Goal: Task Accomplishment & Management: Use online tool/utility

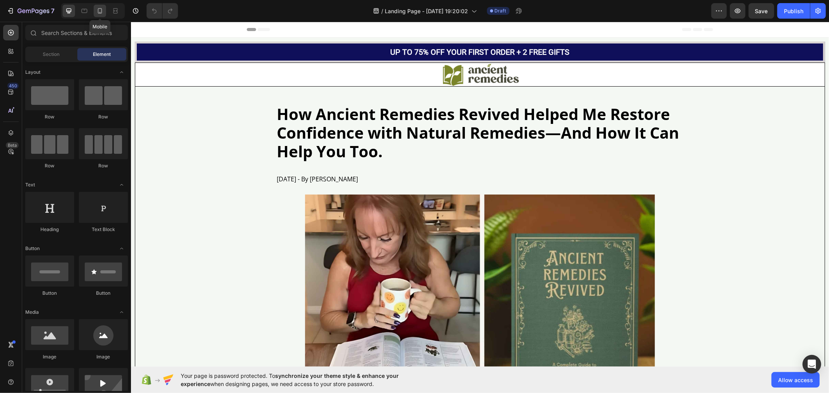
click at [98, 11] on icon at bounding box center [100, 11] width 8 height 8
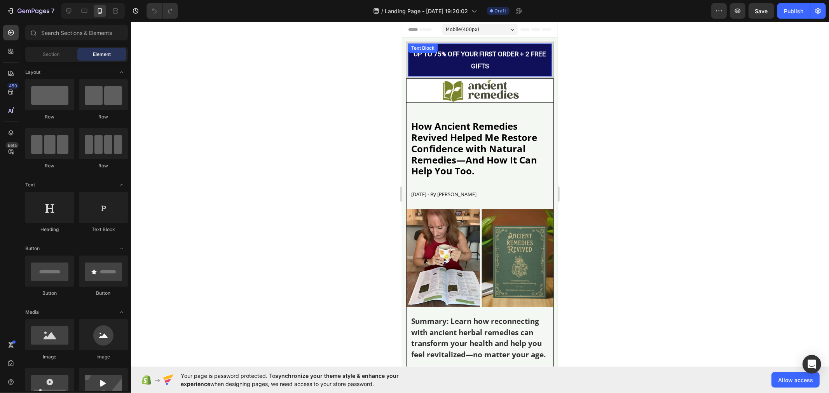
click at [458, 59] on p "UP TO 75% OFF YOUR FIRST ORDER + 2 FREE GIFTS" at bounding box center [480, 60] width 135 height 24
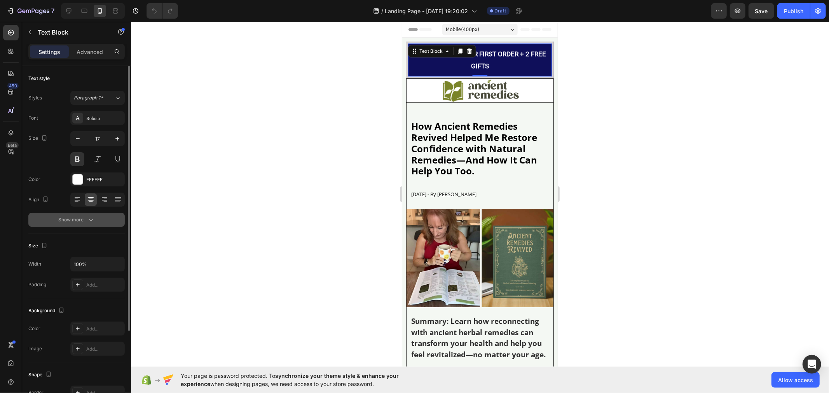
click at [112, 215] on button "Show more" at bounding box center [76, 220] width 96 height 14
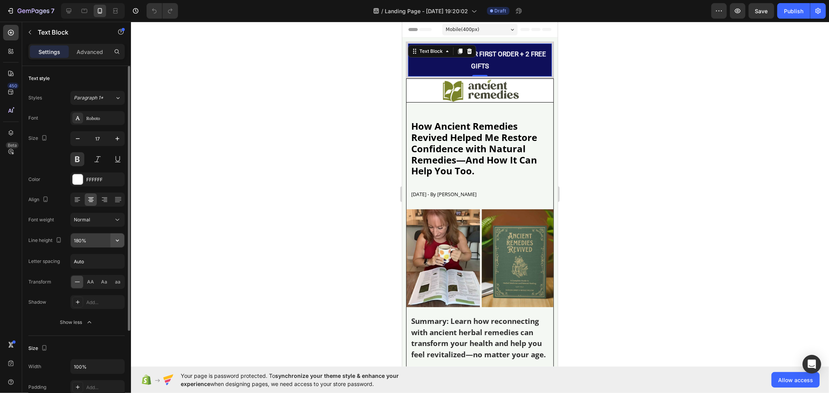
click at [115, 238] on icon "button" at bounding box center [118, 241] width 8 height 8
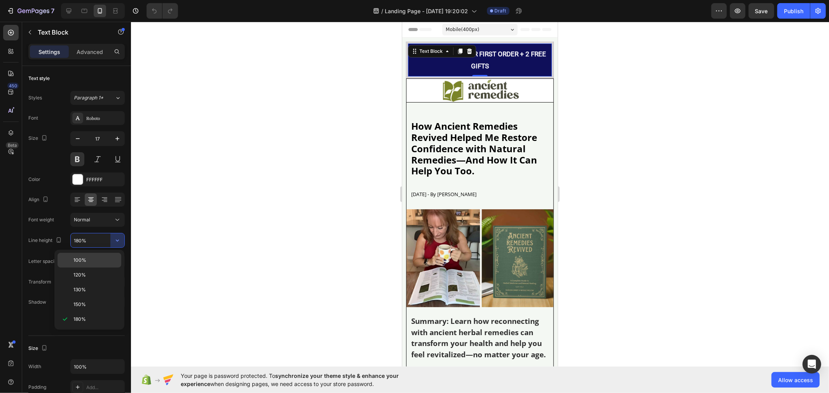
click at [110, 268] on div "100%" at bounding box center [90, 275] width 64 height 15
type input "100%"
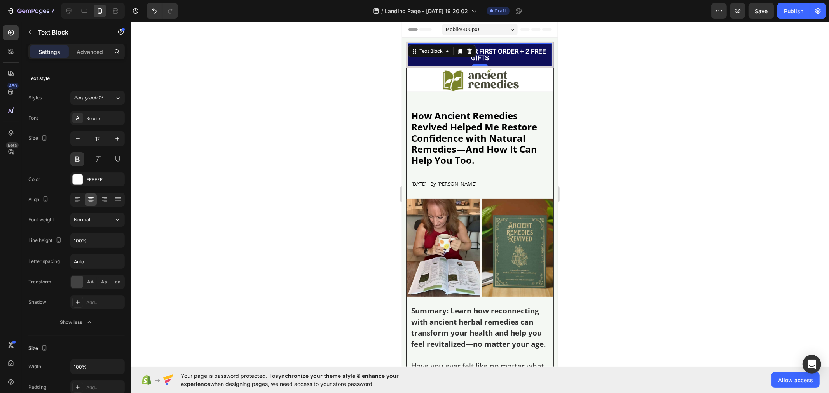
click at [356, 158] on div at bounding box center [480, 208] width 698 height 372
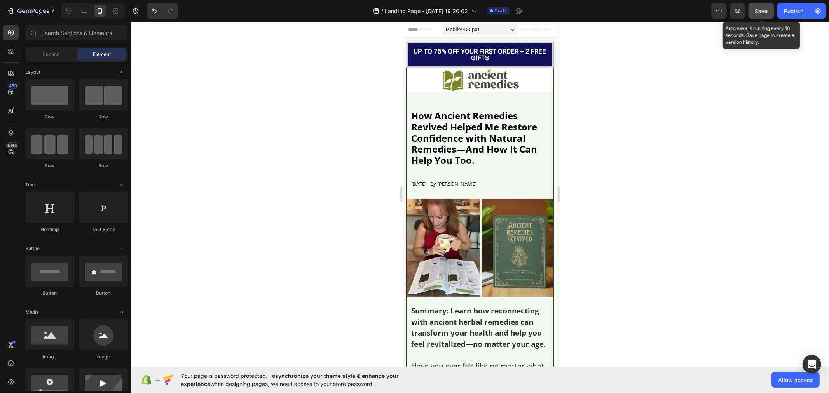
click at [753, 10] on button "Save" at bounding box center [762, 11] width 26 height 16
click at [739, 10] on icon "button" at bounding box center [738, 11] width 8 height 8
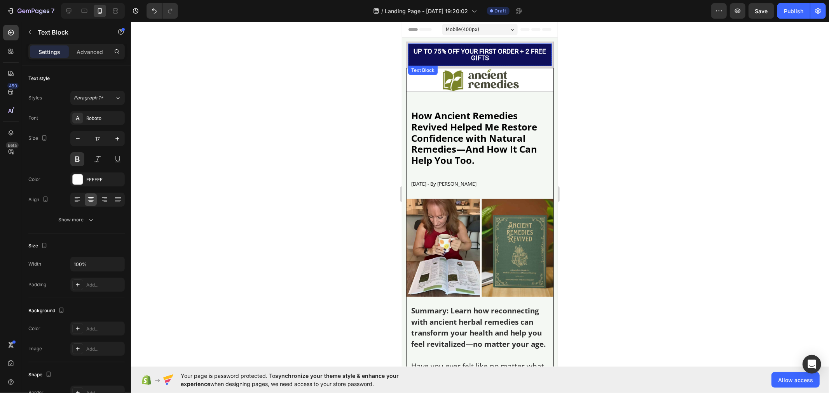
click at [449, 48] on p "UP TO 75% OFF YOUR FIRST ORDER + 2 FREE GIFTS" at bounding box center [480, 54] width 135 height 13
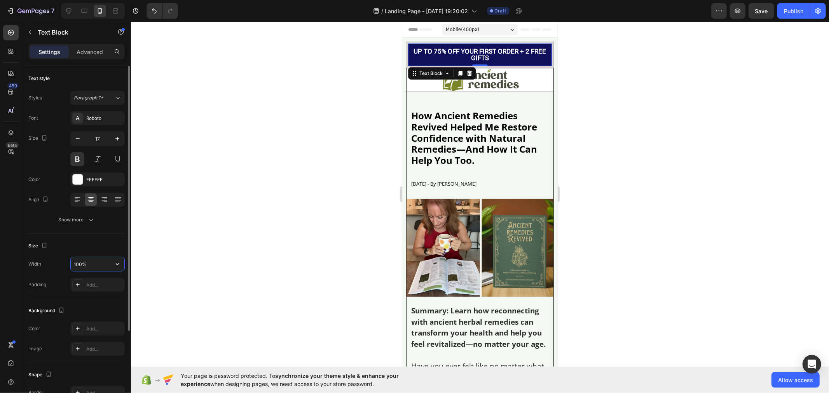
click at [98, 264] on input "100%" at bounding box center [98, 264] width 54 height 14
click at [116, 266] on icon "button" at bounding box center [118, 265] width 8 height 8
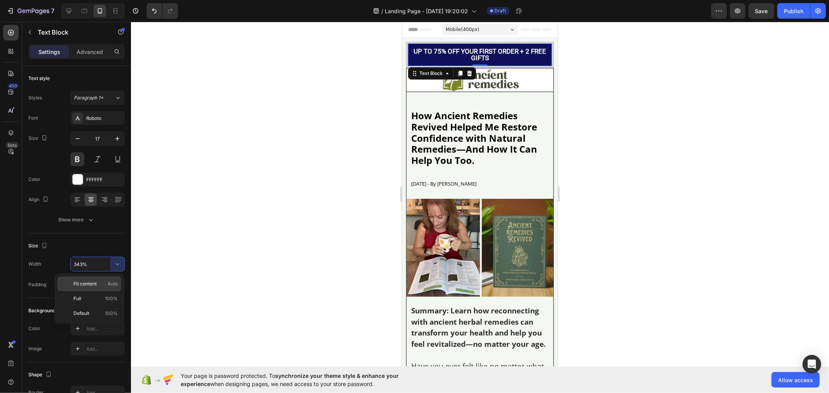
click at [104, 285] on p "Fit content Auto" at bounding box center [95, 284] width 44 height 7
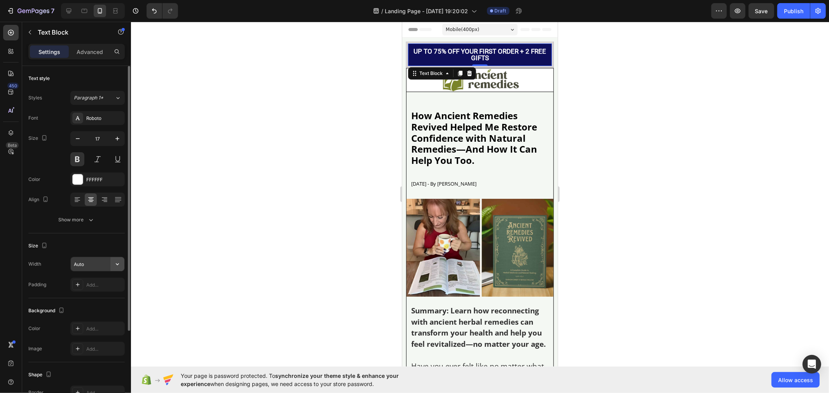
click at [114, 261] on icon "button" at bounding box center [118, 265] width 8 height 8
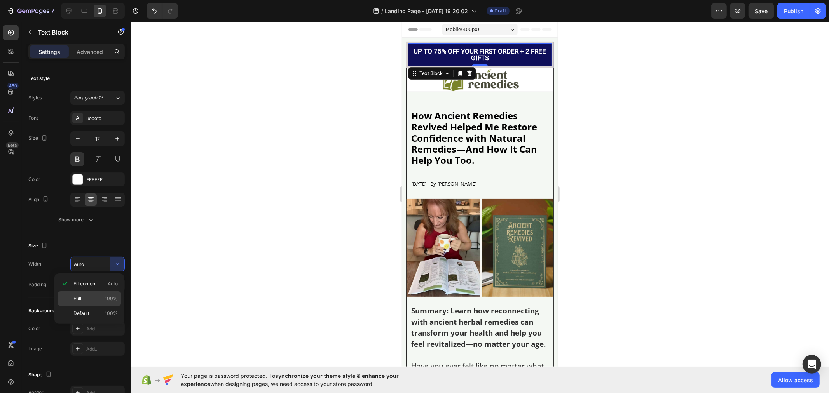
click at [104, 297] on p "Full 100%" at bounding box center [95, 299] width 44 height 7
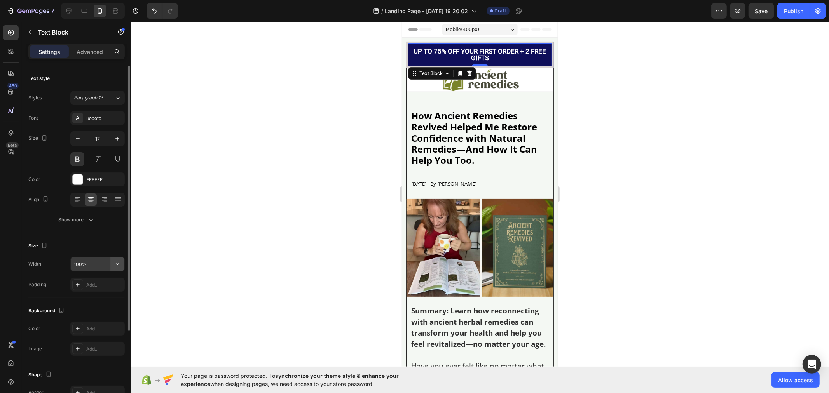
click at [115, 261] on icon "button" at bounding box center [118, 265] width 8 height 8
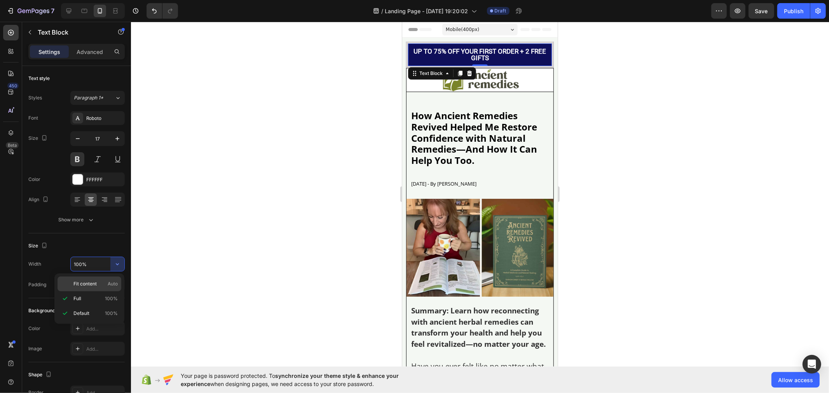
click at [106, 282] on p "Fit content Auto" at bounding box center [95, 284] width 44 height 7
type input "Auto"
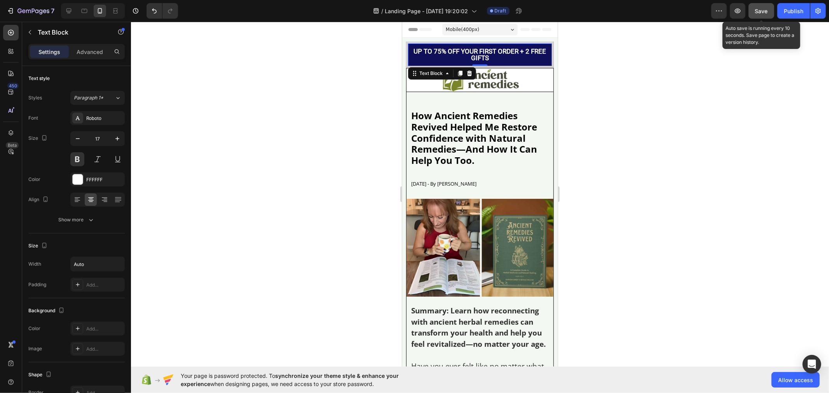
click at [758, 9] on span "Save" at bounding box center [761, 11] width 13 height 7
click at [430, 100] on div "Text Block" at bounding box center [421, 100] width 26 height 7
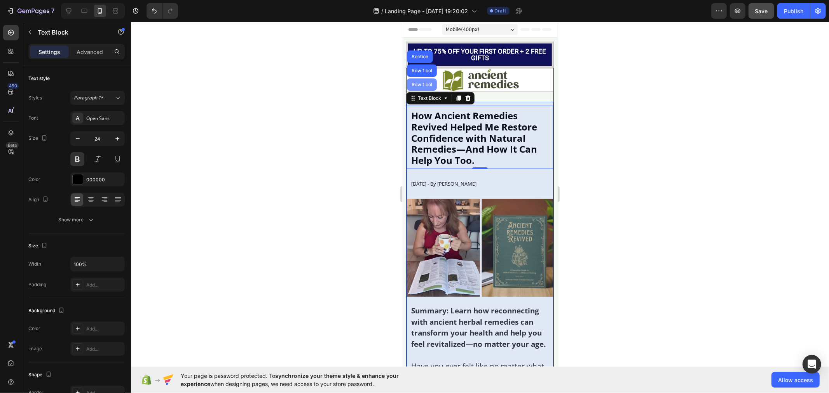
click at [427, 85] on div "Row 1 col" at bounding box center [422, 84] width 24 height 5
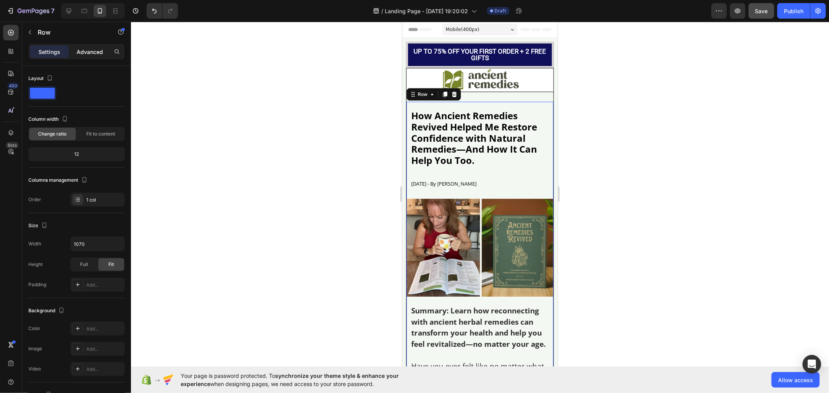
click at [88, 51] on p "Advanced" at bounding box center [90, 52] width 26 height 8
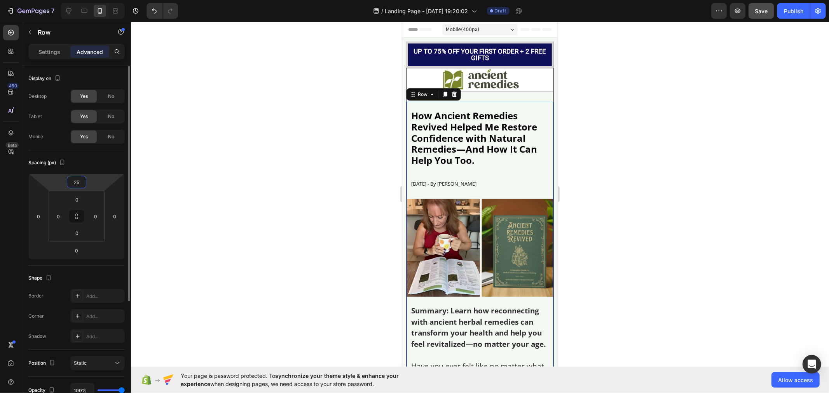
click at [82, 180] on input "25" at bounding box center [77, 183] width 16 height 12
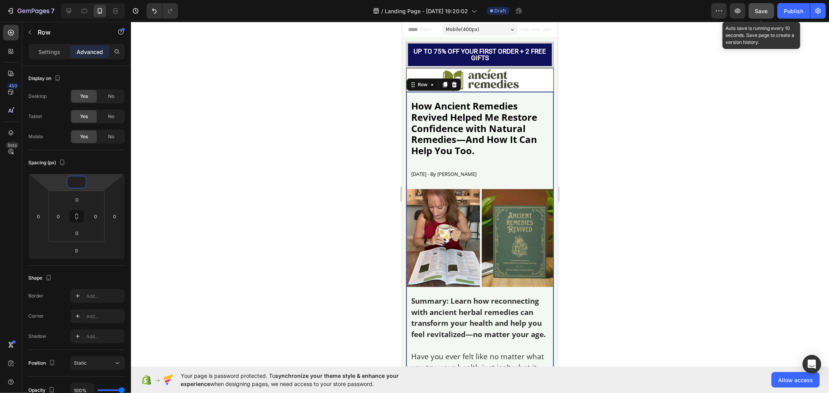
type input "0"
click at [762, 10] on span "Save" at bounding box center [761, 11] width 13 height 7
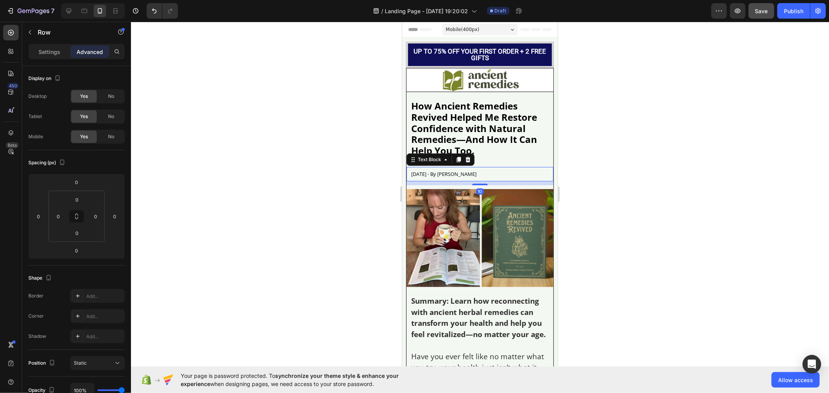
click at [455, 167] on div "12/26/2024 - By Janice K. Text Block 10" at bounding box center [479, 174] width 147 height 14
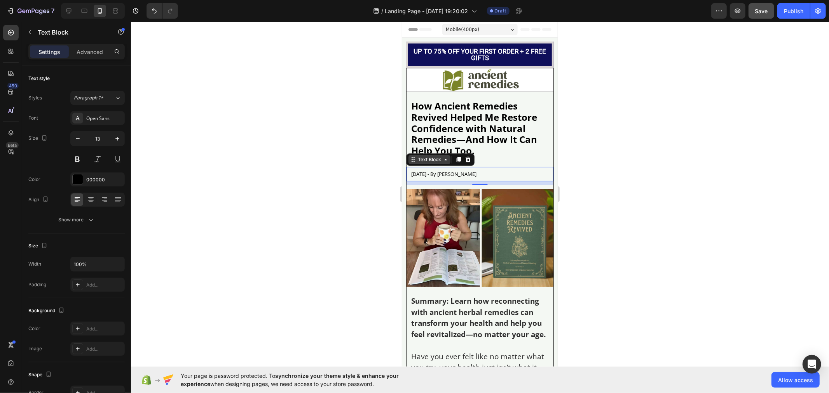
click at [432, 159] on div "Text Block" at bounding box center [429, 159] width 26 height 7
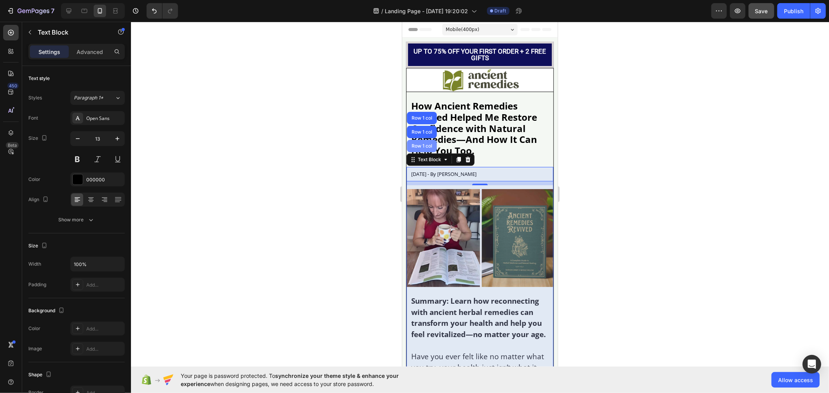
click at [420, 142] on div "Row 1 col" at bounding box center [422, 146] width 30 height 12
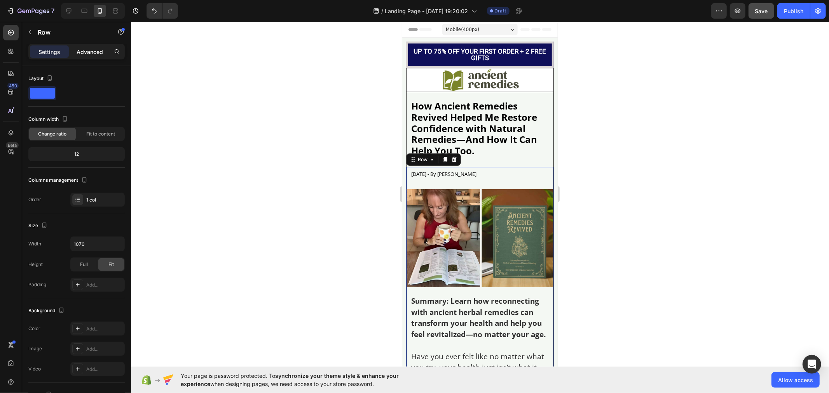
click at [86, 50] on p "Advanced" at bounding box center [90, 52] width 26 height 8
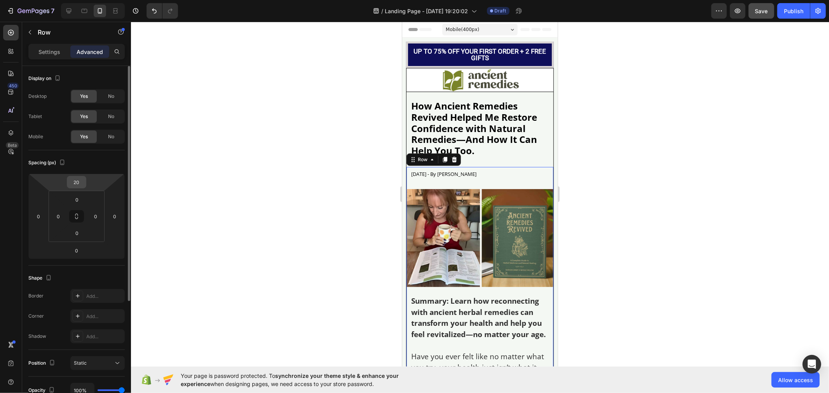
click at [82, 180] on input "20" at bounding box center [77, 183] width 16 height 12
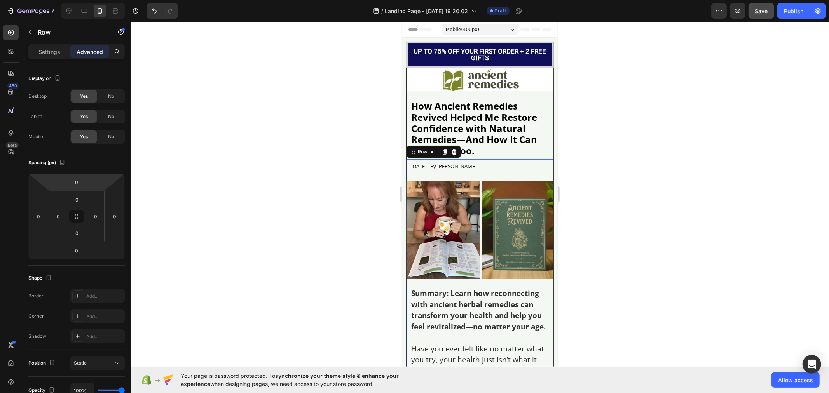
click at [287, 204] on div at bounding box center [480, 208] width 698 height 372
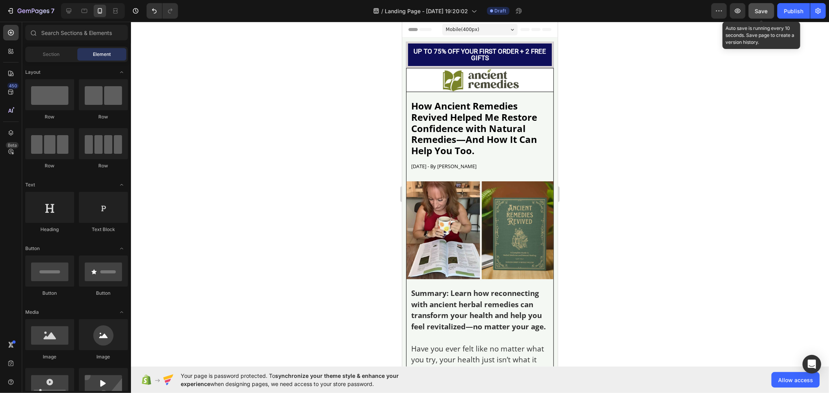
click at [763, 9] on span "Save" at bounding box center [761, 11] width 13 height 7
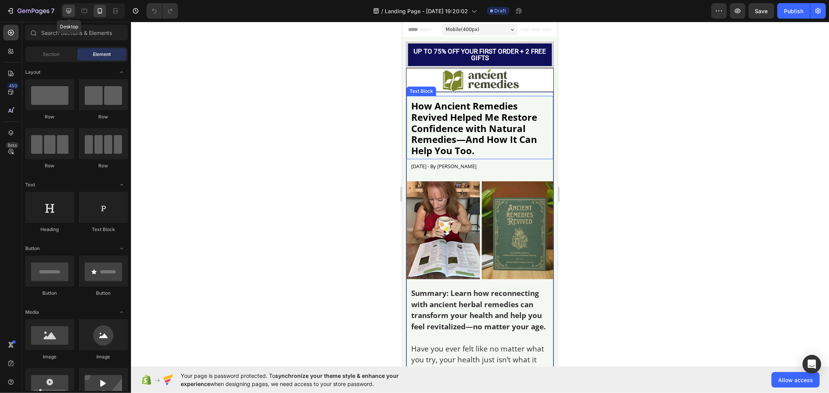
click at [67, 14] on icon at bounding box center [69, 11] width 8 height 8
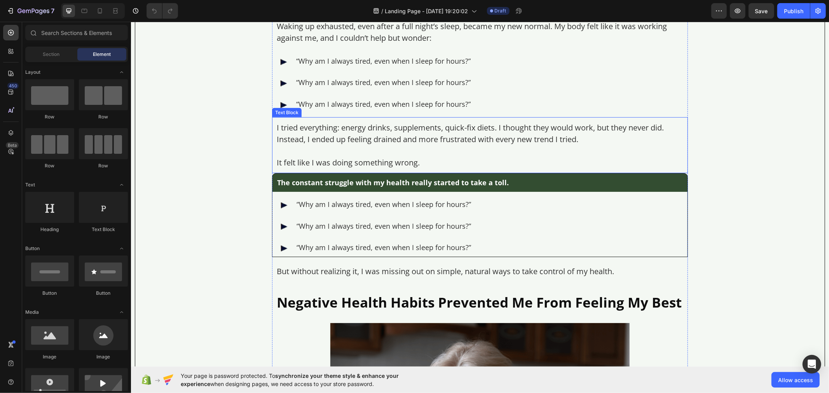
scroll to position [518, 0]
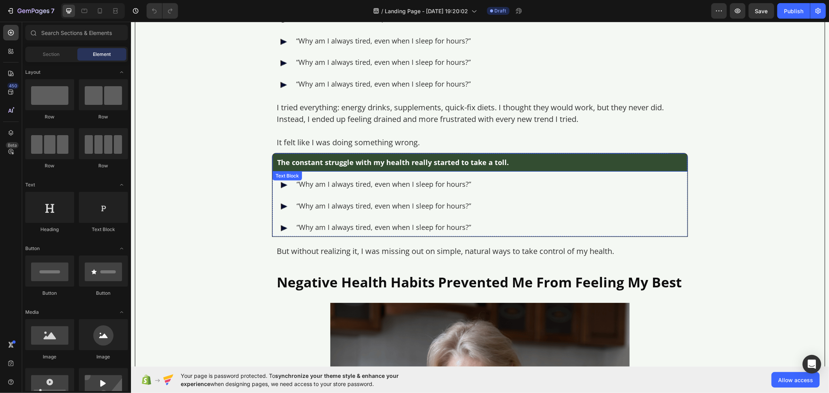
click at [312, 161] on p "The constant struggle with my health really started to take a toll." at bounding box center [480, 162] width 406 height 9
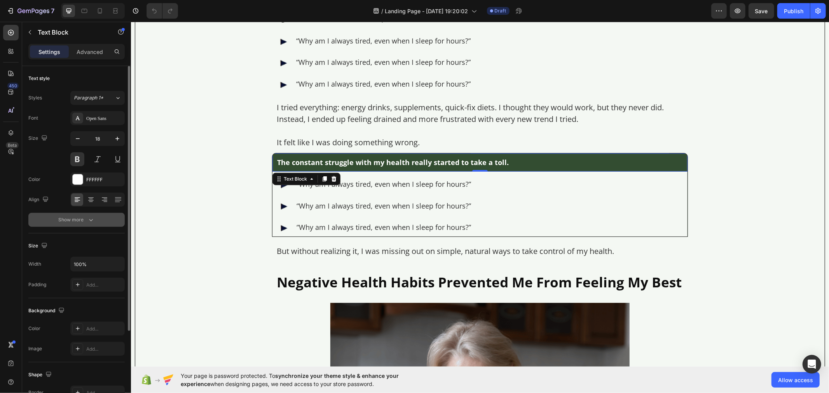
click at [114, 219] on button "Show more" at bounding box center [76, 220] width 96 height 14
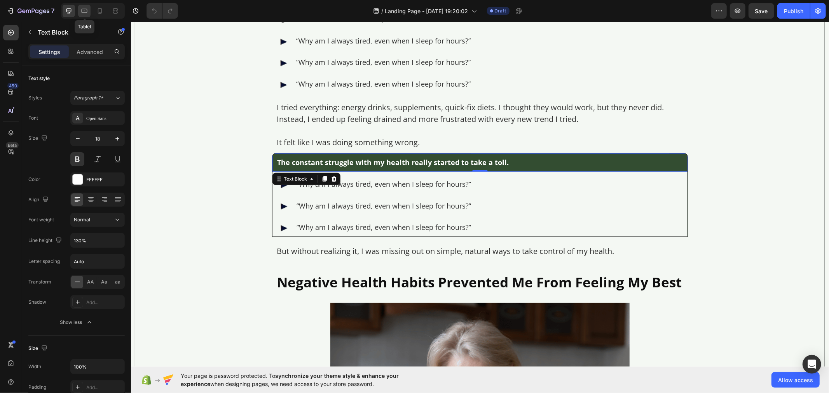
click at [86, 13] on icon at bounding box center [84, 11] width 8 height 8
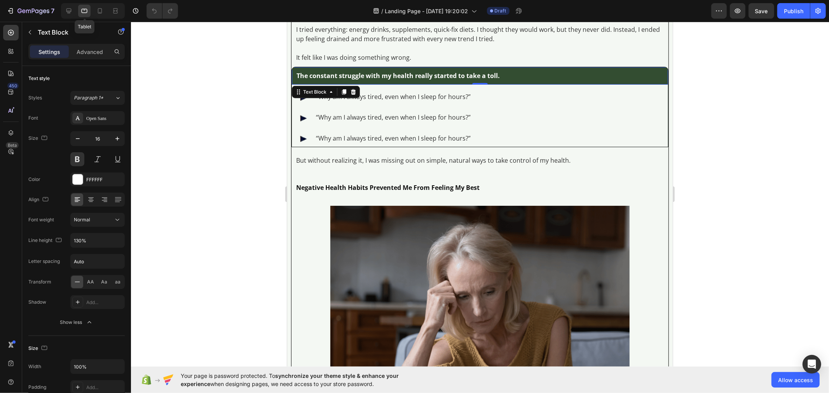
scroll to position [551, 0]
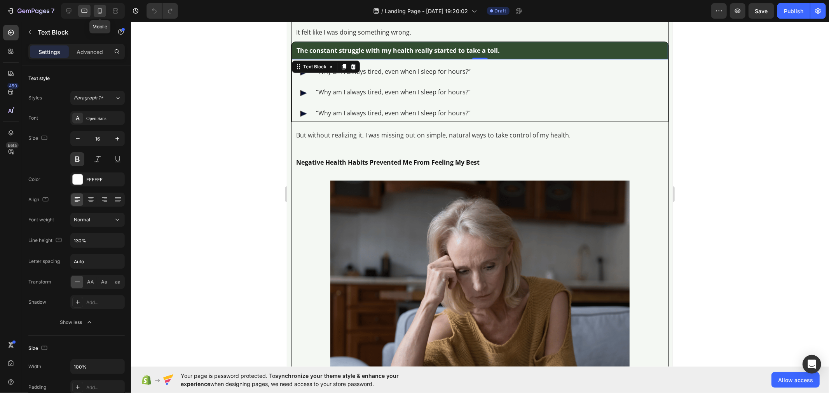
click at [100, 11] on icon at bounding box center [100, 11] width 8 height 8
type input "18"
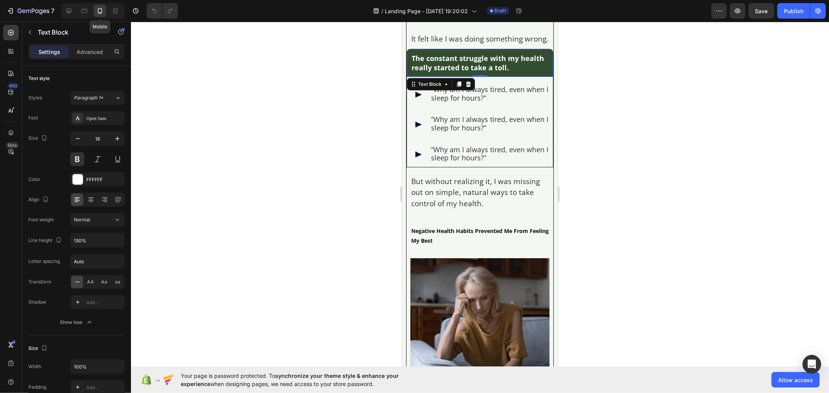
scroll to position [631, 0]
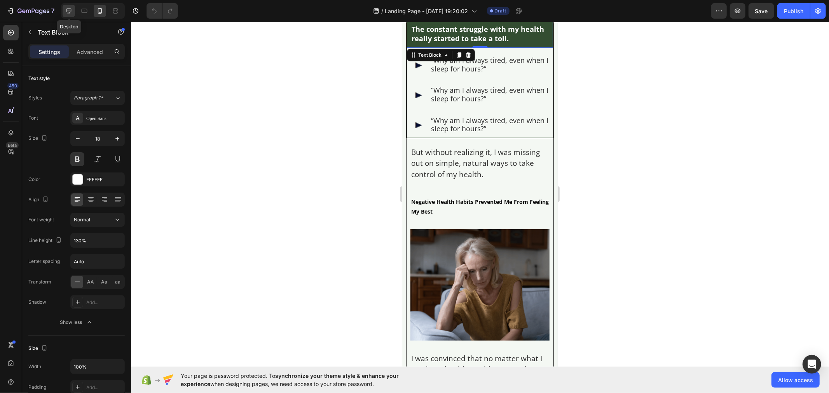
click at [70, 10] on icon at bounding box center [68, 11] width 5 height 5
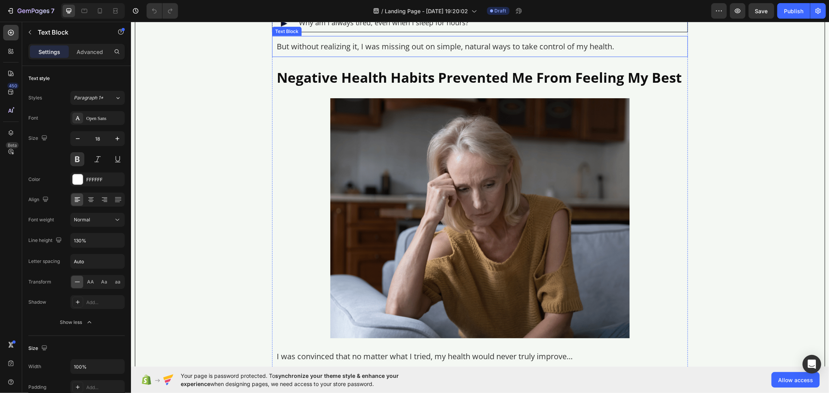
scroll to position [752, 0]
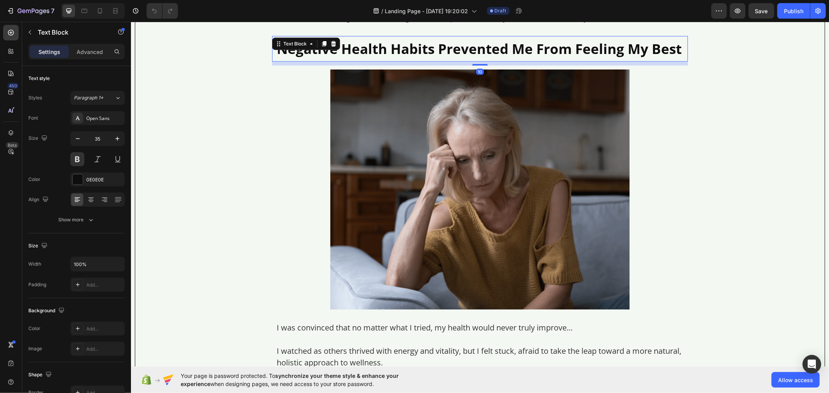
click at [324, 48] on div "Negative Health Habits Prevented Me From Feeling My Best Text Block 10" at bounding box center [480, 49] width 416 height 26
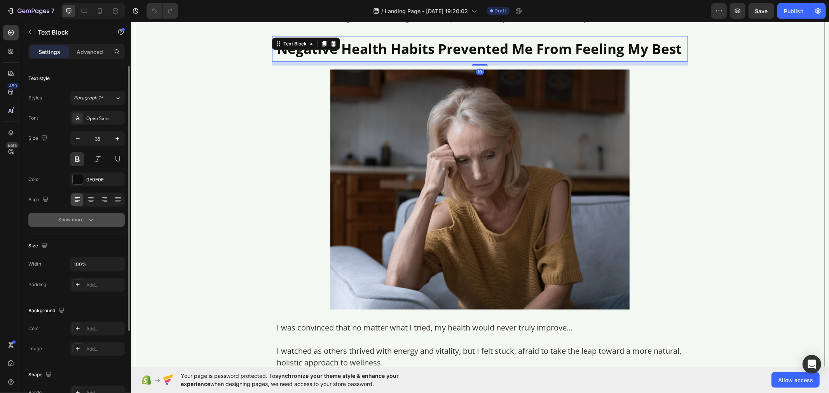
click at [101, 221] on button "Show more" at bounding box center [76, 220] width 96 height 14
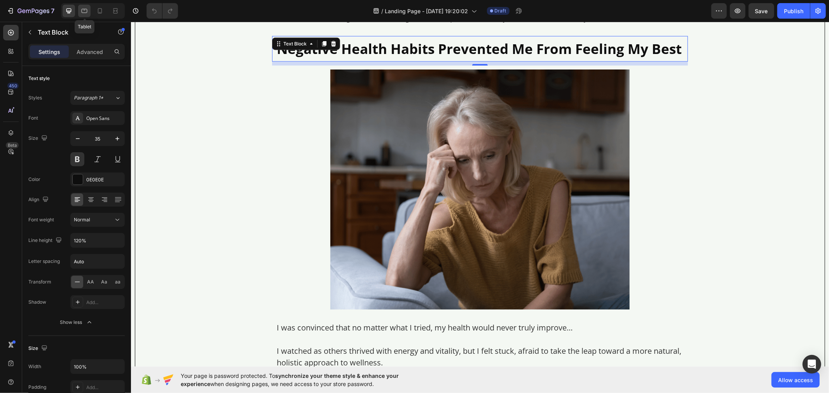
click at [84, 9] on icon at bounding box center [84, 11] width 8 height 8
type input "16"
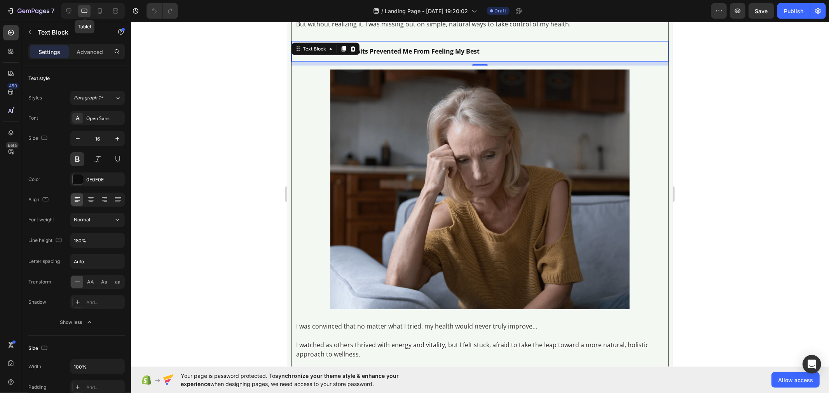
scroll to position [662, 0]
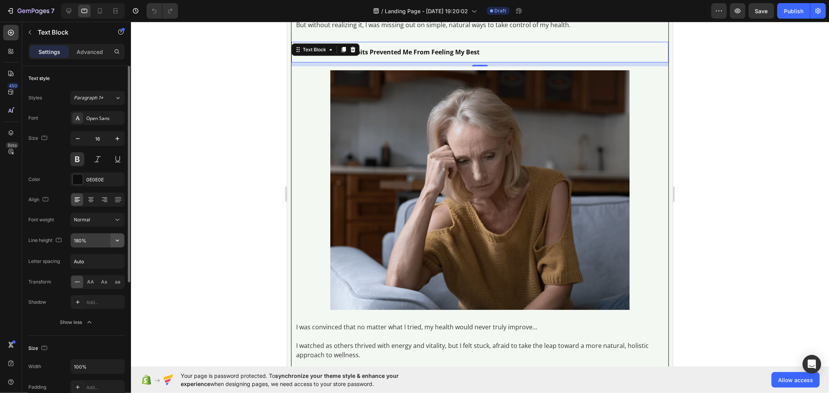
click at [115, 239] on icon "button" at bounding box center [118, 241] width 8 height 8
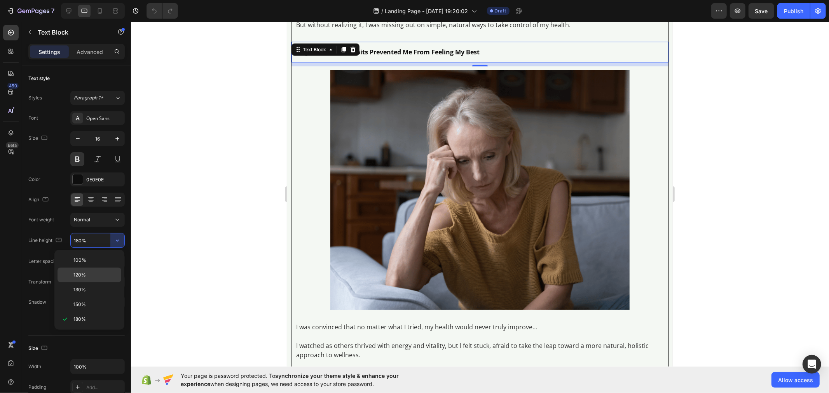
click at [94, 278] on p "120%" at bounding box center [95, 275] width 44 height 7
type input "120%"
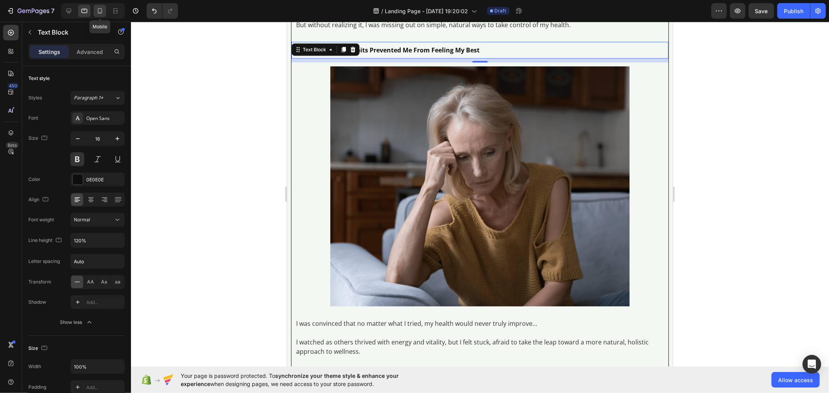
click at [104, 8] on div at bounding box center [100, 11] width 12 height 12
type input "14"
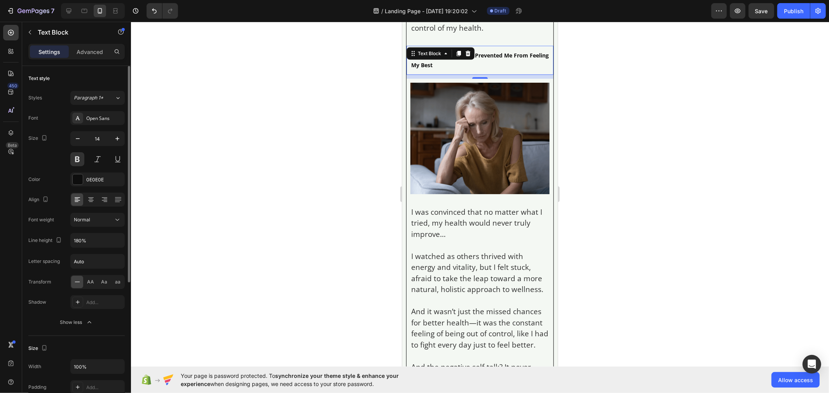
scroll to position [803, 0]
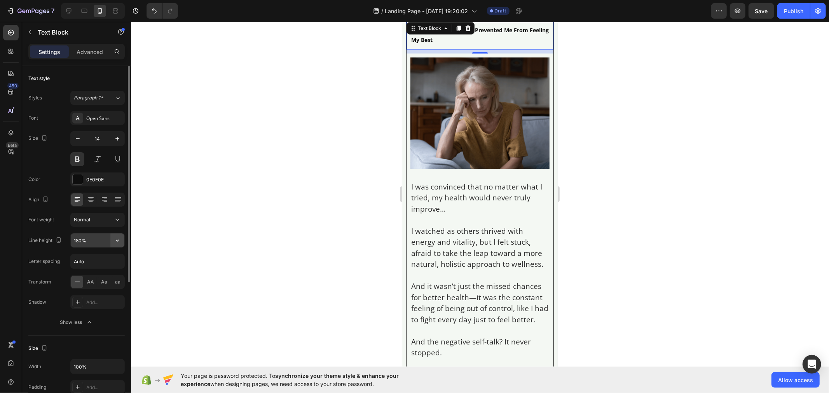
click at [120, 242] on icon "button" at bounding box center [118, 241] width 8 height 8
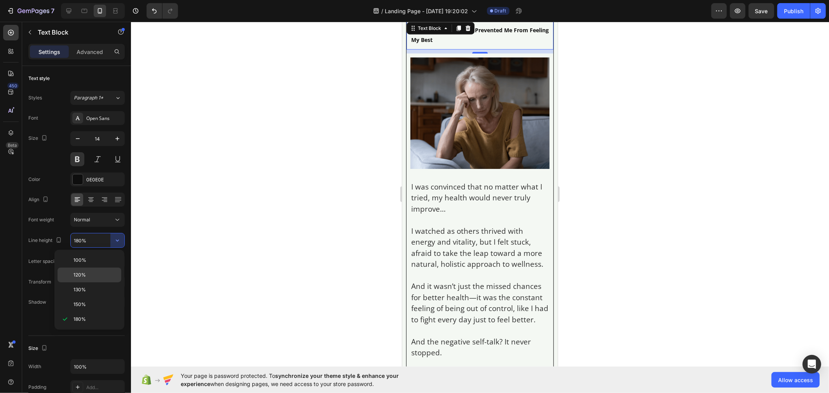
click at [94, 273] on p "120%" at bounding box center [95, 275] width 44 height 7
type input "120%"
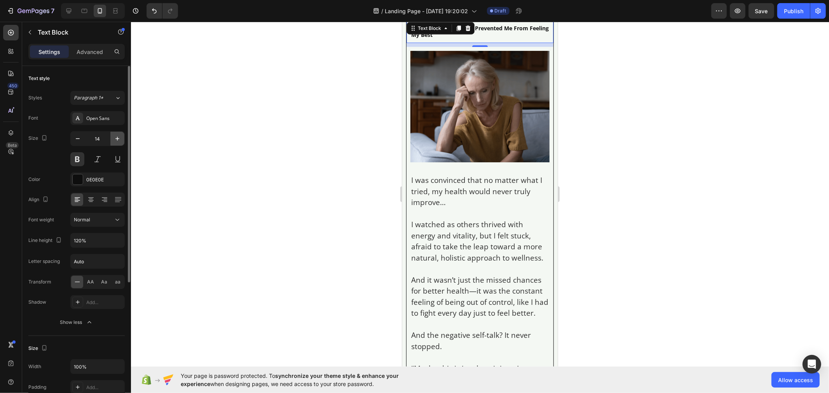
click at [120, 139] on icon "button" at bounding box center [118, 139] width 8 height 8
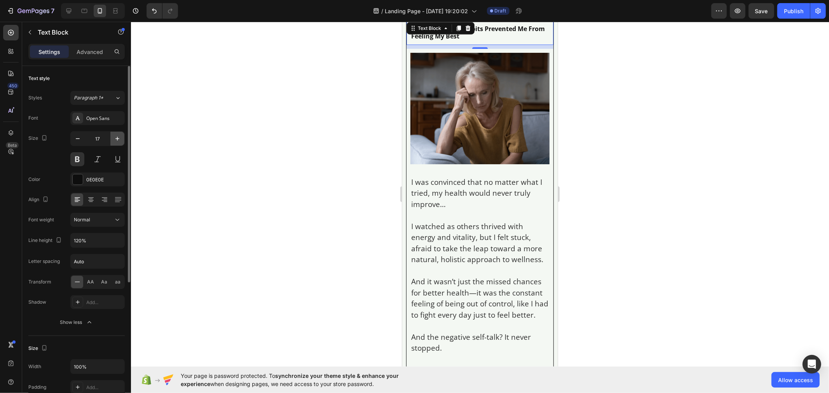
click at [120, 139] on icon "button" at bounding box center [118, 139] width 8 height 8
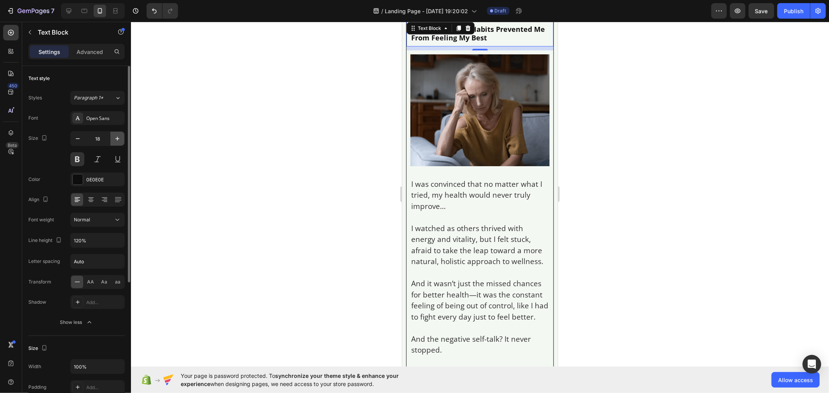
click at [120, 139] on icon "button" at bounding box center [118, 139] width 8 height 8
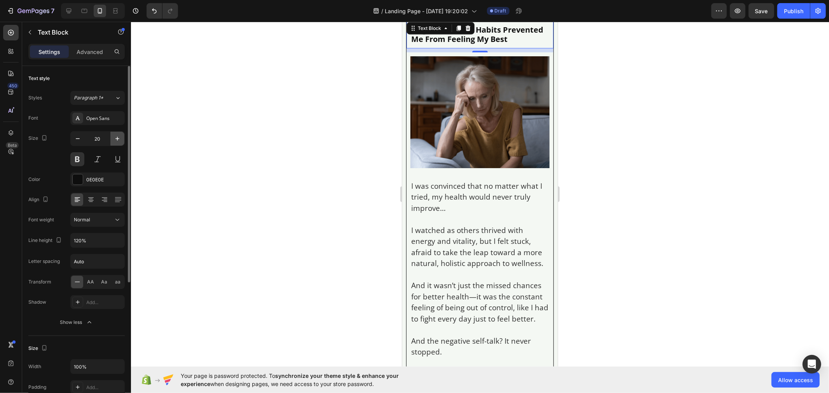
click at [120, 139] on icon "button" at bounding box center [118, 139] width 8 height 8
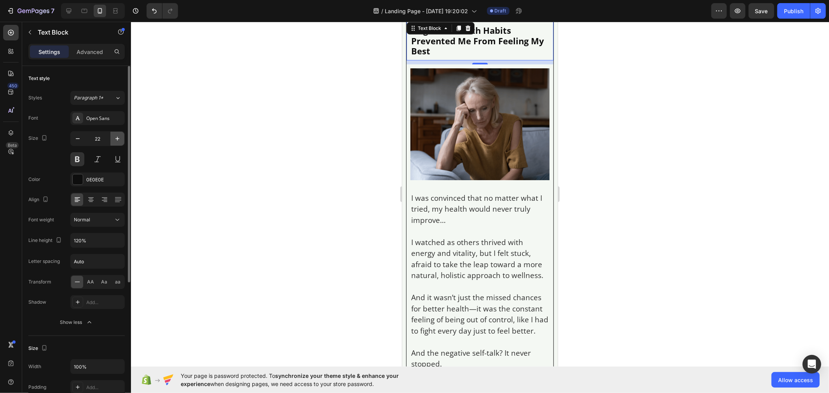
click at [120, 139] on icon "button" at bounding box center [118, 139] width 8 height 8
type input "23"
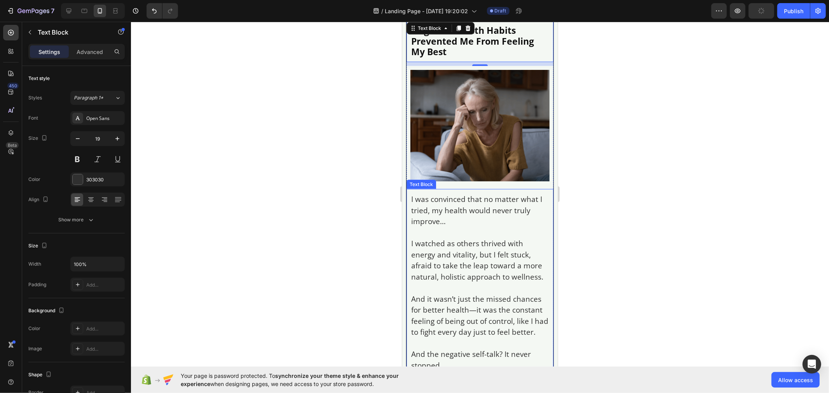
click at [484, 282] on p "I watched as others thrived with energy and vitality, but I felt stuck, afraid …" at bounding box center [480, 260] width 138 height 44
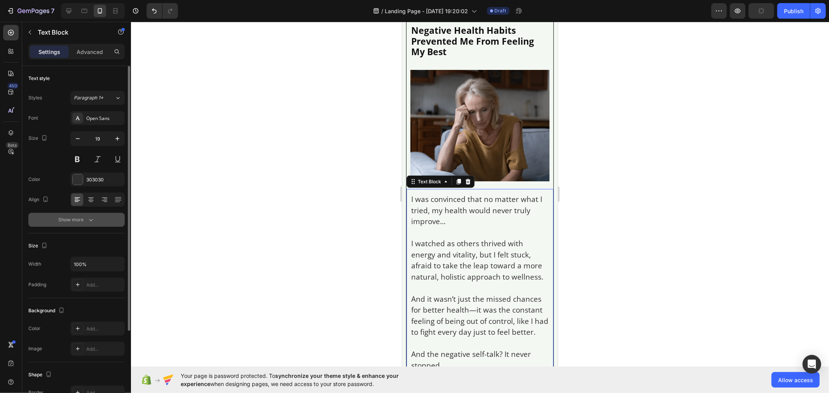
click at [113, 220] on button "Show more" at bounding box center [76, 220] width 96 height 14
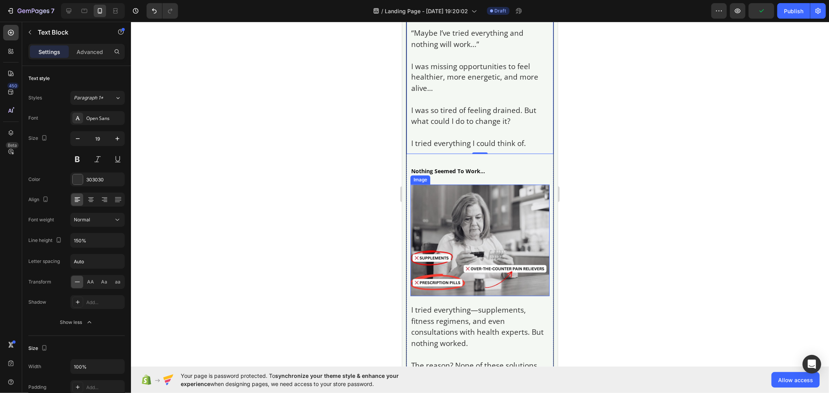
scroll to position [1192, 0]
click at [71, 5] on div at bounding box center [69, 11] width 12 height 12
type input "20"
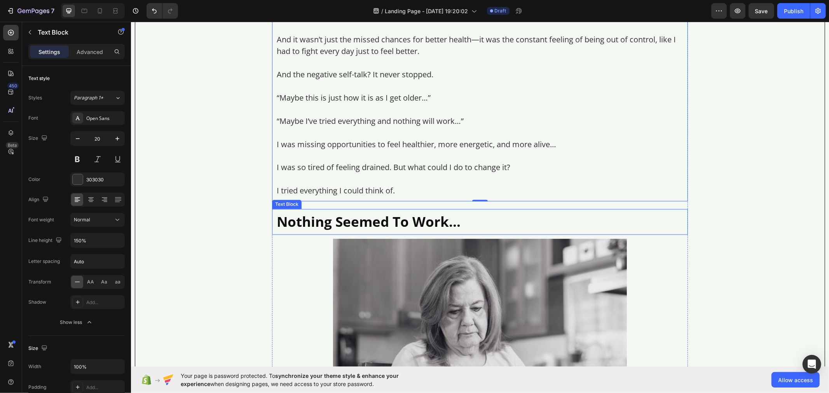
scroll to position [1107, 0]
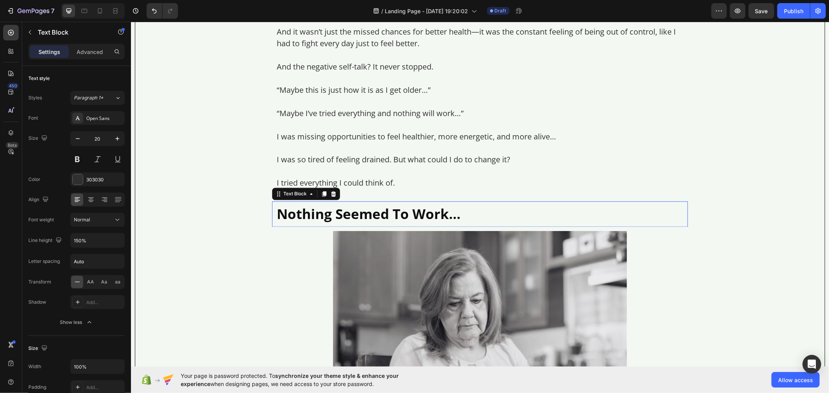
click at [339, 210] on p "Nothing Seemed To Work…" at bounding box center [479, 214] width 407 height 16
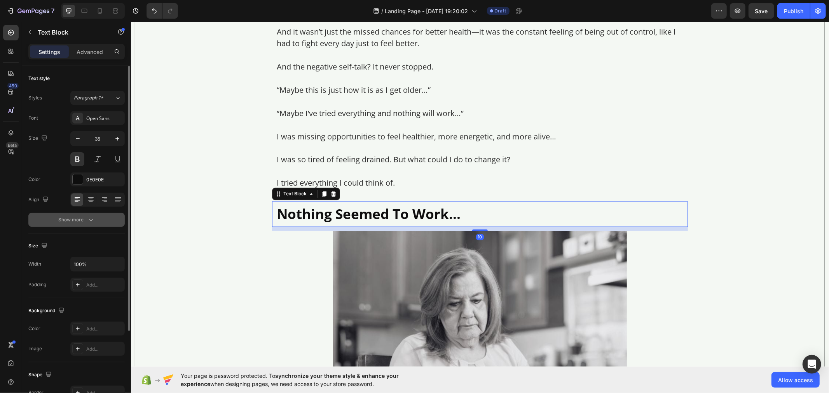
click at [105, 220] on button "Show more" at bounding box center [76, 220] width 96 height 14
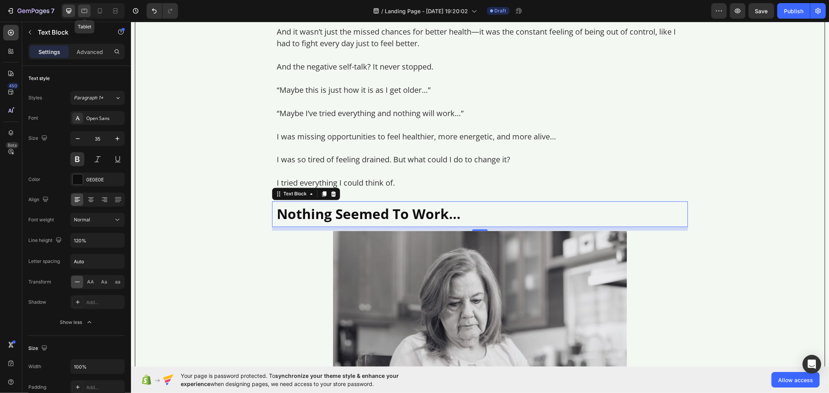
click at [87, 11] on icon at bounding box center [84, 11] width 8 height 8
type input "16"
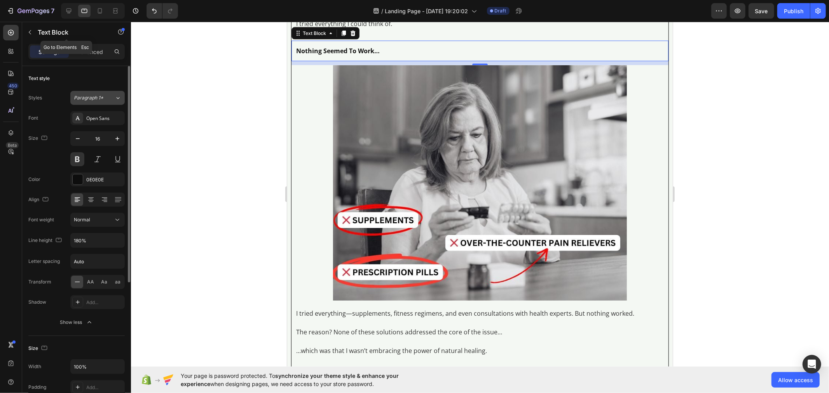
scroll to position [1129, 0]
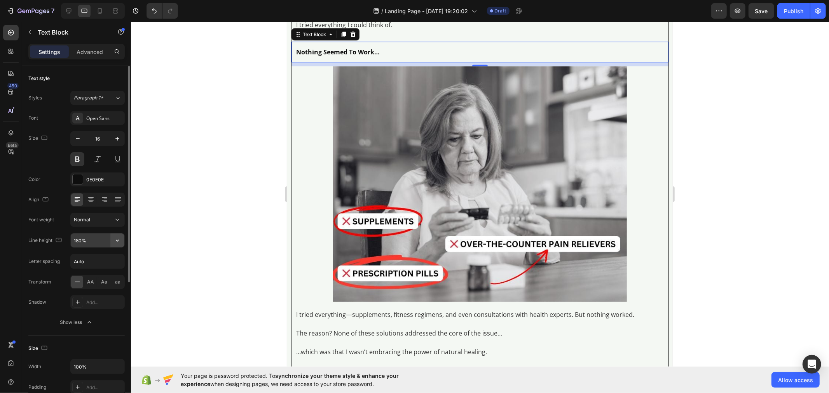
click at [112, 238] on button "button" at bounding box center [117, 241] width 14 height 14
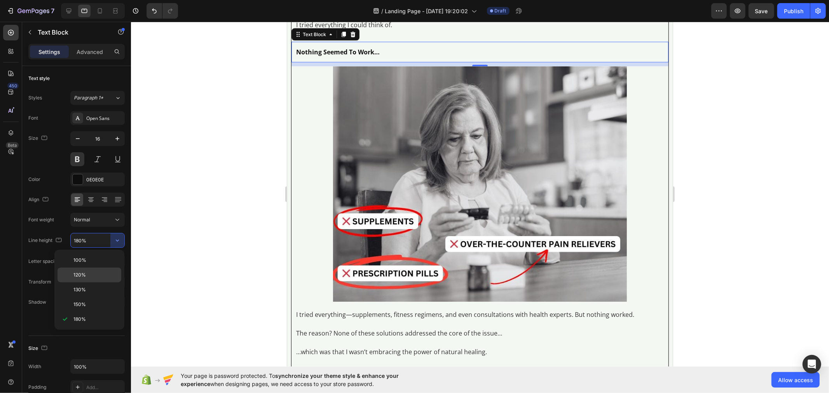
click at [107, 277] on p "120%" at bounding box center [95, 275] width 44 height 7
type input "120%"
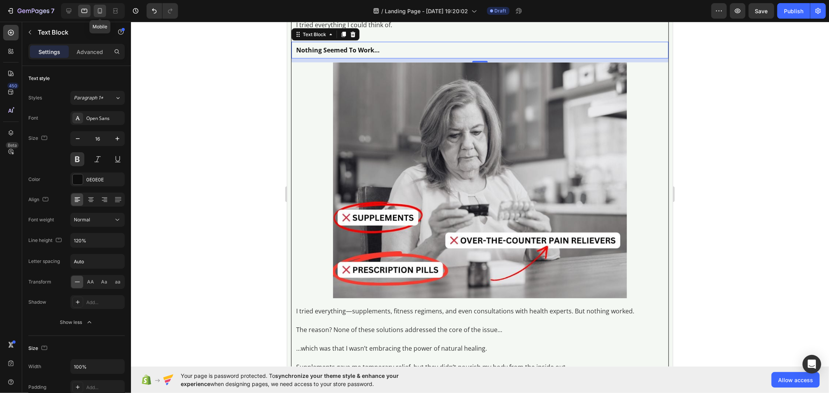
click at [96, 8] on icon at bounding box center [100, 11] width 8 height 8
type input "14"
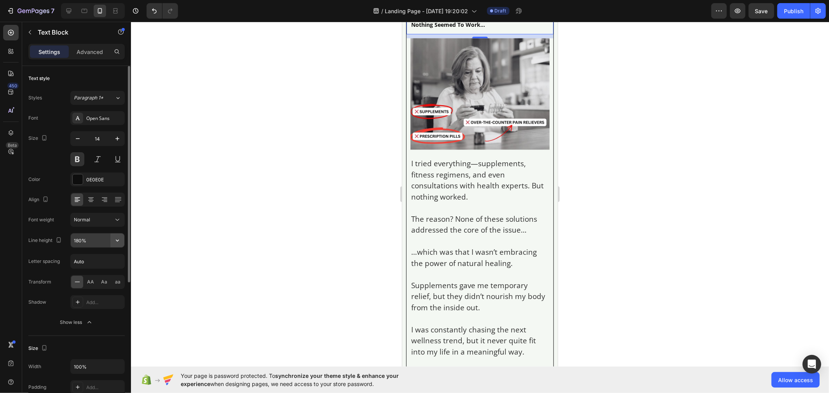
scroll to position [1339, 0]
click at [111, 242] on button "button" at bounding box center [117, 241] width 14 height 14
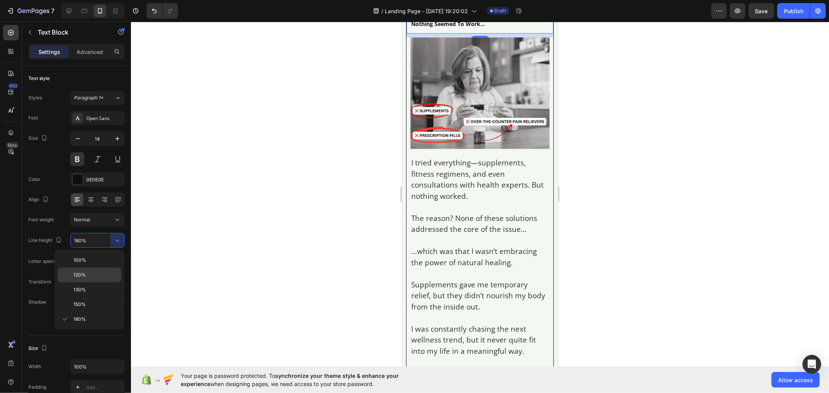
click at [102, 272] on p "120%" at bounding box center [95, 275] width 44 height 7
type input "120%"
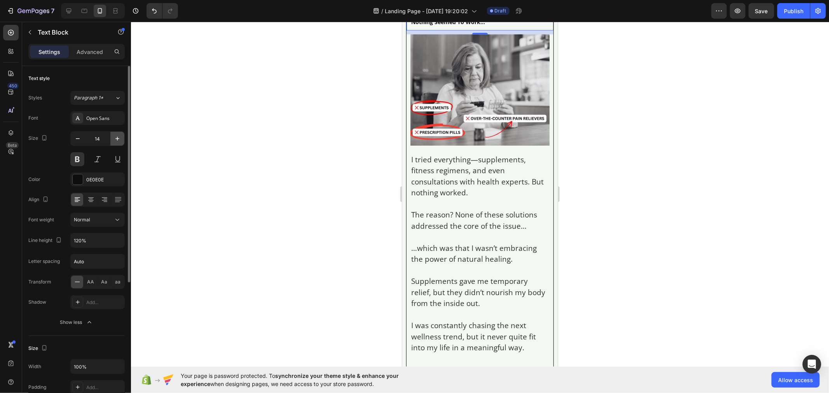
click at [117, 138] on icon "button" at bounding box center [118, 139] width 8 height 8
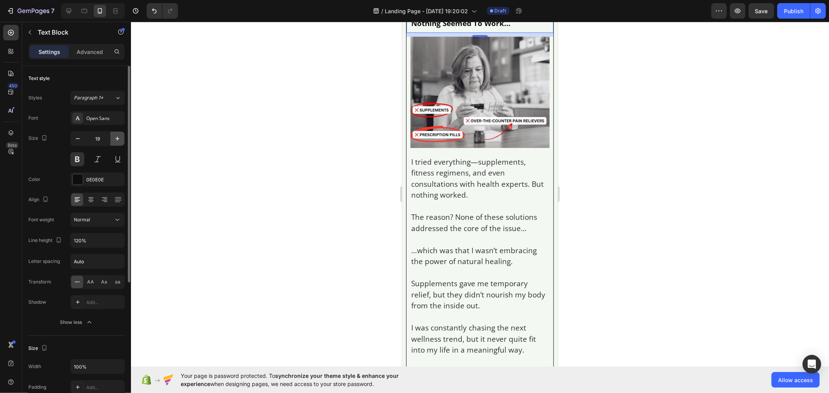
click at [117, 138] on icon "button" at bounding box center [118, 139] width 8 height 8
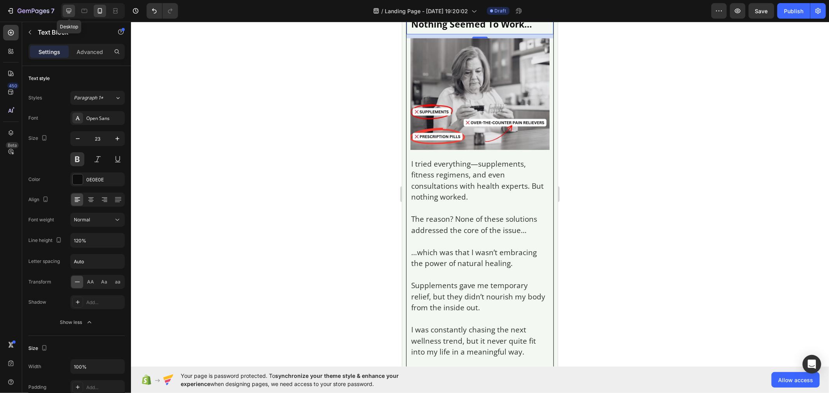
click at [68, 14] on icon at bounding box center [69, 11] width 8 height 8
type input "35"
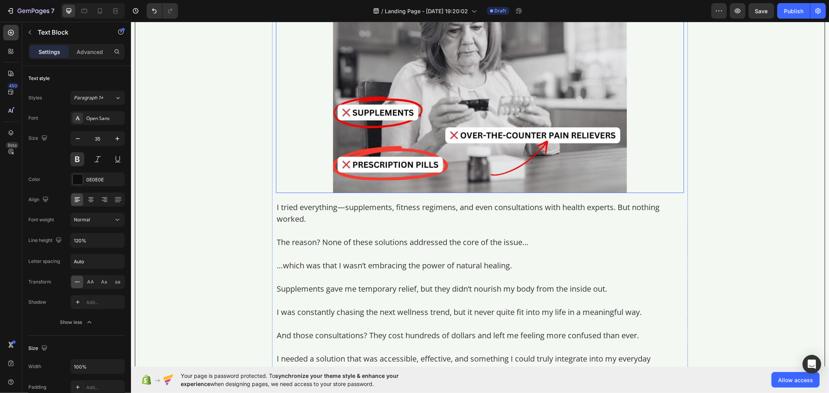
scroll to position [1388, 0]
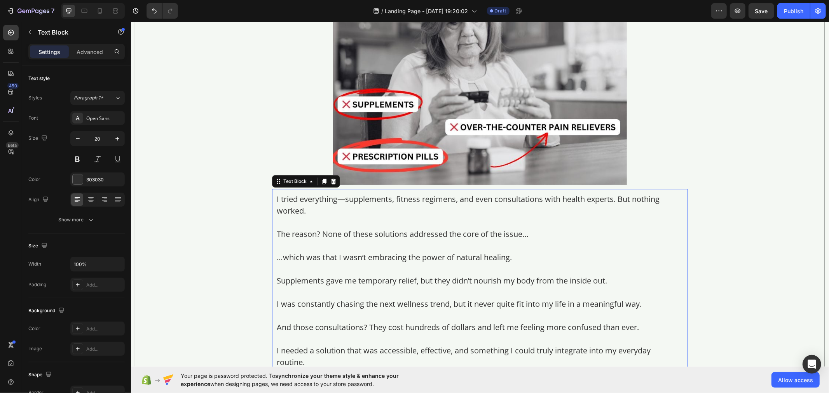
click at [361, 241] on p at bounding box center [479, 246] width 407 height 12
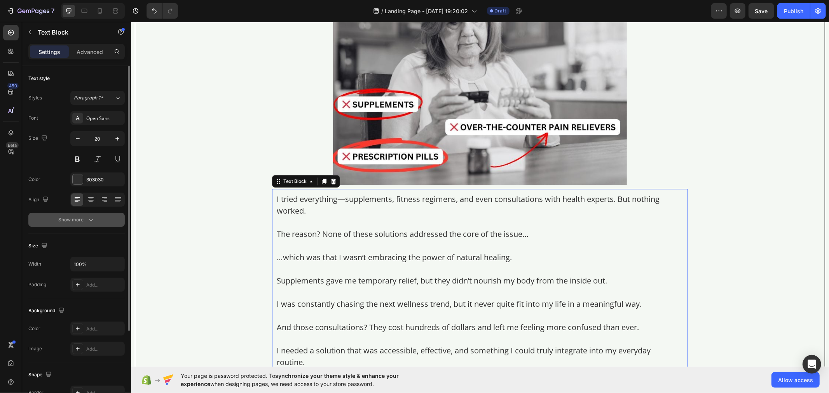
click at [106, 218] on button "Show more" at bounding box center [76, 220] width 96 height 14
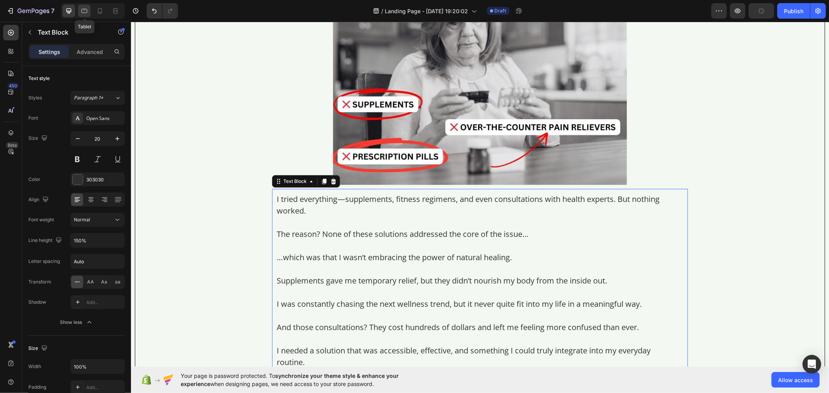
click at [86, 6] on div at bounding box center [84, 11] width 12 height 12
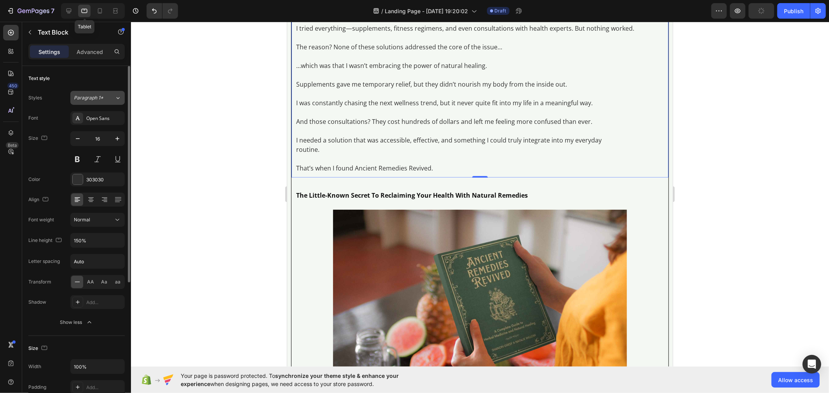
scroll to position [1389, 0]
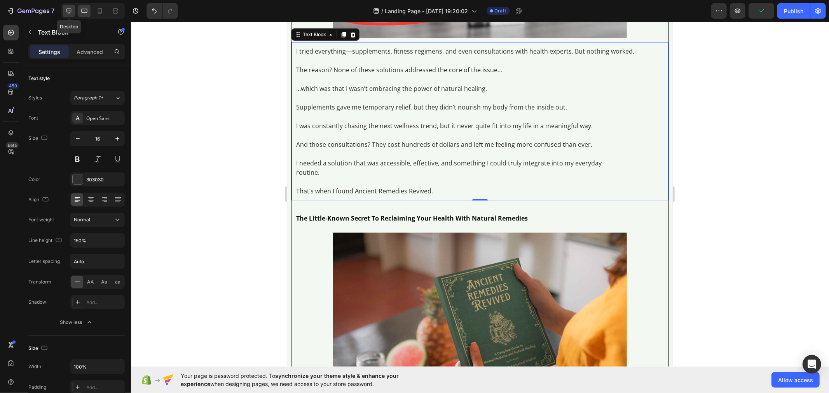
click at [67, 12] on icon at bounding box center [68, 11] width 5 height 5
type input "20"
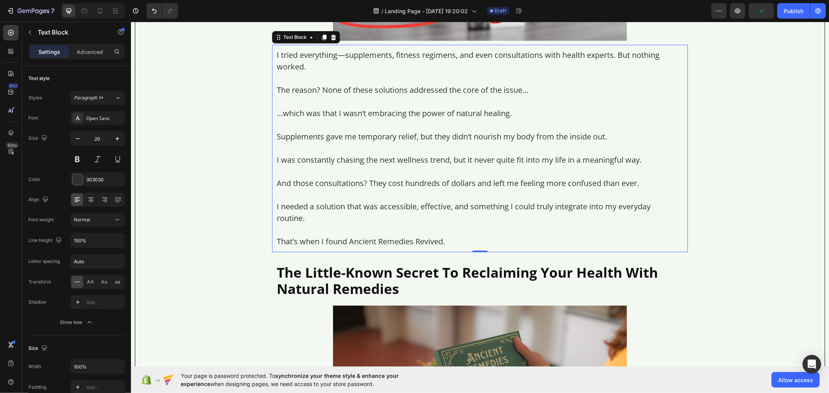
scroll to position [1615, 0]
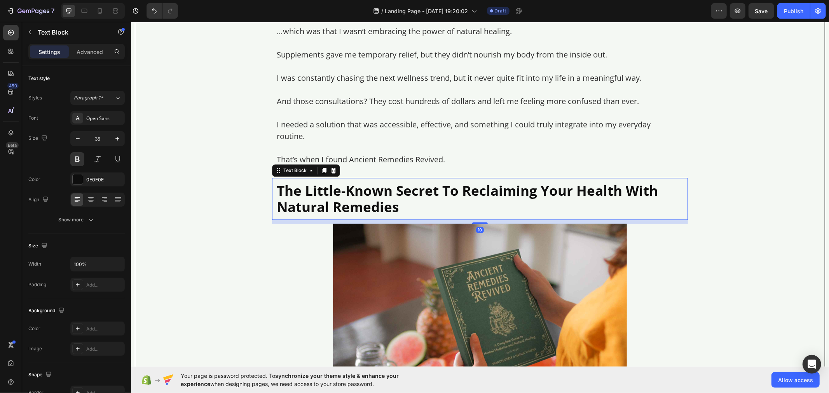
click at [348, 197] on p "The Little-Known Secret To Reclaiming Your Health With Natural Remedies" at bounding box center [479, 198] width 407 height 33
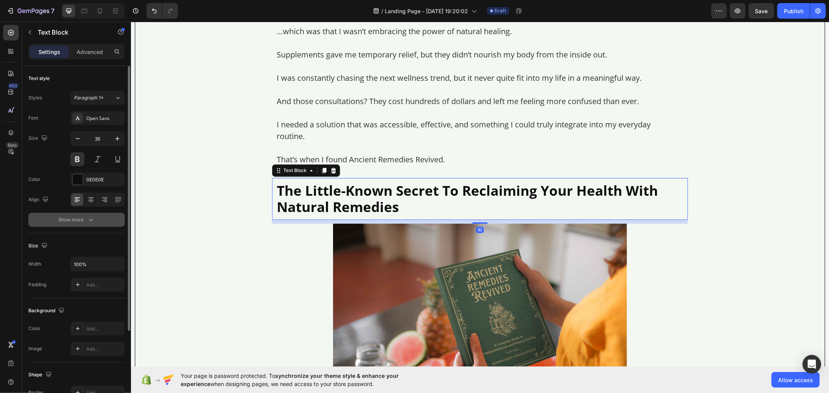
click at [104, 221] on button "Show more" at bounding box center [76, 220] width 96 height 14
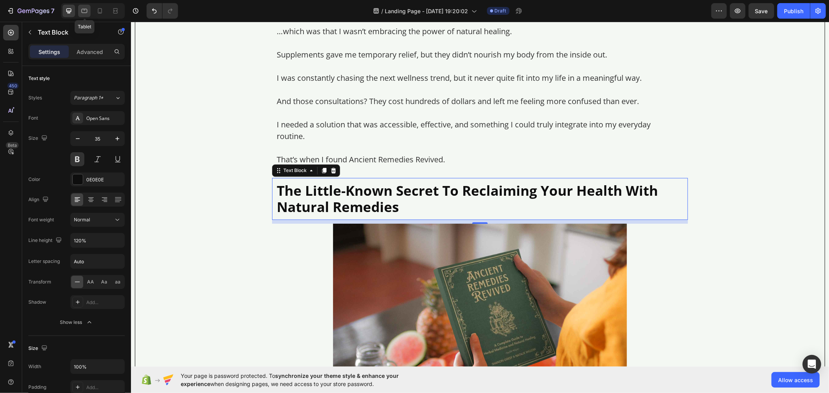
click at [90, 12] on div at bounding box center [84, 11] width 12 height 12
type input "16"
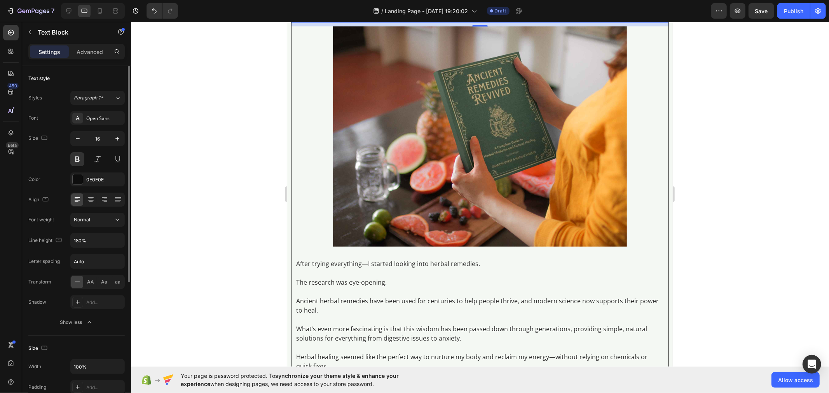
scroll to position [1556, 0]
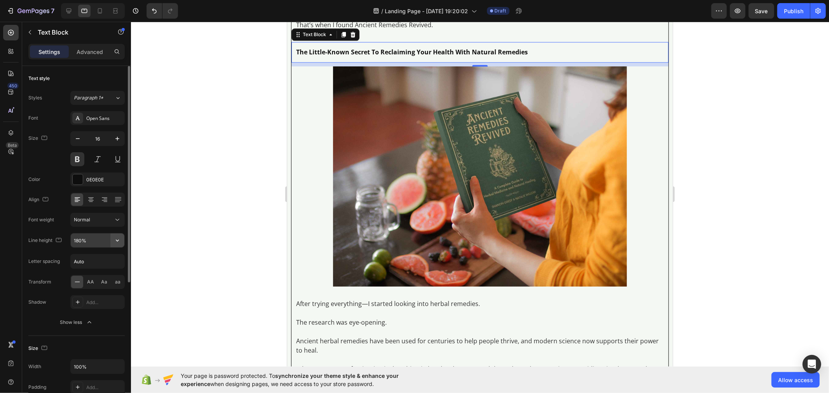
click at [119, 238] on icon "button" at bounding box center [118, 241] width 8 height 8
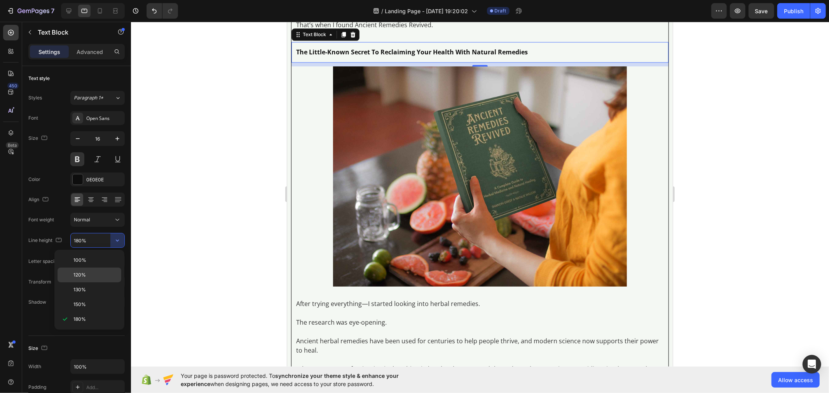
click at [109, 283] on div "120%" at bounding box center [90, 290] width 64 height 15
type input "120%"
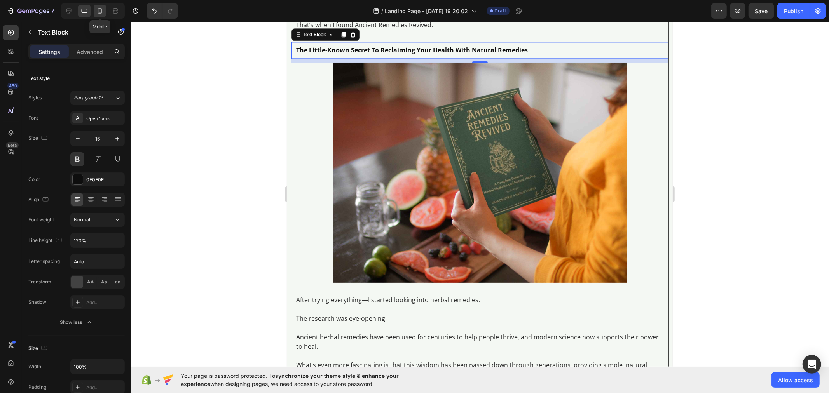
click at [101, 14] on icon at bounding box center [100, 11] width 8 height 8
type input "14"
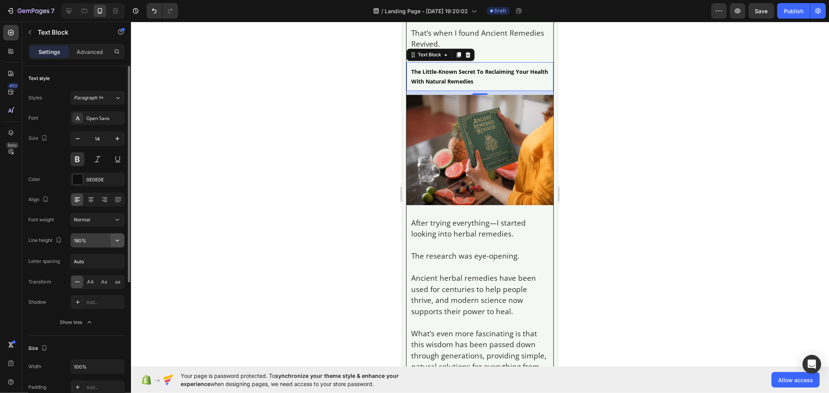
scroll to position [1822, 0]
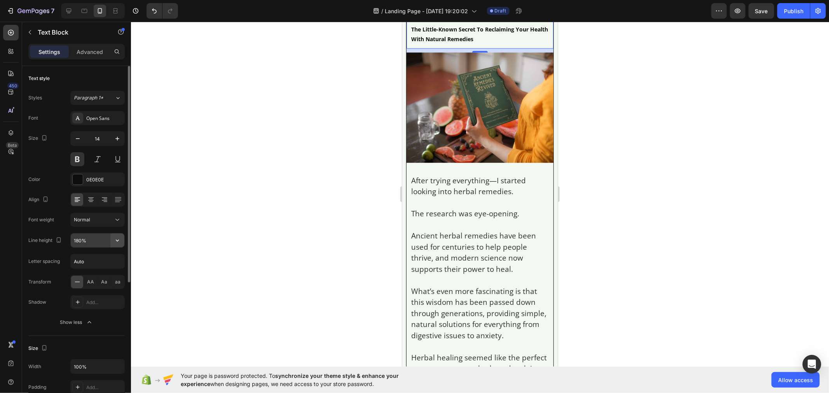
click at [114, 238] on icon "button" at bounding box center [118, 241] width 8 height 8
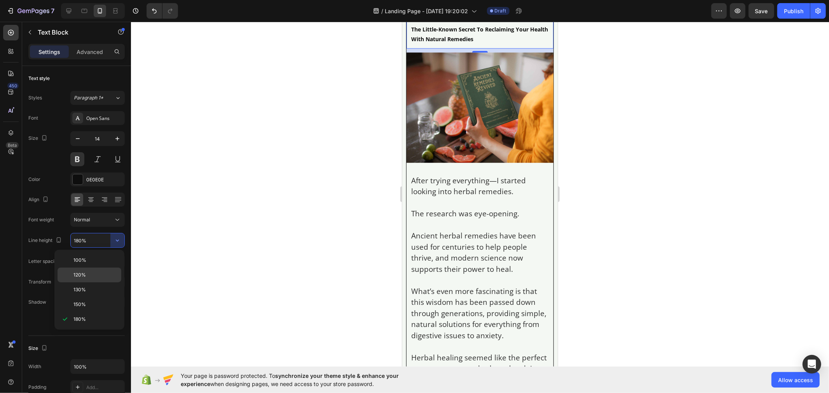
click at [101, 275] on p "120%" at bounding box center [95, 275] width 44 height 7
type input "120%"
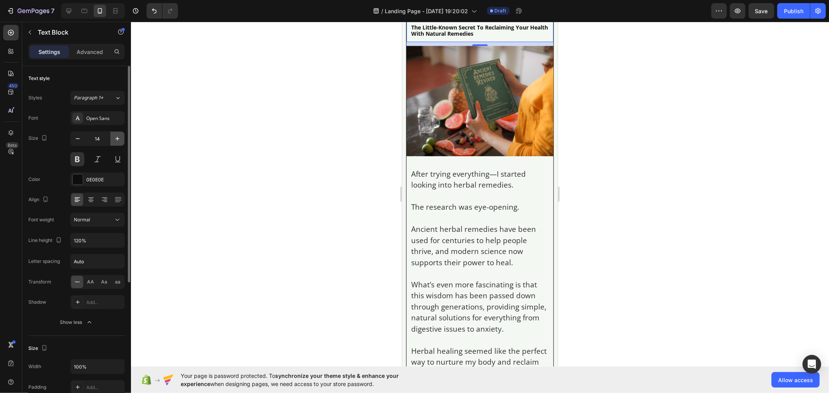
click at [118, 139] on icon "button" at bounding box center [118, 139] width 8 height 8
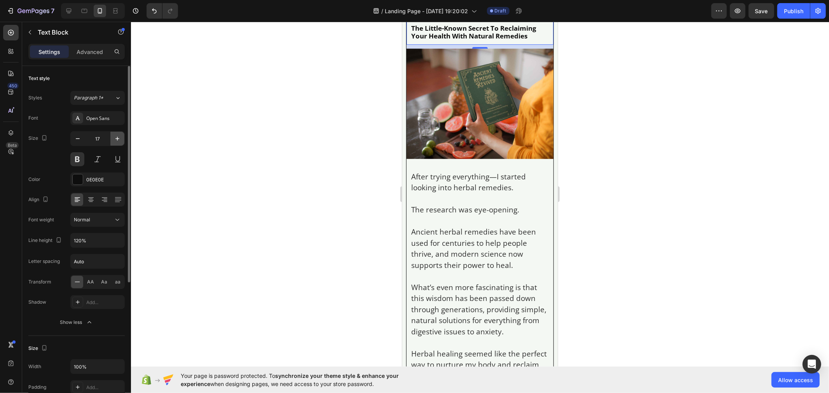
click at [118, 139] on icon "button" at bounding box center [118, 139] width 8 height 8
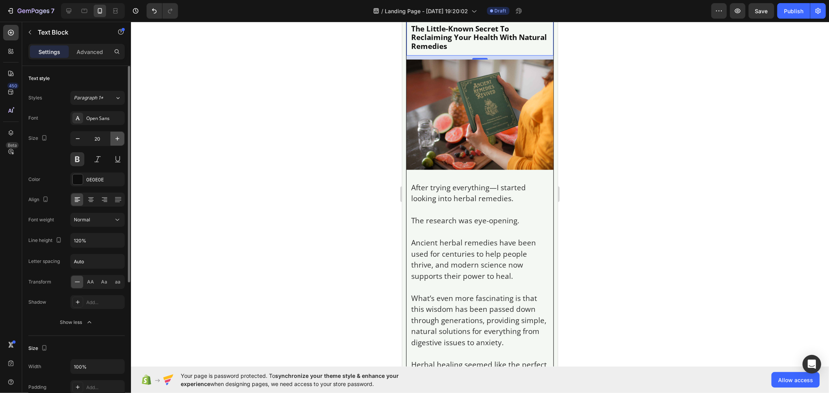
click at [118, 139] on icon "button" at bounding box center [118, 139] width 8 height 8
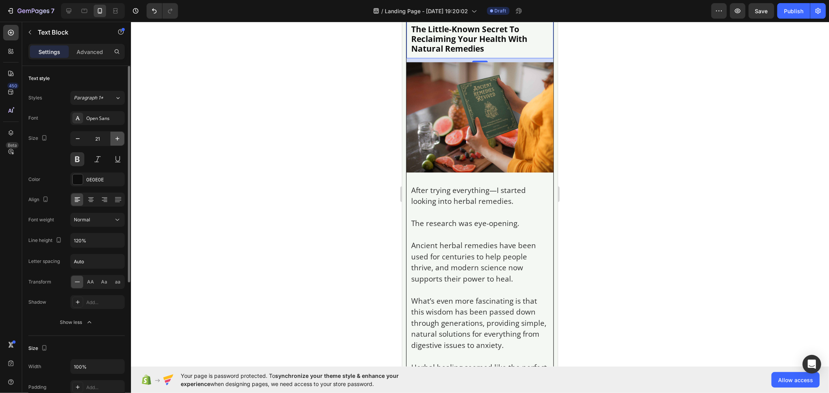
click at [118, 139] on icon "button" at bounding box center [118, 139] width 8 height 8
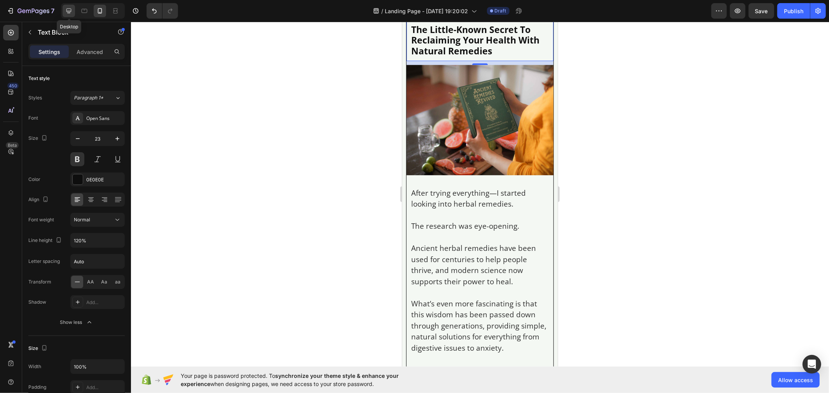
click at [69, 14] on icon at bounding box center [69, 11] width 8 height 8
type input "35"
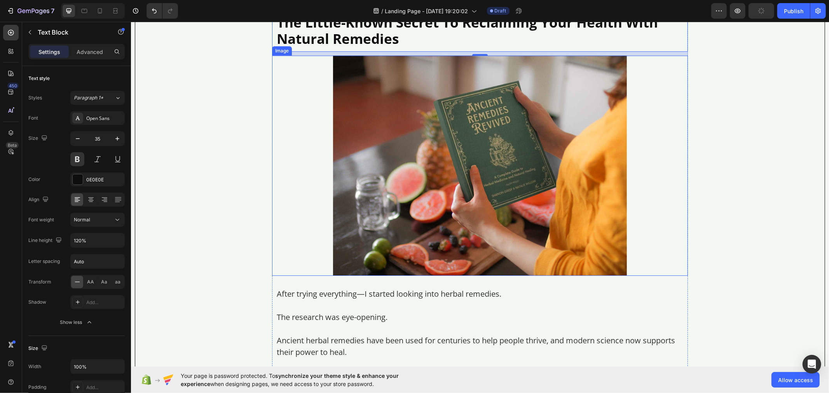
scroll to position [1873, 0]
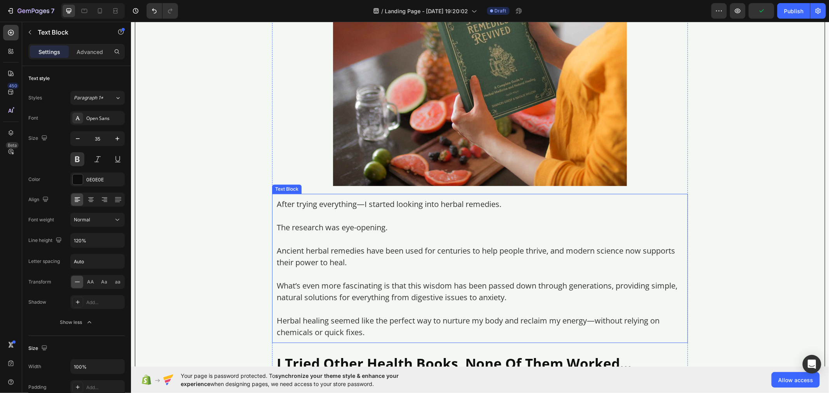
click at [360, 219] on p at bounding box center [479, 216] width 407 height 12
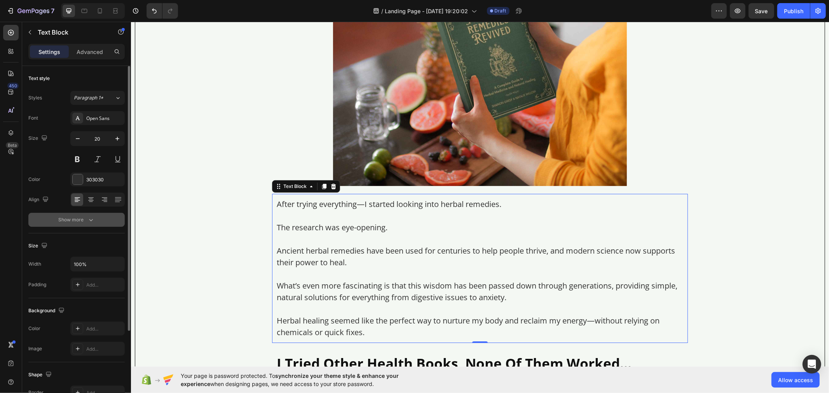
click at [102, 222] on button "Show more" at bounding box center [76, 220] width 96 height 14
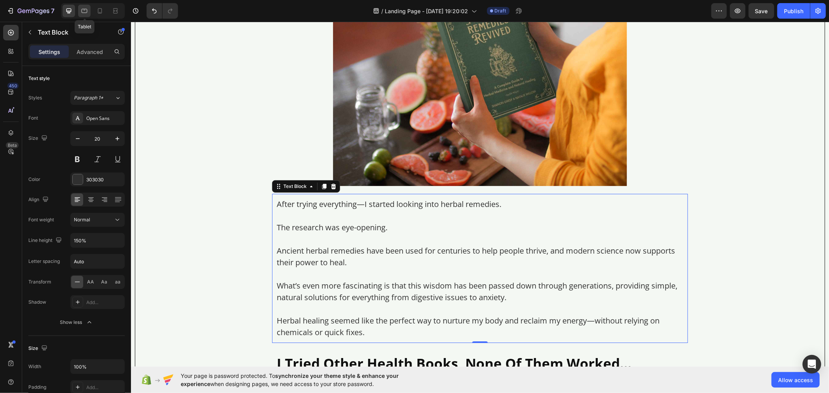
click at [82, 8] on icon at bounding box center [84, 11] width 8 height 8
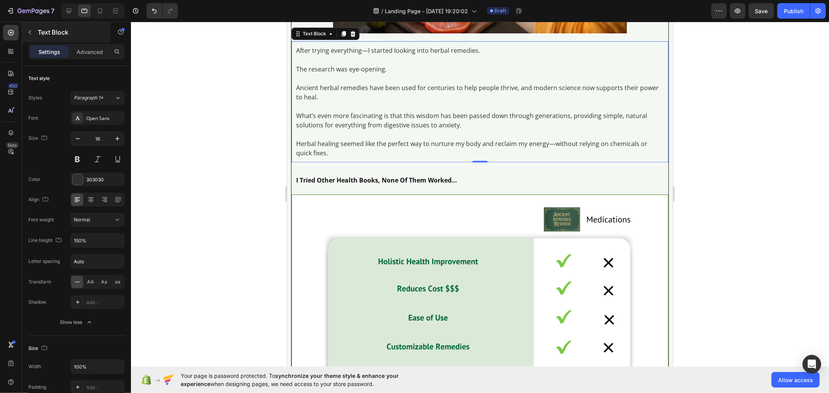
scroll to position [1805, 0]
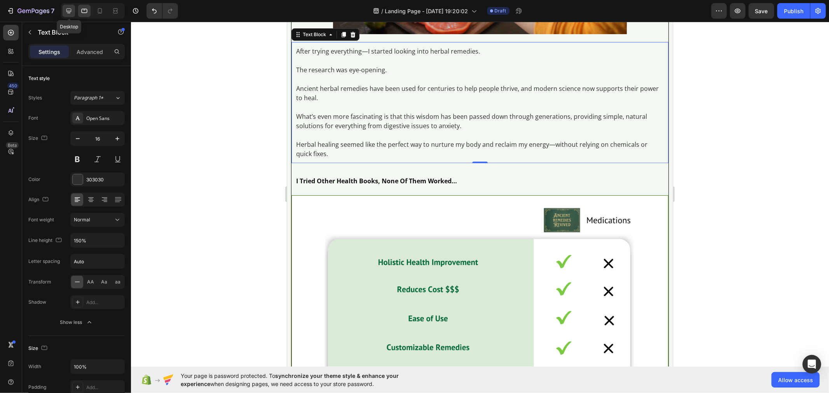
click at [63, 10] on div at bounding box center [69, 11] width 12 height 12
type input "20"
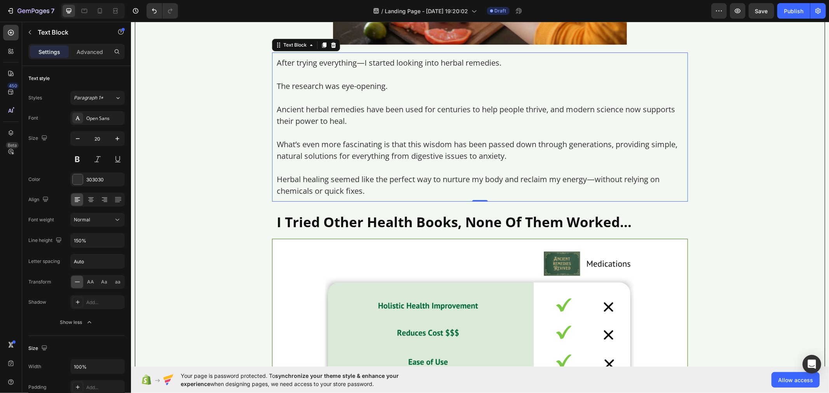
scroll to position [2018, 0]
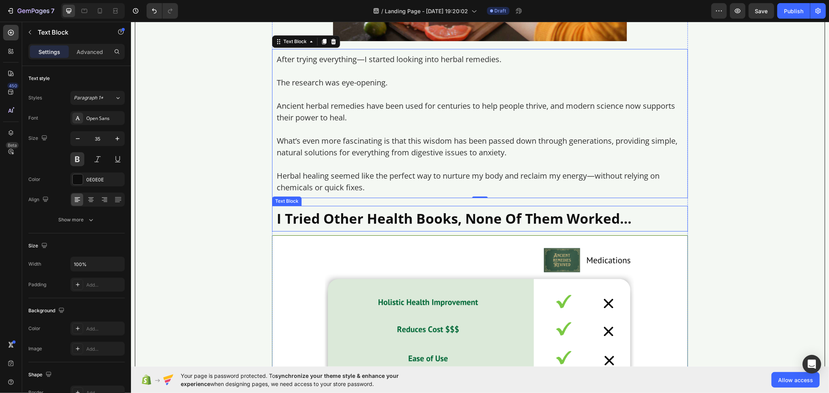
click at [350, 223] on p "I Tried Other Health Books, None Of Them Worked…" at bounding box center [479, 218] width 407 height 16
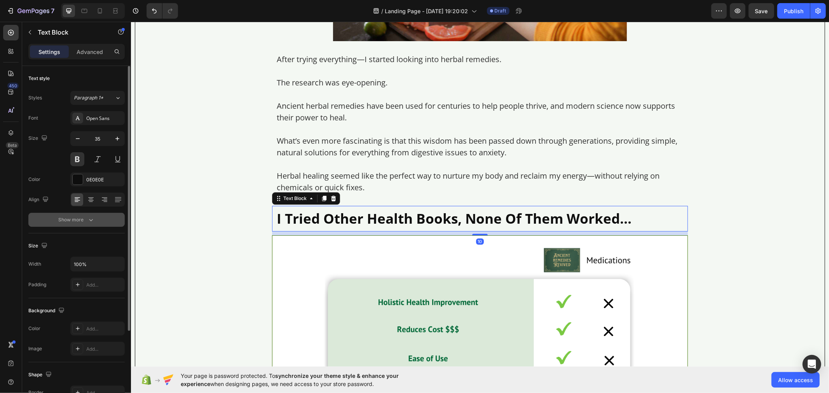
click at [115, 218] on button "Show more" at bounding box center [76, 220] width 96 height 14
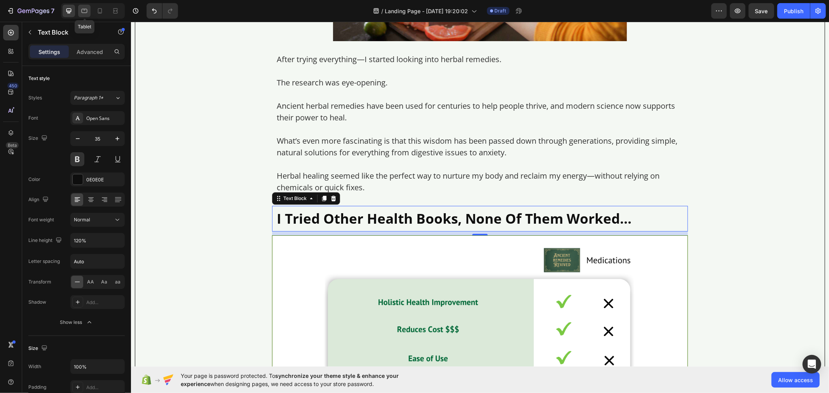
click at [84, 12] on icon at bounding box center [85, 11] width 6 height 4
type input "16"
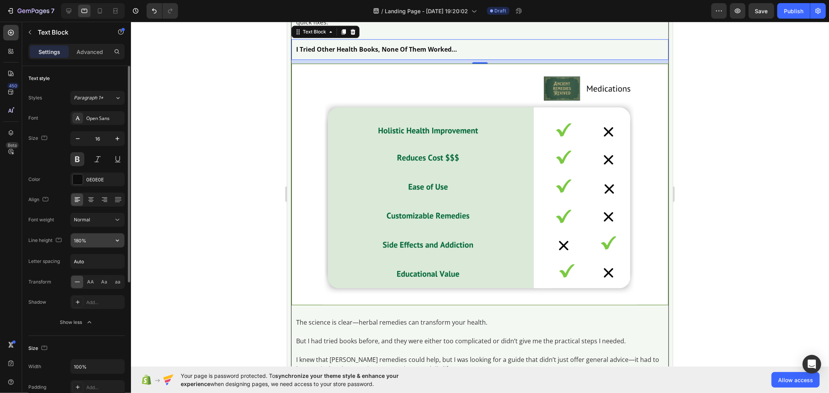
scroll to position [1934, 0]
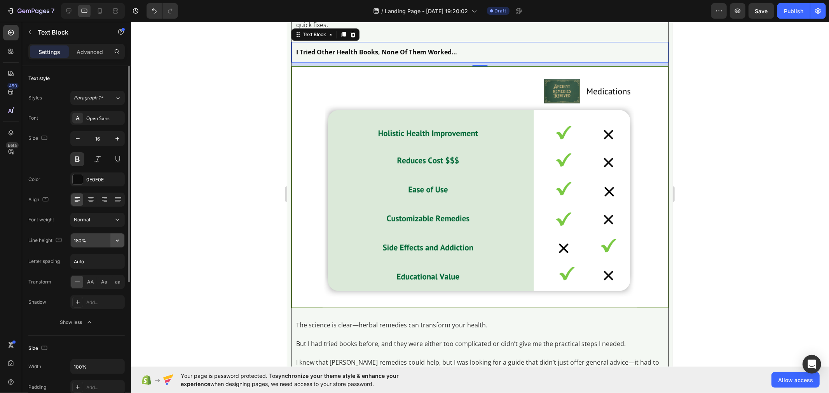
click at [122, 239] on button "button" at bounding box center [117, 241] width 14 height 14
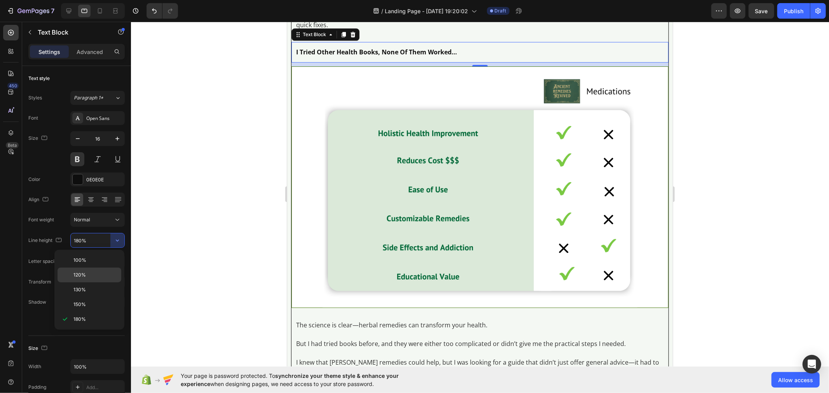
click at [99, 283] on div "120%" at bounding box center [90, 290] width 64 height 15
type input "120%"
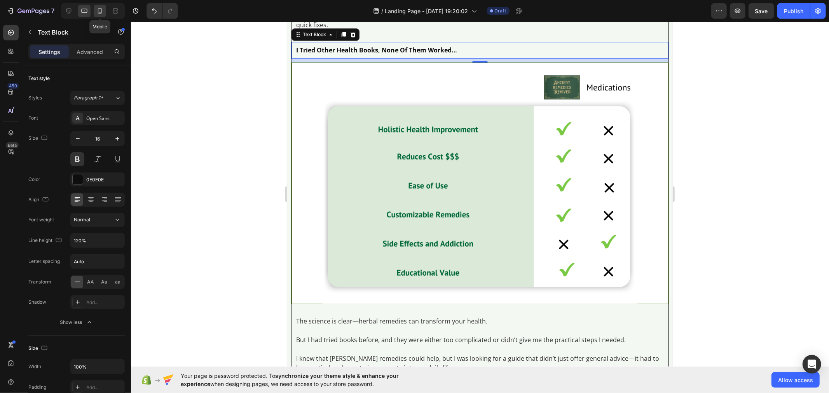
click at [102, 14] on icon at bounding box center [100, 11] width 8 height 8
type input "14"
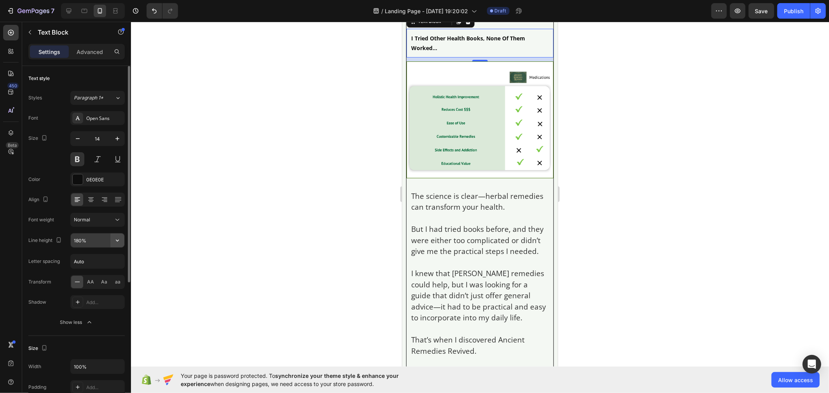
scroll to position [2231, 0]
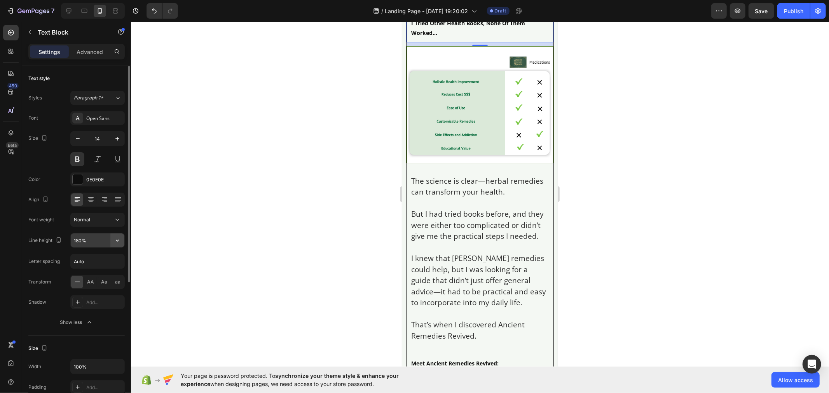
click at [114, 243] on icon "button" at bounding box center [118, 241] width 8 height 8
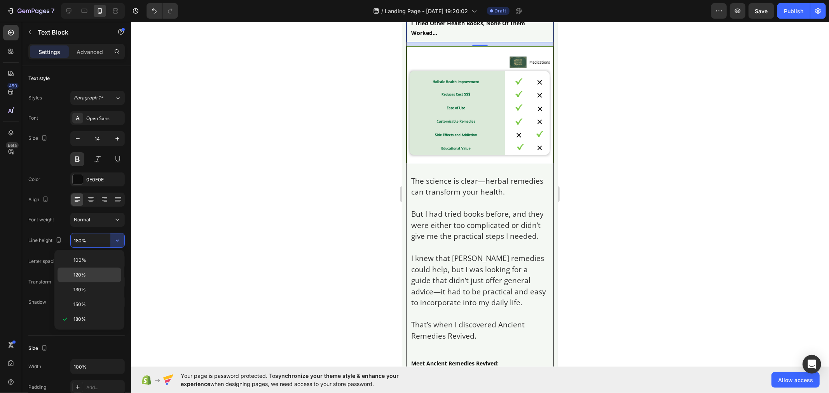
click at [97, 283] on div "120%" at bounding box center [90, 290] width 64 height 15
type input "120%"
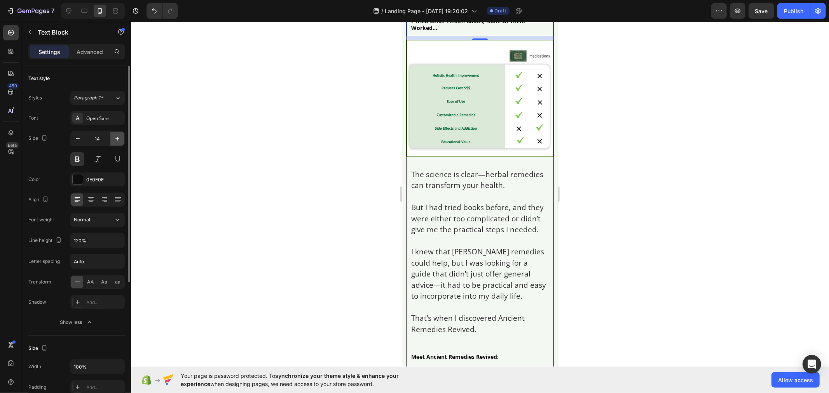
click at [118, 141] on icon "button" at bounding box center [118, 139] width 8 height 8
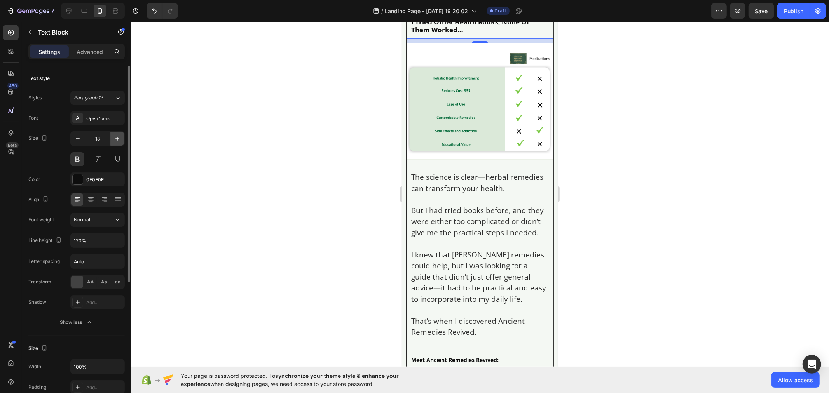
click at [118, 141] on icon "button" at bounding box center [118, 139] width 8 height 8
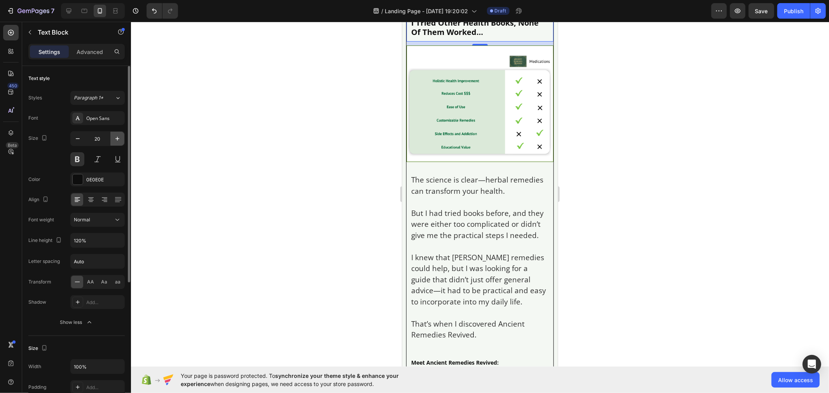
click at [118, 141] on icon "button" at bounding box center [118, 139] width 8 height 8
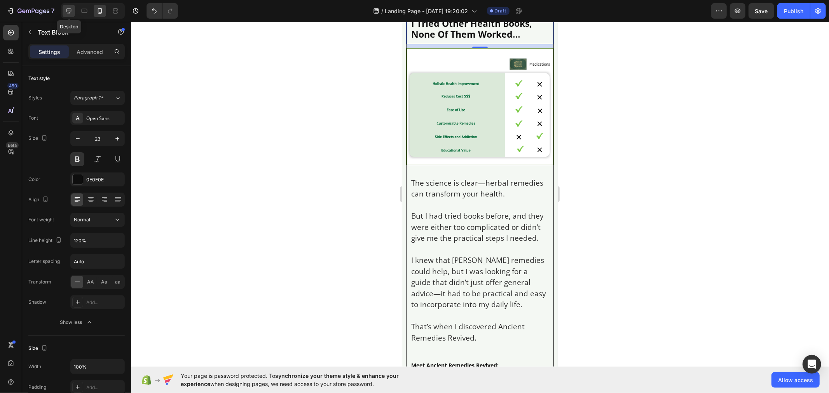
click at [70, 8] on icon at bounding box center [69, 11] width 8 height 8
type input "35"
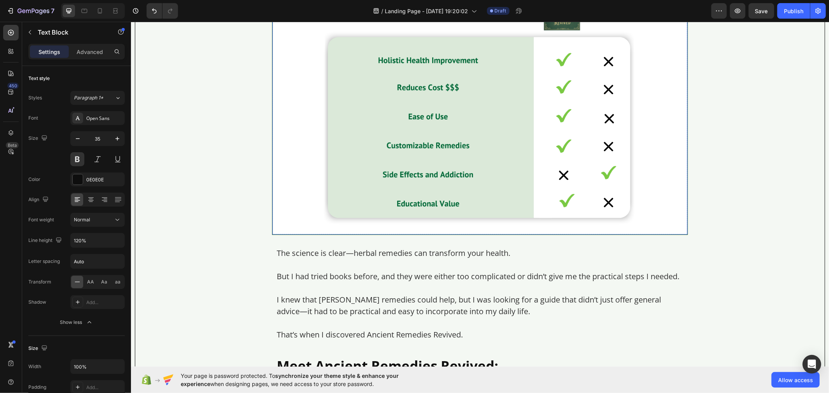
scroll to position [2261, 0]
click at [353, 277] on p "But I had tried books before, and they were either too complicated or didn’t gi…" at bounding box center [479, 276] width 407 height 12
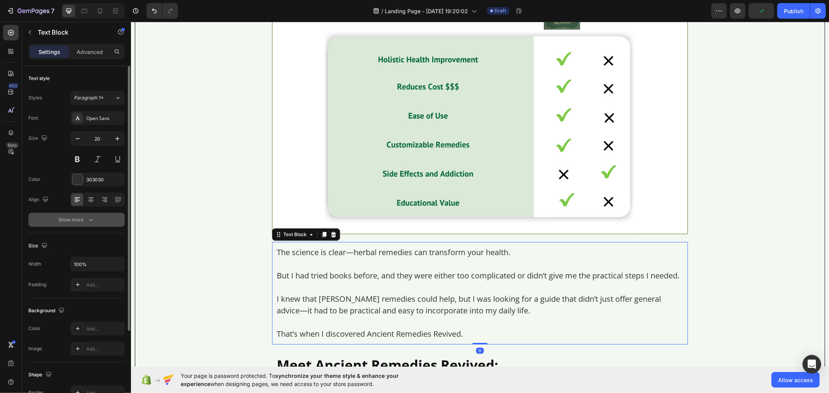
click at [108, 217] on button "Show more" at bounding box center [76, 220] width 96 height 14
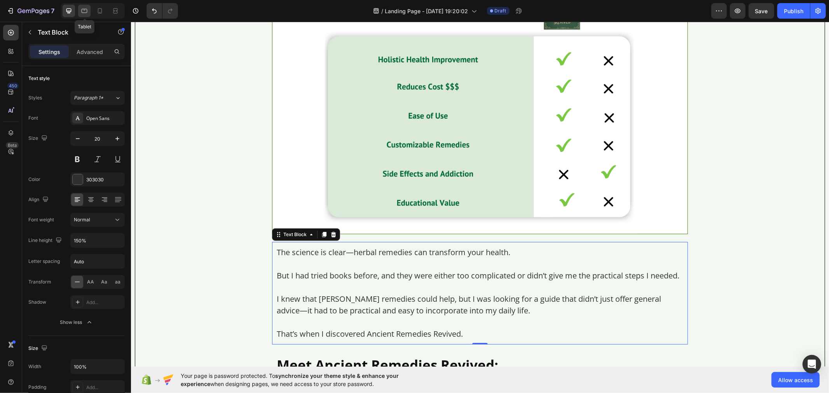
click at [85, 12] on icon at bounding box center [84, 11] width 8 height 8
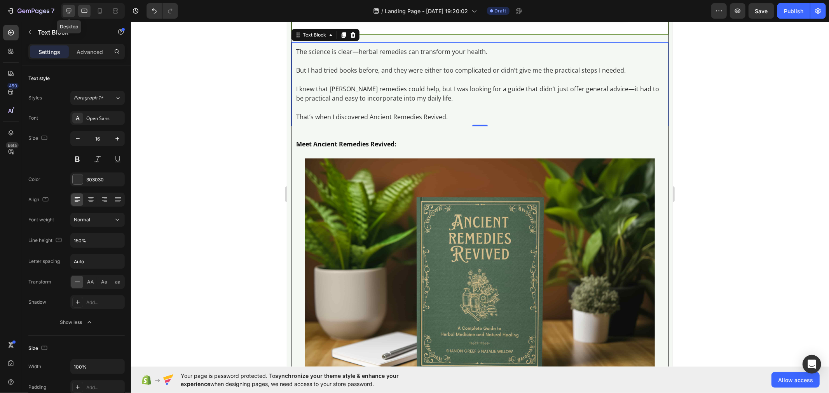
click at [69, 10] on icon at bounding box center [69, 11] width 8 height 8
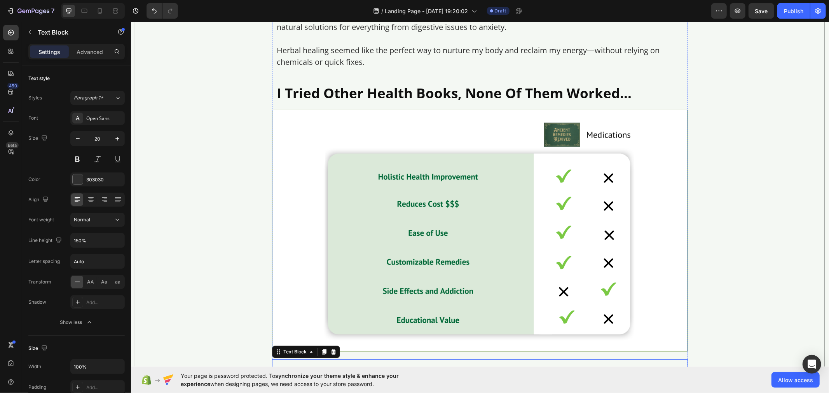
scroll to position [2151, 0]
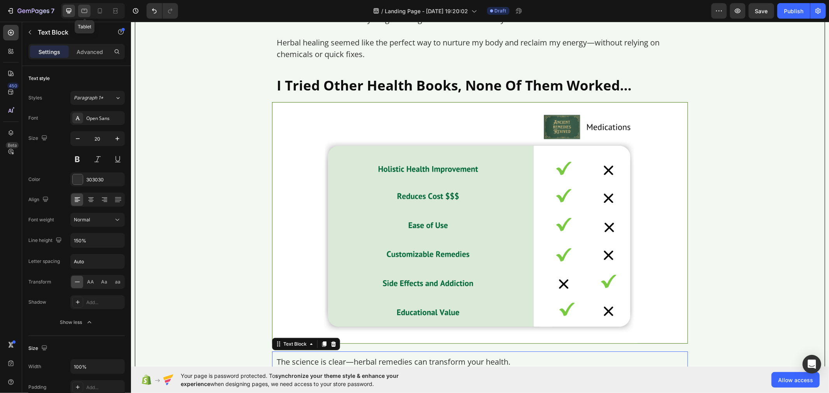
click at [86, 11] on icon at bounding box center [84, 11] width 8 height 8
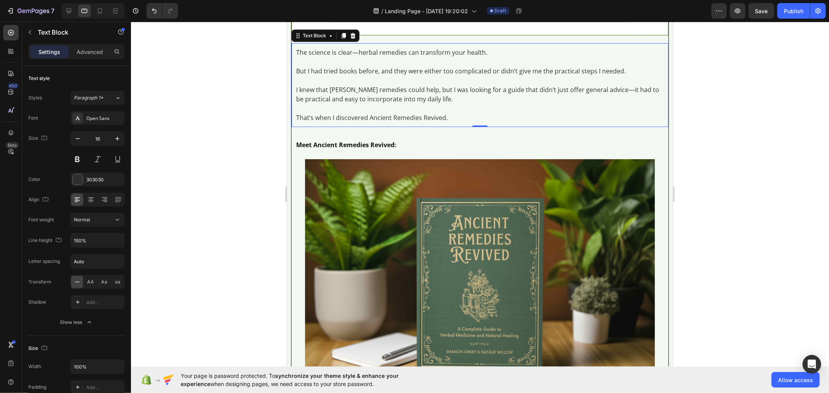
scroll to position [2203, 0]
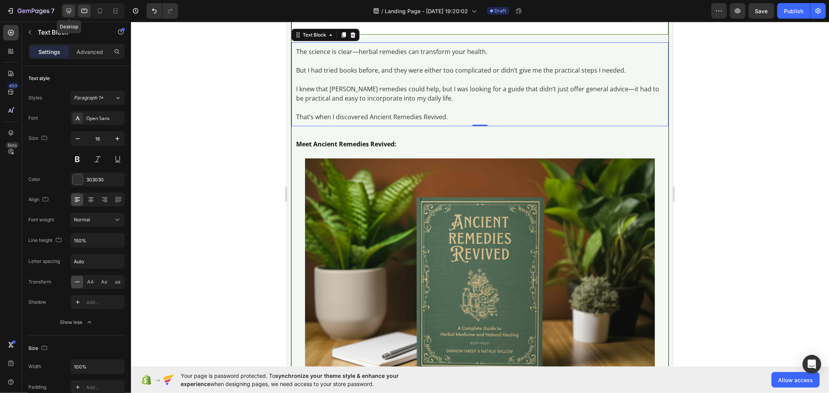
click at [71, 12] on icon at bounding box center [68, 11] width 5 height 5
type input "20"
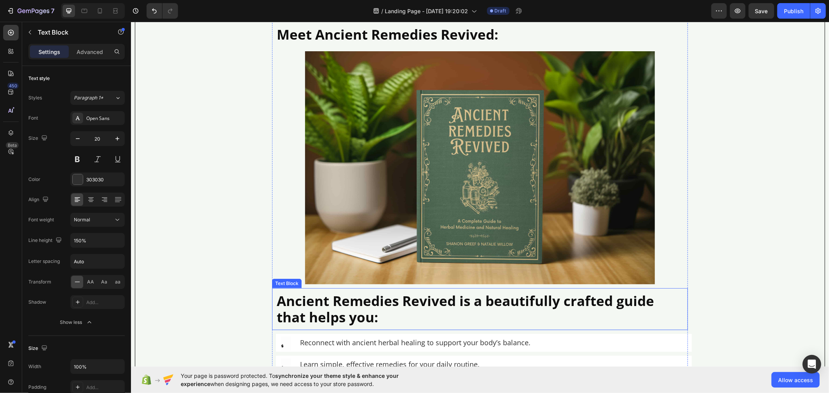
scroll to position [2583, 0]
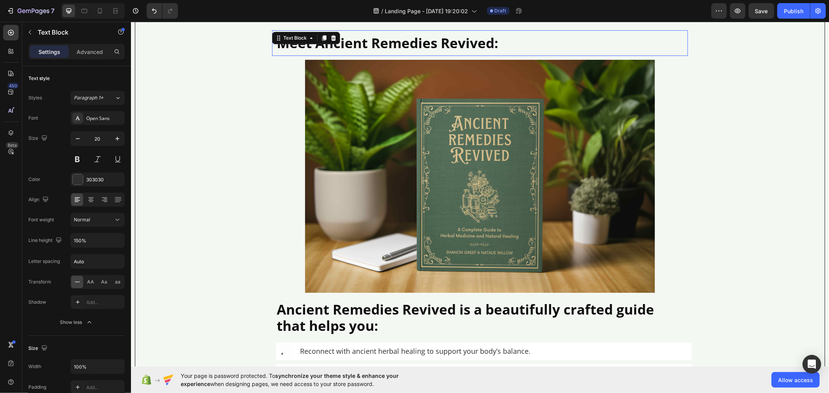
click at [349, 51] on p "Meet Ancient Remedies Revived:" at bounding box center [479, 43] width 407 height 16
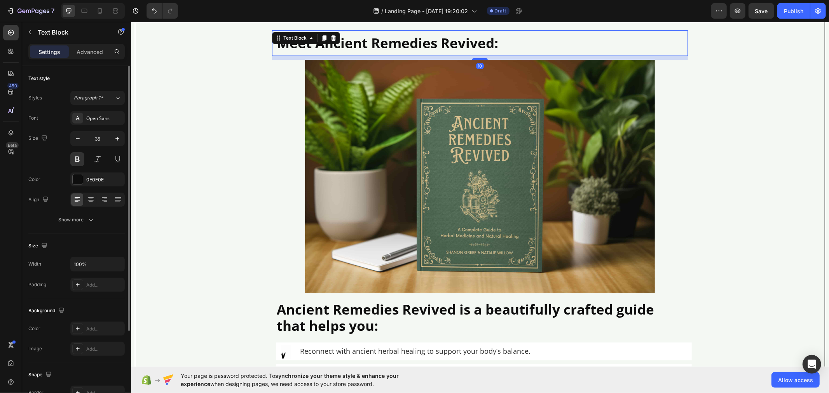
click at [99, 299] on div "Text style Styles Paragraph 1* Font Open Sans Size 35 Color 0E0E0E Align Show m…" at bounding box center [76, 331] width 96 height 64
click at [100, 224] on button "Show more" at bounding box center [76, 220] width 96 height 14
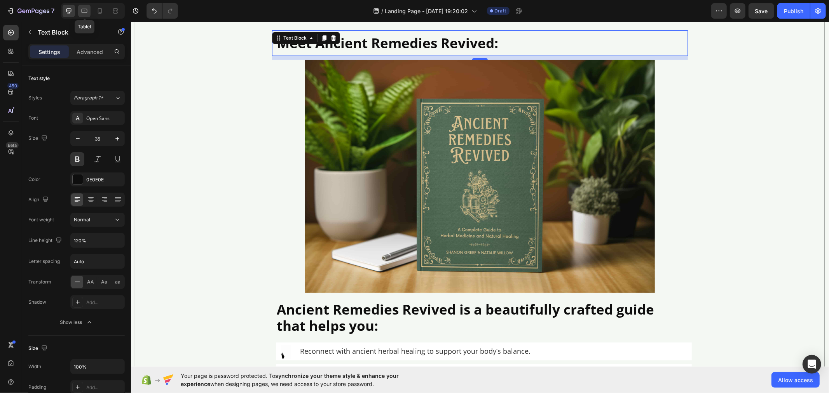
click at [83, 12] on icon at bounding box center [84, 11] width 8 height 8
type input "16"
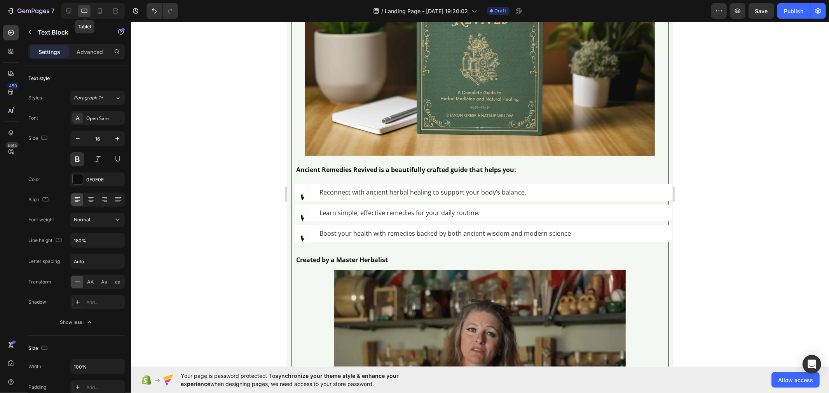
scroll to position [2296, 0]
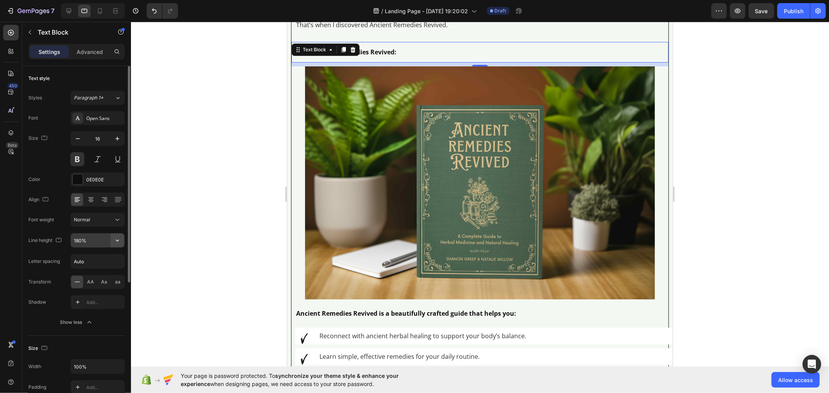
click at [115, 239] on icon "button" at bounding box center [118, 241] width 8 height 8
click at [96, 273] on p "120%" at bounding box center [95, 275] width 44 height 7
type input "120%"
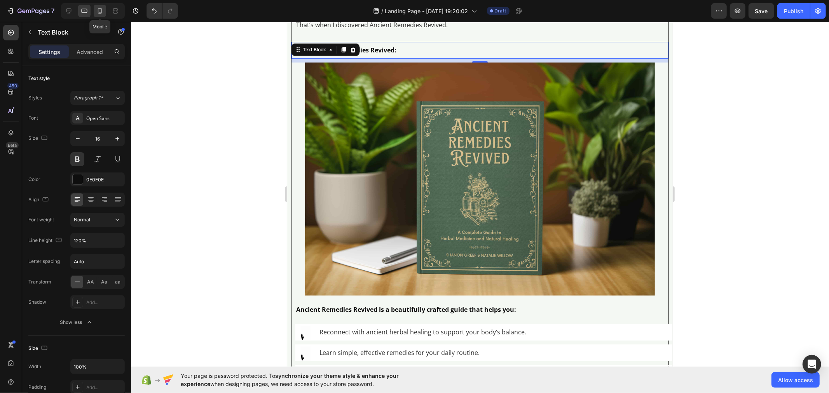
click at [99, 12] on icon at bounding box center [100, 11] width 8 height 8
type input "14"
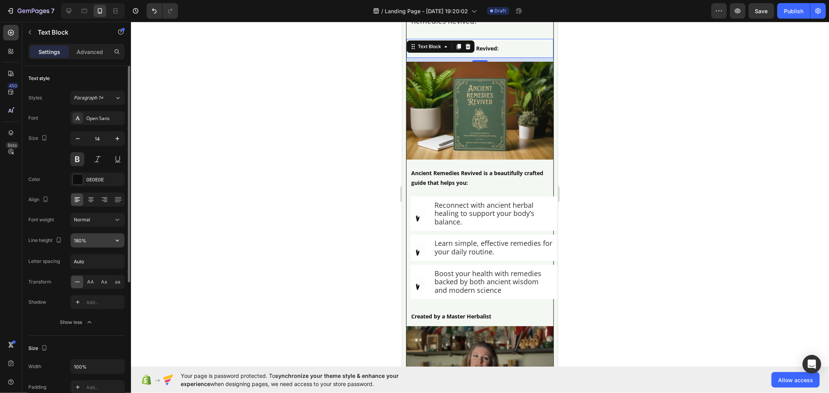
scroll to position [2569, 0]
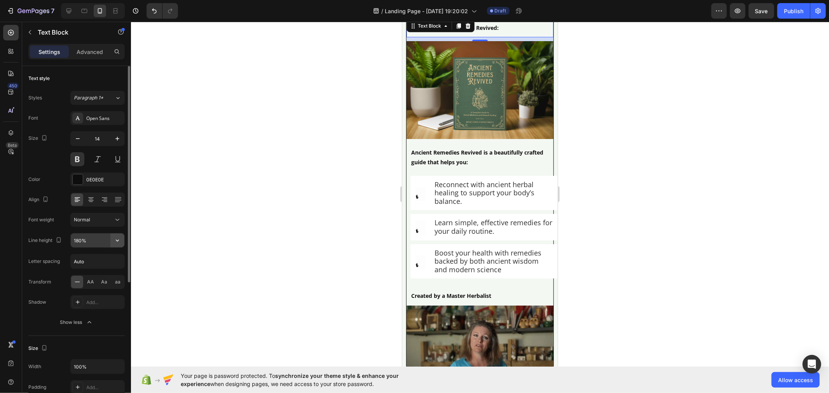
click at [114, 242] on icon "button" at bounding box center [118, 241] width 8 height 8
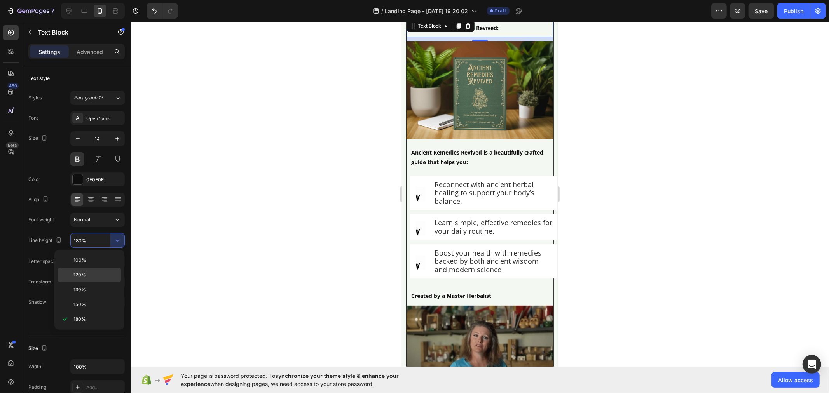
click at [95, 277] on p "120%" at bounding box center [95, 275] width 44 height 7
type input "120%"
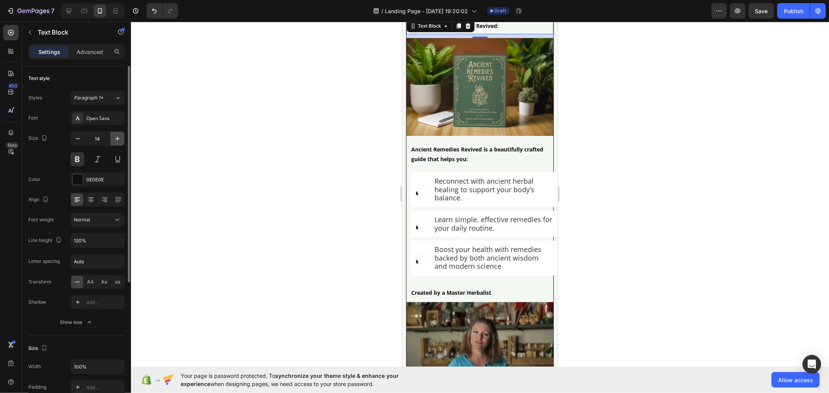
click at [118, 136] on icon "button" at bounding box center [118, 139] width 8 height 8
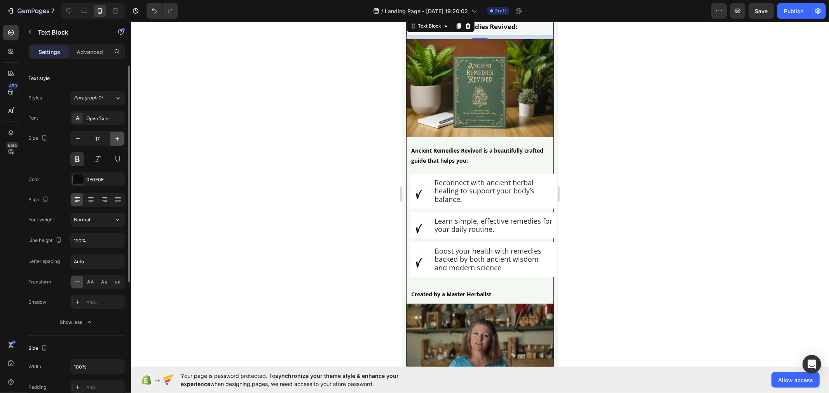
click at [118, 136] on icon "button" at bounding box center [118, 139] width 8 height 8
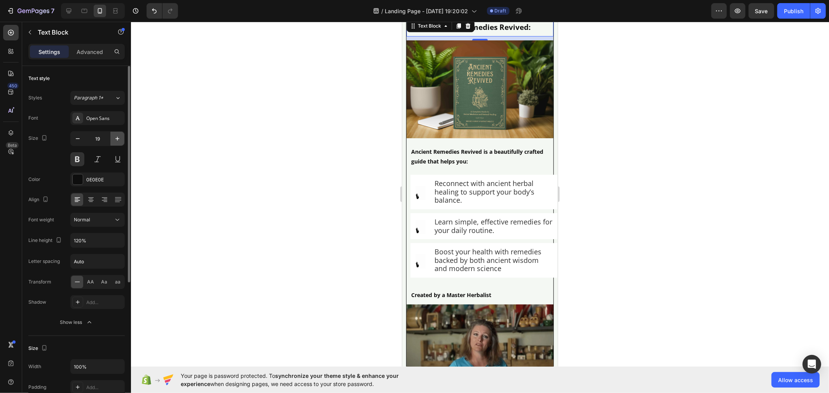
click at [118, 136] on icon "button" at bounding box center [118, 139] width 8 height 8
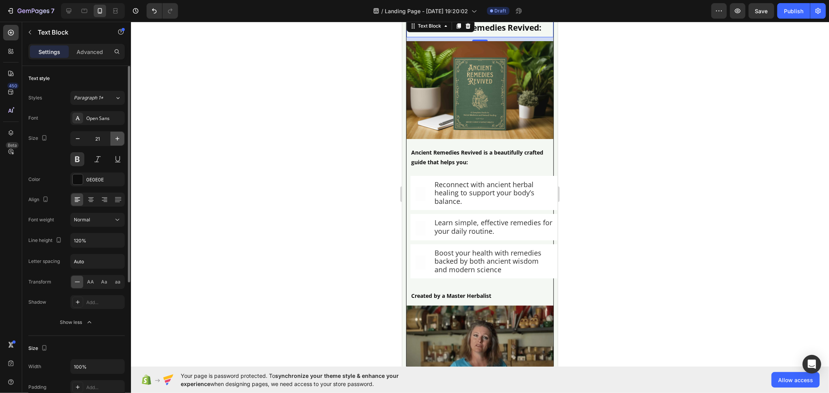
click at [118, 136] on icon "button" at bounding box center [118, 139] width 8 height 8
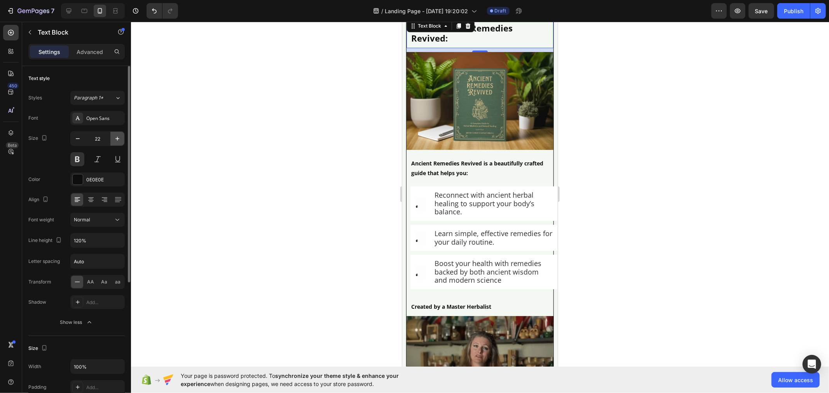
click at [118, 136] on icon "button" at bounding box center [118, 139] width 8 height 8
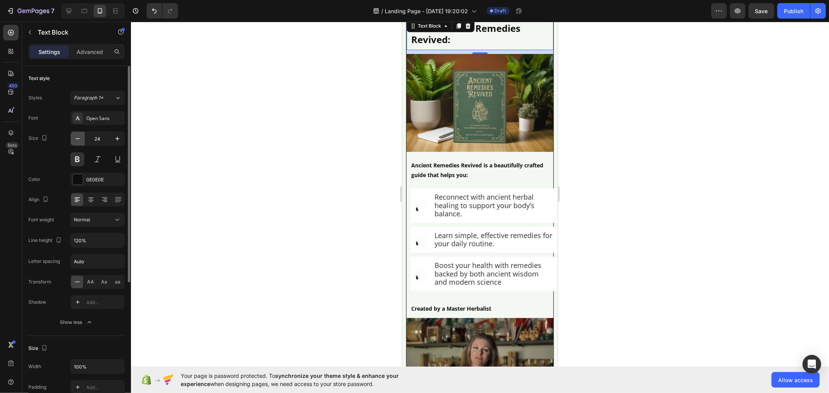
click at [83, 137] on button "button" at bounding box center [78, 139] width 14 height 14
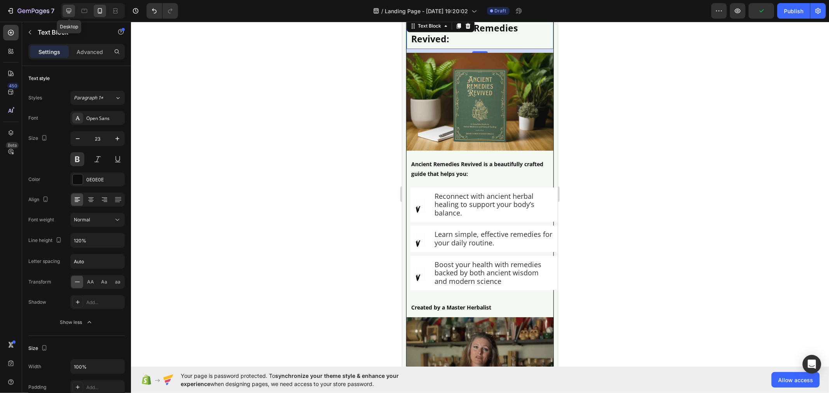
click at [70, 7] on icon at bounding box center [69, 11] width 8 height 8
type input "35"
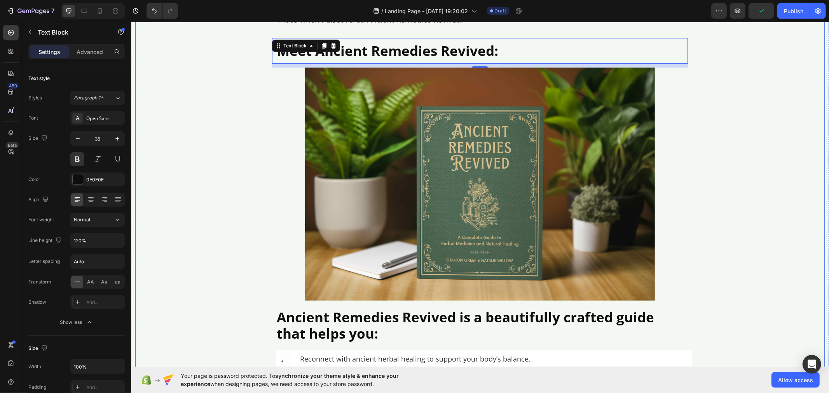
scroll to position [2576, 0]
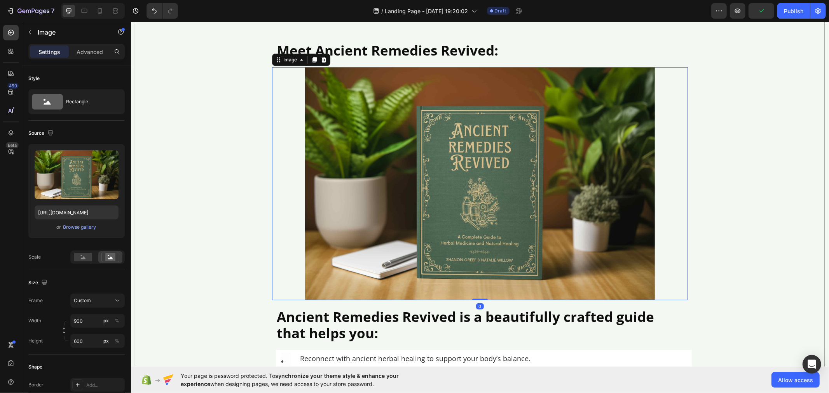
click at [453, 143] on img at bounding box center [480, 183] width 350 height 233
click at [376, 340] on p "Ancient Remedies Revived is a beautifully crafted guide that helps you:" at bounding box center [479, 325] width 407 height 33
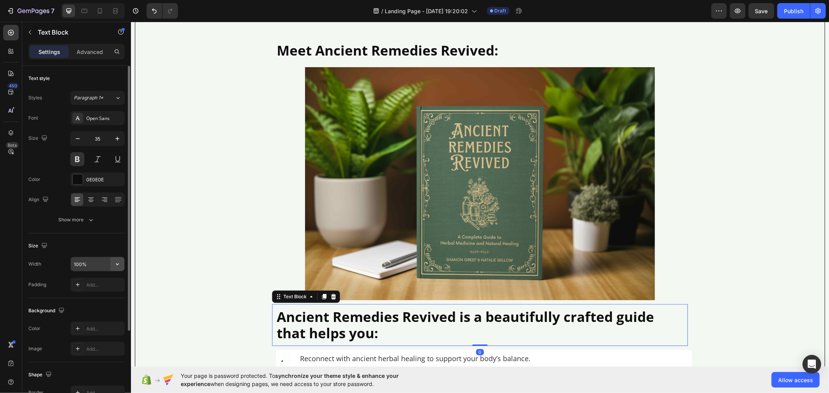
click at [112, 261] on button "button" at bounding box center [117, 264] width 14 height 14
click at [91, 223] on icon "button" at bounding box center [91, 220] width 8 height 8
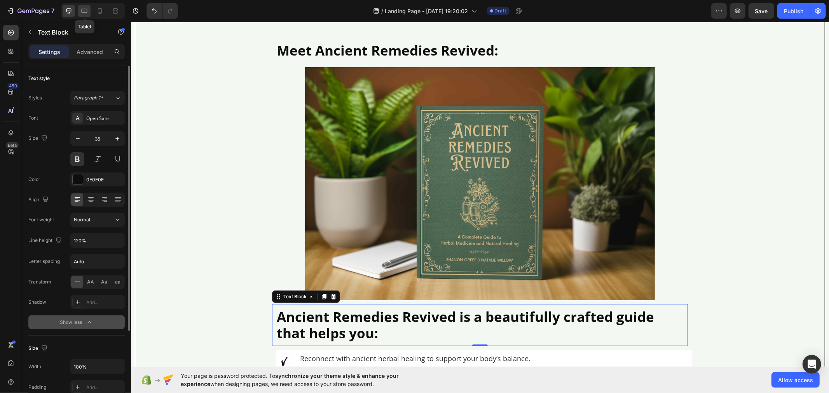
click at [84, 13] on icon at bounding box center [84, 11] width 8 height 8
type input "16"
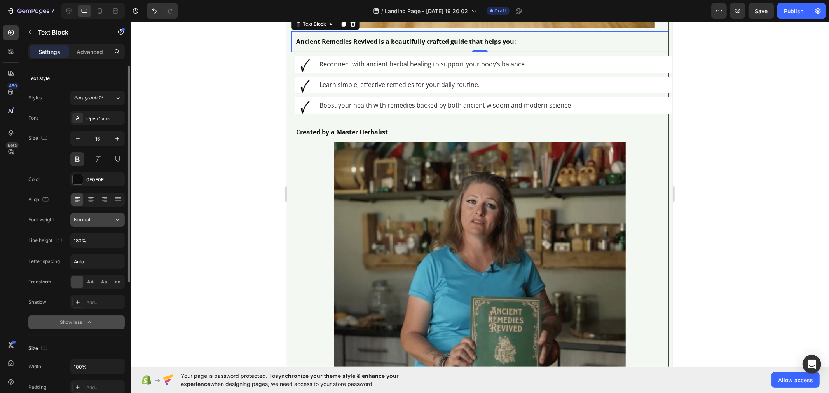
scroll to position [2553, 0]
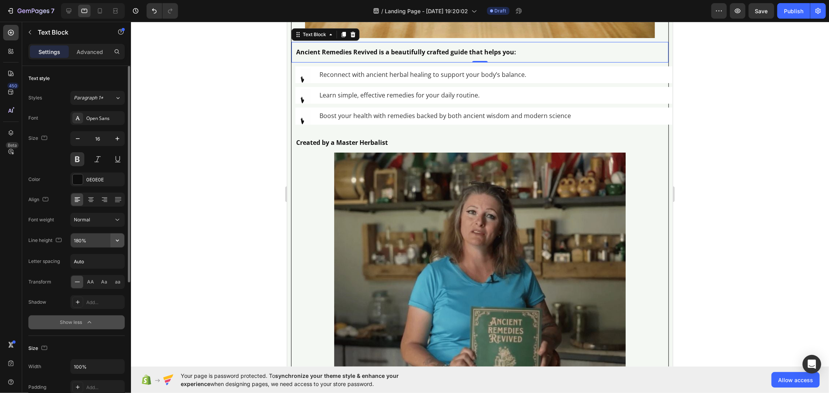
drag, startPoint x: 111, startPoint y: 233, endPoint x: 110, endPoint y: 238, distance: 4.3
click at [111, 238] on button "button" at bounding box center [117, 241] width 14 height 14
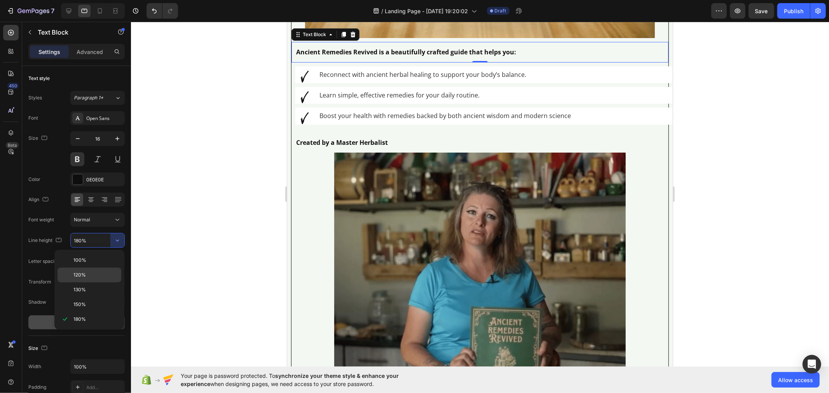
click at [110, 277] on p "120%" at bounding box center [95, 275] width 44 height 7
type input "120%"
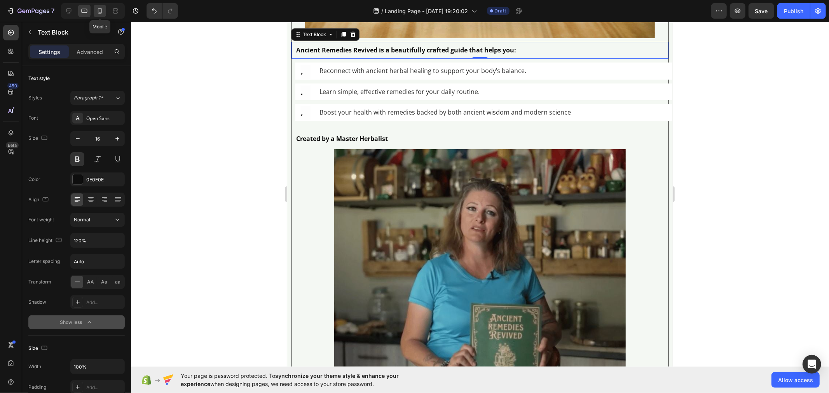
click at [104, 12] on div at bounding box center [100, 11] width 12 height 12
type input "14"
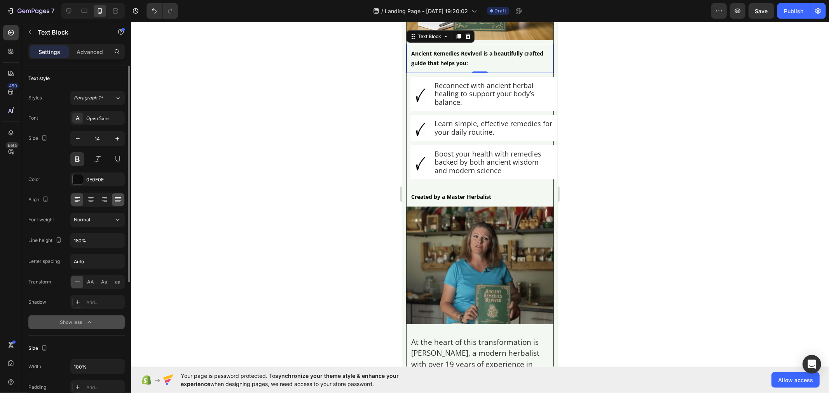
scroll to position [2701, 0]
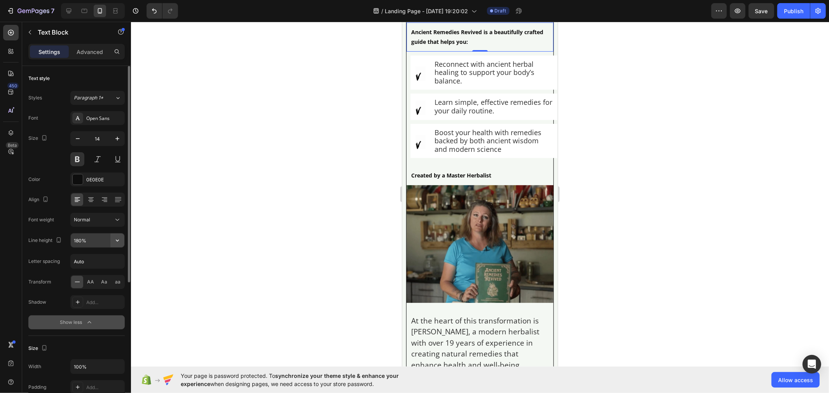
drag, startPoint x: 115, startPoint y: 235, endPoint x: 114, endPoint y: 240, distance: 4.7
click at [114, 240] on icon "button" at bounding box center [118, 241] width 8 height 8
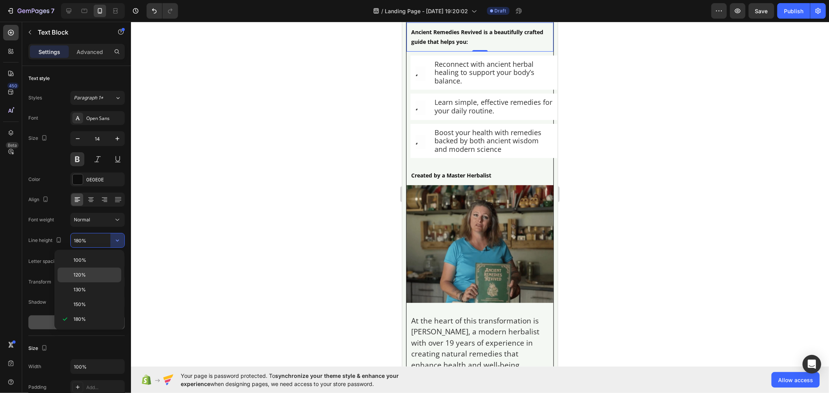
click at [103, 273] on p "120%" at bounding box center [95, 275] width 44 height 7
type input "120%"
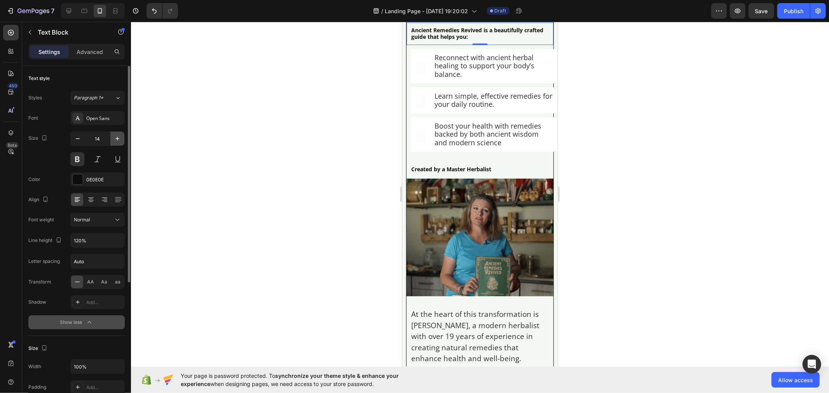
click at [122, 137] on button "button" at bounding box center [117, 139] width 14 height 14
click at [122, 138] on button "button" at bounding box center [117, 139] width 14 height 14
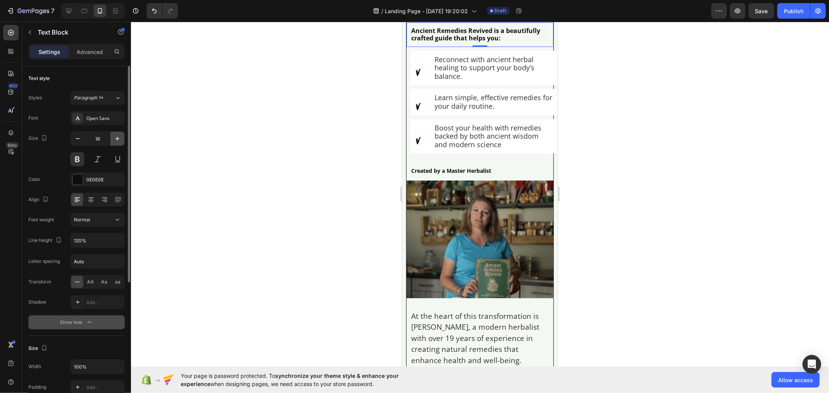
click at [122, 138] on button "button" at bounding box center [117, 139] width 14 height 14
click at [122, 139] on button "button" at bounding box center [117, 139] width 14 height 14
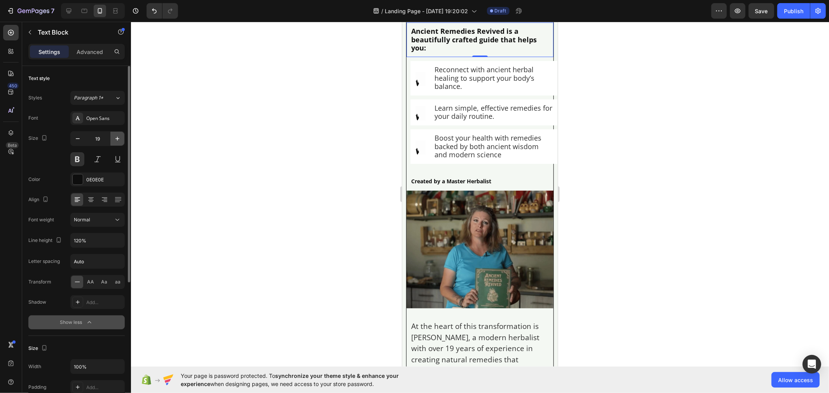
click at [121, 140] on button "button" at bounding box center [117, 139] width 14 height 14
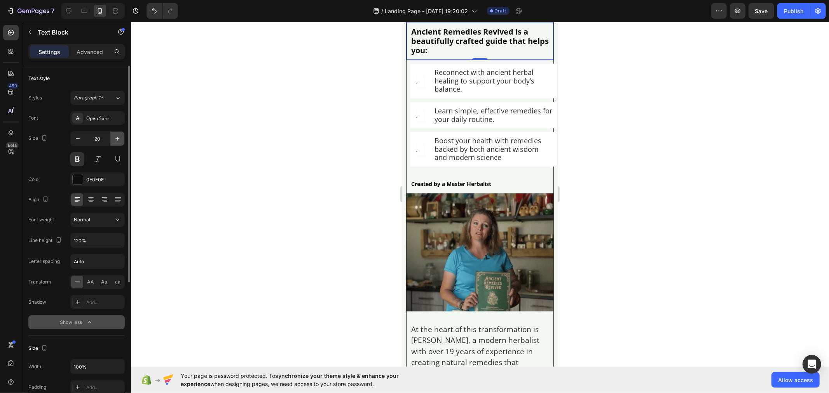
click at [121, 141] on icon "button" at bounding box center [118, 139] width 8 height 8
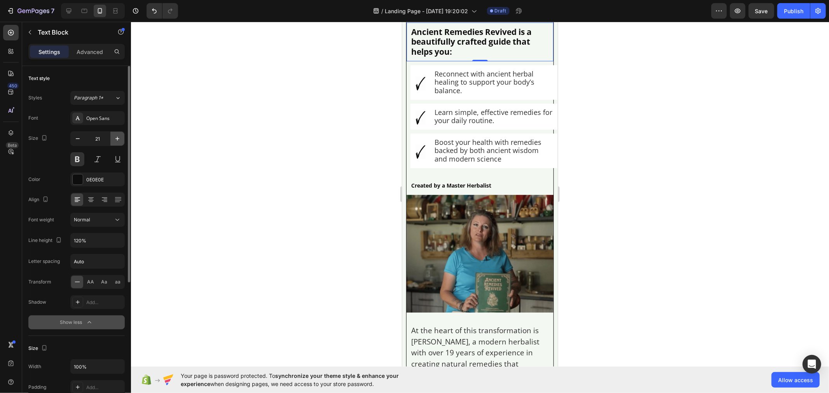
click at [121, 141] on icon "button" at bounding box center [118, 139] width 8 height 8
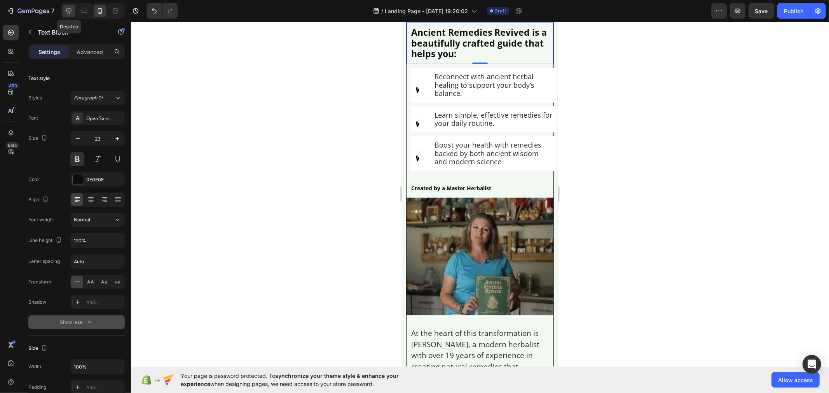
click at [68, 6] on div at bounding box center [69, 11] width 12 height 12
type input "35"
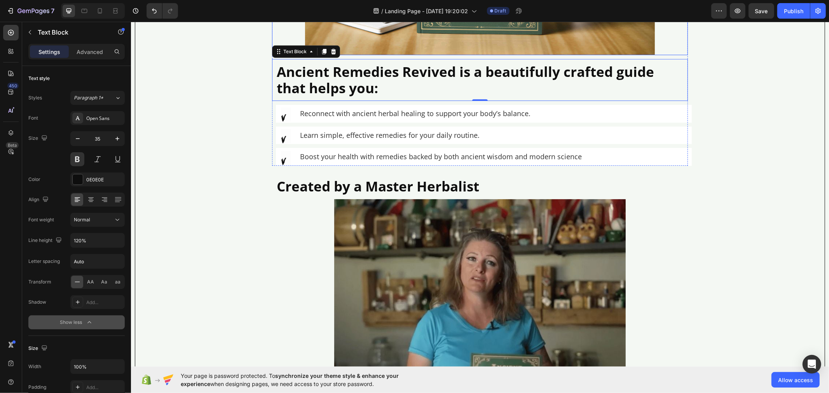
scroll to position [2843, 0]
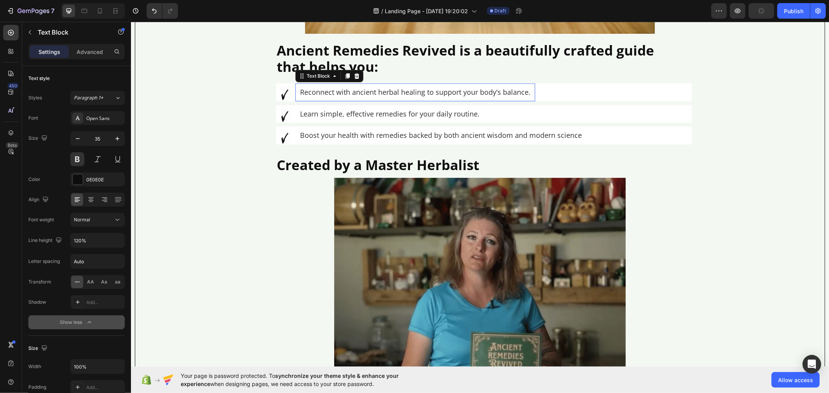
click at [317, 96] on p "Reconnect with ancient herbal healing to support your body’s balance." at bounding box center [415, 92] width 231 height 9
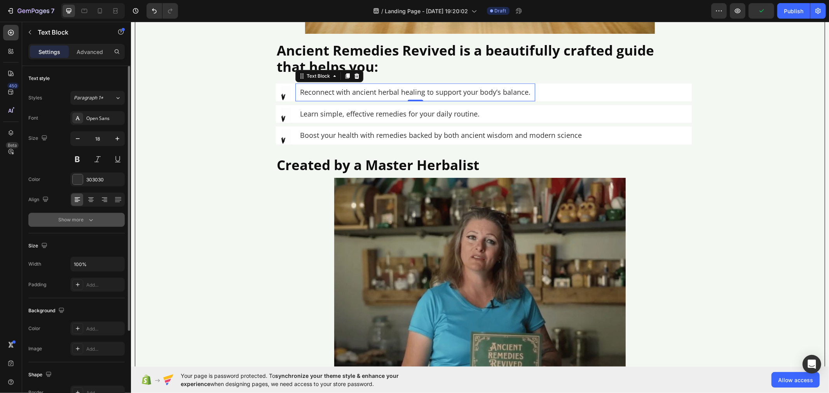
click at [107, 224] on button "Show more" at bounding box center [76, 220] width 96 height 14
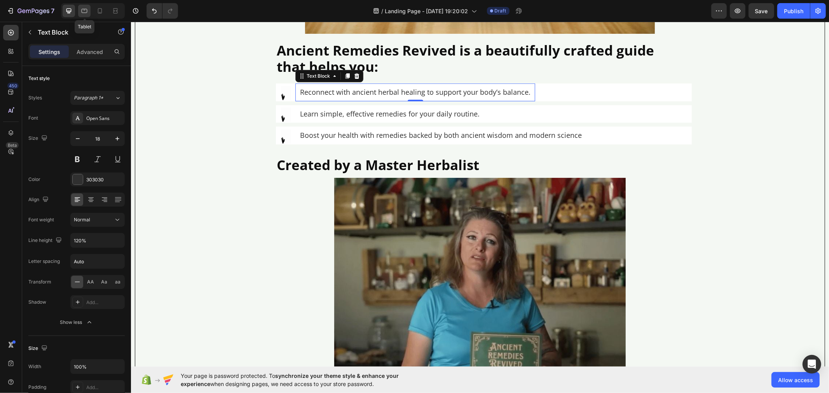
click at [83, 9] on icon at bounding box center [84, 11] width 8 height 8
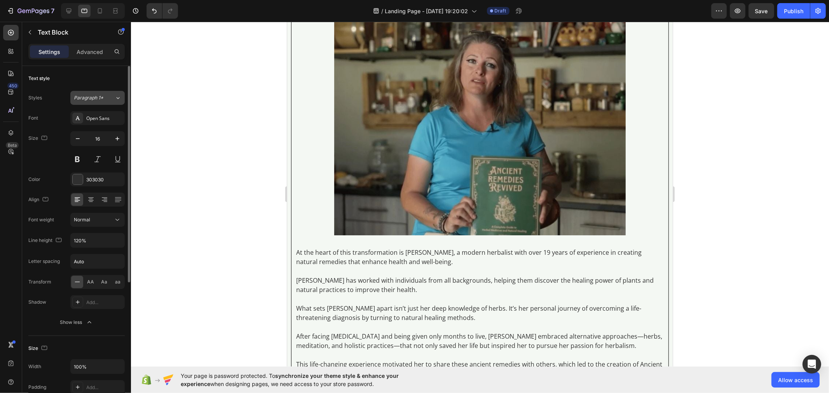
scroll to position [2574, 0]
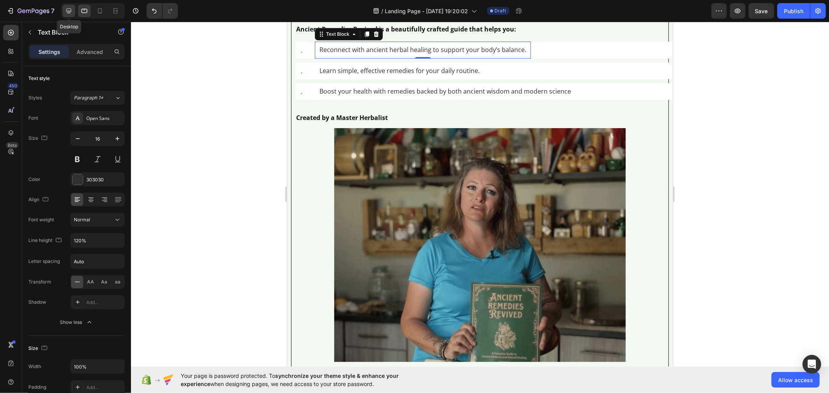
click at [70, 12] on icon at bounding box center [69, 11] width 8 height 8
type input "18"
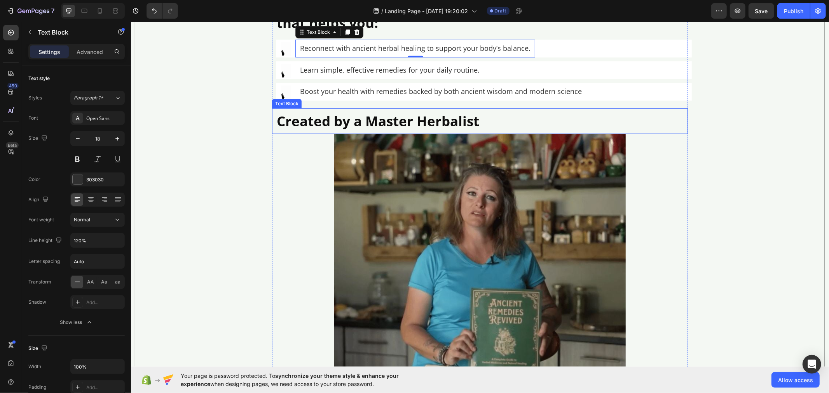
scroll to position [2889, 0]
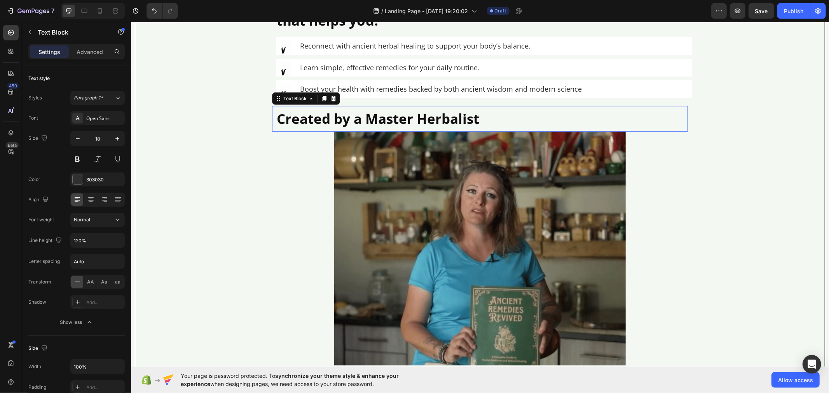
click at [305, 125] on p "Created by a Master Herbalist" at bounding box center [479, 118] width 407 height 16
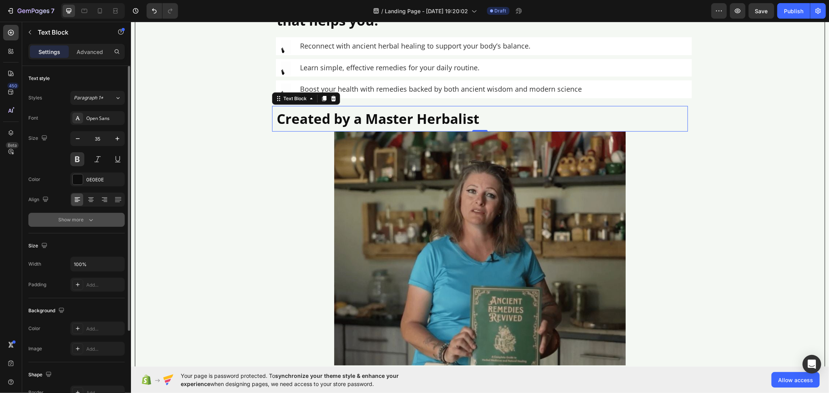
click at [104, 218] on button "Show more" at bounding box center [76, 220] width 96 height 14
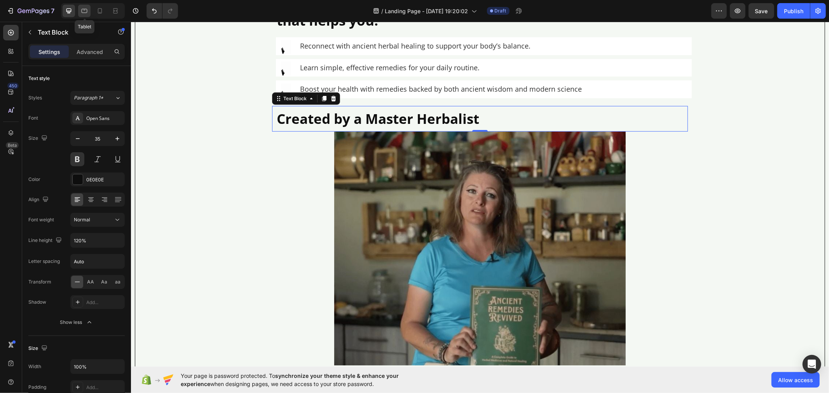
click at [79, 7] on div at bounding box center [84, 11] width 12 height 12
type input "16"
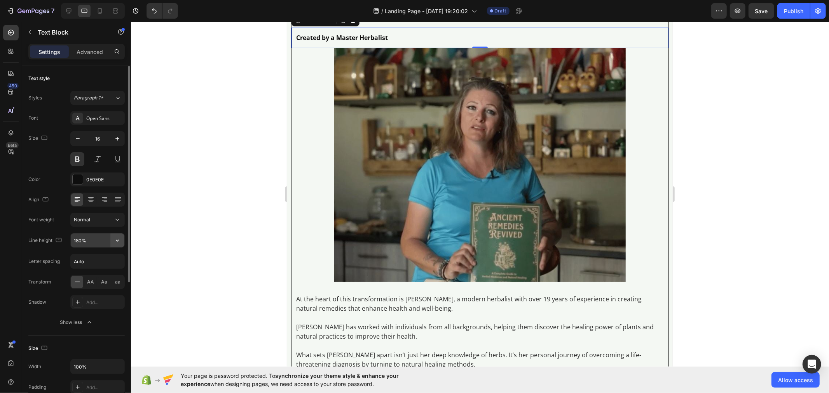
scroll to position [2640, 0]
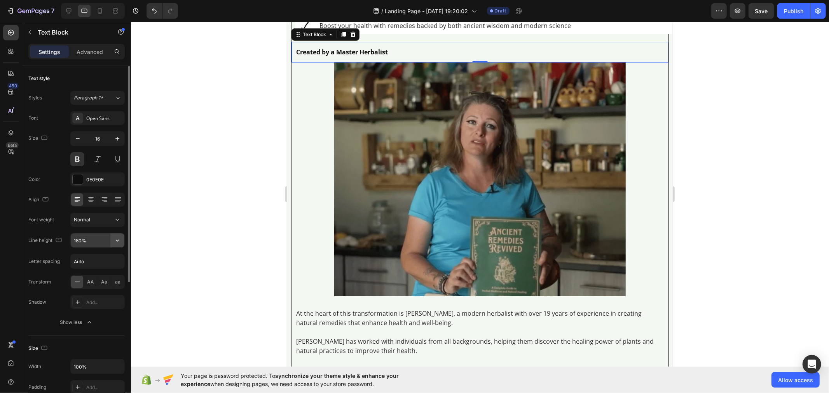
click at [113, 243] on button "button" at bounding box center [117, 241] width 14 height 14
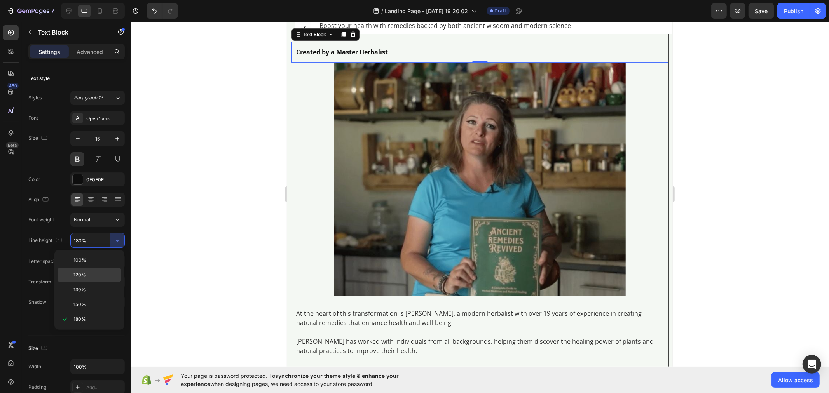
click at [109, 275] on p "120%" at bounding box center [95, 275] width 44 height 7
type input "120%"
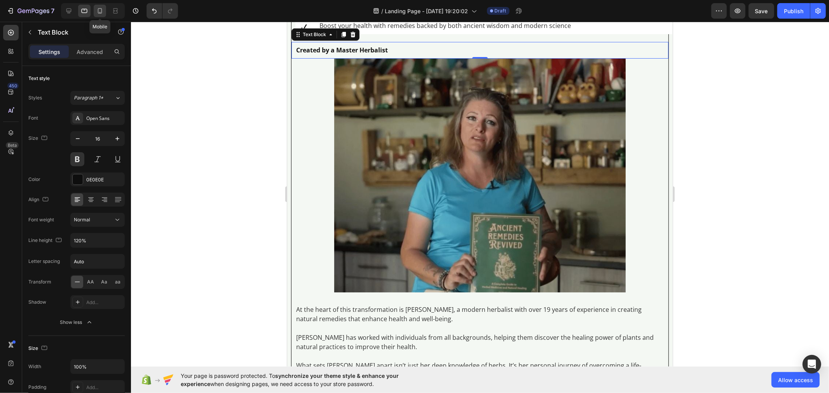
click at [98, 12] on icon at bounding box center [100, 10] width 4 height 5
type input "14"
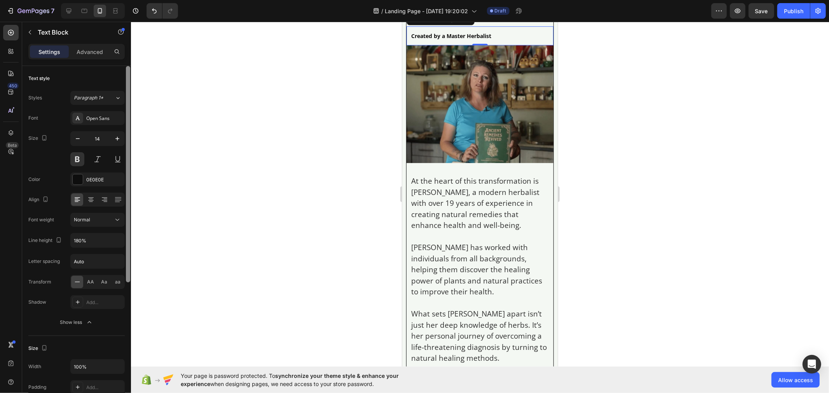
scroll to position [2857, 0]
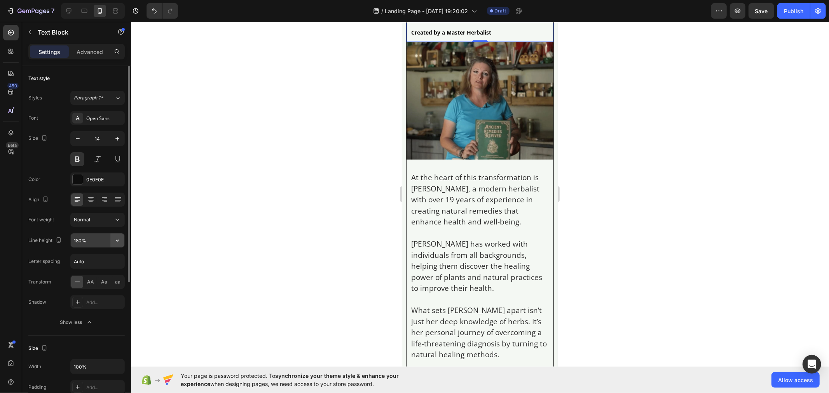
drag, startPoint x: 121, startPoint y: 234, endPoint x: 115, endPoint y: 237, distance: 6.3
click at [115, 237] on icon "button" at bounding box center [118, 241] width 8 height 8
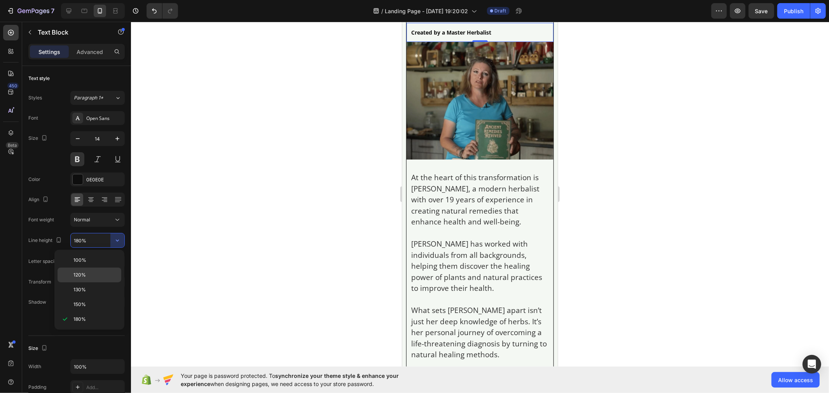
click at [102, 277] on p "120%" at bounding box center [95, 275] width 44 height 7
type input "120%"
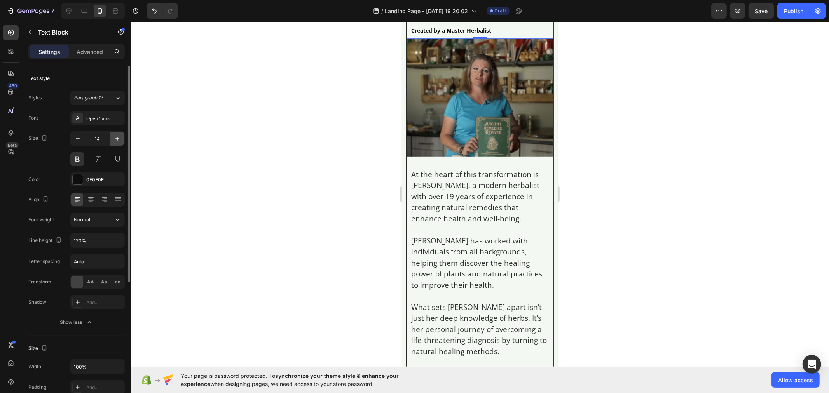
click at [110, 142] on button "button" at bounding box center [117, 139] width 14 height 14
click at [110, 141] on button "button" at bounding box center [117, 139] width 14 height 14
click at [111, 141] on button "button" at bounding box center [117, 139] width 14 height 14
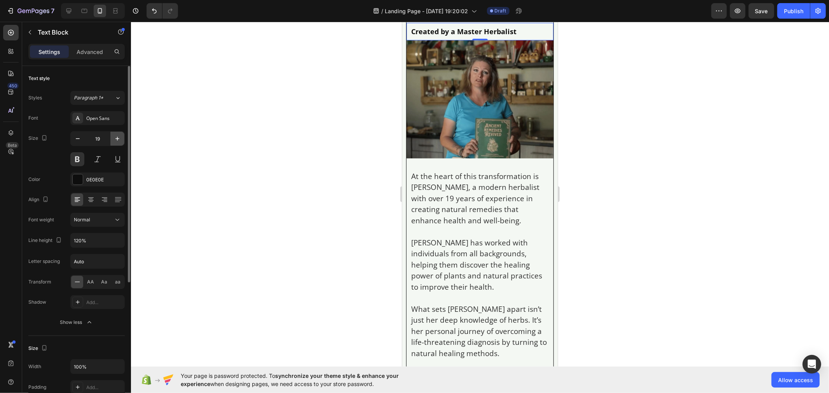
click at [111, 141] on button "button" at bounding box center [117, 139] width 14 height 14
click at [111, 142] on button "button" at bounding box center [117, 139] width 14 height 14
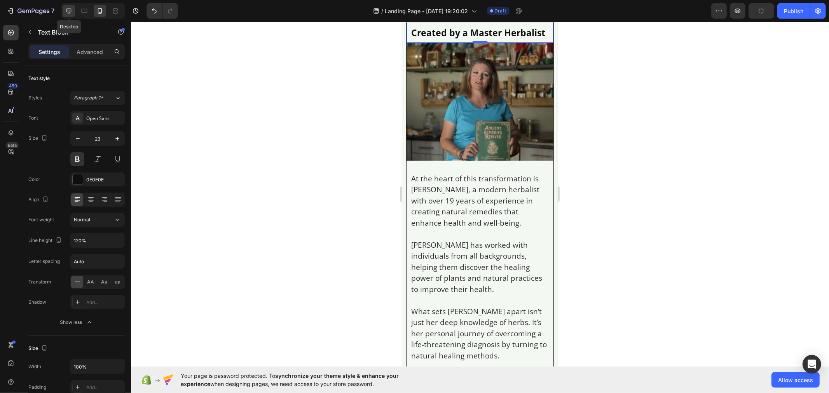
click at [71, 15] on div at bounding box center [69, 11] width 12 height 12
type input "35"
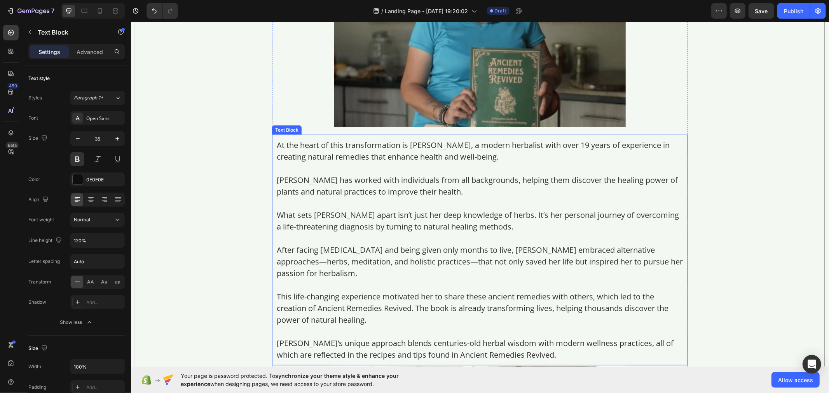
scroll to position [3130, 0]
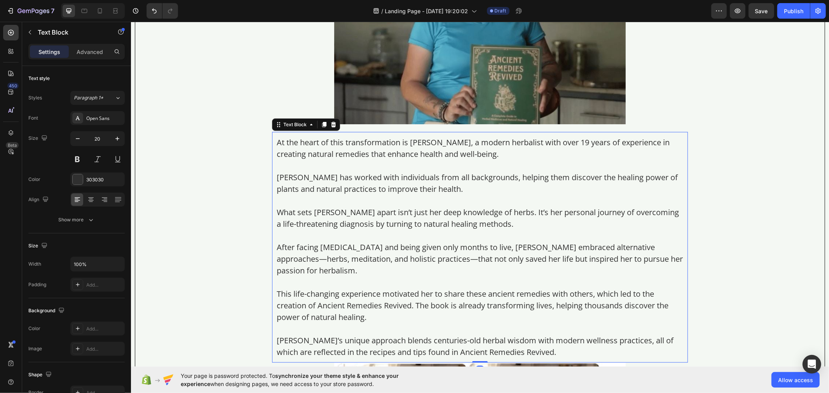
click at [353, 206] on p at bounding box center [479, 201] width 407 height 12
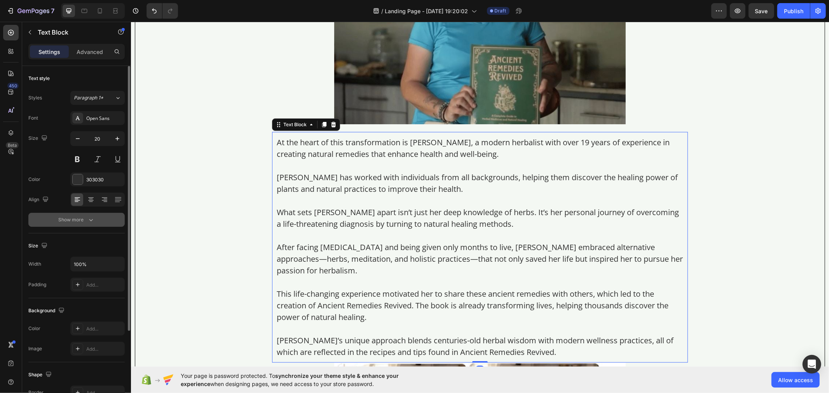
click at [104, 218] on button "Show more" at bounding box center [76, 220] width 96 height 14
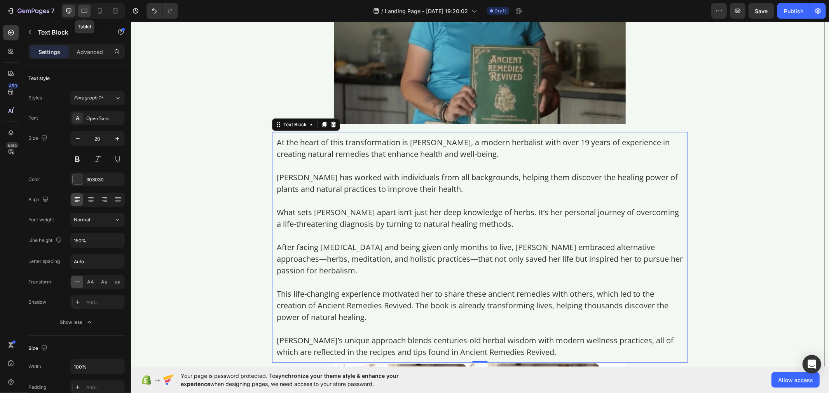
click at [86, 10] on icon at bounding box center [84, 11] width 8 height 8
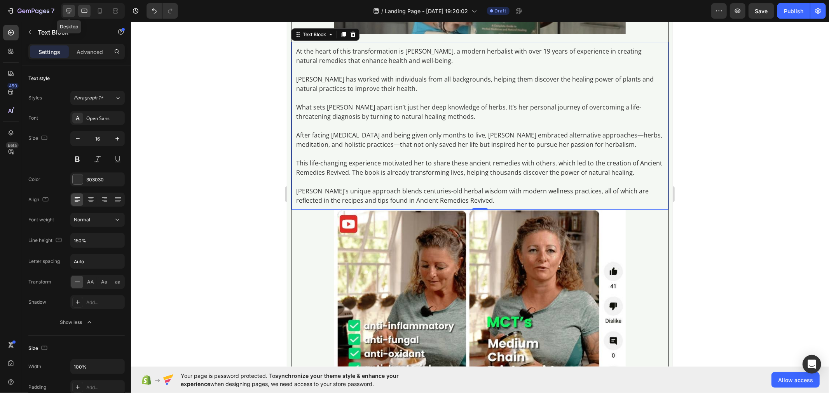
click at [71, 12] on icon at bounding box center [68, 11] width 5 height 5
type input "20"
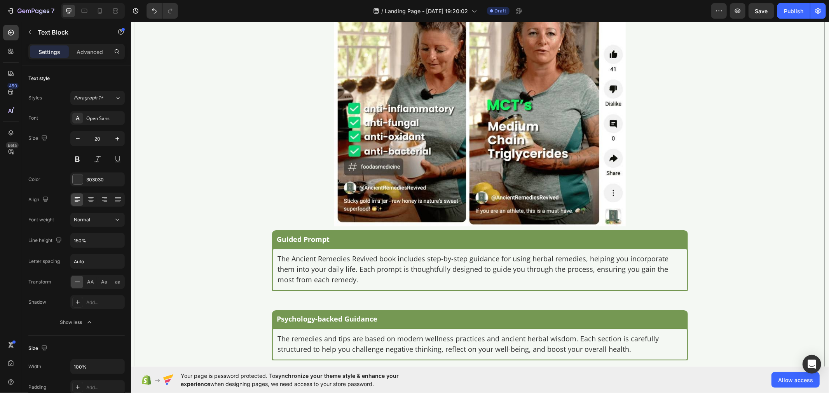
scroll to position [3527, 0]
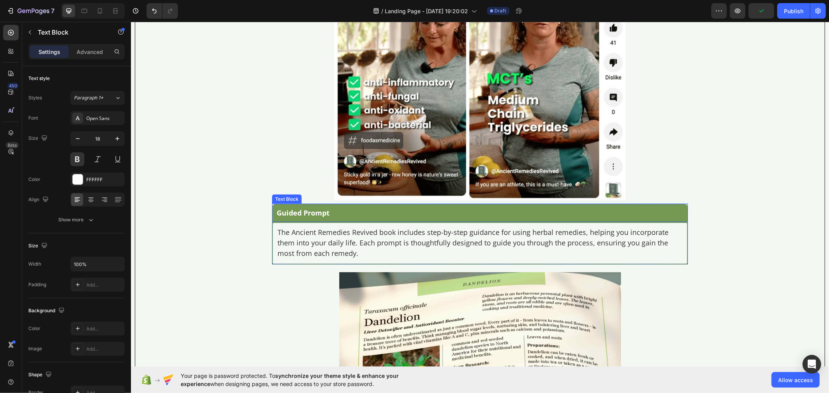
click at [303, 217] on p "Guided Prompt" at bounding box center [479, 212] width 407 height 9
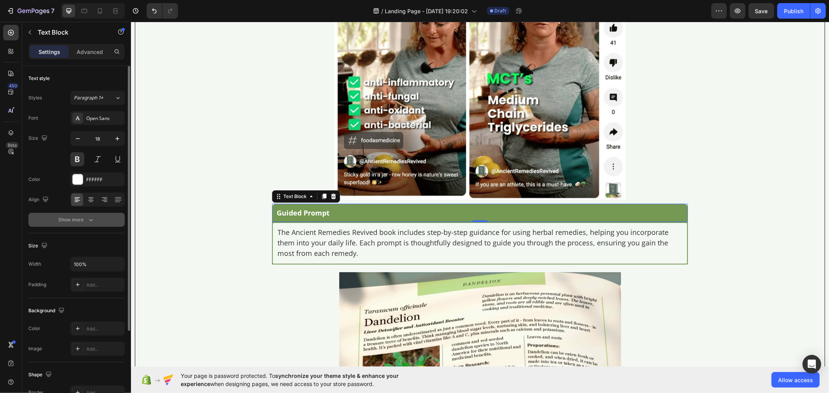
click at [95, 219] on button "Show more" at bounding box center [76, 220] width 96 height 14
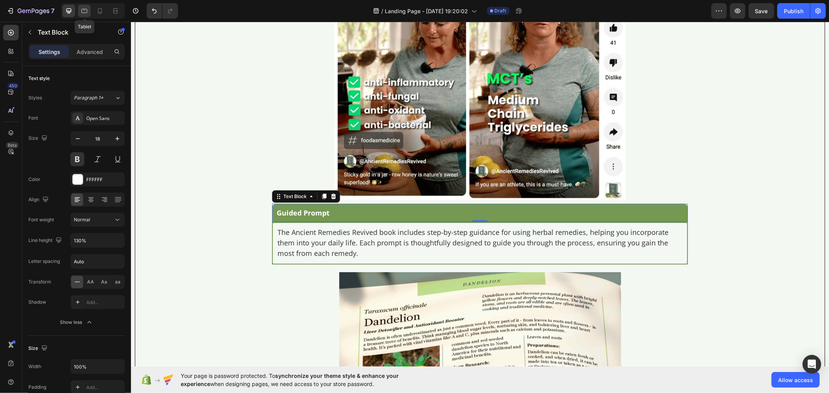
click at [82, 12] on icon at bounding box center [85, 11] width 6 height 4
type input "16"
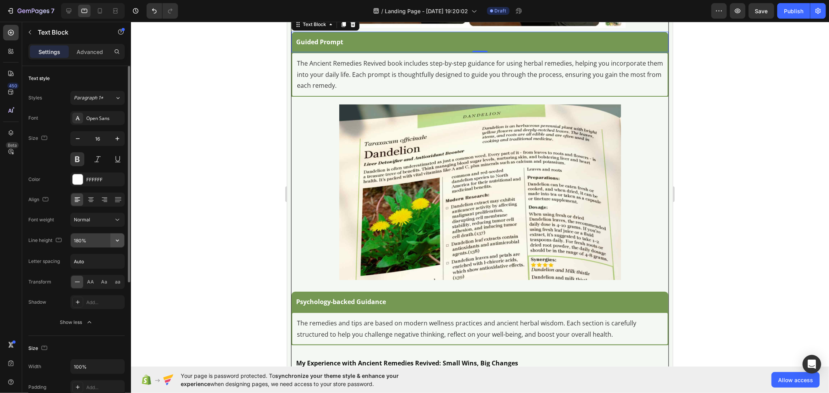
scroll to position [3304, 0]
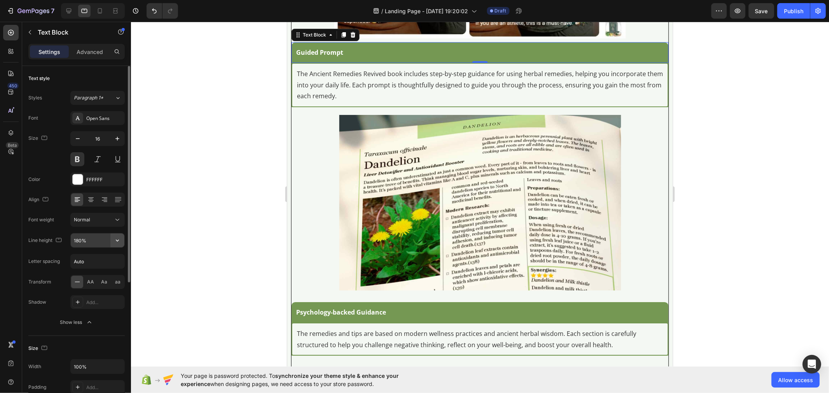
click at [114, 244] on icon "button" at bounding box center [118, 241] width 8 height 8
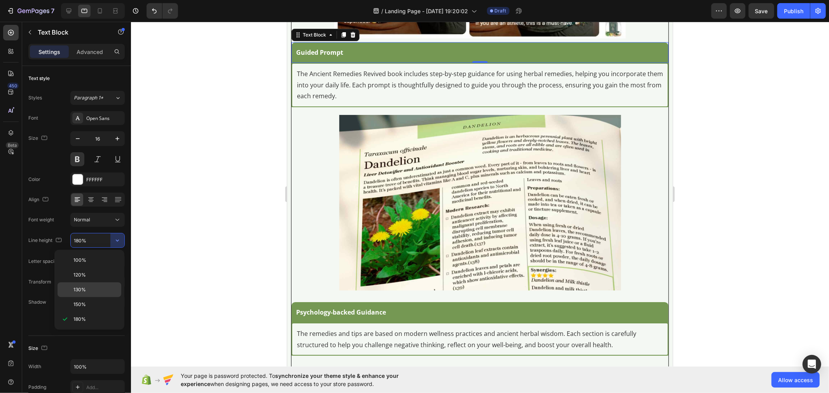
click at [96, 297] on div "130%" at bounding box center [90, 304] width 64 height 15
type input "130%"
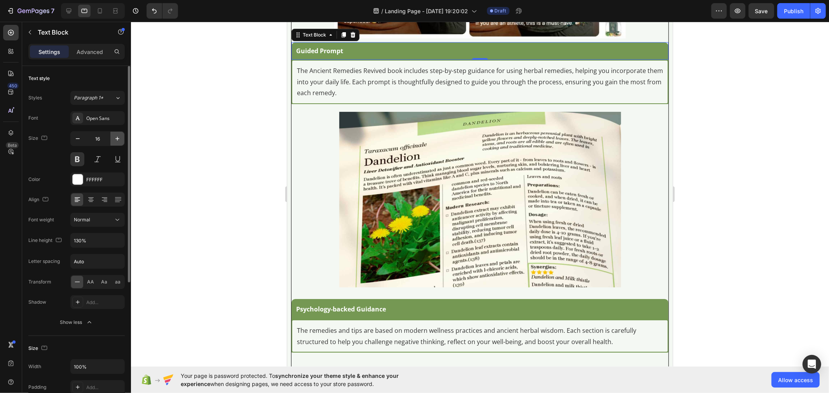
click at [123, 142] on button "button" at bounding box center [117, 139] width 14 height 14
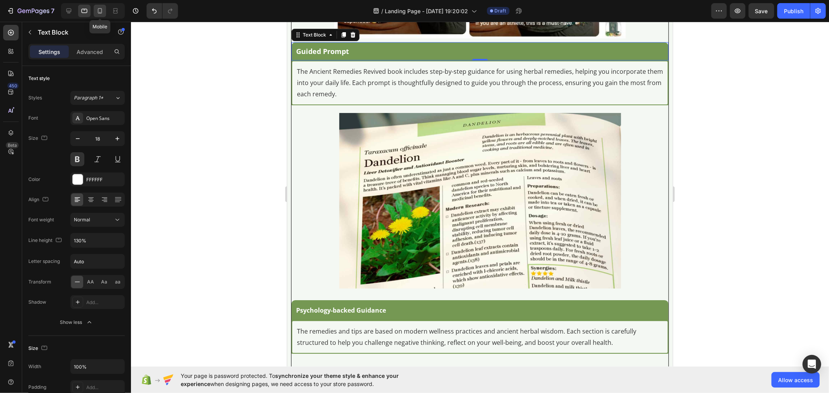
click at [100, 14] on icon at bounding box center [100, 11] width 8 height 8
type input "14"
type input "180%"
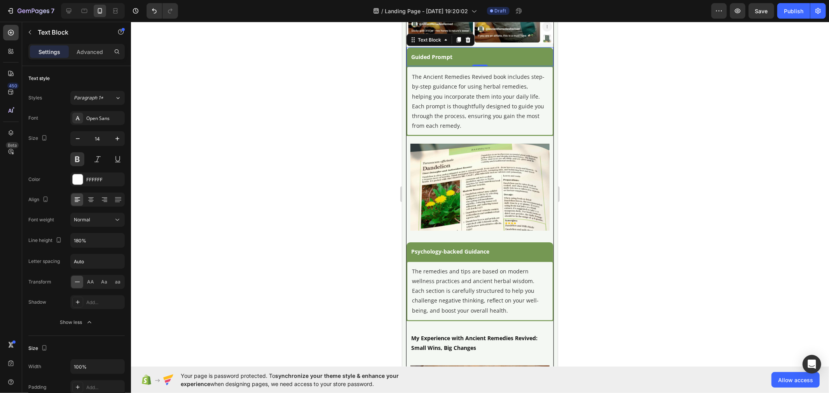
scroll to position [3578, 0]
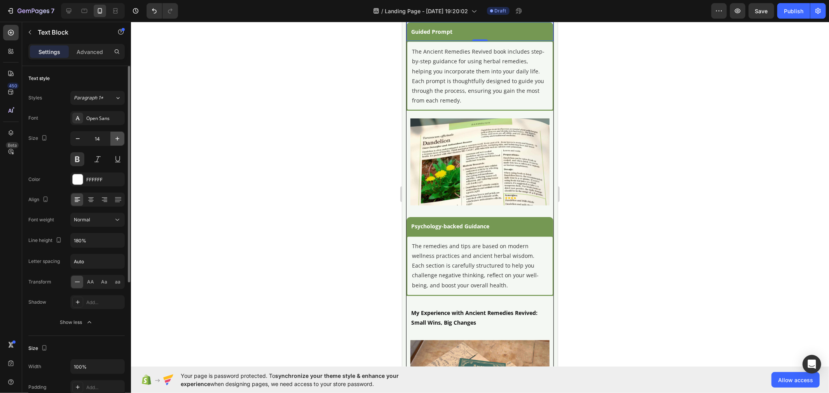
click at [117, 140] on icon "button" at bounding box center [118, 139] width 8 height 8
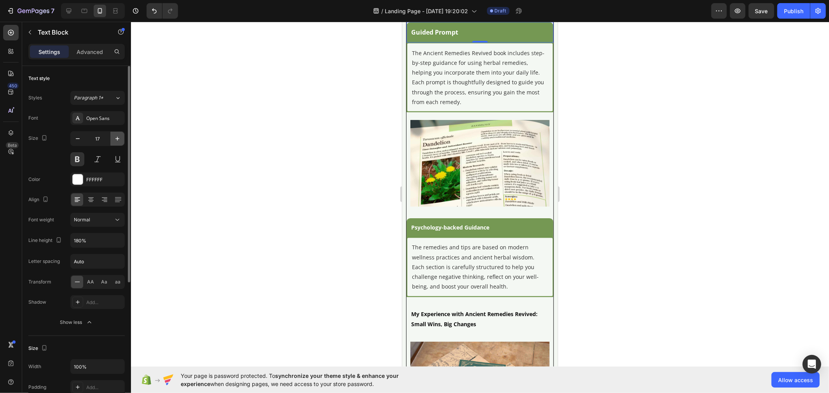
click at [117, 140] on icon "button" at bounding box center [118, 139] width 8 height 8
type input "18"
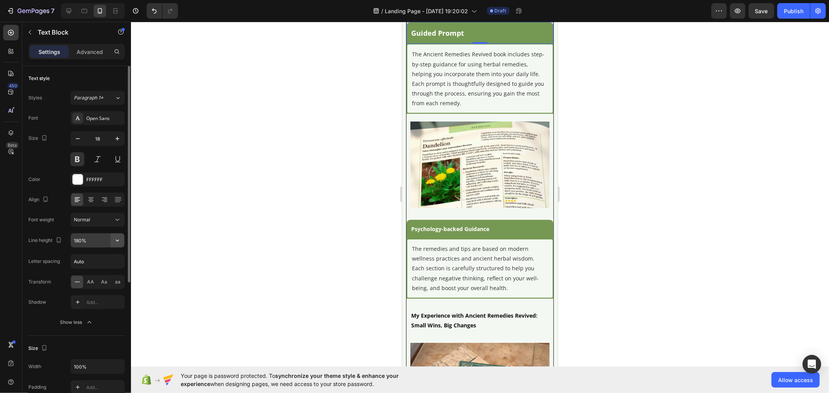
click at [118, 238] on icon "button" at bounding box center [118, 241] width 8 height 8
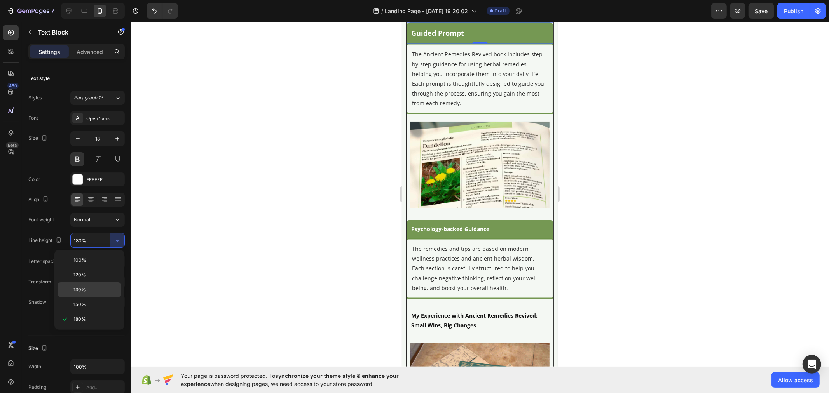
click at [98, 297] on div "130%" at bounding box center [90, 304] width 64 height 15
type input "130%"
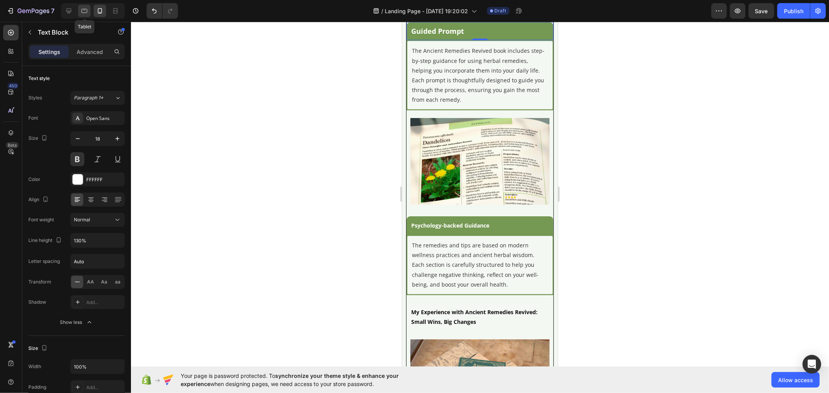
click at [86, 10] on icon at bounding box center [84, 11] width 8 height 8
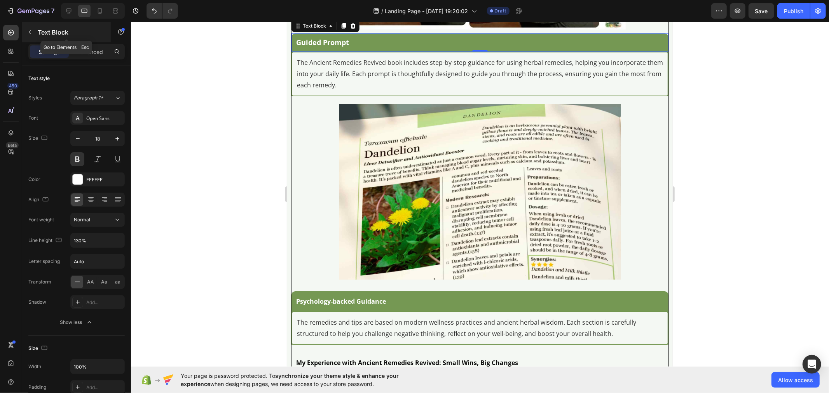
scroll to position [3304, 0]
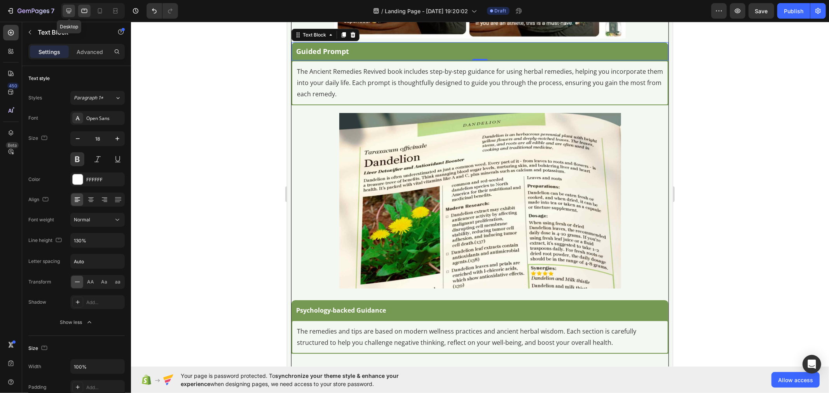
click at [72, 8] on icon at bounding box center [69, 11] width 8 height 8
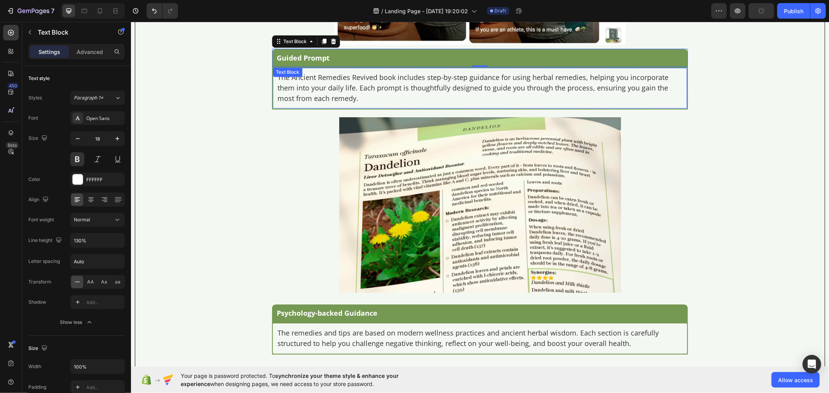
scroll to position [3694, 0]
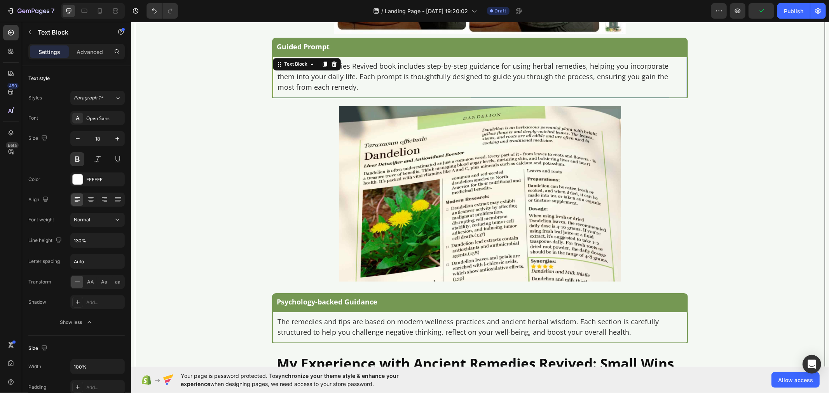
click at [316, 85] on p "The Ancient Remedies Revived book includes step-by-step guidance for using herb…" at bounding box center [479, 76] width 405 height 31
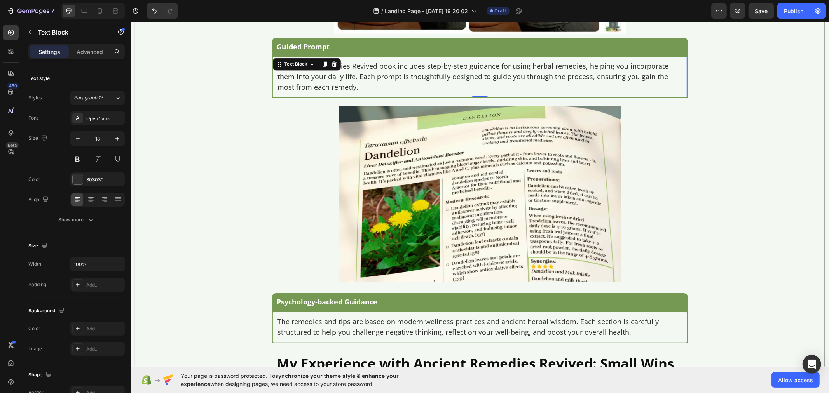
click at [375, 93] on p "The Ancient Remedies Revived book includes step-by-step guidance for using herb…" at bounding box center [479, 76] width 405 height 31
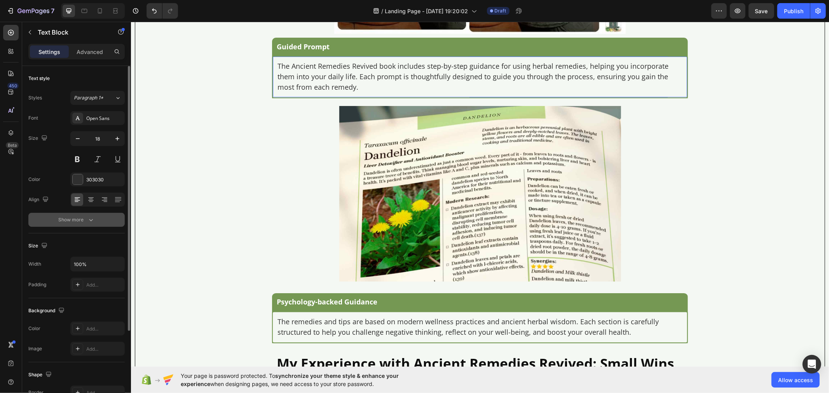
click at [106, 221] on button "Show more" at bounding box center [76, 220] width 96 height 14
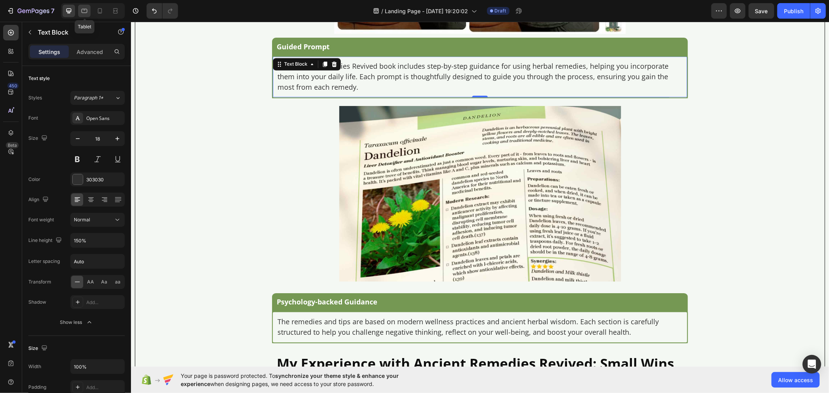
click at [87, 14] on icon at bounding box center [84, 11] width 8 height 8
type input "16"
type input "180%"
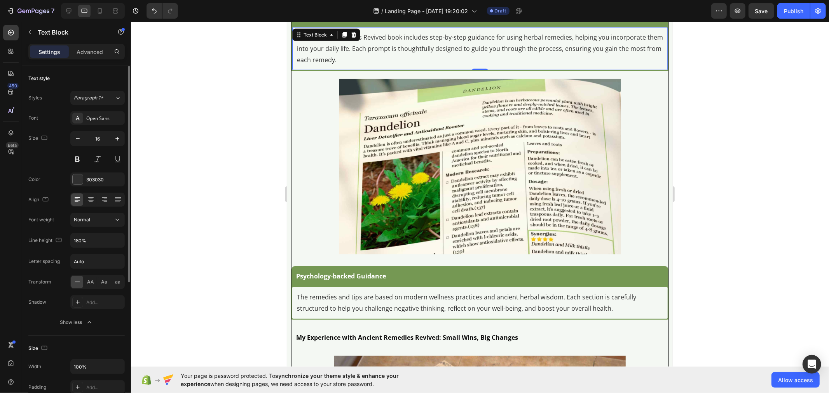
scroll to position [3323, 0]
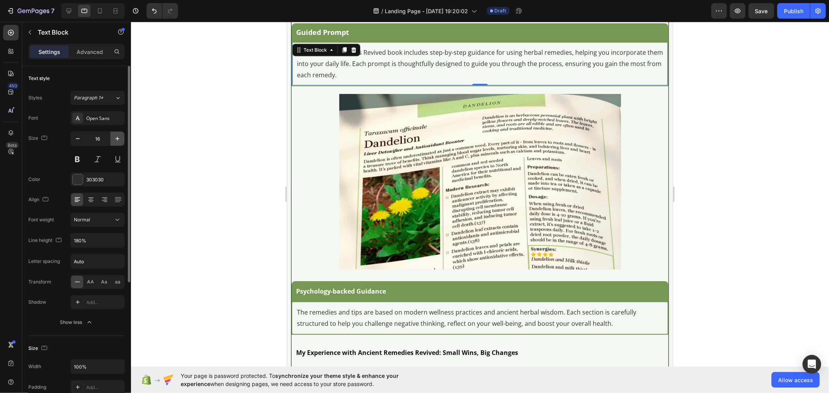
click at [115, 139] on icon "button" at bounding box center [118, 139] width 8 height 8
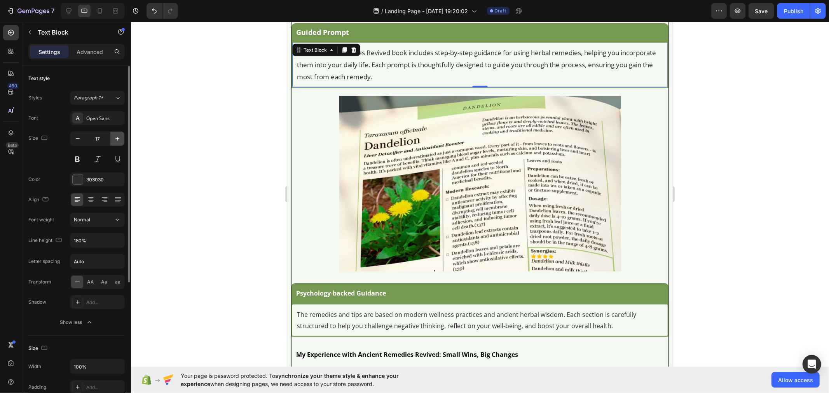
type input "18"
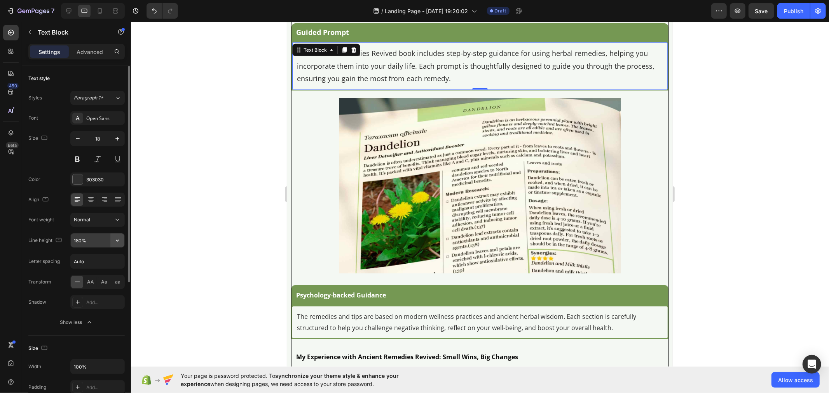
click at [117, 241] on icon "button" at bounding box center [117, 241] width 3 height 2
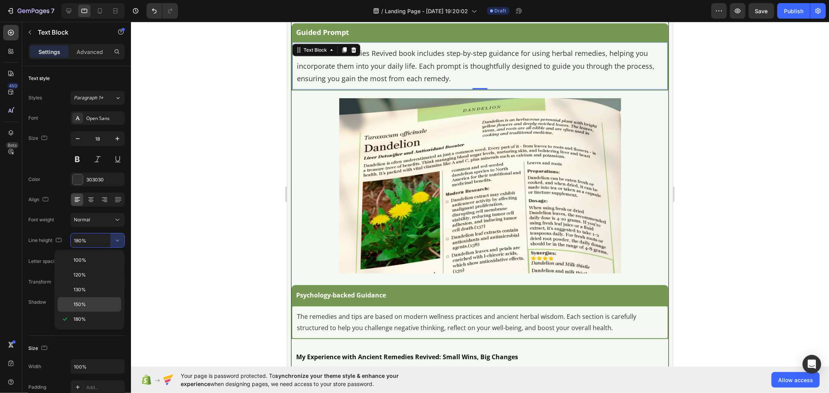
click at [100, 298] on div "150%" at bounding box center [90, 304] width 64 height 15
type input "150%"
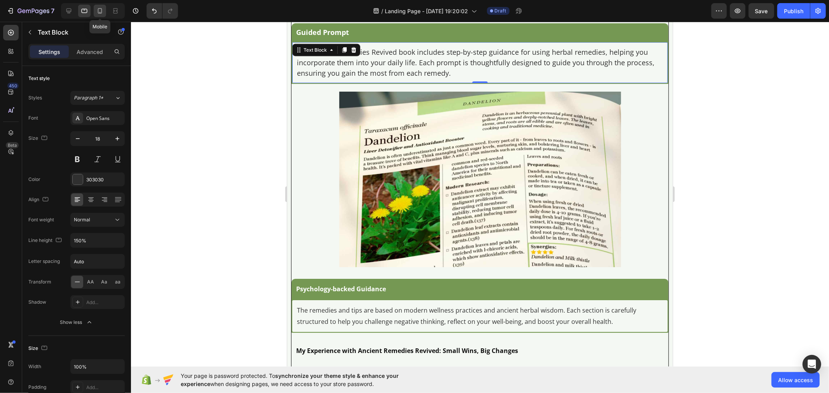
click at [96, 12] on icon at bounding box center [100, 11] width 8 height 8
type input "14"
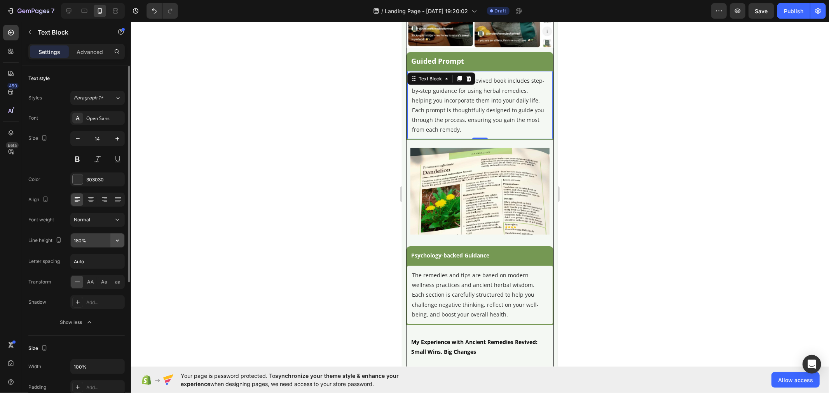
scroll to position [3597, 0]
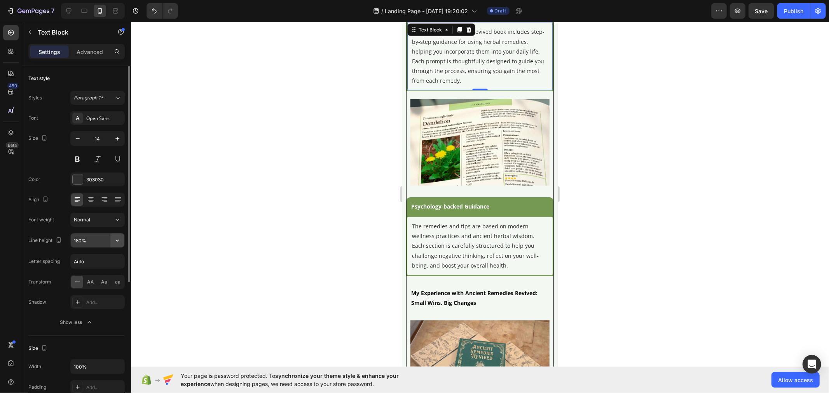
click at [115, 243] on icon "button" at bounding box center [118, 241] width 8 height 8
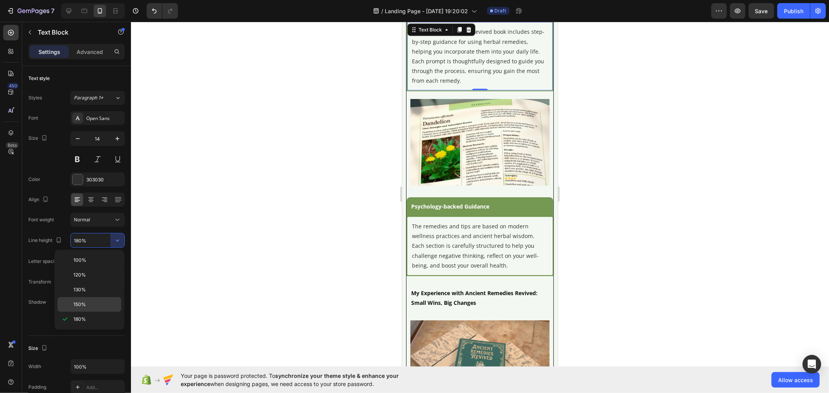
click at [95, 301] on div "150%" at bounding box center [90, 304] width 64 height 15
type input "150%"
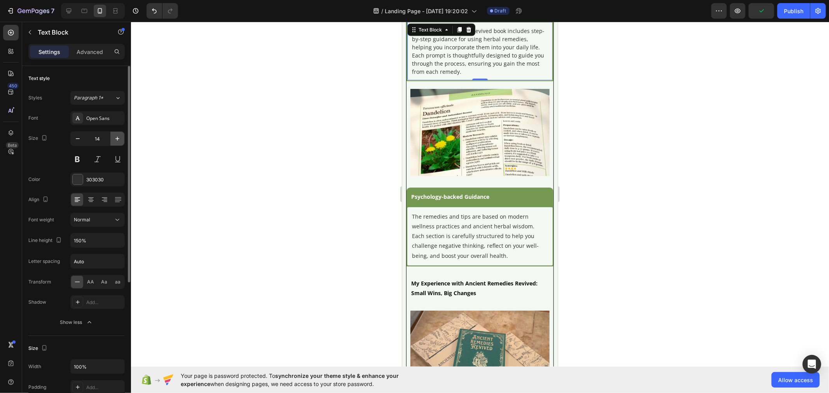
click at [119, 139] on icon "button" at bounding box center [118, 139] width 8 height 8
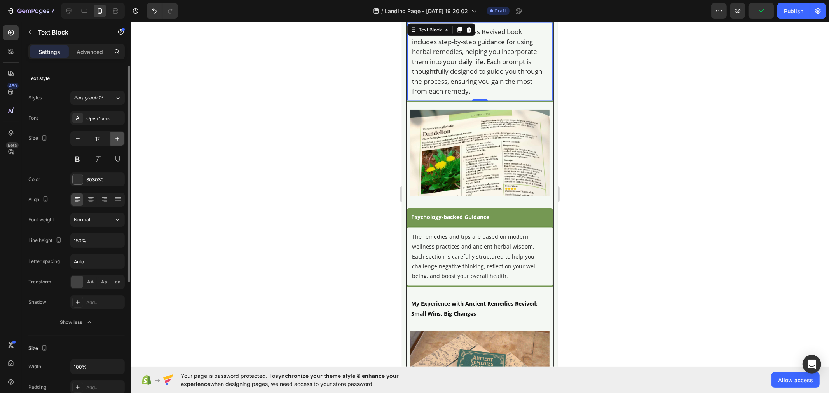
click at [119, 139] on icon "button" at bounding box center [118, 139] width 8 height 8
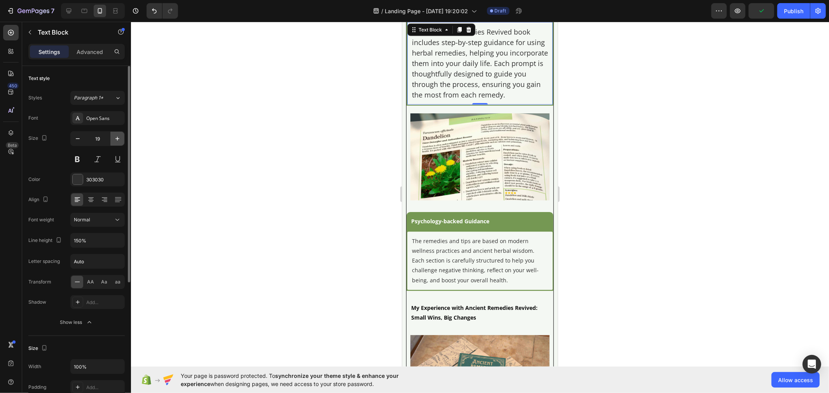
click at [119, 139] on icon "button" at bounding box center [118, 139] width 8 height 8
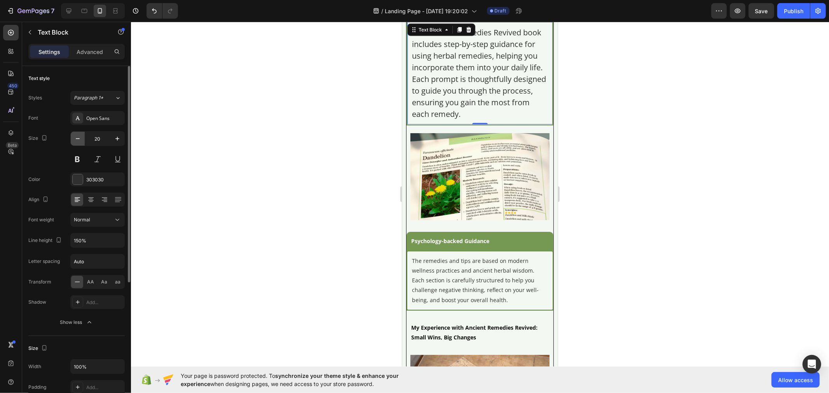
click at [72, 139] on button "button" at bounding box center [78, 139] width 14 height 14
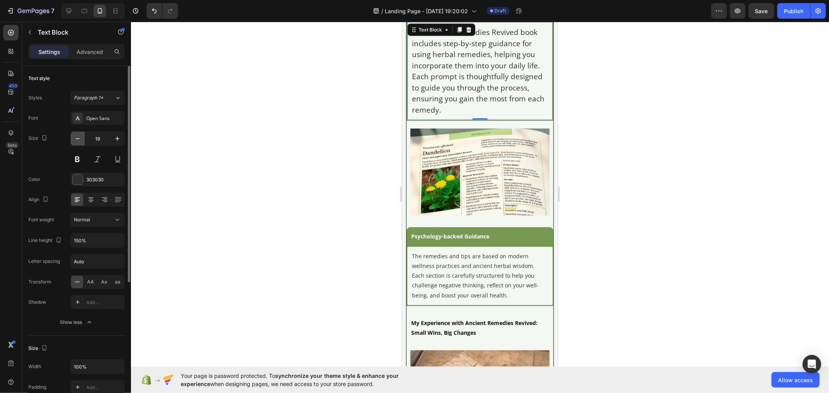
click at [72, 139] on button "button" at bounding box center [78, 139] width 14 height 14
type input "18"
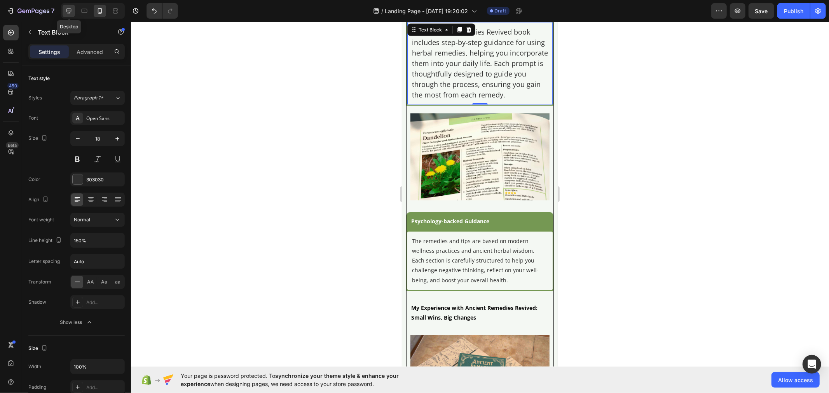
click at [65, 9] on icon at bounding box center [69, 11] width 8 height 8
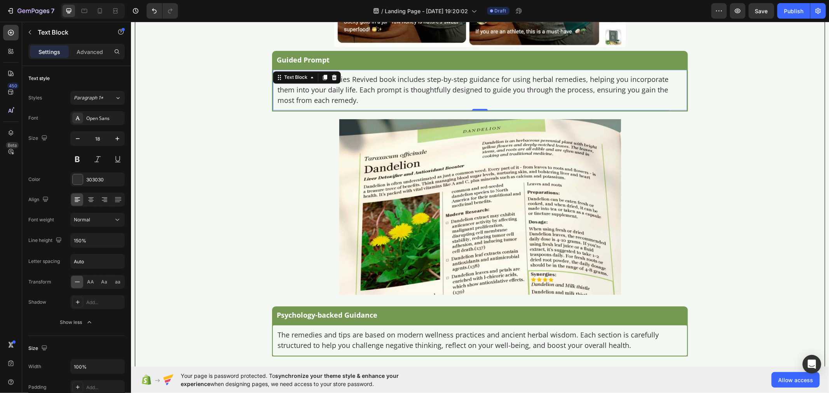
scroll to position [3713, 0]
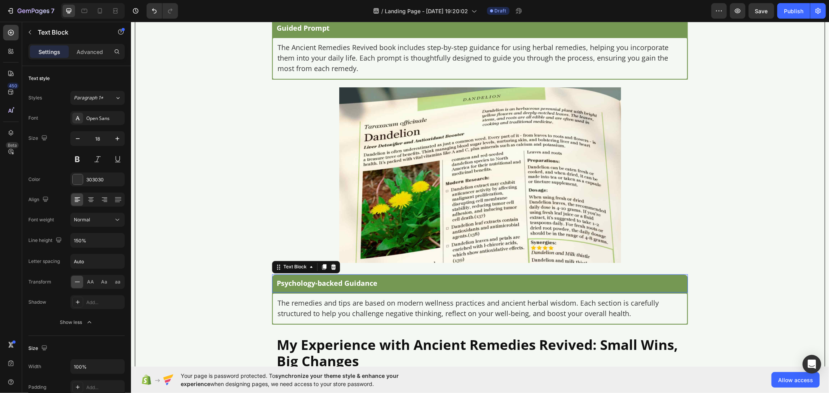
click at [308, 288] on p "Psychology-backed Guidance" at bounding box center [479, 283] width 407 height 9
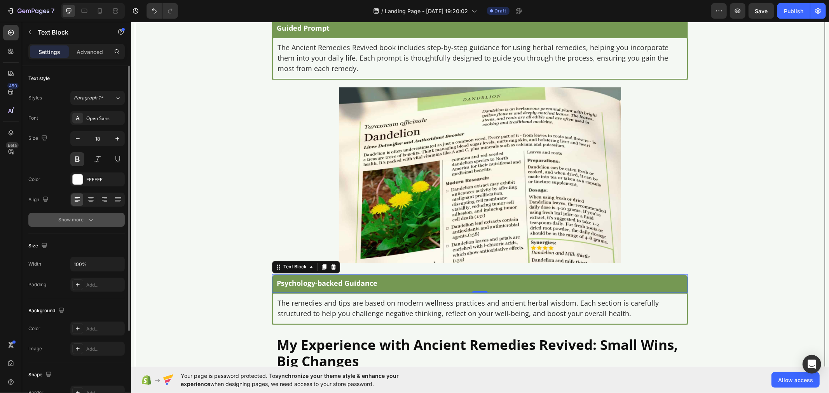
click at [105, 224] on button "Show more" at bounding box center [76, 220] width 96 height 14
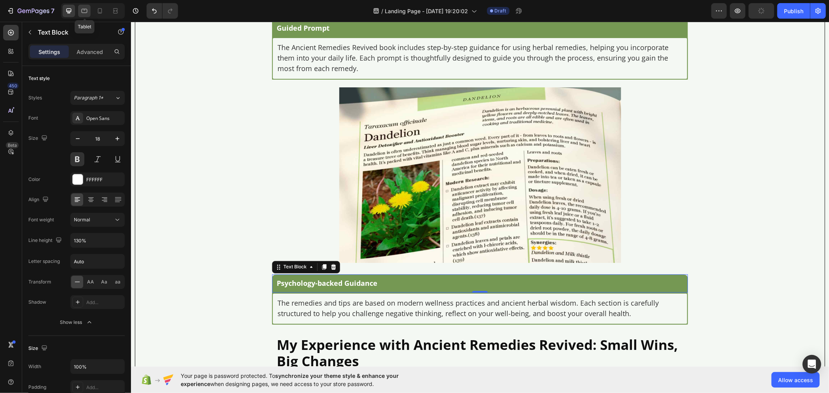
click at [85, 16] on div at bounding box center [84, 11] width 12 height 12
type input "16"
type input "180%"
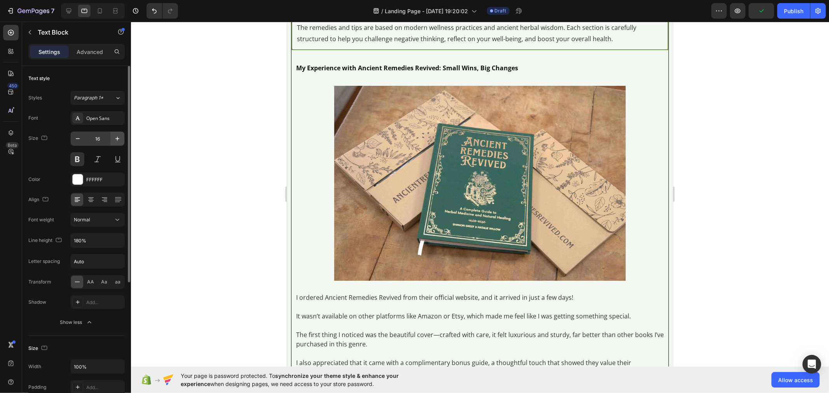
scroll to position [3560, 0]
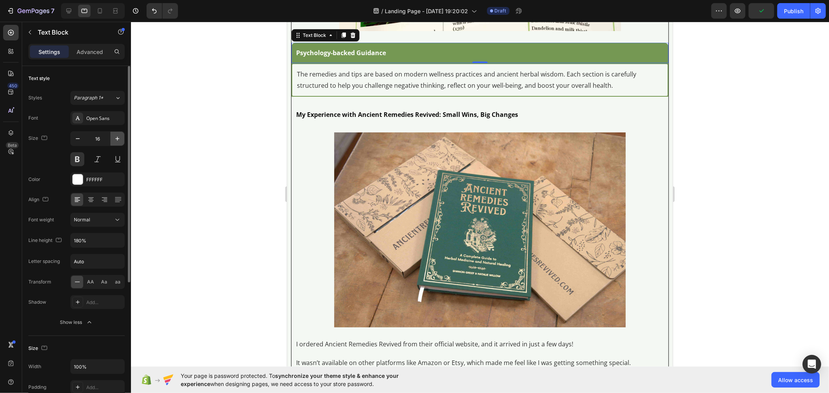
click at [112, 143] on button "button" at bounding box center [117, 139] width 14 height 14
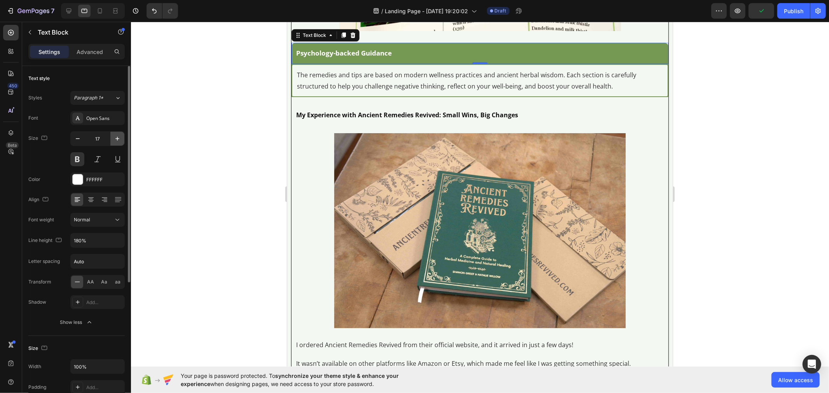
type input "18"
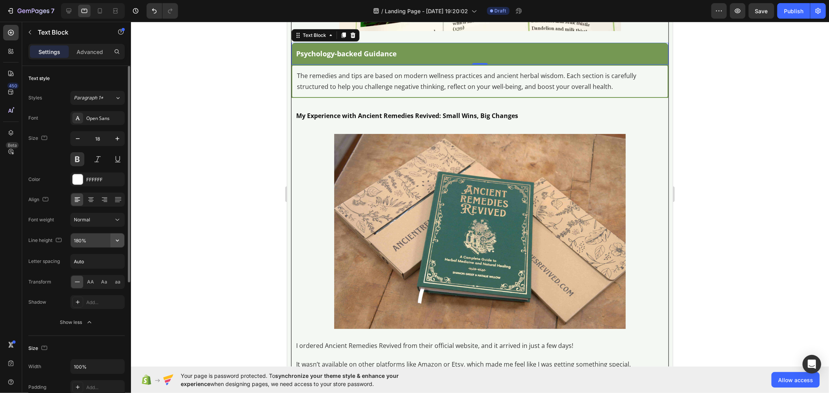
click at [113, 240] on button "button" at bounding box center [117, 241] width 14 height 14
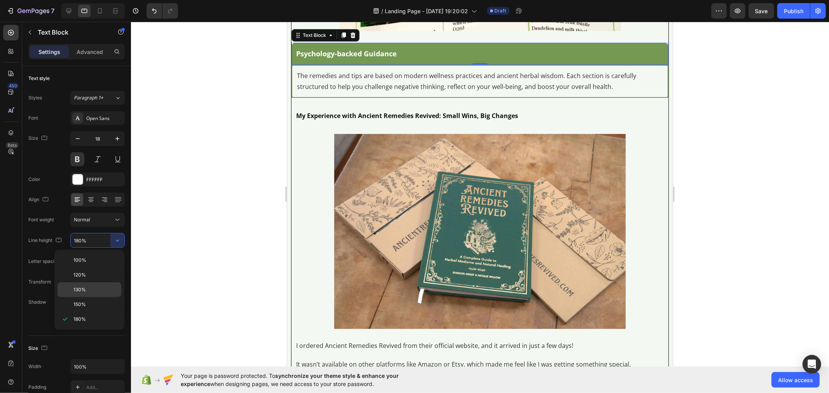
click at [93, 294] on p "130%" at bounding box center [95, 290] width 44 height 7
type input "130%"
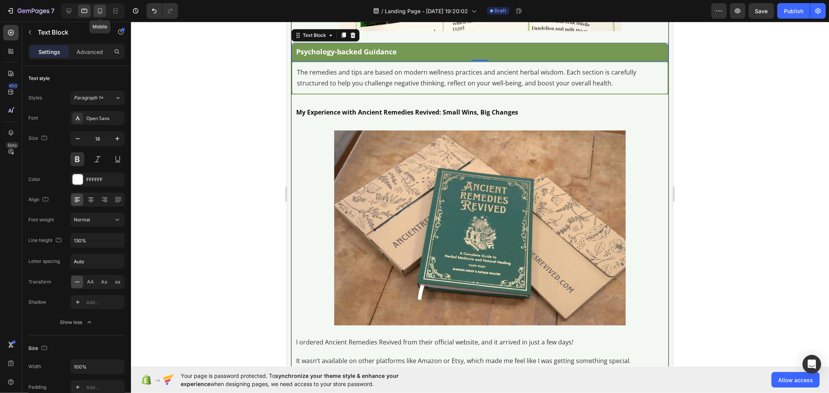
click at [97, 10] on icon at bounding box center [100, 11] width 8 height 8
type input "14"
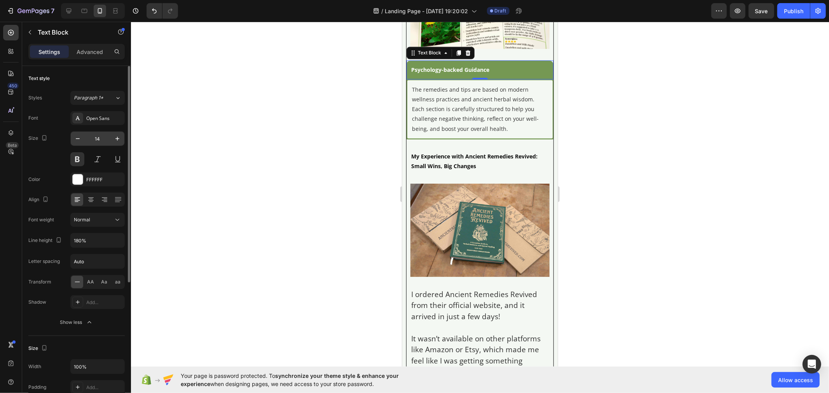
scroll to position [3792, 0]
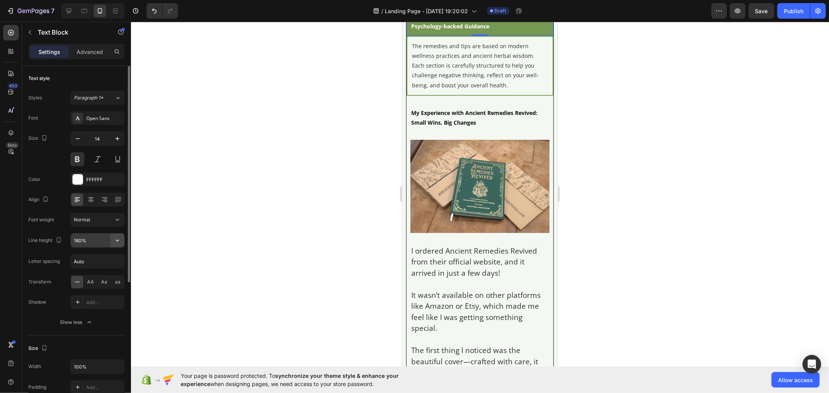
click at [117, 241] on icon "button" at bounding box center [118, 241] width 8 height 8
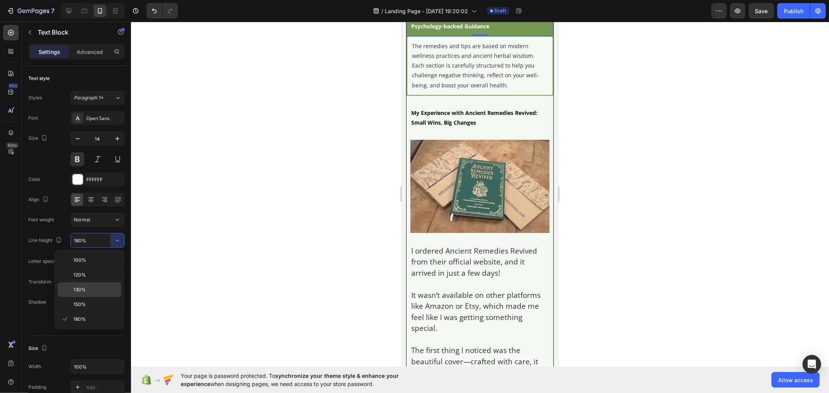
click at [95, 287] on p "130%" at bounding box center [95, 290] width 44 height 7
type input "130%"
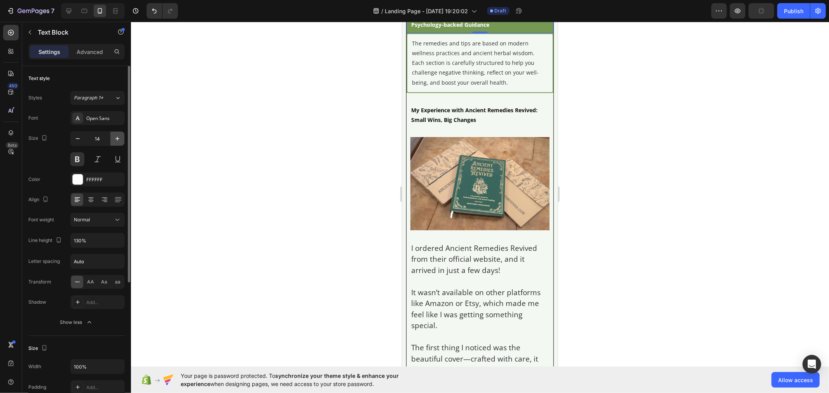
click at [112, 141] on button "button" at bounding box center [117, 139] width 14 height 14
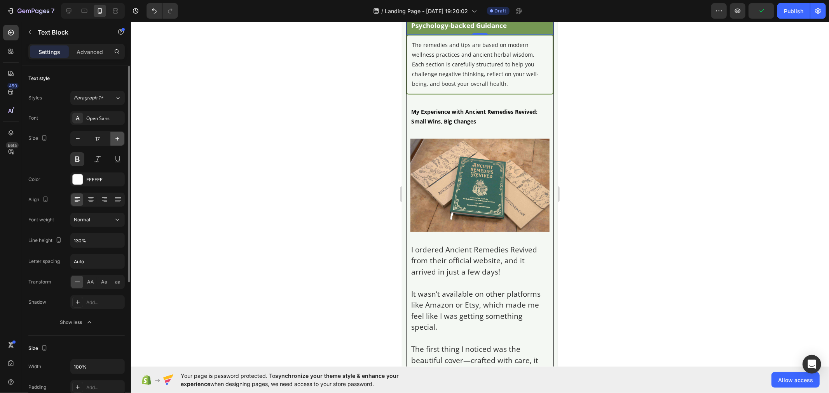
click at [112, 141] on button "button" at bounding box center [117, 139] width 14 height 14
type input "18"
click at [67, 10] on icon at bounding box center [68, 11] width 5 height 5
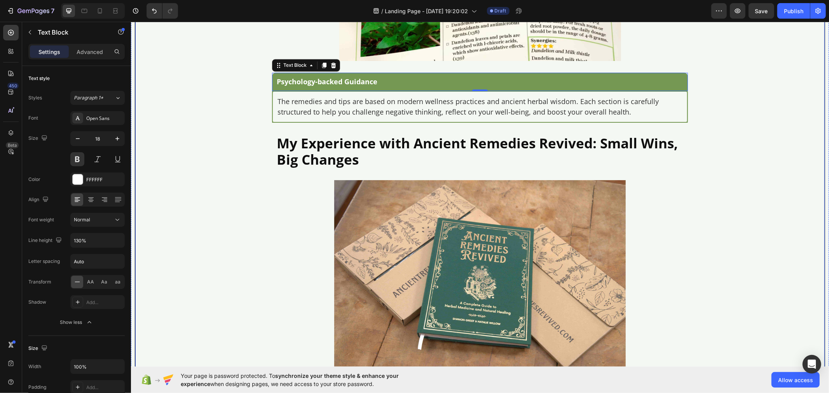
scroll to position [3949, 0]
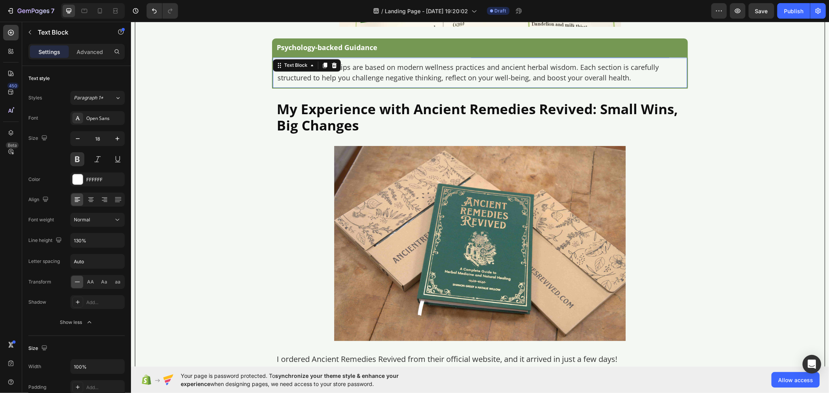
click at [306, 83] on p "The remedies and tips are based on modern wellness practices and ancient herbal…" at bounding box center [479, 72] width 405 height 21
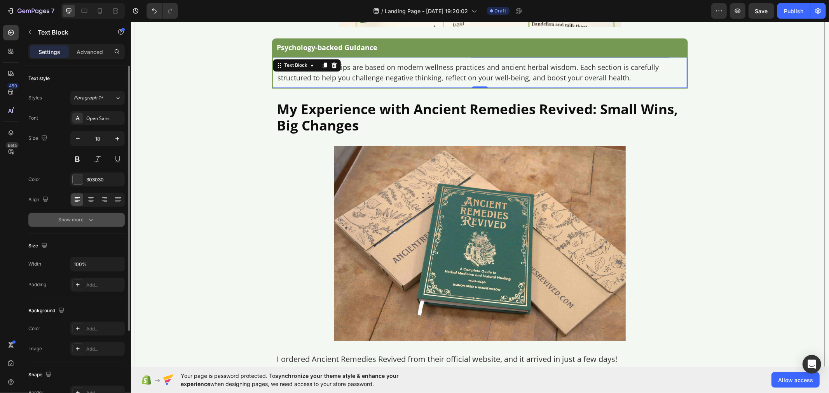
click at [106, 220] on button "Show more" at bounding box center [76, 220] width 96 height 14
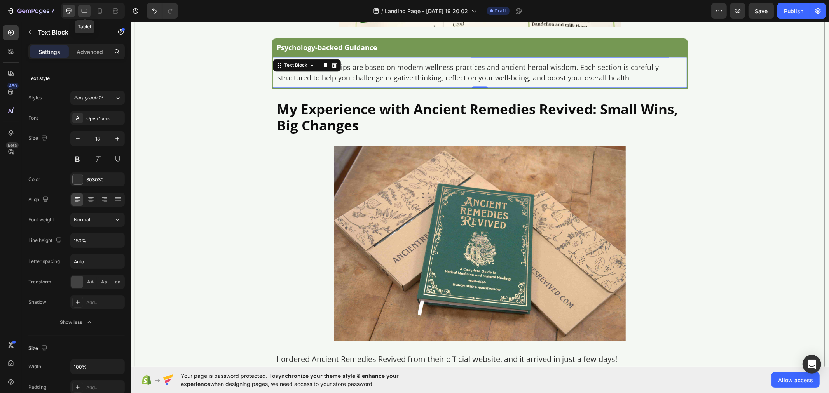
click at [84, 10] on icon at bounding box center [85, 11] width 6 height 4
type input "16"
type input "180%"
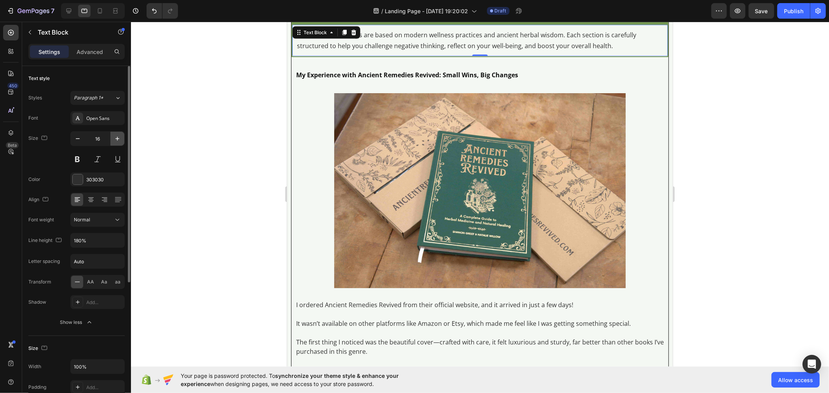
scroll to position [3579, 0]
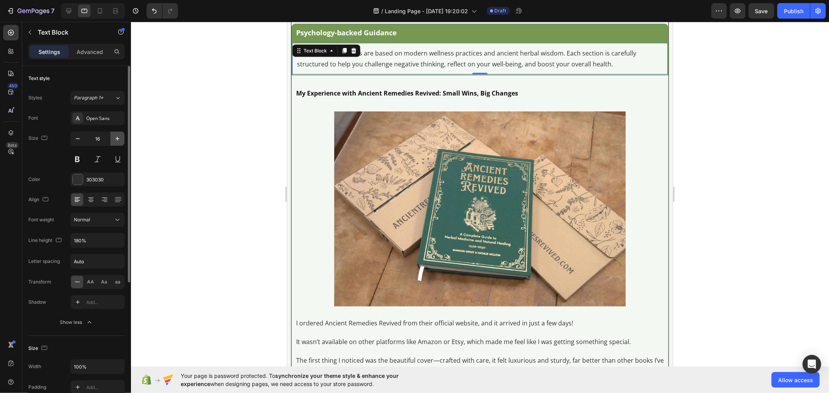
click at [114, 140] on icon "button" at bounding box center [118, 139] width 8 height 8
type input "18"
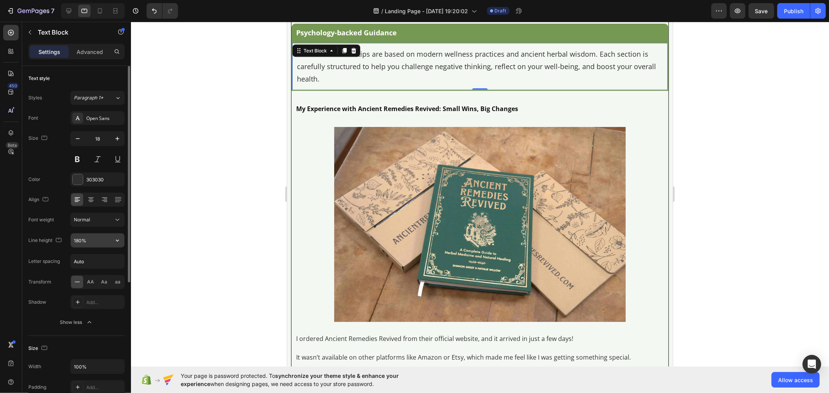
click at [116, 244] on icon "button" at bounding box center [118, 241] width 8 height 8
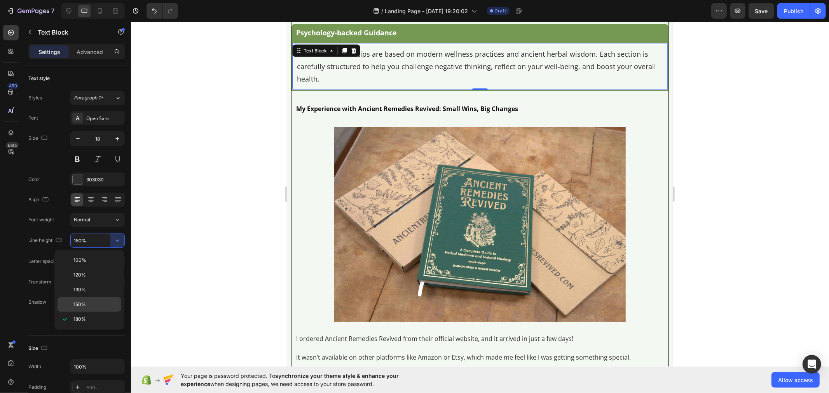
click at [100, 298] on div "150%" at bounding box center [90, 304] width 64 height 15
type input "150%"
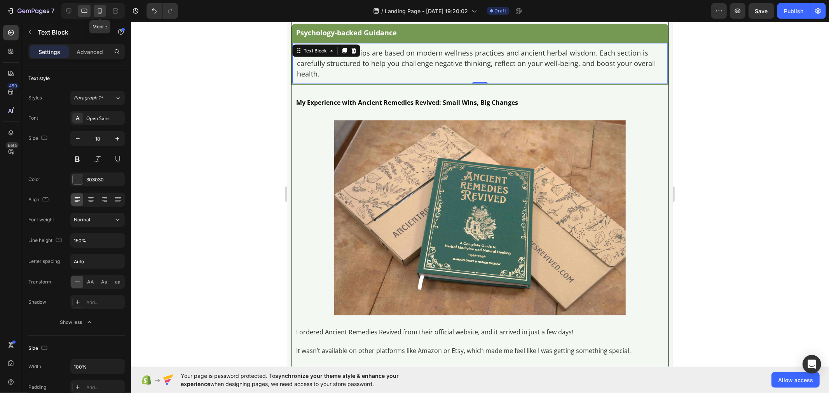
click at [100, 16] on div at bounding box center [100, 11] width 12 height 12
type input "14"
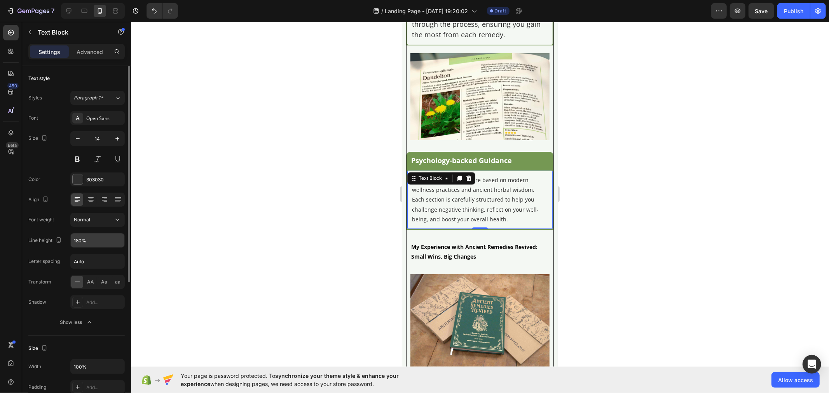
scroll to position [3811, 0]
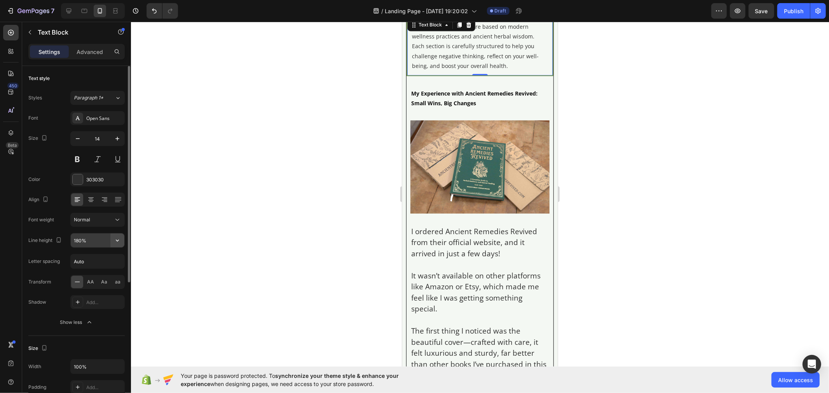
click at [114, 242] on icon "button" at bounding box center [118, 241] width 8 height 8
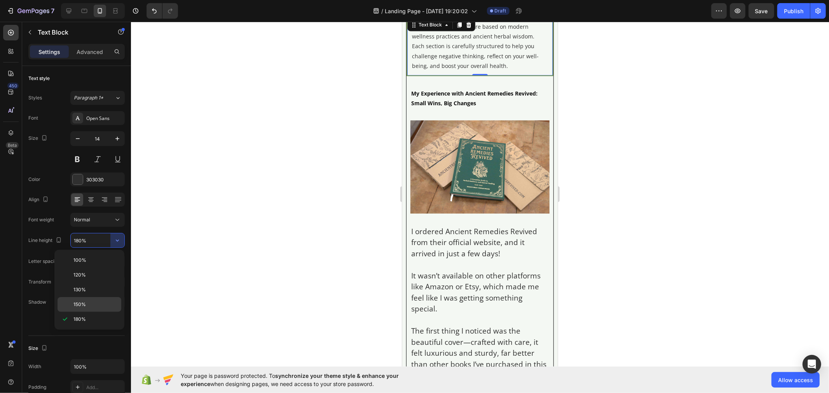
click at [96, 300] on div "150%" at bounding box center [90, 304] width 64 height 15
type input "150%"
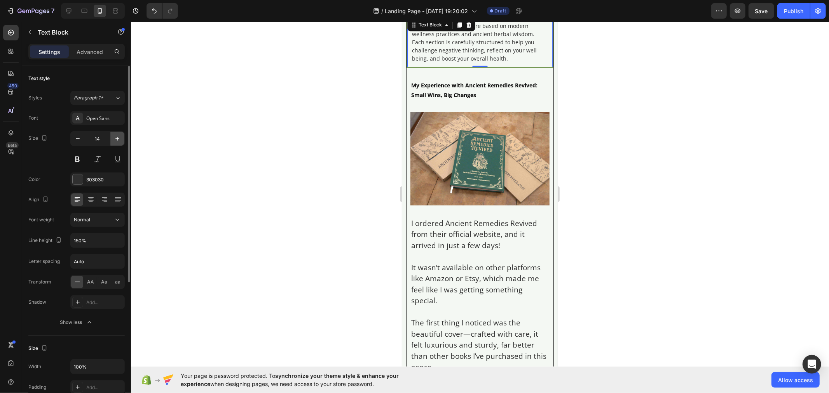
click at [120, 135] on icon "button" at bounding box center [118, 139] width 8 height 8
click at [120, 137] on icon "button" at bounding box center [118, 139] width 8 height 8
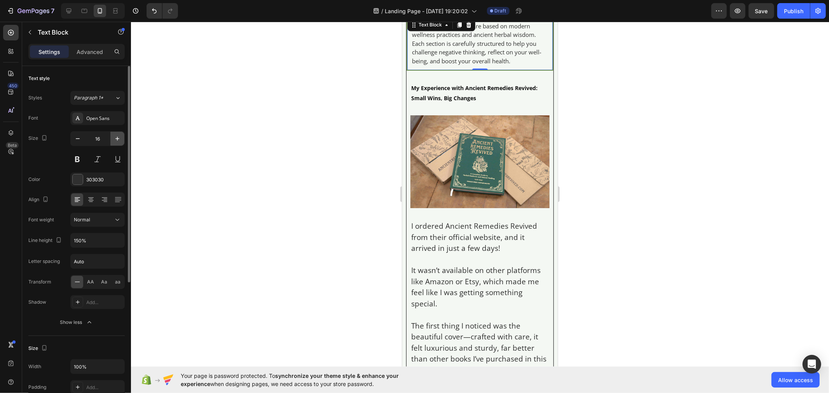
click at [119, 137] on icon "button" at bounding box center [118, 139] width 8 height 8
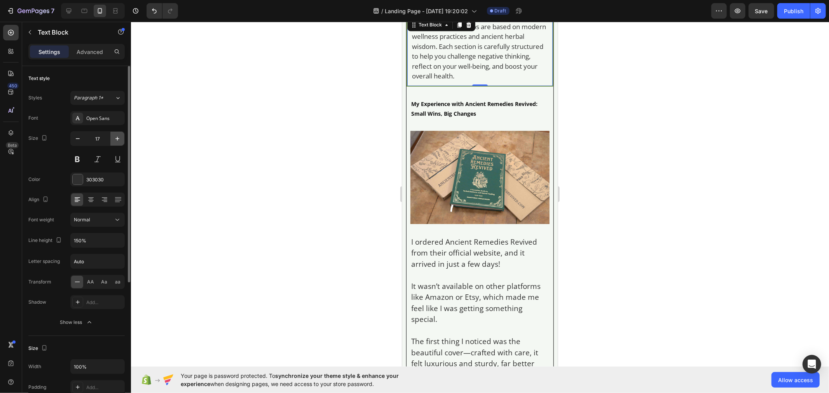
click at [119, 137] on icon "button" at bounding box center [118, 139] width 8 height 8
type input "18"
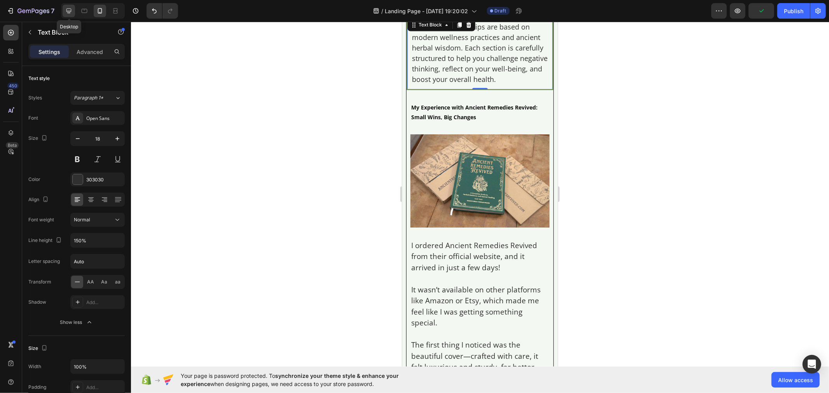
click at [66, 11] on icon at bounding box center [68, 11] width 5 height 5
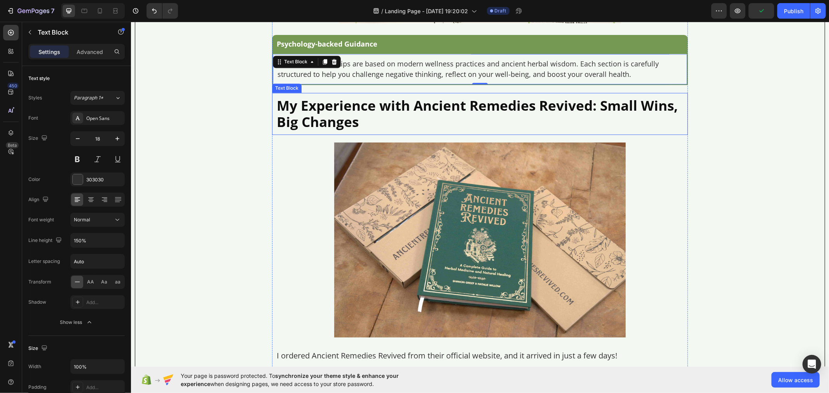
scroll to position [3968, 0]
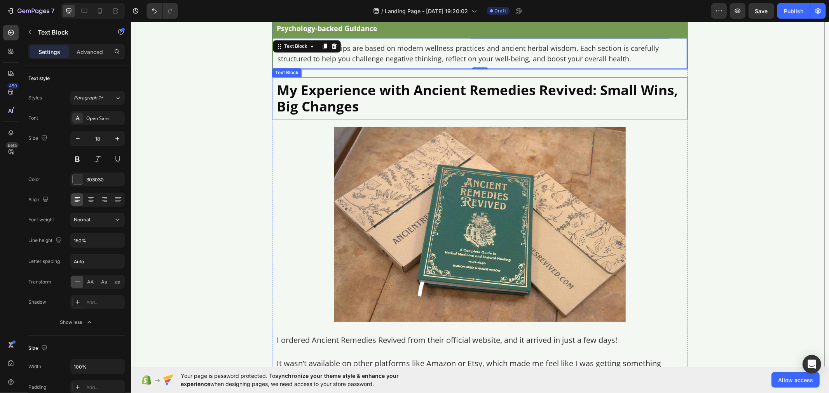
click at [324, 103] on p "My Experience with Ancient Remedies Revived: Small Wins, Big Changes" at bounding box center [479, 98] width 407 height 33
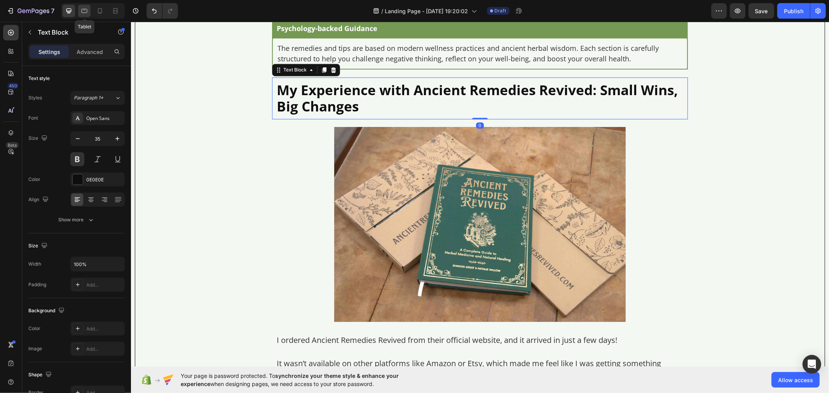
click at [83, 9] on icon at bounding box center [85, 11] width 6 height 4
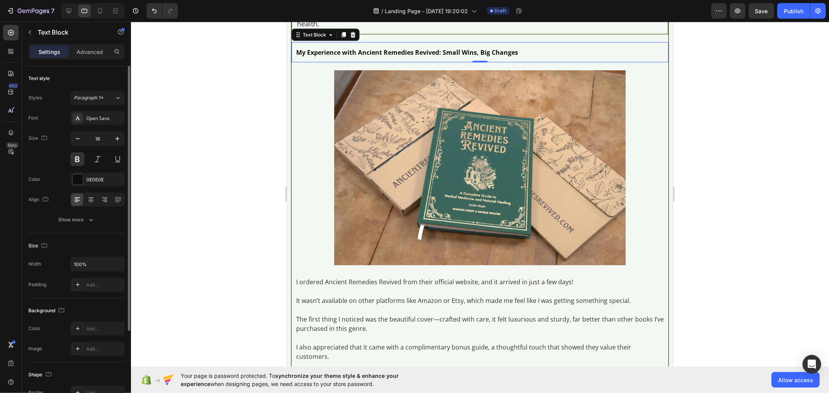
scroll to position [3628, 0]
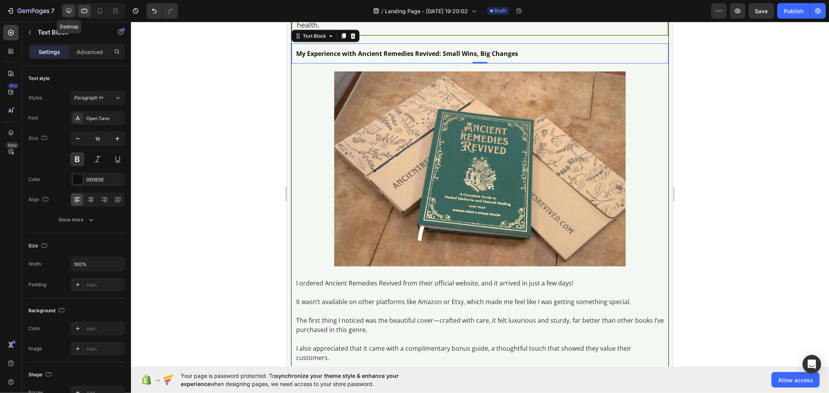
click at [66, 12] on icon at bounding box center [69, 11] width 8 height 8
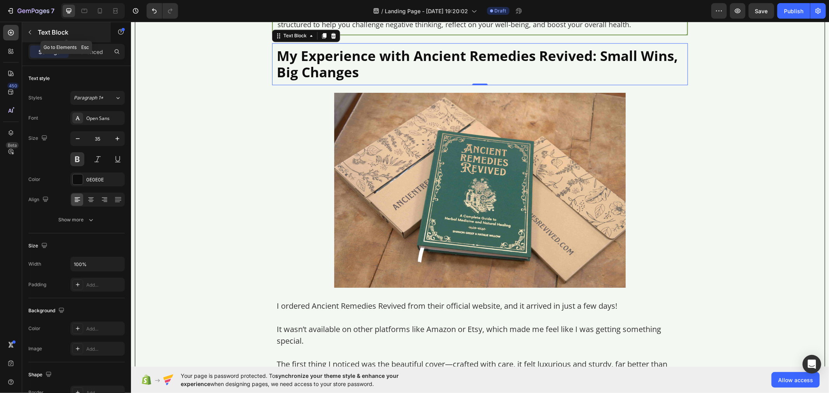
scroll to position [4006, 0]
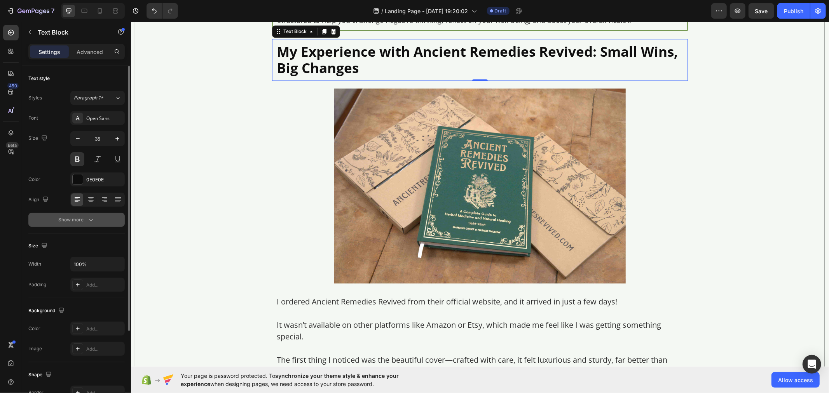
click at [118, 220] on button "Show more" at bounding box center [76, 220] width 96 height 14
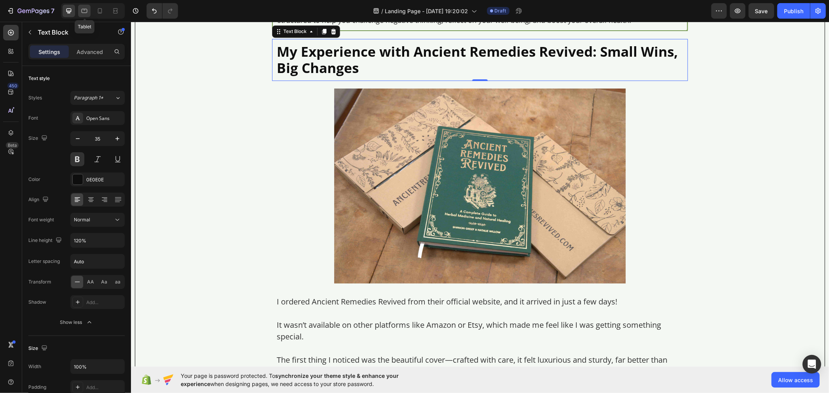
click at [84, 13] on icon at bounding box center [85, 11] width 6 height 4
type input "16"
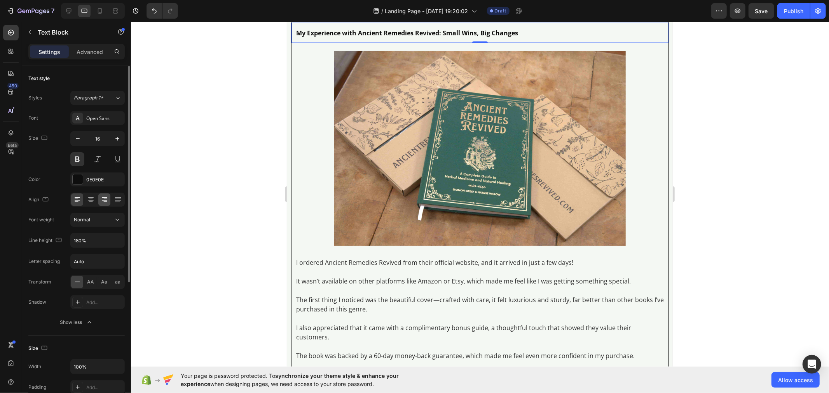
scroll to position [3628, 0]
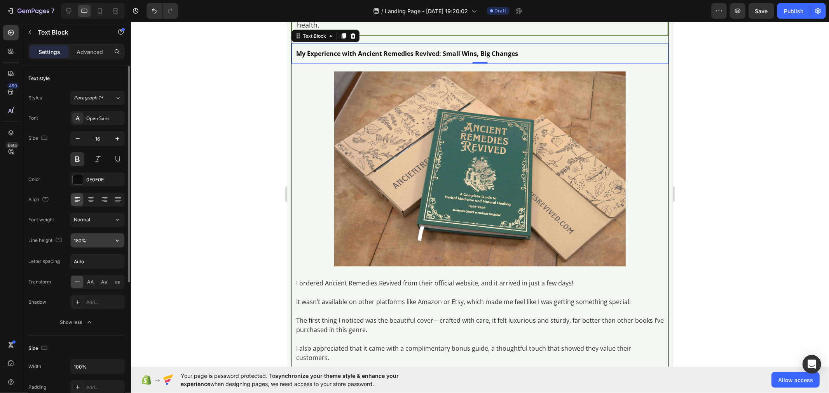
drag, startPoint x: 118, startPoint y: 233, endPoint x: 115, endPoint y: 236, distance: 4.7
click at [115, 237] on icon "button" at bounding box center [118, 241] width 8 height 8
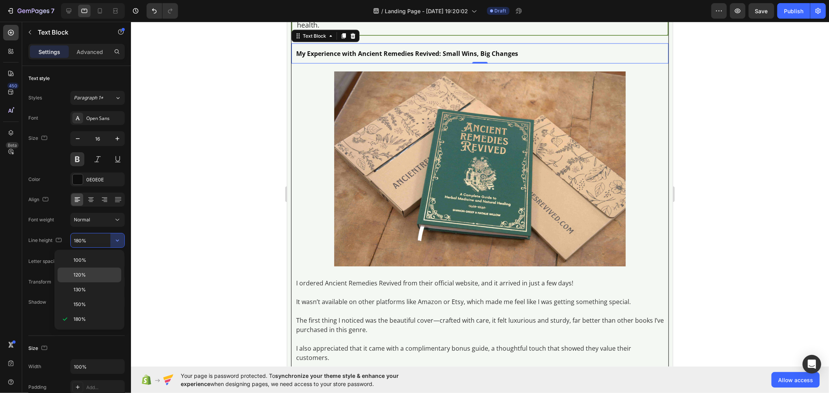
click at [103, 278] on p "120%" at bounding box center [95, 275] width 44 height 7
type input "120%"
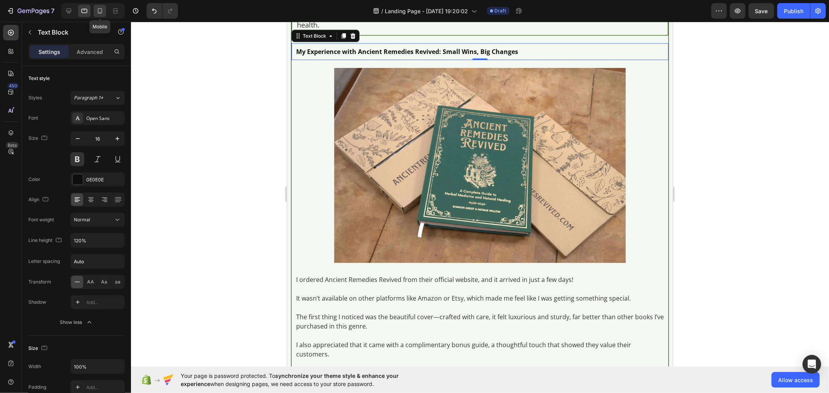
click at [98, 13] on icon at bounding box center [100, 11] width 8 height 8
type input "14"
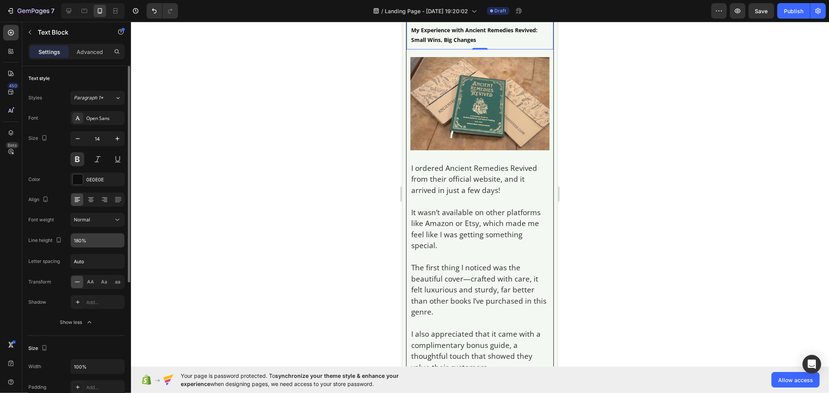
scroll to position [3891, 0]
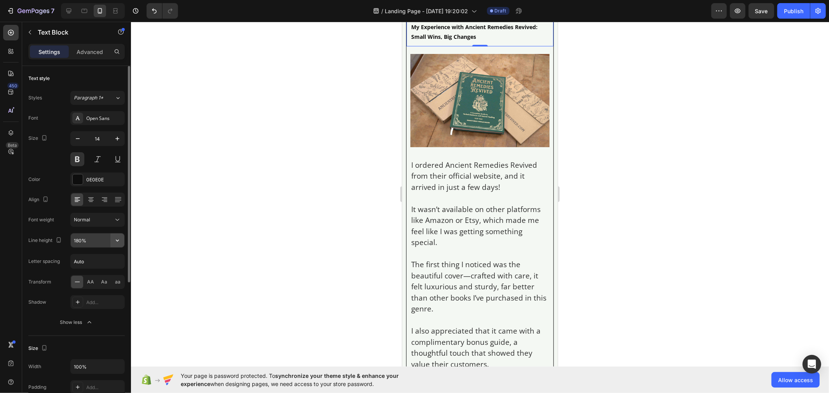
click at [112, 242] on button "button" at bounding box center [117, 241] width 14 height 14
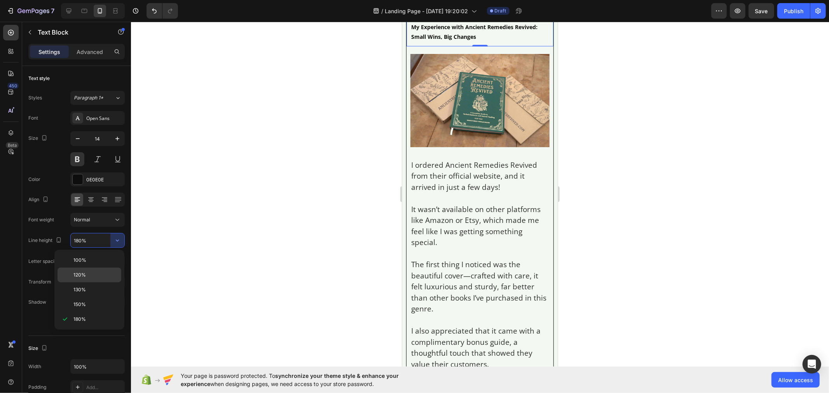
click at [94, 278] on p "120%" at bounding box center [95, 275] width 44 height 7
type input "120%"
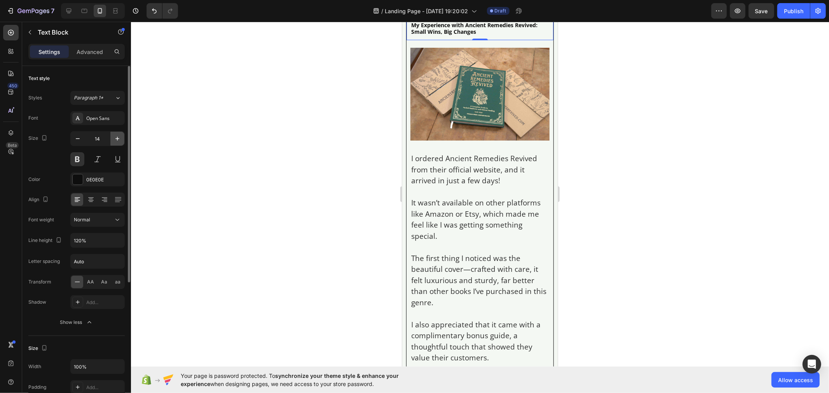
click at [120, 140] on icon "button" at bounding box center [118, 139] width 8 height 8
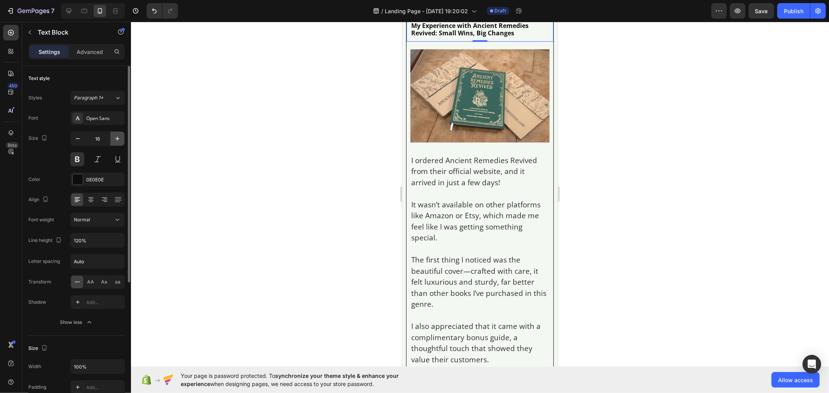
click at [120, 140] on icon "button" at bounding box center [118, 139] width 8 height 8
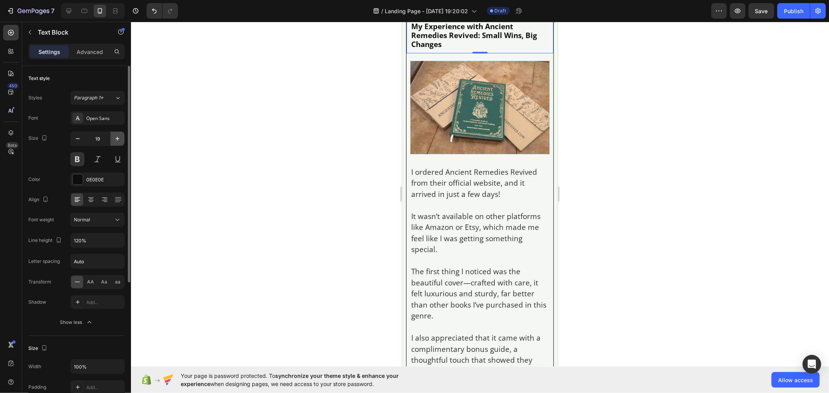
click at [120, 140] on icon "button" at bounding box center [118, 139] width 8 height 8
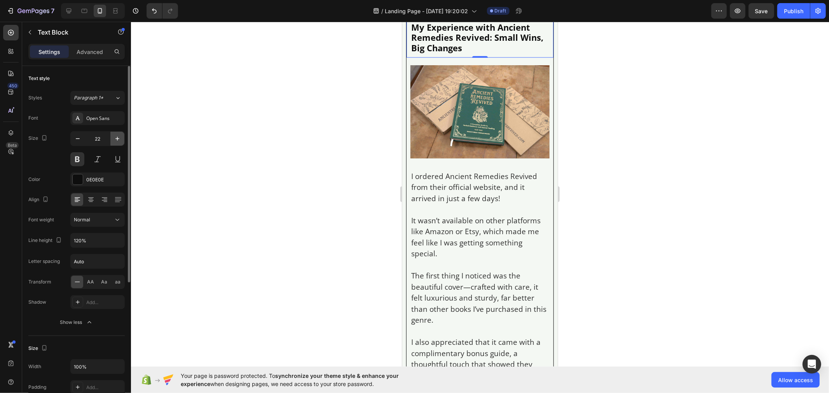
click at [120, 140] on icon "button" at bounding box center [118, 139] width 8 height 8
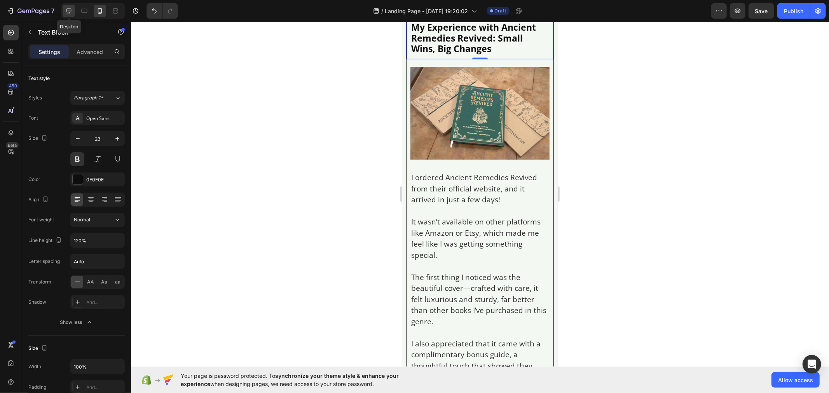
click at [66, 12] on icon at bounding box center [69, 11] width 8 height 8
type input "35"
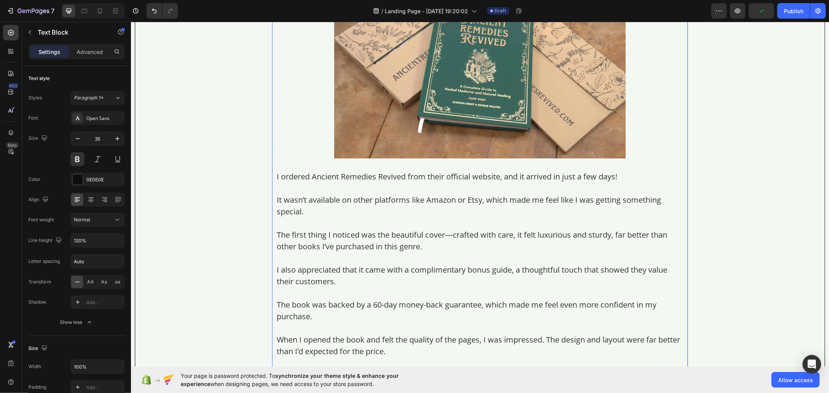
scroll to position [4136, 0]
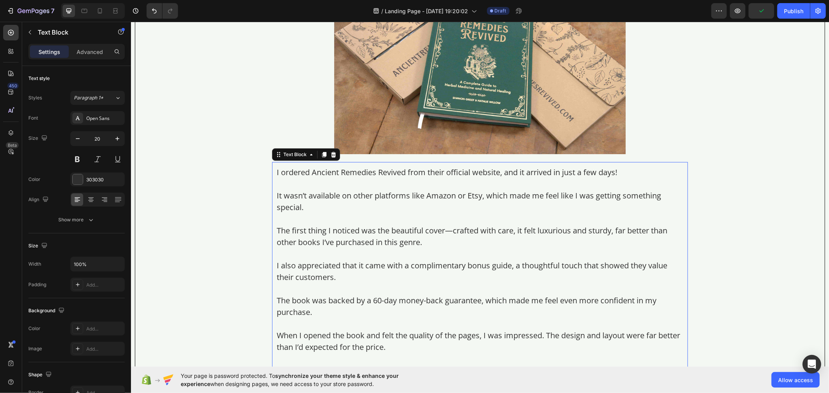
click at [319, 208] on p "It wasn’t available on other platforms like Amazon or Etsy, which made me feel …" at bounding box center [479, 201] width 407 height 23
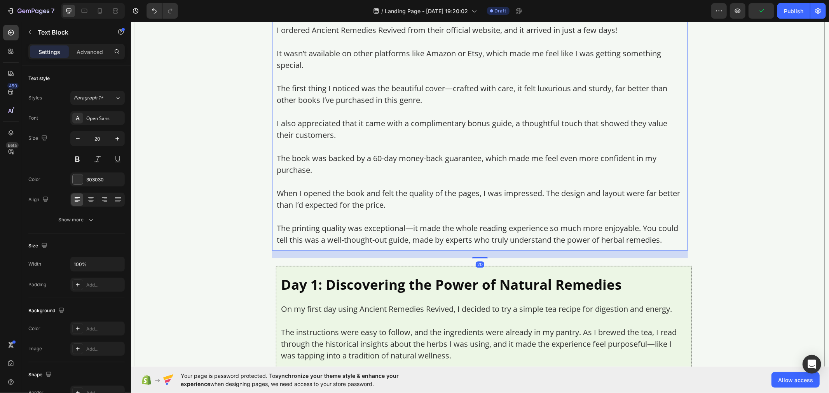
scroll to position [4309, 0]
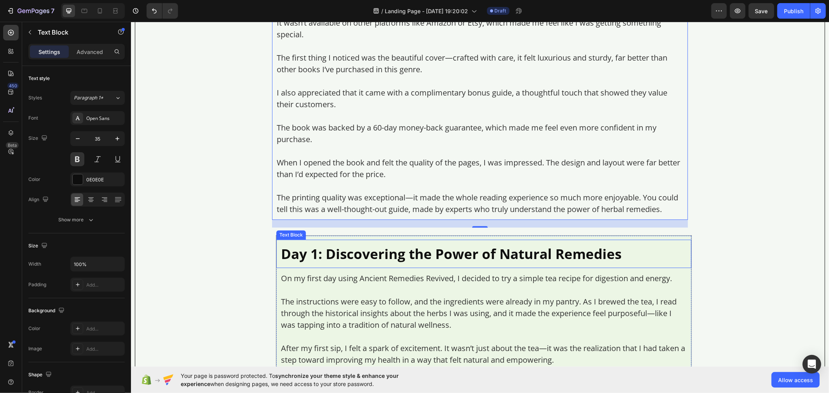
click at [330, 261] on p "Day 1: Discovering the Power of Natural Remedies" at bounding box center [484, 253] width 406 height 19
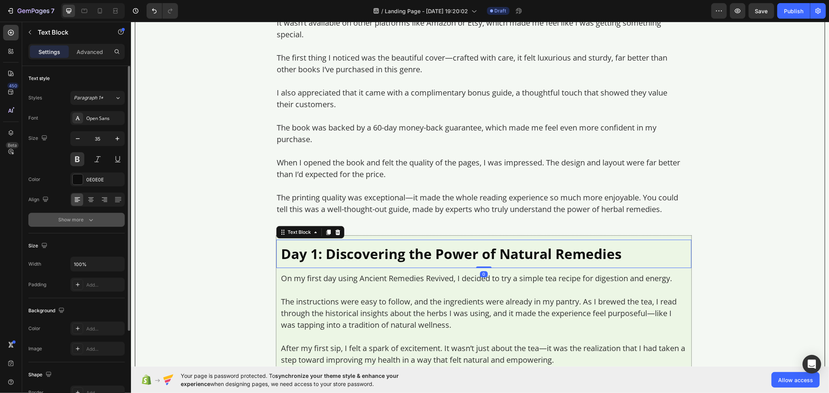
click at [98, 222] on button "Show more" at bounding box center [76, 220] width 96 height 14
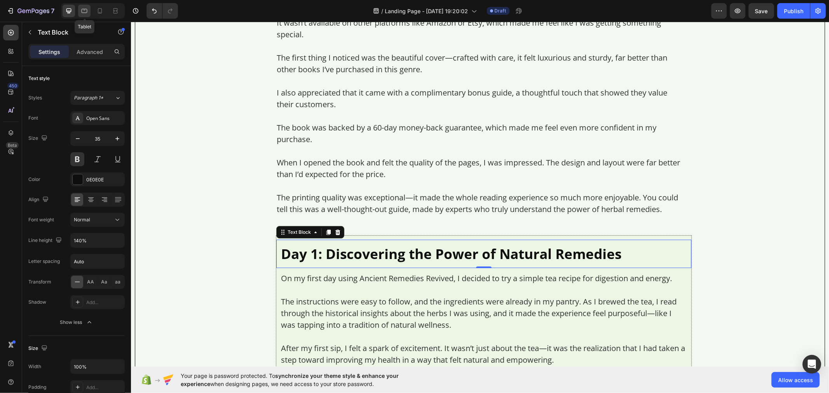
click at [86, 9] on icon at bounding box center [84, 11] width 8 height 8
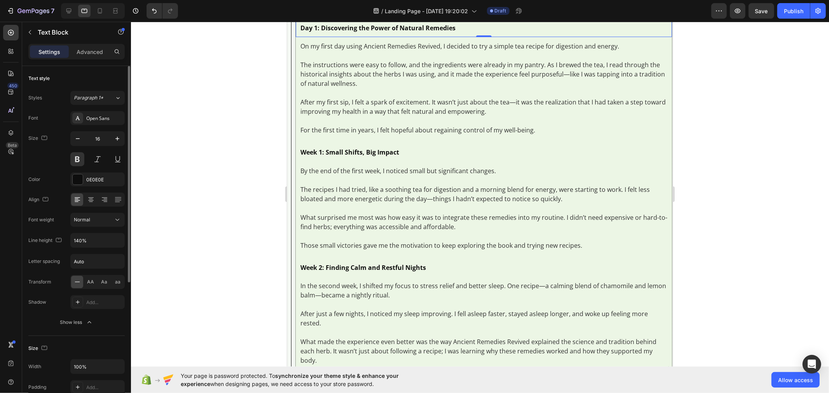
scroll to position [4043, 0]
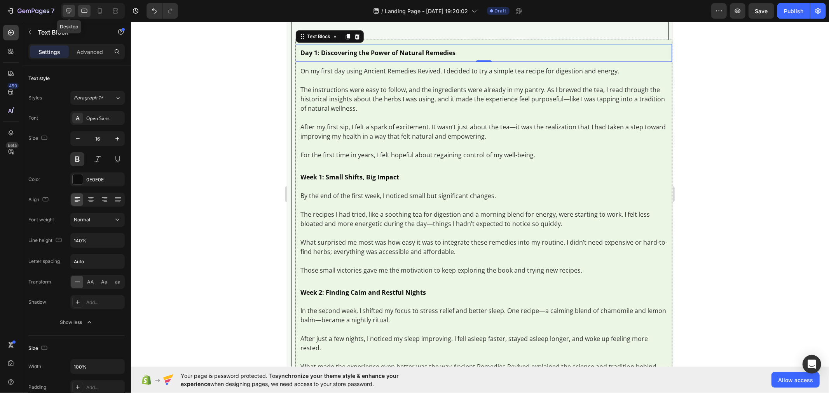
click at [71, 9] on icon at bounding box center [69, 11] width 8 height 8
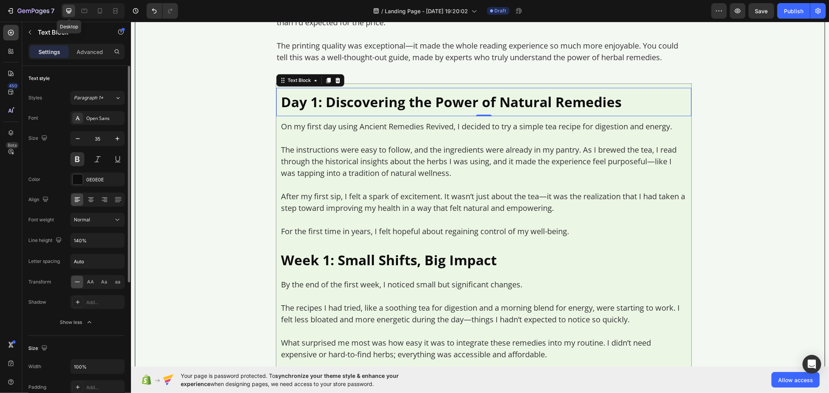
scroll to position [4510, 0]
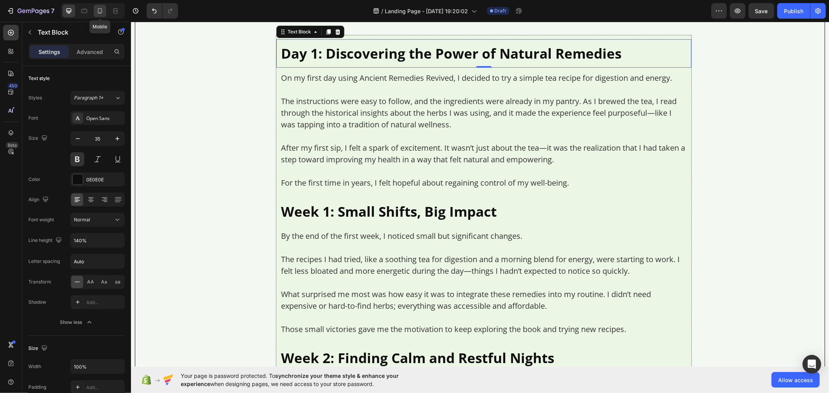
click at [96, 12] on icon at bounding box center [100, 11] width 8 height 8
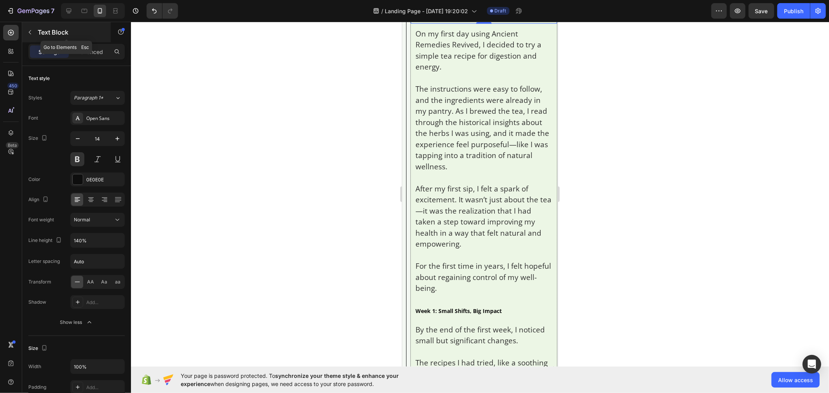
scroll to position [4477, 0]
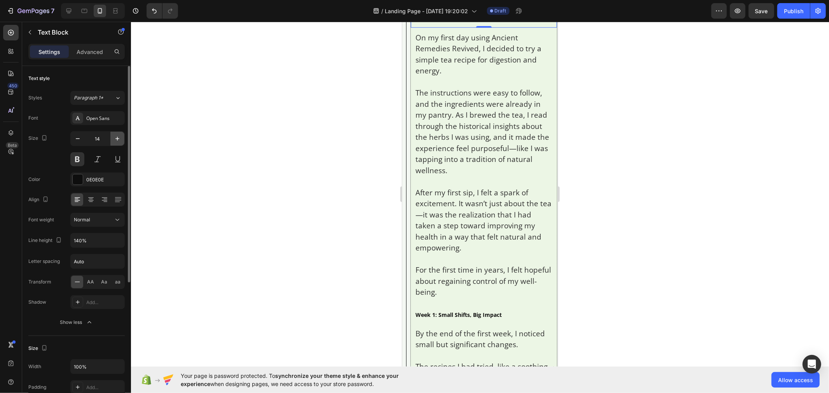
click at [119, 141] on icon "button" at bounding box center [118, 139] width 8 height 8
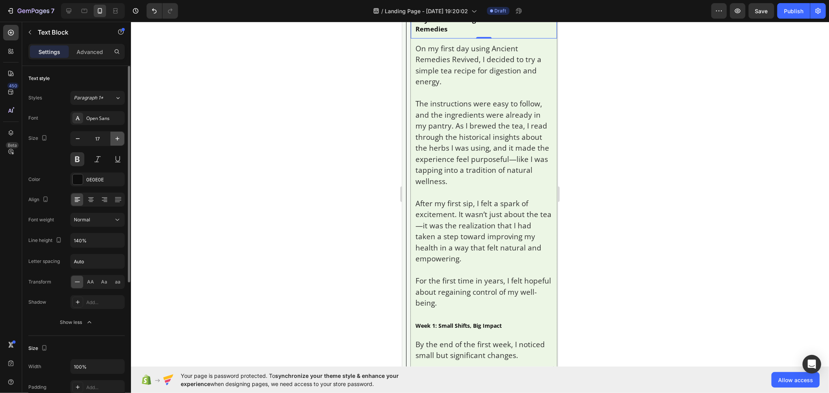
click at [119, 141] on icon "button" at bounding box center [118, 139] width 8 height 8
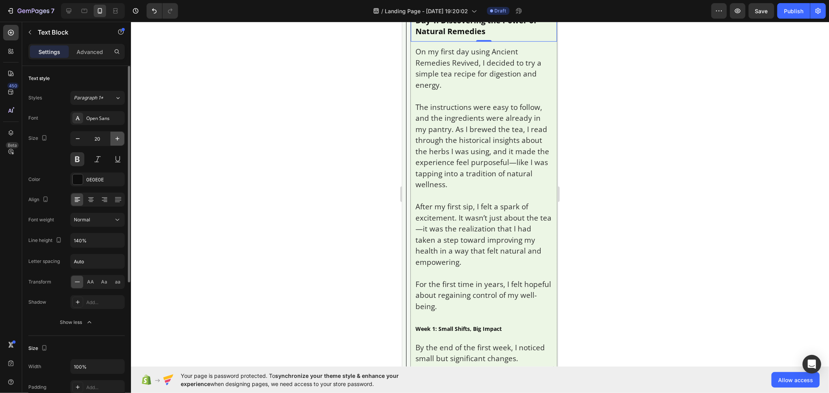
click at [119, 141] on icon "button" at bounding box center [118, 139] width 8 height 8
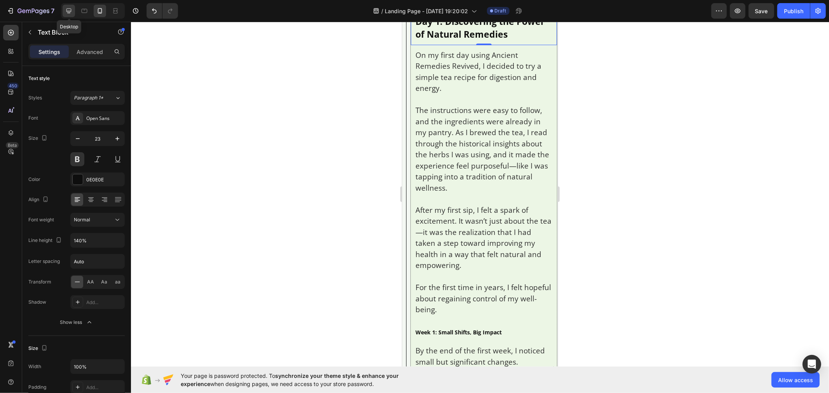
click at [71, 10] on icon at bounding box center [68, 11] width 5 height 5
type input "35"
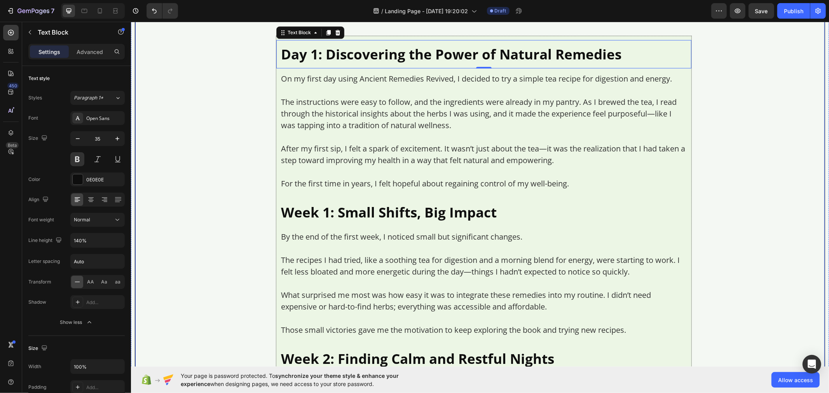
scroll to position [4510, 0]
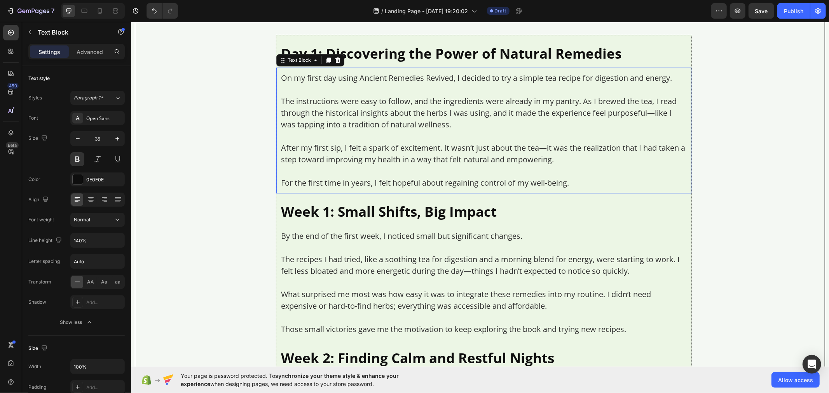
click at [317, 113] on p "The instructions were easy to follow, and the ingredients were already in my pa…" at bounding box center [484, 112] width 406 height 35
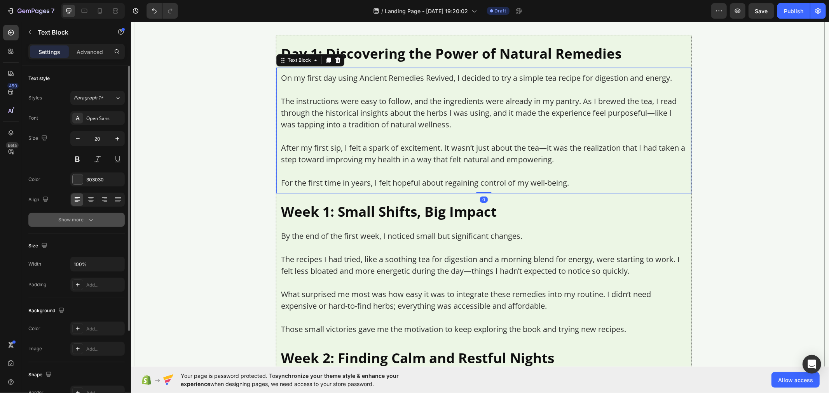
click at [101, 217] on button "Show more" at bounding box center [76, 220] width 96 height 14
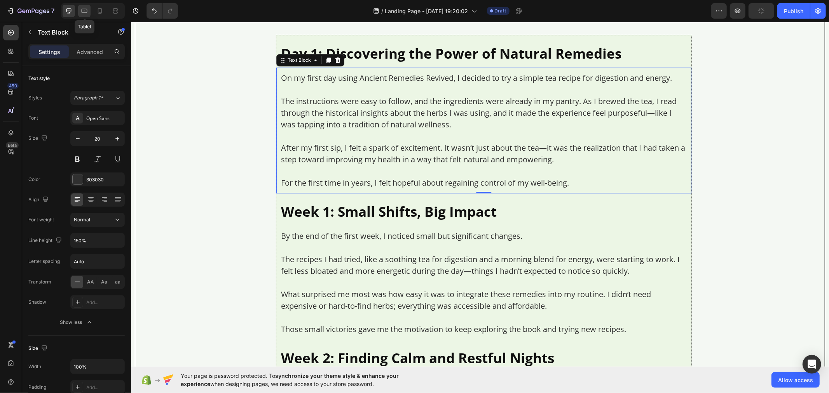
click at [84, 11] on icon at bounding box center [84, 11] width 8 height 8
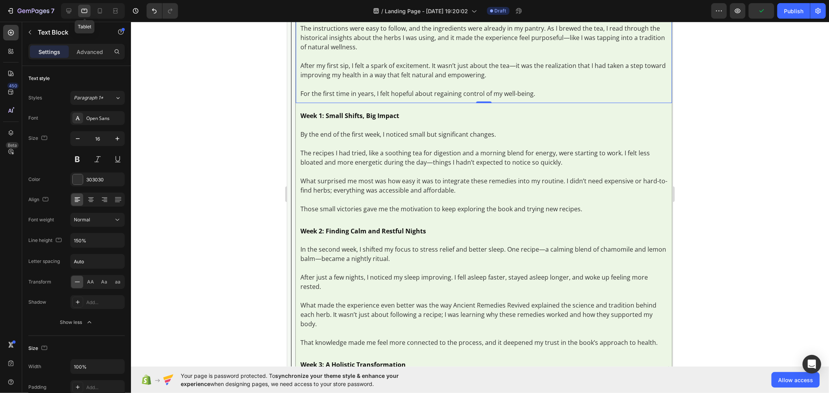
scroll to position [4061, 0]
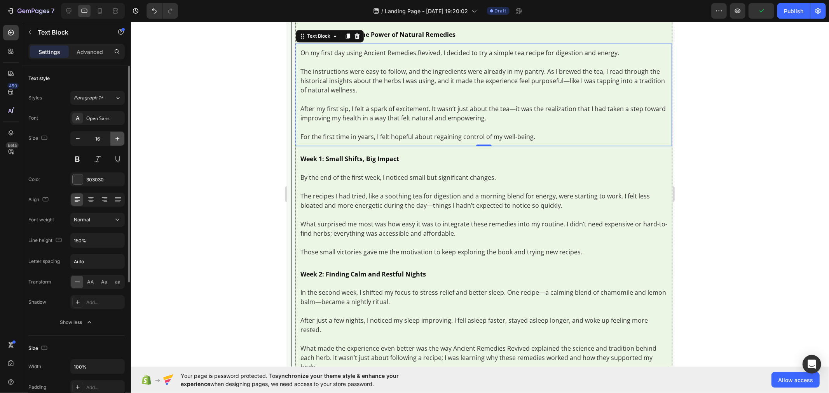
click at [115, 143] on button "button" at bounding box center [117, 139] width 14 height 14
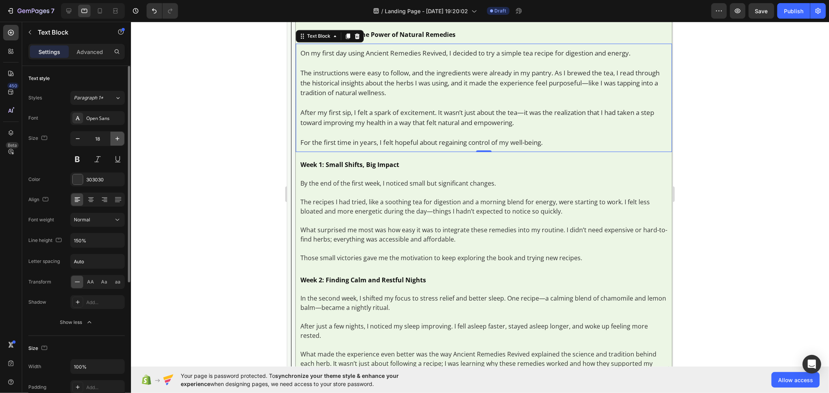
click at [115, 143] on button "button" at bounding box center [117, 139] width 14 height 14
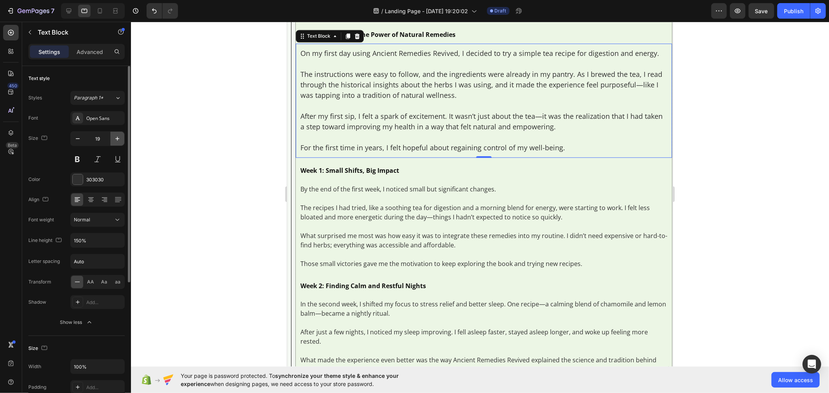
click at [115, 143] on button "button" at bounding box center [117, 139] width 14 height 14
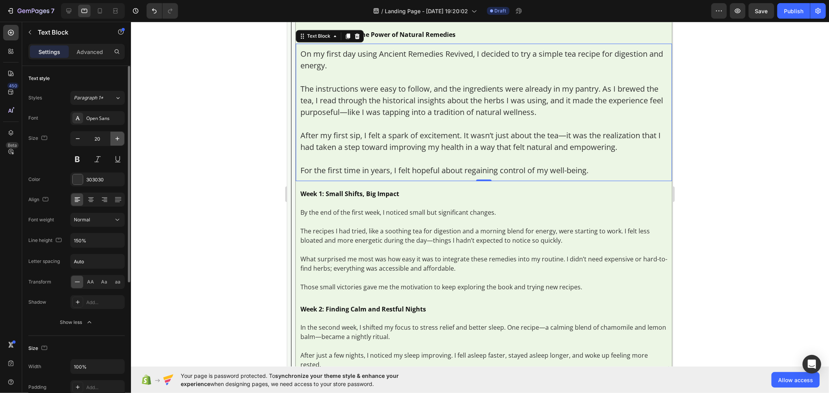
click at [115, 143] on button "button" at bounding box center [117, 139] width 14 height 14
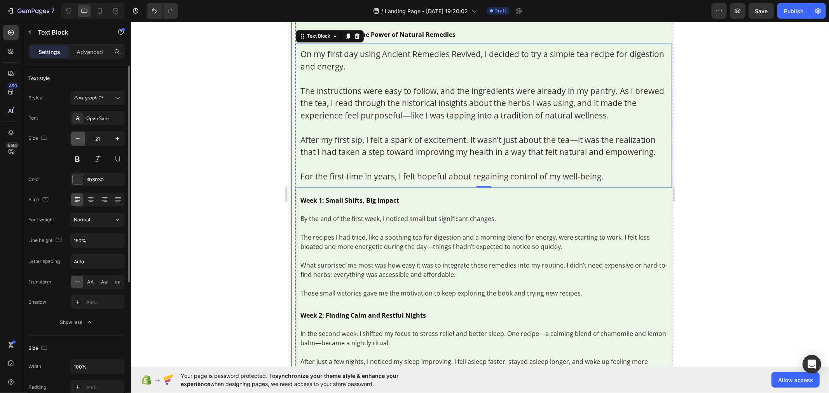
click at [77, 137] on icon "button" at bounding box center [78, 139] width 8 height 8
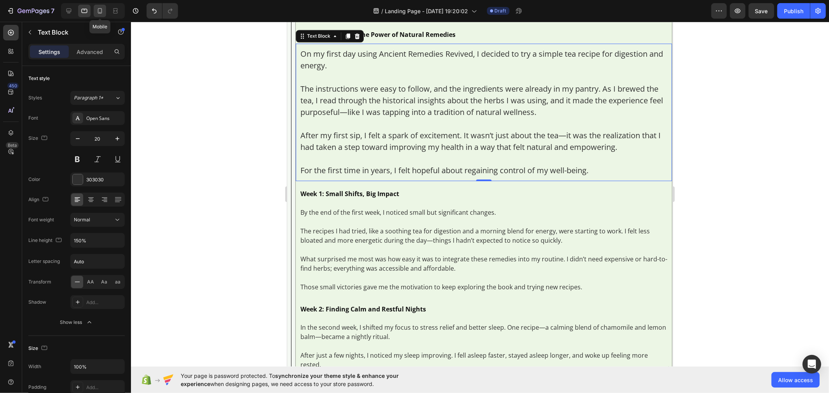
click at [96, 12] on icon at bounding box center [100, 11] width 8 height 8
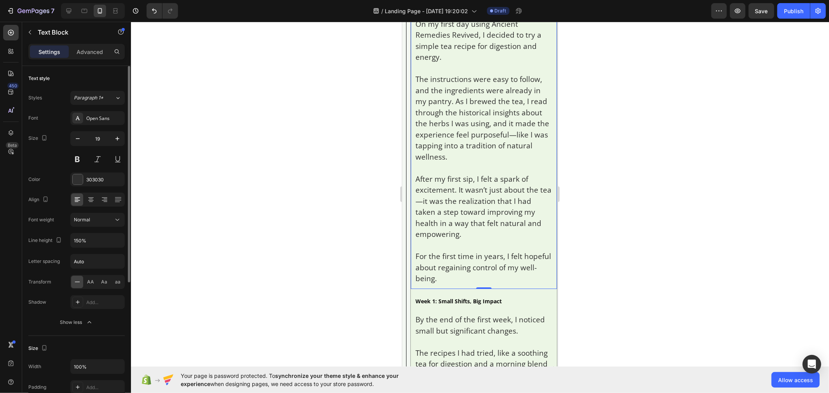
scroll to position [4511, 0]
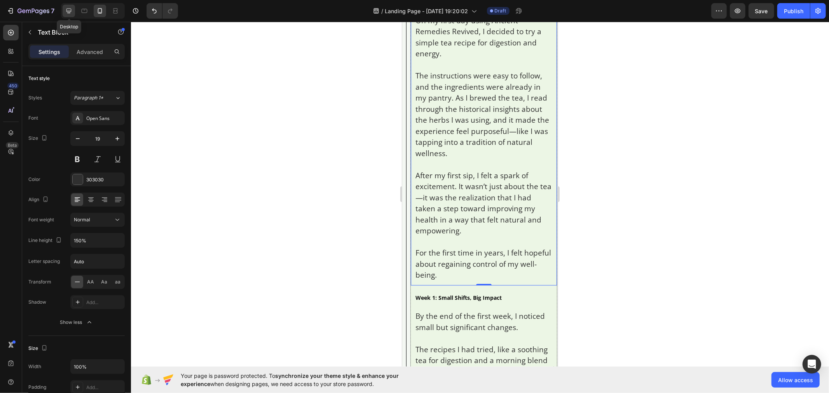
click at [66, 14] on icon at bounding box center [69, 11] width 8 height 8
type input "20"
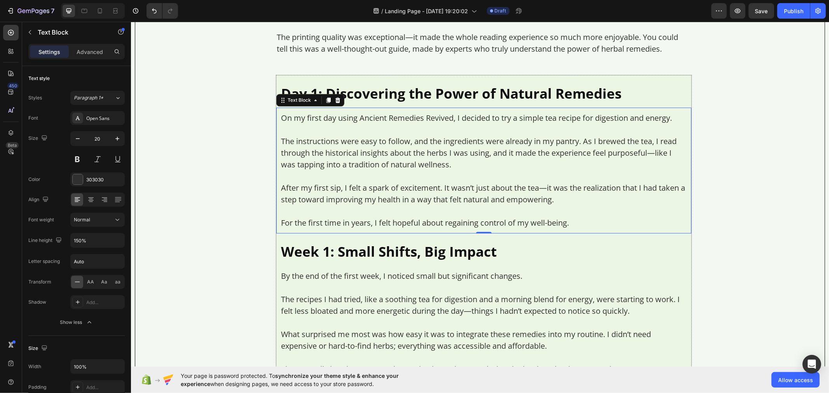
scroll to position [4538, 0]
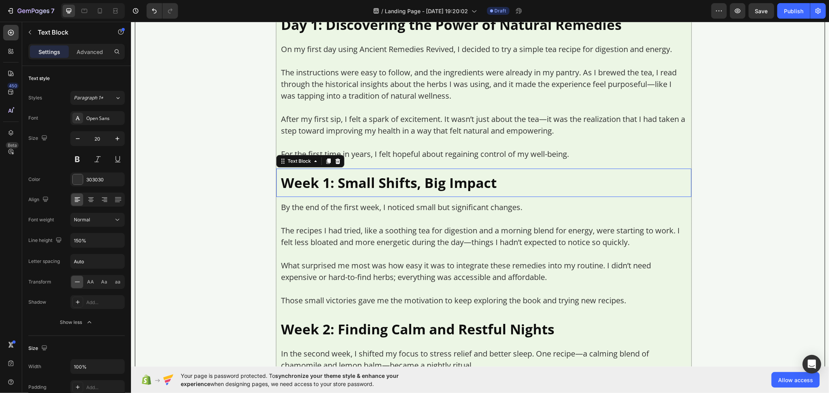
click at [318, 190] on p "Week 1: Small Shifts, Big Impact" at bounding box center [484, 182] width 406 height 19
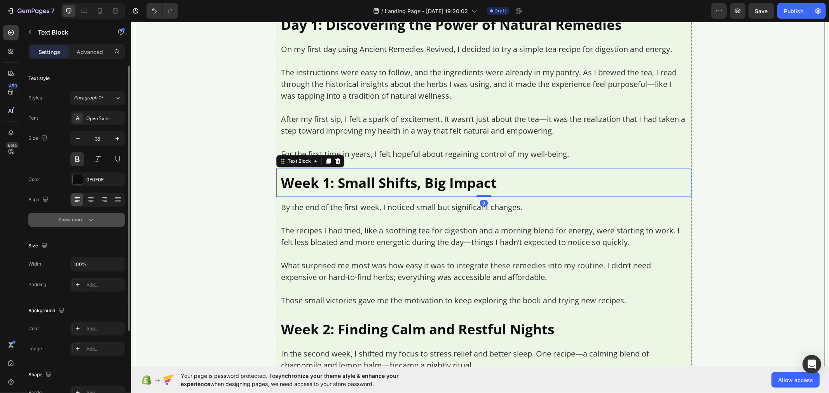
click at [105, 220] on button "Show more" at bounding box center [76, 220] width 96 height 14
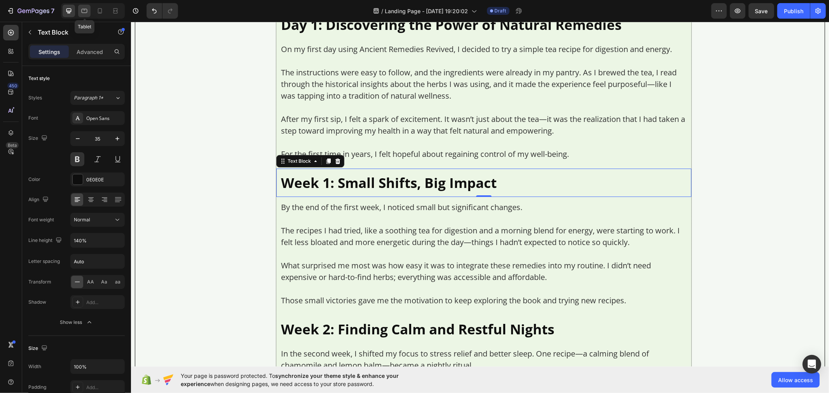
click at [80, 14] on icon at bounding box center [84, 11] width 8 height 8
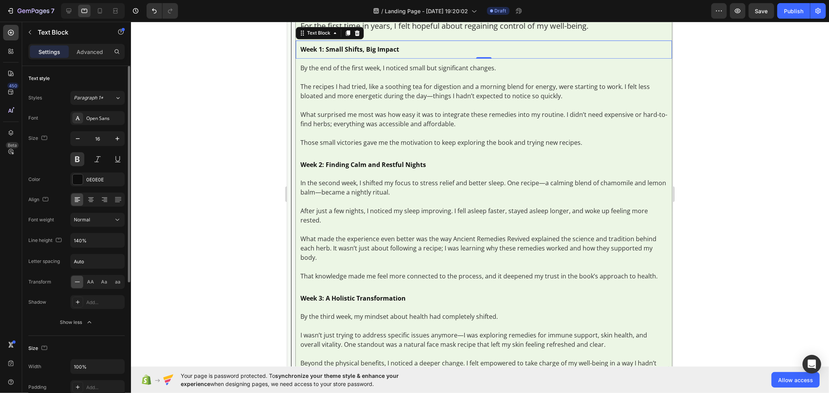
scroll to position [4202, 0]
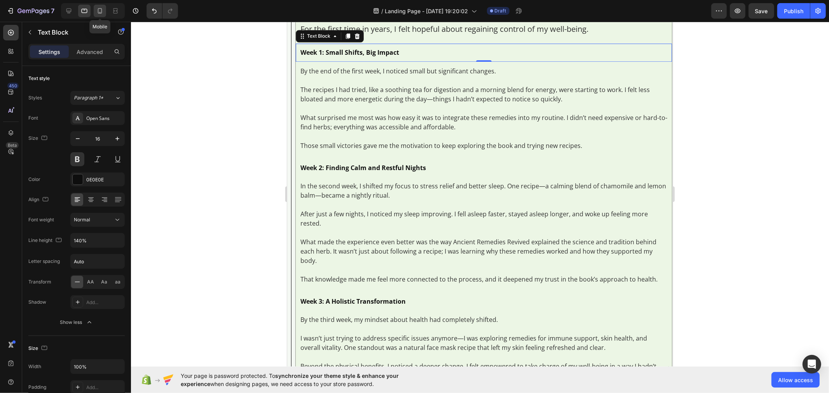
click at [100, 10] on icon at bounding box center [100, 11] width 8 height 8
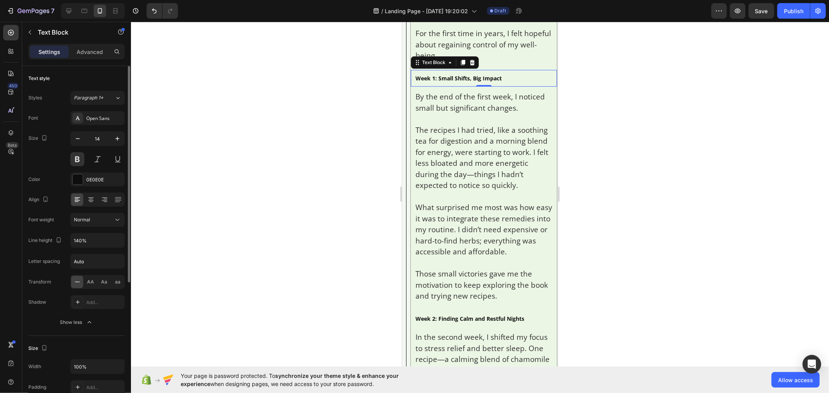
scroll to position [4790, 0]
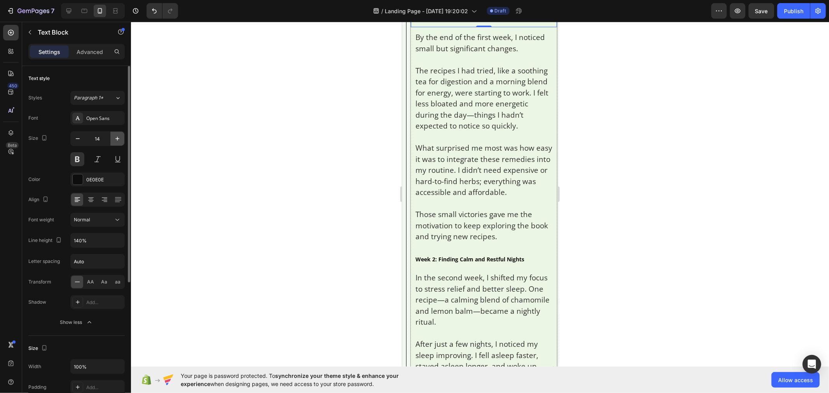
click at [117, 143] on button "button" at bounding box center [117, 139] width 14 height 14
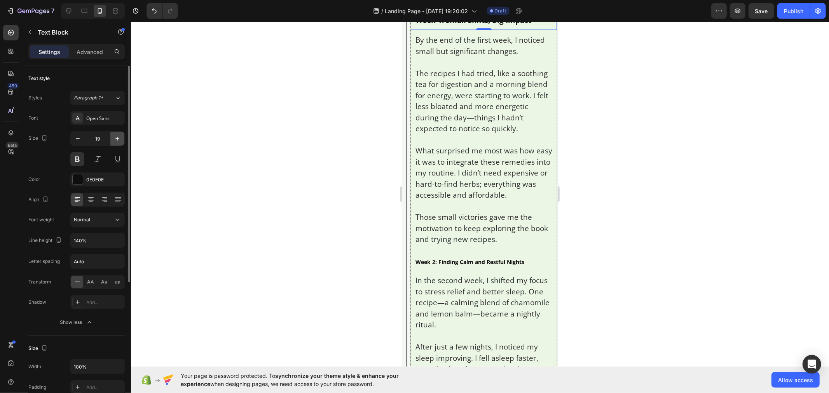
click at [117, 143] on button "button" at bounding box center [117, 139] width 14 height 14
type input "23"
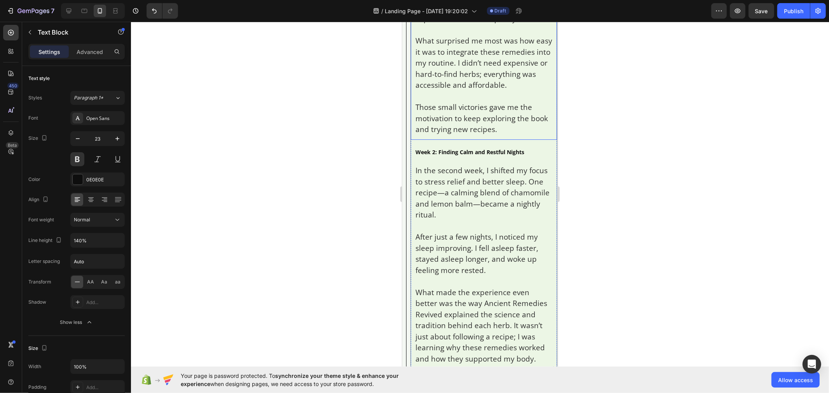
scroll to position [4920, 0]
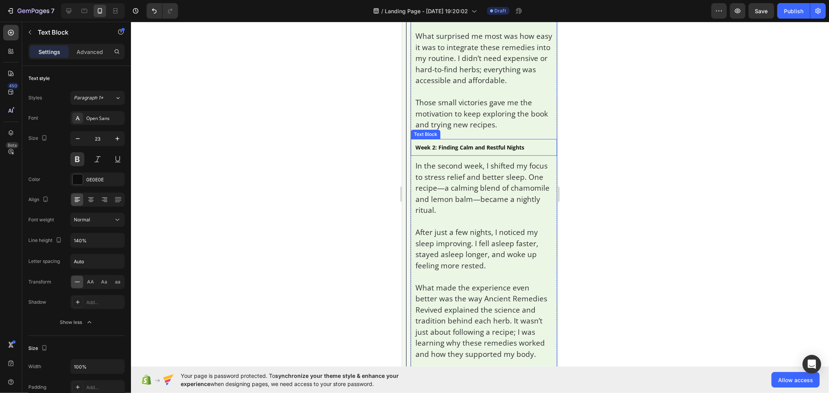
click at [442, 151] on p "Week 2: Finding Calm and Restful Nights" at bounding box center [483, 147] width 137 height 8
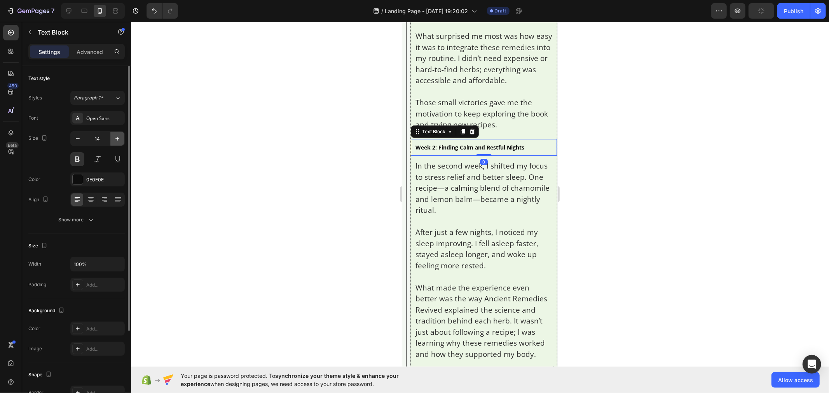
click at [114, 137] on icon "button" at bounding box center [118, 139] width 8 height 8
click at [113, 137] on button "button" at bounding box center [117, 139] width 14 height 14
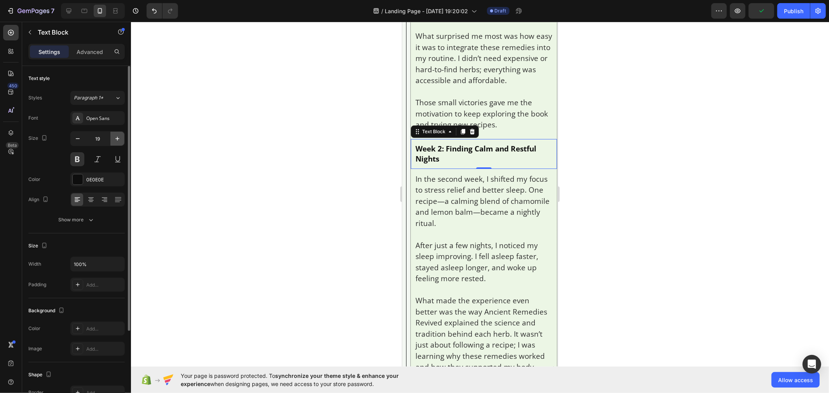
click at [113, 137] on button "button" at bounding box center [117, 139] width 14 height 14
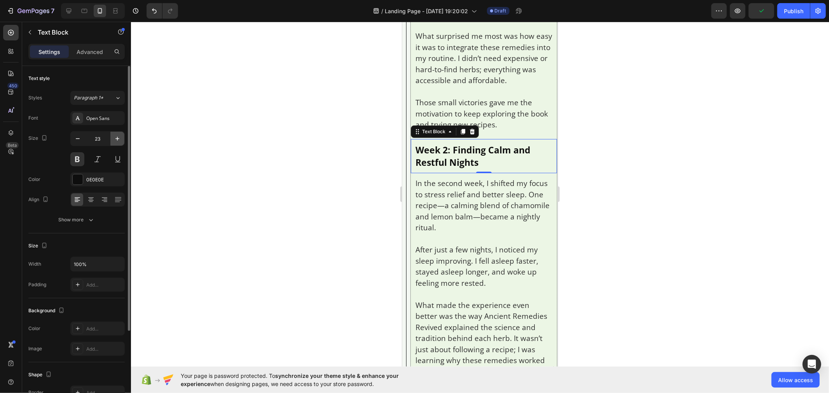
click at [113, 137] on button "button" at bounding box center [117, 139] width 14 height 14
click at [80, 135] on icon "button" at bounding box center [78, 139] width 8 height 8
type input "23"
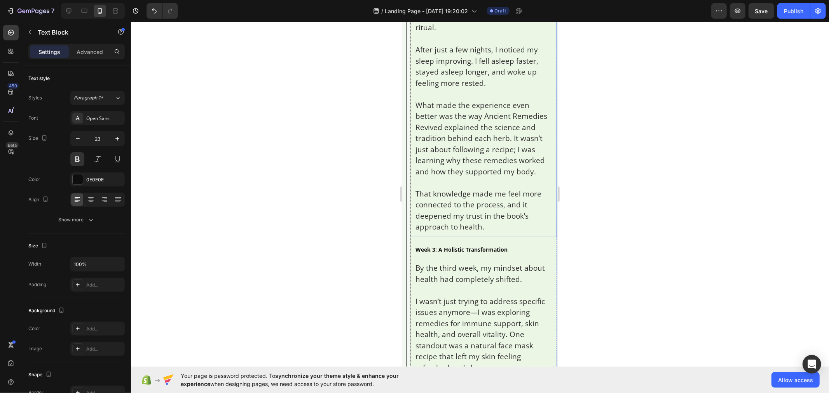
scroll to position [5136, 0]
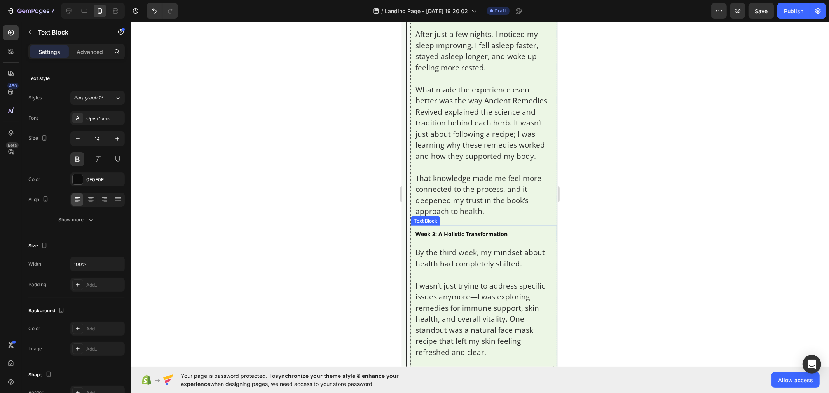
click at [467, 238] on p "Week 3: A Holistic Transformation" at bounding box center [483, 234] width 137 height 8
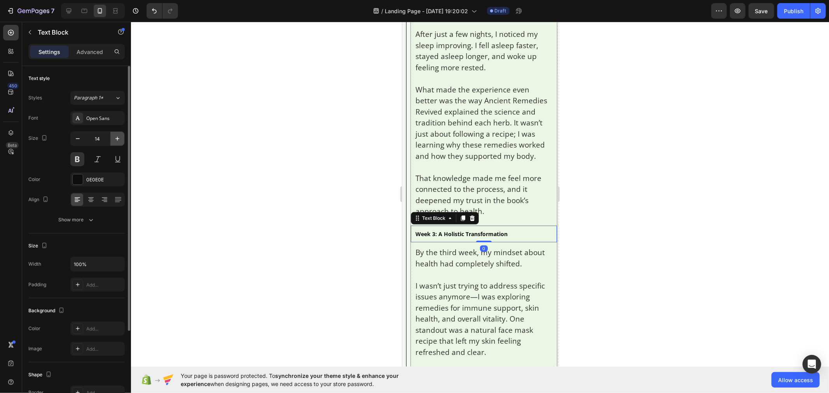
click at [115, 135] on icon "button" at bounding box center [118, 139] width 8 height 8
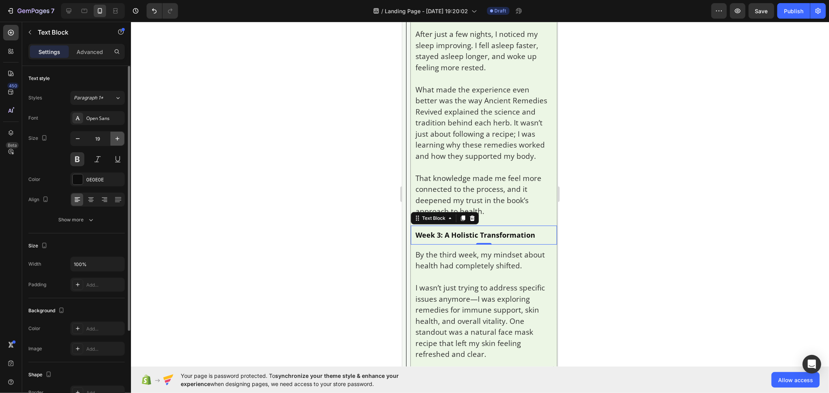
click at [115, 135] on icon "button" at bounding box center [118, 139] width 8 height 8
click at [115, 136] on icon "button" at bounding box center [118, 139] width 8 height 8
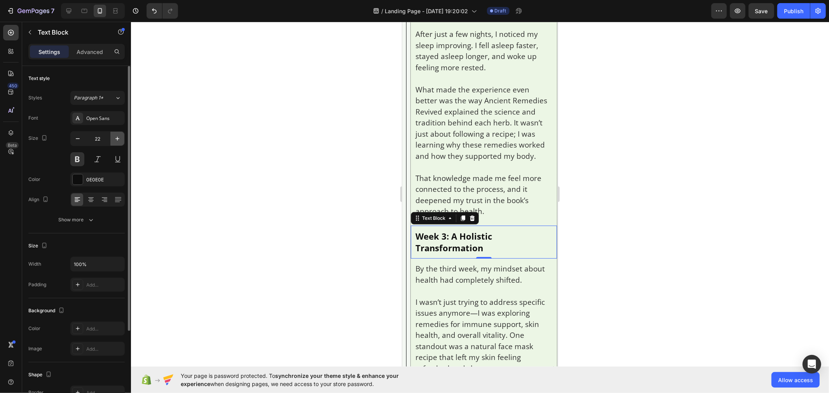
type input "23"
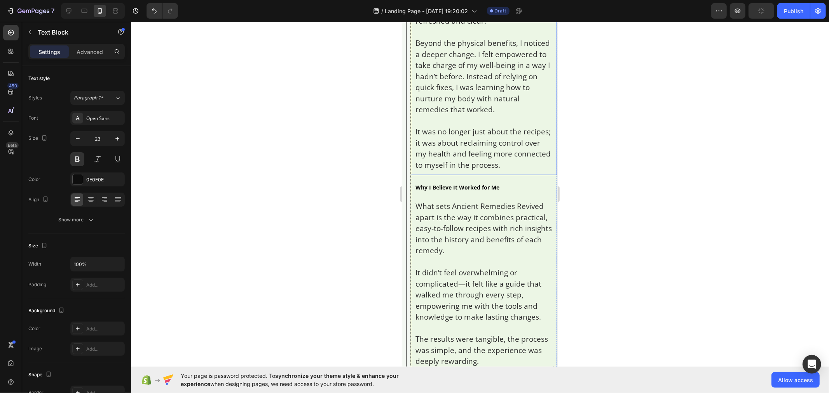
scroll to position [5524, 0]
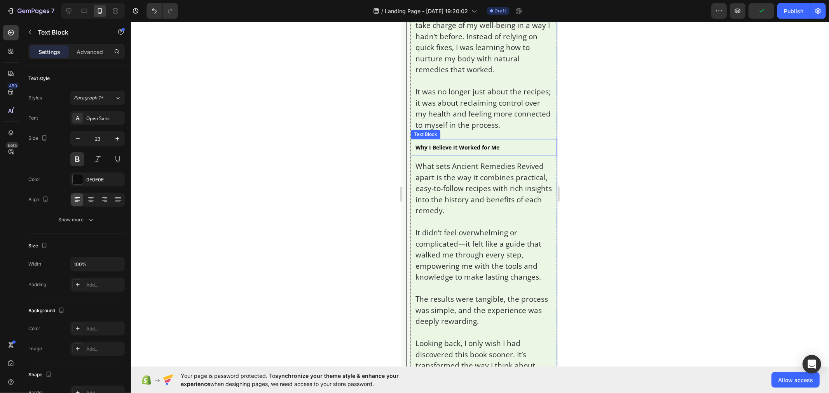
click at [452, 151] on p "Why I Believe It Worked for Me" at bounding box center [483, 147] width 137 height 8
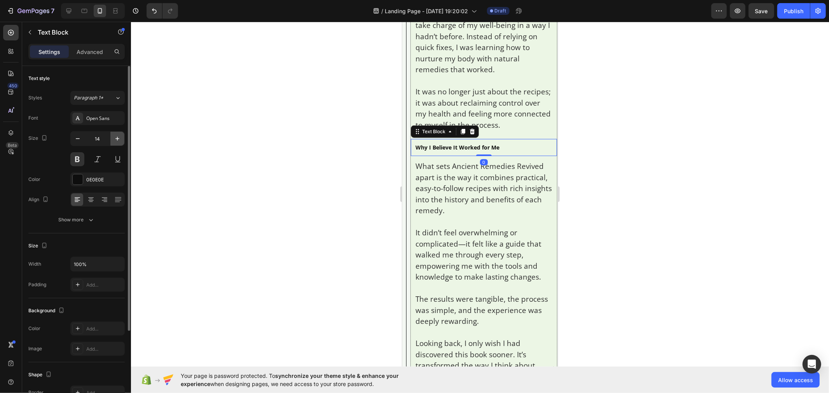
click at [113, 143] on button "button" at bounding box center [117, 139] width 14 height 14
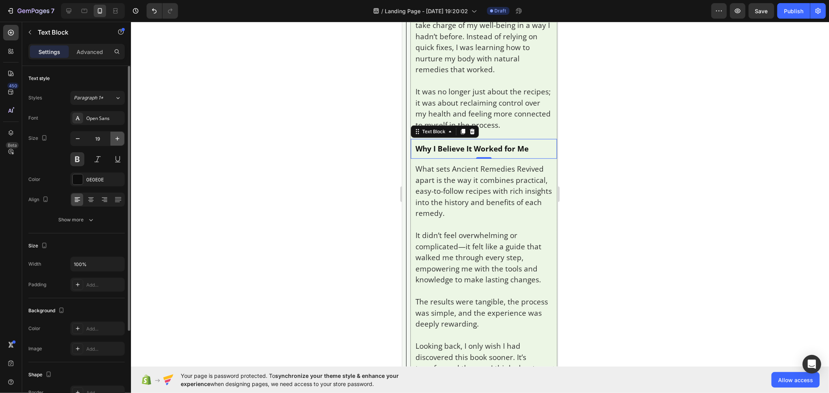
click at [113, 143] on button "button" at bounding box center [117, 139] width 14 height 14
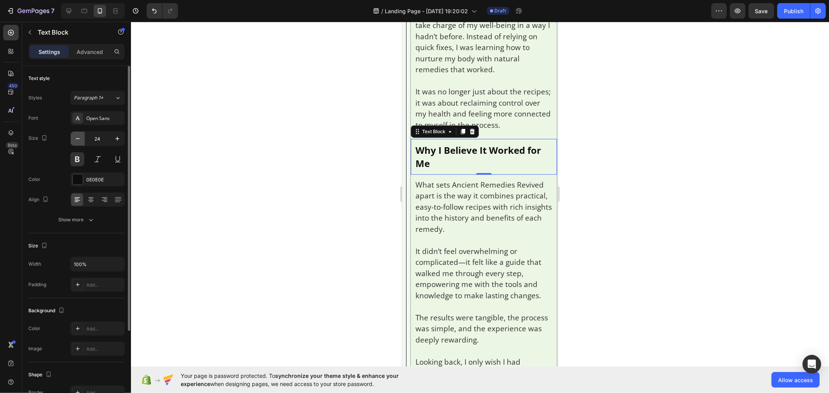
click at [75, 139] on icon "button" at bounding box center [78, 139] width 8 height 8
type input "23"
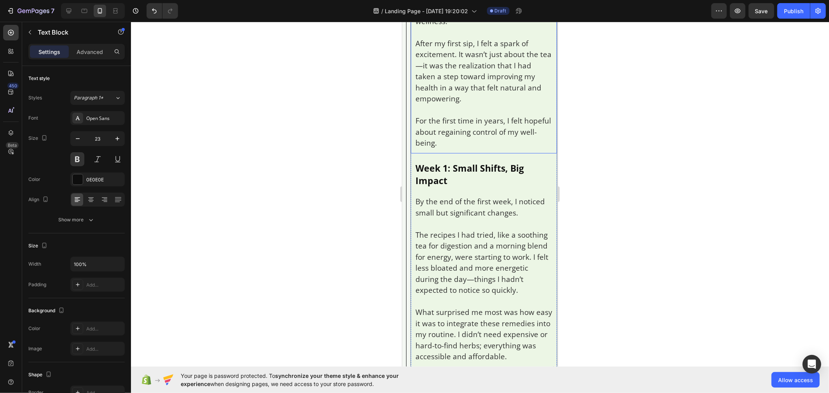
scroll to position [4660, 0]
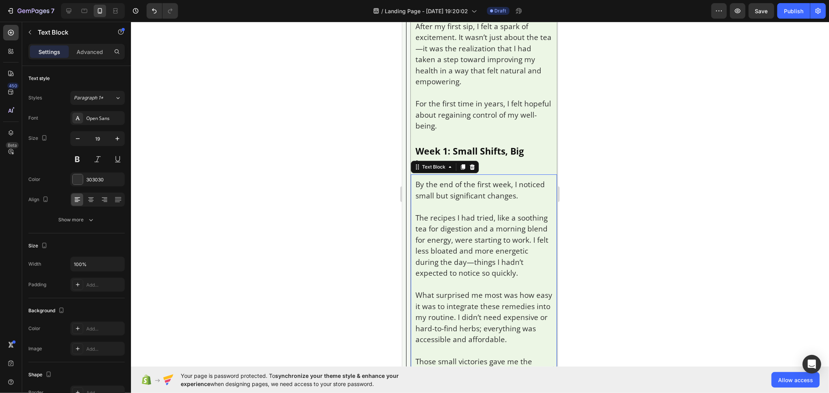
click at [450, 279] on p "The recipes I had tried, like a soothing tea for digestion and a morning blend …" at bounding box center [483, 245] width 137 height 66
click at [446, 87] on p "After my first sip, I felt a spark of excitement. It wasn’t just about the tea—…" at bounding box center [483, 54] width 137 height 66
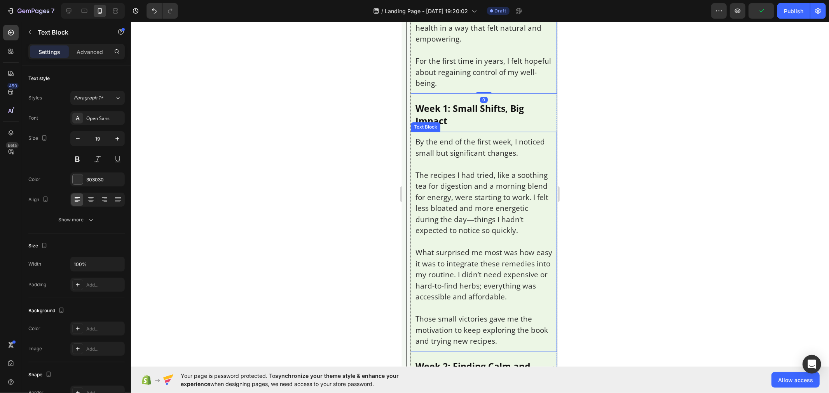
scroll to position [4704, 0]
click at [68, 10] on icon at bounding box center [69, 11] width 8 height 8
type input "20"
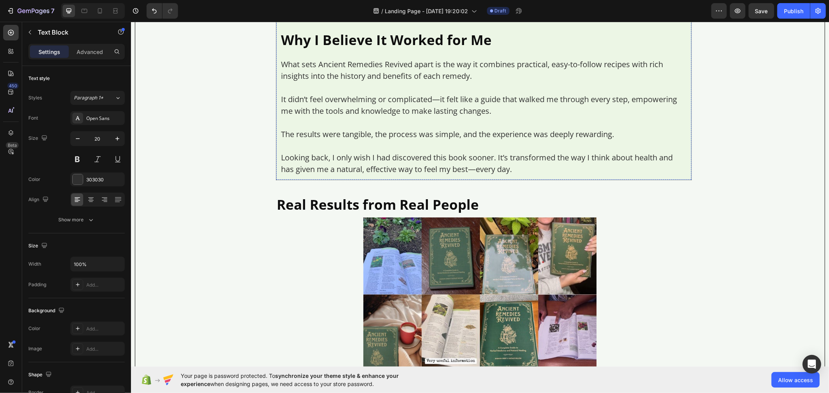
scroll to position [5192, 0]
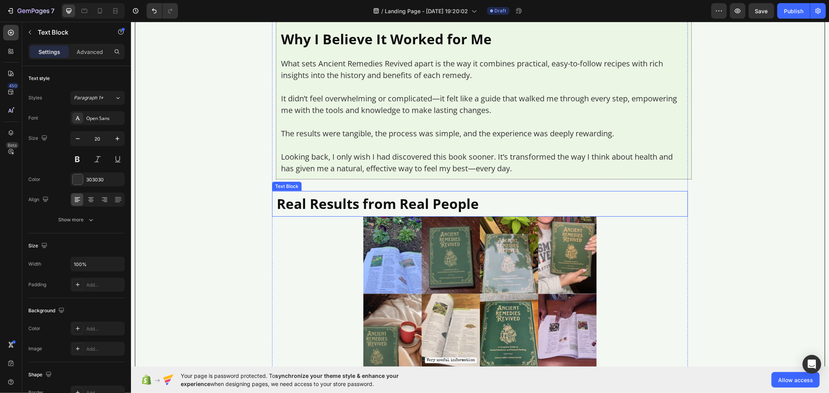
click at [326, 212] on p "Real Results from Real People" at bounding box center [479, 204] width 407 height 16
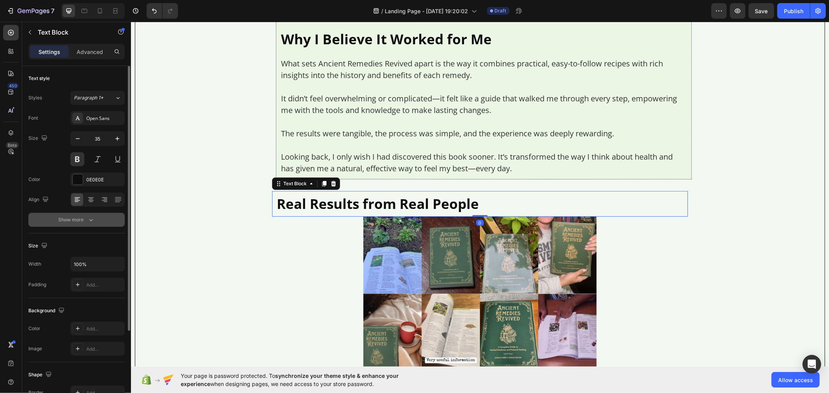
click at [102, 223] on button "Show more" at bounding box center [76, 220] width 96 height 14
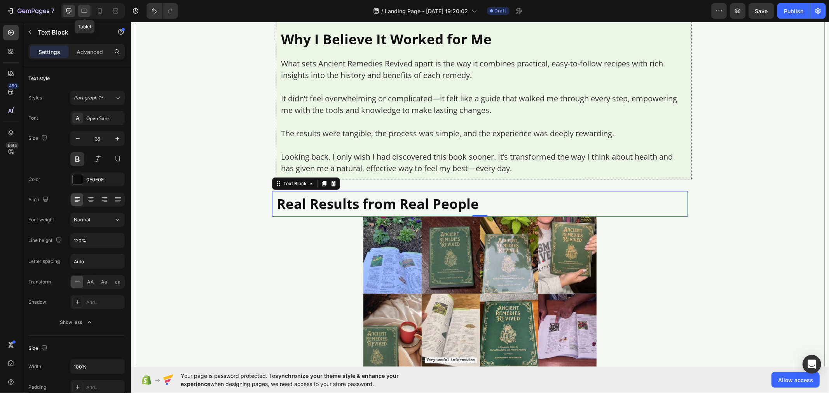
click at [86, 8] on icon at bounding box center [84, 11] width 8 height 8
type input "16"
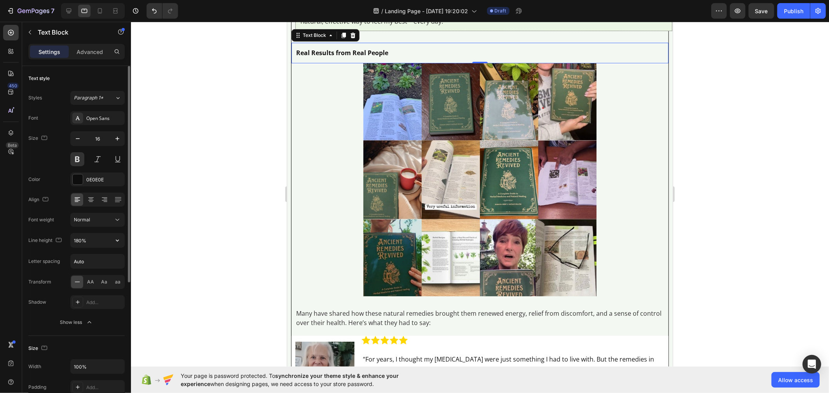
scroll to position [4709, 0]
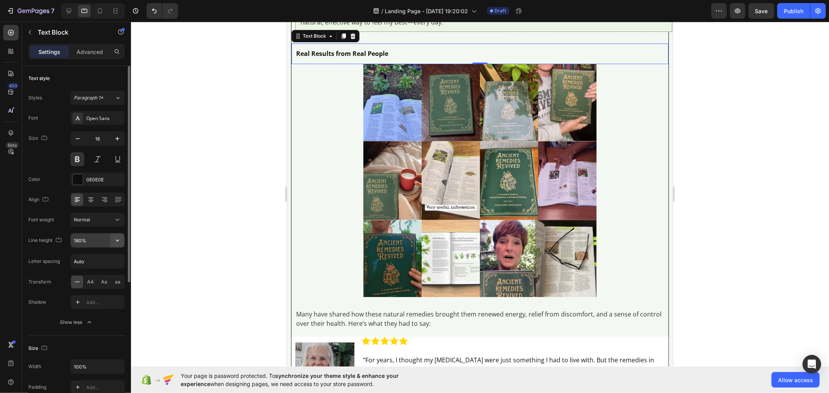
click at [117, 241] on icon "button" at bounding box center [118, 241] width 8 height 8
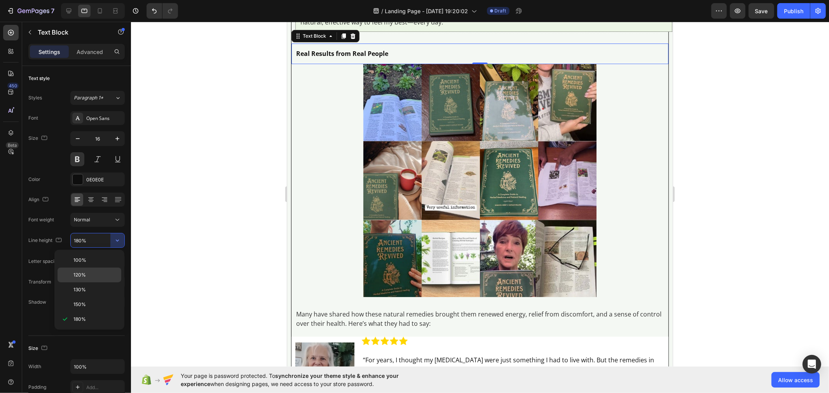
click at [102, 276] on p "120%" at bounding box center [95, 275] width 44 height 7
type input "120%"
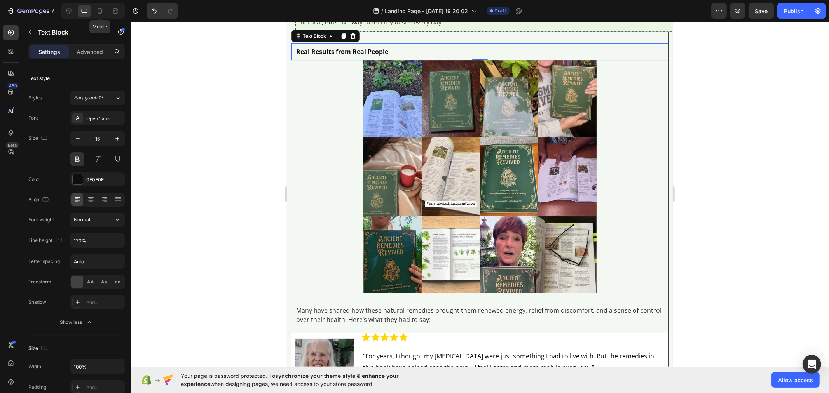
drag, startPoint x: 100, startPoint y: 12, endPoint x: 101, endPoint y: 21, distance: 9.0
click at [100, 16] on div at bounding box center [100, 11] width 12 height 12
type input "14"
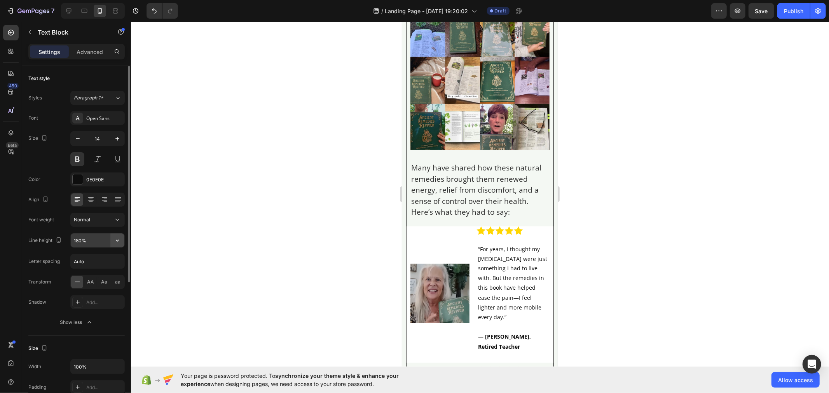
scroll to position [5975, 0]
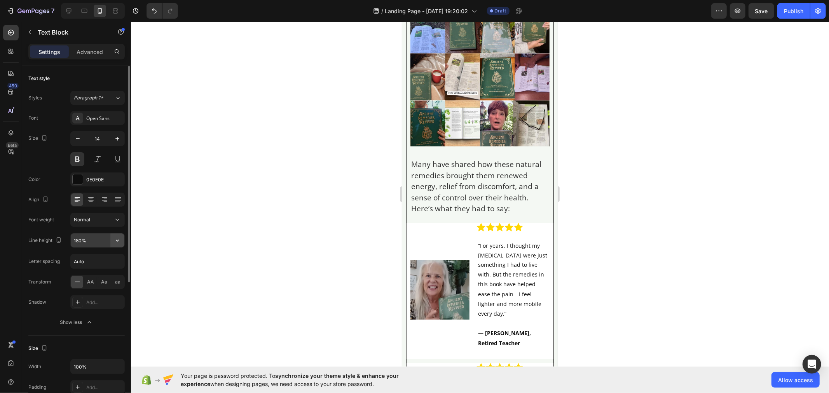
click at [114, 241] on icon "button" at bounding box center [118, 241] width 8 height 8
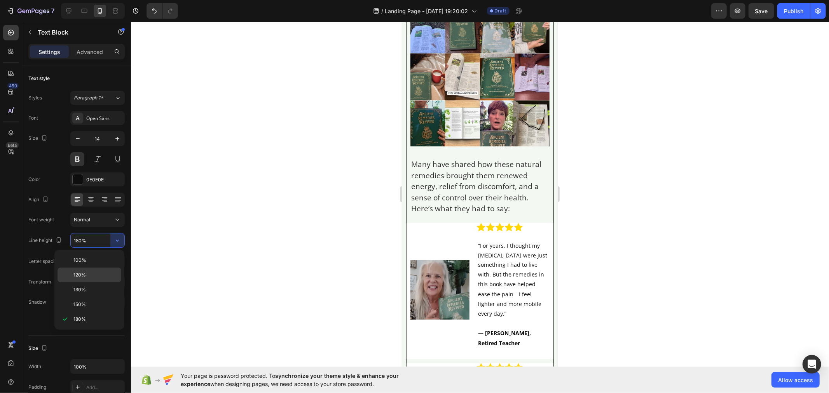
drag, startPoint x: 109, startPoint y: 277, endPoint x: 106, endPoint y: 268, distance: 10.0
click at [108, 277] on p "120%" at bounding box center [95, 275] width 44 height 7
type input "120%"
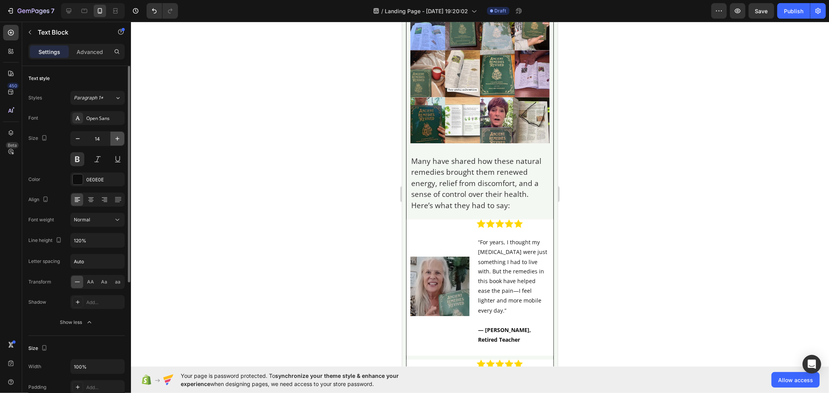
click at [112, 138] on button "button" at bounding box center [117, 139] width 14 height 14
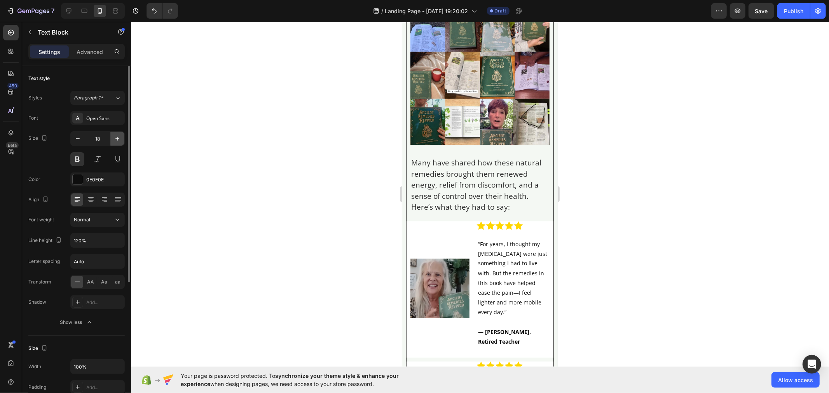
click at [112, 138] on button "button" at bounding box center [117, 139] width 14 height 14
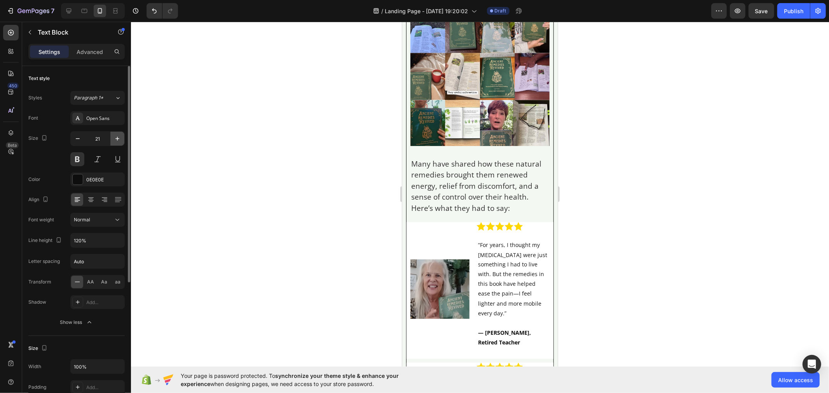
click at [112, 138] on button "button" at bounding box center [117, 139] width 14 height 14
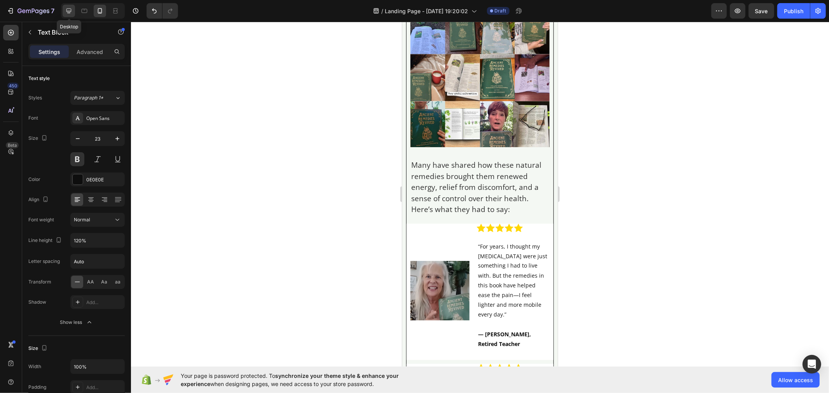
click at [69, 14] on icon at bounding box center [69, 11] width 8 height 8
type input "35"
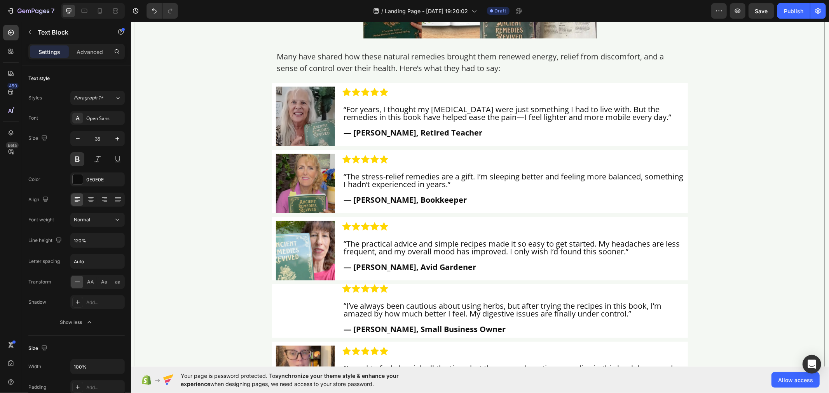
scroll to position [5561, 0]
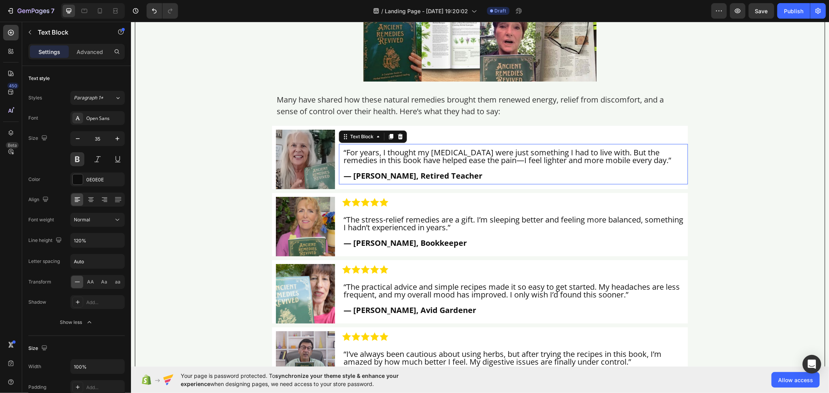
click at [374, 164] on p "“For years, I thought my [MEDICAL_DATA] were just something I had to live with.…" at bounding box center [513, 157] width 340 height 16
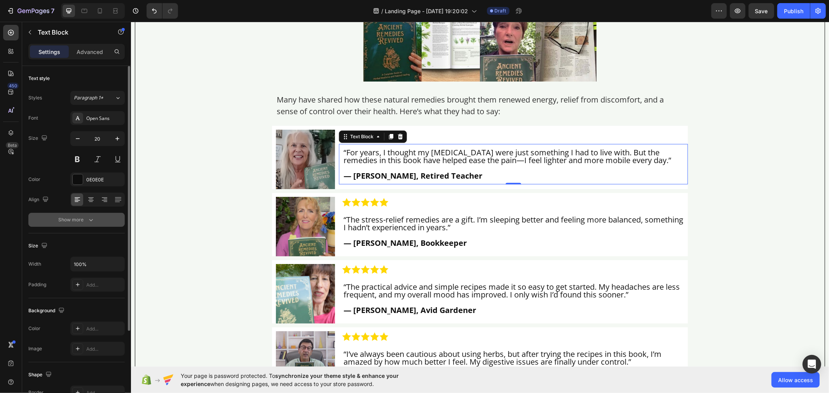
click at [102, 220] on button "Show more" at bounding box center [76, 220] width 96 height 14
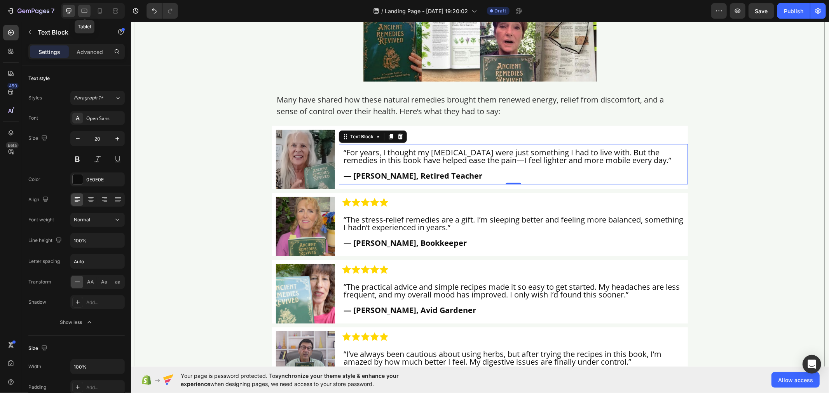
click at [84, 12] on icon at bounding box center [84, 11] width 8 height 8
type input "16"
type input "180%"
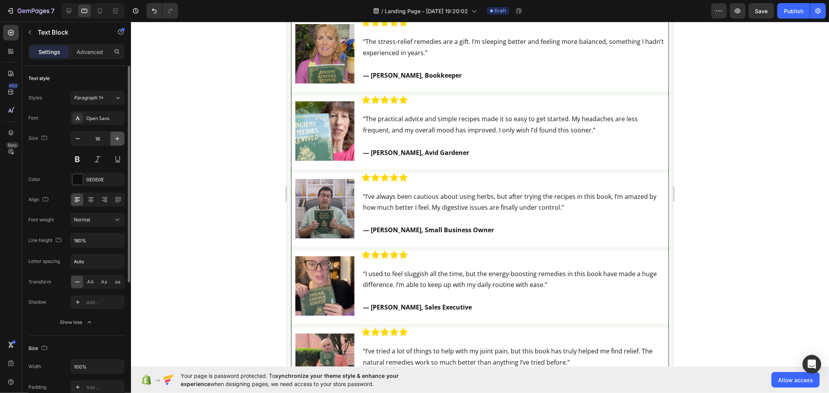
scroll to position [5012, 0]
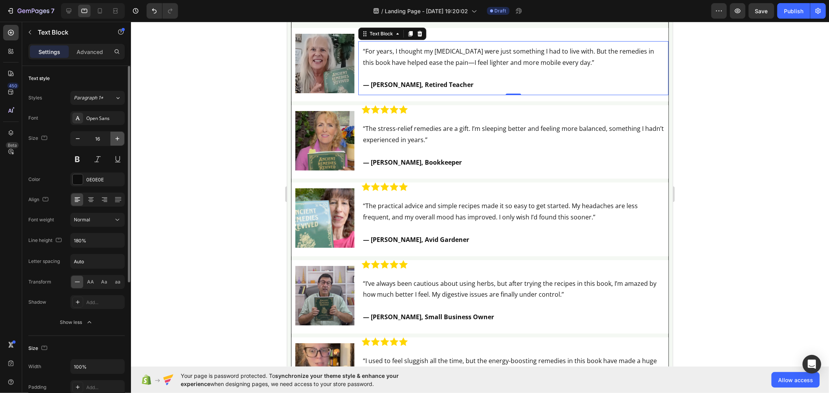
click at [114, 142] on icon "button" at bounding box center [118, 139] width 8 height 8
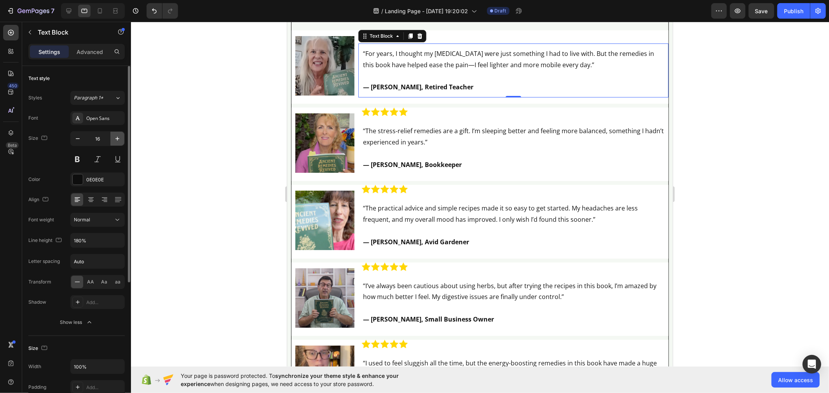
click at [114, 142] on icon "button" at bounding box center [118, 139] width 8 height 8
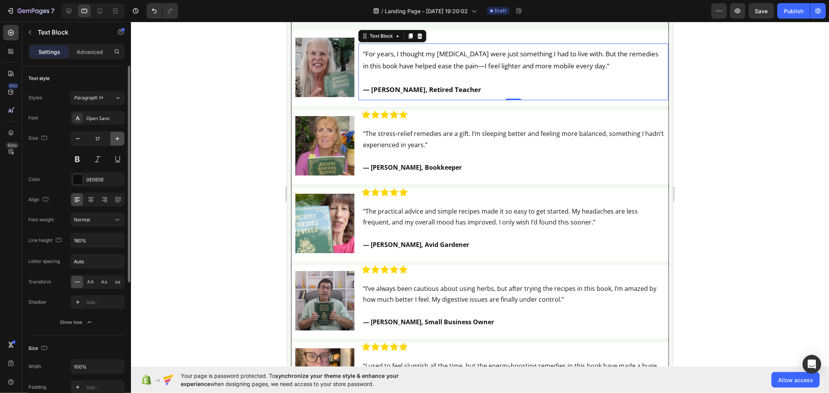
click at [114, 142] on icon "button" at bounding box center [118, 139] width 8 height 8
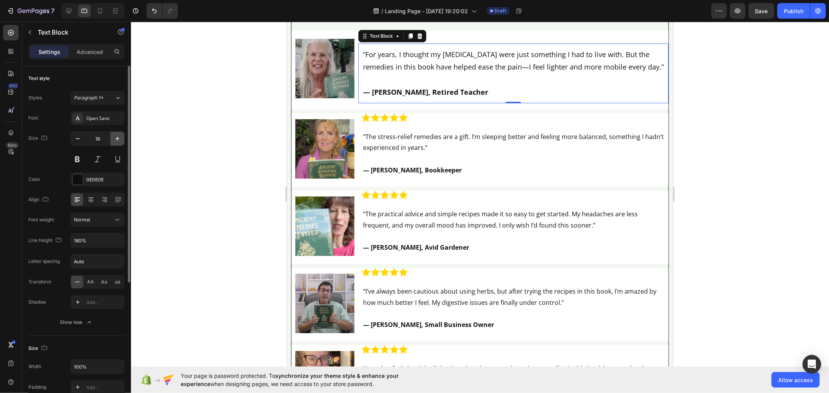
click at [114, 142] on icon "button" at bounding box center [118, 139] width 8 height 8
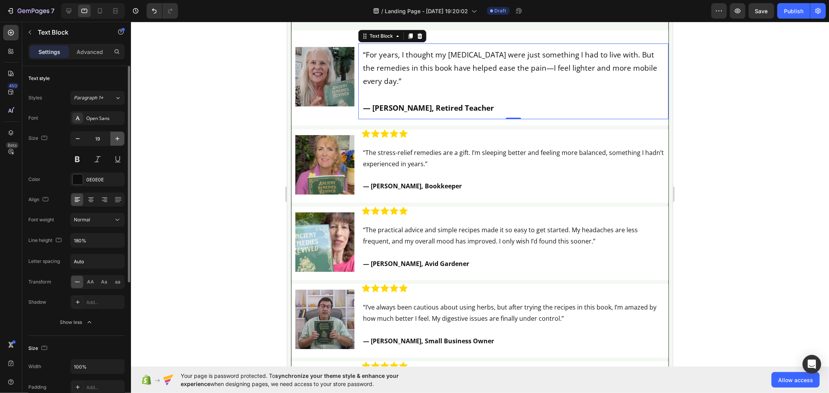
type input "20"
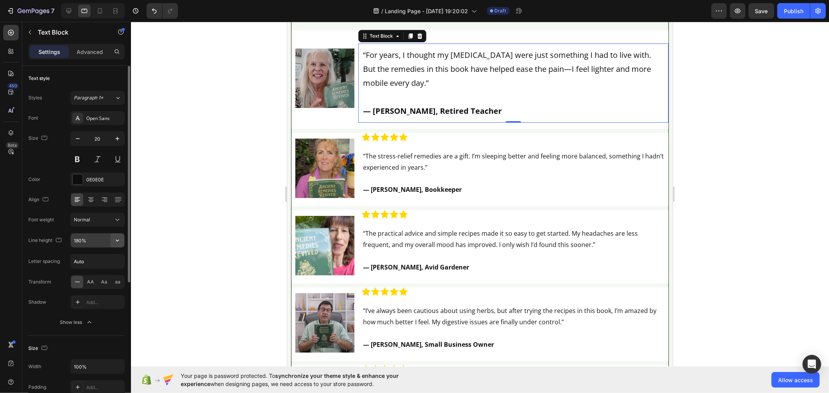
click at [110, 239] on button "button" at bounding box center [117, 241] width 14 height 14
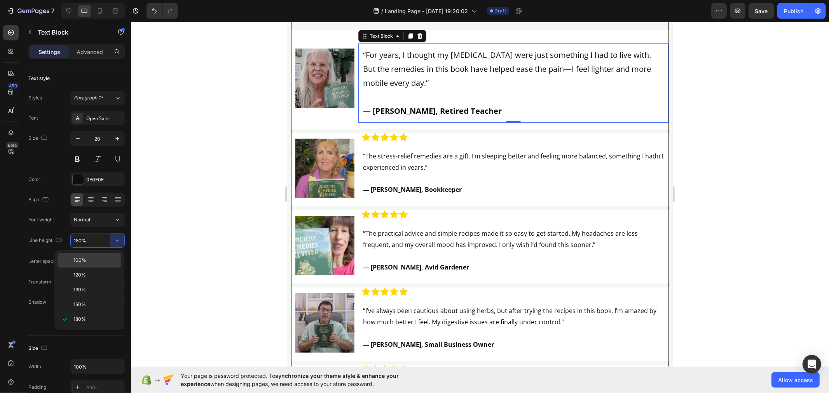
click at [106, 263] on p "100%" at bounding box center [95, 260] width 44 height 7
type input "100%"
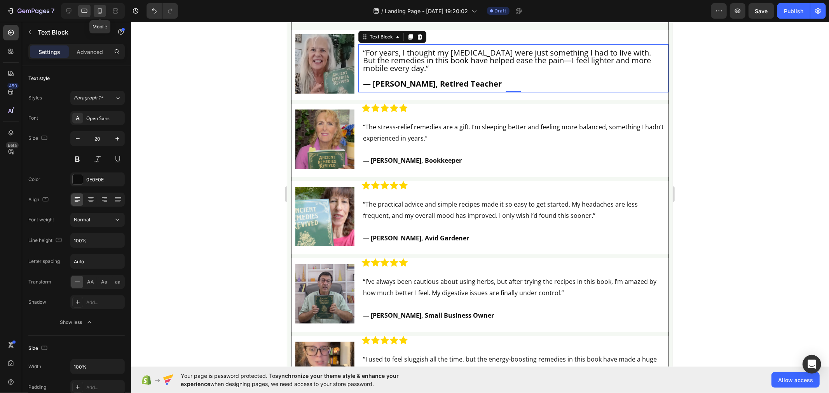
click at [98, 11] on icon at bounding box center [100, 11] width 8 height 8
type input "14"
type input "180%"
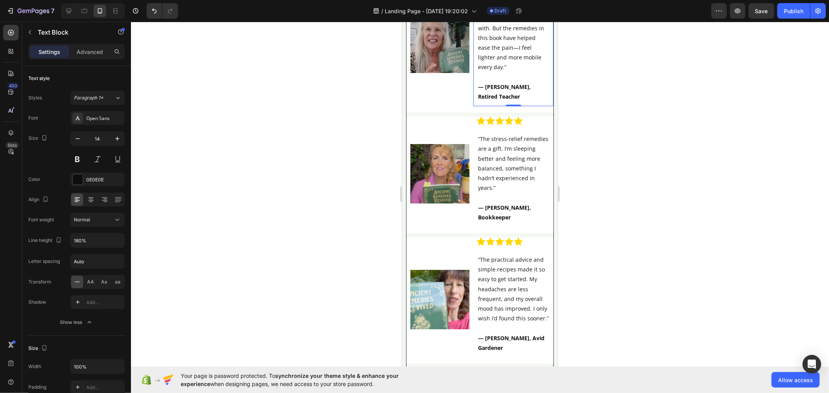
scroll to position [6228, 0]
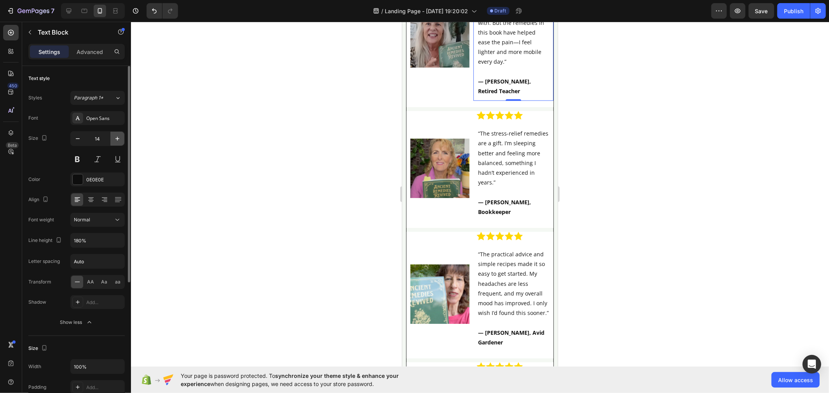
click at [120, 138] on icon "button" at bounding box center [118, 139] width 8 height 8
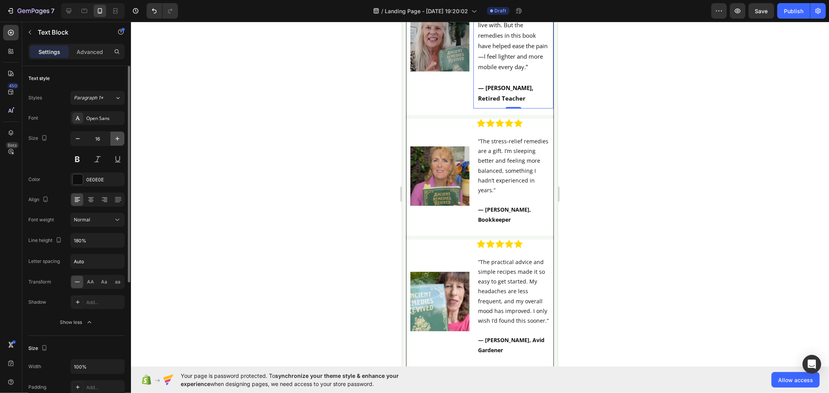
click at [120, 138] on icon "button" at bounding box center [118, 139] width 8 height 8
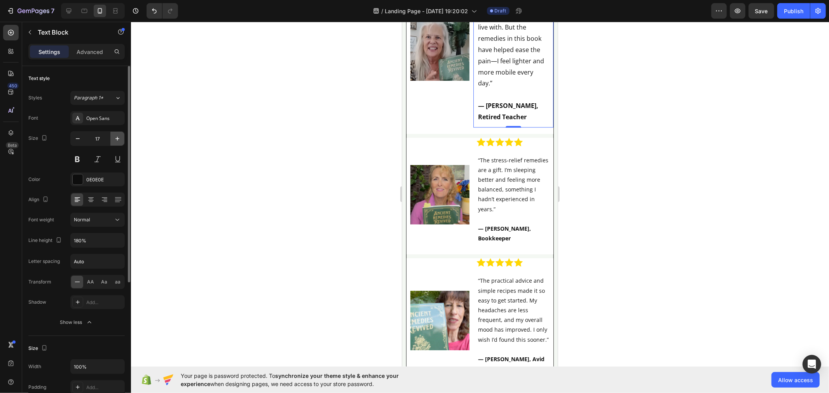
click at [120, 138] on icon "button" at bounding box center [118, 139] width 8 height 8
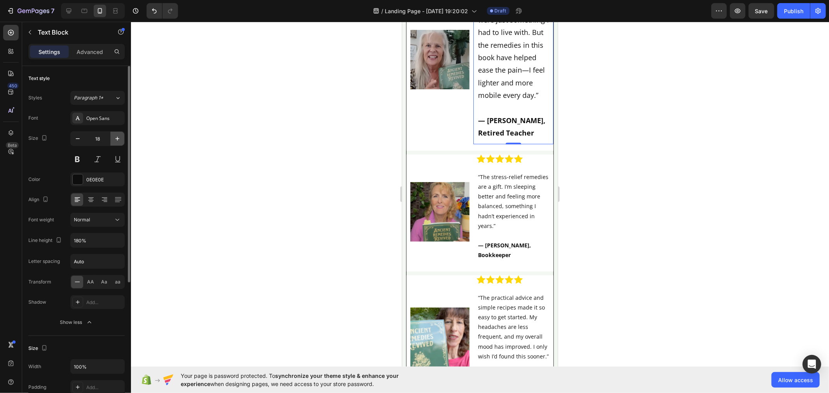
click at [120, 138] on icon "button" at bounding box center [118, 139] width 8 height 8
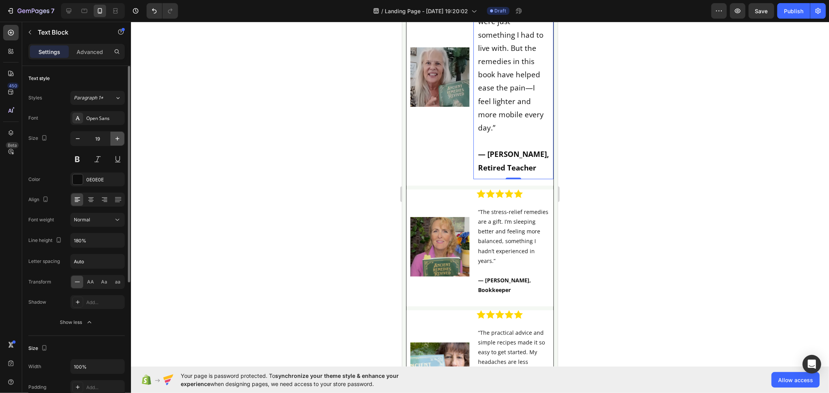
click at [120, 138] on icon "button" at bounding box center [118, 139] width 8 height 8
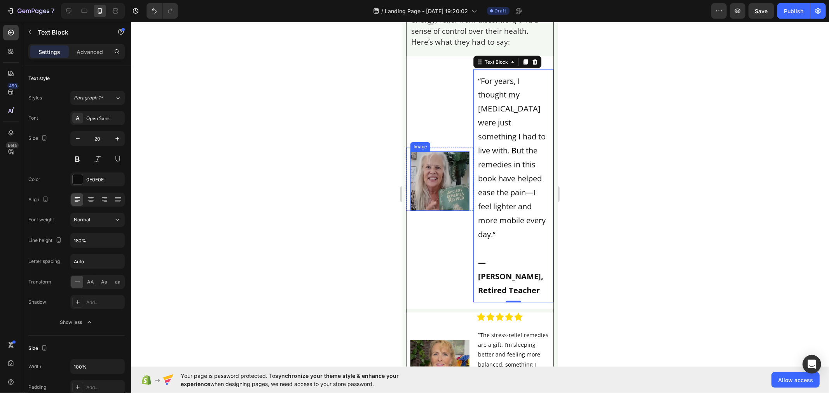
scroll to position [6142, 0]
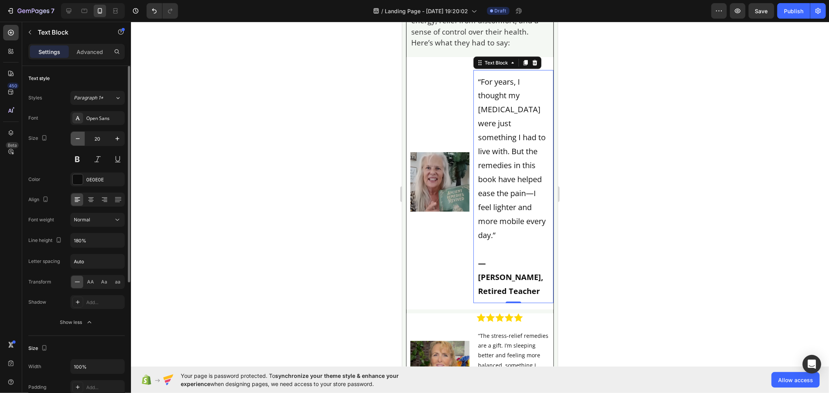
click at [80, 132] on button "button" at bounding box center [78, 139] width 14 height 14
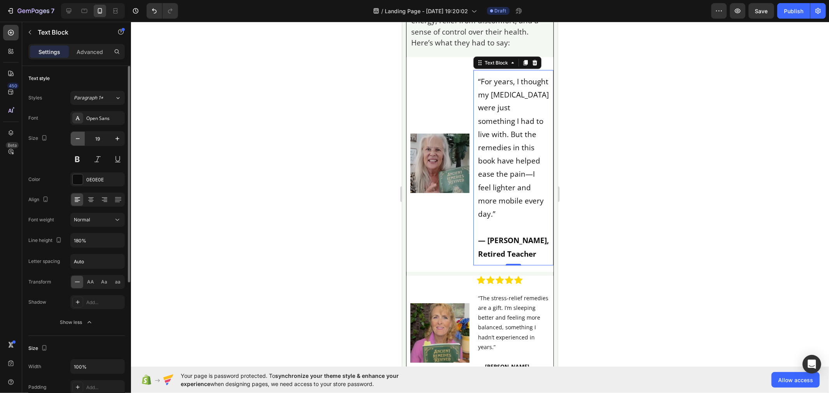
click at [80, 133] on button "button" at bounding box center [78, 139] width 14 height 14
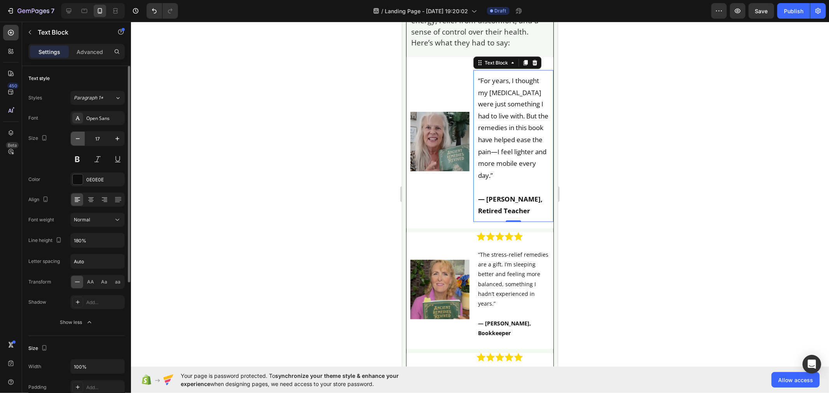
click at [80, 133] on button "button" at bounding box center [78, 139] width 14 height 14
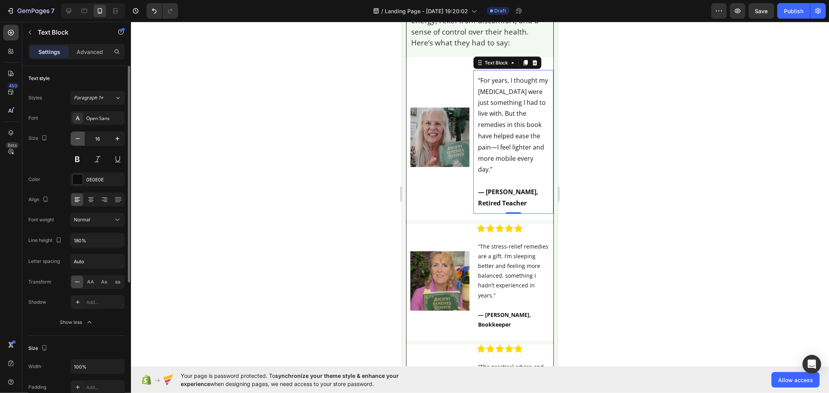
click at [80, 133] on button "button" at bounding box center [78, 139] width 14 height 14
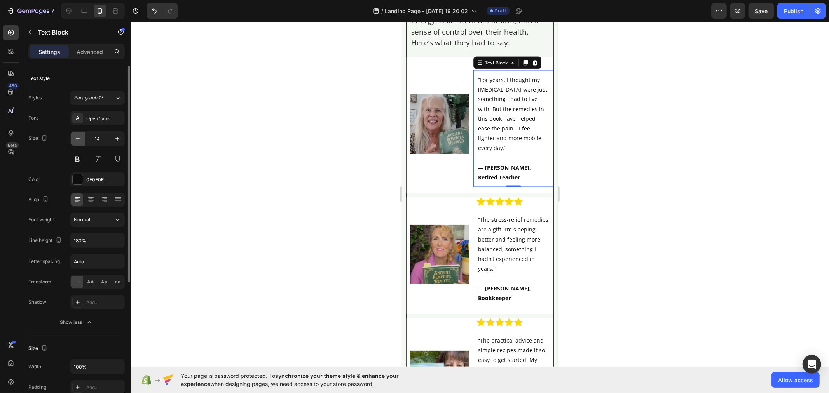
click at [80, 133] on button "button" at bounding box center [78, 139] width 14 height 14
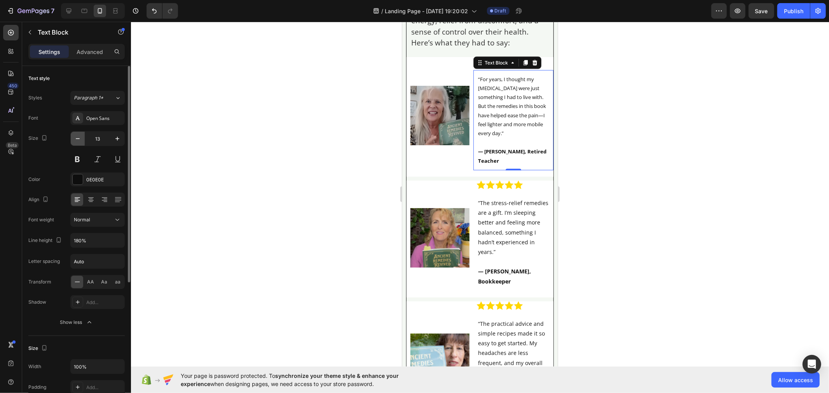
click at [80, 133] on button "button" at bounding box center [78, 139] width 14 height 14
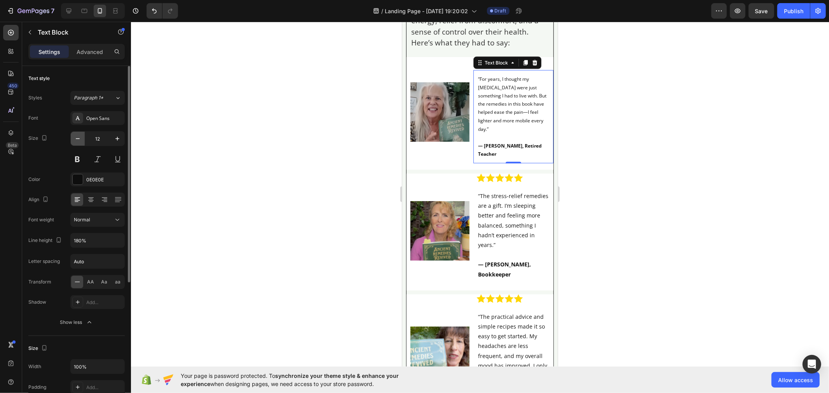
click at [80, 133] on button "button" at bounding box center [78, 139] width 14 height 14
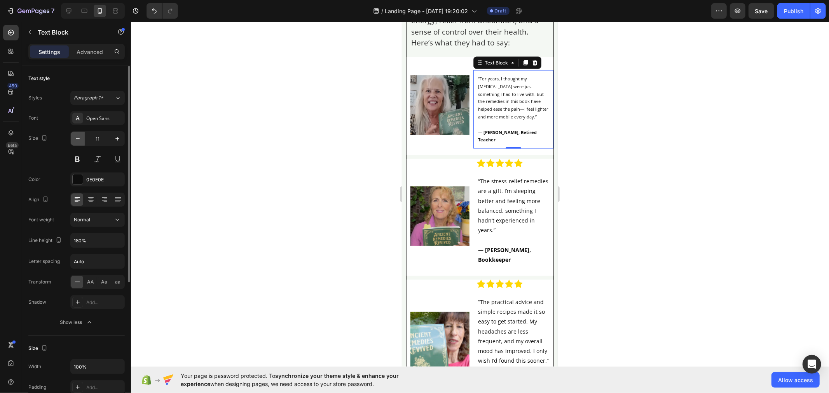
click at [80, 133] on button "button" at bounding box center [78, 139] width 14 height 14
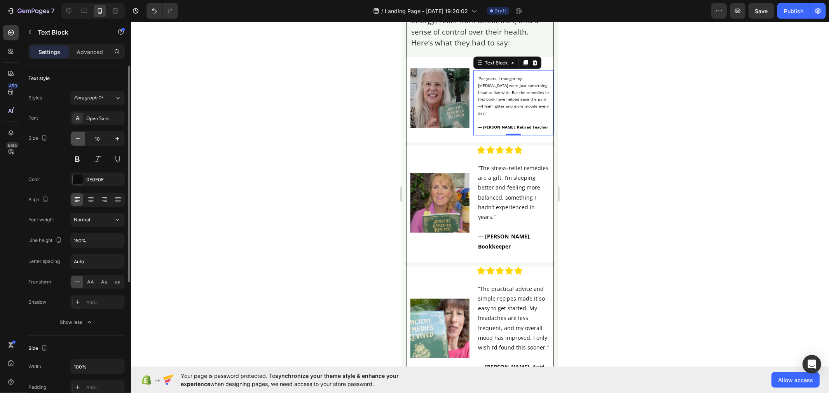
click at [80, 133] on button "button" at bounding box center [78, 139] width 14 height 14
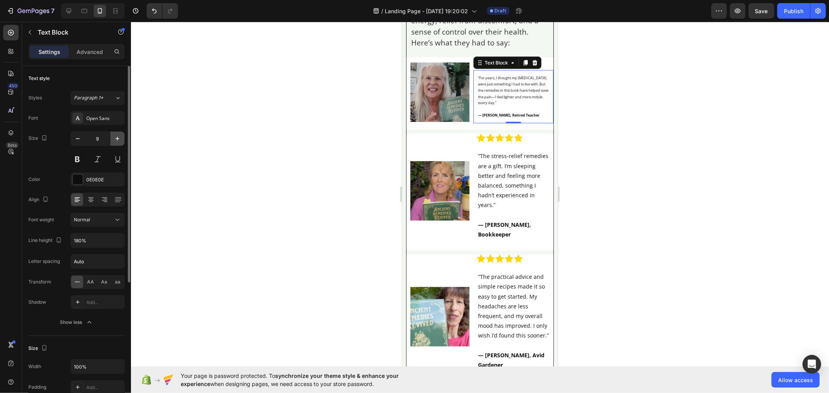
click at [114, 135] on icon "button" at bounding box center [118, 139] width 8 height 8
type input "10"
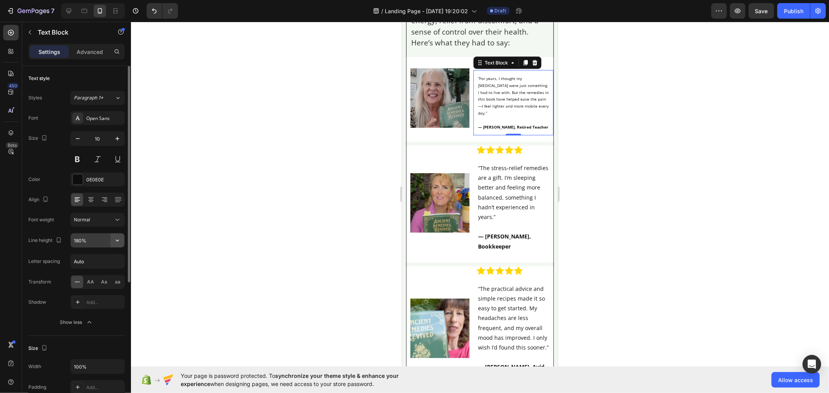
click at [115, 242] on icon "button" at bounding box center [118, 241] width 8 height 8
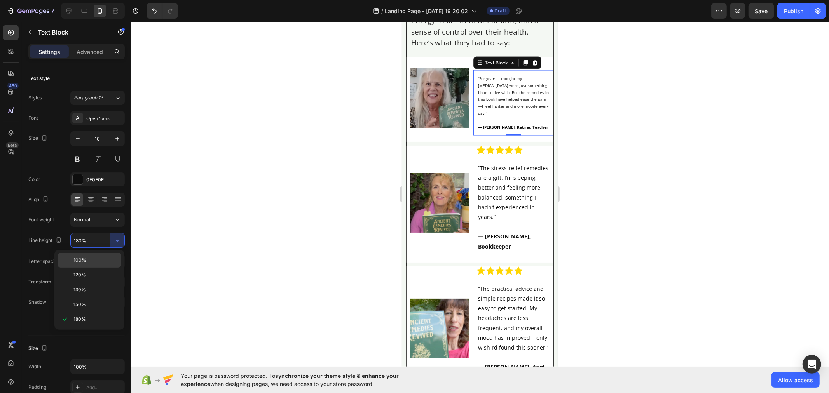
click at [99, 261] on p "100%" at bounding box center [95, 260] width 44 height 7
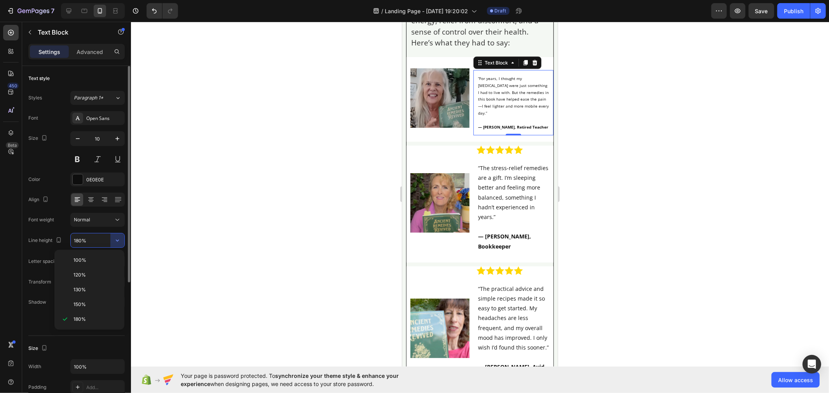
type input "100%"
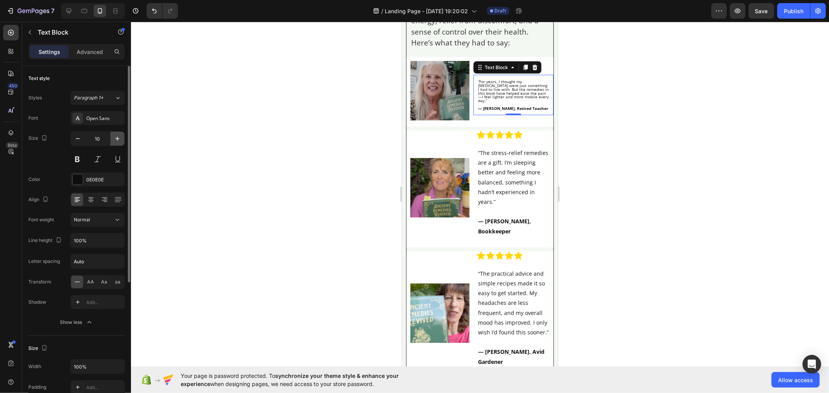
click at [115, 139] on icon "button" at bounding box center [118, 139] width 8 height 8
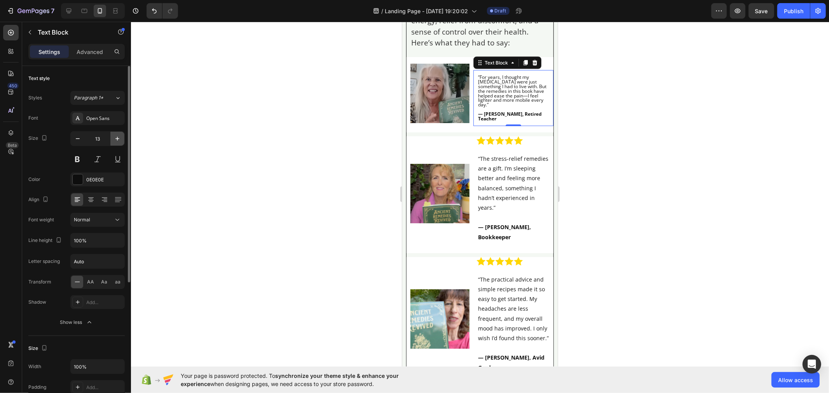
click at [115, 139] on icon "button" at bounding box center [118, 139] width 8 height 8
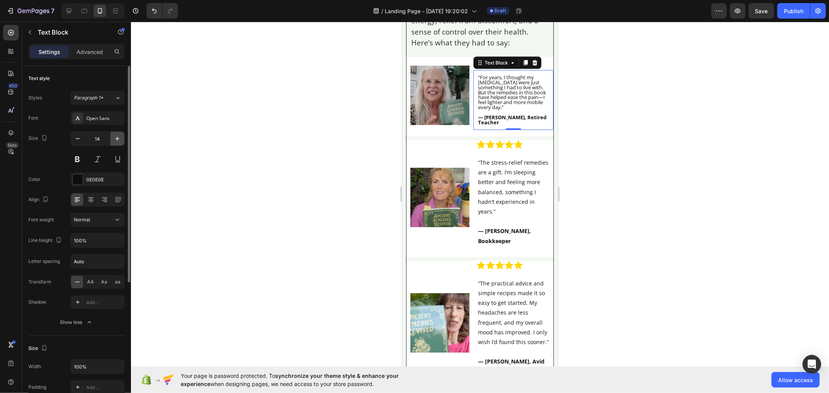
click at [115, 139] on icon "button" at bounding box center [118, 139] width 8 height 8
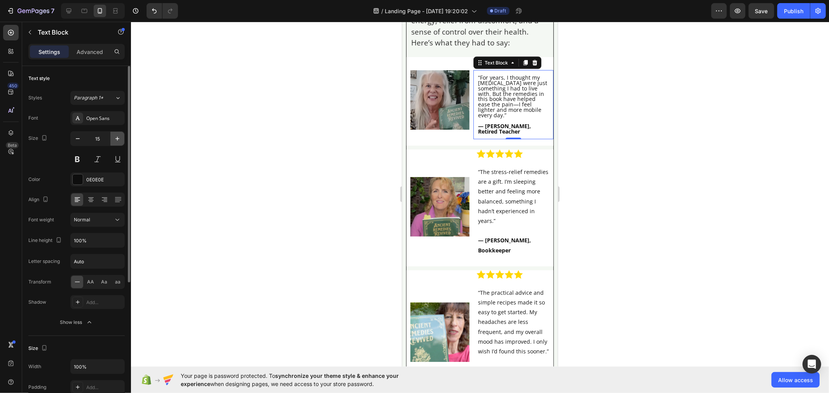
click at [115, 139] on icon "button" at bounding box center [118, 139] width 8 height 8
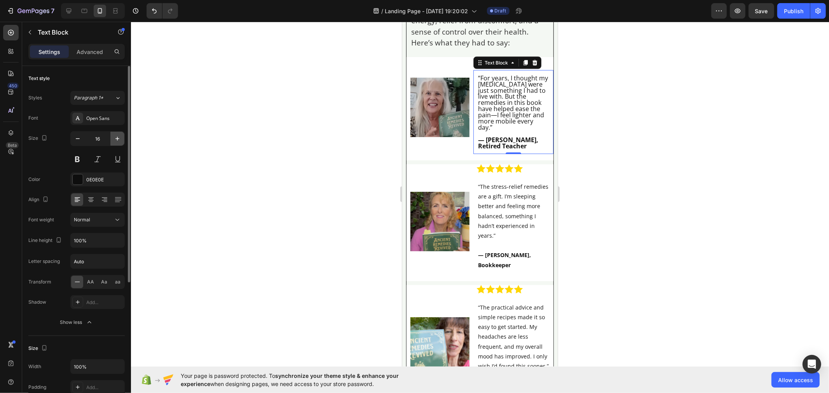
click at [115, 139] on icon "button" at bounding box center [118, 139] width 8 height 8
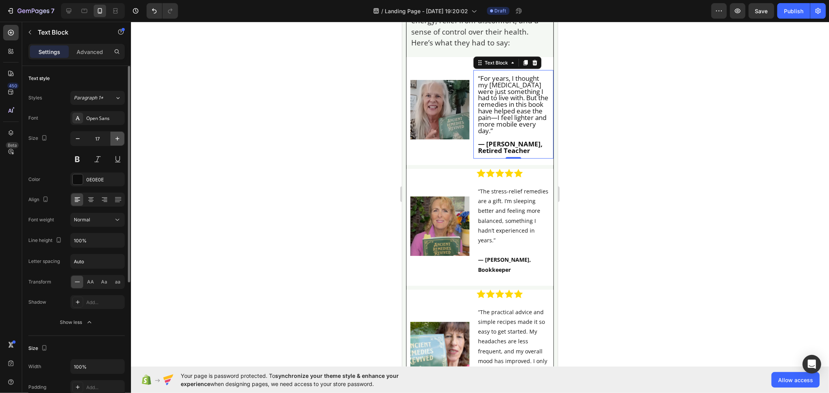
click at [115, 139] on icon "button" at bounding box center [118, 139] width 8 height 8
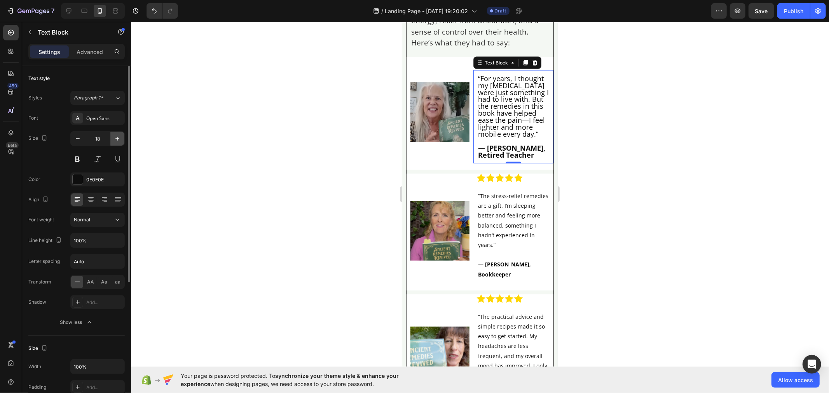
click at [115, 139] on icon "button" at bounding box center [118, 139] width 8 height 8
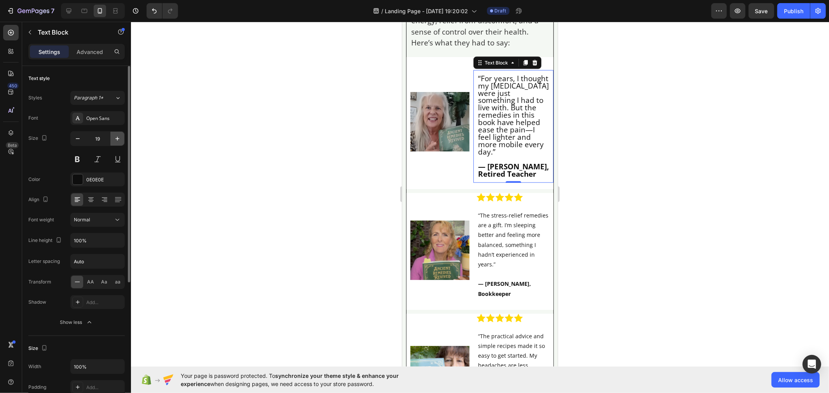
click at [115, 139] on icon "button" at bounding box center [118, 139] width 8 height 8
type input "20"
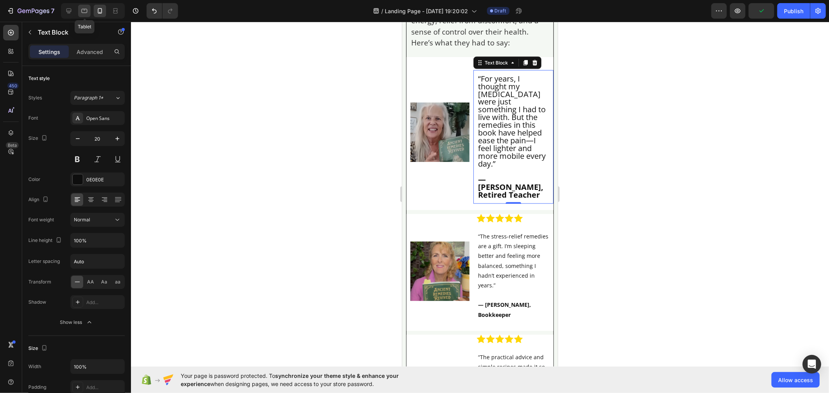
click at [83, 11] on icon at bounding box center [84, 11] width 8 height 8
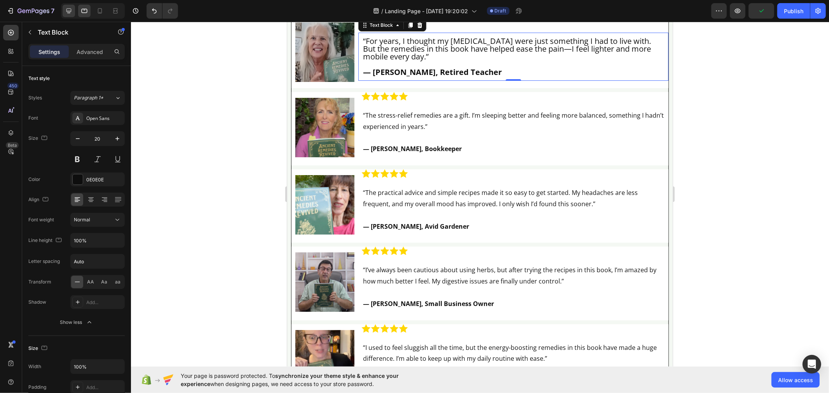
scroll to position [5013, 0]
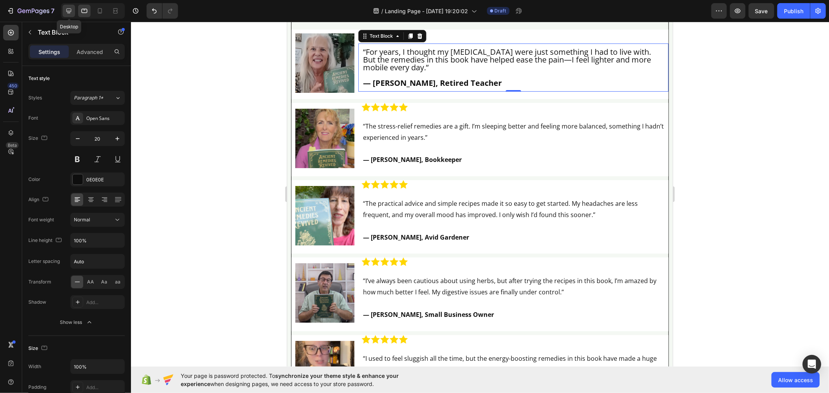
click at [71, 11] on icon at bounding box center [68, 11] width 5 height 5
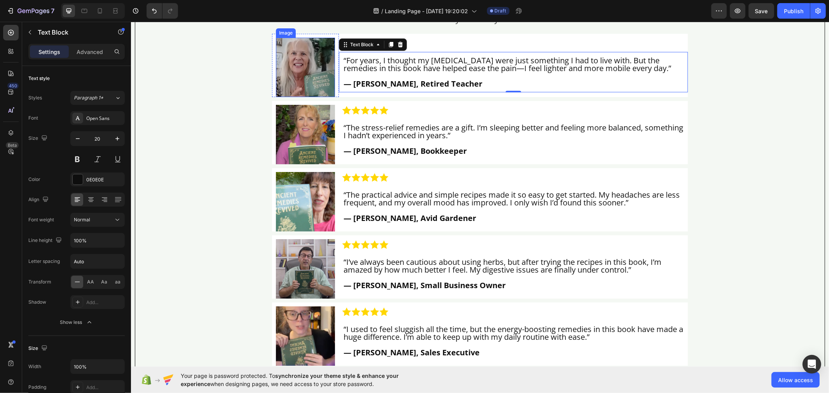
scroll to position [5666, 0]
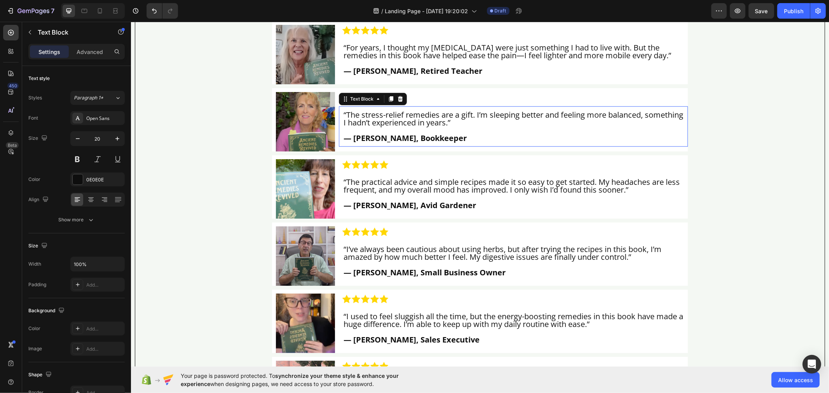
click at [397, 126] on p "“The stress-relief remedies are a gift. I’m sleeping better and feeling more ba…" at bounding box center [513, 119] width 340 height 16
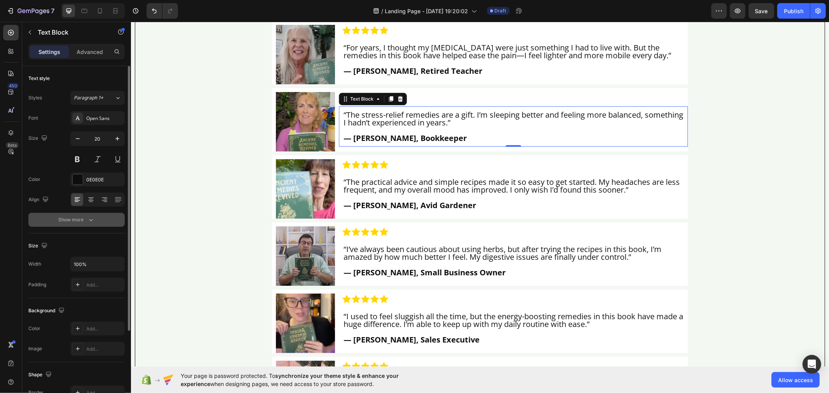
click at [105, 225] on button "Show more" at bounding box center [76, 220] width 96 height 14
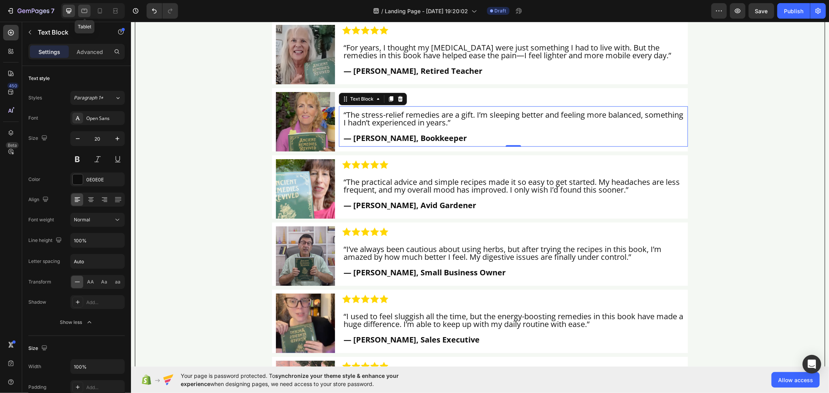
click at [81, 10] on icon at bounding box center [84, 11] width 8 height 8
type input "16"
type input "180%"
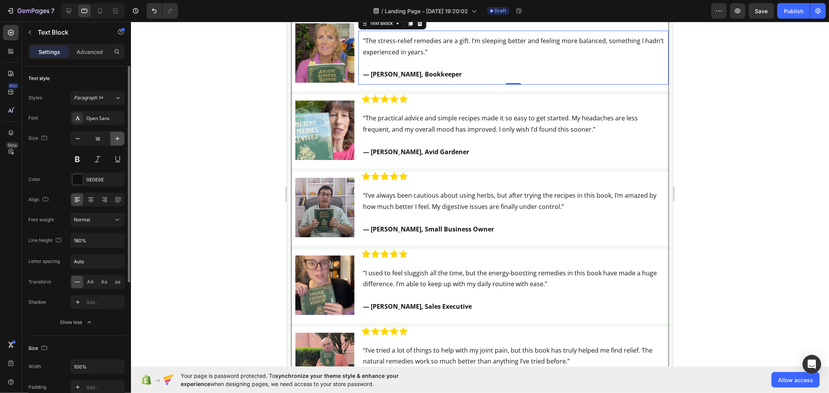
scroll to position [5085, 0]
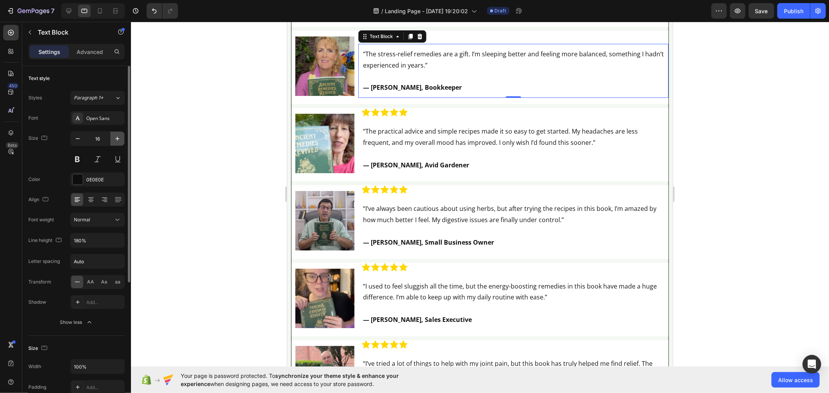
click at [117, 143] on button "button" at bounding box center [117, 139] width 14 height 14
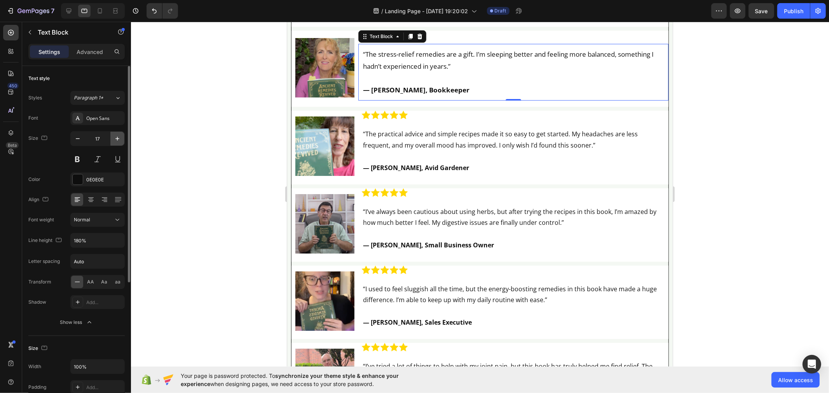
click at [117, 143] on button "button" at bounding box center [117, 139] width 14 height 14
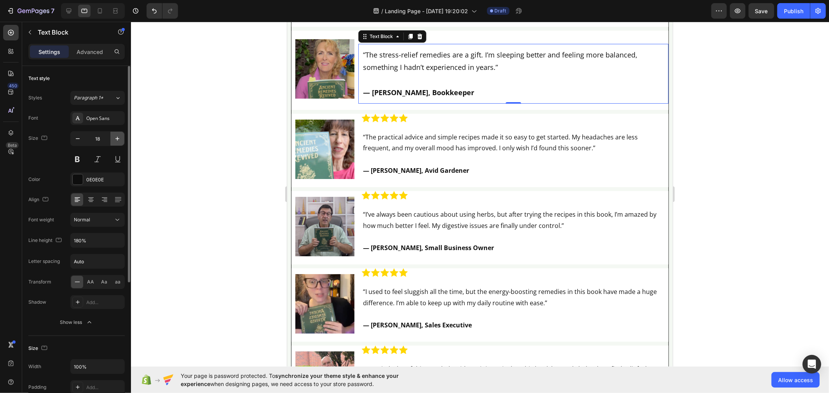
click at [117, 143] on button "button" at bounding box center [117, 139] width 14 height 14
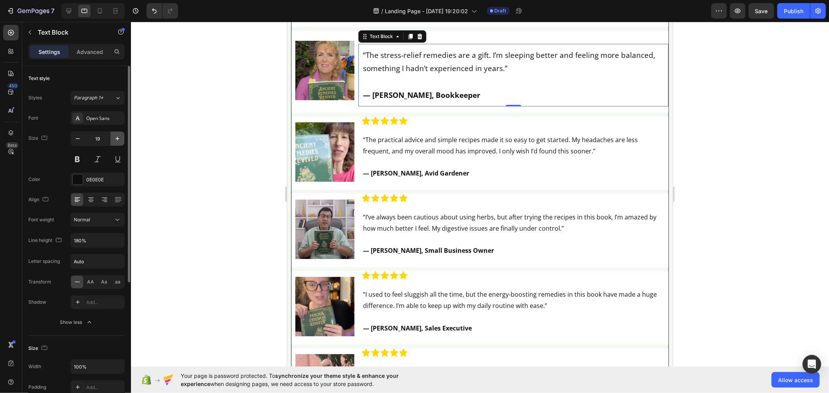
click at [117, 143] on button "button" at bounding box center [117, 139] width 14 height 14
type input "20"
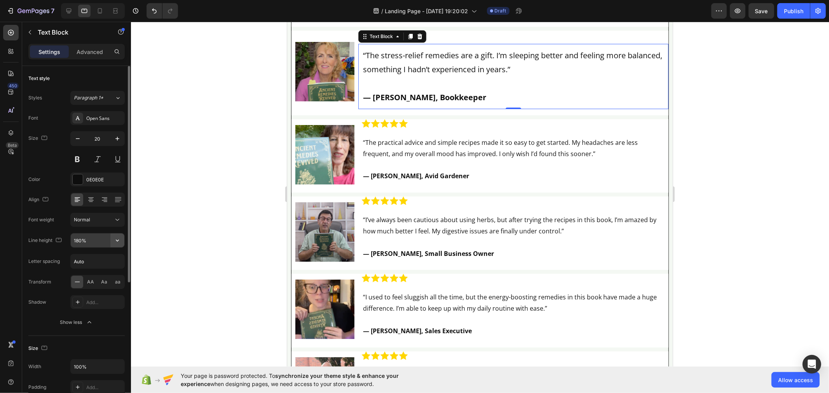
click at [115, 244] on icon "button" at bounding box center [118, 241] width 8 height 8
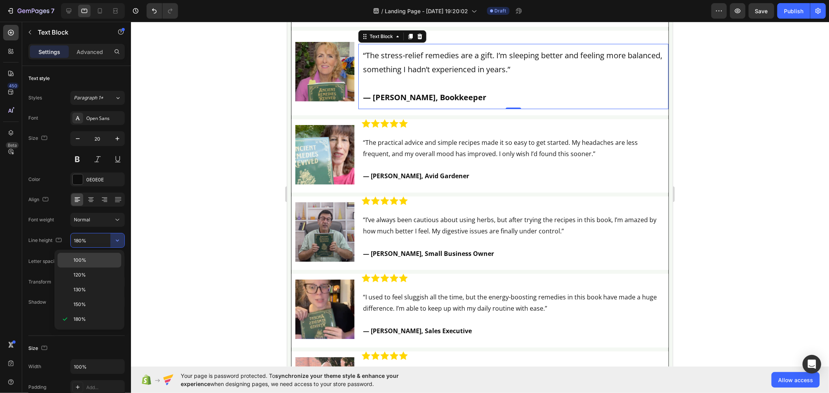
click at [108, 258] on p "100%" at bounding box center [95, 260] width 44 height 7
type input "100%"
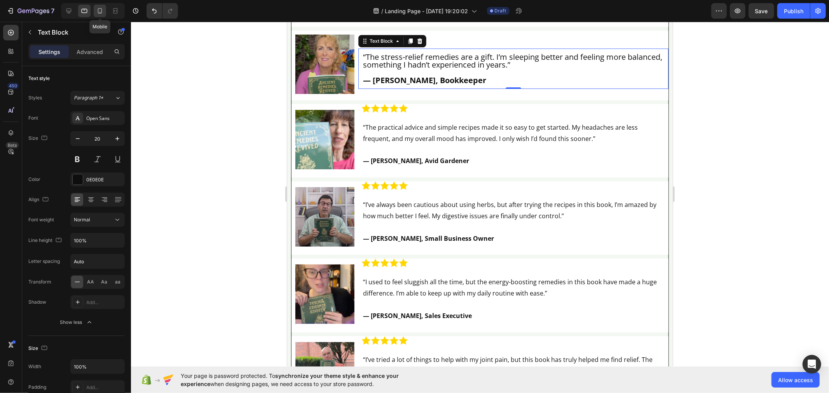
click at [102, 13] on icon at bounding box center [100, 11] width 8 height 8
type input "14"
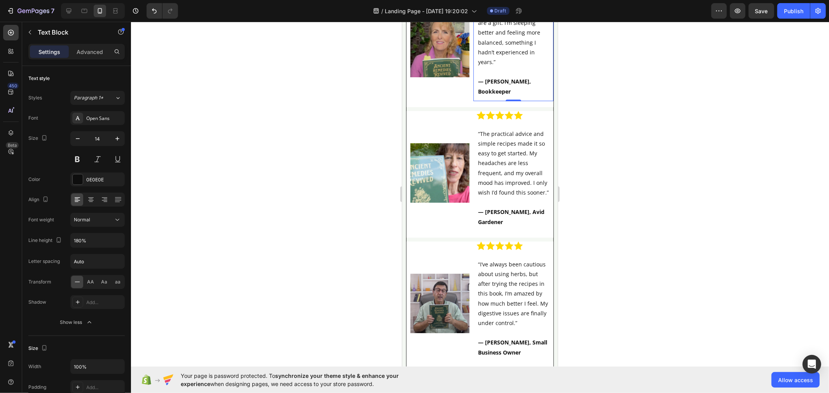
scroll to position [6378, 0]
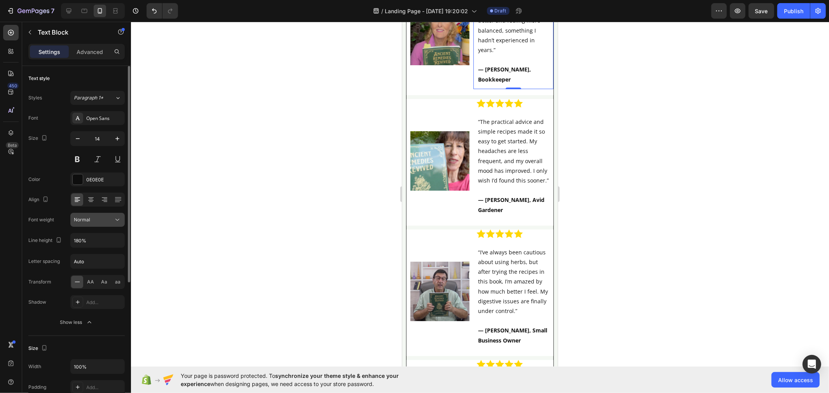
click at [117, 218] on icon at bounding box center [118, 220] width 8 height 8
click at [117, 219] on icon at bounding box center [118, 220] width 8 height 8
click at [116, 235] on button "button" at bounding box center [117, 241] width 14 height 14
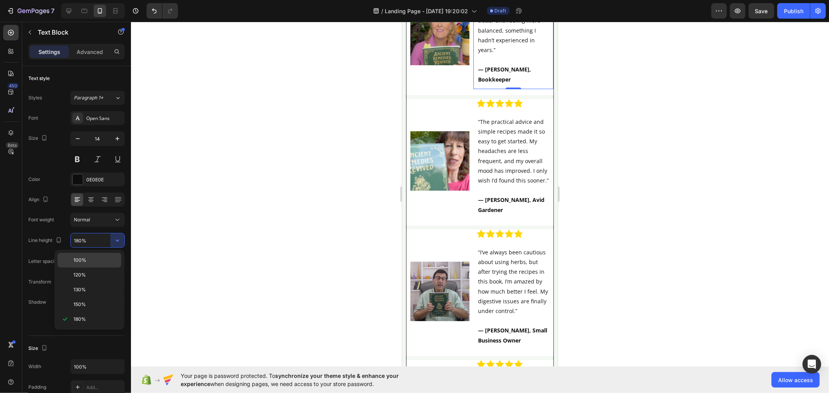
click at [98, 257] on p "100%" at bounding box center [95, 260] width 44 height 7
type input "100%"
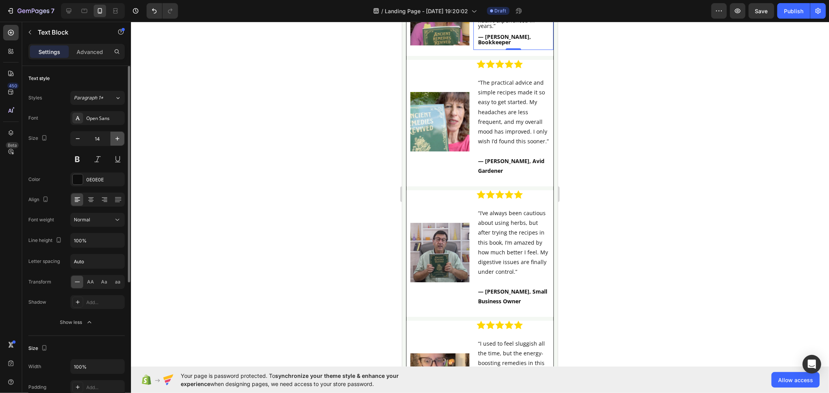
click at [117, 133] on button "button" at bounding box center [117, 139] width 14 height 14
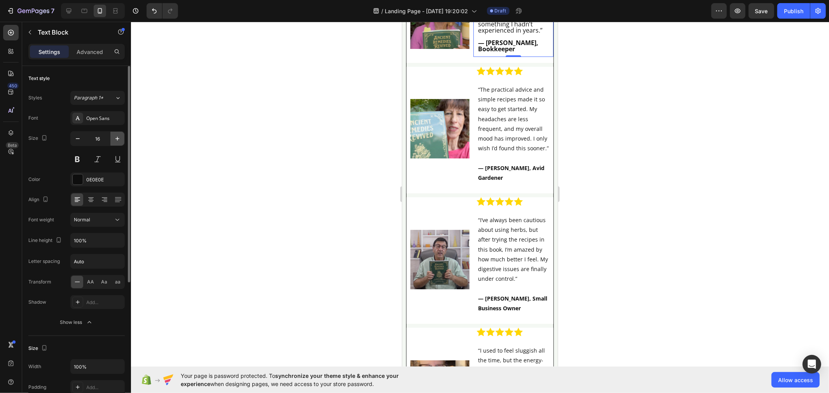
click at [117, 133] on button "button" at bounding box center [117, 139] width 14 height 14
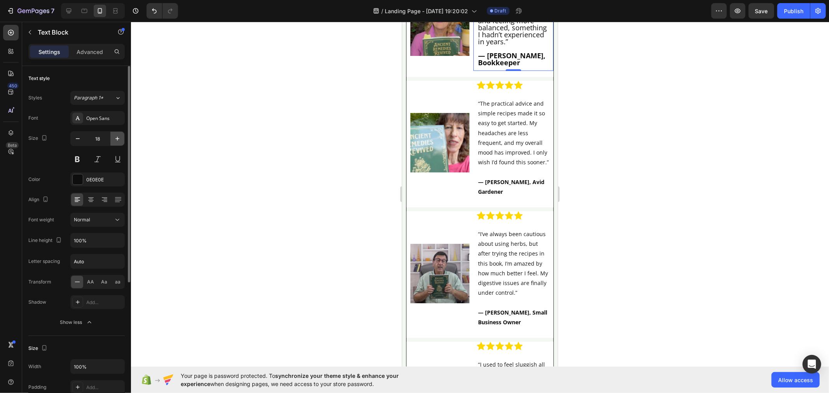
click at [117, 133] on button "button" at bounding box center [117, 139] width 14 height 14
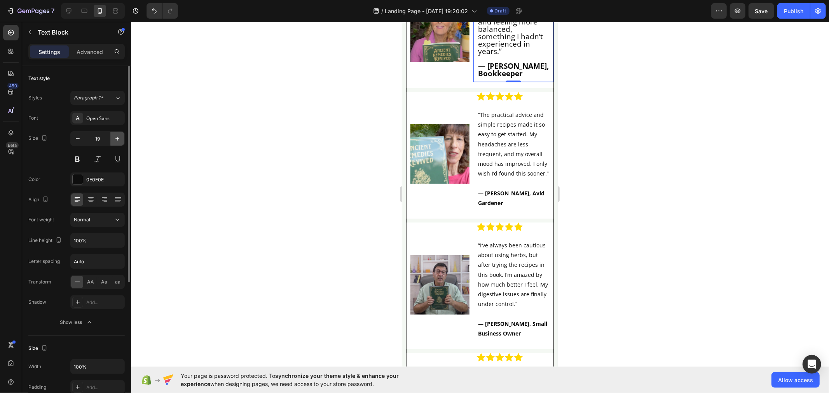
type input "20"
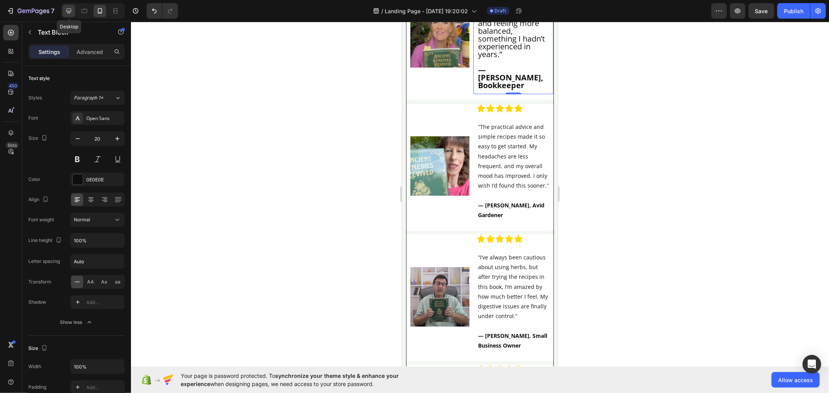
click at [71, 8] on icon at bounding box center [69, 11] width 8 height 8
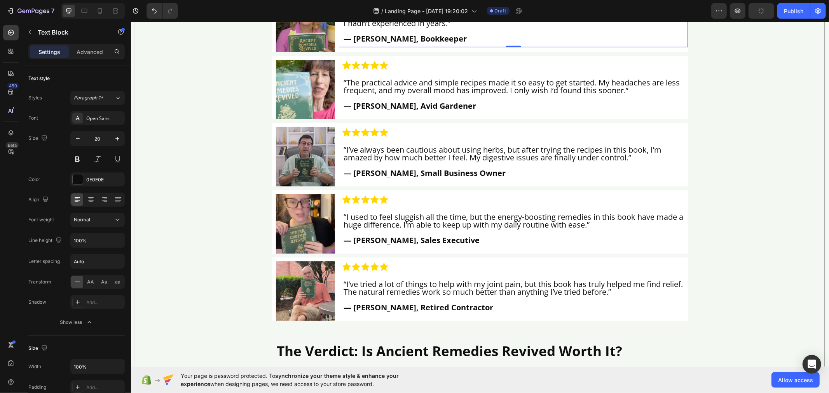
scroll to position [5776, 0]
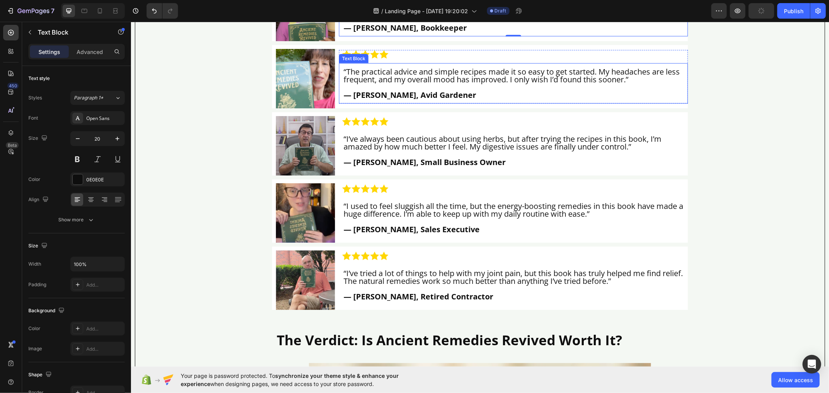
click at [406, 83] on p "“The practical advice and simple recipes made it so easy to get started. My hea…" at bounding box center [513, 76] width 340 height 16
click at [81, 14] on icon at bounding box center [84, 11] width 8 height 8
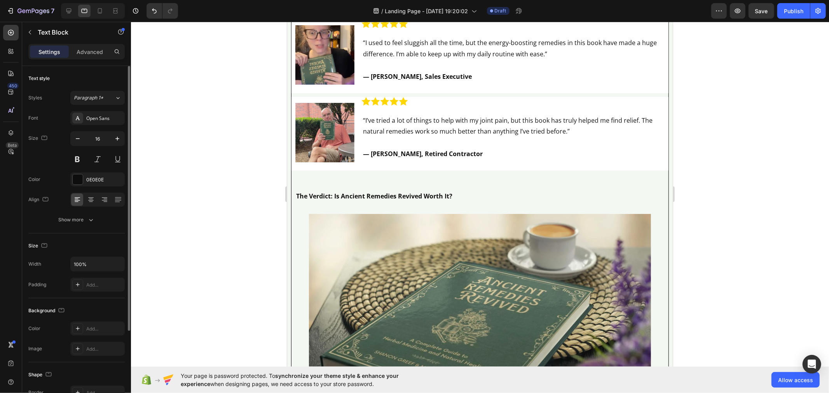
scroll to position [5159, 0]
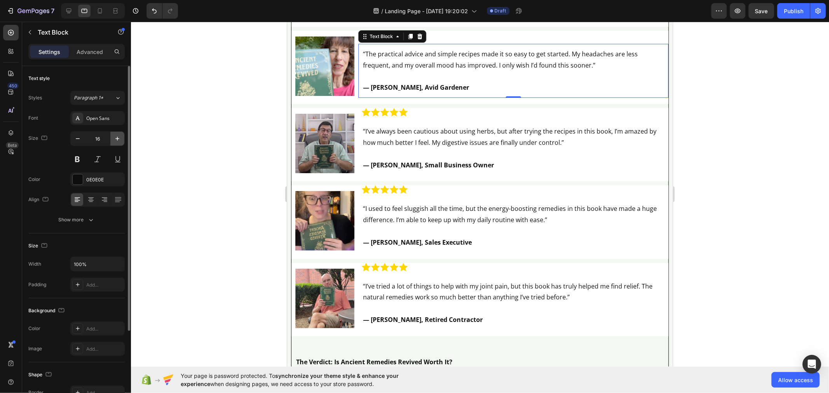
click at [122, 145] on button "button" at bounding box center [117, 139] width 14 height 14
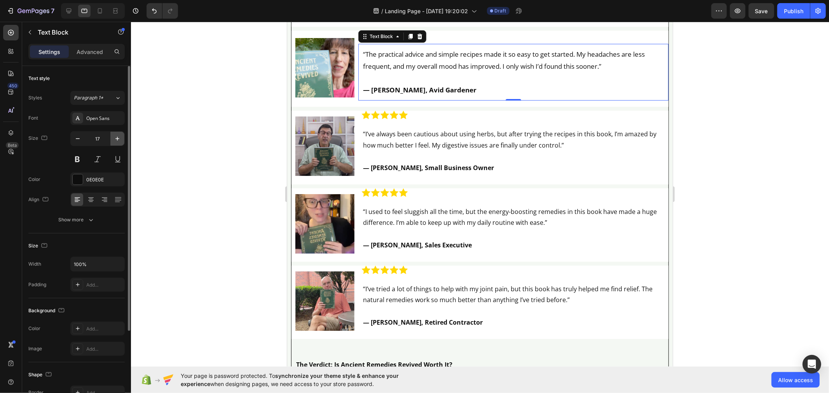
click at [122, 145] on button "button" at bounding box center [117, 139] width 14 height 14
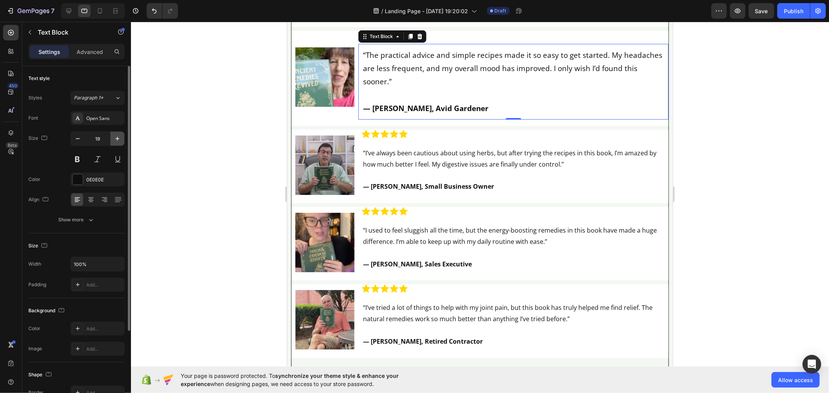
click at [122, 145] on button "button" at bounding box center [117, 139] width 14 height 14
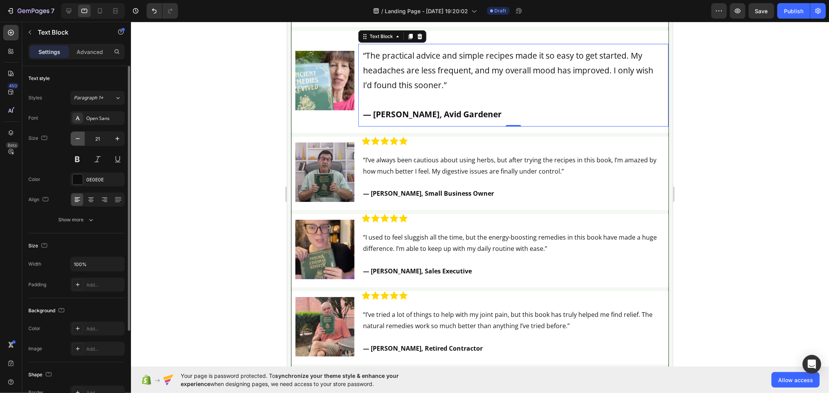
click at [79, 140] on icon "button" at bounding box center [78, 139] width 8 height 8
type input "20"
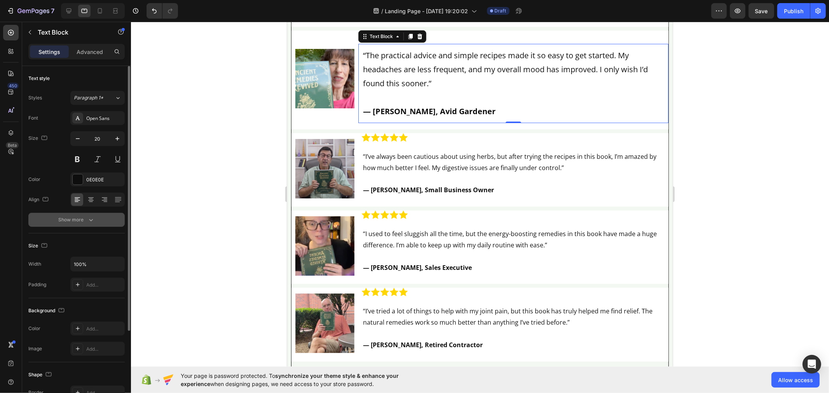
click at [103, 213] on button "Show more" at bounding box center [76, 220] width 96 height 14
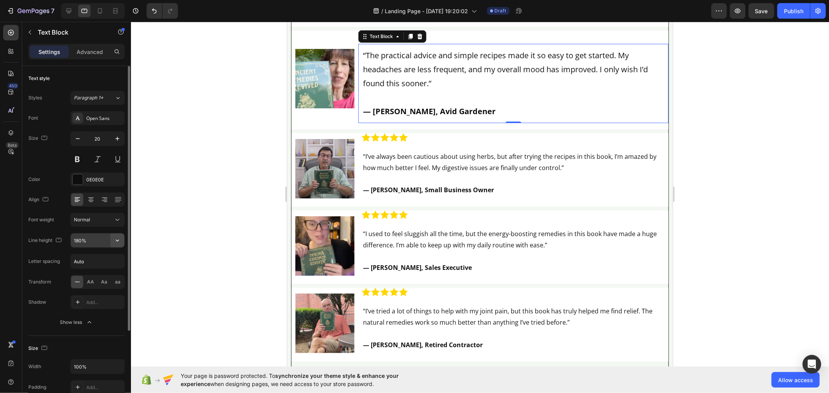
click at [115, 236] on button "button" at bounding box center [117, 241] width 14 height 14
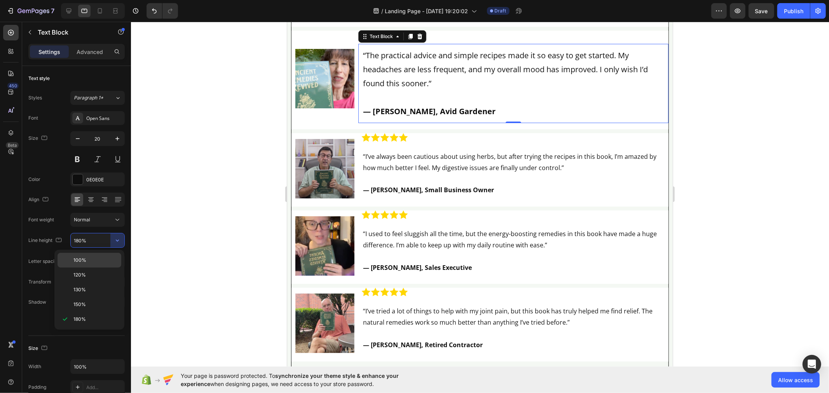
click at [106, 268] on div "100%" at bounding box center [90, 275] width 64 height 15
type input "100%"
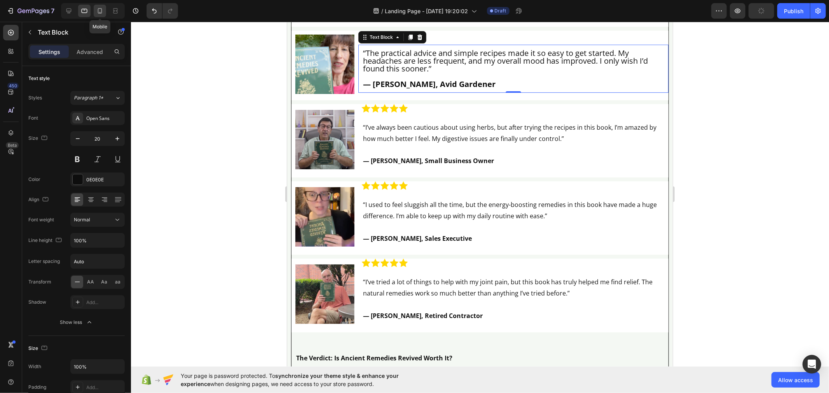
click at [98, 16] on div at bounding box center [100, 11] width 12 height 12
type input "14"
type input "180%"
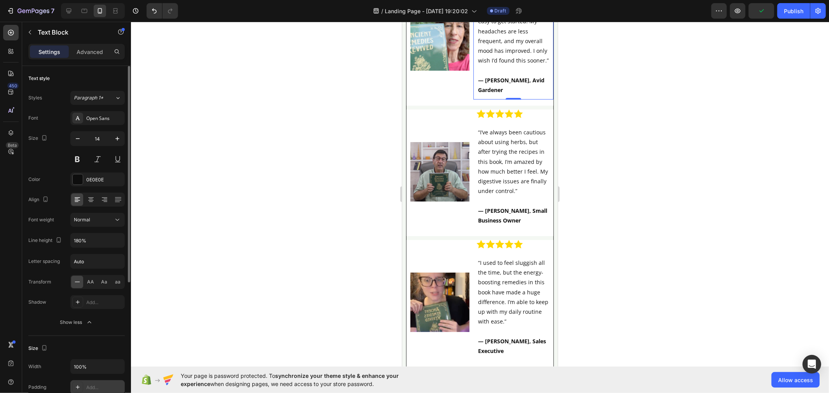
scroll to position [6511, 0]
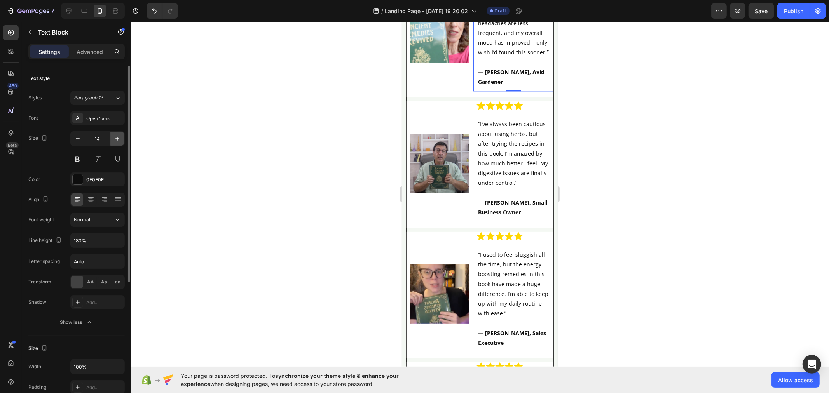
click at [115, 143] on button "button" at bounding box center [117, 139] width 14 height 14
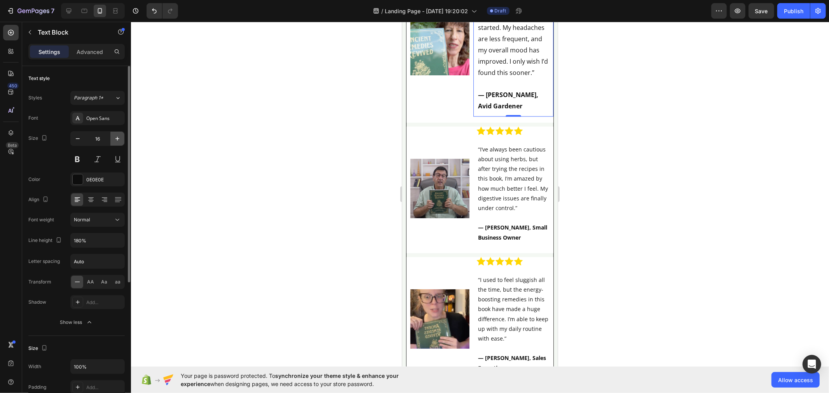
click at [115, 143] on button "button" at bounding box center [117, 139] width 14 height 14
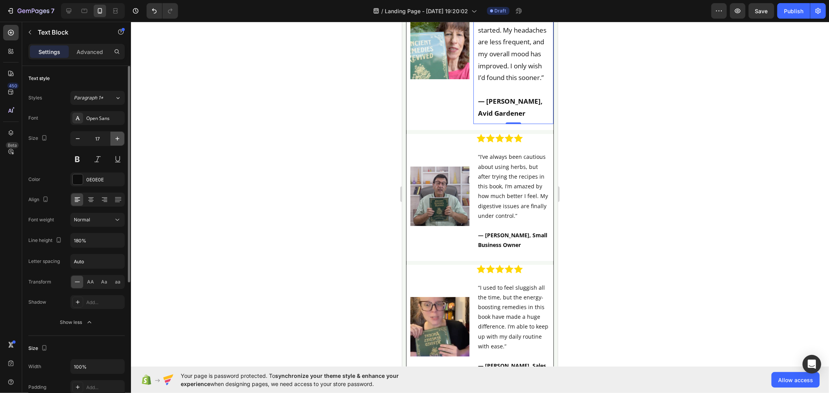
click at [115, 143] on button "button" at bounding box center [117, 139] width 14 height 14
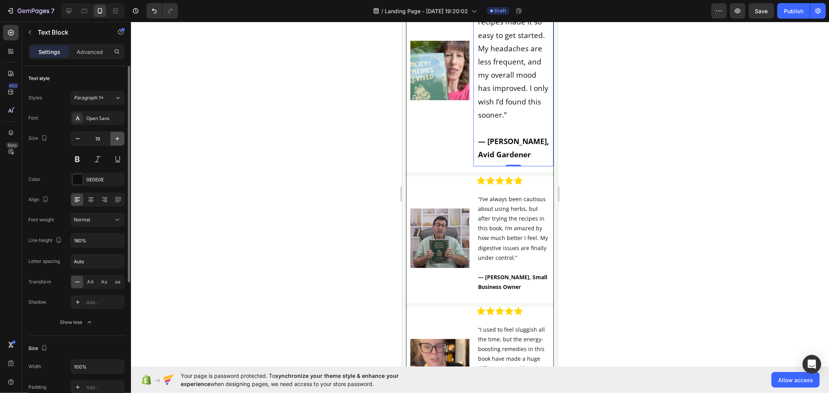
click at [115, 143] on button "button" at bounding box center [117, 139] width 14 height 14
type input "20"
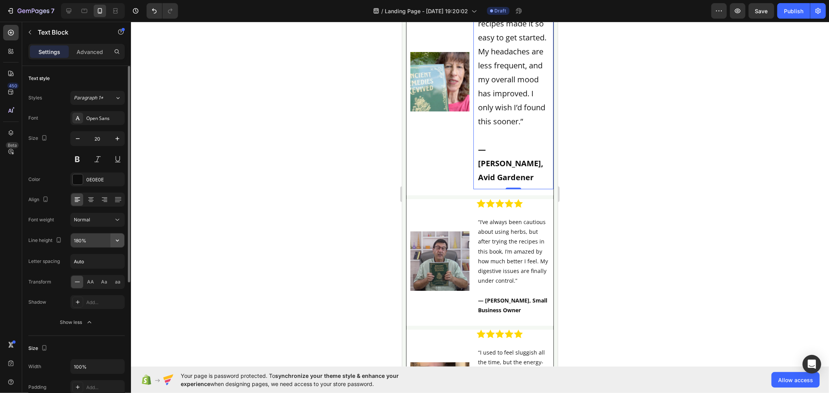
click at [115, 236] on button "button" at bounding box center [117, 241] width 14 height 14
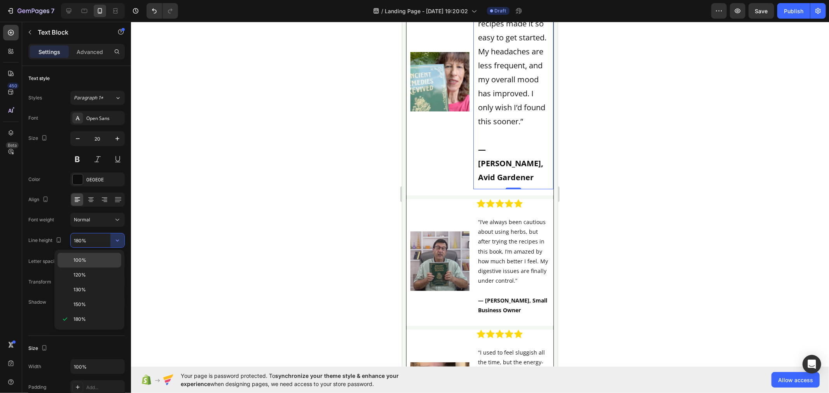
click at [89, 268] on div "100%" at bounding box center [90, 275] width 64 height 15
type input "100%"
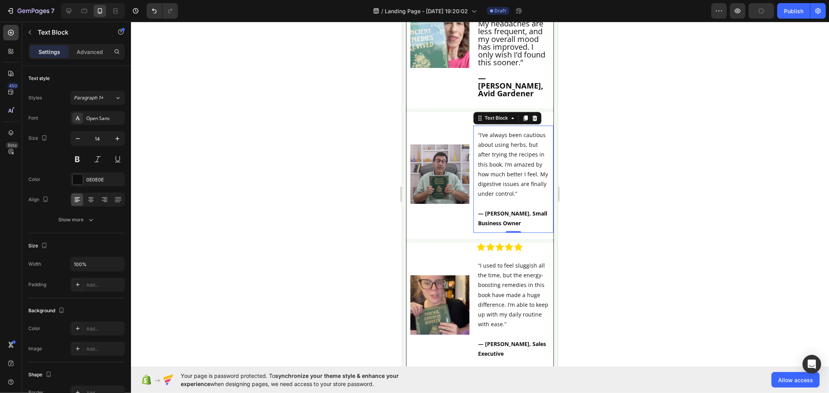
click at [479, 198] on p "“I’ve always been cautious about using herbs, but after trying the recipes in t…" at bounding box center [513, 164] width 71 height 68
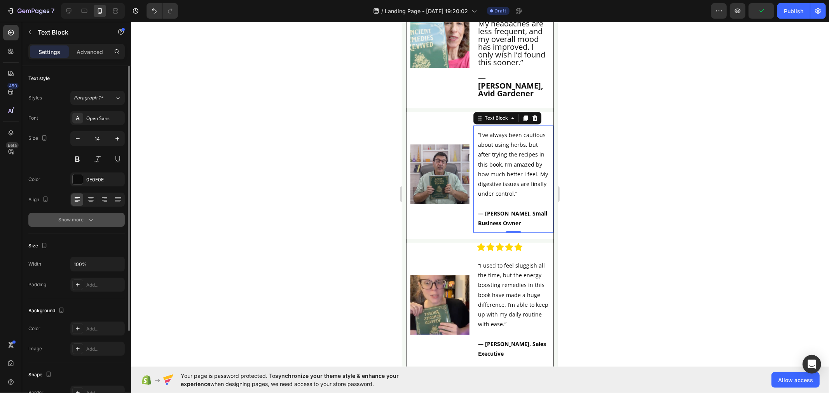
click at [118, 218] on button "Show more" at bounding box center [76, 220] width 96 height 14
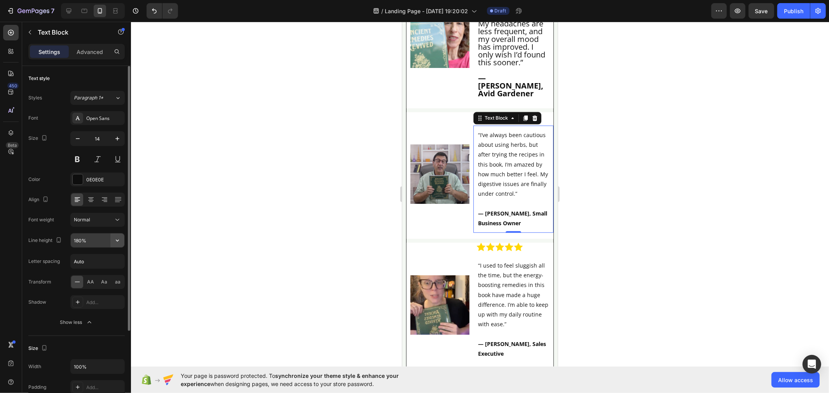
click at [117, 241] on icon "button" at bounding box center [117, 241] width 3 height 2
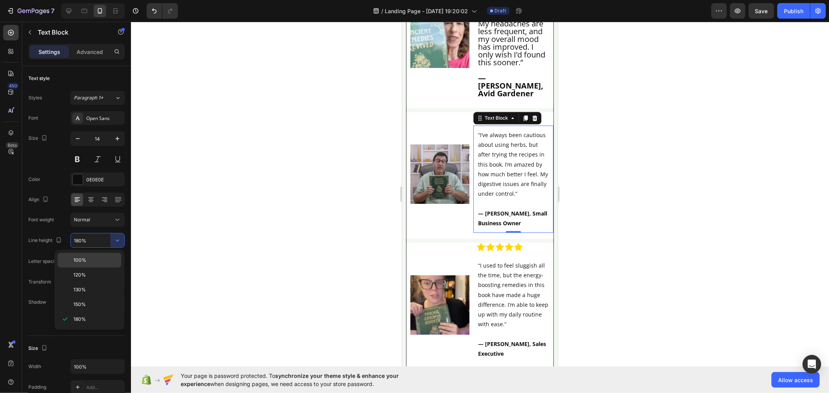
click at [112, 268] on div "100%" at bounding box center [90, 275] width 64 height 15
type input "100%"
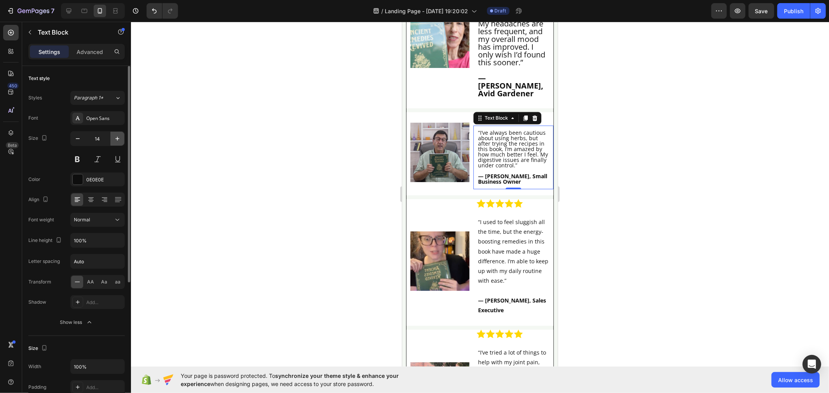
click at [114, 142] on icon "button" at bounding box center [118, 139] width 8 height 8
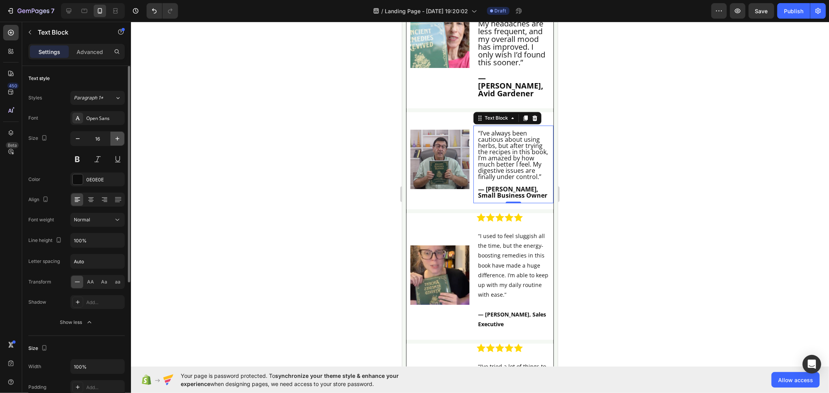
click at [114, 142] on icon "button" at bounding box center [118, 139] width 8 height 8
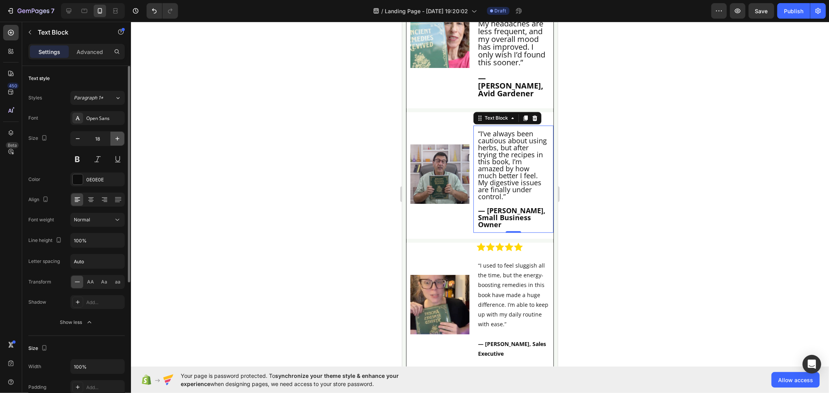
click at [114, 142] on icon "button" at bounding box center [118, 139] width 8 height 8
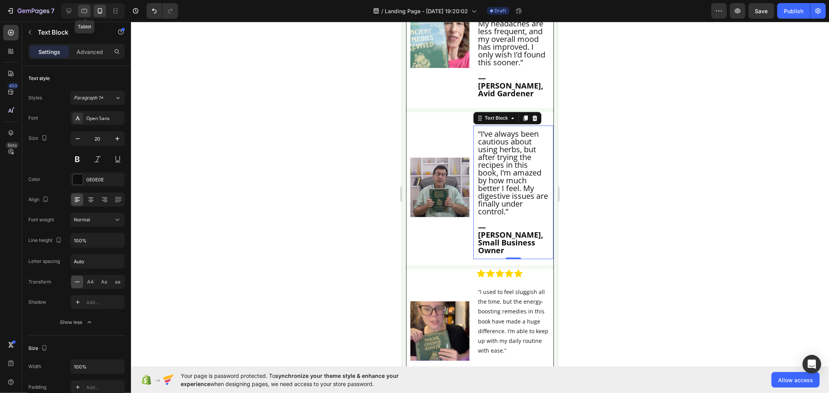
click at [86, 11] on icon at bounding box center [84, 11] width 8 height 8
type input "16"
type input "180%"
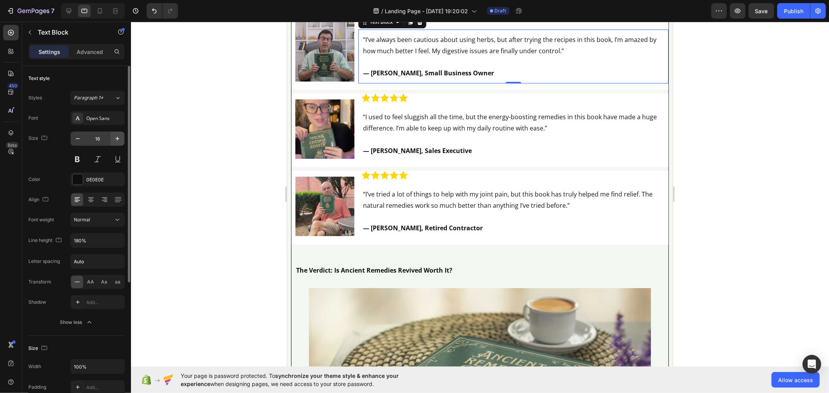
scroll to position [5232, 0]
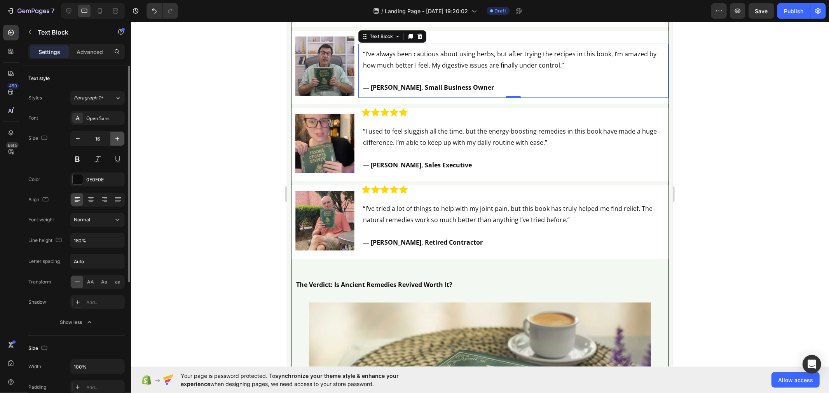
click at [113, 136] on button "button" at bounding box center [117, 139] width 14 height 14
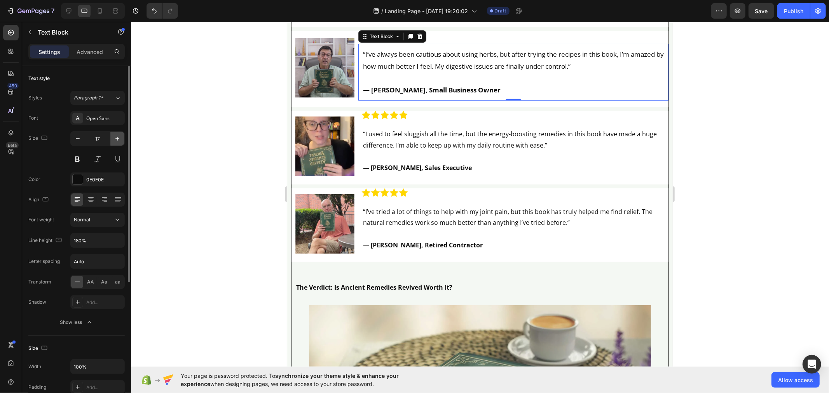
click at [113, 136] on button "button" at bounding box center [117, 139] width 14 height 14
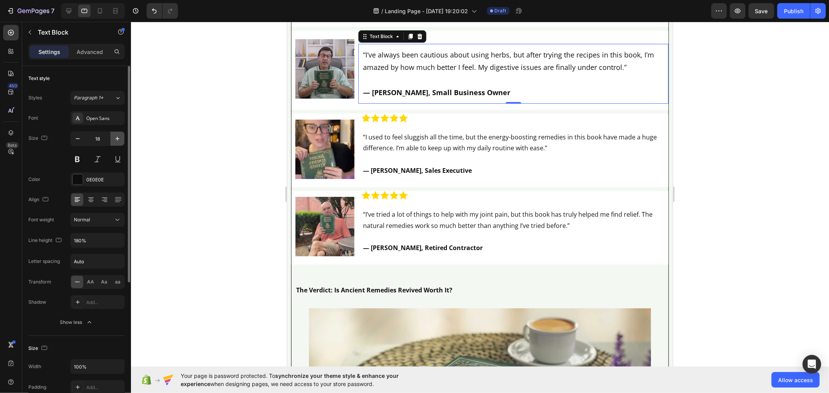
click at [113, 136] on button "button" at bounding box center [117, 139] width 14 height 14
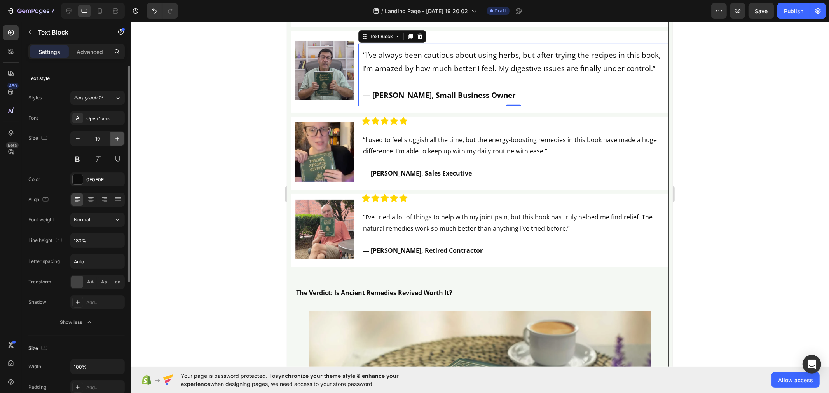
click at [113, 136] on button "button" at bounding box center [117, 139] width 14 height 14
type input "20"
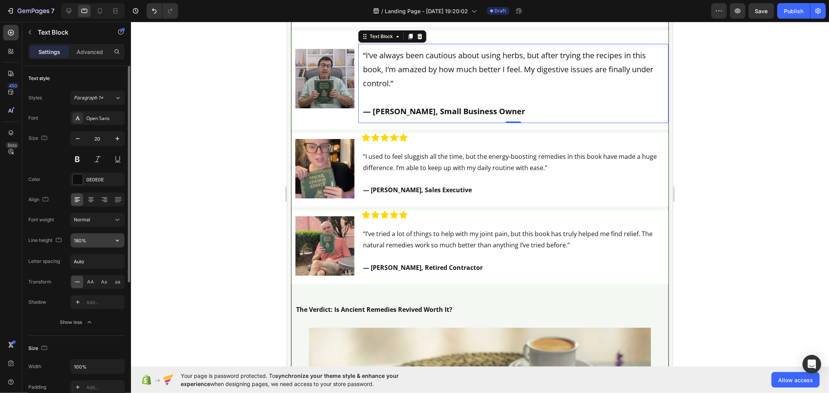
click at [115, 237] on icon "button" at bounding box center [118, 241] width 8 height 8
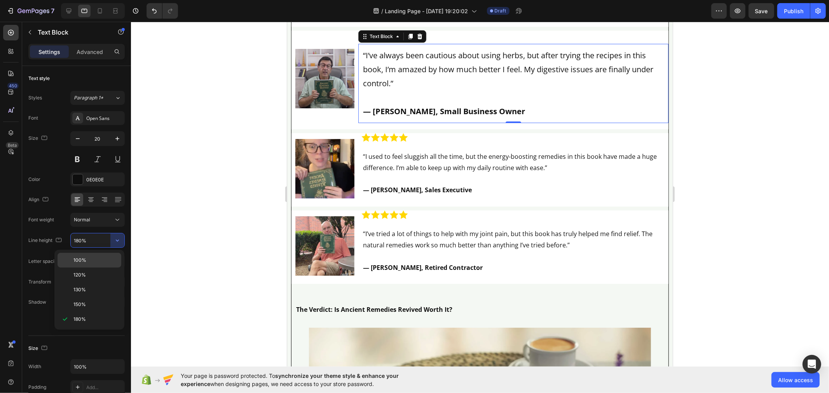
click at [97, 261] on p "100%" at bounding box center [95, 260] width 44 height 7
type input "100%"
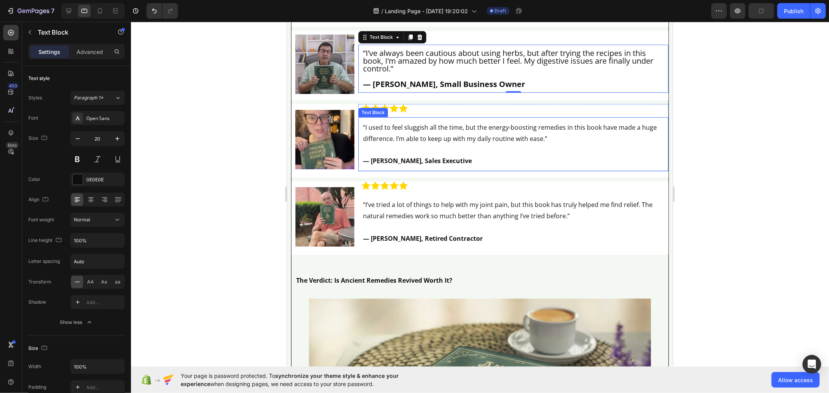
click at [386, 144] on p "“I used to feel sluggish all the time, but the energy-boosting remedies in this…" at bounding box center [513, 133] width 301 height 23
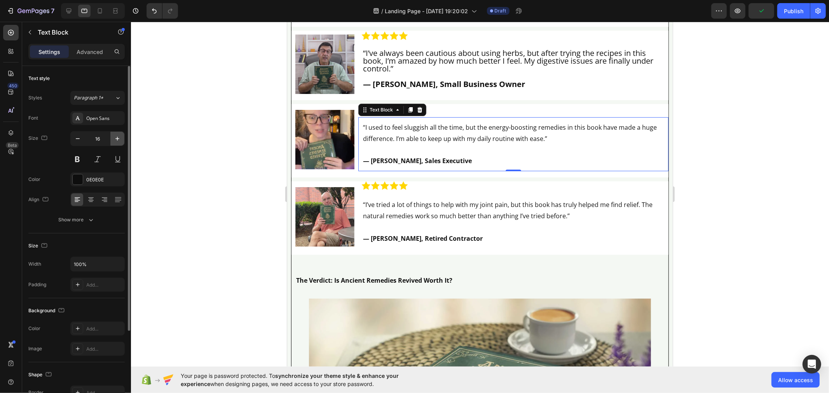
click at [122, 140] on button "button" at bounding box center [117, 139] width 14 height 14
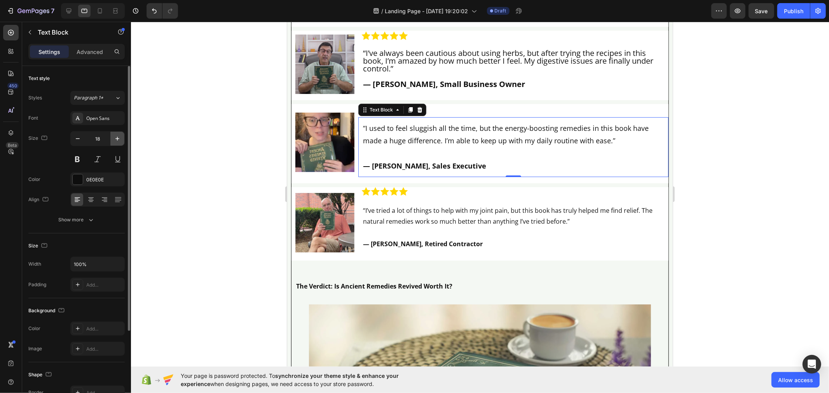
click at [122, 140] on button "button" at bounding box center [117, 139] width 14 height 14
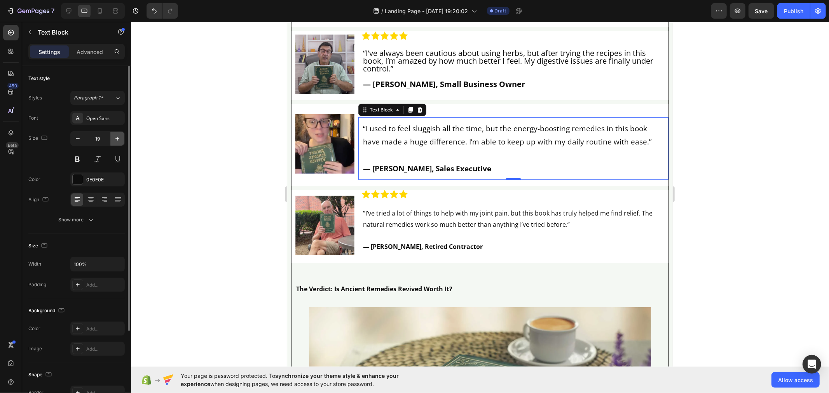
click at [122, 140] on button "button" at bounding box center [117, 139] width 14 height 14
type input "20"
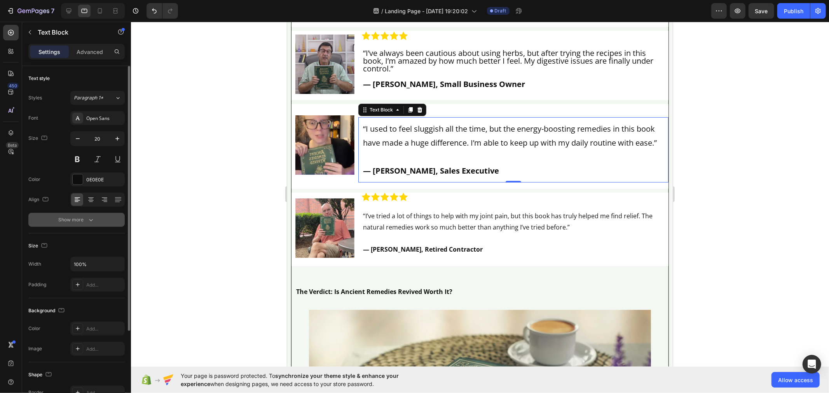
click at [109, 217] on button "Show more" at bounding box center [76, 220] width 96 height 14
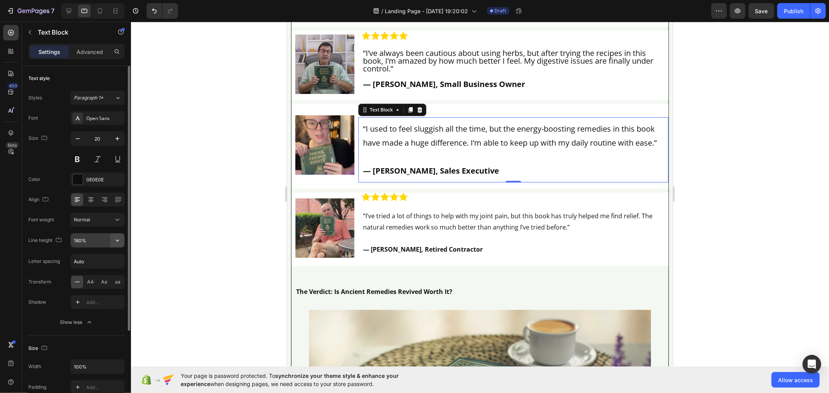
click at [118, 241] on icon "button" at bounding box center [118, 241] width 8 height 8
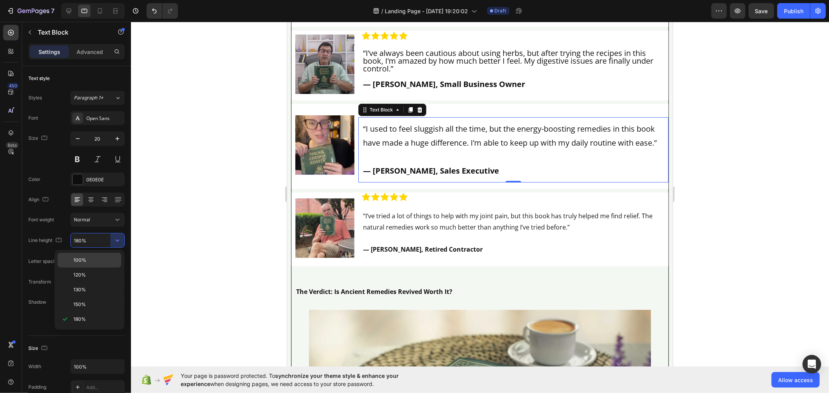
click at [103, 258] on p "100%" at bounding box center [95, 260] width 44 height 7
type input "100%"
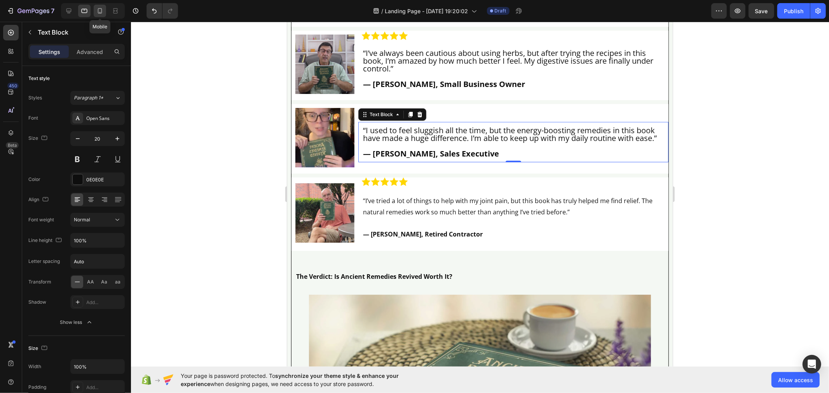
click at [101, 14] on icon at bounding box center [100, 11] width 8 height 8
type input "14"
type input "180%"
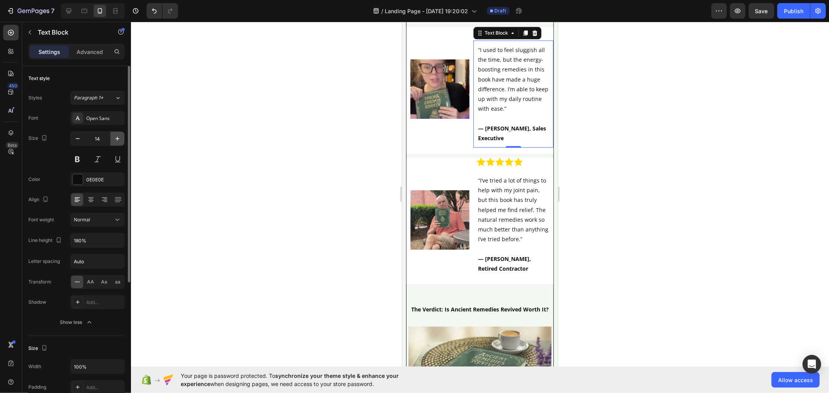
click at [118, 141] on icon "button" at bounding box center [118, 139] width 8 height 8
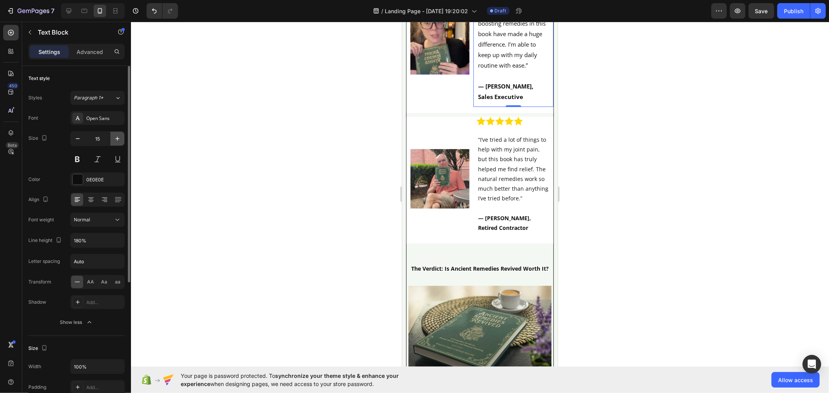
scroll to position [6802, 0]
click at [118, 141] on icon "button" at bounding box center [118, 139] width 8 height 8
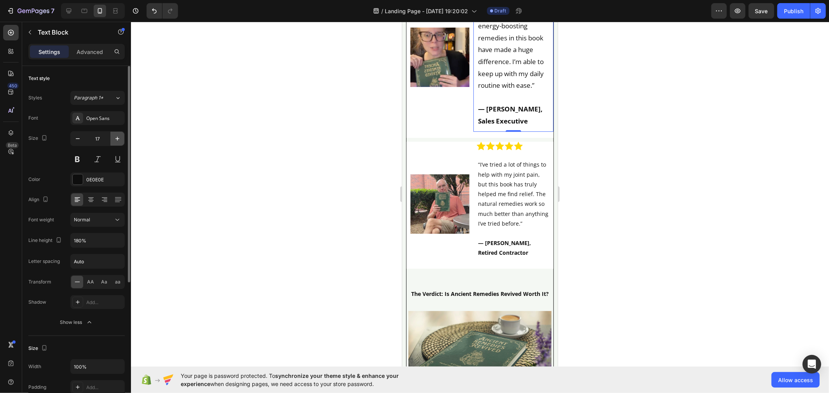
click at [118, 141] on icon "button" at bounding box center [118, 139] width 8 height 8
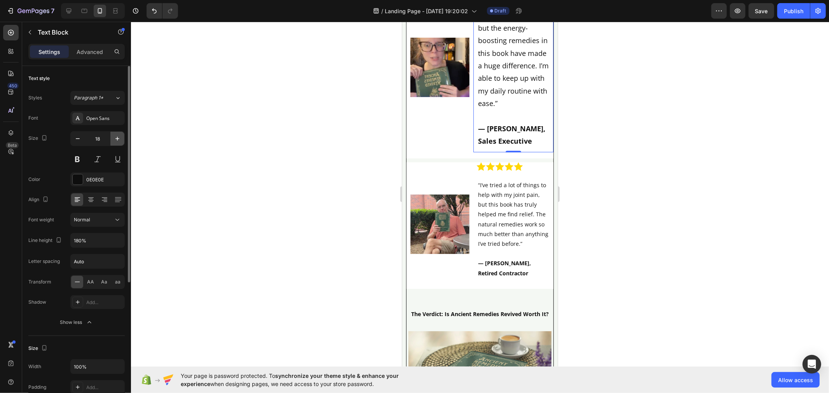
click at [118, 141] on icon "button" at bounding box center [118, 139] width 8 height 8
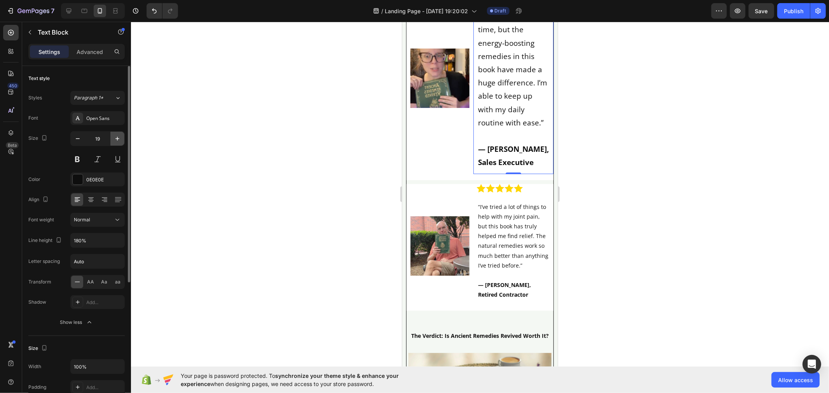
click at [118, 141] on icon "button" at bounding box center [118, 139] width 8 height 8
type input "20"
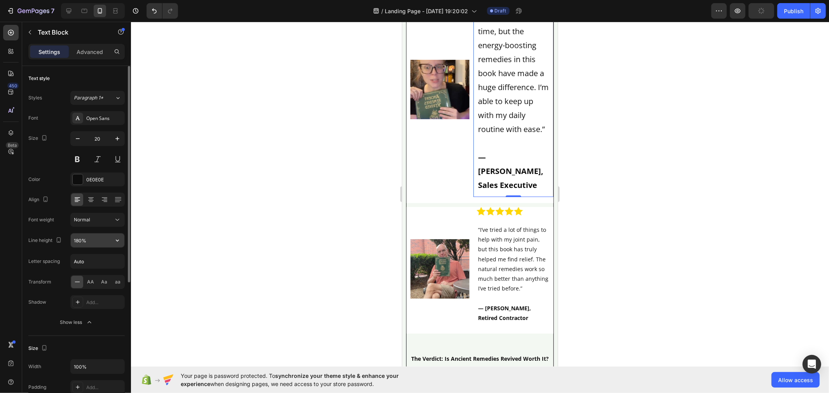
click at [114, 237] on icon "button" at bounding box center [118, 241] width 8 height 8
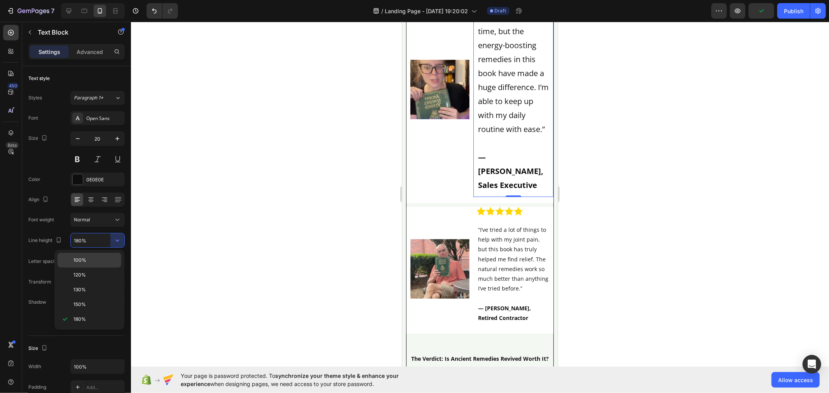
click at [106, 268] on div "100%" at bounding box center [90, 275] width 64 height 15
type input "100%"
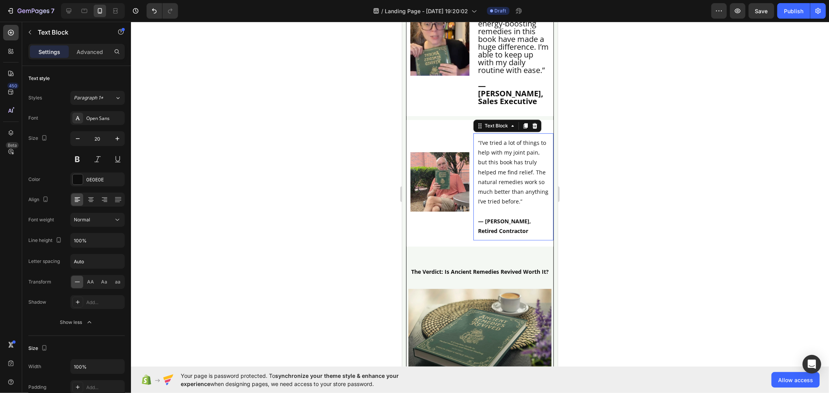
click at [509, 206] on p "“I’ve tried a lot of things to help with my joint pain, but this book has truly…" at bounding box center [513, 172] width 71 height 68
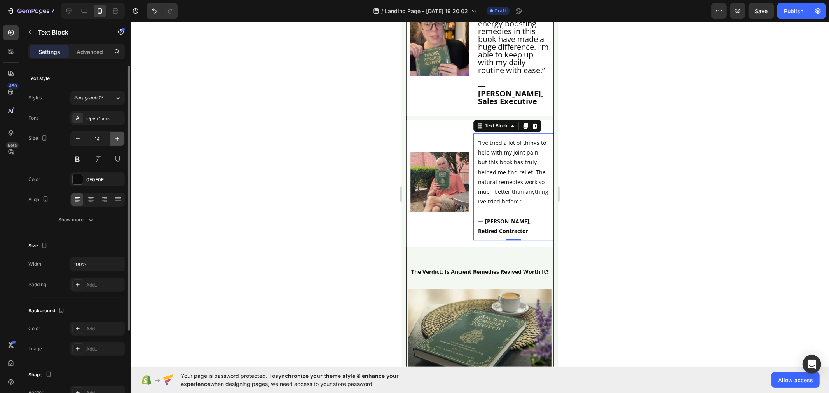
click at [116, 139] on icon "button" at bounding box center [118, 139] width 8 height 8
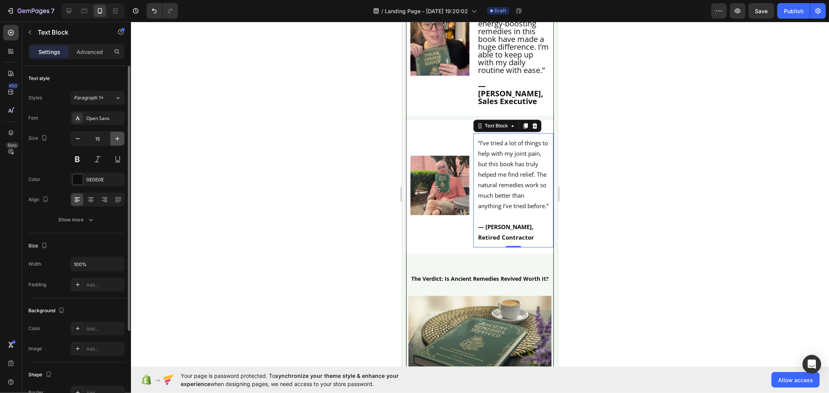
click at [116, 139] on icon "button" at bounding box center [118, 139] width 8 height 8
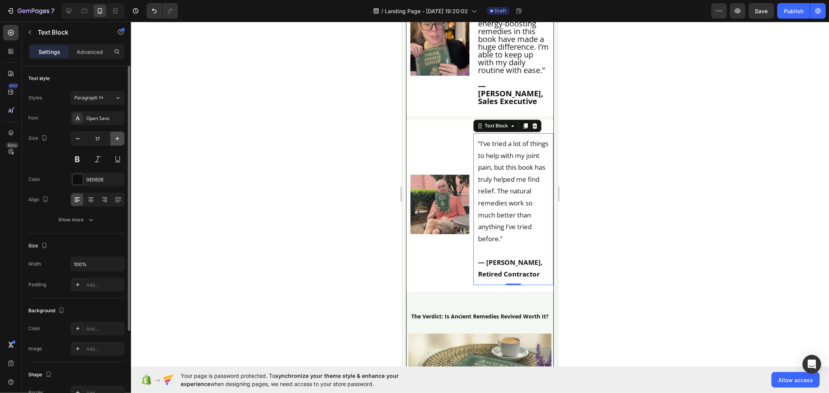
click at [116, 139] on icon "button" at bounding box center [118, 139] width 8 height 8
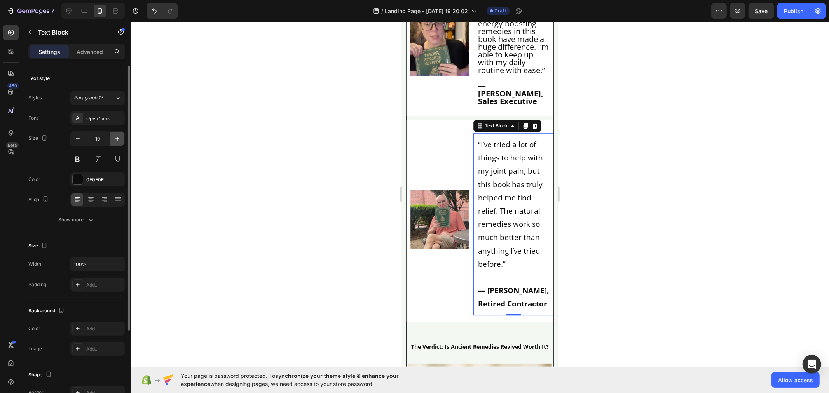
click at [116, 139] on icon "button" at bounding box center [118, 139] width 8 height 8
type input "20"
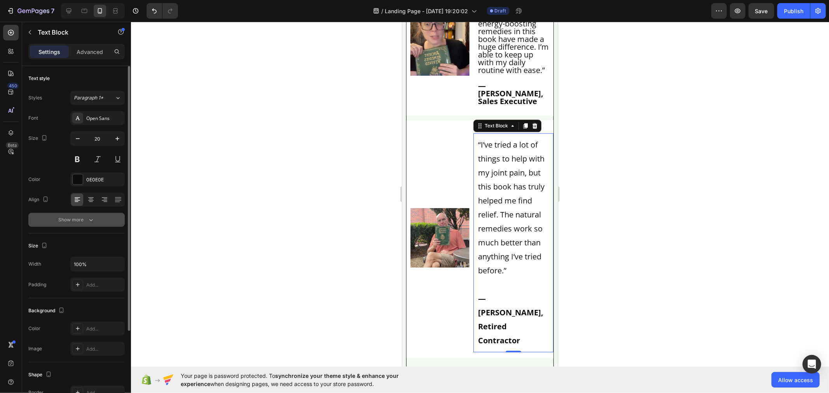
click at [101, 222] on button "Show more" at bounding box center [76, 220] width 96 height 14
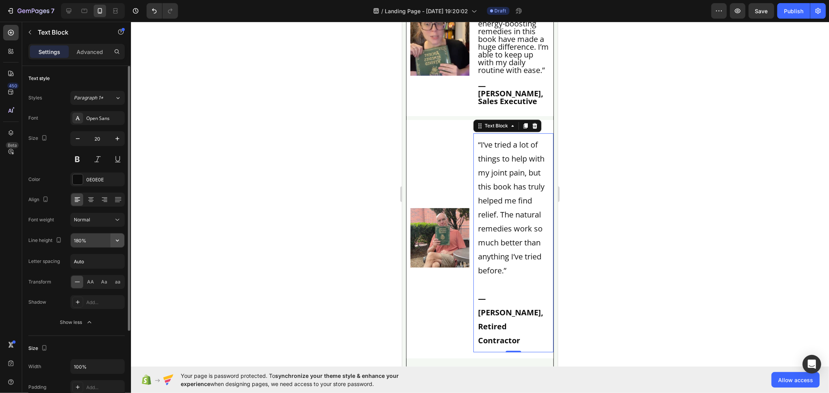
click at [122, 240] on button "button" at bounding box center [117, 241] width 14 height 14
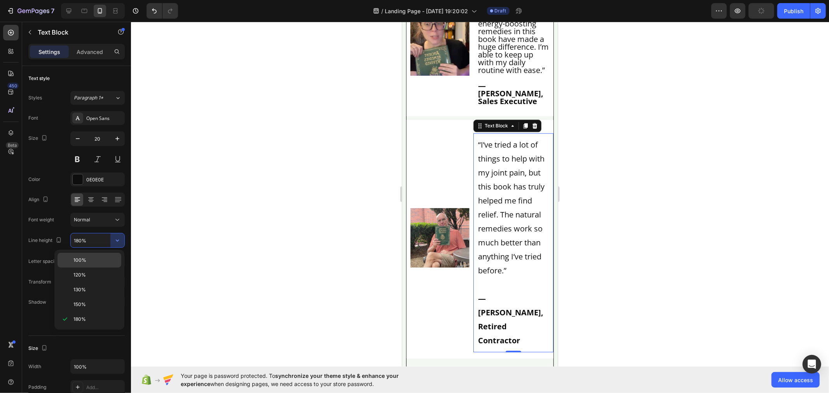
click at [115, 259] on p "100%" at bounding box center [95, 260] width 44 height 7
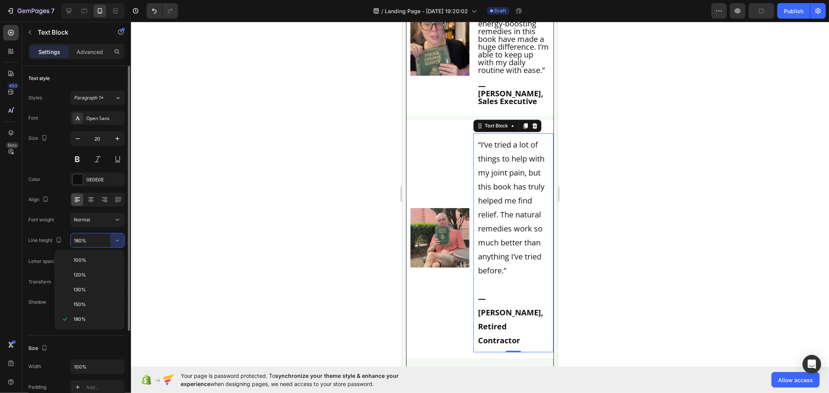
type input "100%"
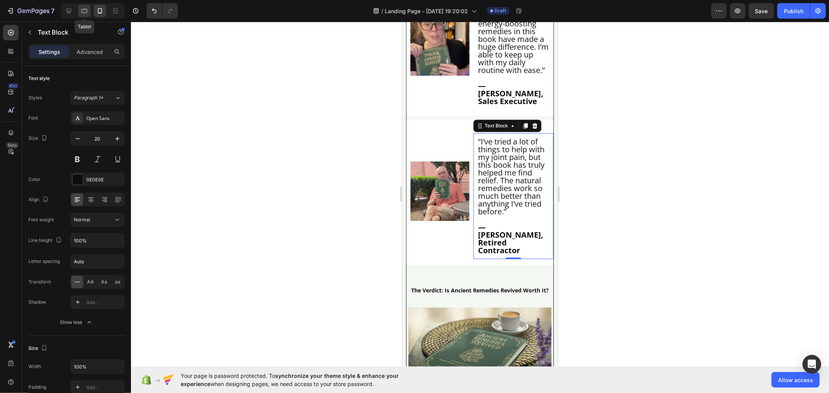
click at [84, 13] on icon at bounding box center [84, 11] width 8 height 8
type input "16"
type input "180%"
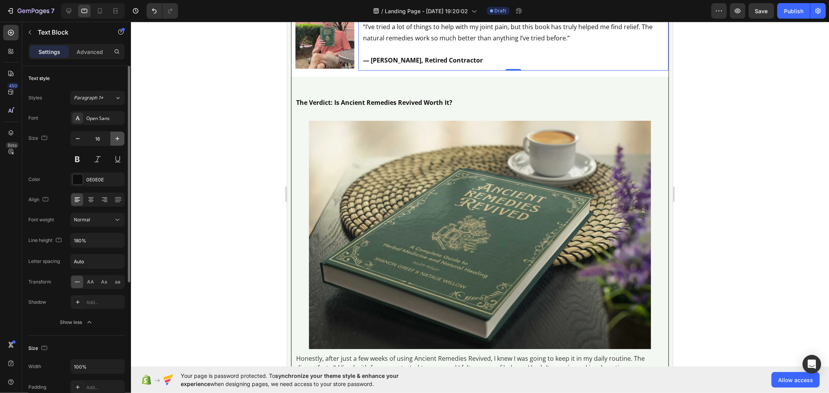
scroll to position [5379, 0]
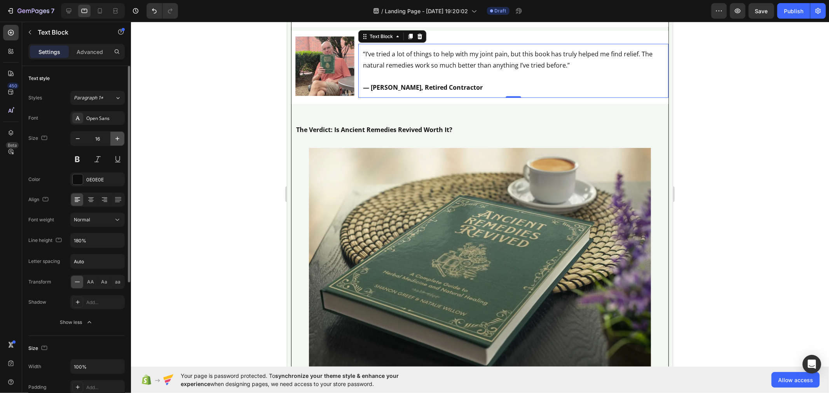
click at [116, 140] on icon "button" at bounding box center [118, 139] width 8 height 8
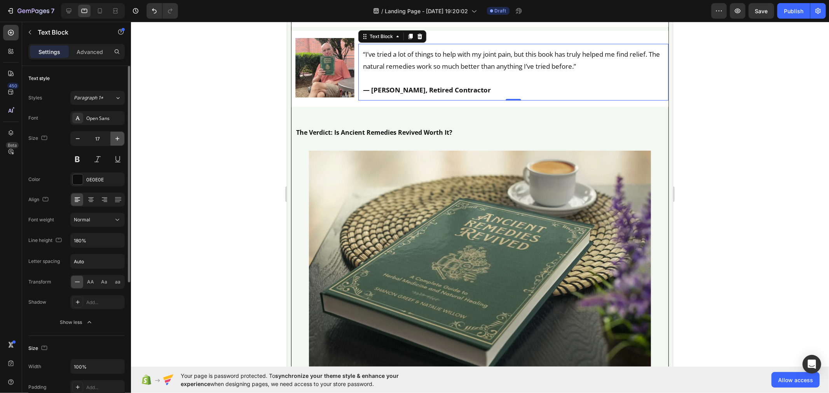
click at [116, 140] on icon "button" at bounding box center [118, 139] width 8 height 8
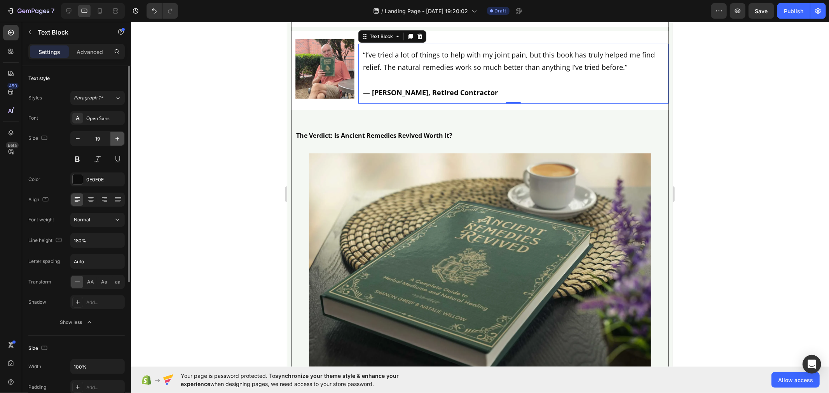
click at [116, 140] on icon "button" at bounding box center [118, 139] width 8 height 8
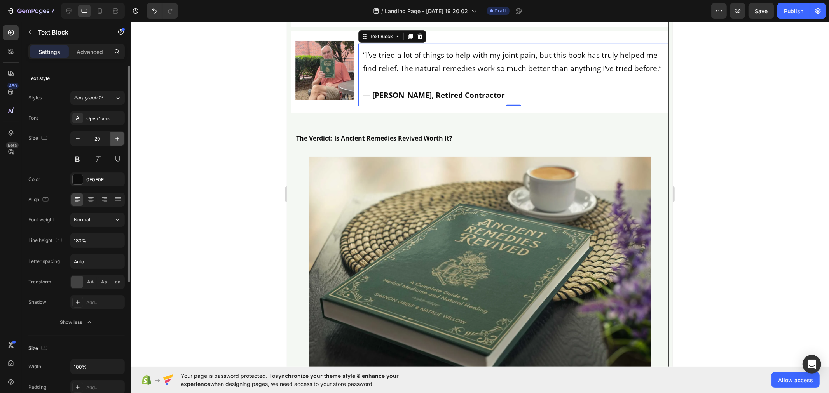
click at [116, 140] on icon "button" at bounding box center [118, 139] width 8 height 8
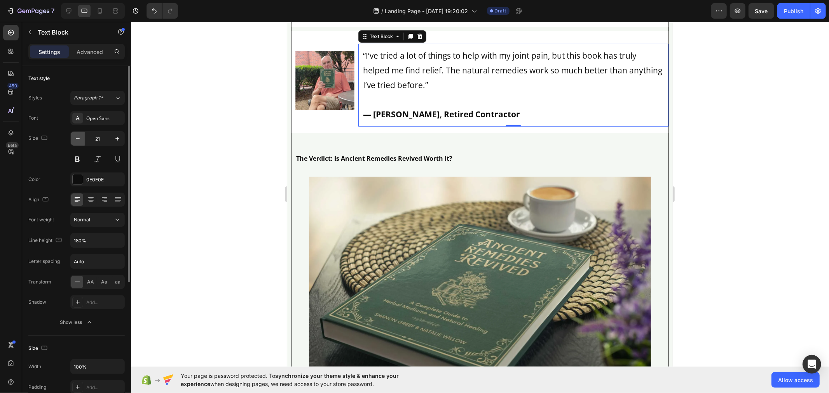
click at [76, 142] on icon "button" at bounding box center [78, 139] width 8 height 8
type input "20"
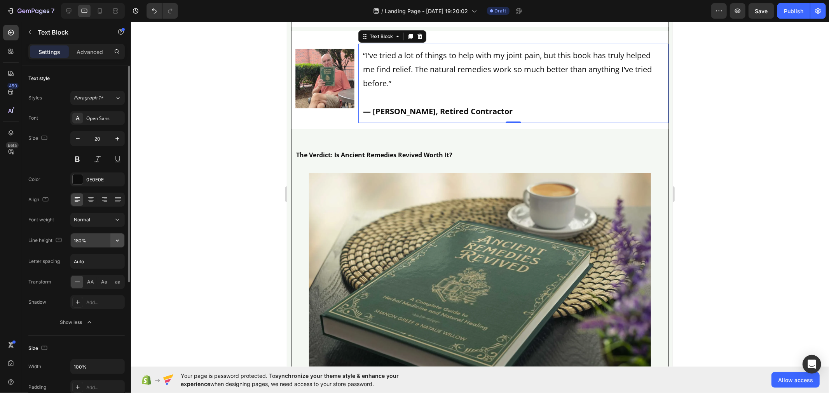
click at [114, 239] on icon "button" at bounding box center [118, 241] width 8 height 8
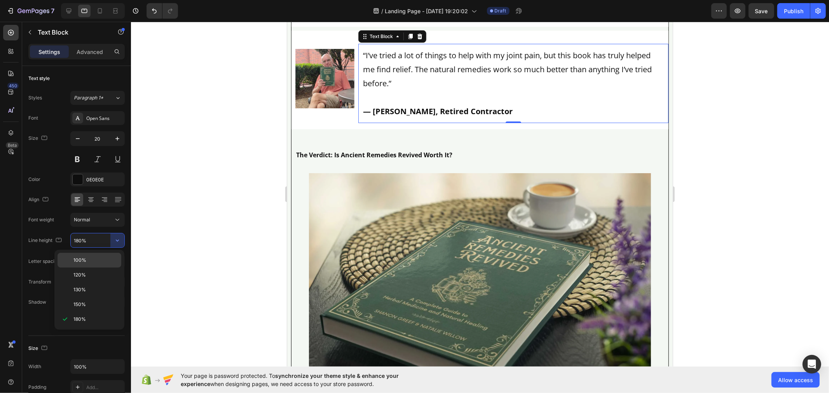
click at [106, 268] on div "100%" at bounding box center [90, 275] width 64 height 15
type input "100%"
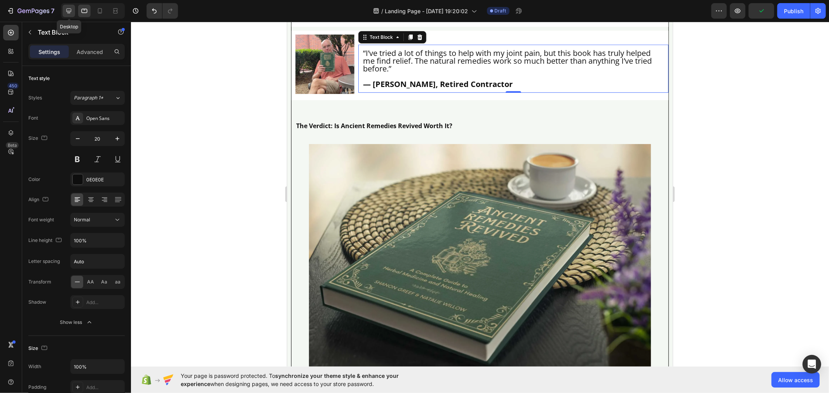
click at [63, 8] on div at bounding box center [69, 11] width 12 height 12
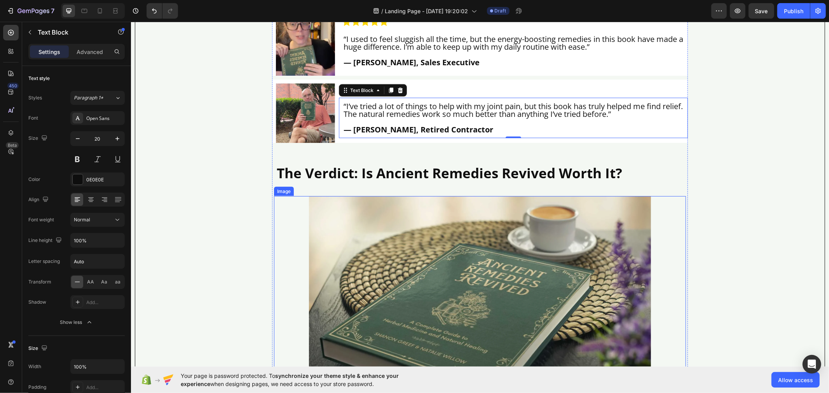
scroll to position [6002, 0]
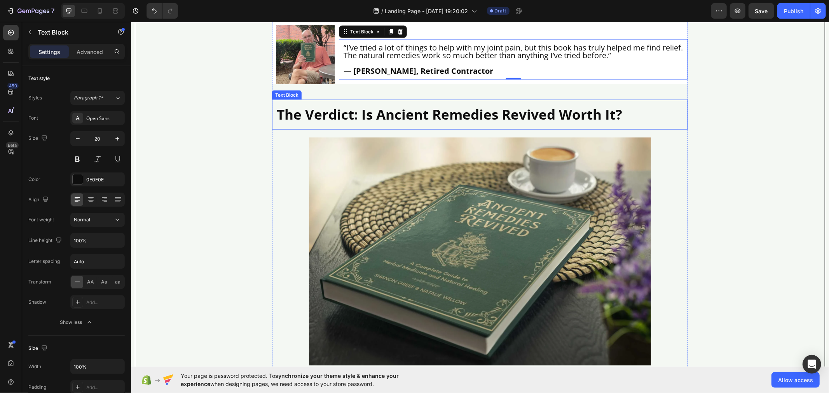
click at [305, 125] on p "The Verdict: Is Ancient Remedies Revived Worth It?" at bounding box center [479, 114] width 407 height 21
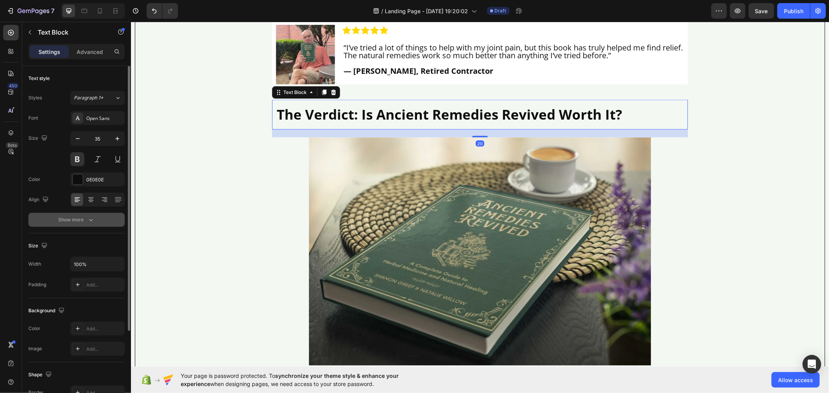
click at [105, 220] on button "Show more" at bounding box center [76, 220] width 96 height 14
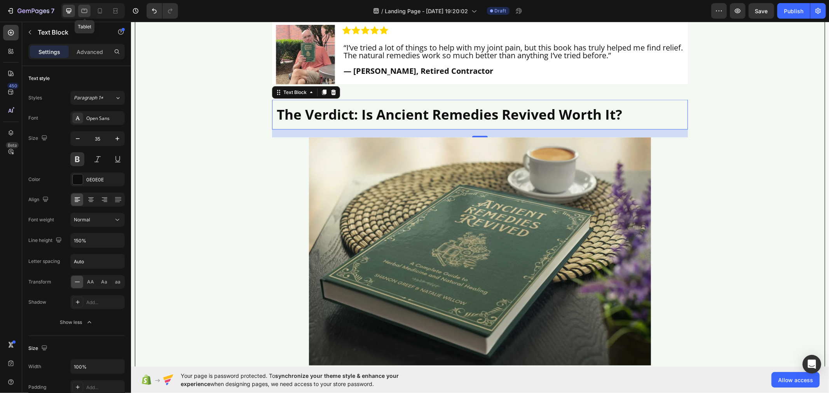
click at [84, 12] on icon at bounding box center [84, 11] width 8 height 8
type input "16"
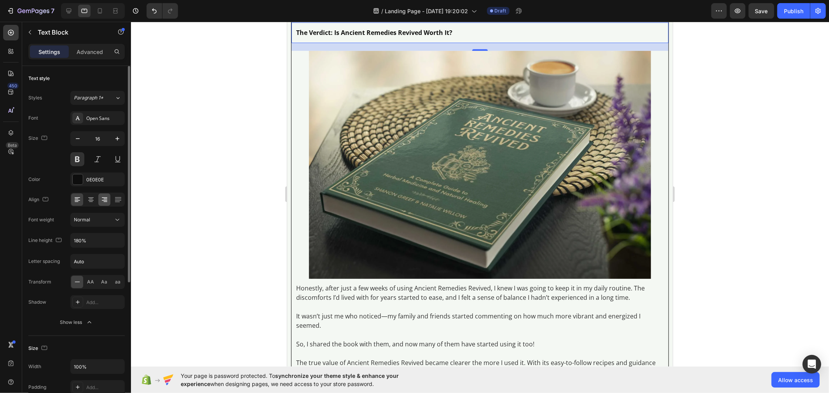
scroll to position [5451, 0]
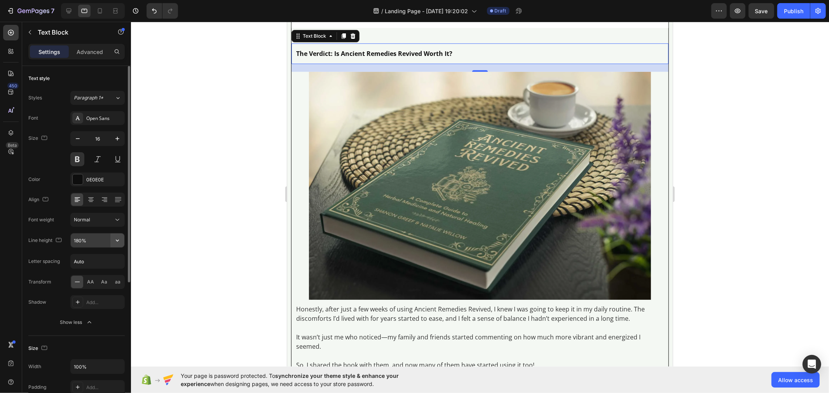
click at [118, 242] on icon "button" at bounding box center [118, 241] width 8 height 8
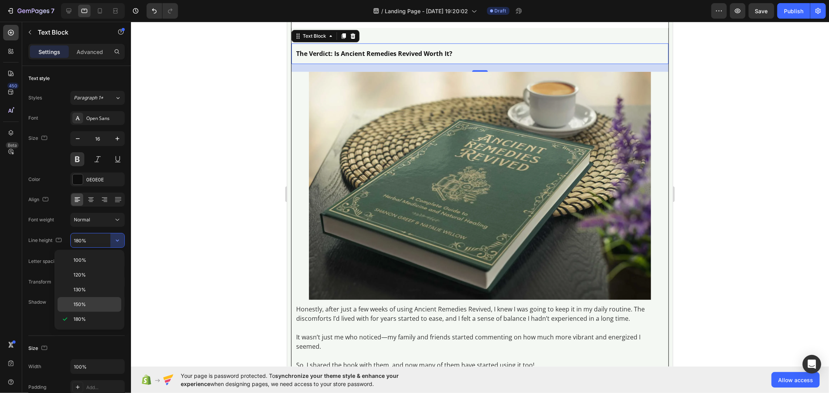
click at [100, 300] on div "150%" at bounding box center [90, 304] width 64 height 15
type input "150%"
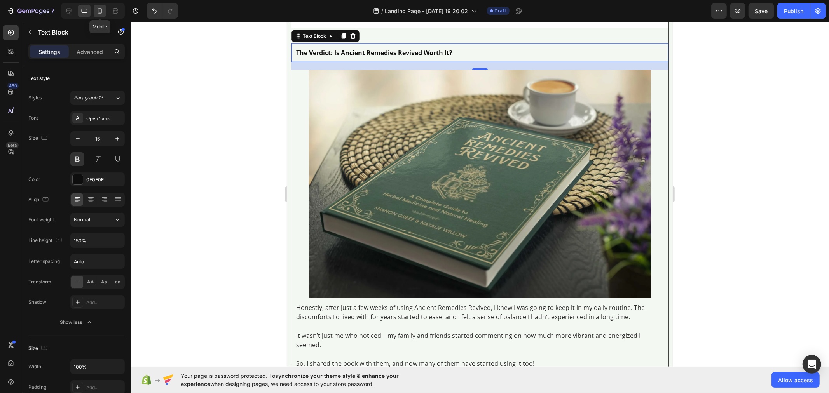
click at [99, 12] on icon at bounding box center [100, 10] width 4 height 5
type input "14"
type input "180%"
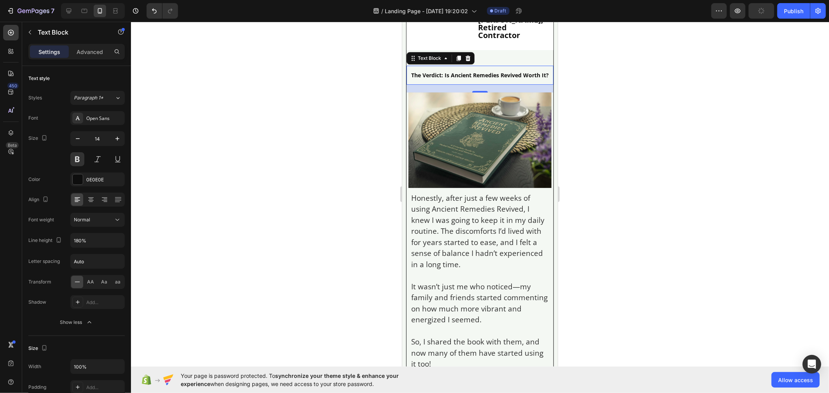
scroll to position [7099, 0]
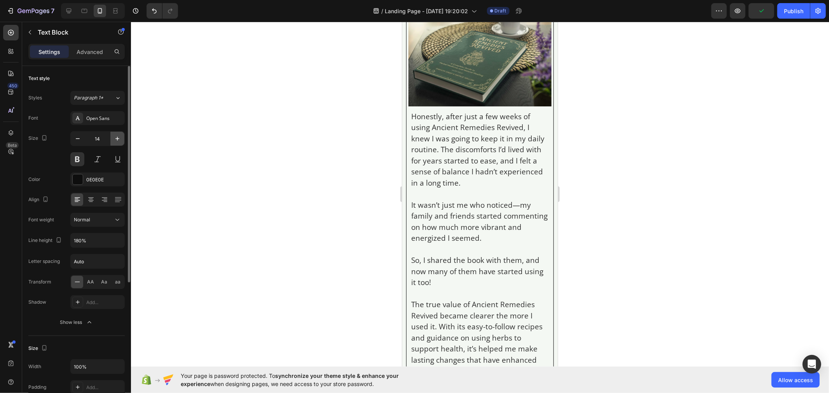
click at [120, 139] on icon "button" at bounding box center [118, 139] width 8 height 8
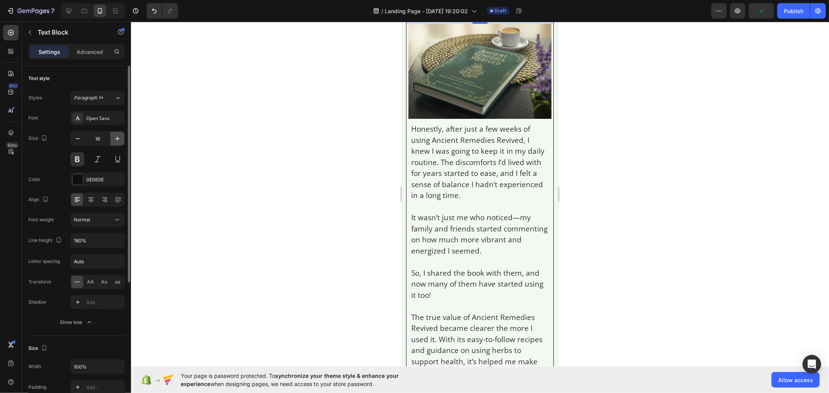
click at [120, 139] on icon "button" at bounding box center [118, 139] width 8 height 8
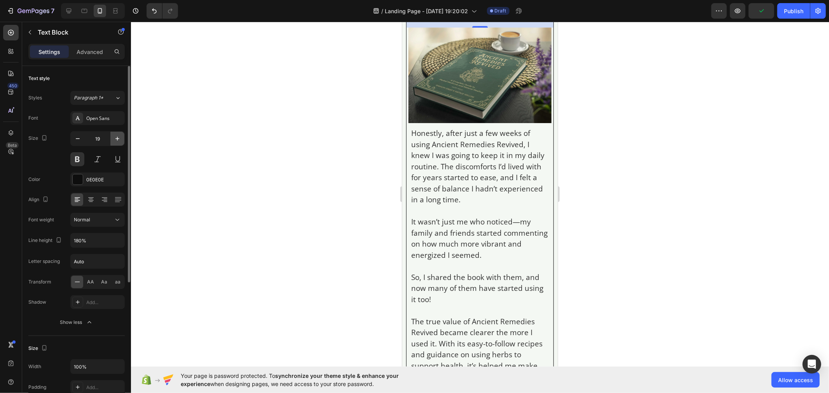
click at [120, 139] on icon "button" at bounding box center [118, 139] width 8 height 8
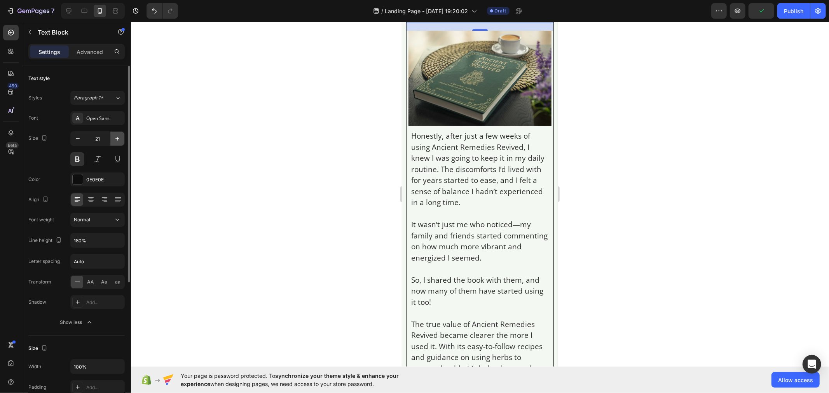
click at [120, 139] on icon "button" at bounding box center [118, 139] width 8 height 8
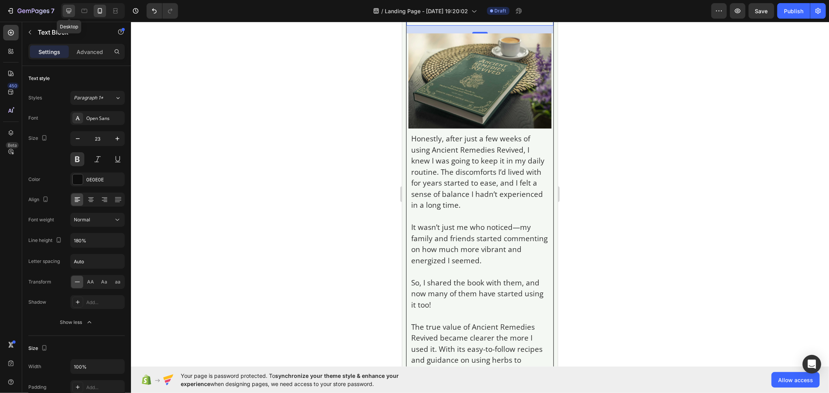
click at [68, 12] on icon at bounding box center [68, 11] width 5 height 5
type input "35"
type input "150%"
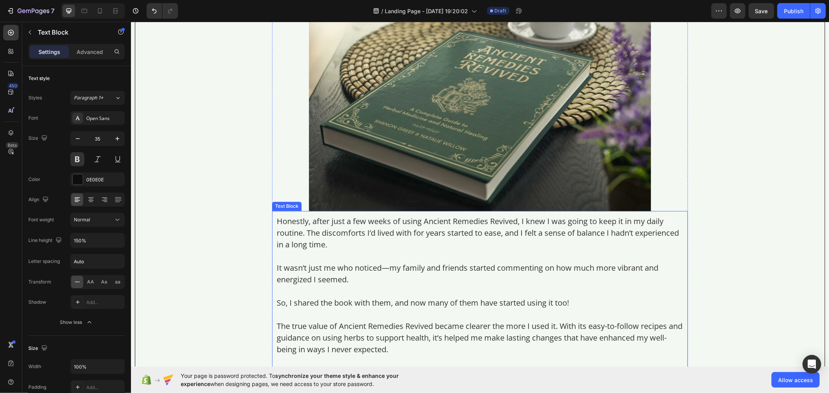
scroll to position [6192, 0]
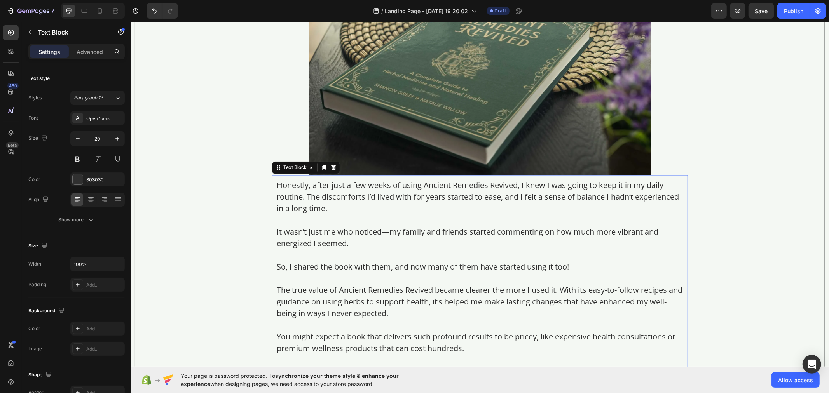
click at [335, 261] on p at bounding box center [479, 256] width 407 height 12
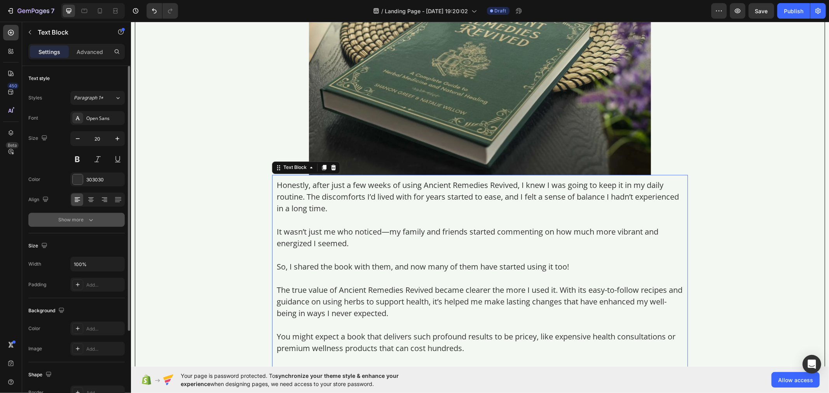
click at [87, 219] on icon "button" at bounding box center [91, 220] width 8 height 8
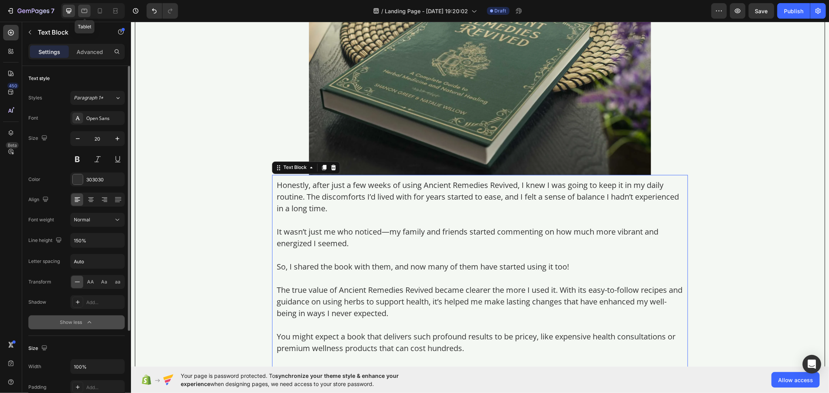
click at [79, 11] on div at bounding box center [84, 11] width 12 height 12
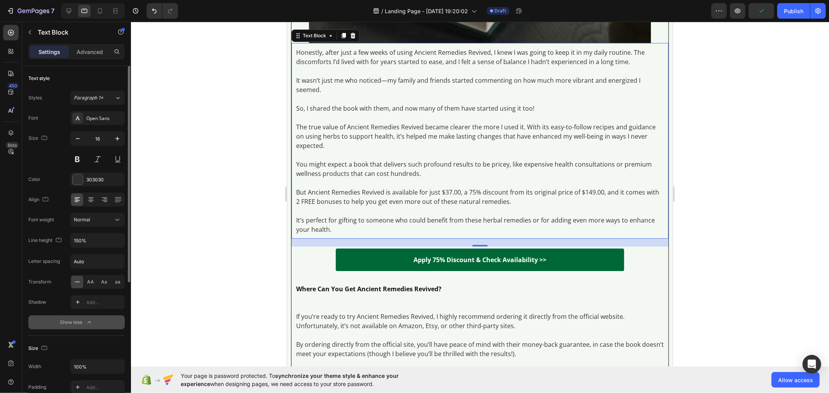
scroll to position [5706, 0]
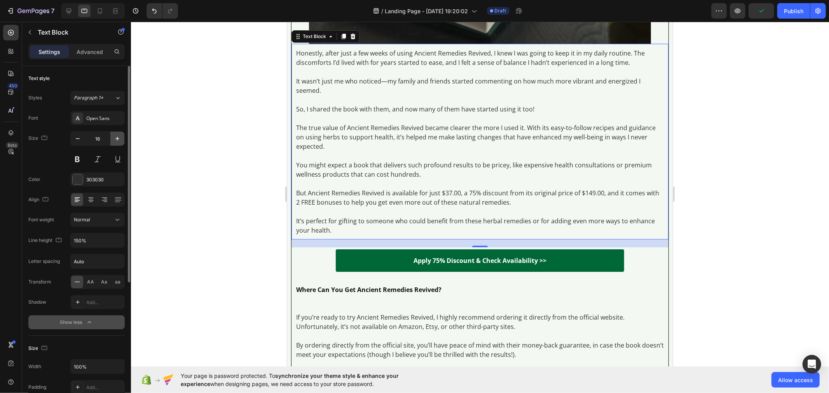
click at [119, 138] on icon "button" at bounding box center [118, 139] width 8 height 8
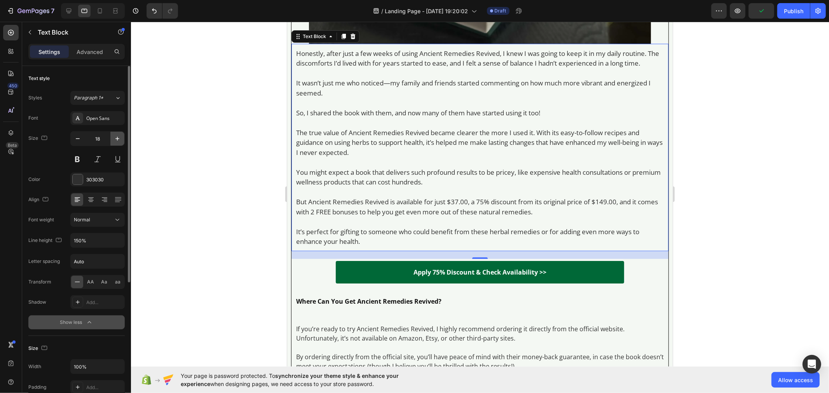
click at [119, 138] on icon "button" at bounding box center [118, 139] width 8 height 8
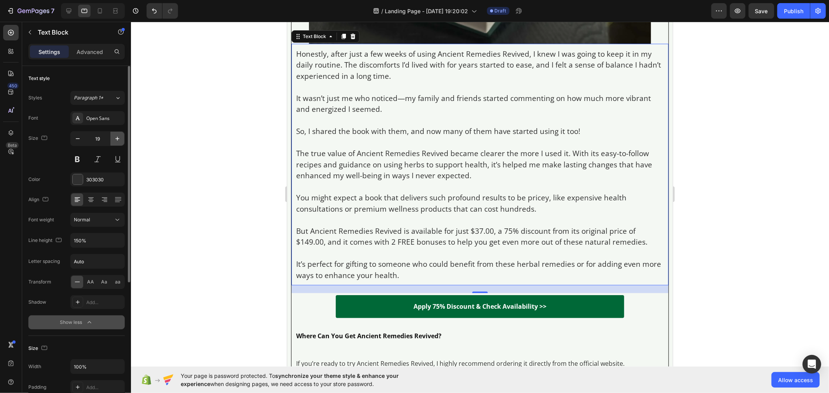
click at [119, 138] on icon "button" at bounding box center [118, 139] width 8 height 8
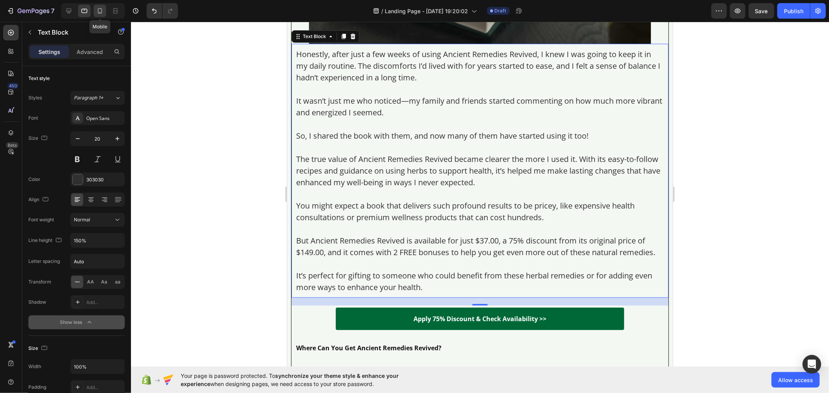
click at [98, 10] on icon at bounding box center [100, 11] width 8 height 8
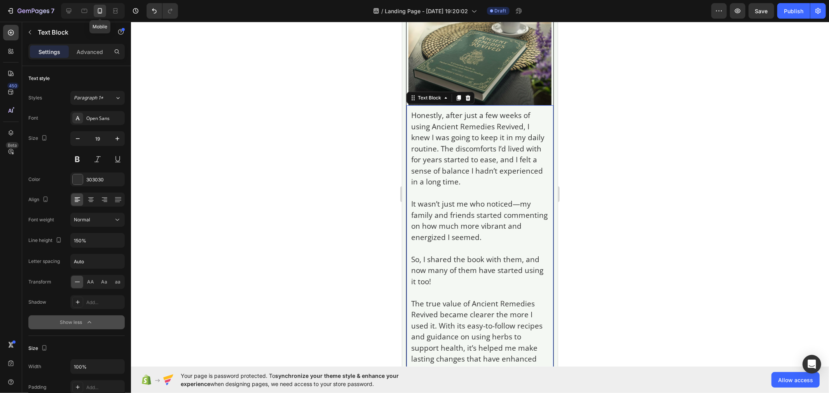
scroll to position [7240, 0]
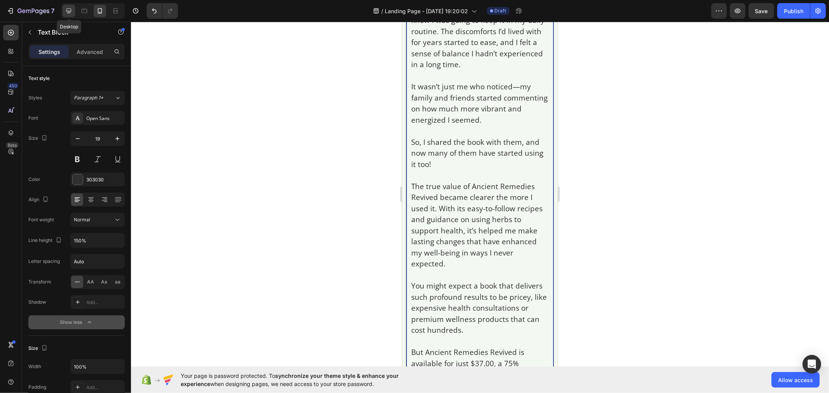
click at [72, 13] on icon at bounding box center [69, 11] width 8 height 8
type input "20"
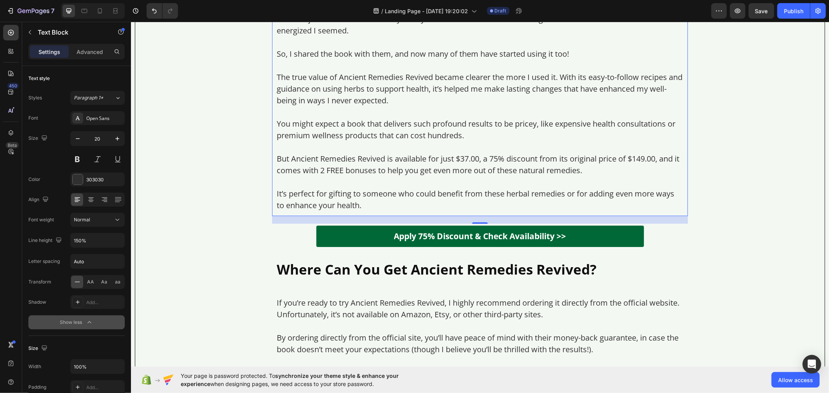
scroll to position [6415, 0]
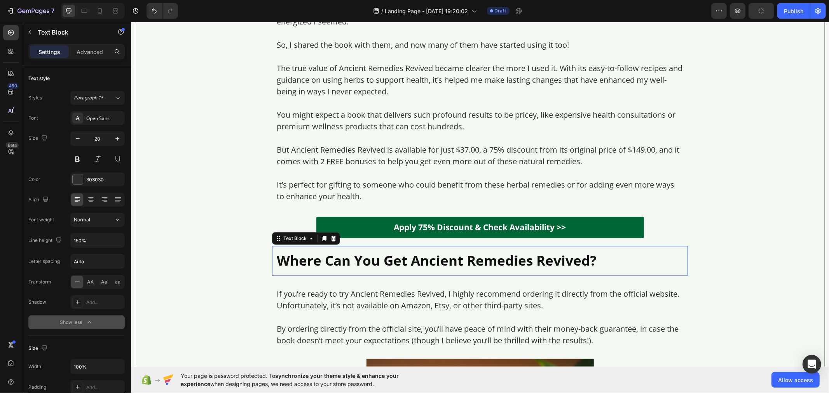
click at [318, 266] on p "Where Can You Get Ancient Remedies Revived?" at bounding box center [479, 260] width 407 height 21
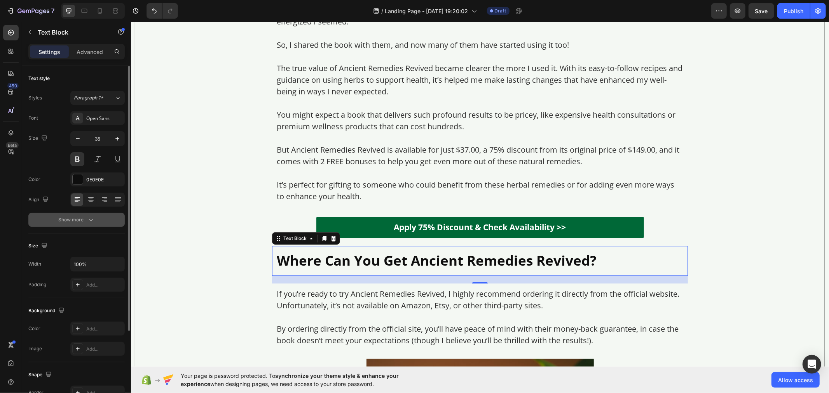
click at [98, 223] on button "Show more" at bounding box center [76, 220] width 96 height 14
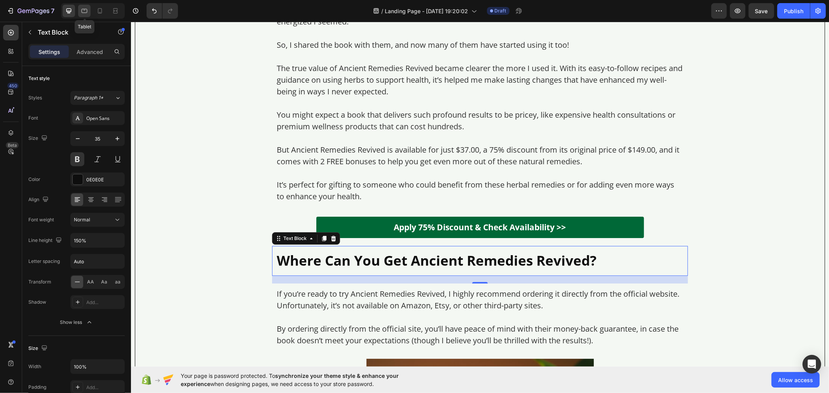
click at [83, 15] on div at bounding box center [84, 11] width 12 height 12
type input "16"
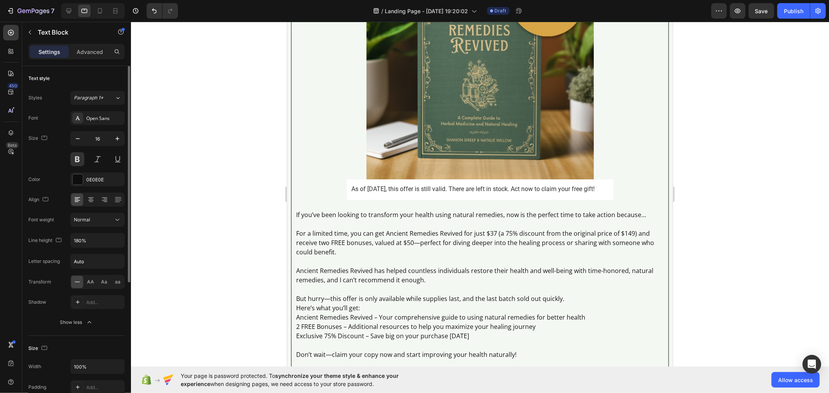
scroll to position [6012, 0]
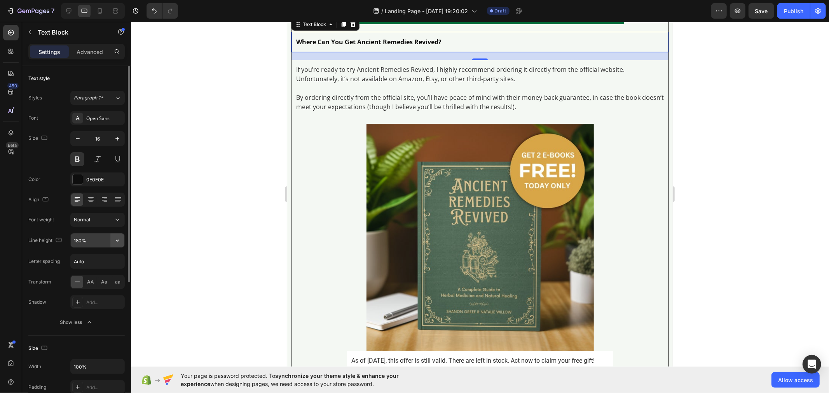
click at [111, 241] on button "button" at bounding box center [117, 241] width 14 height 14
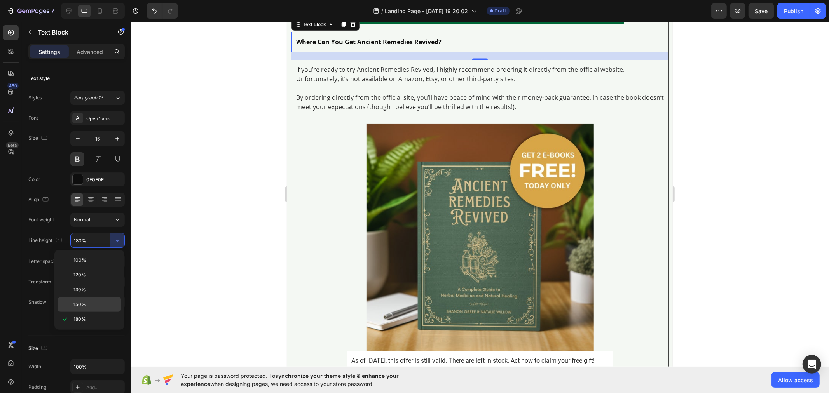
click at [100, 300] on div "150%" at bounding box center [90, 304] width 64 height 15
type input "150%"
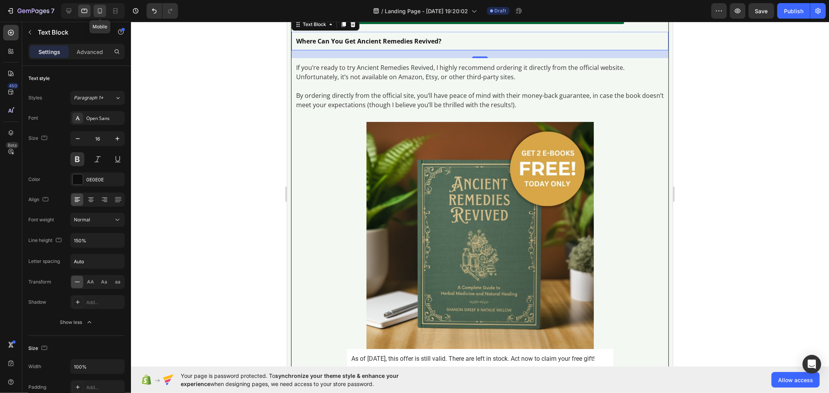
click at [99, 9] on icon at bounding box center [100, 10] width 4 height 5
type input "14"
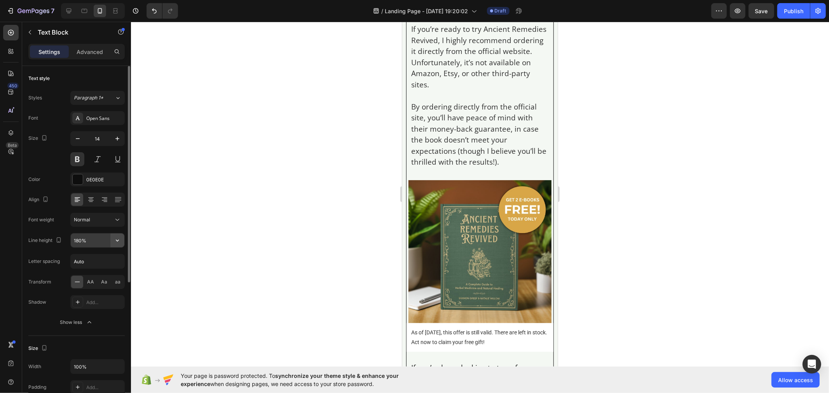
scroll to position [8108, 0]
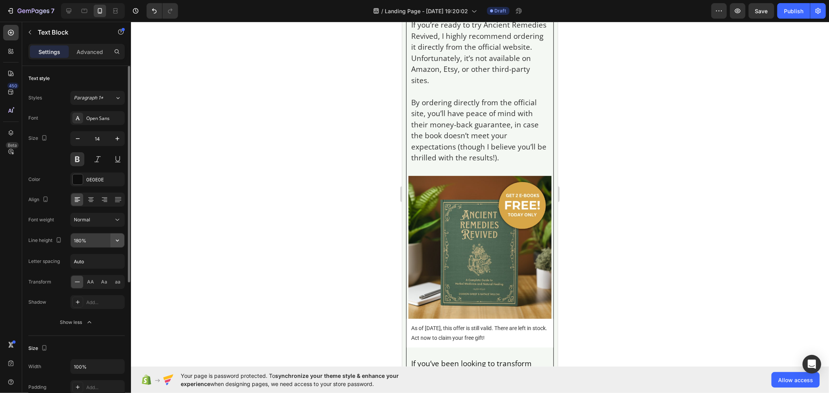
click at [114, 236] on button "button" at bounding box center [117, 241] width 14 height 14
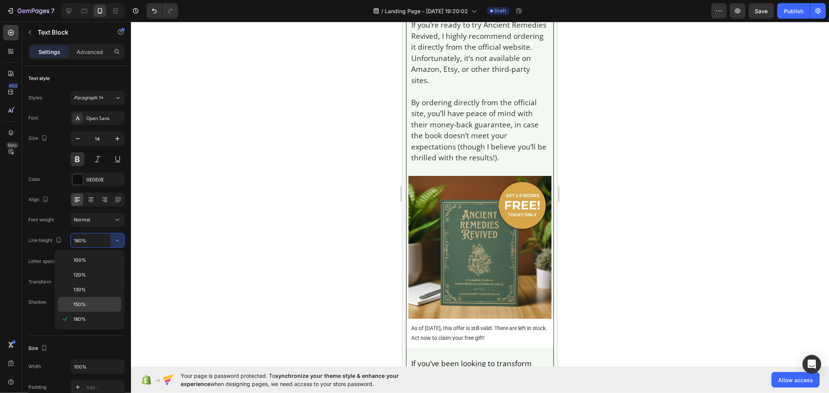
click at [100, 299] on div "150%" at bounding box center [90, 304] width 64 height 15
type input "150%"
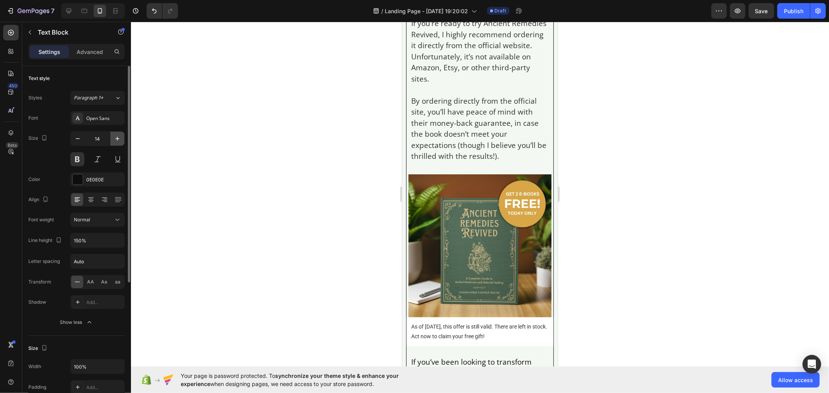
click at [115, 140] on icon "button" at bounding box center [118, 139] width 8 height 8
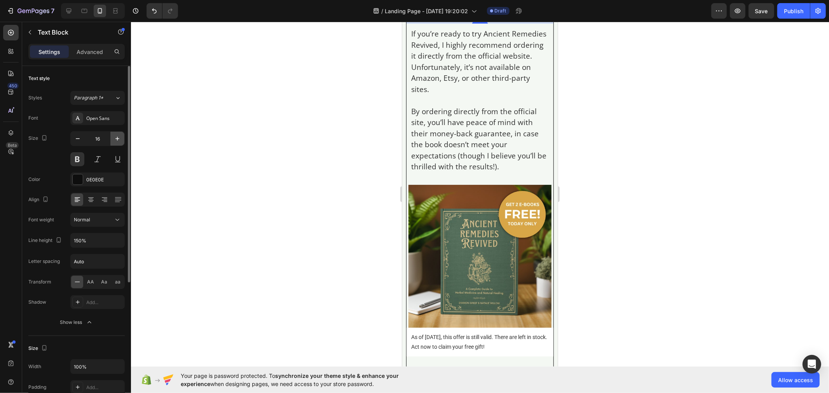
click at [115, 140] on icon "button" at bounding box center [118, 139] width 8 height 8
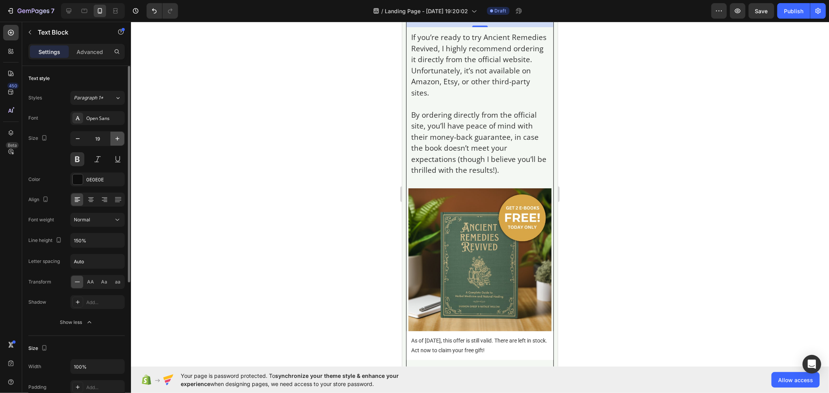
click at [115, 140] on icon "button" at bounding box center [118, 139] width 8 height 8
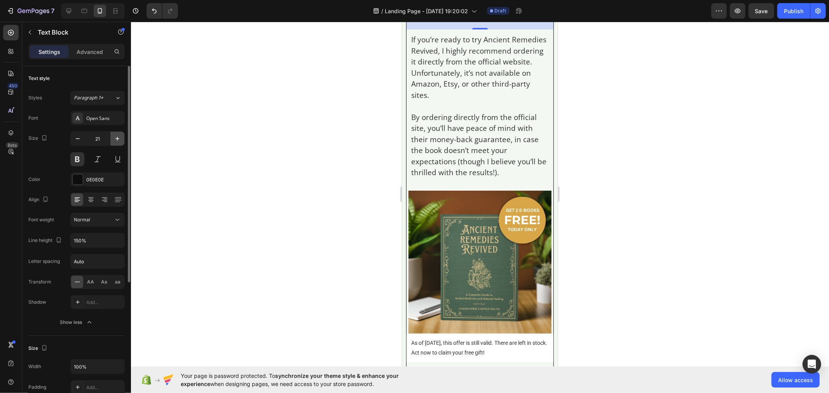
click at [115, 140] on icon "button" at bounding box center [118, 139] width 8 height 8
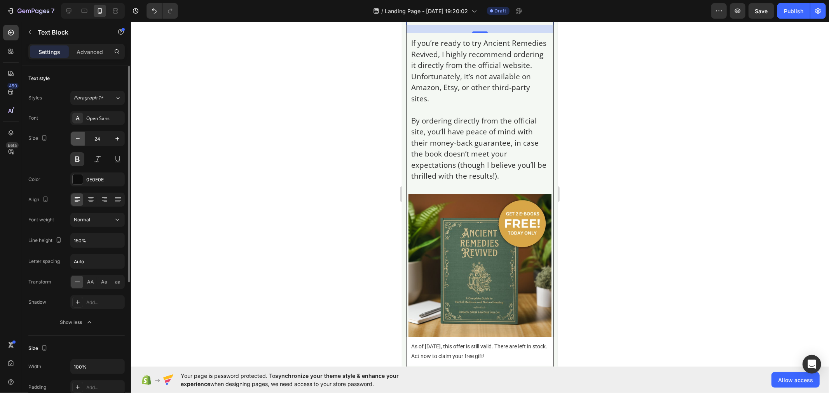
click at [75, 136] on icon "button" at bounding box center [78, 139] width 8 height 8
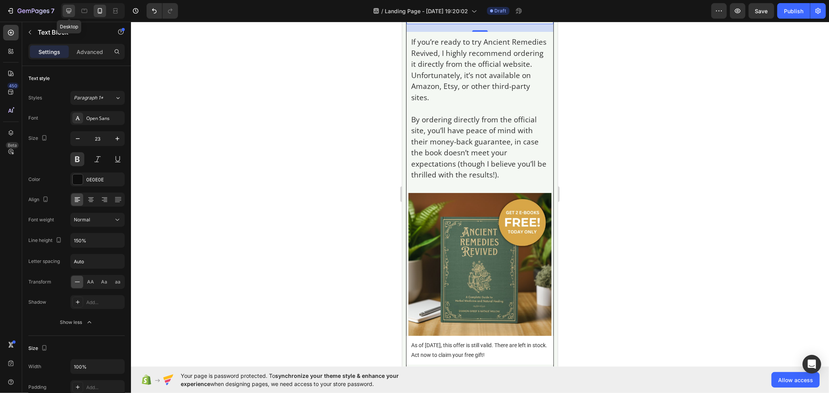
click at [66, 7] on icon at bounding box center [69, 11] width 8 height 8
type input "35"
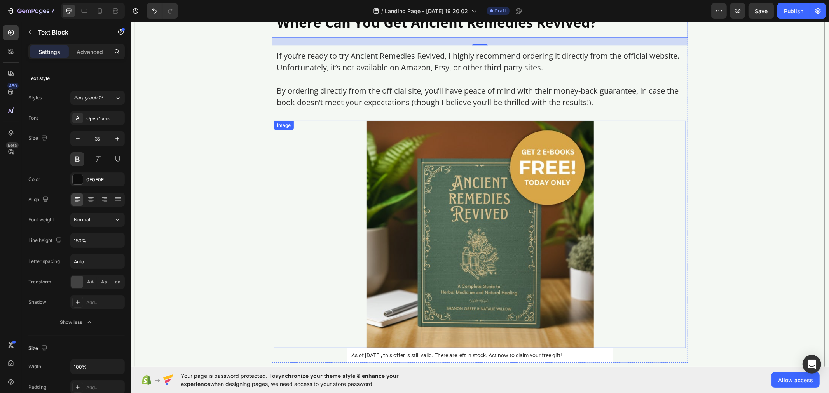
scroll to position [6622, 0]
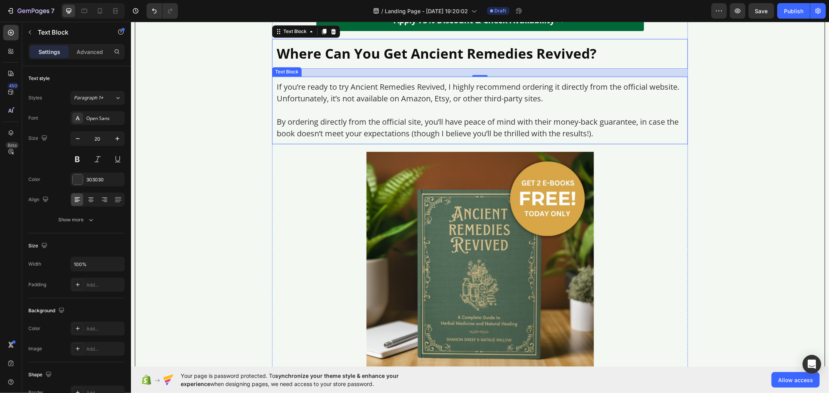
click at [301, 98] on p "If you’re ready to try Ancient Remedies Revived, I highly recommend ordering it…" at bounding box center [479, 92] width 407 height 23
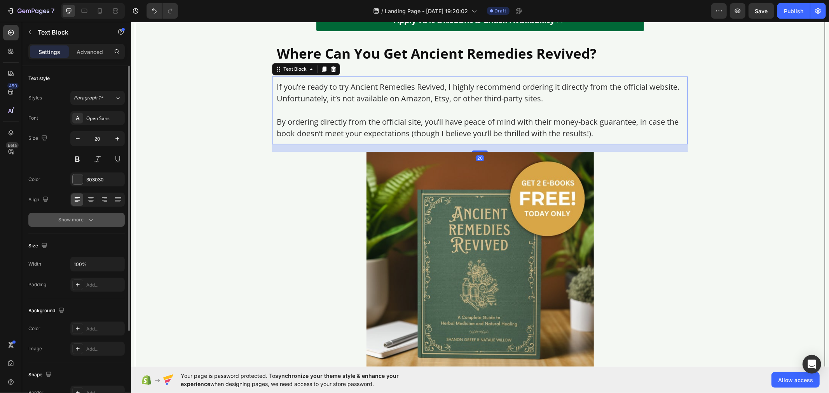
click at [95, 220] on button "Show more" at bounding box center [76, 220] width 96 height 14
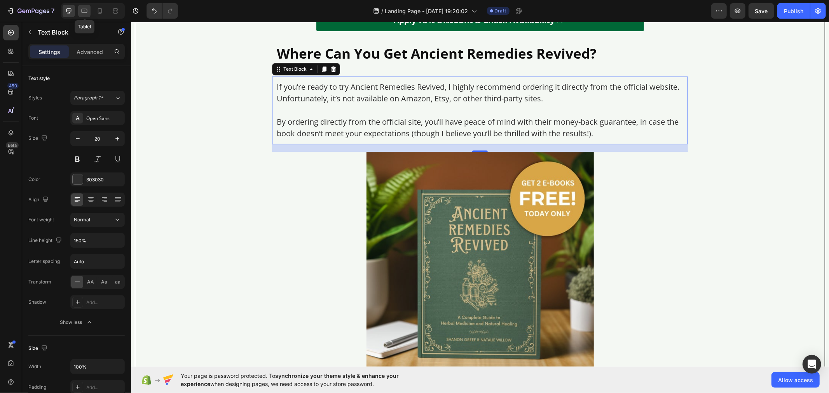
click at [84, 12] on icon at bounding box center [84, 11] width 8 height 8
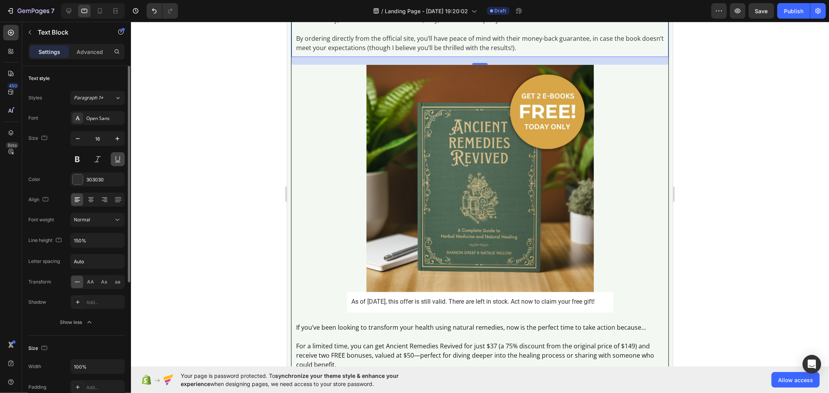
scroll to position [6039, 0]
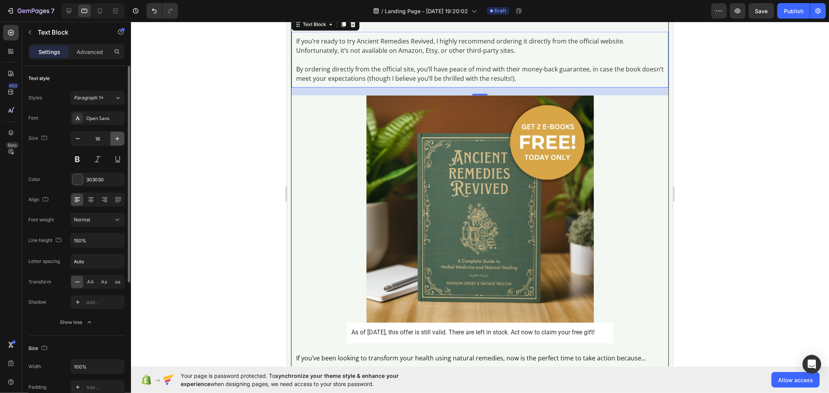
click at [114, 137] on icon "button" at bounding box center [118, 139] width 8 height 8
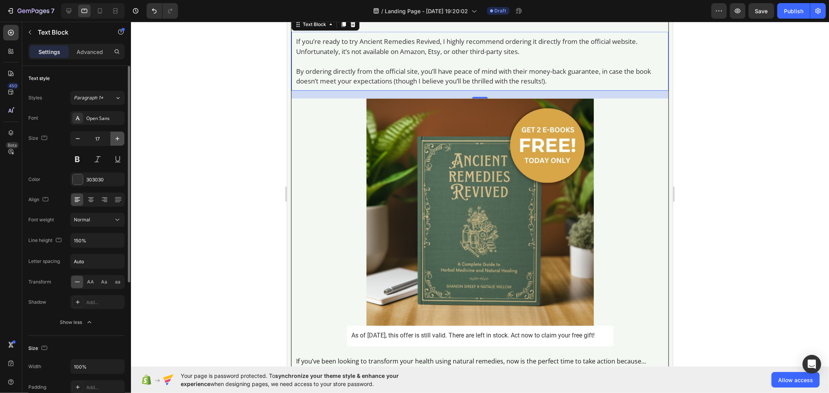
click at [114, 137] on icon "button" at bounding box center [118, 139] width 8 height 8
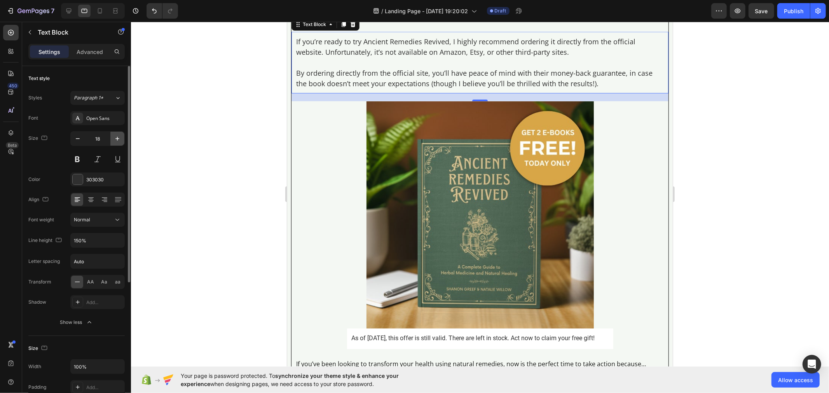
click at [114, 137] on icon "button" at bounding box center [118, 139] width 8 height 8
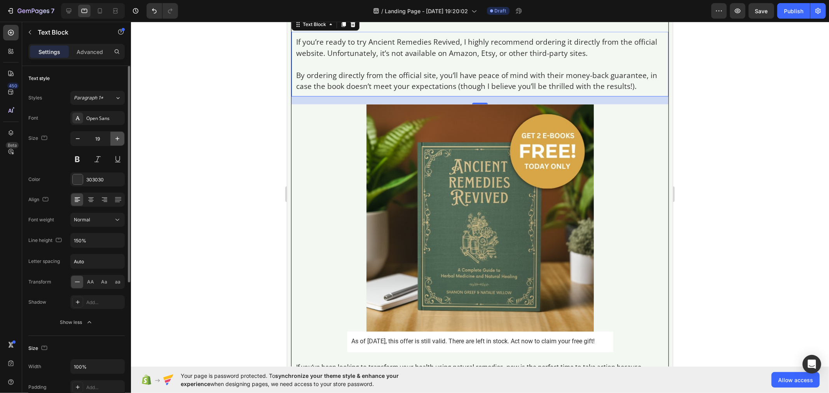
click at [114, 137] on icon "button" at bounding box center [118, 139] width 8 height 8
type input "20"
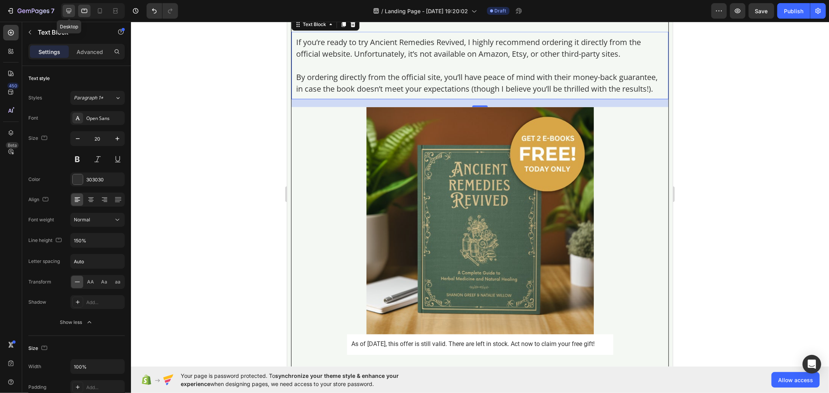
click at [67, 13] on icon at bounding box center [69, 11] width 8 height 8
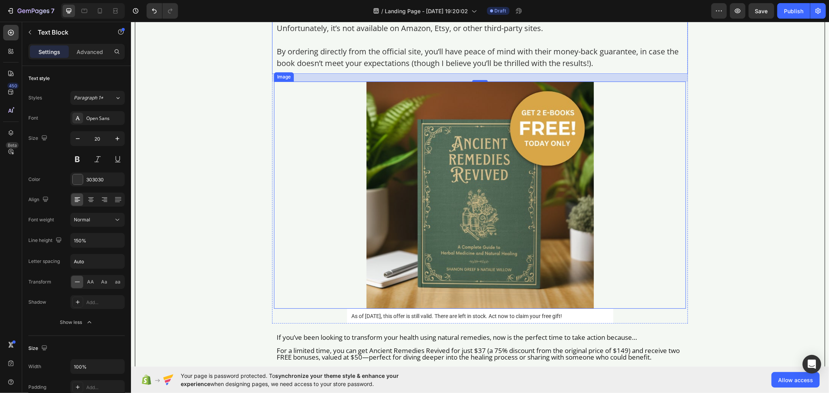
scroll to position [6789, 0]
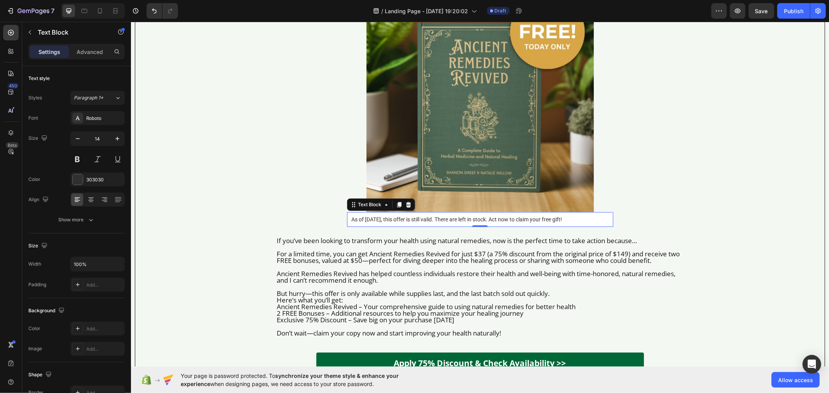
click at [360, 222] on p "As of [DATE], this offer is still valid. There are left in stock. Act now to cl…" at bounding box center [479, 219] width 257 height 5
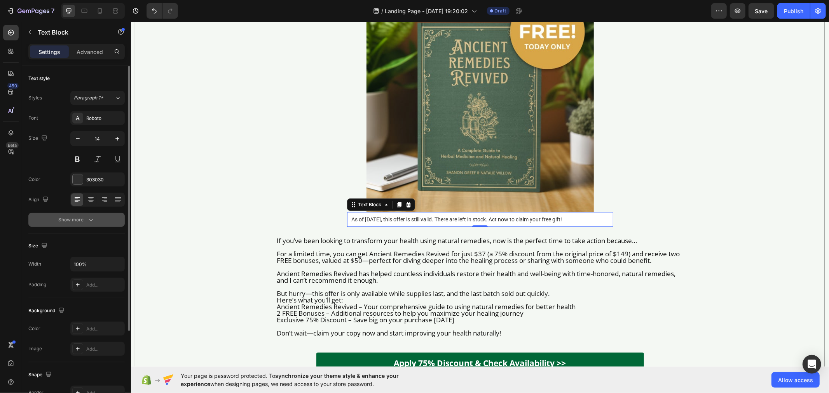
click at [91, 219] on icon "button" at bounding box center [91, 220] width 8 height 8
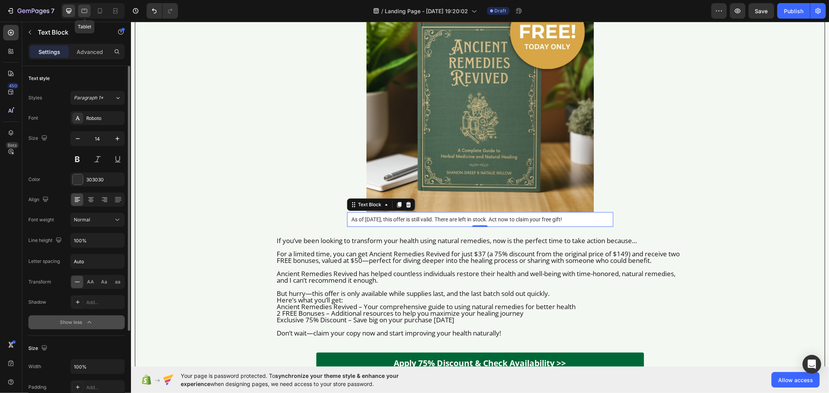
click at [84, 9] on icon at bounding box center [85, 11] width 6 height 4
type input "16"
type input "180%"
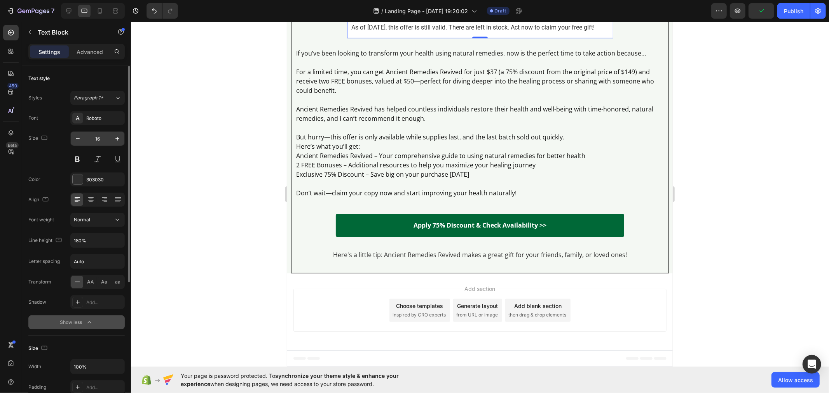
scroll to position [6353, 0]
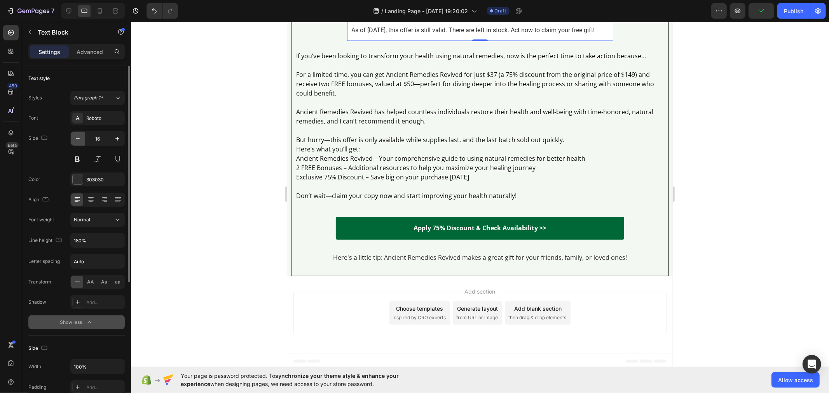
click at [79, 141] on icon "button" at bounding box center [78, 139] width 8 height 8
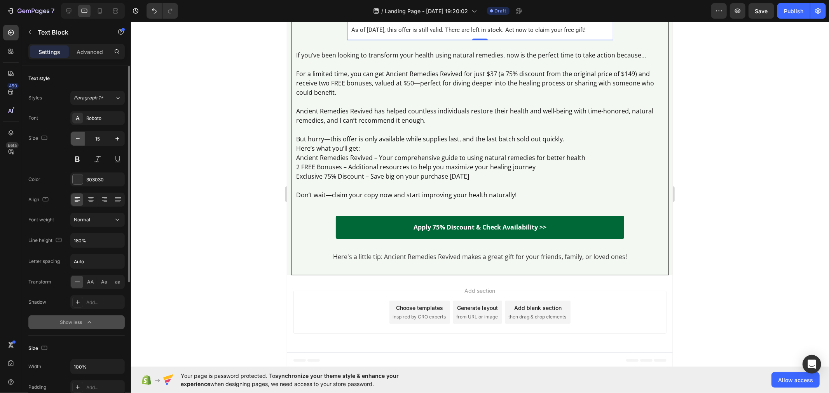
click at [79, 141] on icon "button" at bounding box center [78, 139] width 8 height 8
type input "14"
click at [111, 243] on button "button" at bounding box center [117, 241] width 14 height 14
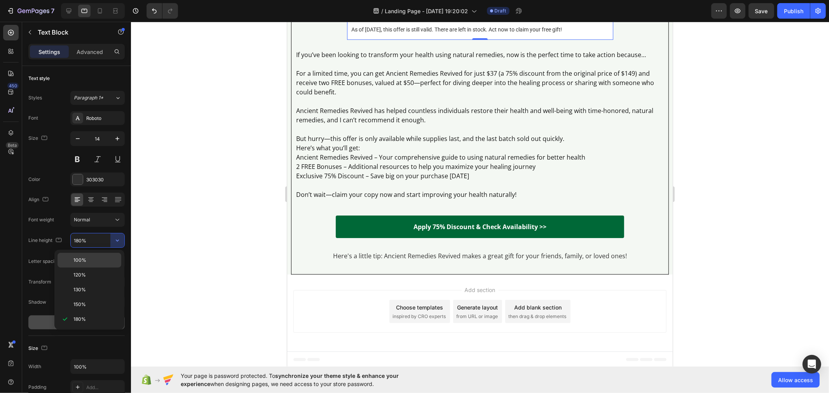
click at [107, 258] on p "100%" at bounding box center [95, 260] width 44 height 7
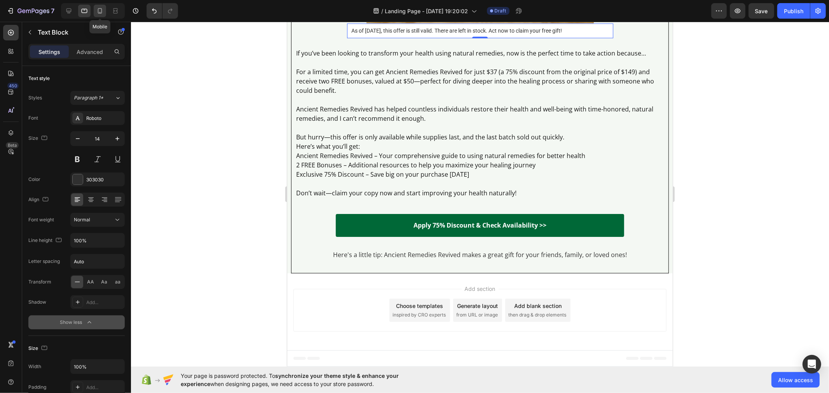
click at [96, 15] on div at bounding box center [100, 11] width 12 height 12
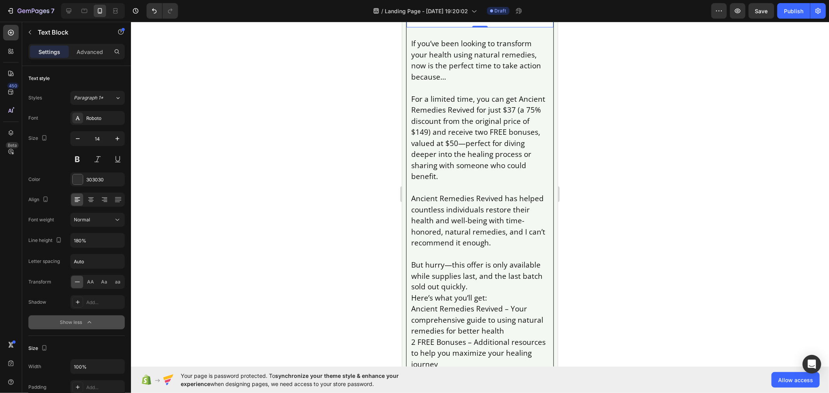
scroll to position [8450, 0]
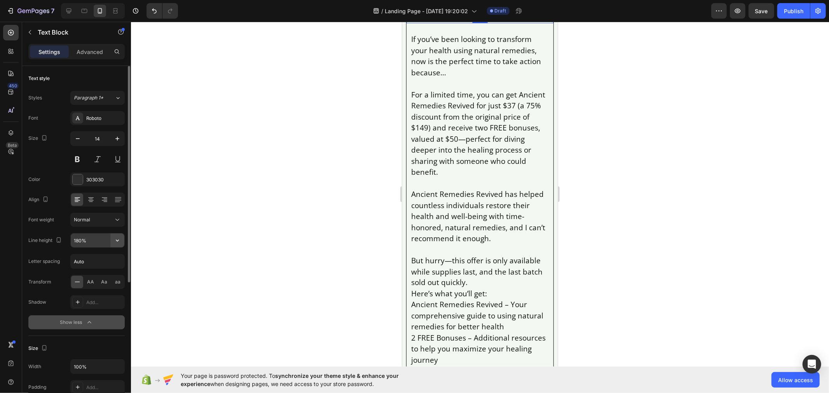
click at [115, 243] on icon "button" at bounding box center [118, 241] width 8 height 8
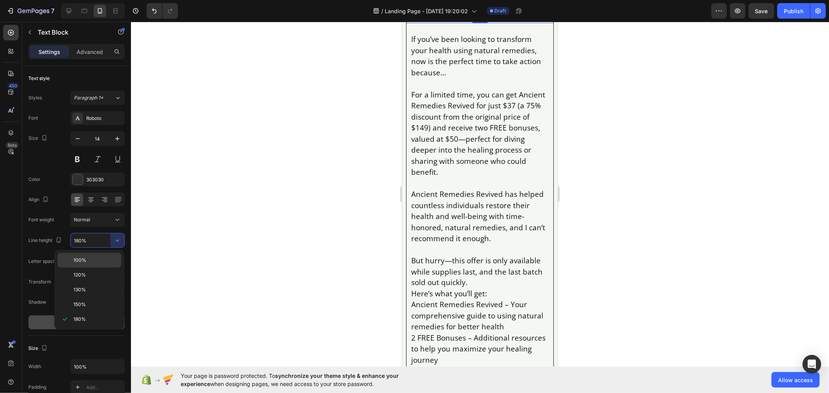
click at [101, 261] on p "100%" at bounding box center [95, 260] width 44 height 7
type input "100%"
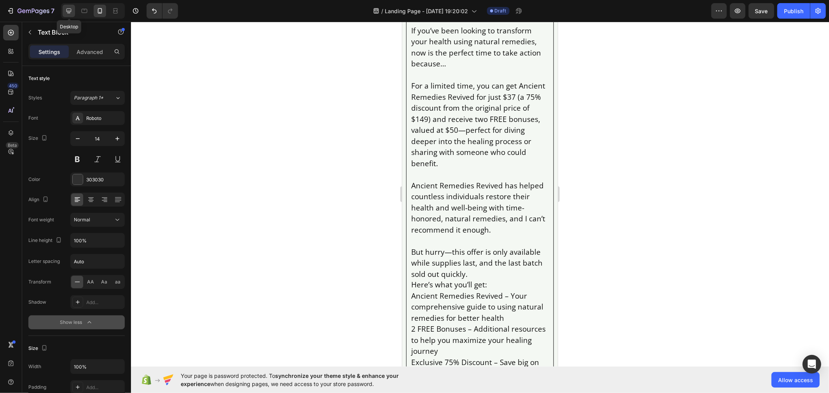
click at [64, 7] on div at bounding box center [69, 11] width 12 height 12
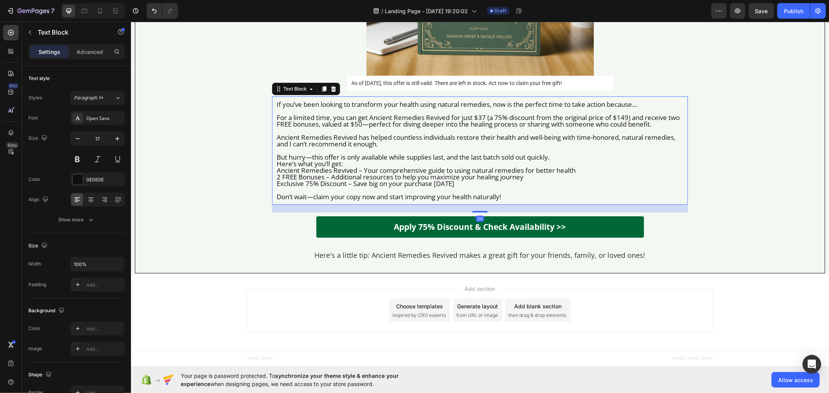
click at [309, 114] on p "For a limited time, you can get Ancient Remedies Revived for just $37 (a 75% di…" at bounding box center [479, 120] width 407 height 13
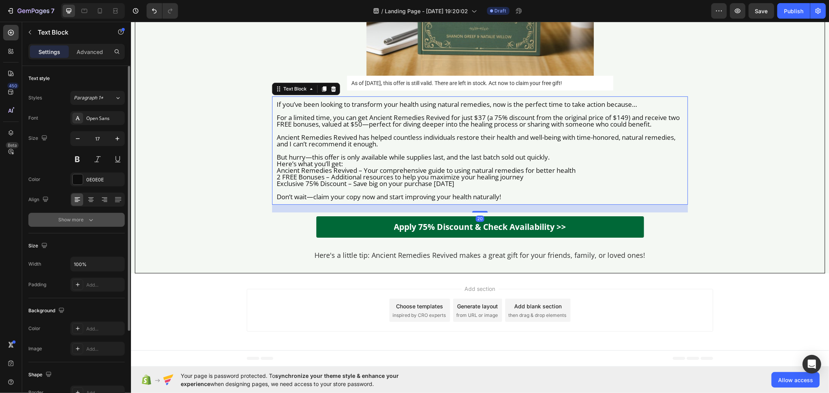
click at [108, 224] on button "Show more" at bounding box center [76, 220] width 96 height 14
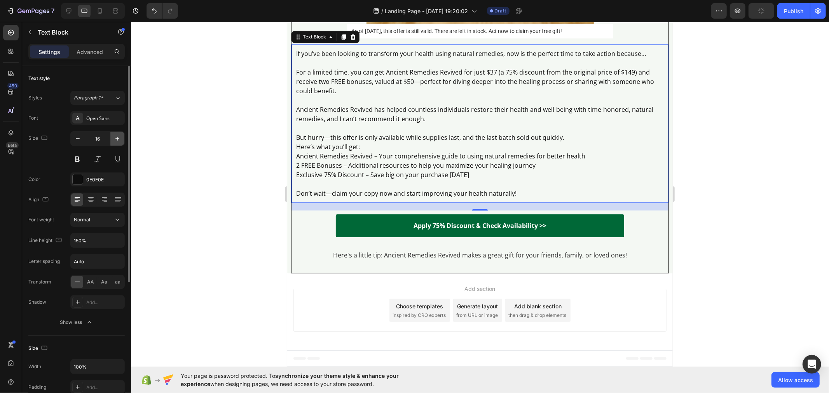
click at [121, 138] on icon "button" at bounding box center [118, 139] width 8 height 8
type input "17"
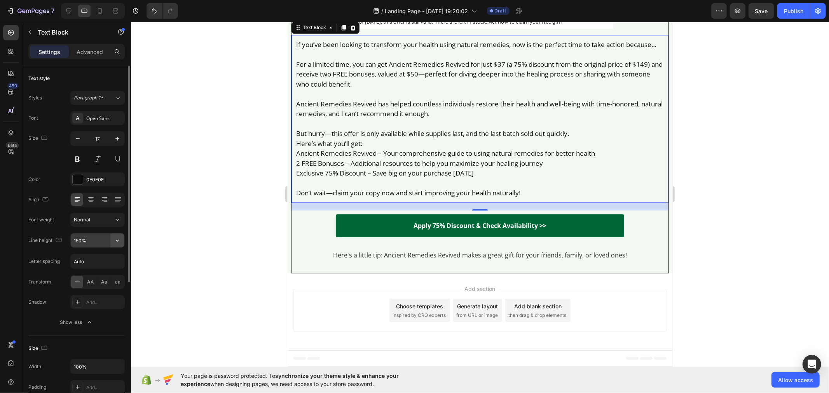
click at [121, 241] on icon "button" at bounding box center [118, 241] width 8 height 8
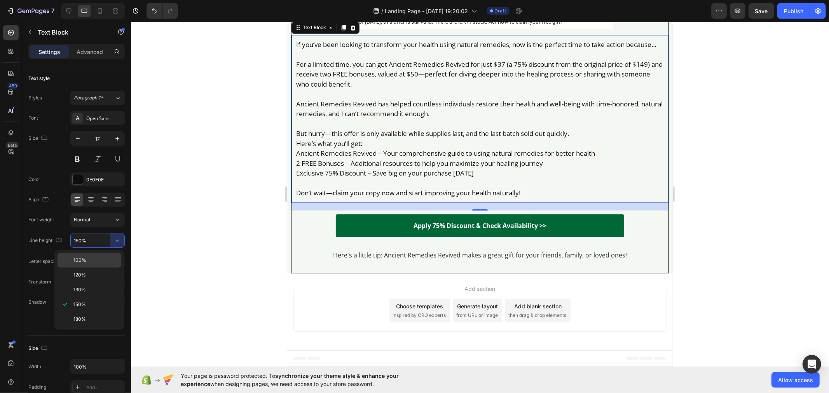
click at [101, 268] on div "100%" at bounding box center [90, 275] width 64 height 15
type input "100%"
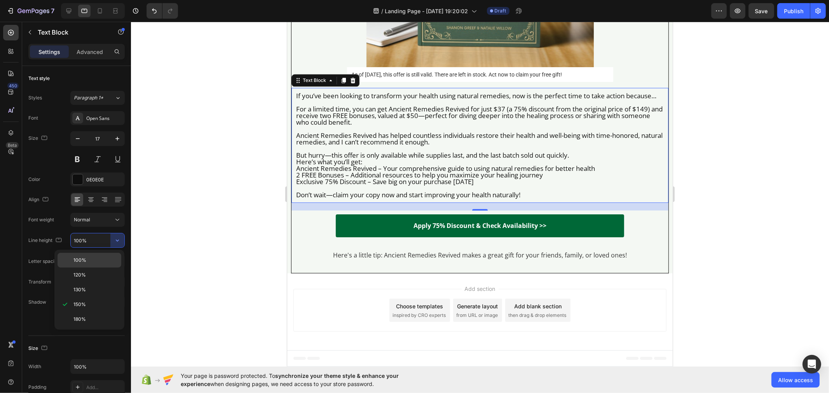
scroll to position [6342, 0]
click at [94, 14] on div at bounding box center [100, 11] width 12 height 12
type input "19"
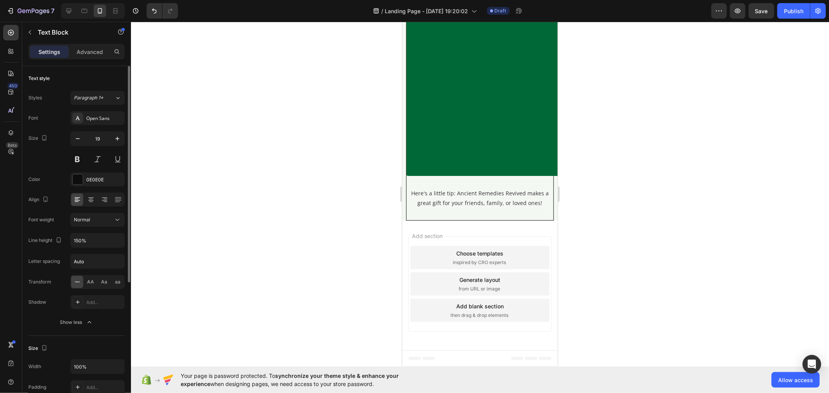
scroll to position [8475, 0]
click at [114, 241] on icon "button" at bounding box center [118, 241] width 8 height 8
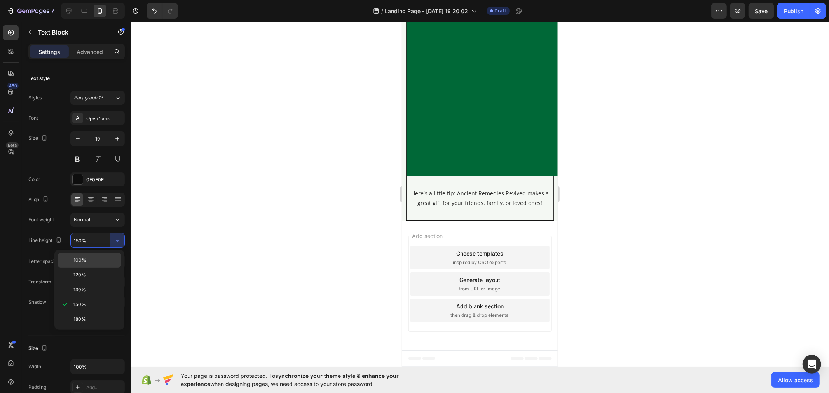
click at [101, 268] on div "100%" at bounding box center [90, 275] width 64 height 15
type input "100%"
click at [65, 7] on icon at bounding box center [69, 11] width 8 height 8
type input "17"
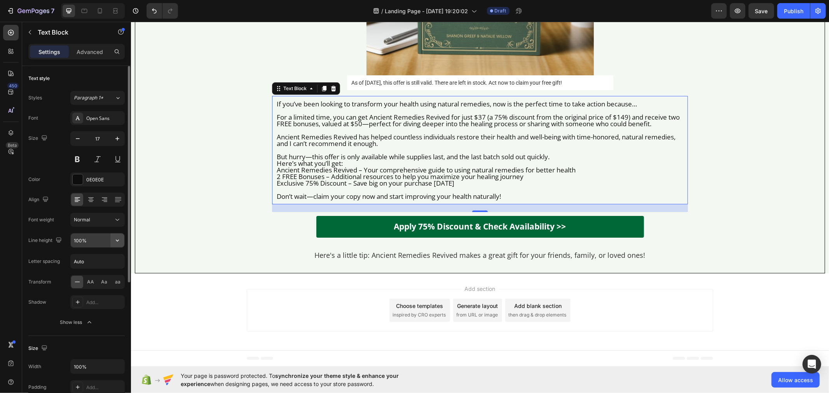
click at [112, 240] on button "button" at bounding box center [117, 241] width 14 height 14
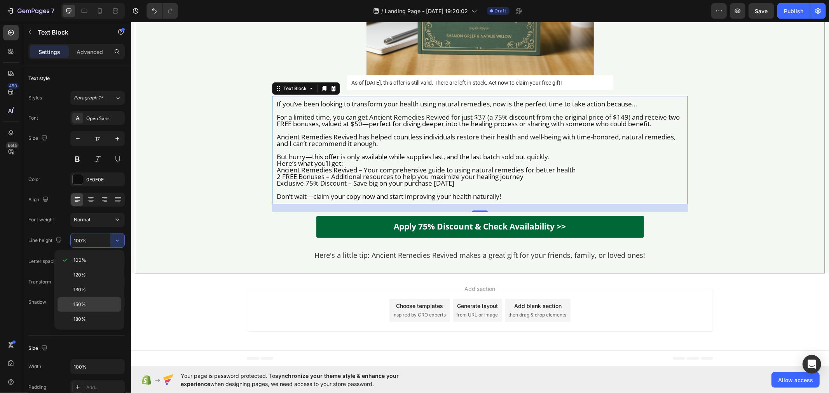
click at [100, 312] on div "150%" at bounding box center [90, 319] width 64 height 15
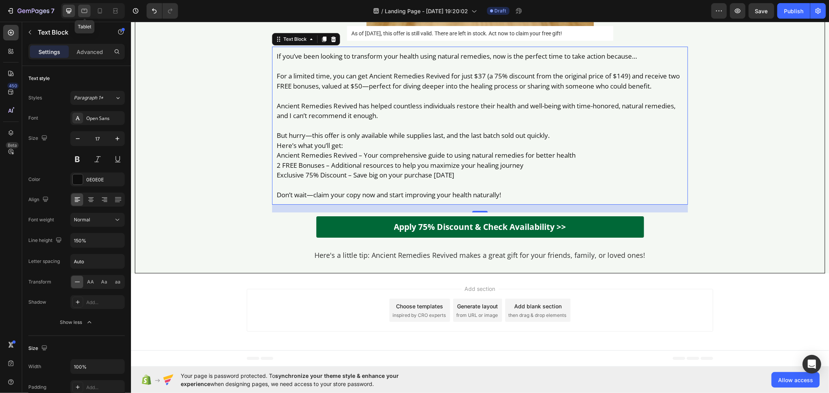
click at [86, 16] on div at bounding box center [84, 11] width 12 height 12
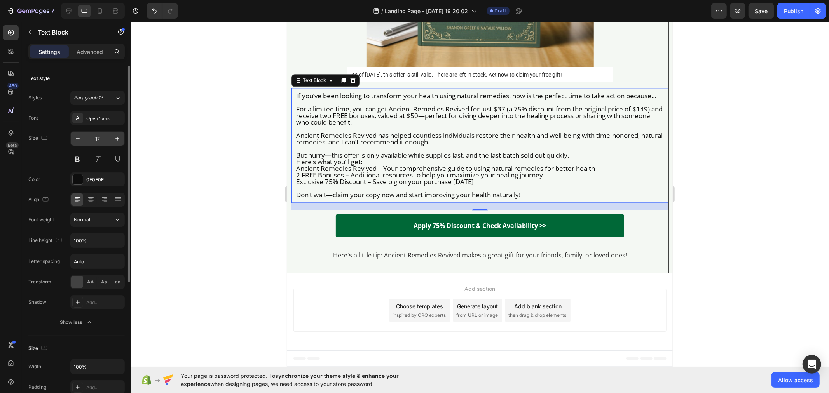
scroll to position [6342, 0]
click at [114, 241] on icon "button" at bounding box center [118, 241] width 8 height 8
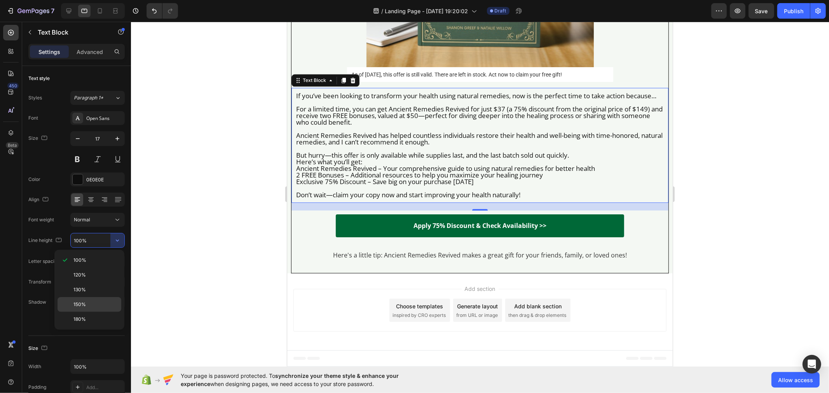
click at [101, 303] on p "150%" at bounding box center [95, 304] width 44 height 7
type input "150%"
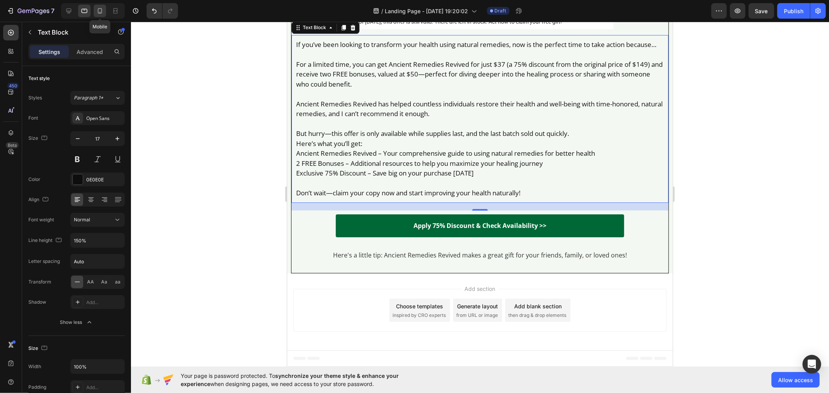
click at [100, 13] on icon at bounding box center [100, 10] width 4 height 5
type input "19"
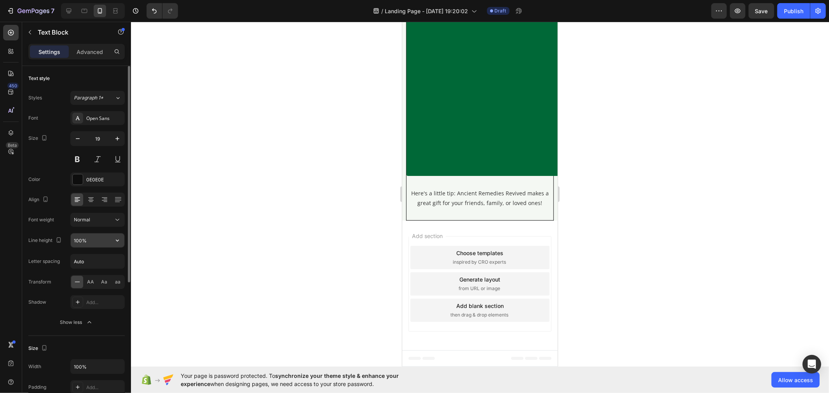
scroll to position [8475, 0]
click at [117, 242] on icon "button" at bounding box center [118, 241] width 8 height 8
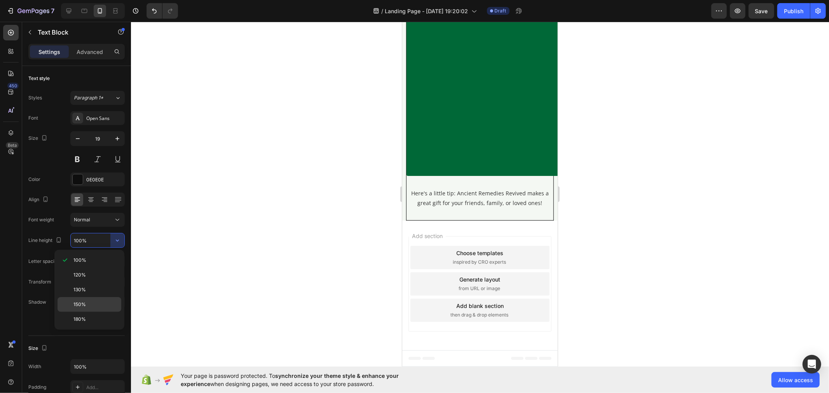
click at [104, 308] on p "150%" at bounding box center [95, 304] width 44 height 7
type input "150%"
click at [73, 7] on div at bounding box center [69, 11] width 12 height 12
type input "17"
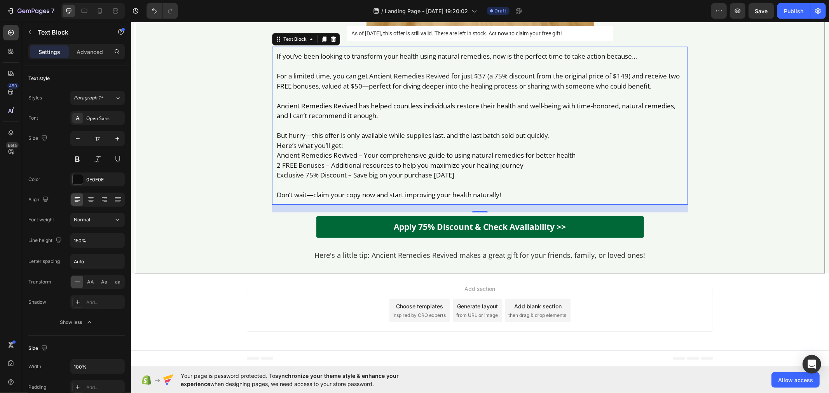
scroll to position [6986, 0]
click at [363, 255] on p "Here's a little tip: Ancient Remedies Revived makes a great gift for your frien…" at bounding box center [479, 255] width 407 height 10
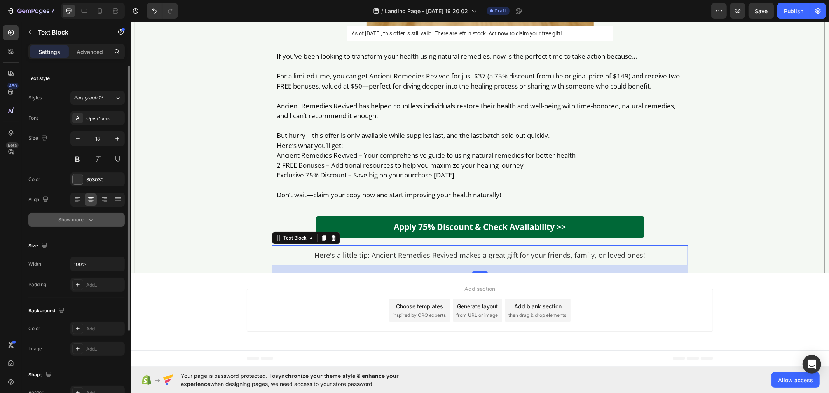
click at [107, 215] on button "Show more" at bounding box center [76, 220] width 96 height 14
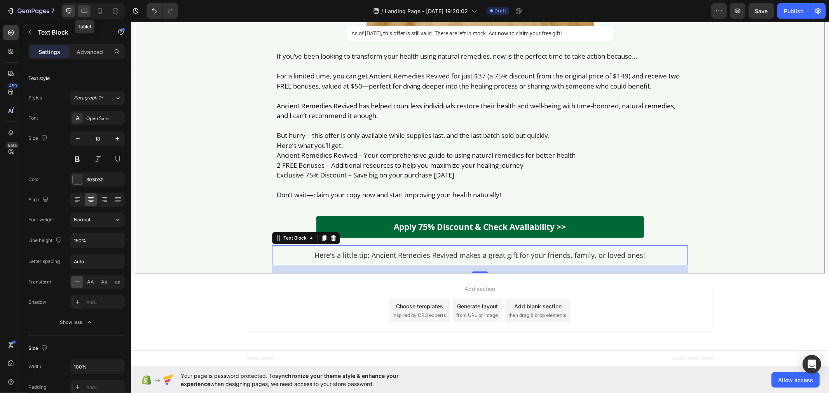
click at [84, 16] on div at bounding box center [84, 11] width 12 height 12
type input "16"
type input "180%"
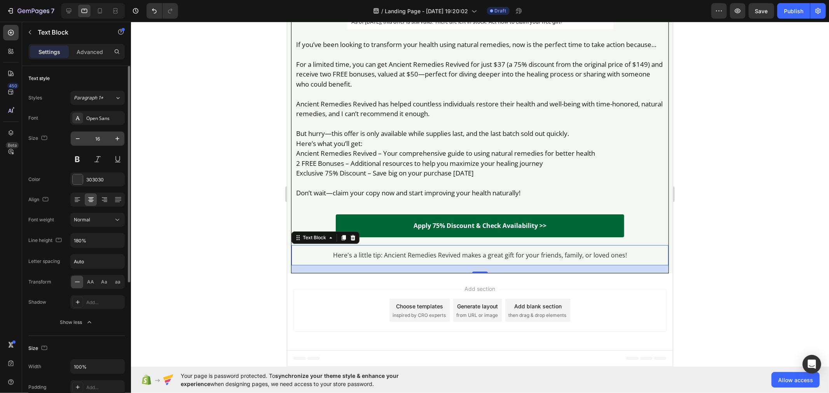
scroll to position [6398, 0]
click at [112, 137] on button "button" at bounding box center [117, 139] width 14 height 14
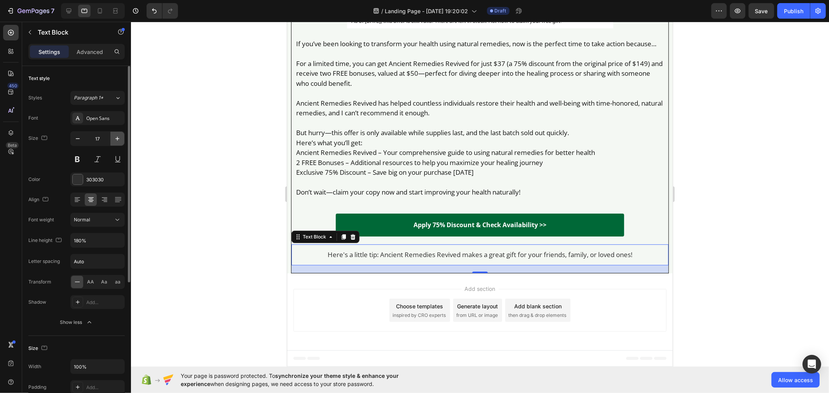
type input "18"
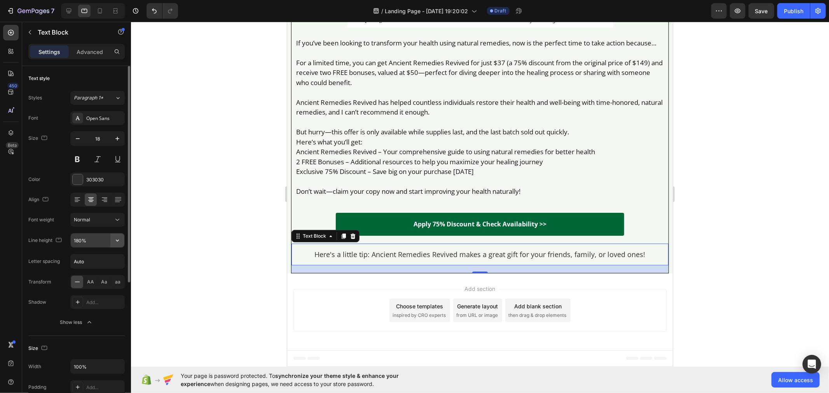
click at [121, 244] on icon "button" at bounding box center [118, 241] width 8 height 8
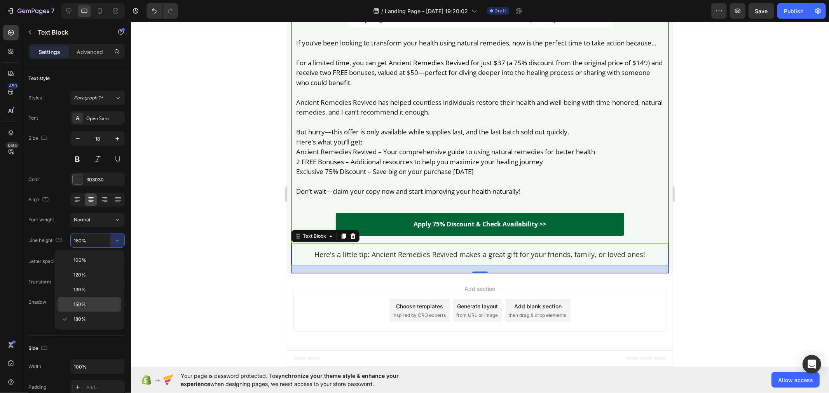
click at [101, 297] on div "150%" at bounding box center [90, 304] width 64 height 15
type input "150%"
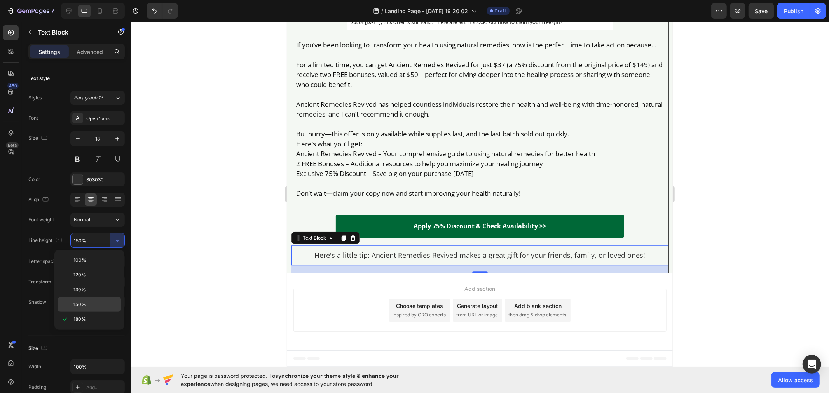
scroll to position [6398, 0]
click at [98, 6] on div at bounding box center [100, 11] width 12 height 12
type input "14"
type input "180%"
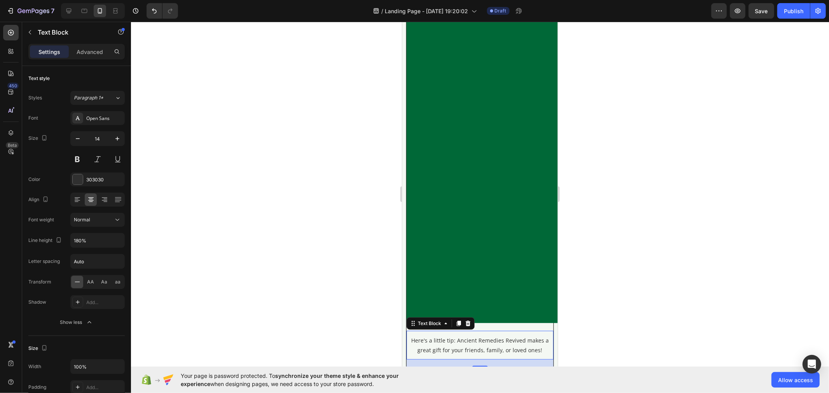
scroll to position [9122, 0]
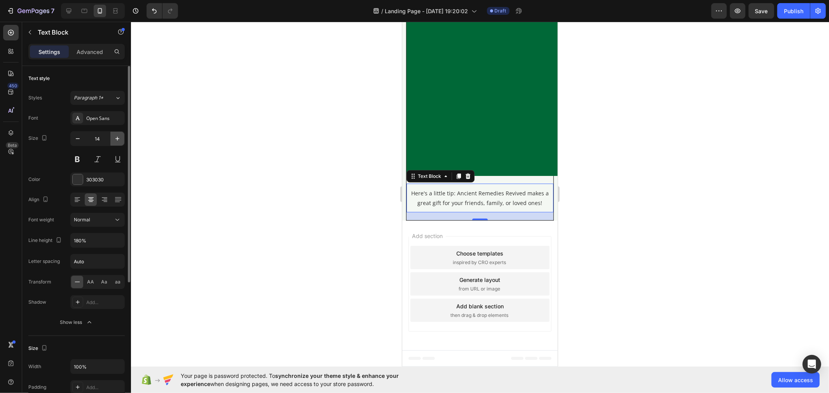
click at [122, 139] on button "button" at bounding box center [117, 139] width 14 height 14
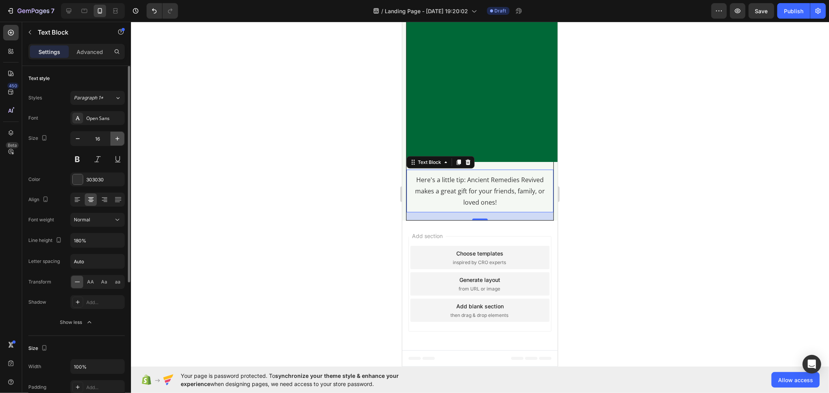
click at [122, 139] on button "button" at bounding box center [117, 139] width 14 height 14
type input "19"
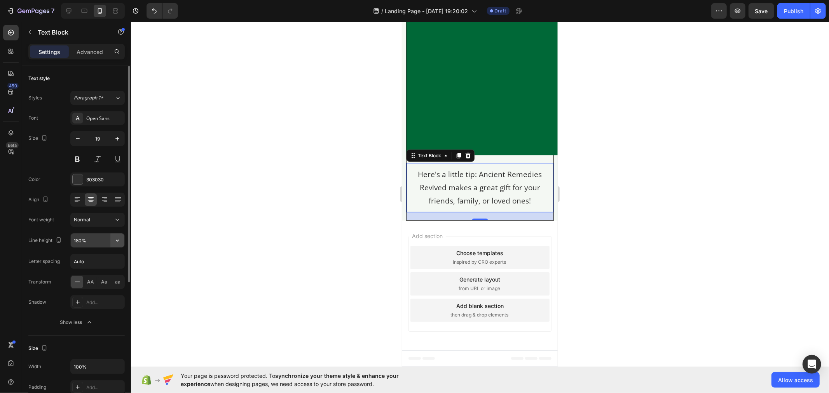
click at [114, 238] on icon "button" at bounding box center [118, 241] width 8 height 8
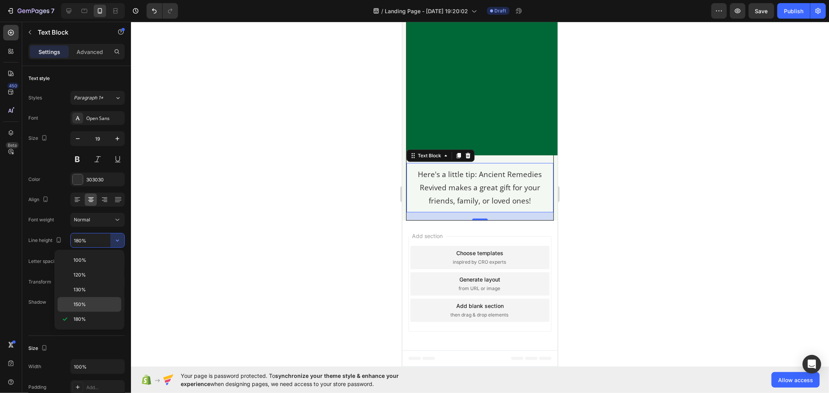
click at [113, 306] on p "150%" at bounding box center [95, 304] width 44 height 7
type input "150%"
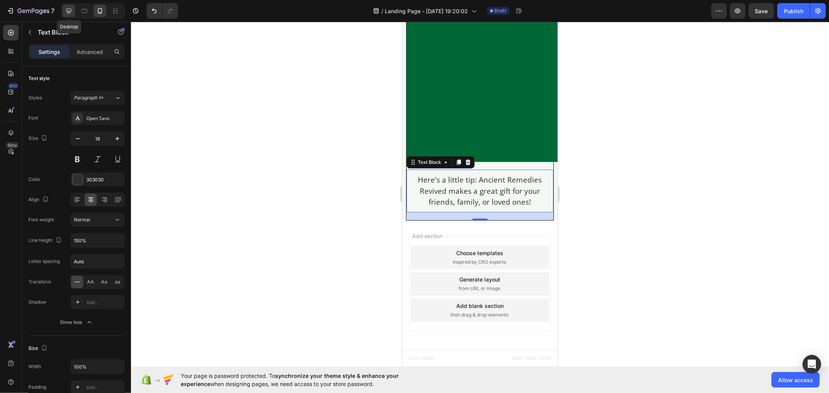
click at [66, 15] on div at bounding box center [69, 11] width 12 height 12
type input "18"
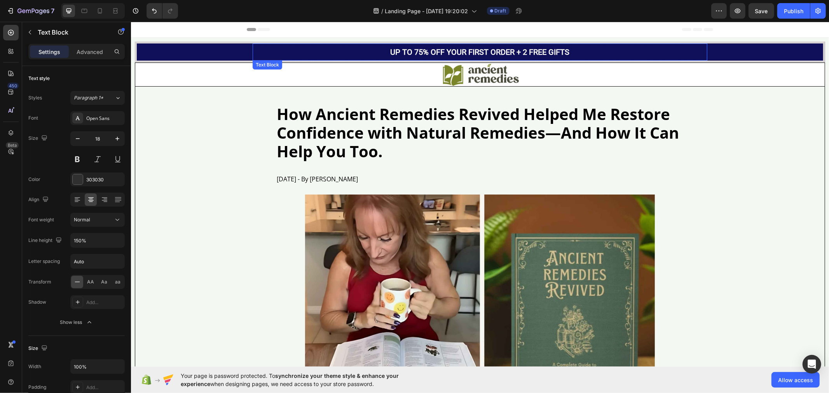
click at [393, 45] on div "UP TO 75% OFF YOUR FIRST ORDER + 2 FREE GIFTS Text Block" at bounding box center [479, 51] width 455 height 17
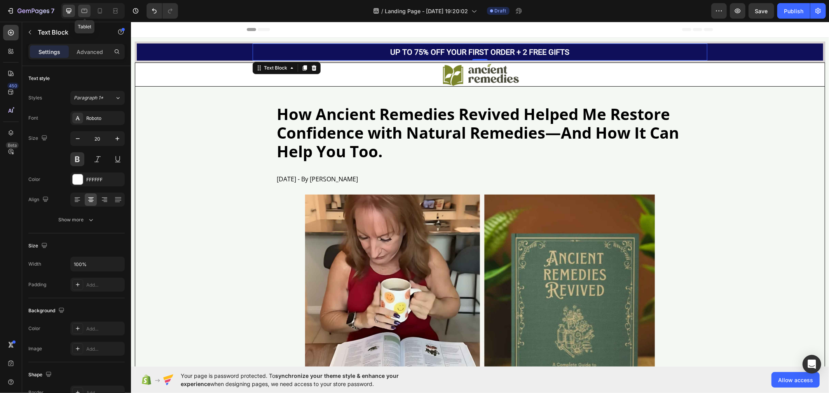
click at [82, 14] on div at bounding box center [84, 11] width 12 height 12
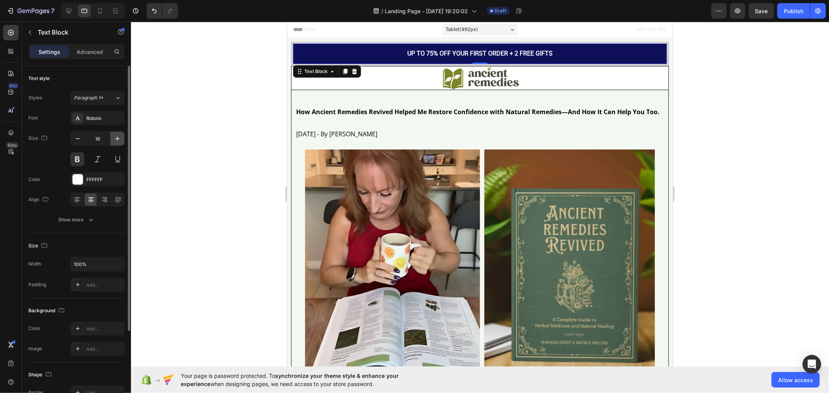
click at [123, 140] on button "button" at bounding box center [117, 139] width 14 height 14
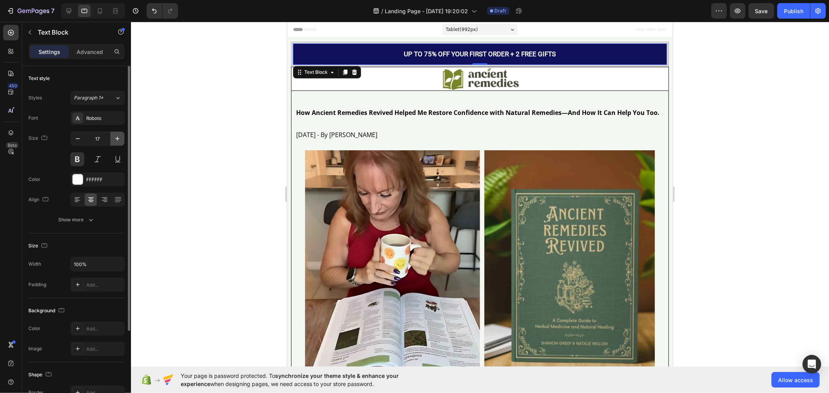
click at [123, 140] on button "button" at bounding box center [117, 139] width 14 height 14
type input "20"
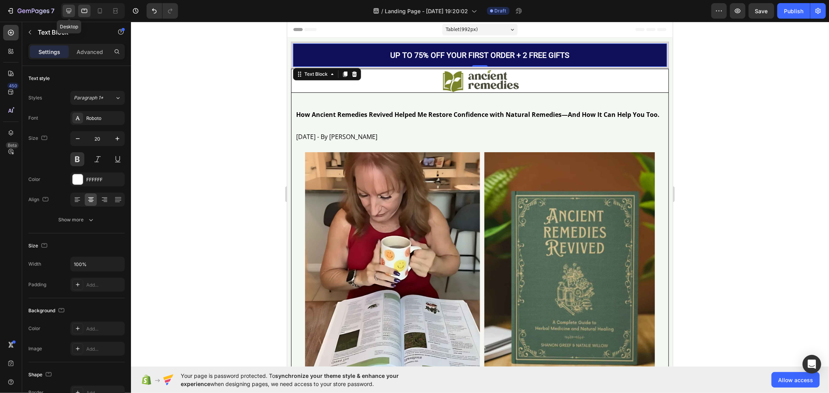
click at [70, 12] on icon at bounding box center [68, 11] width 5 height 5
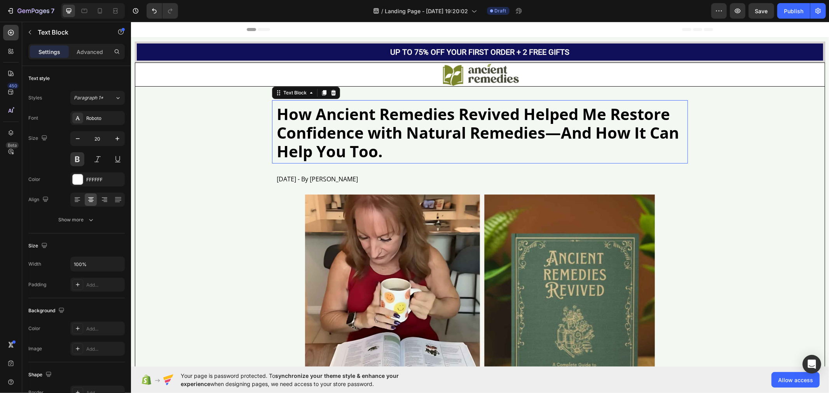
click at [306, 139] on p "How Ancient Remedies Revived Helped Me Restore Confidence with Natural Remedies…" at bounding box center [479, 133] width 407 height 56
click at [86, 14] on icon at bounding box center [84, 11] width 8 height 8
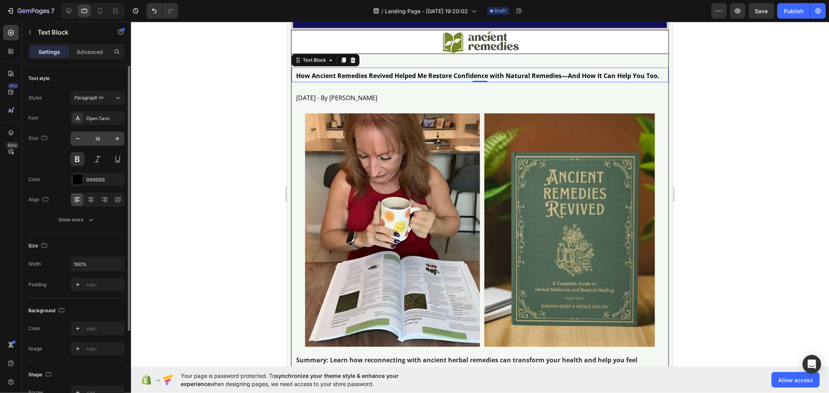
scroll to position [57, 0]
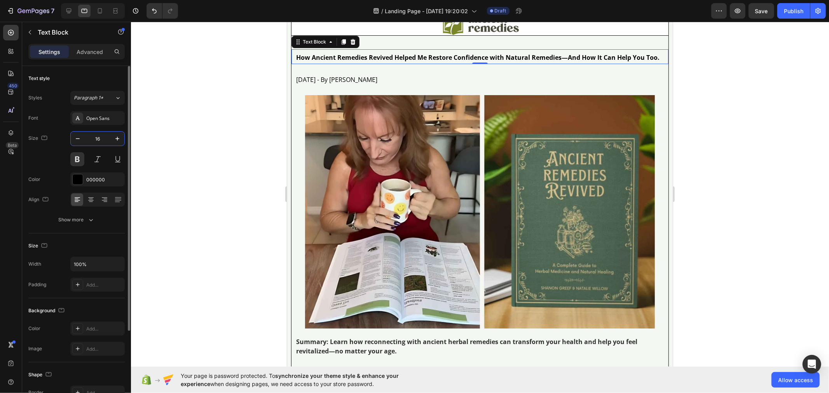
click at [103, 138] on input "16" at bounding box center [98, 139] width 26 height 14
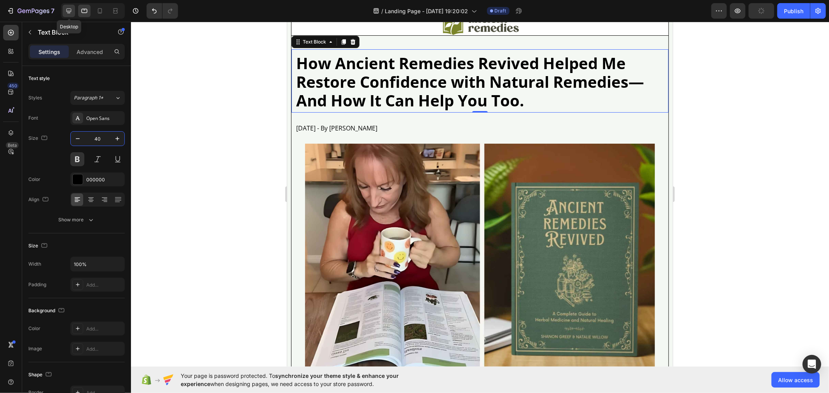
type input "40"
click at [67, 14] on icon at bounding box center [69, 11] width 8 height 8
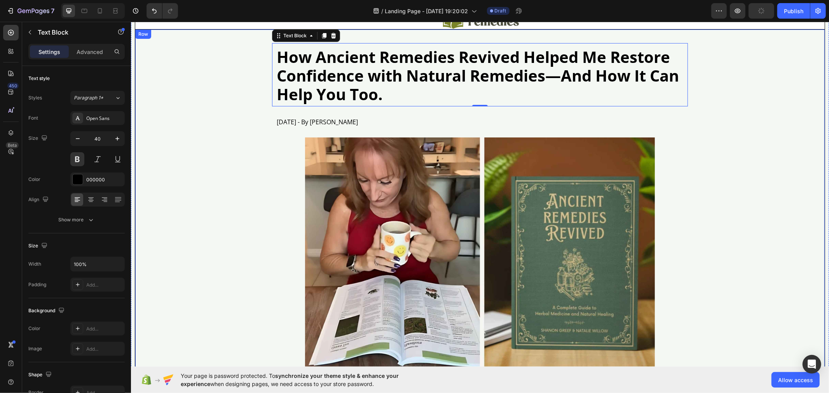
scroll to position [51, 0]
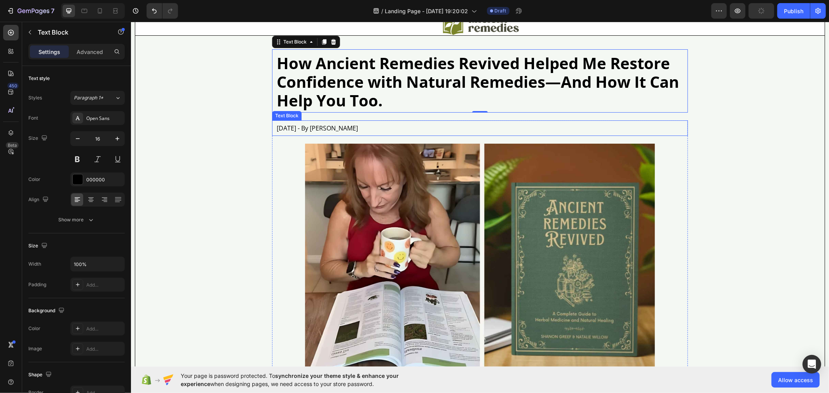
click at [289, 126] on p "[DATE] - By [PERSON_NAME]" at bounding box center [479, 128] width 407 height 6
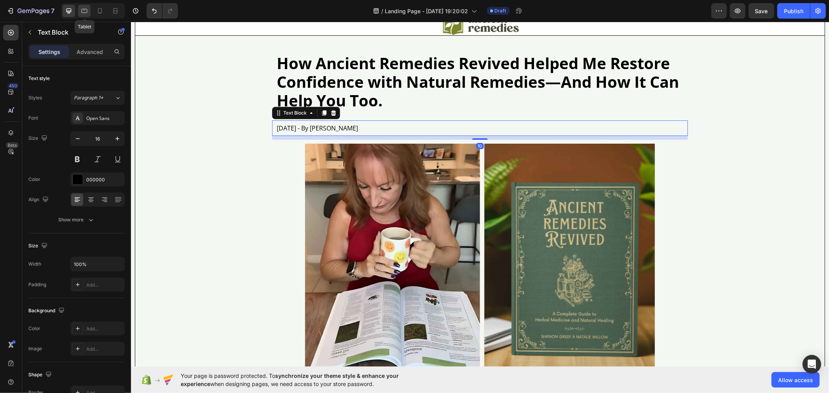
click at [82, 15] on div at bounding box center [84, 11] width 12 height 12
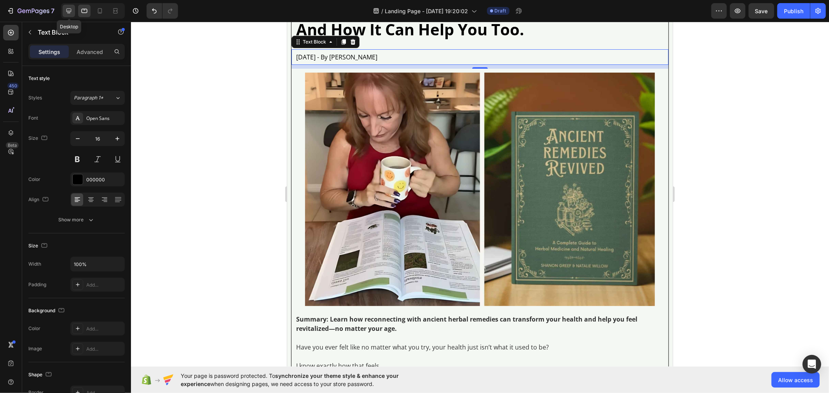
click at [69, 13] on icon at bounding box center [69, 11] width 8 height 8
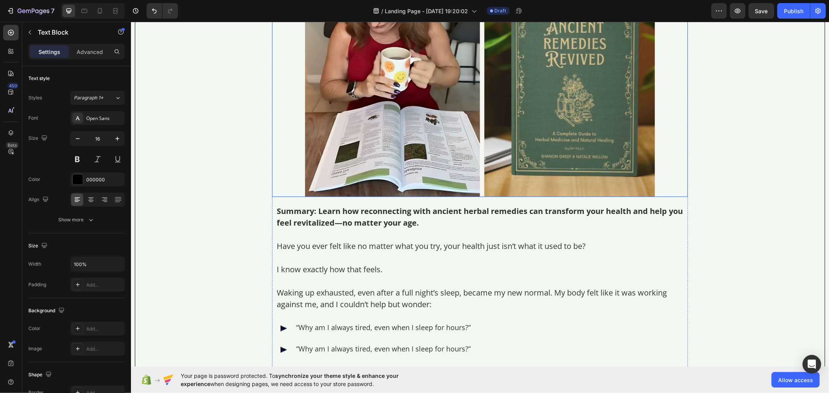
scroll to position [252, 0]
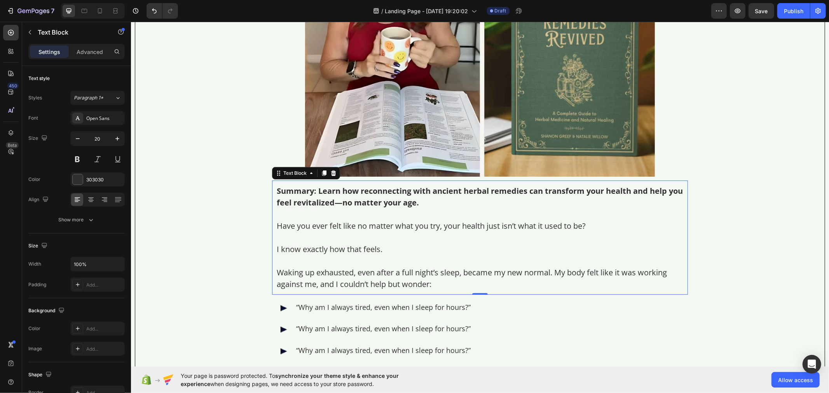
click at [337, 208] on p at bounding box center [479, 214] width 407 height 12
click at [88, 13] on icon at bounding box center [84, 11] width 8 height 8
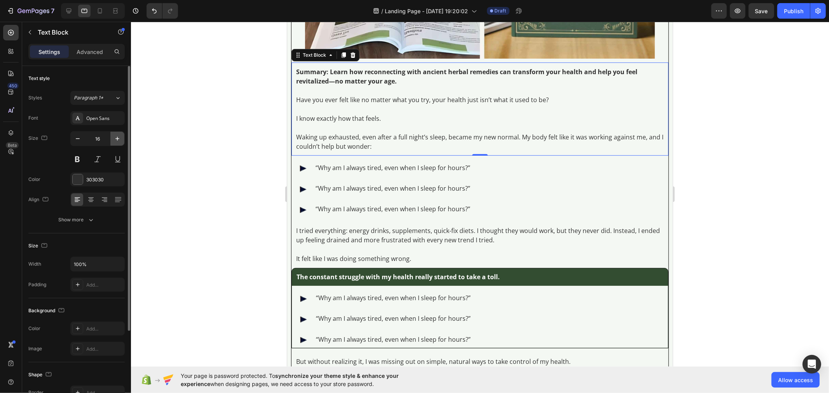
scroll to position [389, 0]
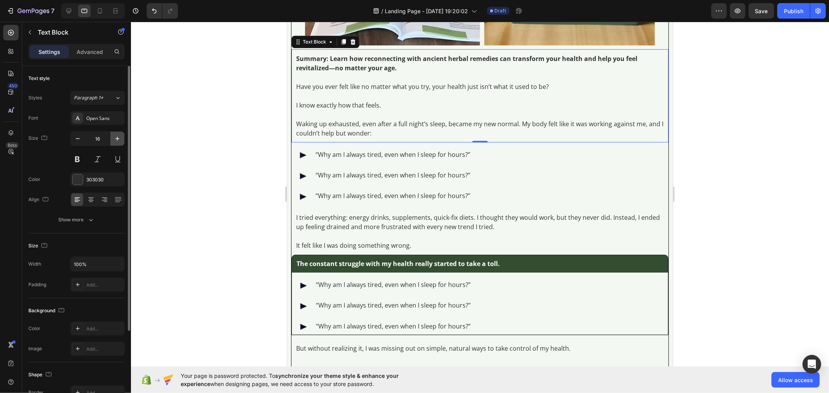
click at [118, 141] on icon "button" at bounding box center [118, 139] width 8 height 8
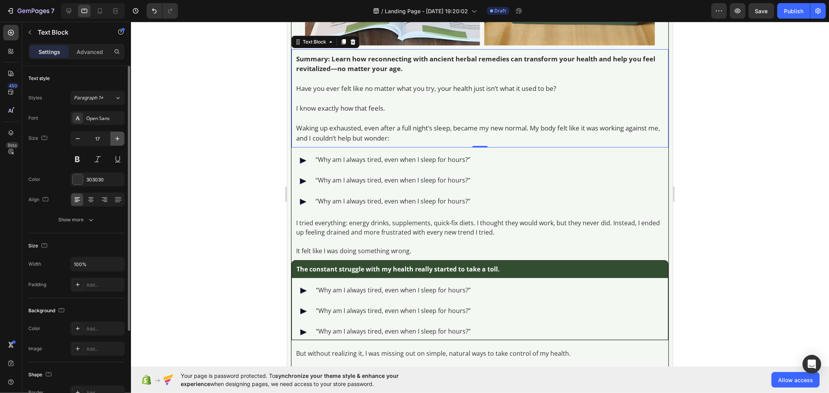
click at [118, 142] on icon "button" at bounding box center [118, 139] width 8 height 8
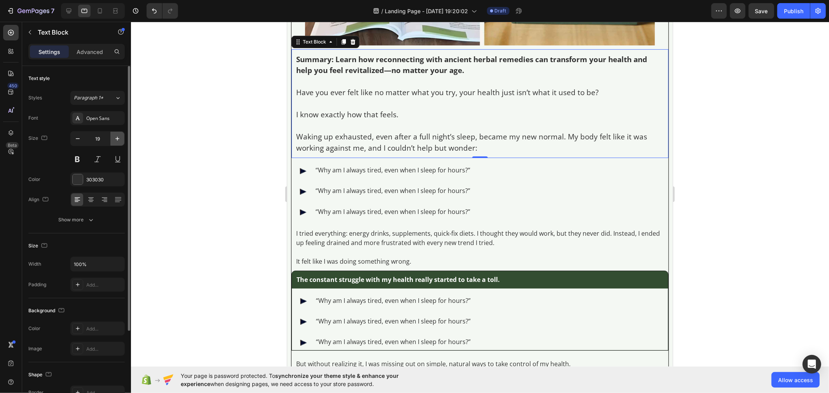
click at [118, 142] on icon "button" at bounding box center [118, 139] width 8 height 8
type input "20"
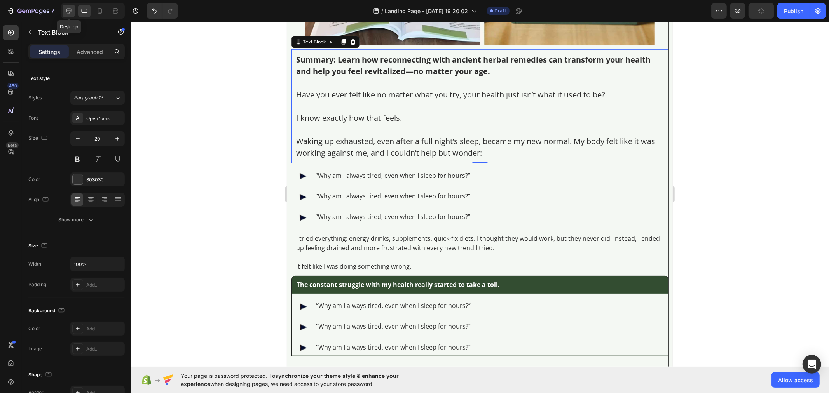
click at [66, 10] on icon at bounding box center [68, 11] width 5 height 5
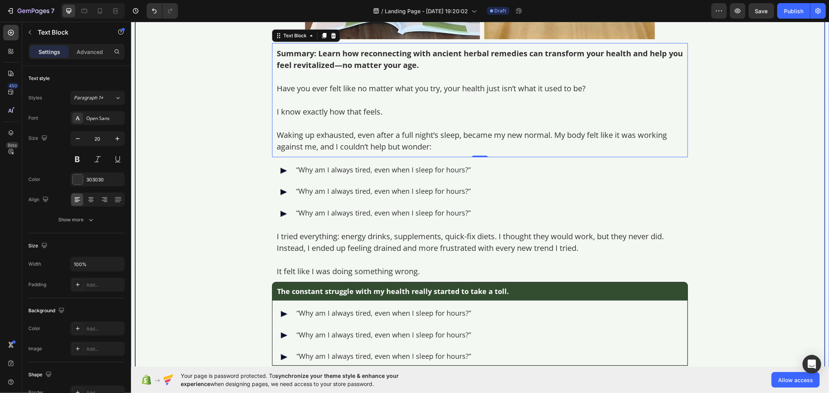
scroll to position [383, 0]
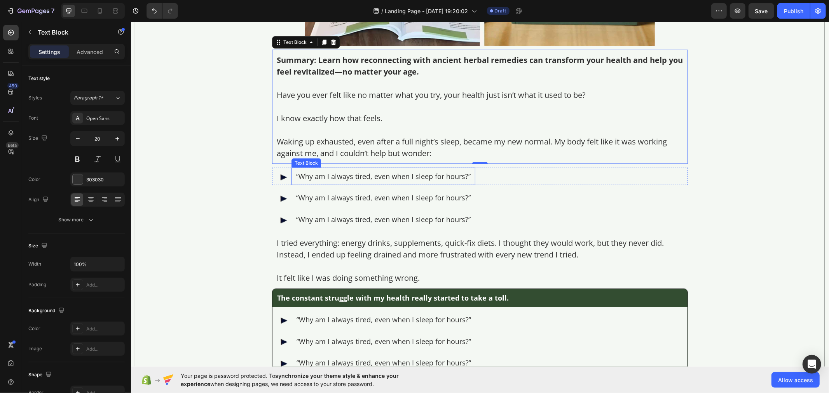
click at [312, 175] on p "“Why am I always tired, even when I sleep for hours?”" at bounding box center [383, 176] width 175 height 9
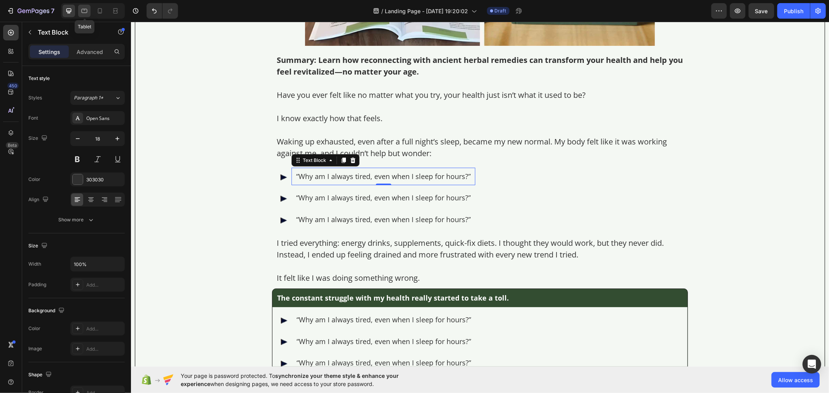
click at [82, 15] on div at bounding box center [84, 11] width 12 height 12
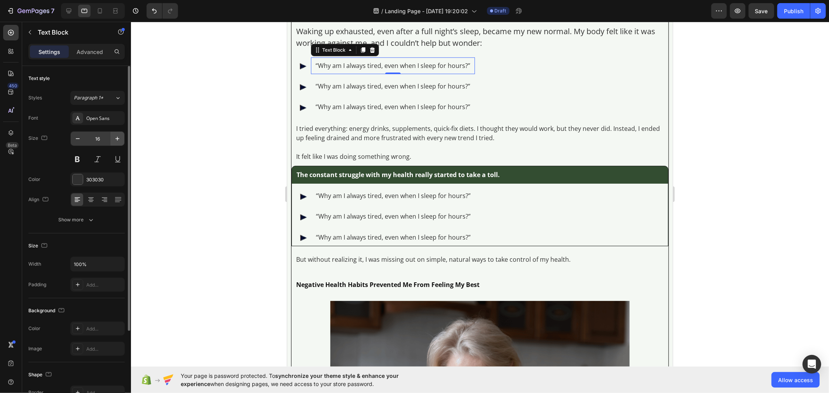
scroll to position [507, 0]
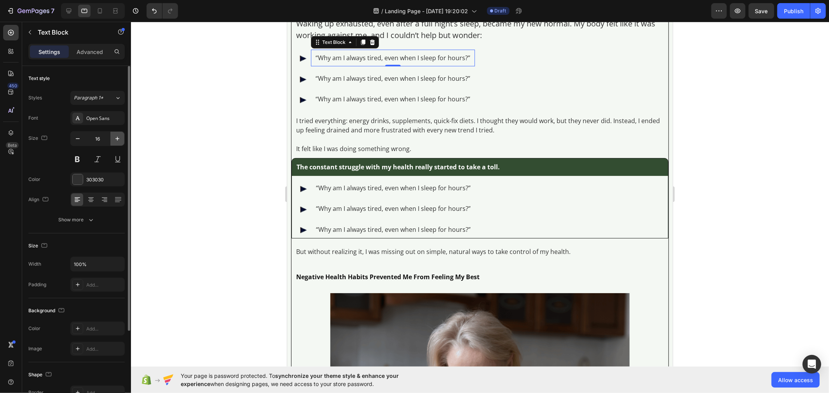
click at [114, 140] on icon "button" at bounding box center [118, 139] width 8 height 8
type input "18"
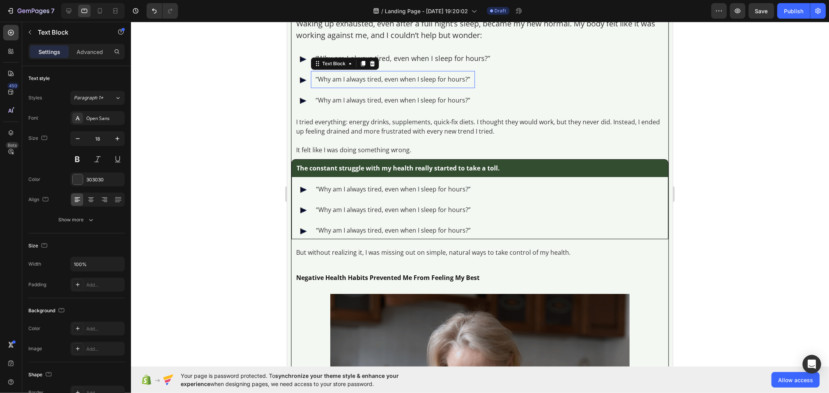
click at [346, 78] on p "“Why am I always tired, even when I sleep for hours?”" at bounding box center [392, 78] width 155 height 7
click at [115, 143] on button "button" at bounding box center [117, 139] width 14 height 14
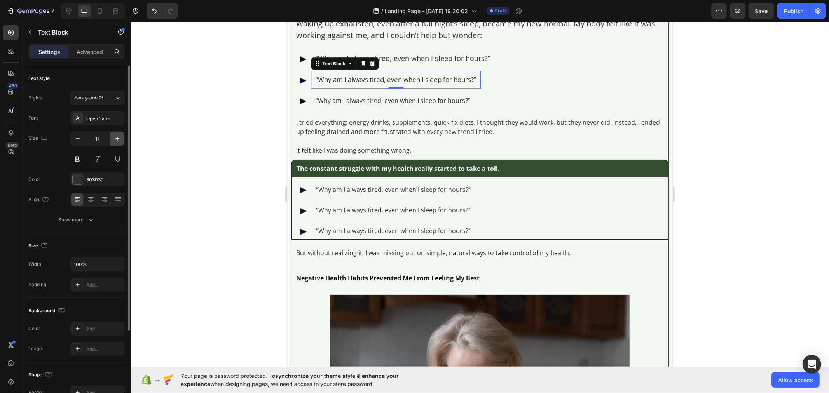
click at [115, 143] on button "button" at bounding box center [117, 139] width 14 height 14
type input "18"
click at [338, 102] on p "“Why am I always tired, even when I sleep for hours?”" at bounding box center [392, 100] width 155 height 7
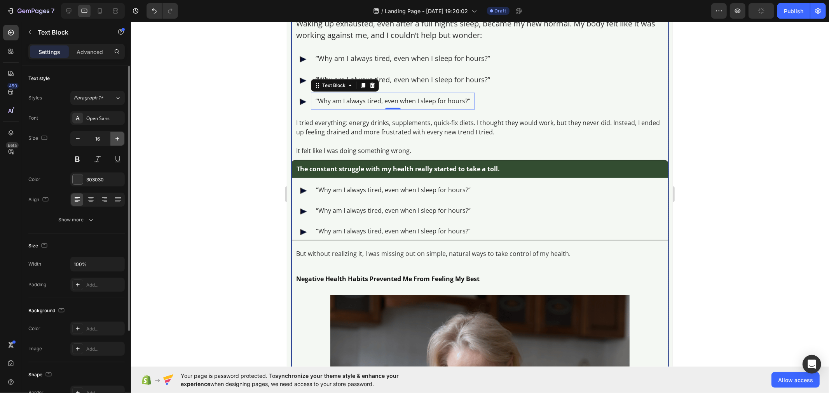
click at [115, 137] on icon "button" at bounding box center [118, 139] width 8 height 8
type input "18"
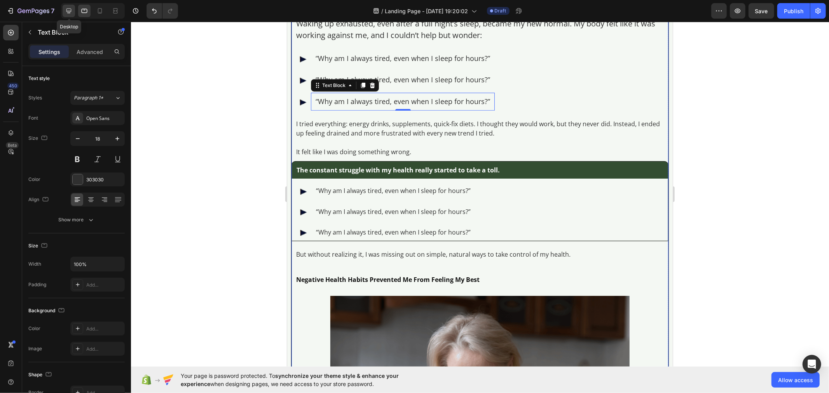
click at [70, 11] on icon at bounding box center [68, 11] width 5 height 5
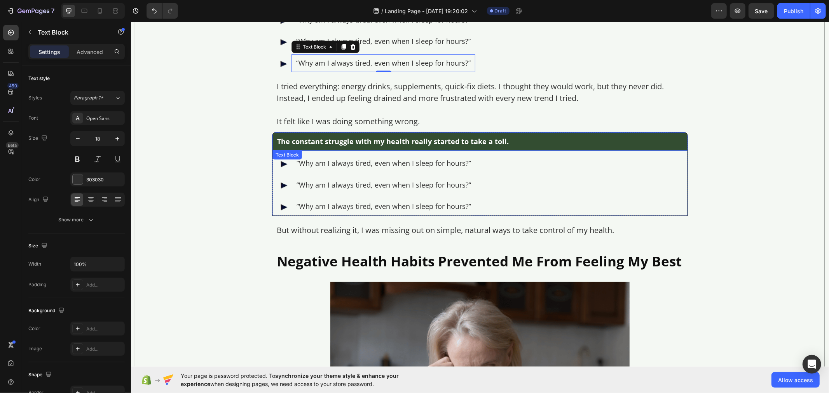
scroll to position [544, 0]
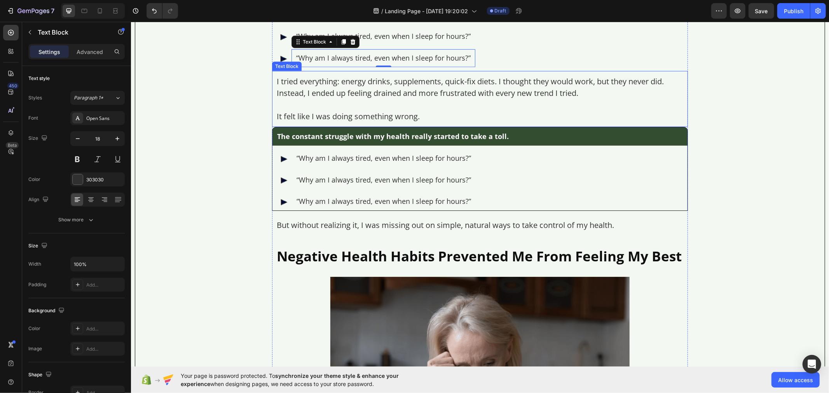
click at [324, 93] on p "I tried everything: energy drinks, supplements, quick-fix diets. I thought they…" at bounding box center [479, 86] width 407 height 23
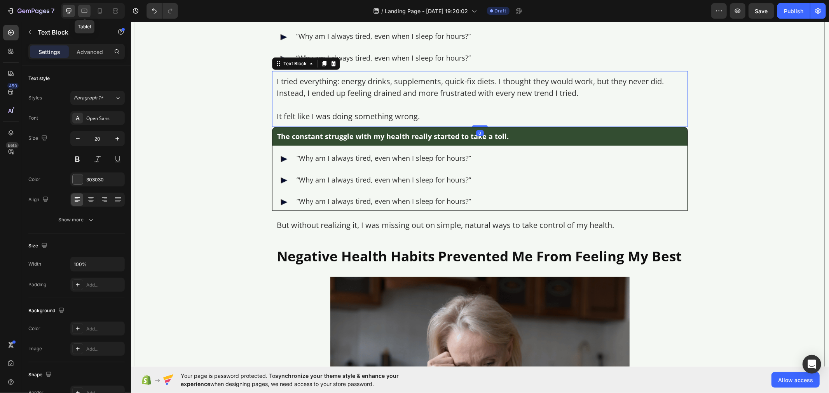
click at [84, 12] on icon at bounding box center [84, 11] width 8 height 8
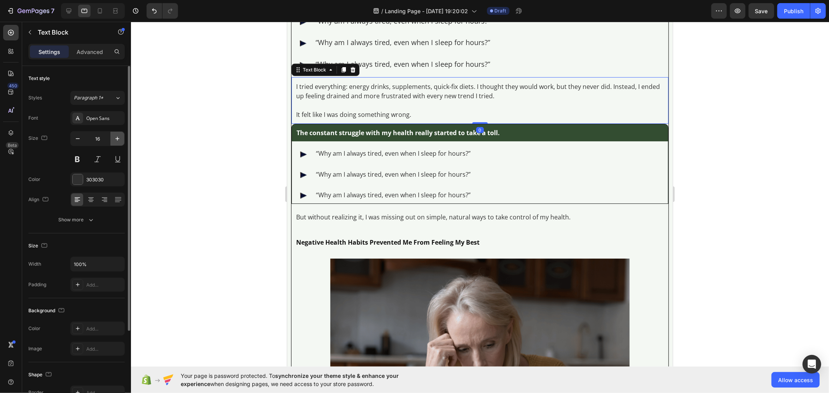
scroll to position [572, 0]
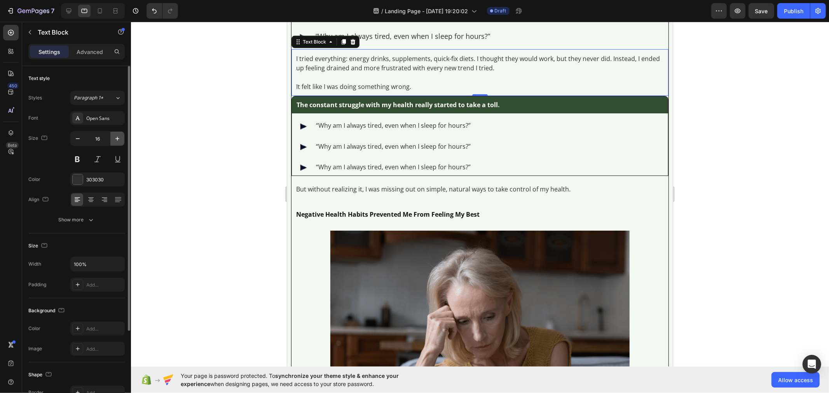
click at [118, 136] on icon "button" at bounding box center [118, 139] width 8 height 8
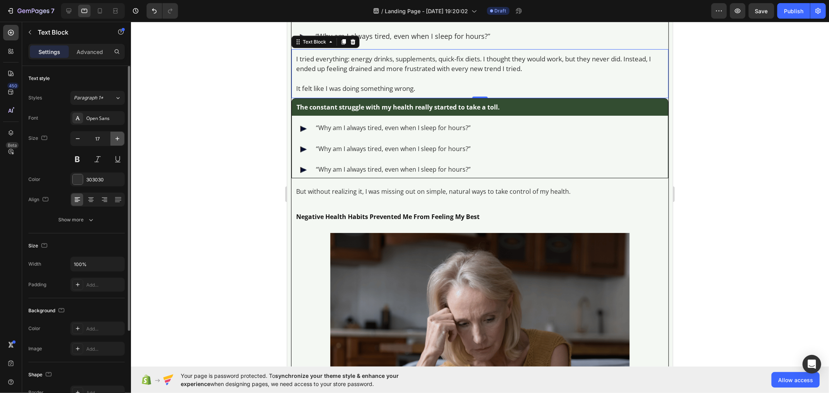
click at [118, 136] on icon "button" at bounding box center [118, 139] width 8 height 8
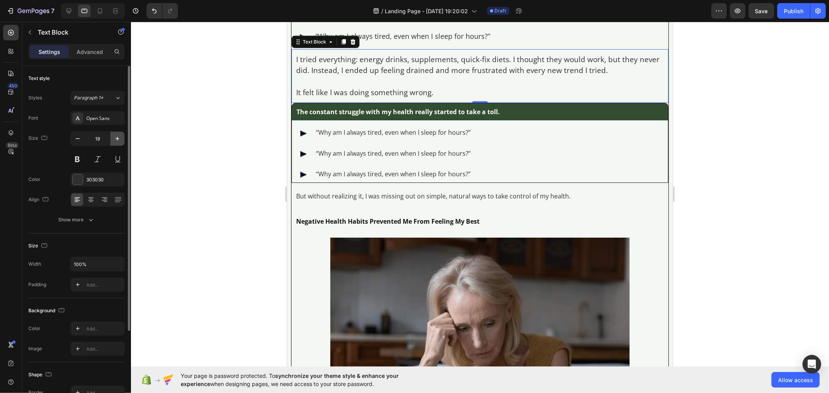
click at [118, 136] on icon "button" at bounding box center [118, 139] width 8 height 8
type input "20"
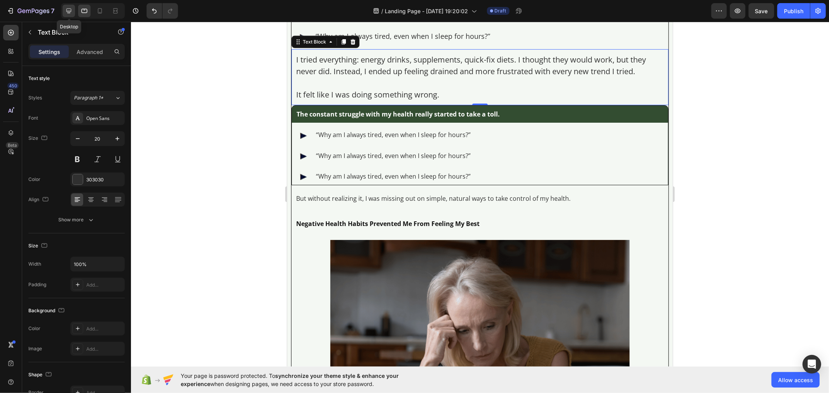
click at [70, 7] on icon at bounding box center [69, 11] width 8 height 8
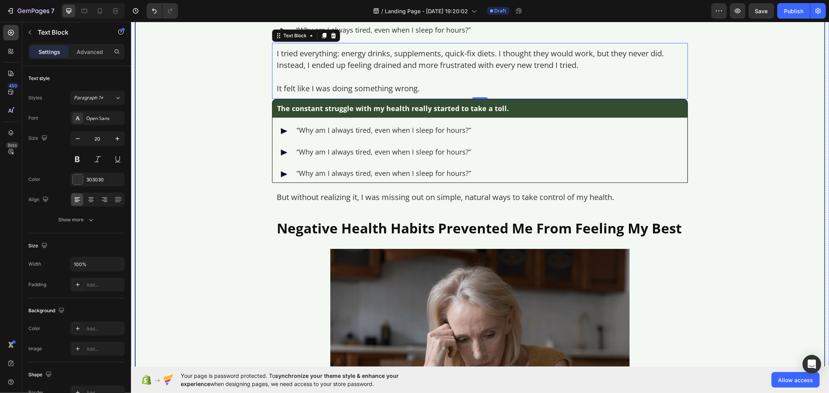
scroll to position [566, 0]
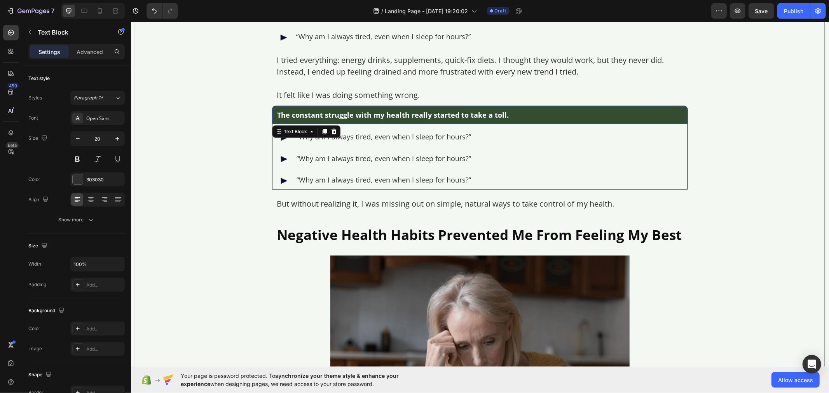
click at [299, 111] on p "The constant struggle with my health really started to take a toll." at bounding box center [480, 114] width 406 height 9
click at [84, 11] on icon at bounding box center [84, 11] width 8 height 8
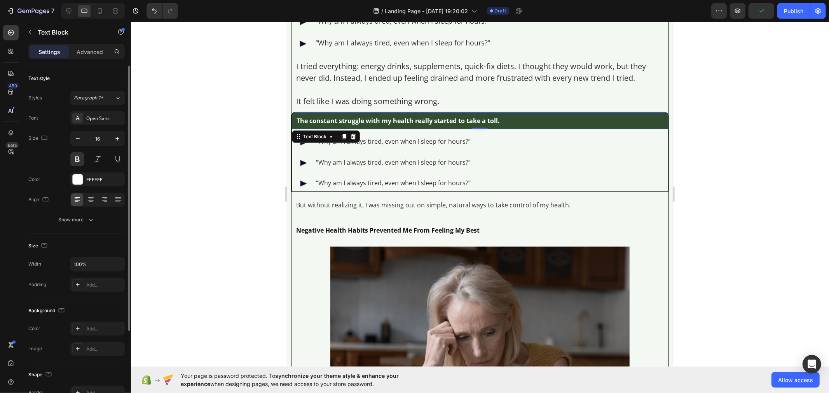
scroll to position [628, 0]
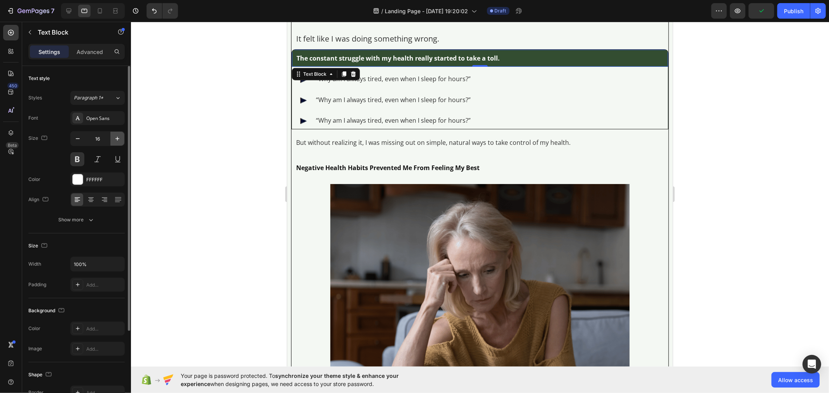
click at [120, 135] on icon "button" at bounding box center [118, 139] width 8 height 8
type input "18"
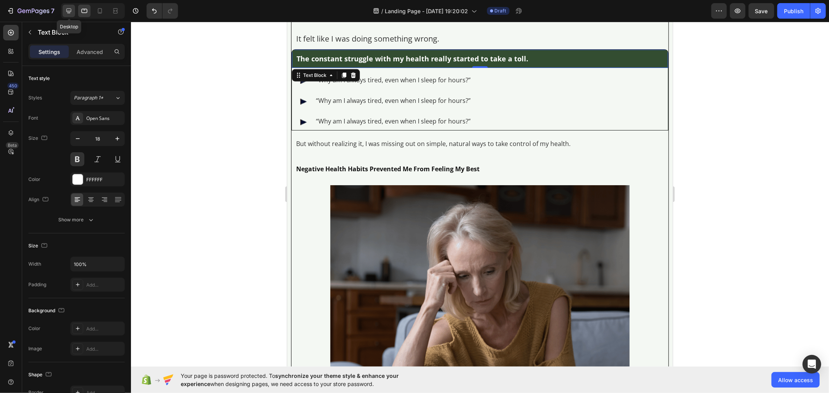
click at [69, 10] on icon at bounding box center [69, 11] width 8 height 8
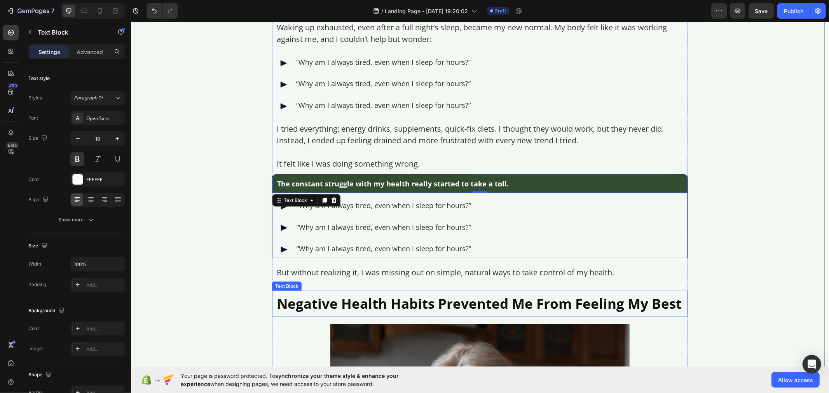
scroll to position [449, 0]
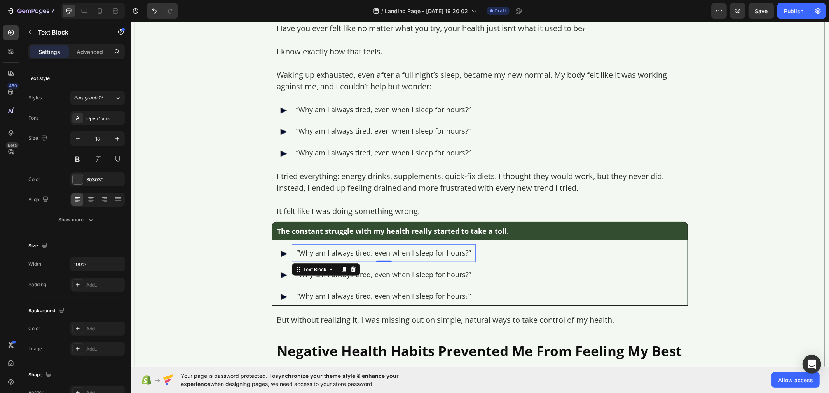
click at [368, 249] on p "“Why am I always tired, even when I sleep for hours?”" at bounding box center [383, 253] width 175 height 9
click at [84, 11] on icon at bounding box center [84, 11] width 8 height 8
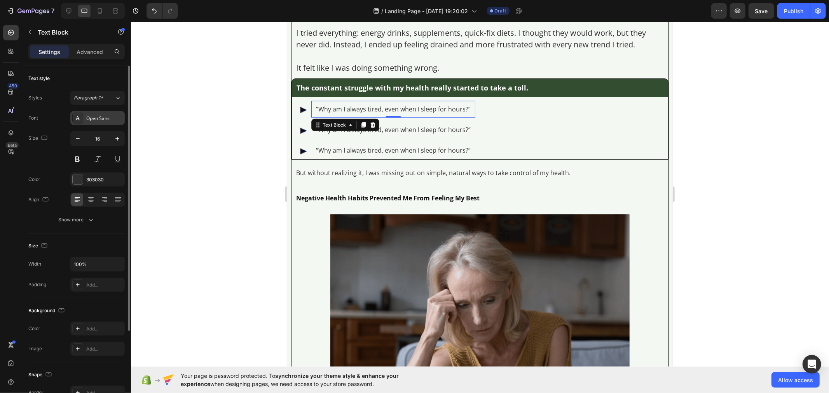
scroll to position [651, 0]
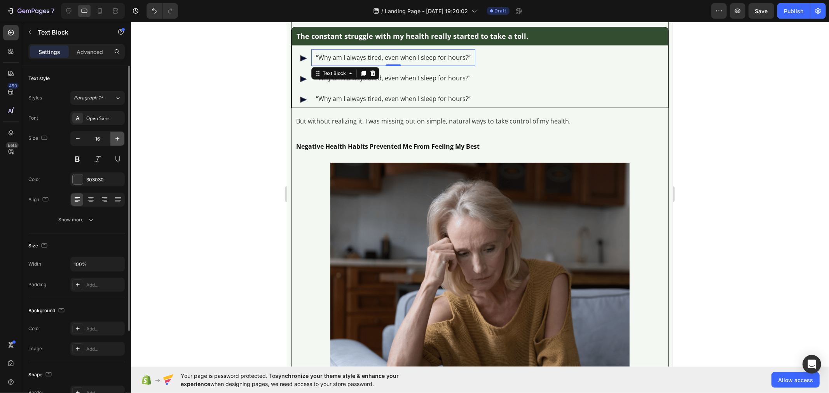
click at [114, 139] on icon "button" at bounding box center [118, 139] width 8 height 8
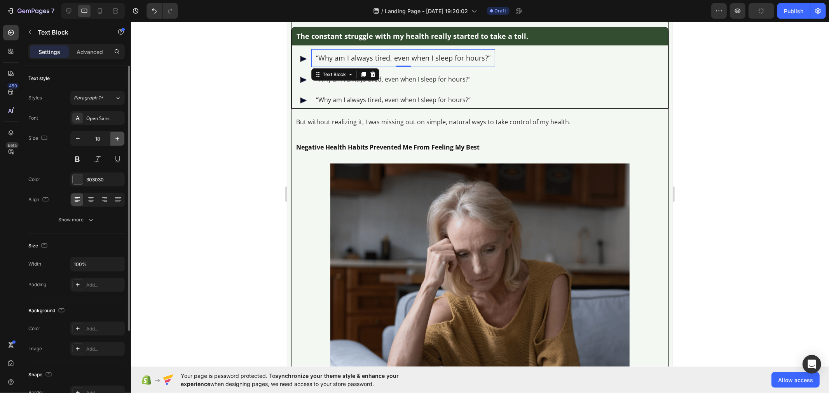
click at [114, 139] on icon "button" at bounding box center [118, 139] width 8 height 8
click at [76, 140] on icon "button" at bounding box center [78, 139] width 8 height 8
type input "18"
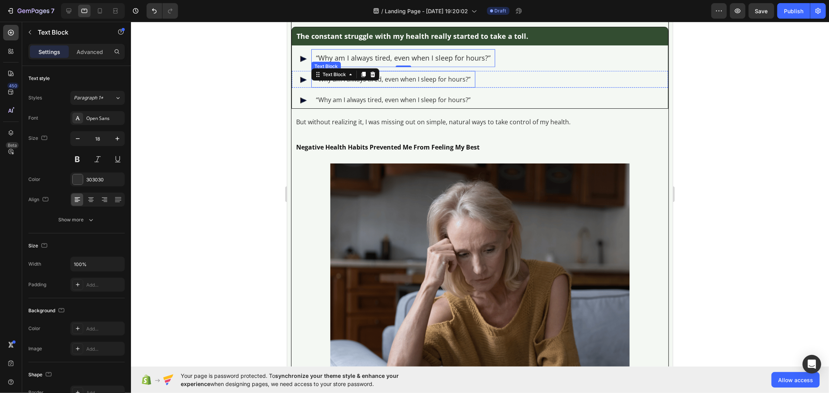
click at [407, 75] on div "“Why am I always tired, even when I sleep for hours?”" at bounding box center [393, 79] width 156 height 9
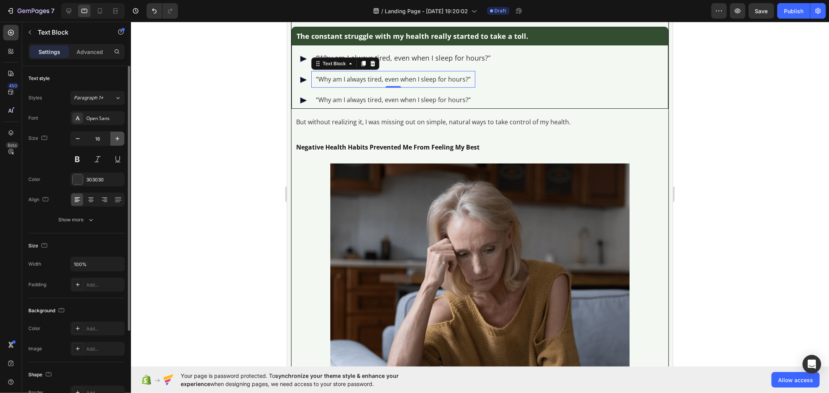
click at [115, 140] on icon "button" at bounding box center [118, 139] width 8 height 8
type input "18"
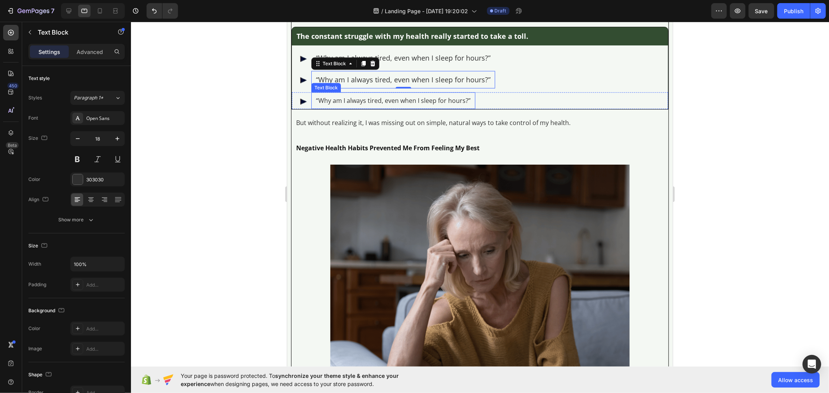
click at [360, 103] on p "“Why am I always tired, even when I sleep for hours?”" at bounding box center [393, 100] width 155 height 7
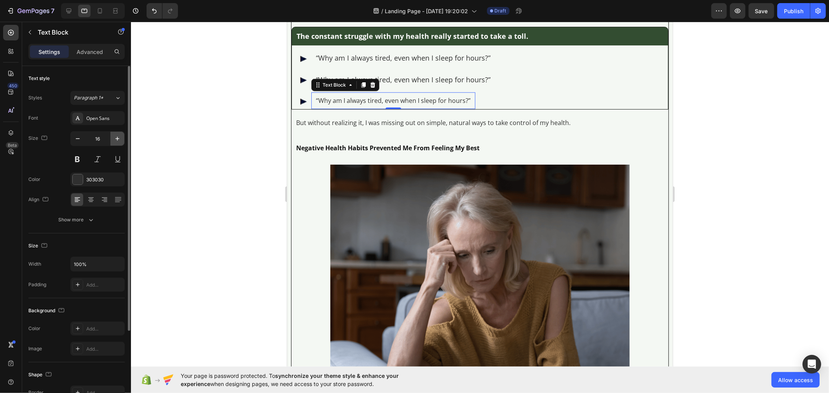
click at [114, 140] on icon "button" at bounding box center [118, 139] width 8 height 8
type input "18"
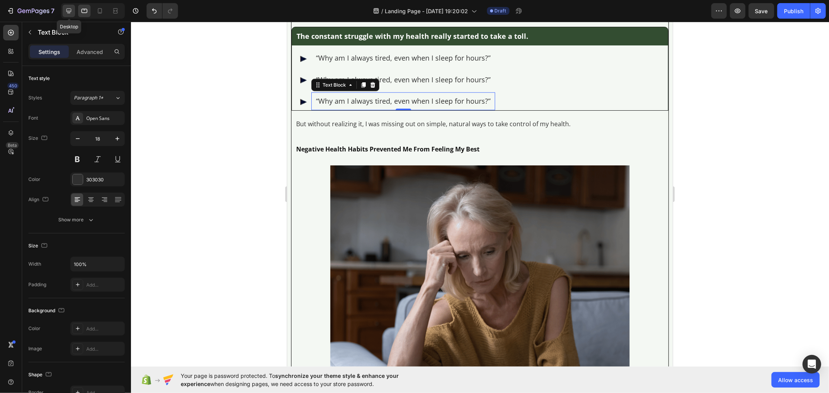
click at [69, 11] on icon at bounding box center [68, 11] width 5 height 5
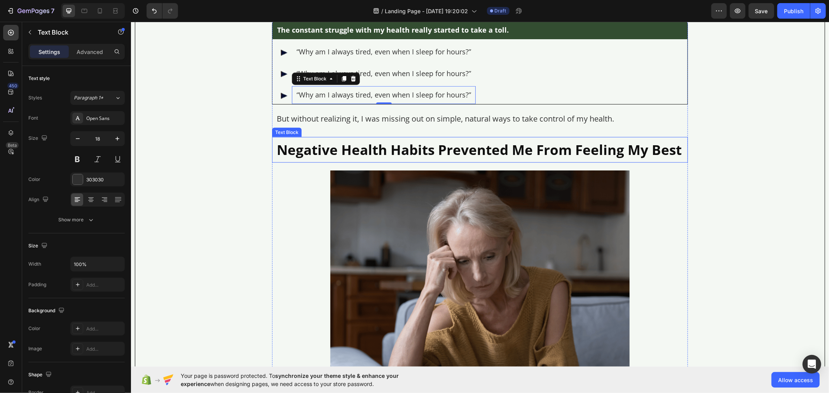
scroll to position [687, 0]
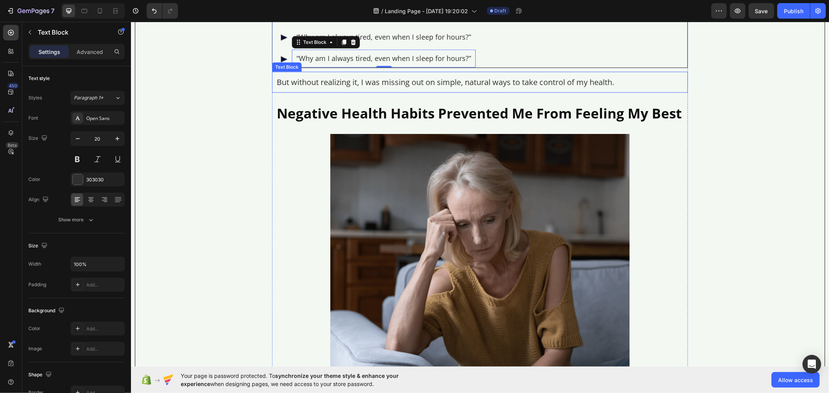
click at [317, 79] on p "But without realizing it, I was missing out on simple, natural ways to take con…" at bounding box center [479, 82] width 407 height 12
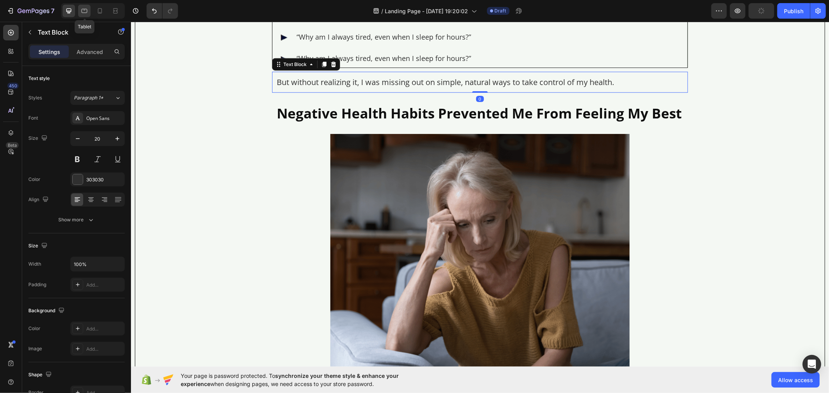
click at [80, 14] on icon at bounding box center [84, 11] width 8 height 8
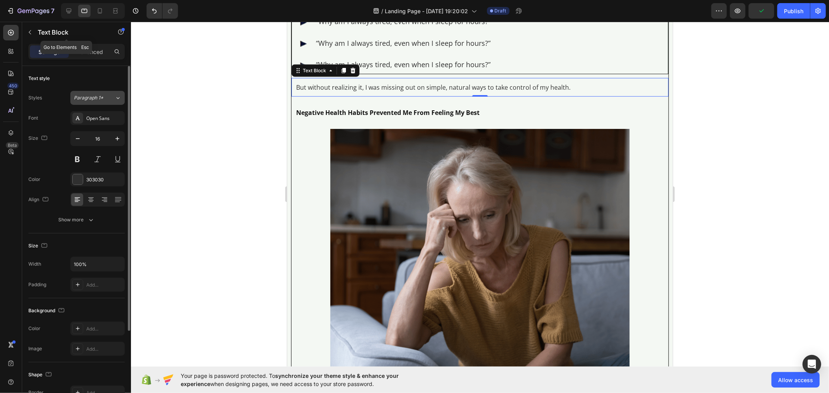
scroll to position [716, 0]
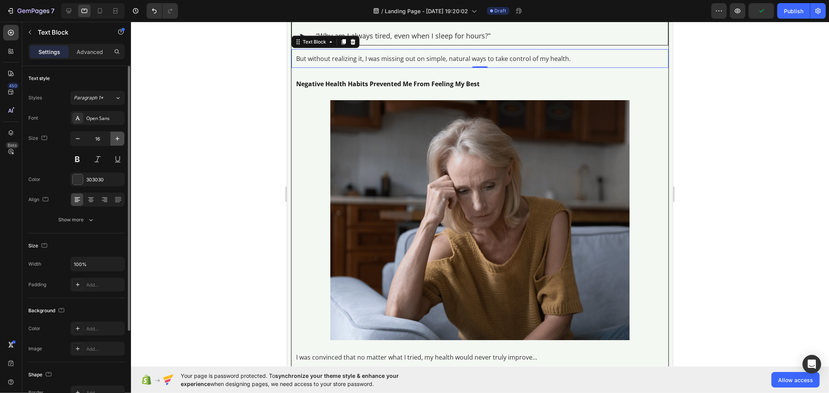
click at [114, 142] on button "button" at bounding box center [117, 139] width 14 height 14
click at [114, 142] on icon "button" at bounding box center [118, 139] width 8 height 8
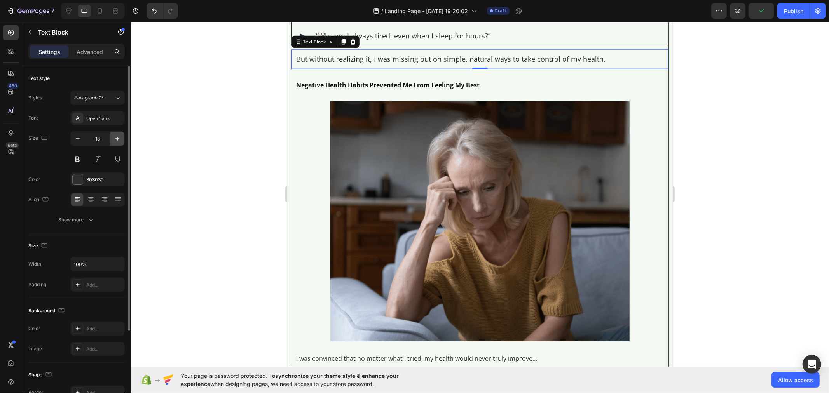
click at [114, 142] on icon "button" at bounding box center [118, 139] width 8 height 8
type input "20"
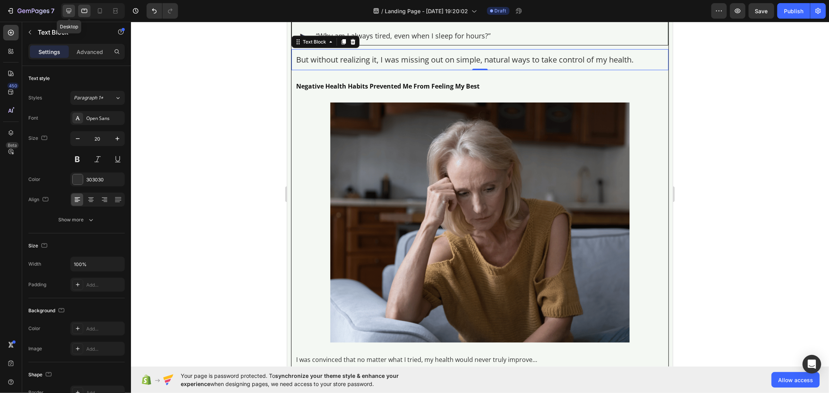
click at [64, 12] on div at bounding box center [69, 11] width 12 height 12
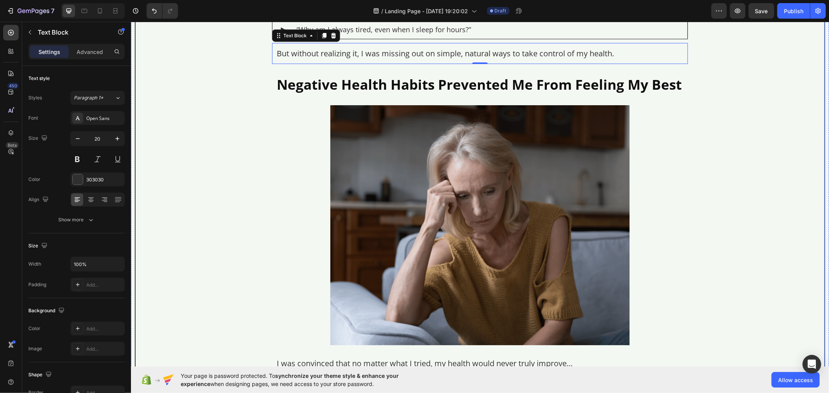
scroll to position [710, 0]
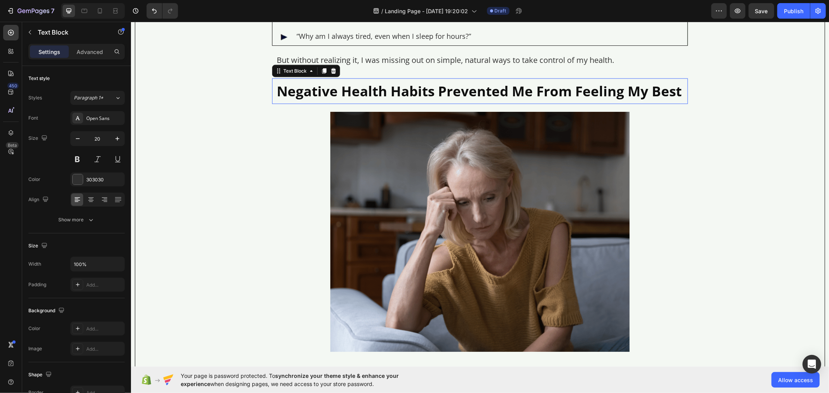
click at [308, 89] on p "Negative Health Habits Prevented Me From Feeling My Best" at bounding box center [479, 91] width 407 height 16
click at [86, 12] on icon at bounding box center [85, 11] width 6 height 4
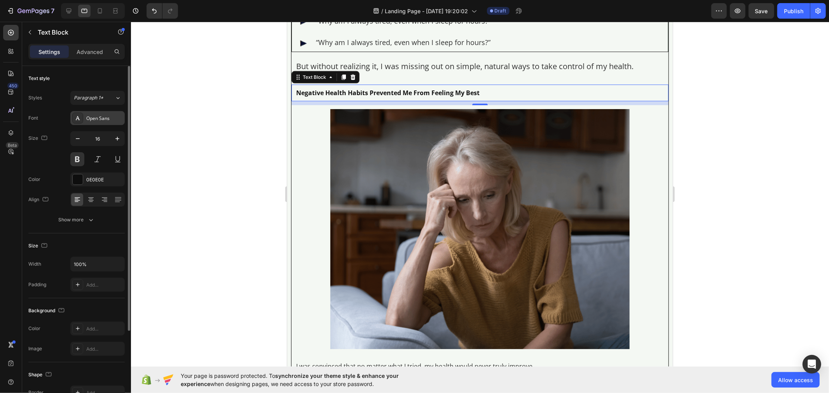
scroll to position [745, 0]
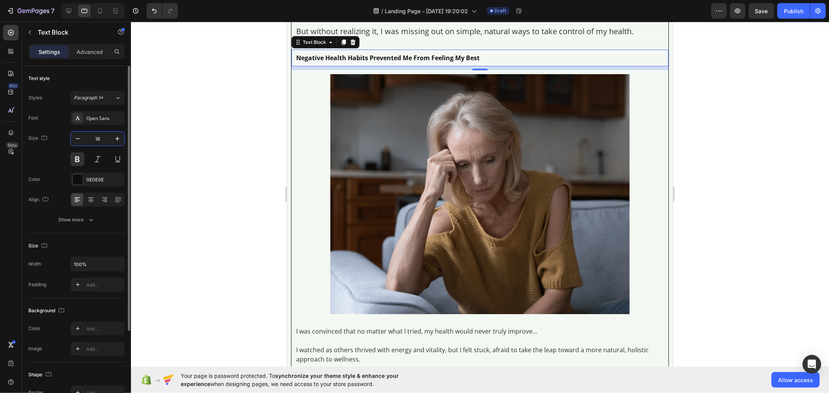
click at [107, 133] on input "16" at bounding box center [98, 139] width 26 height 14
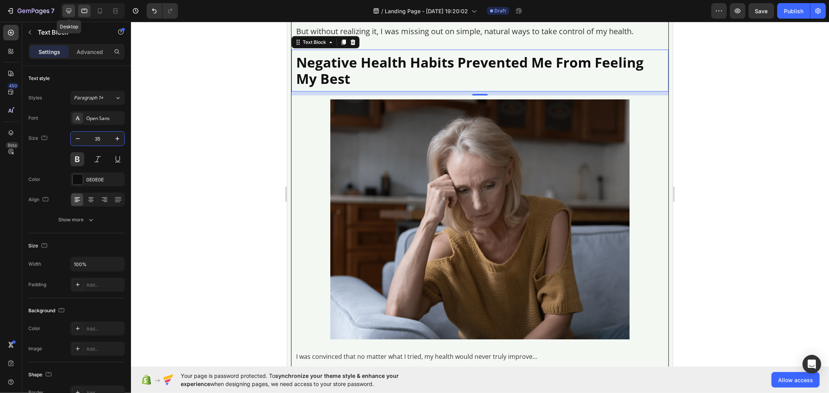
type input "35"
click at [68, 15] on div at bounding box center [69, 11] width 12 height 12
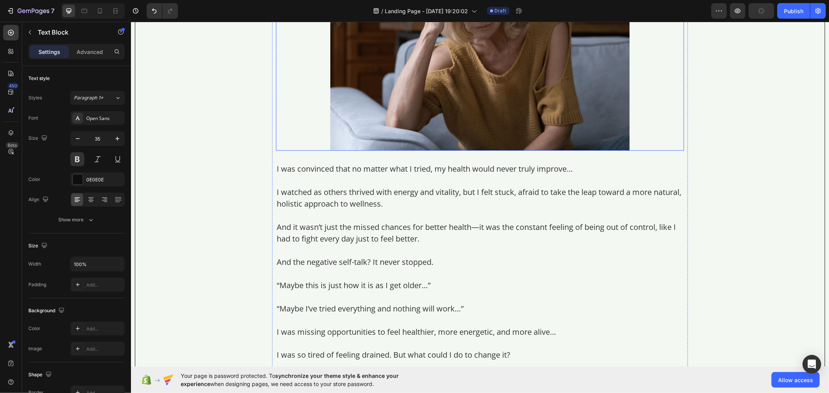
scroll to position [911, 0]
click at [342, 192] on p "I watched as others thrived with energy and vitality, but I felt stuck, afraid …" at bounding box center [479, 197] width 407 height 23
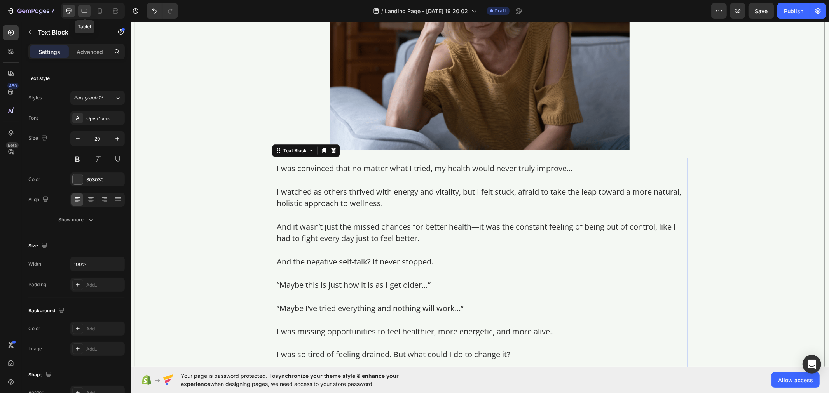
click at [87, 10] on icon at bounding box center [84, 11] width 8 height 8
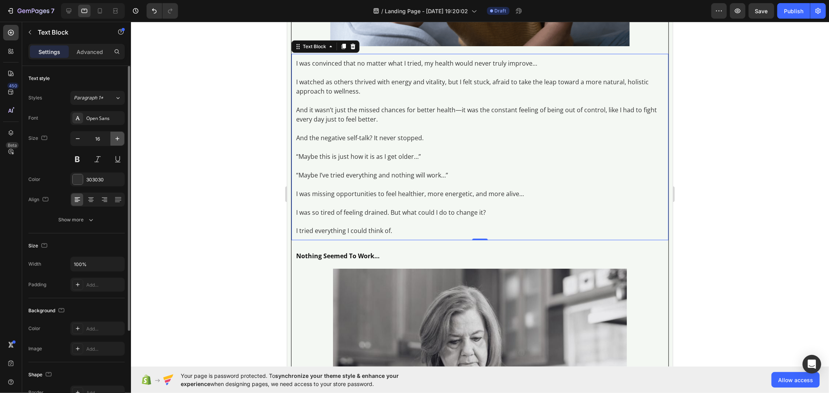
scroll to position [1043, 0]
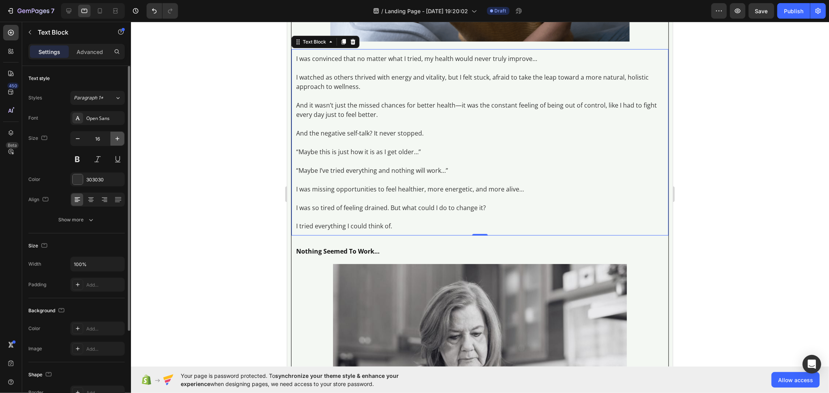
click at [116, 139] on icon "button" at bounding box center [117, 139] width 4 height 4
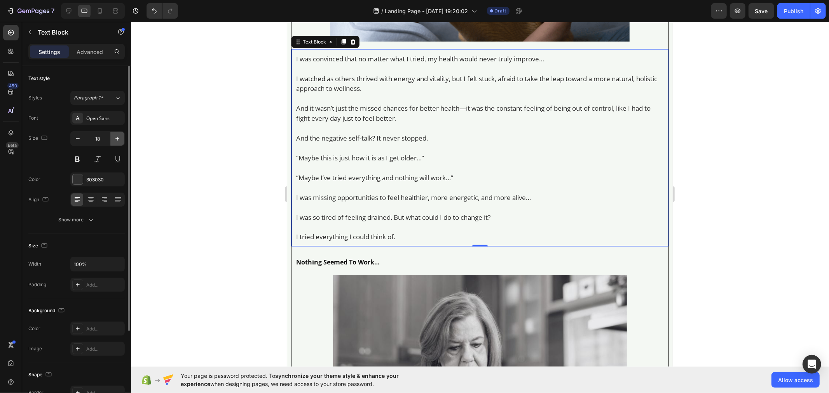
click at [116, 139] on icon "button" at bounding box center [117, 139] width 4 height 4
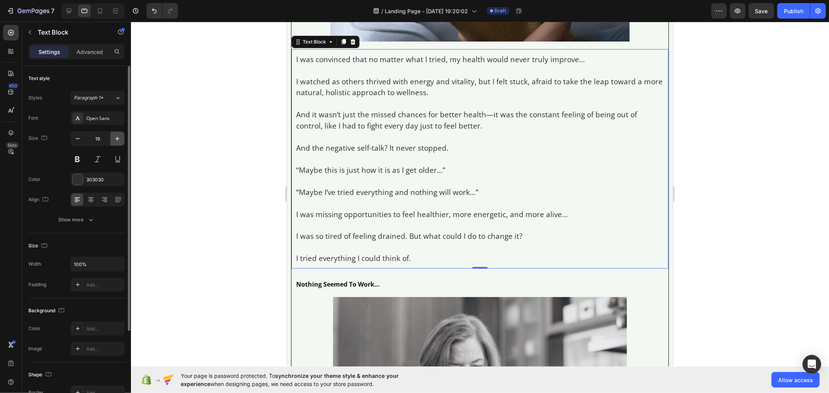
click at [116, 139] on icon "button" at bounding box center [117, 139] width 4 height 4
type input "20"
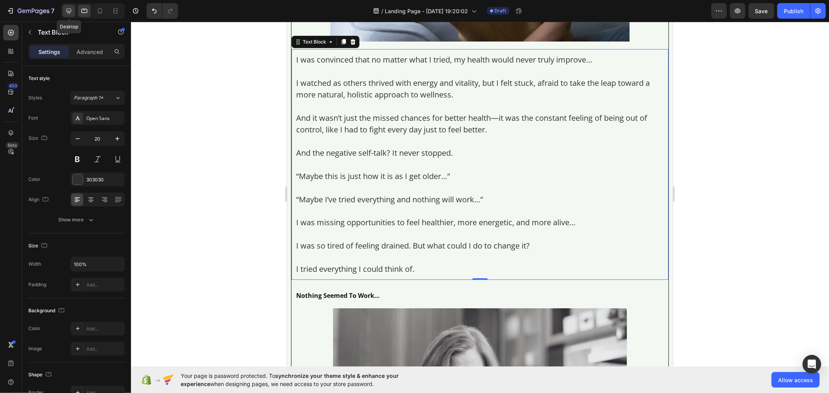
click at [66, 12] on icon at bounding box center [69, 11] width 8 height 8
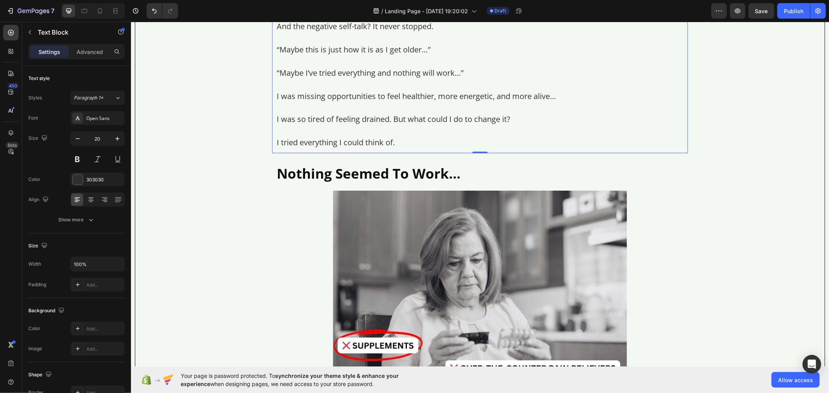
scroll to position [1150, 0]
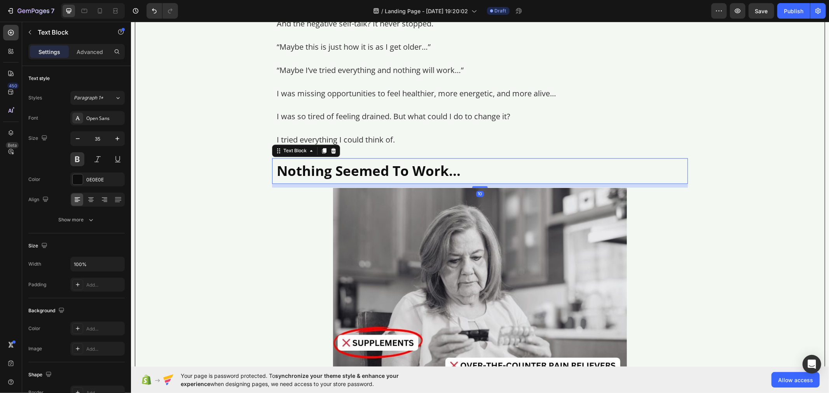
click at [319, 176] on p "Nothing Seemed To Work…" at bounding box center [479, 171] width 407 height 16
click at [82, 12] on icon at bounding box center [85, 11] width 6 height 4
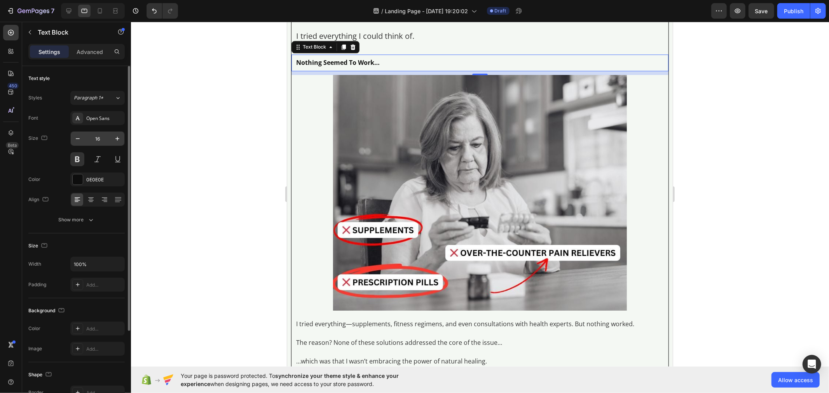
scroll to position [1281, 0]
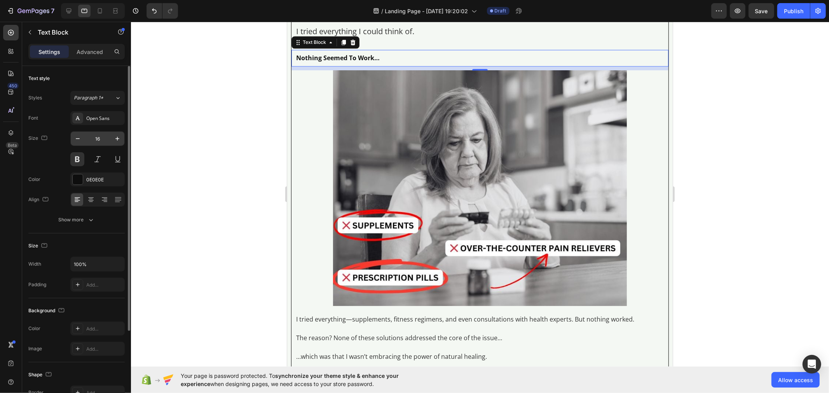
click at [104, 140] on input "16" at bounding box center [98, 139] width 26 height 14
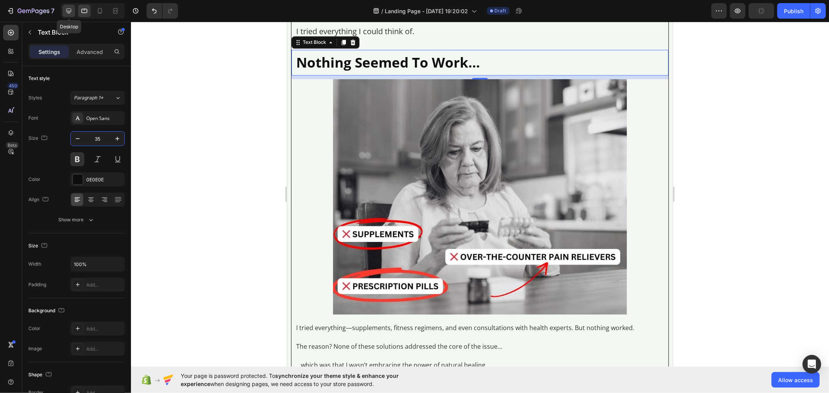
type input "35"
click at [69, 9] on icon at bounding box center [69, 11] width 8 height 8
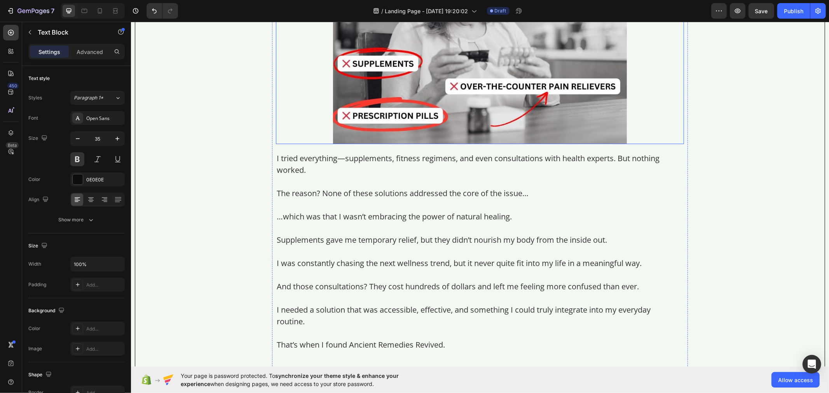
scroll to position [1475, 0]
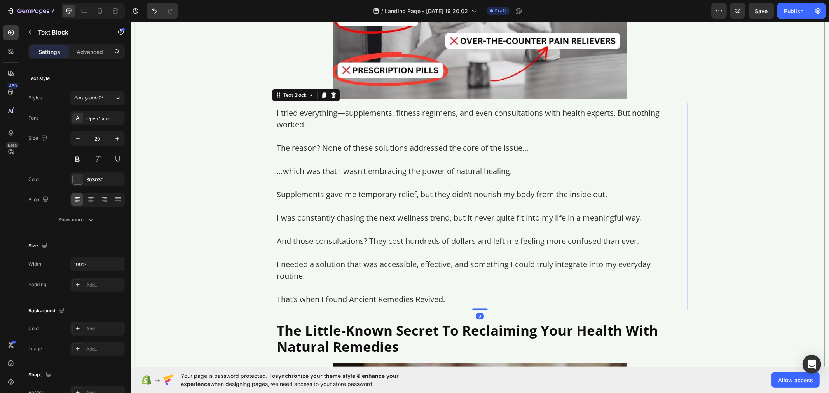
click at [325, 171] on p "…which was that I wasn’t embracing the power of natural healing." at bounding box center [479, 171] width 407 height 12
click at [83, 13] on icon at bounding box center [85, 11] width 6 height 4
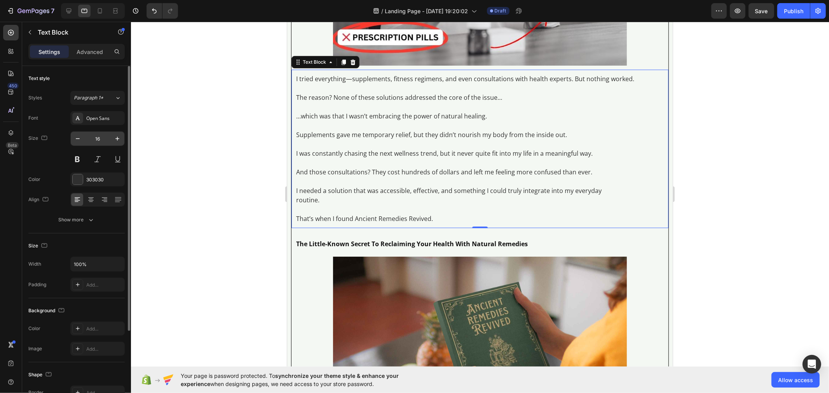
scroll to position [1551, 0]
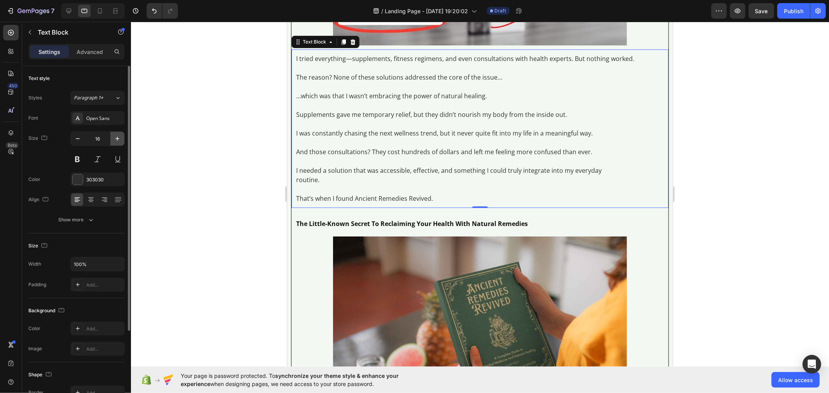
click at [118, 139] on icon "button" at bounding box center [117, 139] width 4 height 4
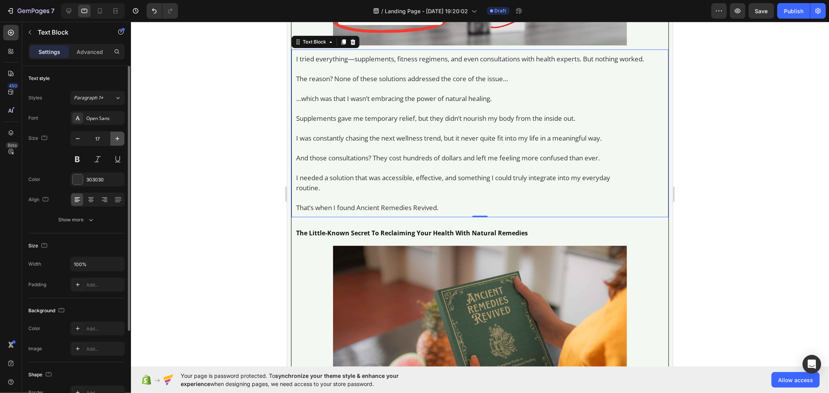
click at [118, 139] on icon "button" at bounding box center [117, 139] width 4 height 4
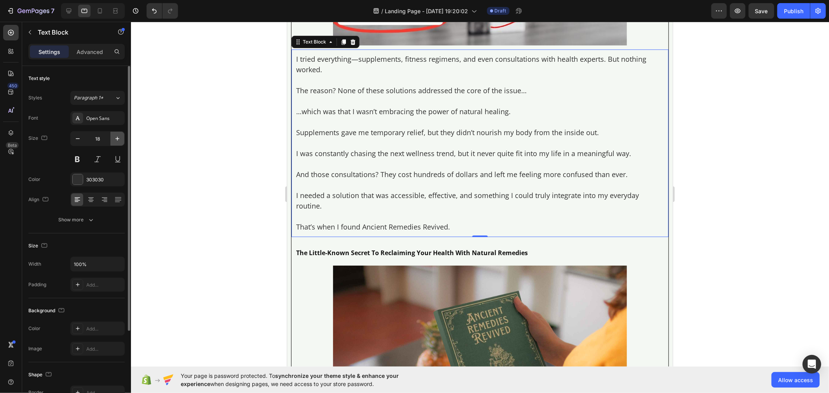
click at [118, 139] on icon "button" at bounding box center [117, 139] width 4 height 4
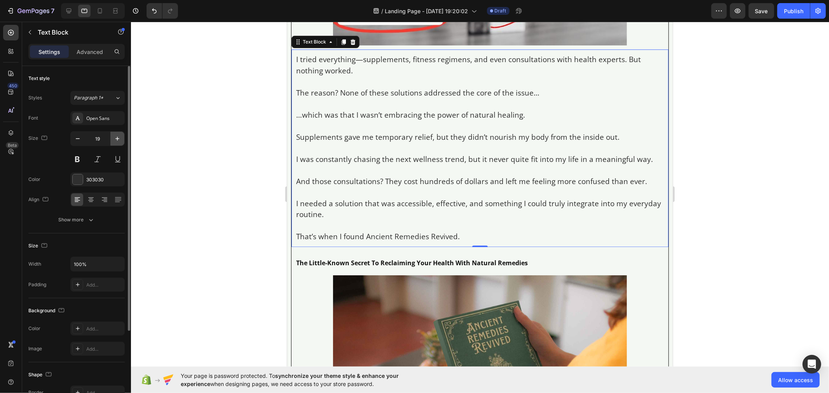
click at [118, 139] on icon "button" at bounding box center [117, 139] width 4 height 4
type input "20"
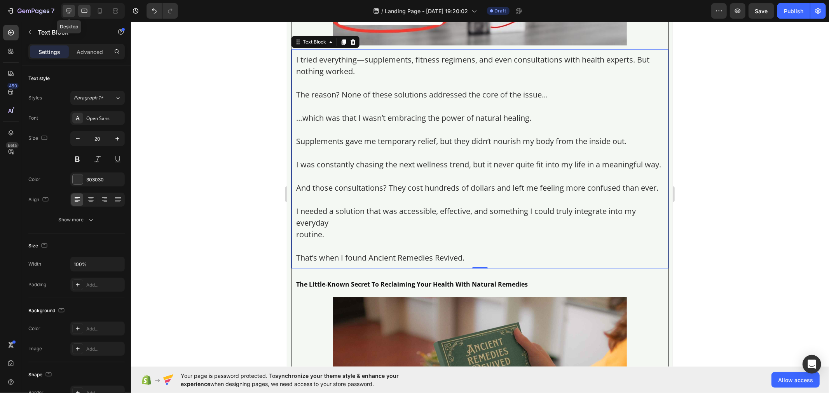
click at [71, 12] on icon at bounding box center [69, 11] width 8 height 8
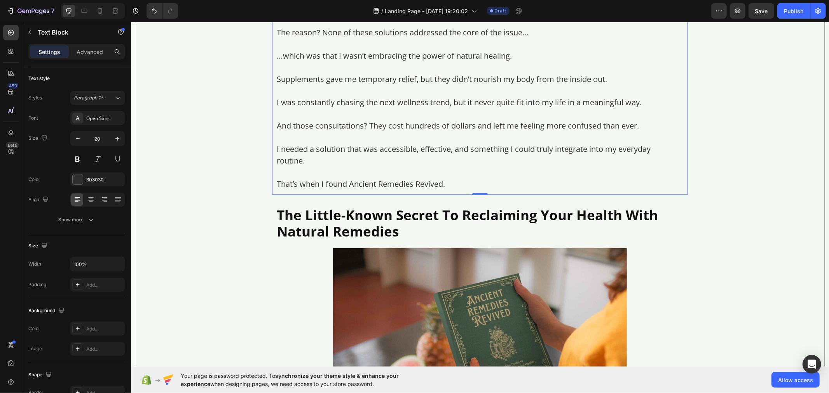
scroll to position [1615, 0]
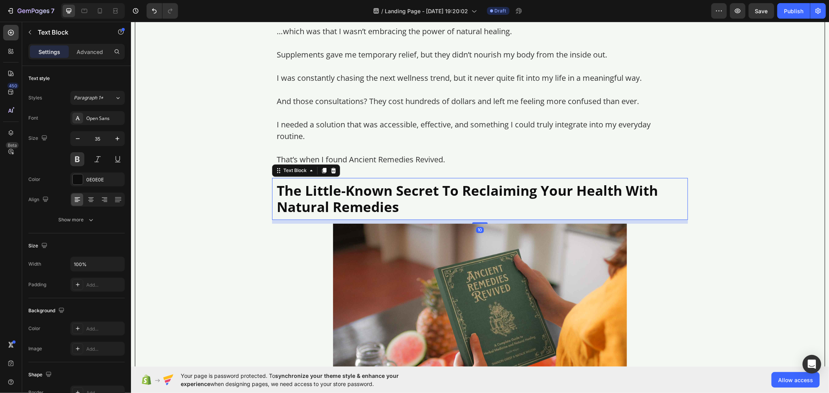
click at [322, 189] on p "The Little-Known Secret To Reclaiming Your Health With Natural Remedies" at bounding box center [479, 198] width 407 height 33
click at [84, 12] on icon at bounding box center [85, 11] width 6 height 4
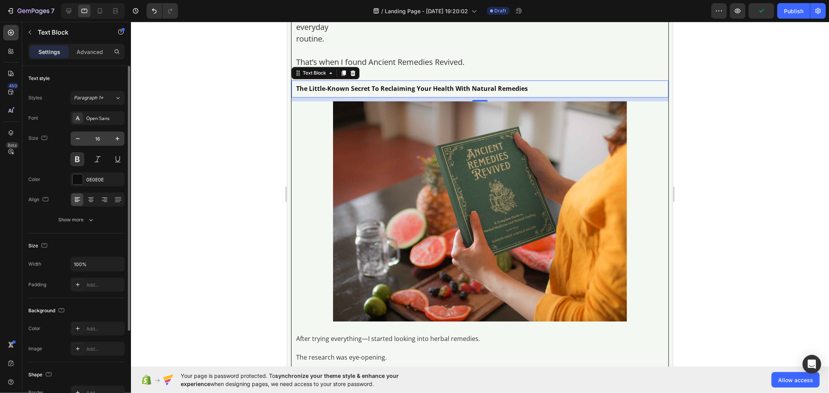
scroll to position [1801, 0]
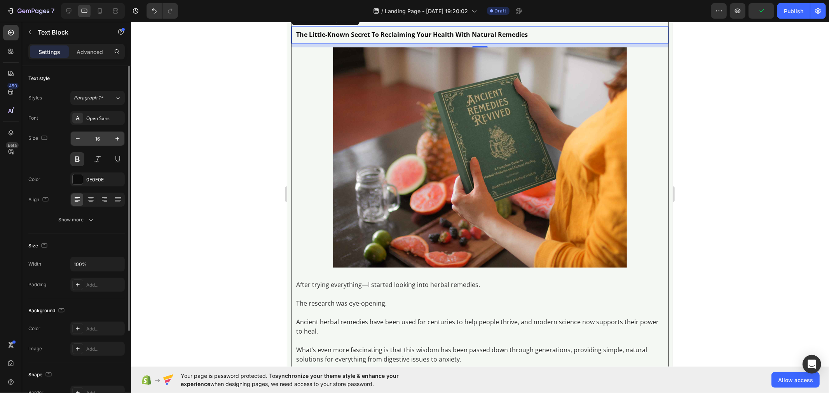
click at [104, 136] on input "16" at bounding box center [98, 139] width 26 height 14
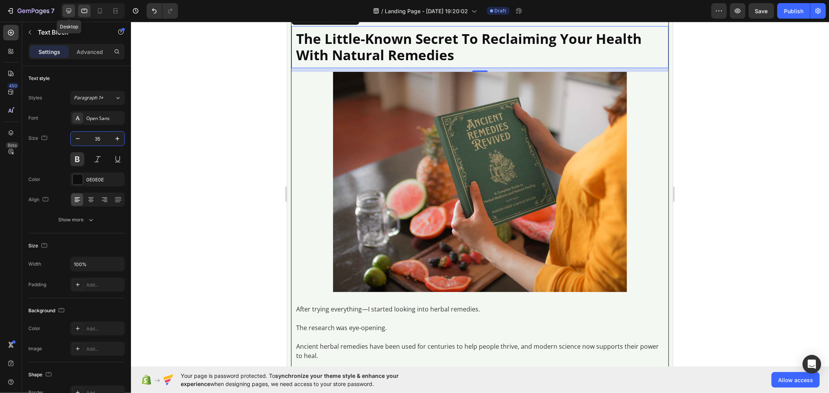
type input "35"
click at [72, 14] on icon at bounding box center [69, 11] width 8 height 8
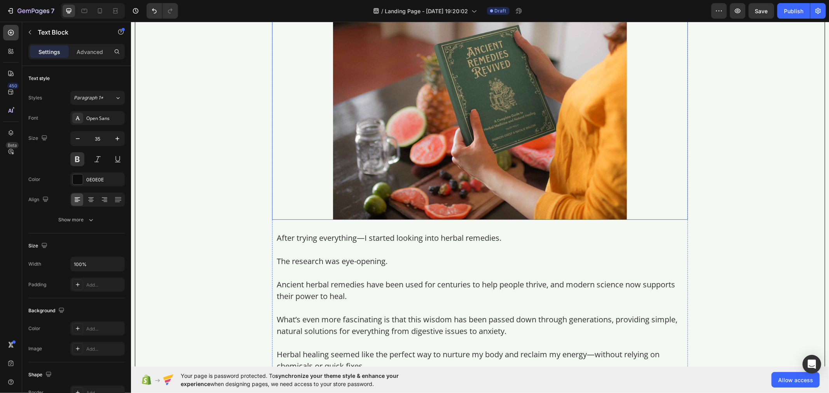
scroll to position [1919, 0]
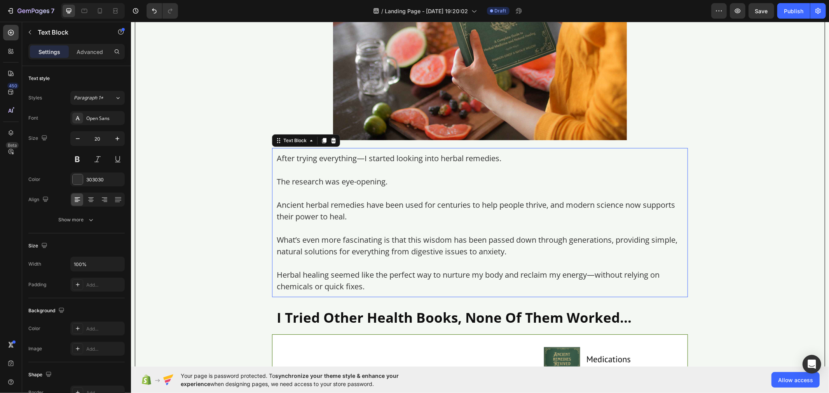
click at [327, 196] on p at bounding box center [479, 193] width 407 height 12
click at [81, 13] on icon at bounding box center [84, 11] width 8 height 8
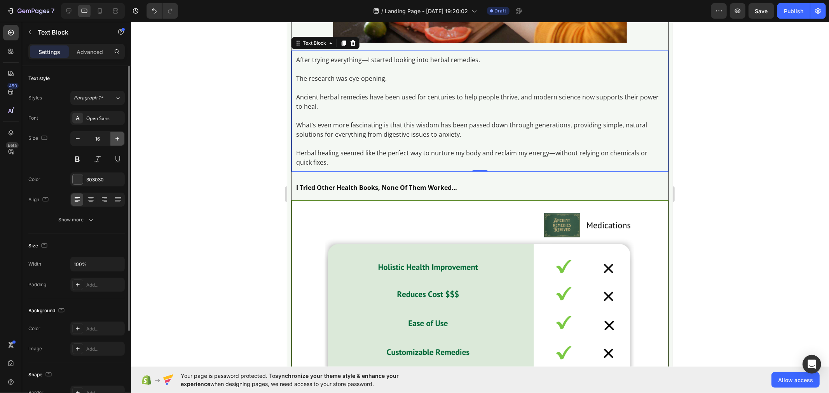
scroll to position [2075, 0]
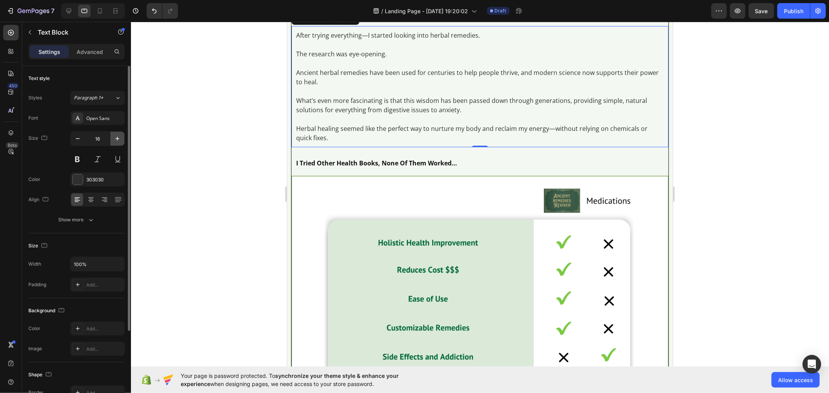
click at [114, 138] on icon "button" at bounding box center [118, 139] width 8 height 8
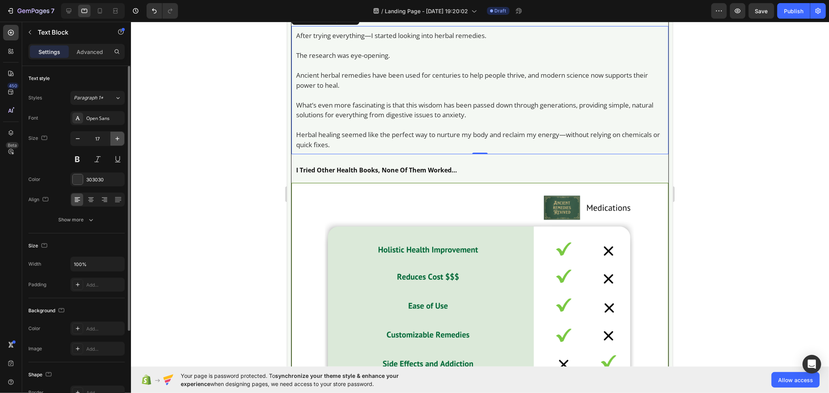
click at [114, 138] on icon "button" at bounding box center [118, 139] width 8 height 8
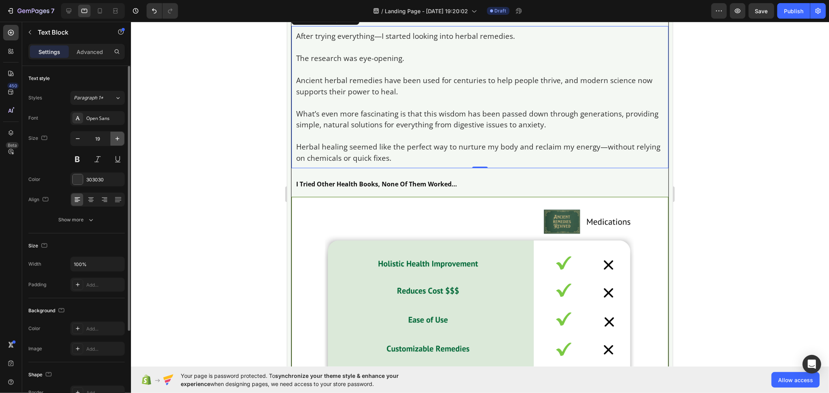
click at [114, 138] on icon "button" at bounding box center [118, 139] width 8 height 8
type input "20"
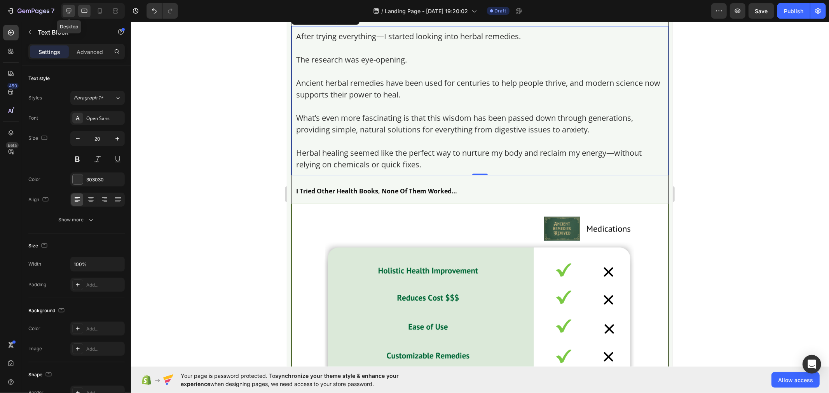
click at [67, 8] on icon at bounding box center [69, 11] width 8 height 8
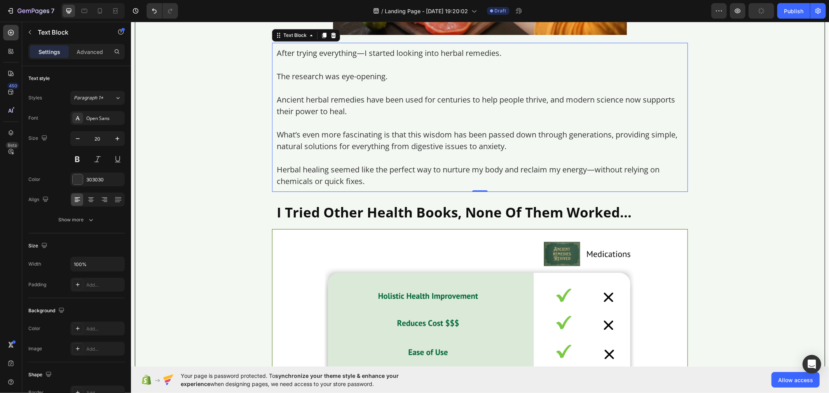
scroll to position [2018, 0]
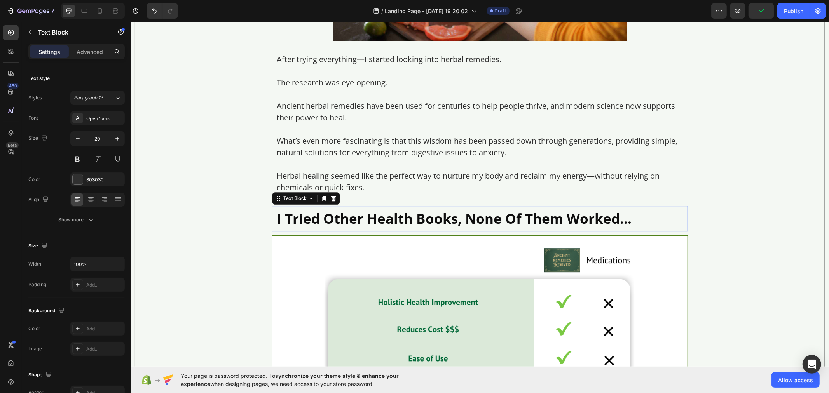
click at [332, 212] on p "I Tried Other Health Books, None Of Them Worked…" at bounding box center [479, 218] width 407 height 16
click at [79, 12] on div at bounding box center [84, 11] width 12 height 12
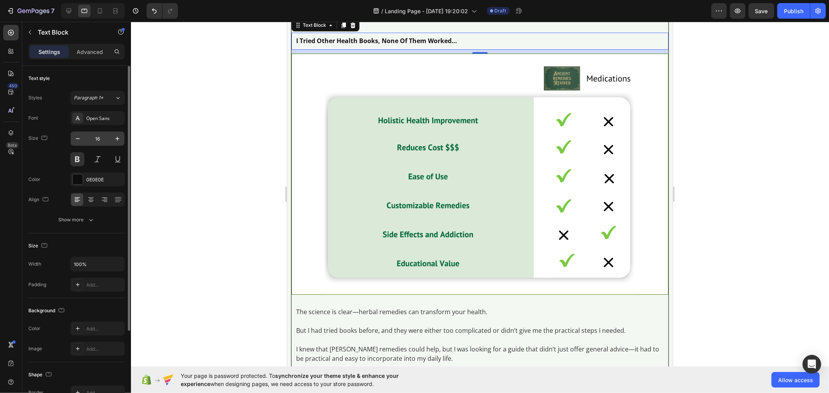
scroll to position [2232, 0]
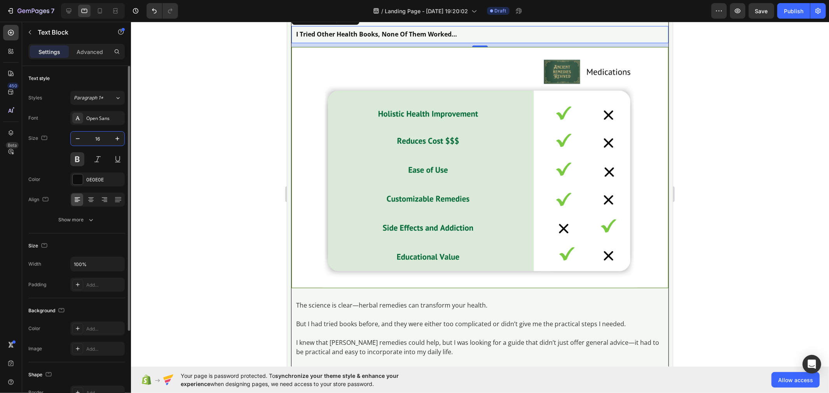
click at [103, 142] on input "16" at bounding box center [98, 139] width 26 height 14
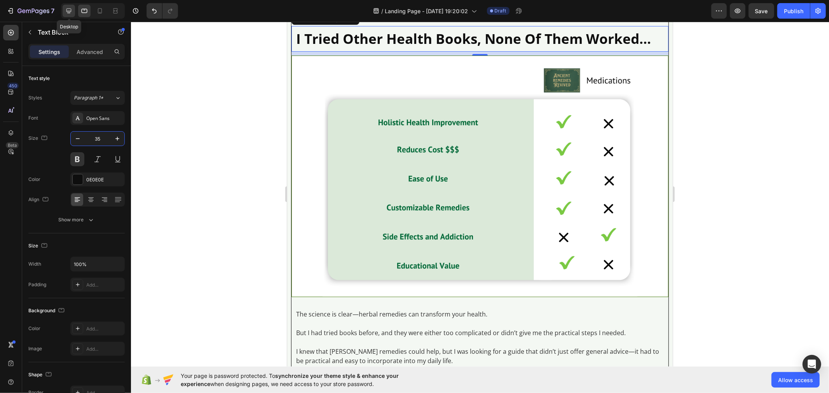
type input "35"
click at [67, 8] on icon at bounding box center [69, 11] width 8 height 8
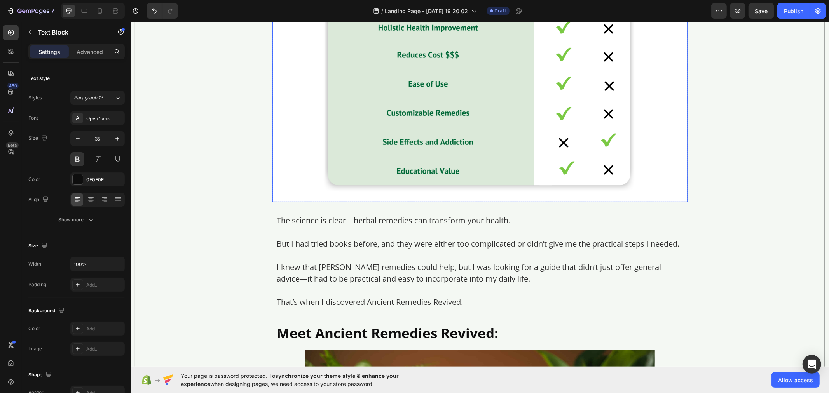
scroll to position [2304, 0]
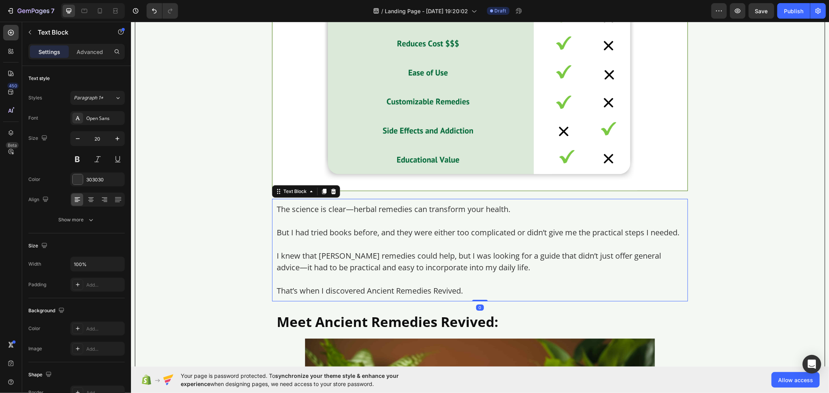
click at [324, 235] on p "But I had tried books before, and they were either too complicated or didn’t gi…" at bounding box center [479, 233] width 407 height 12
click at [80, 11] on icon at bounding box center [84, 11] width 8 height 8
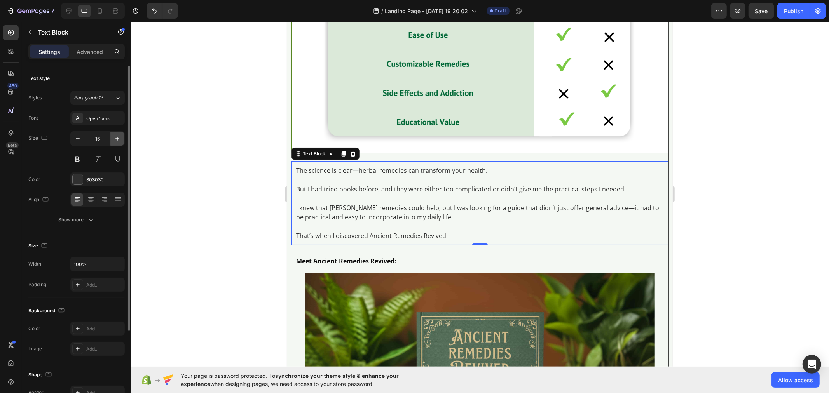
scroll to position [2512, 0]
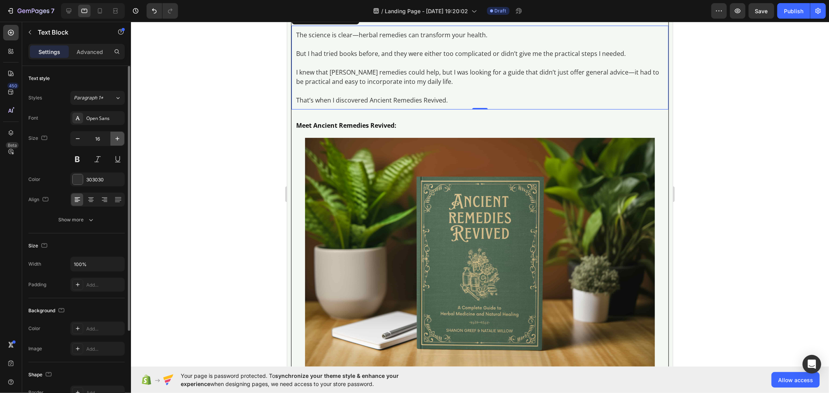
click at [112, 139] on button "button" at bounding box center [117, 139] width 14 height 14
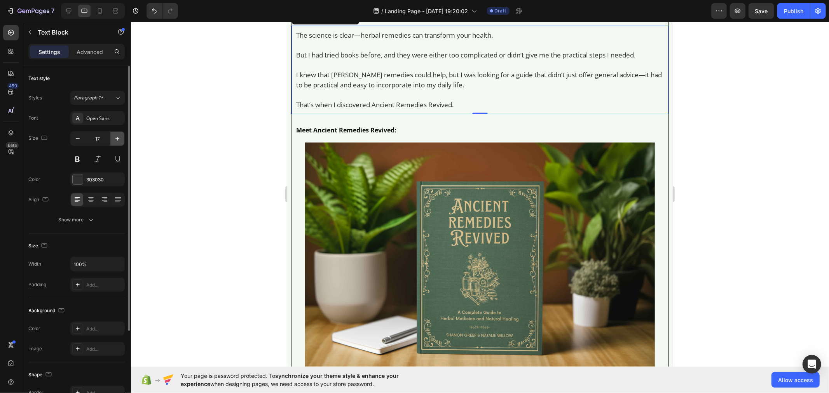
click at [112, 139] on button "button" at bounding box center [117, 139] width 14 height 14
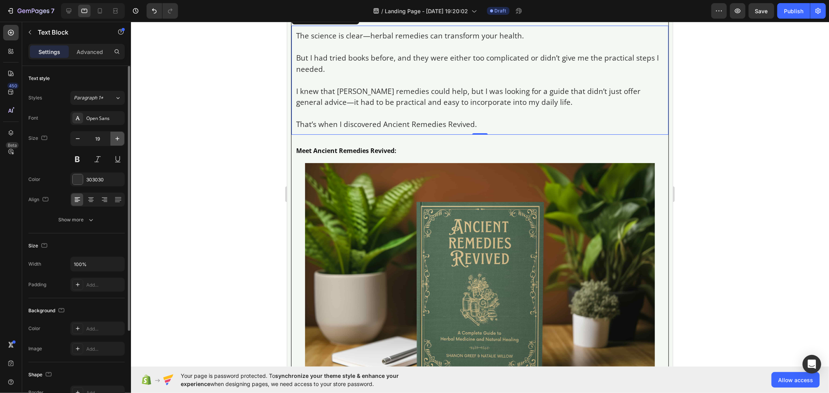
click at [112, 139] on button "button" at bounding box center [117, 139] width 14 height 14
type input "20"
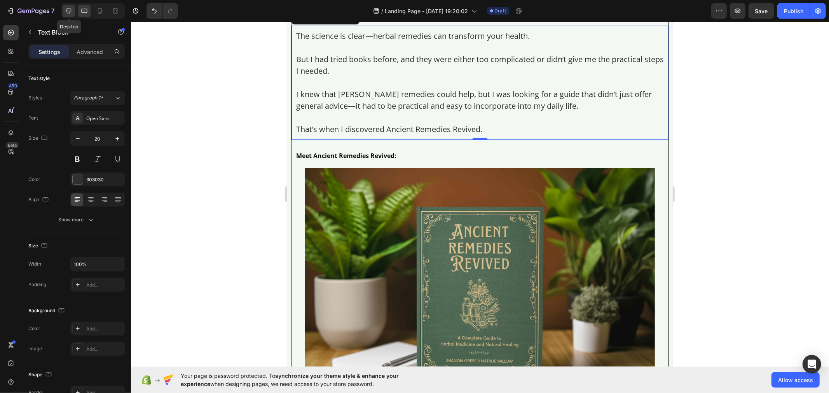
click at [65, 10] on icon at bounding box center [69, 11] width 8 height 8
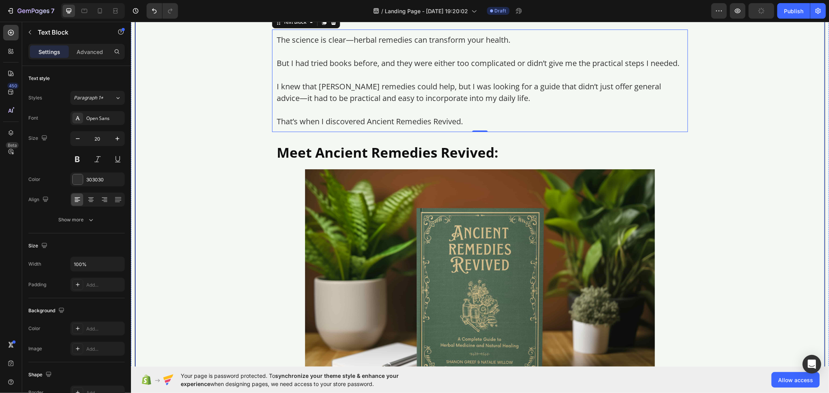
scroll to position [2454, 0]
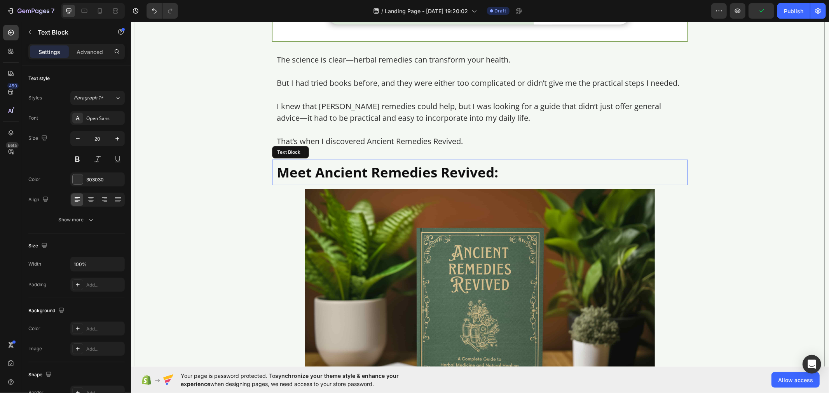
click at [299, 180] on p "Meet Ancient Remedies Revived:" at bounding box center [479, 172] width 407 height 16
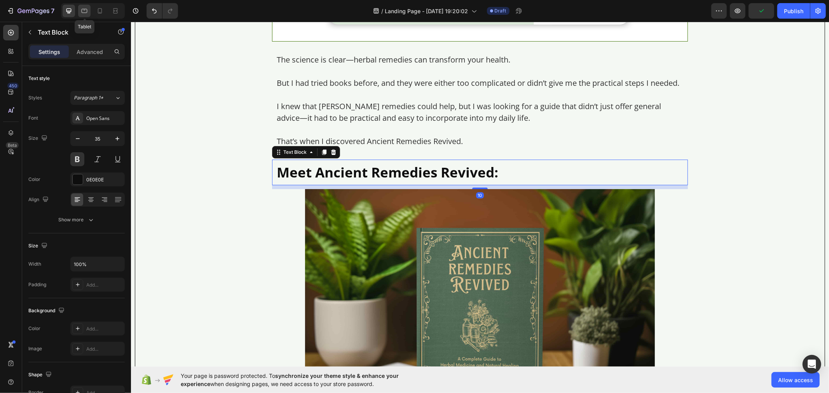
click at [84, 11] on icon at bounding box center [84, 11] width 8 height 8
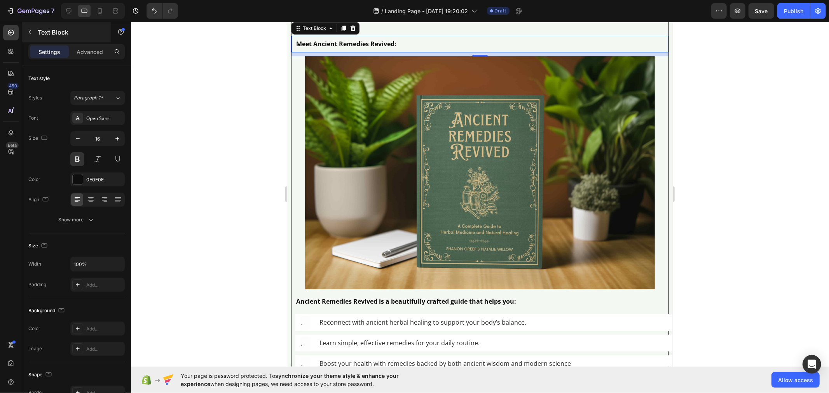
scroll to position [2634, 0]
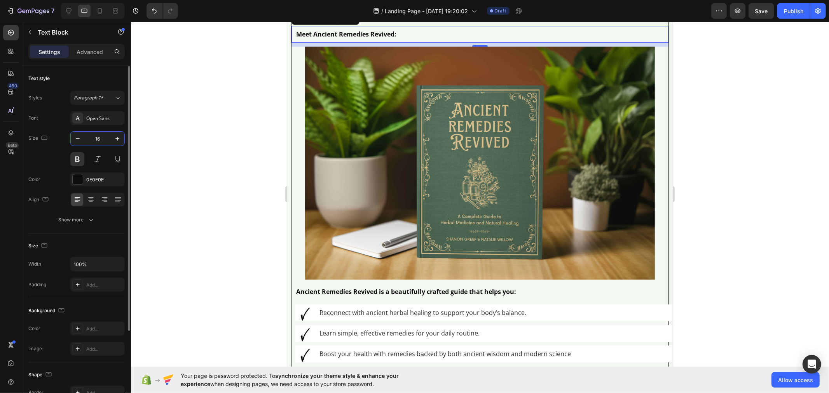
click at [104, 140] on input "16" at bounding box center [98, 139] width 26 height 14
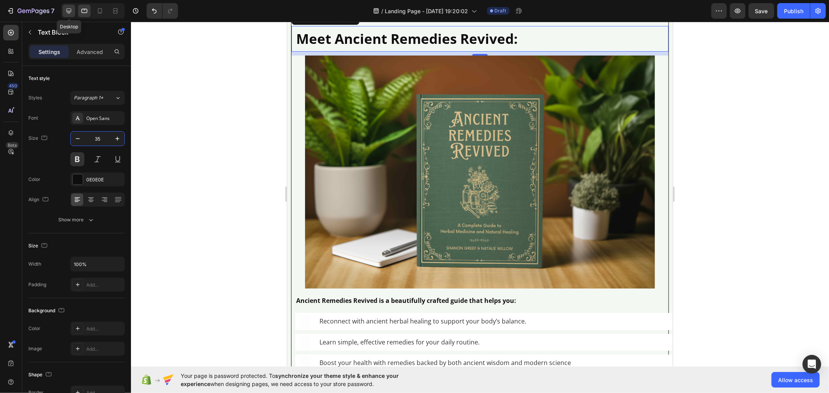
type input "35"
click at [71, 9] on icon at bounding box center [68, 11] width 5 height 5
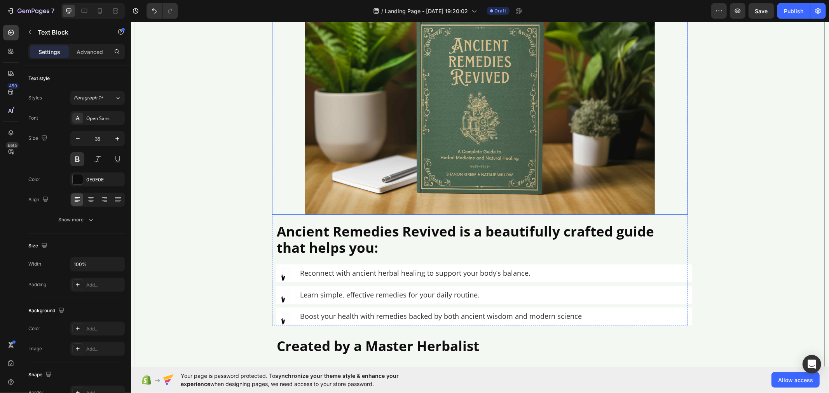
scroll to position [2662, 0]
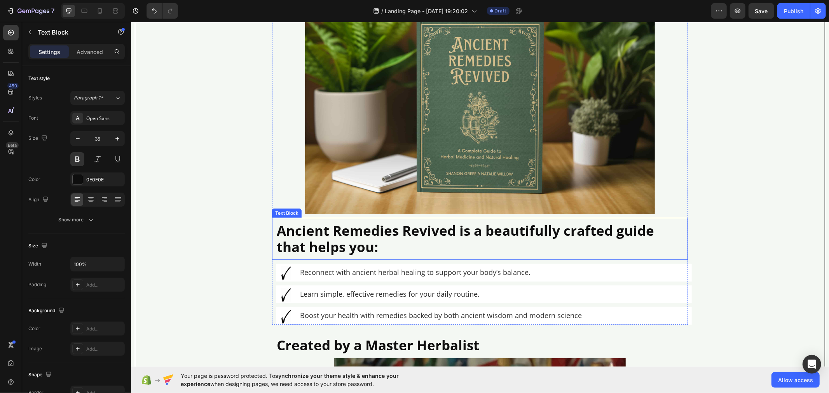
click at [329, 243] on p "Ancient Remedies Revived is a beautifully crafted guide that helps you:" at bounding box center [479, 238] width 407 height 33
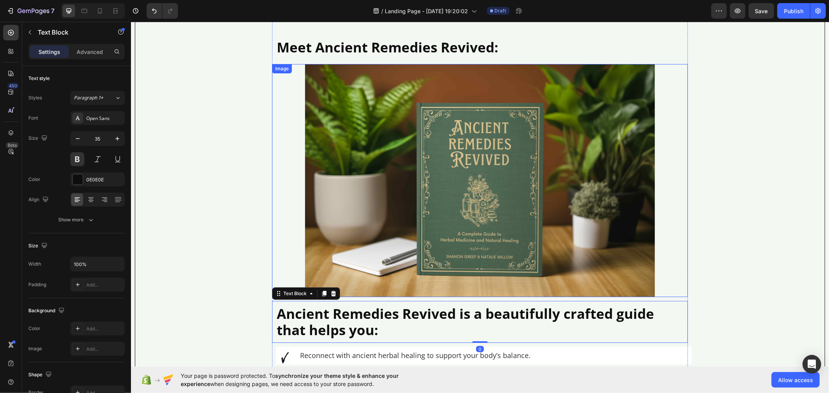
scroll to position [2576, 0]
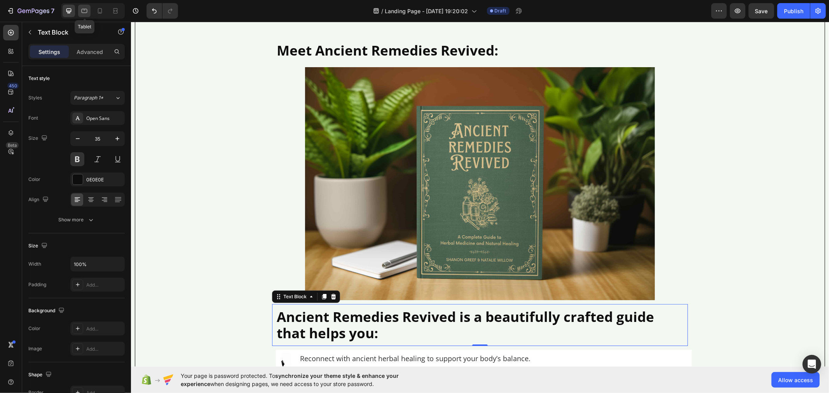
click at [82, 13] on icon at bounding box center [84, 11] width 8 height 8
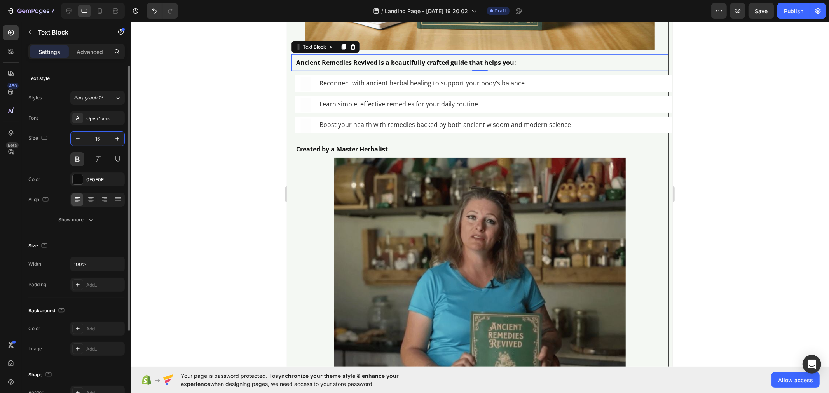
click at [102, 139] on input "16" at bounding box center [98, 139] width 26 height 14
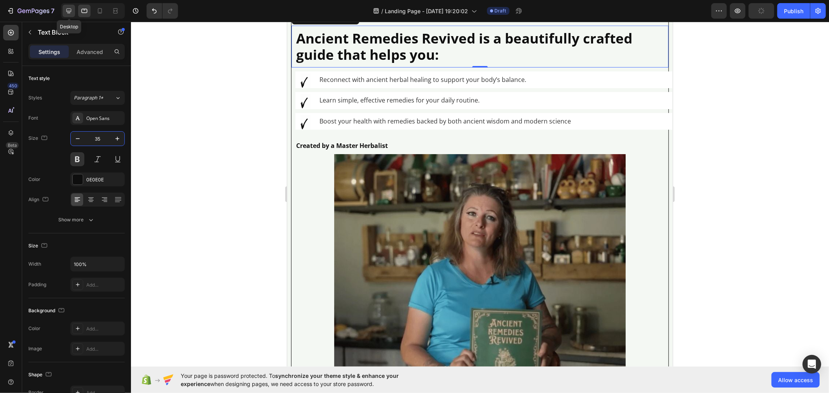
type input "35"
click at [66, 13] on icon at bounding box center [69, 11] width 8 height 8
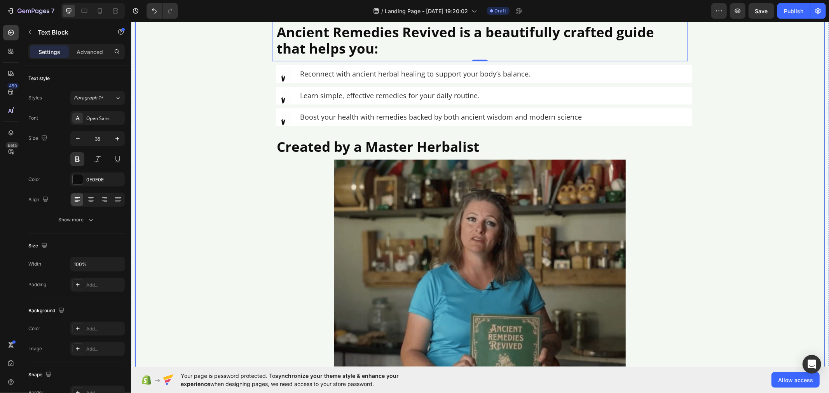
scroll to position [2843, 0]
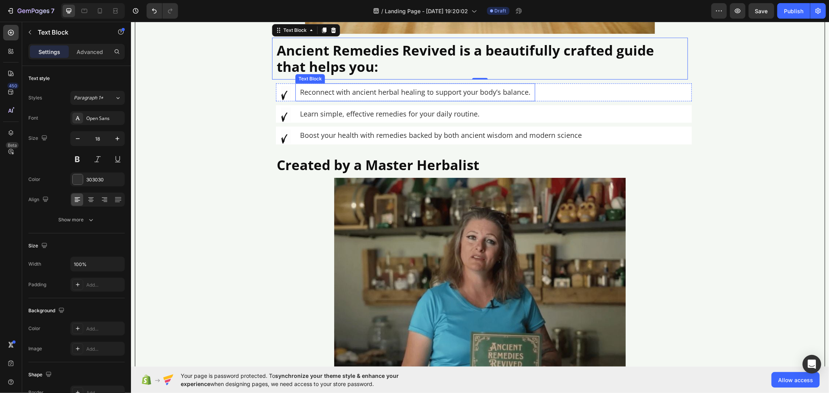
click at [322, 96] on p "Reconnect with ancient herbal healing to support your body’s balance." at bounding box center [415, 92] width 231 height 9
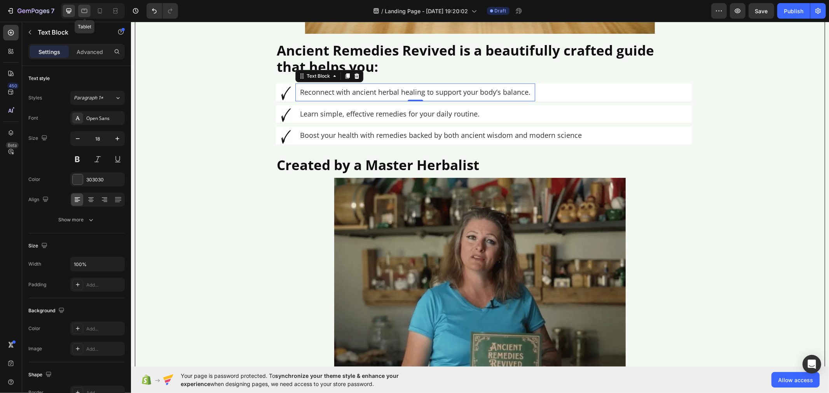
click at [83, 7] on icon at bounding box center [84, 11] width 8 height 8
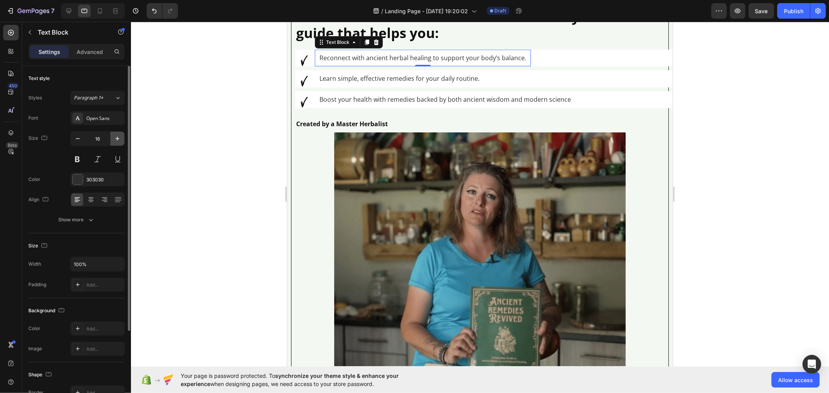
scroll to position [2946, 0]
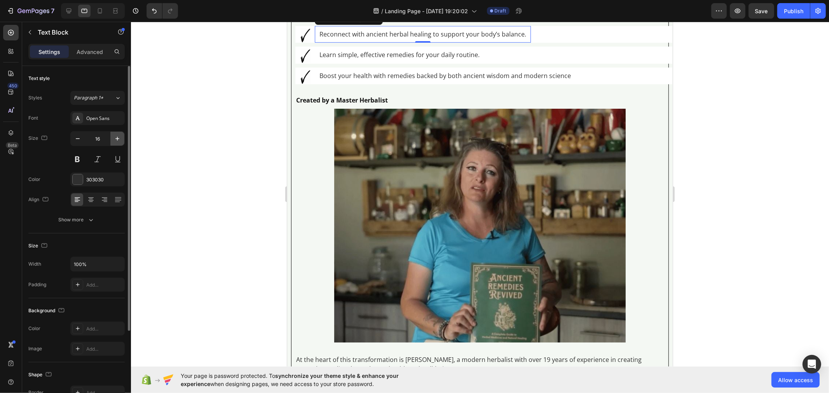
click at [115, 137] on icon "button" at bounding box center [118, 139] width 8 height 8
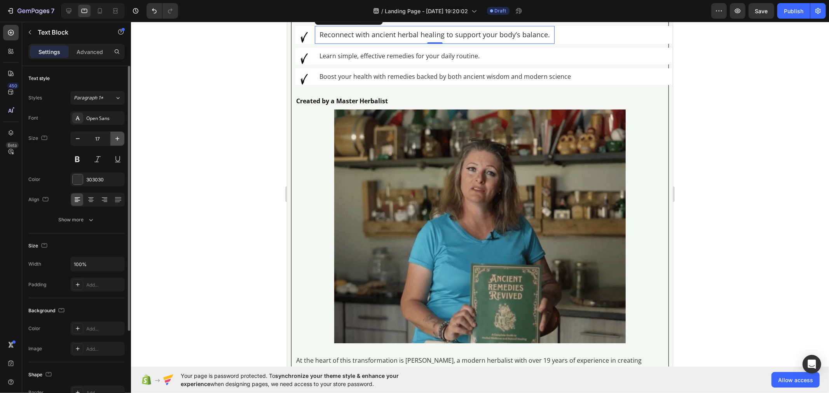
type input "18"
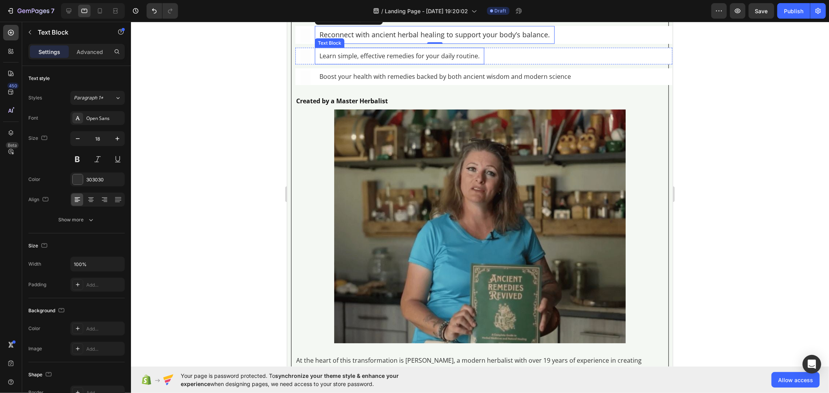
click at [337, 59] on p "Learn simple, effective remedies for your daily routine." at bounding box center [399, 55] width 160 height 7
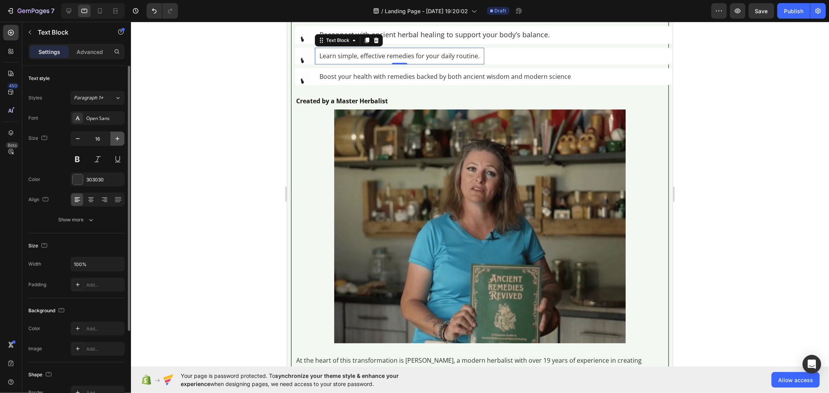
click at [119, 142] on icon "button" at bounding box center [118, 139] width 8 height 8
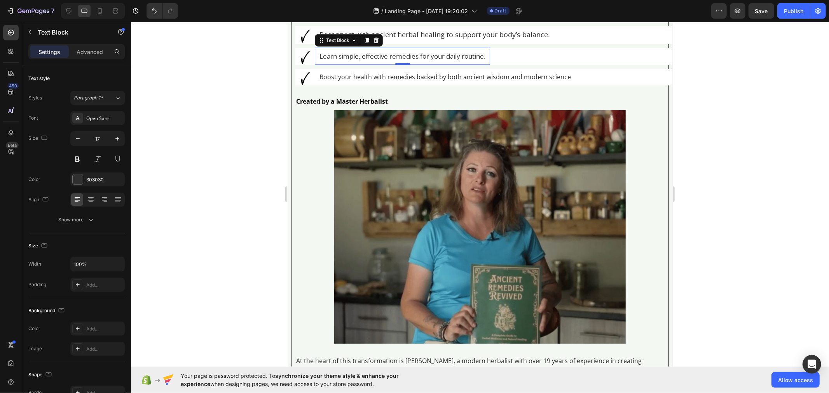
type input "18"
click at [340, 81] on p "Boost your health with remedies backed by both ancient wisdom and modern science" at bounding box center [445, 76] width 252 height 7
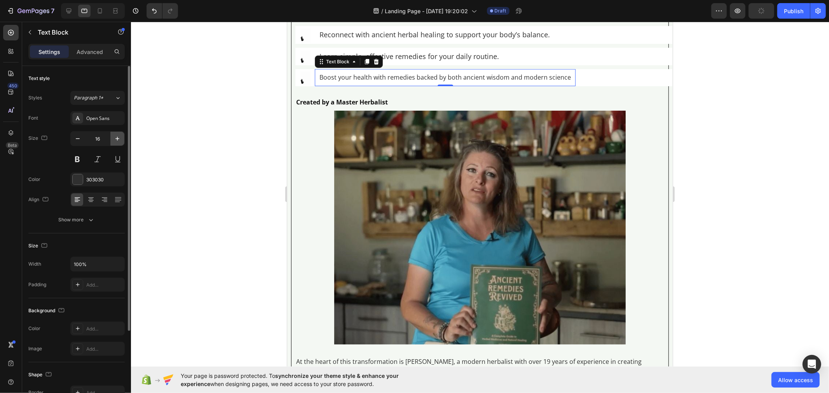
click at [122, 137] on button "button" at bounding box center [117, 139] width 14 height 14
type input "18"
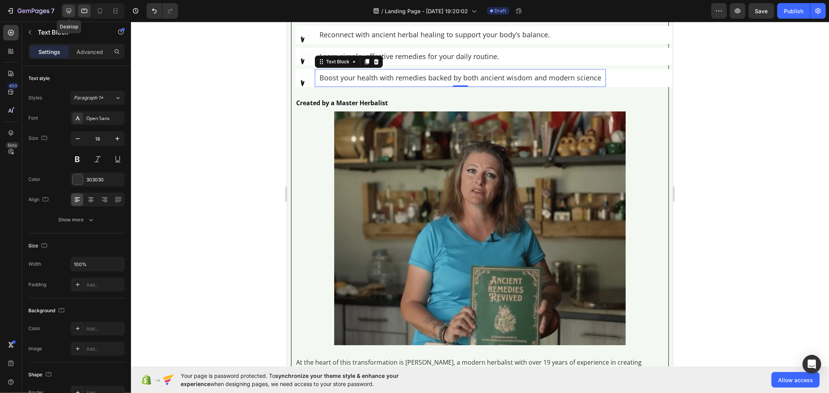
click at [74, 12] on div at bounding box center [69, 11] width 12 height 12
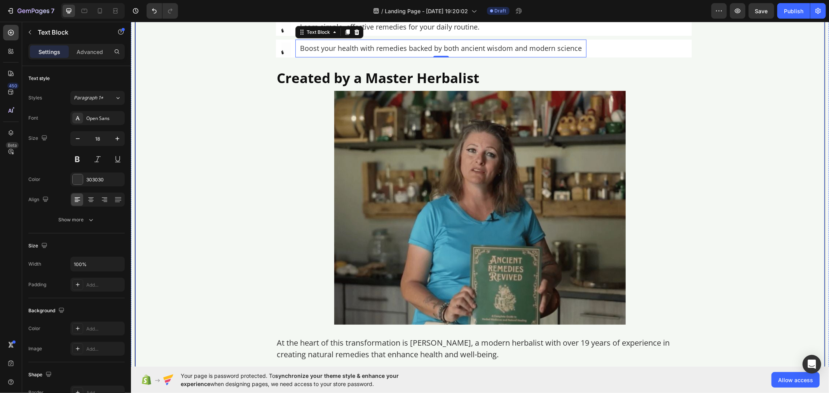
scroll to position [2932, 0]
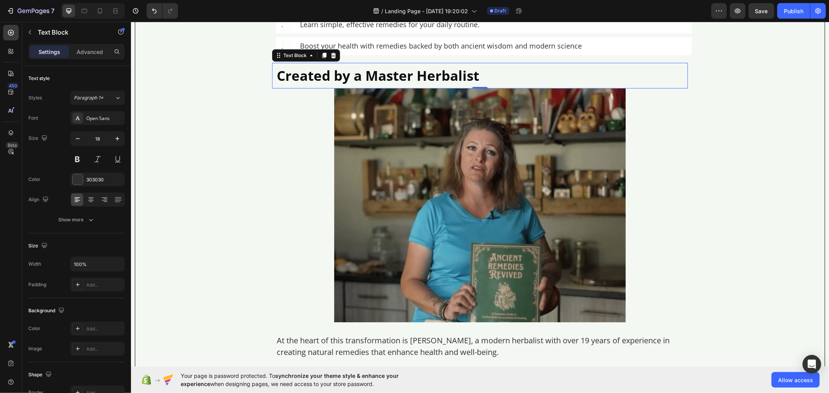
click at [294, 84] on p "Created by a Master Herbalist" at bounding box center [479, 75] width 407 height 16
click at [86, 12] on icon at bounding box center [84, 11] width 8 height 8
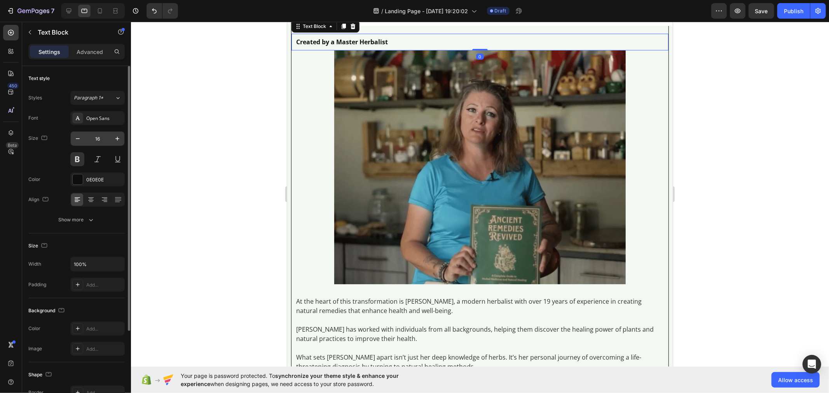
scroll to position [3015, 0]
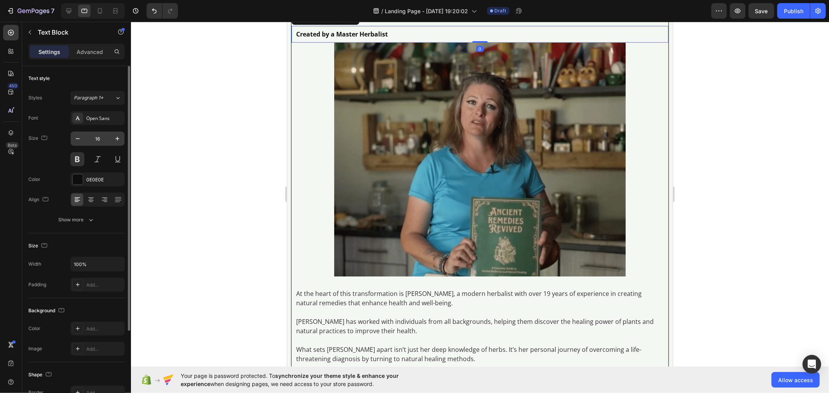
click at [107, 135] on input "16" at bounding box center [98, 139] width 26 height 14
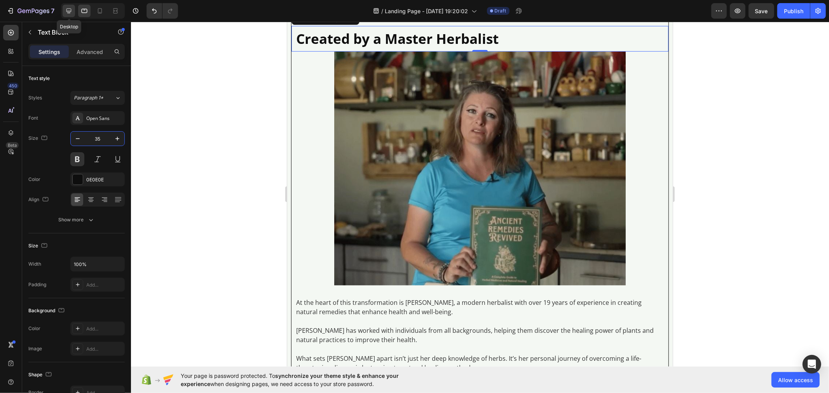
type input "35"
click at [66, 12] on icon at bounding box center [69, 11] width 8 height 8
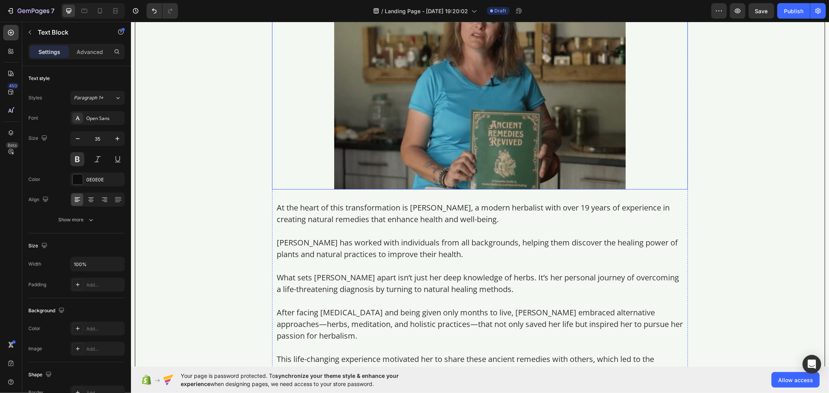
scroll to position [3087, 0]
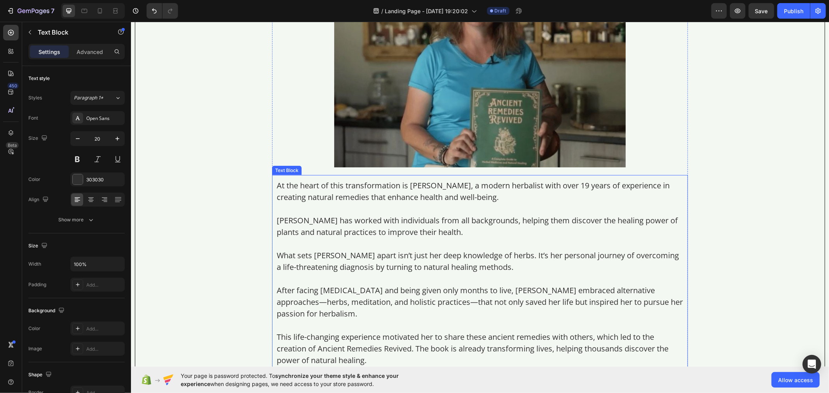
click at [359, 250] on p at bounding box center [479, 244] width 407 height 12
click at [88, 12] on icon at bounding box center [84, 11] width 8 height 8
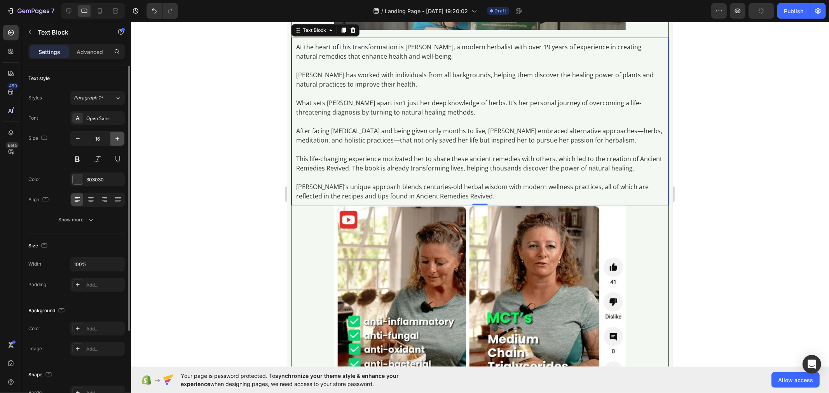
scroll to position [3282, 0]
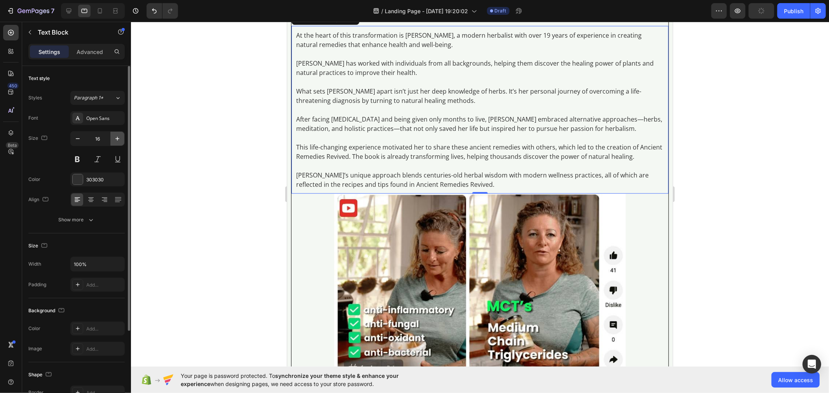
click at [120, 138] on icon "button" at bounding box center [118, 139] width 8 height 8
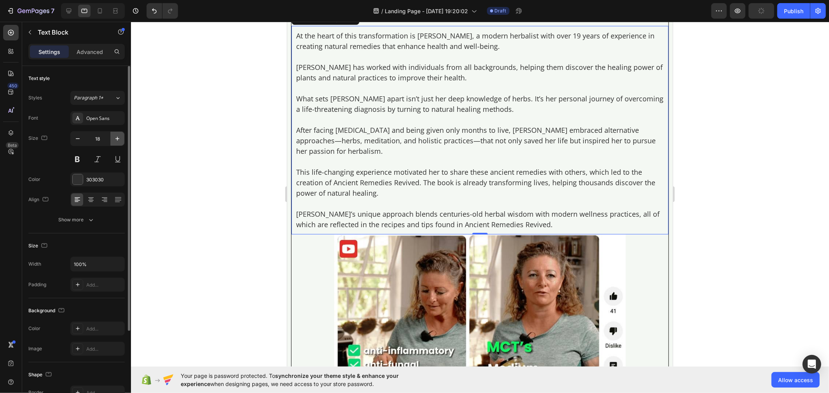
click at [120, 138] on icon "button" at bounding box center [118, 139] width 8 height 8
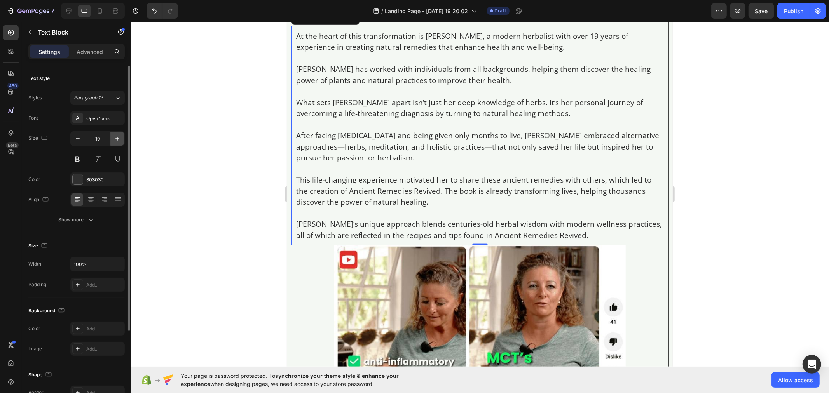
click at [120, 138] on icon "button" at bounding box center [118, 139] width 8 height 8
type input "20"
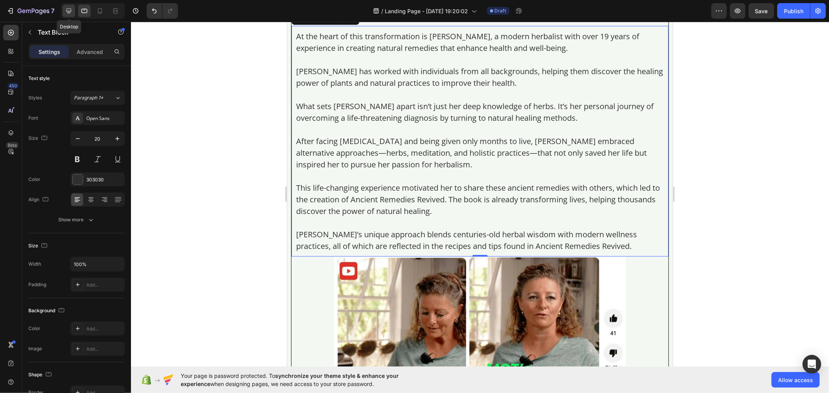
click at [72, 10] on icon at bounding box center [69, 11] width 8 height 8
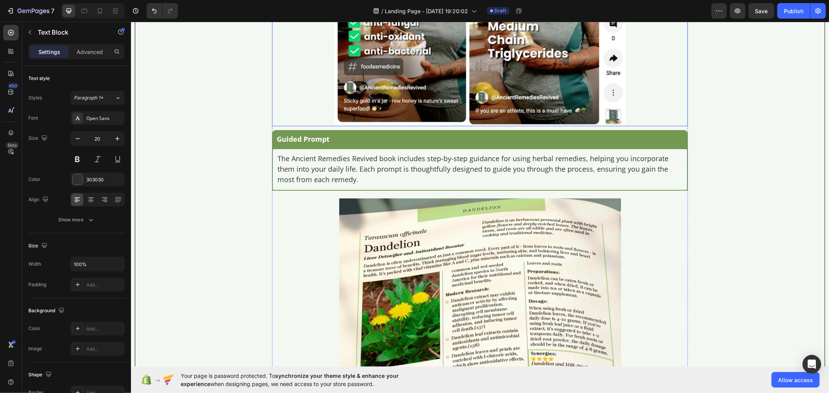
scroll to position [3614, 0]
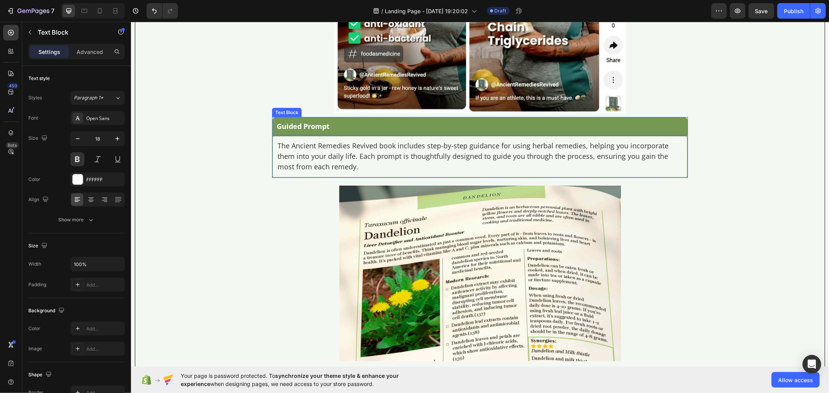
click at [311, 131] on p "Guided Prompt" at bounding box center [479, 126] width 407 height 9
click at [84, 9] on icon at bounding box center [84, 11] width 8 height 8
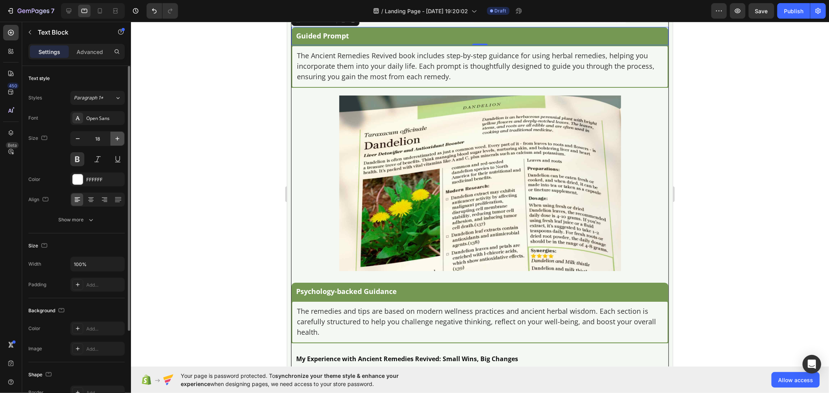
scroll to position [3751, 0]
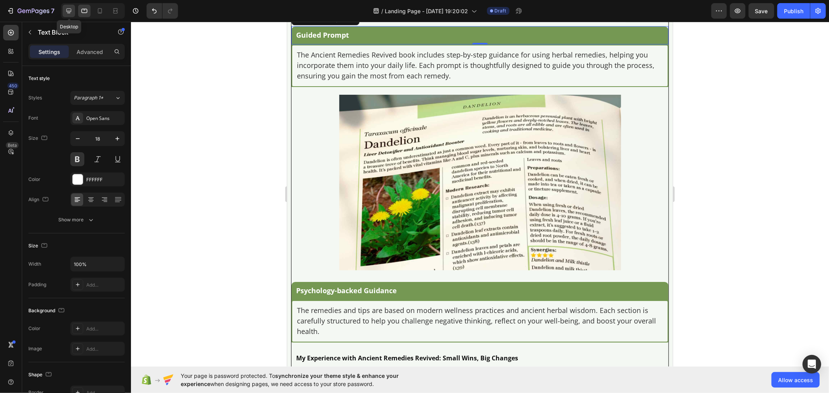
click at [64, 9] on div at bounding box center [69, 11] width 12 height 12
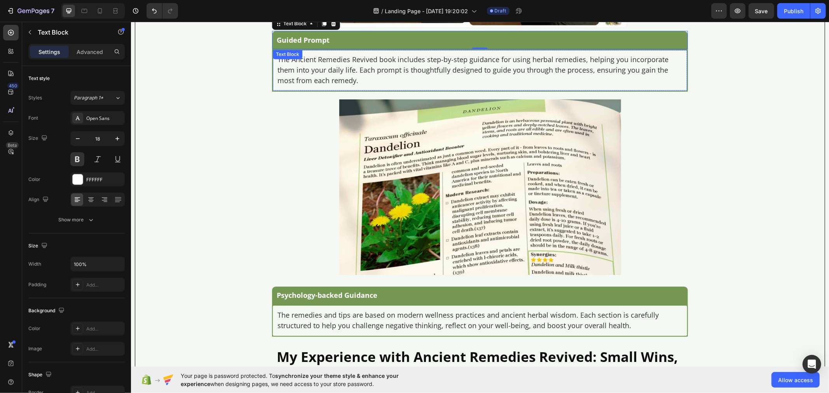
scroll to position [3694, 0]
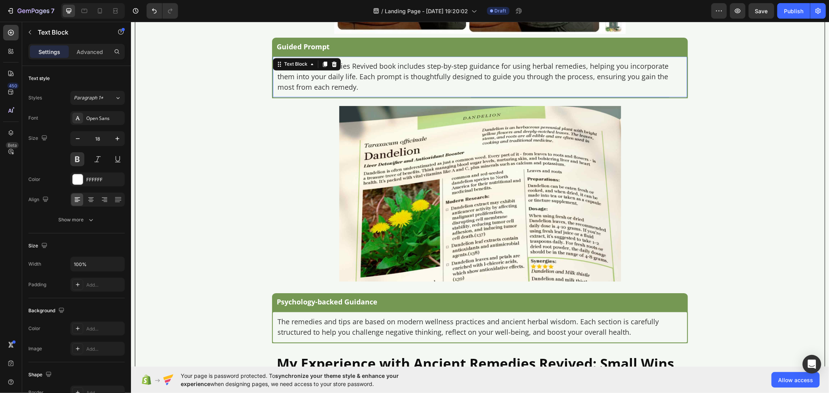
click at [288, 93] on p "The Ancient Remedies Revived book includes step-by-step guidance for using herb…" at bounding box center [479, 76] width 405 height 31
click at [86, 16] on div at bounding box center [84, 11] width 12 height 12
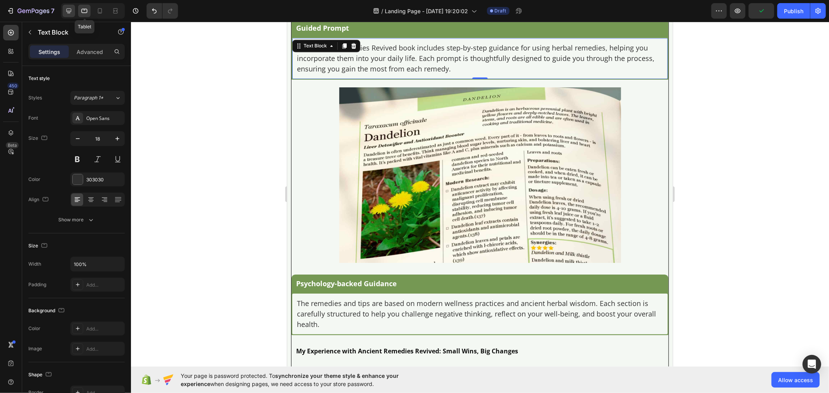
scroll to position [3770, 0]
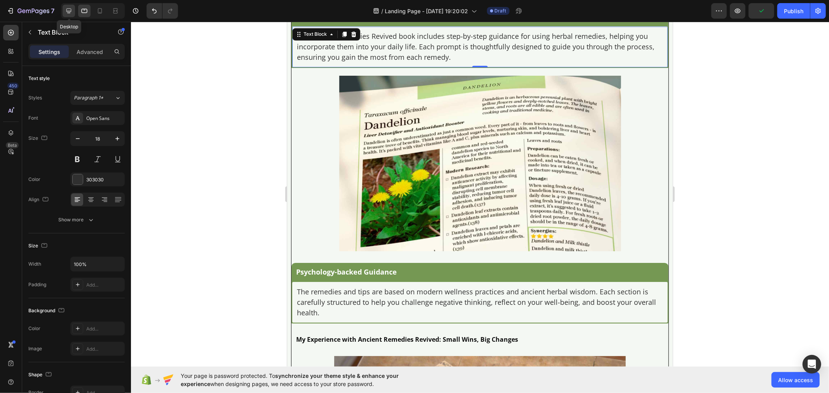
click at [72, 10] on icon at bounding box center [69, 11] width 8 height 8
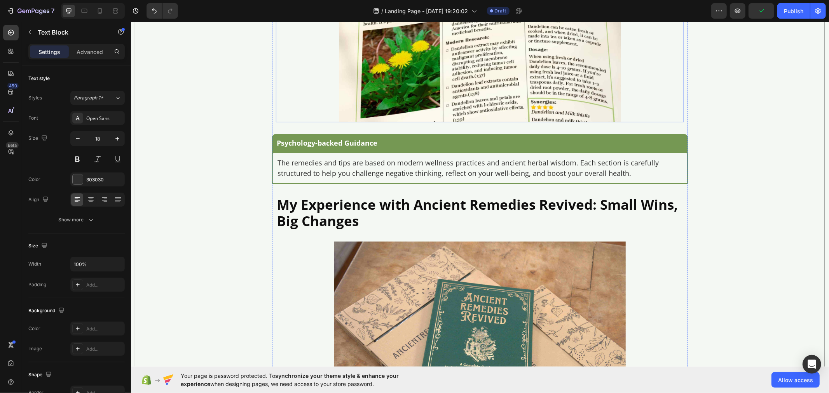
scroll to position [3886, 0]
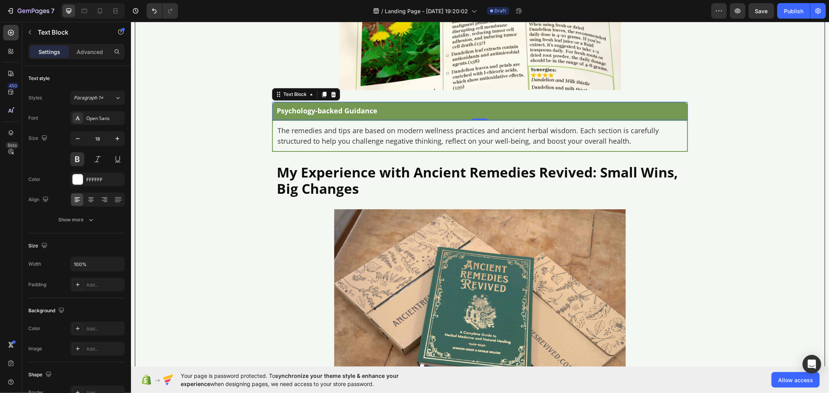
click at [333, 115] on p "Psychology-backed Guidance" at bounding box center [479, 110] width 407 height 9
click at [83, 13] on icon at bounding box center [84, 11] width 8 height 8
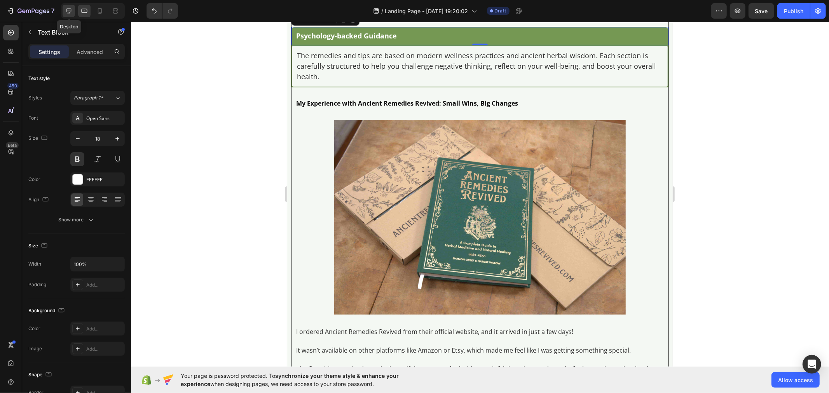
click at [70, 12] on icon at bounding box center [68, 11] width 5 height 5
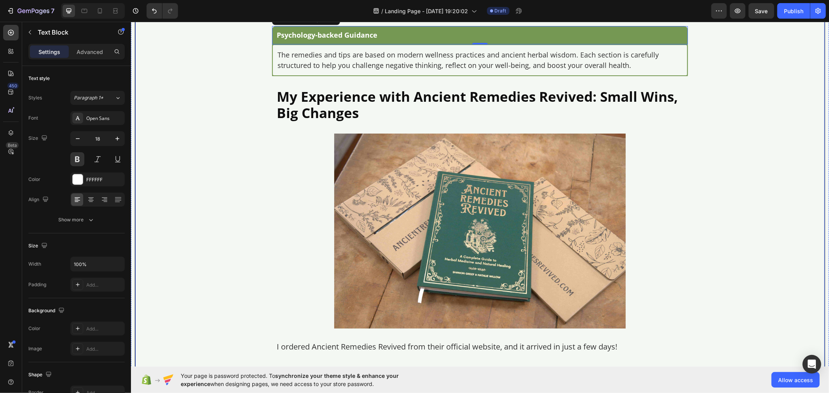
scroll to position [3949, 0]
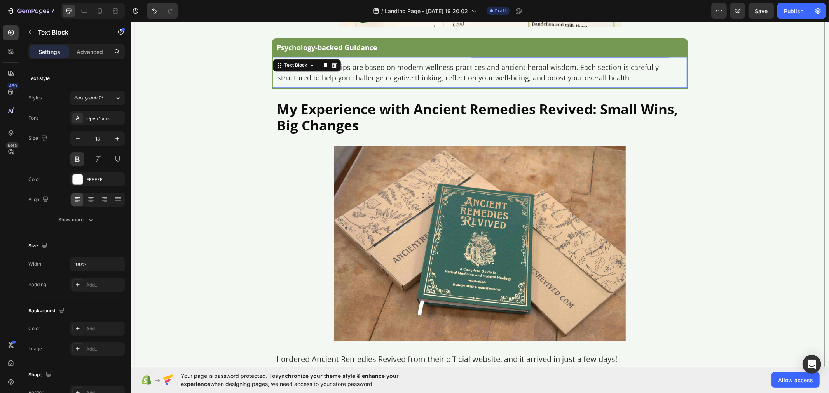
click at [306, 83] on p "The remedies and tips are based on modern wellness practices and ancient herbal…" at bounding box center [479, 72] width 405 height 21
click at [80, 9] on icon at bounding box center [84, 11] width 8 height 8
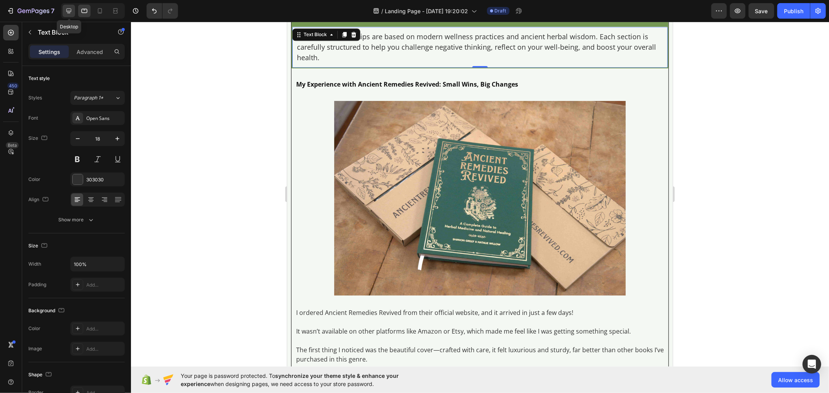
click at [65, 14] on icon at bounding box center [69, 11] width 8 height 8
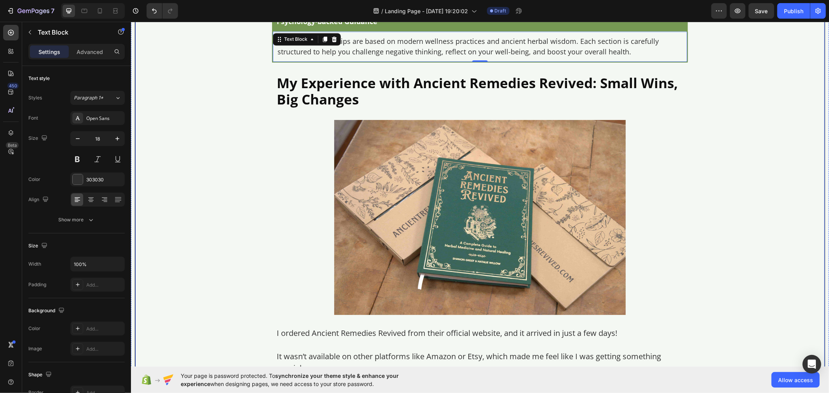
scroll to position [3968, 0]
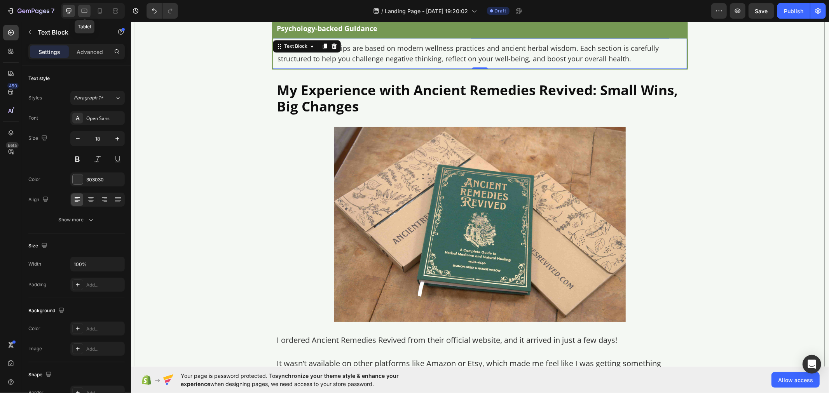
click at [84, 7] on icon at bounding box center [84, 11] width 8 height 8
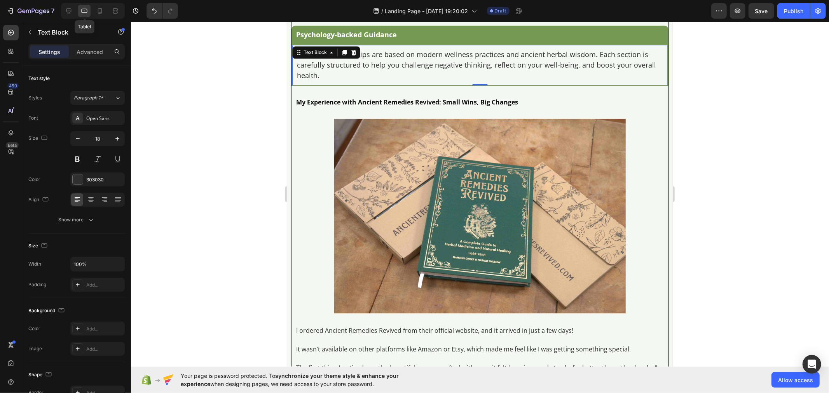
scroll to position [4026, 0]
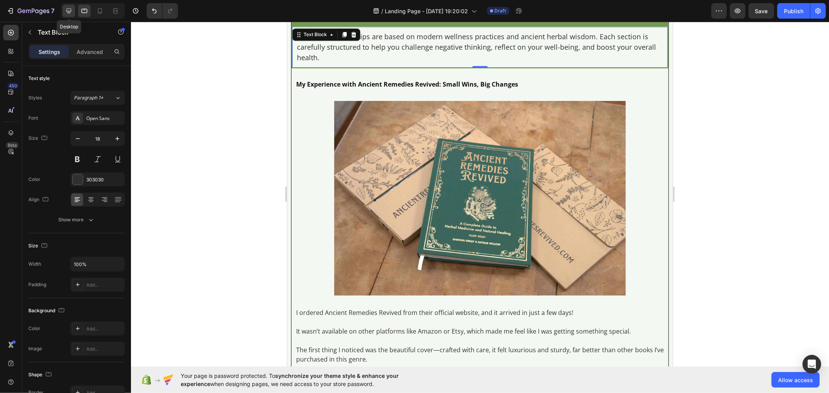
click at [72, 9] on icon at bounding box center [69, 11] width 8 height 8
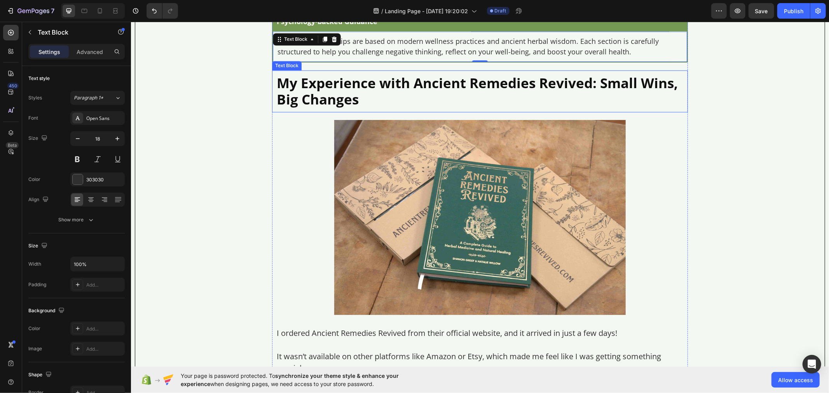
scroll to position [3968, 0]
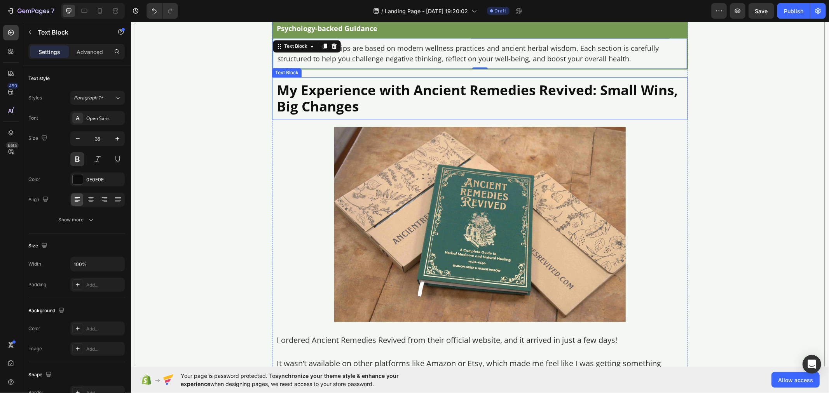
click at [328, 100] on p "My Experience with Ancient Remedies Revived: Small Wins, Big Changes" at bounding box center [479, 98] width 407 height 33
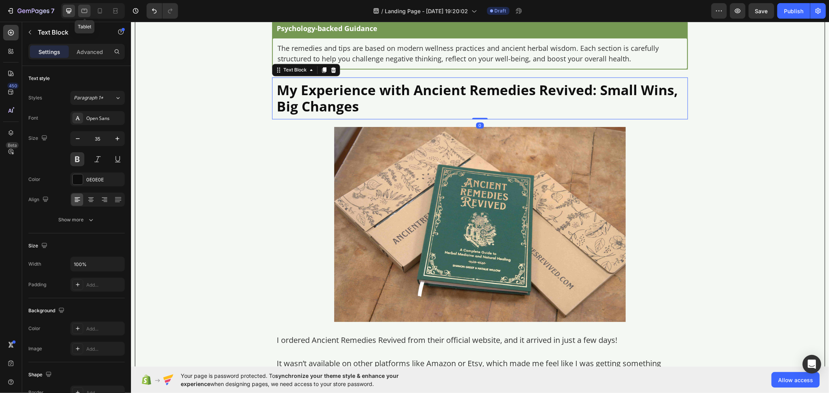
click at [80, 7] on div at bounding box center [84, 11] width 12 height 12
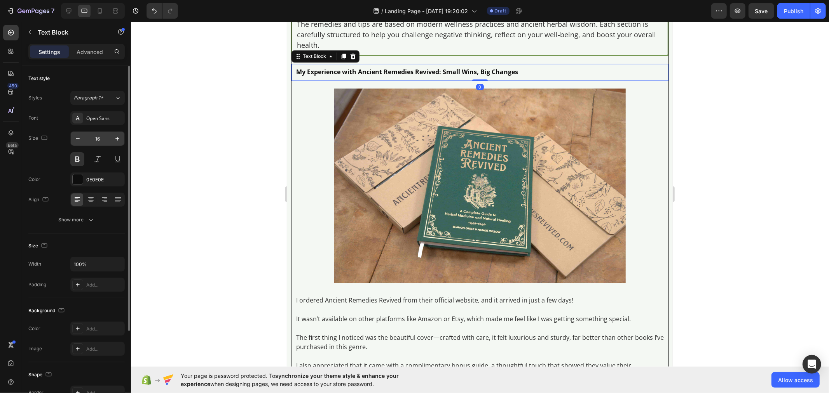
scroll to position [4074, 0]
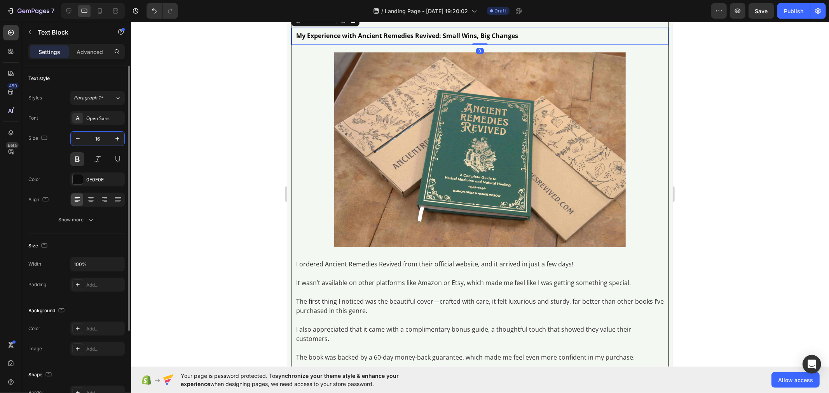
click at [105, 135] on input "16" at bounding box center [98, 139] width 26 height 14
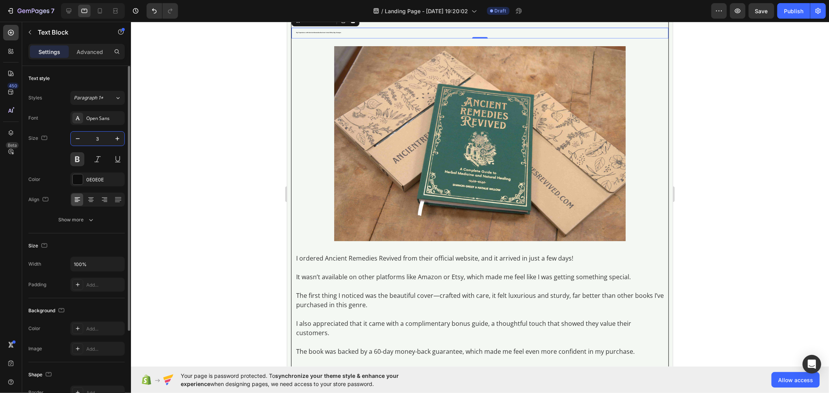
type input "35"
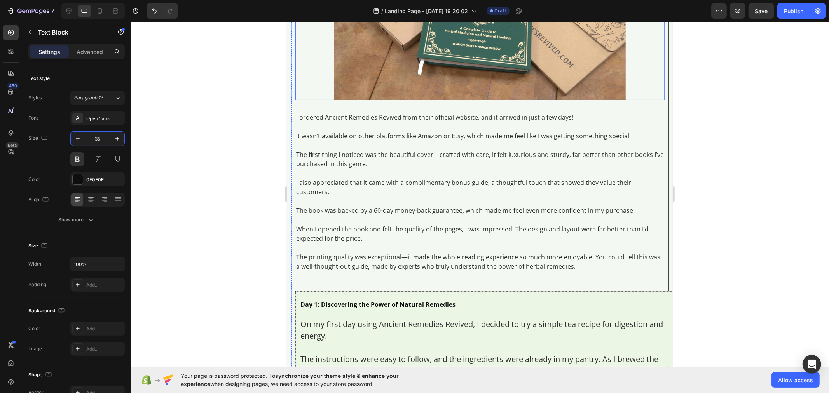
scroll to position [4247, 0]
click at [357, 168] on p "The first thing I noticed was the beautiful cover—crafted with care, it felt lu…" at bounding box center [480, 158] width 368 height 19
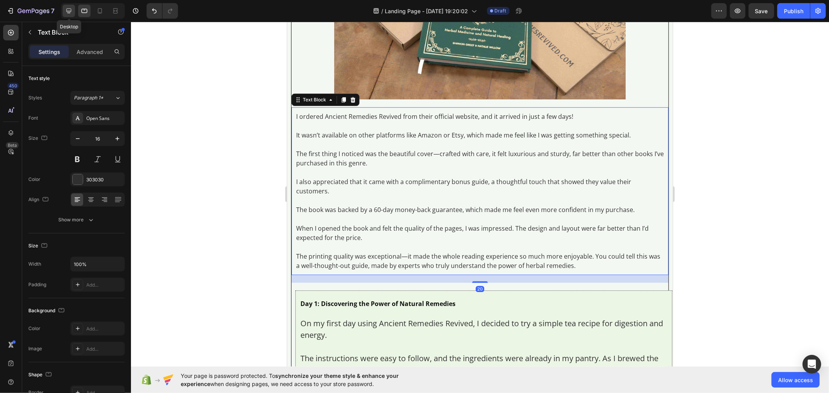
click at [66, 10] on icon at bounding box center [69, 11] width 8 height 8
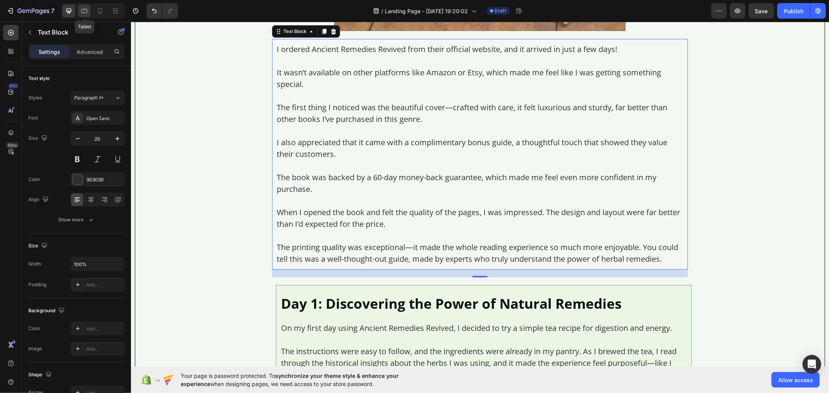
click at [81, 9] on icon at bounding box center [84, 11] width 8 height 8
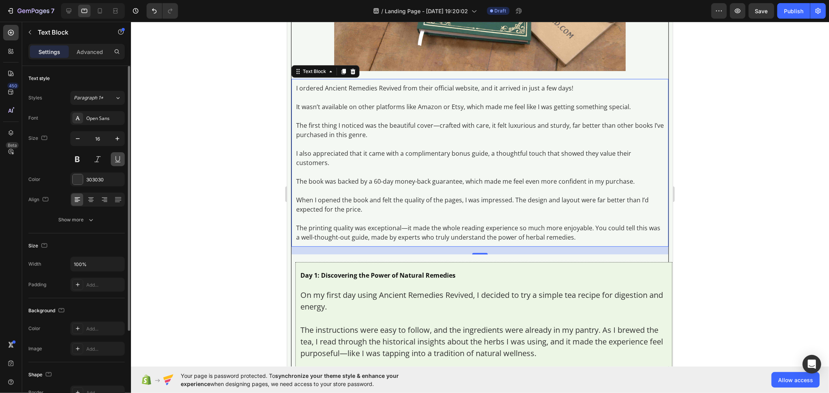
scroll to position [4327, 0]
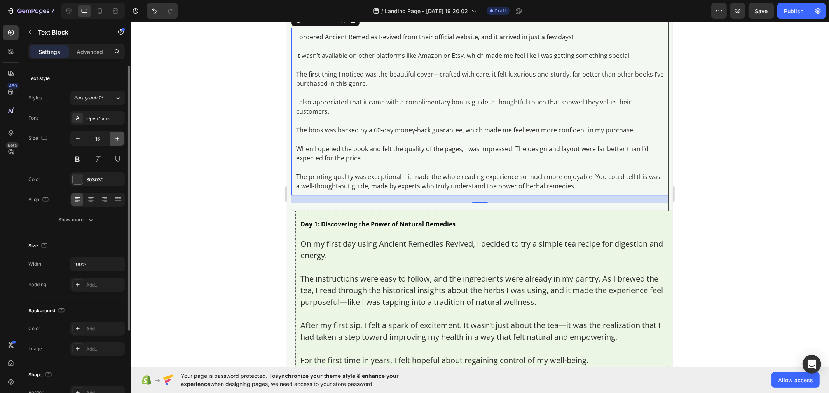
click at [115, 141] on icon "button" at bounding box center [118, 139] width 8 height 8
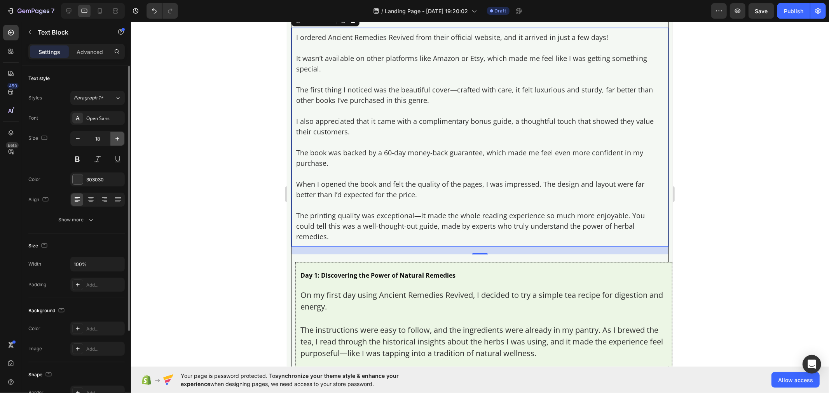
click at [115, 141] on icon "button" at bounding box center [118, 139] width 8 height 8
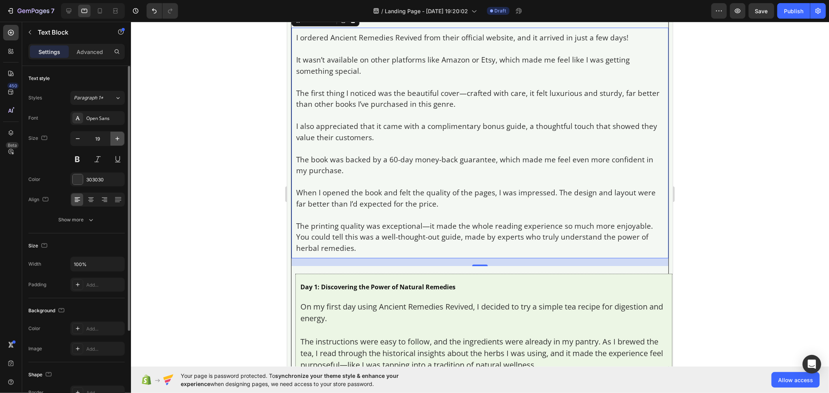
click at [115, 141] on icon "button" at bounding box center [118, 139] width 8 height 8
type input "20"
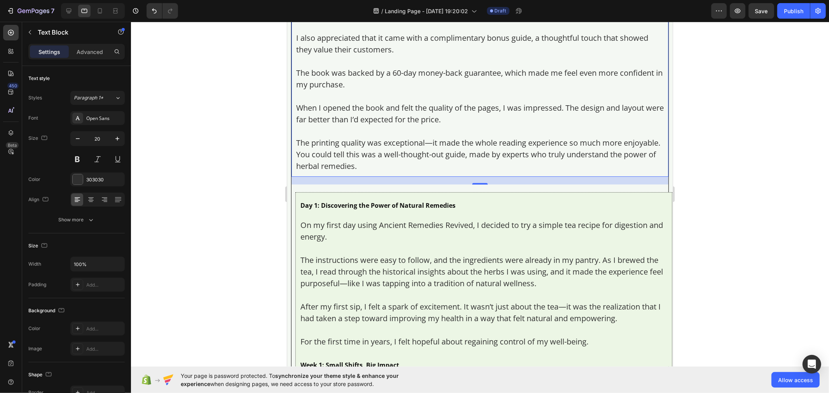
scroll to position [4457, 0]
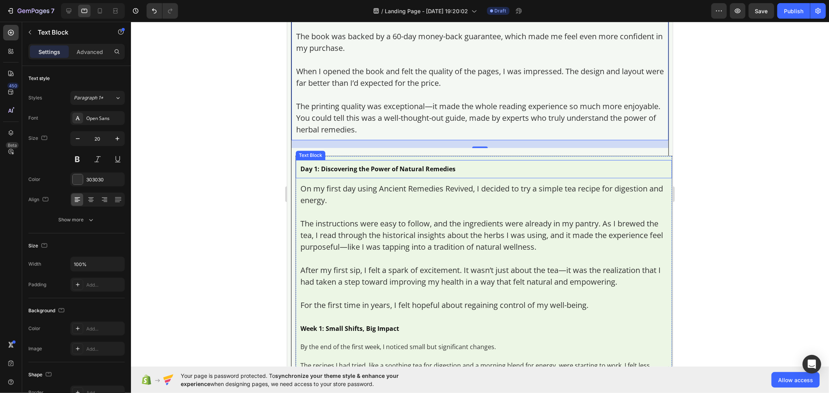
click at [350, 174] on div "Day 1: Discovering the Power of Natural Remedies" at bounding box center [483, 169] width 369 height 10
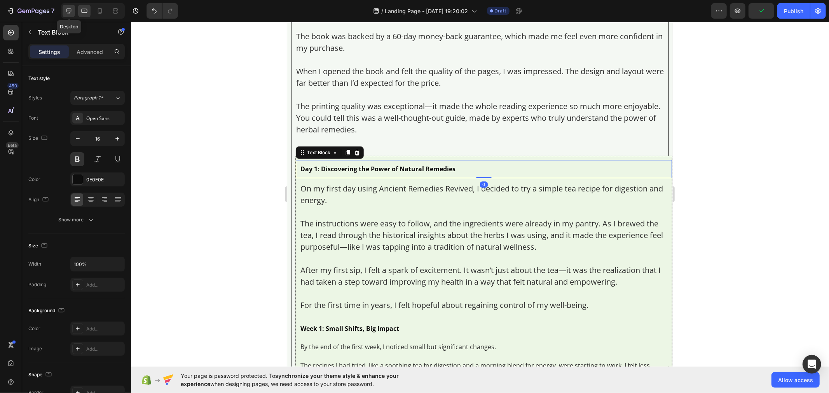
click at [64, 12] on div at bounding box center [69, 11] width 12 height 12
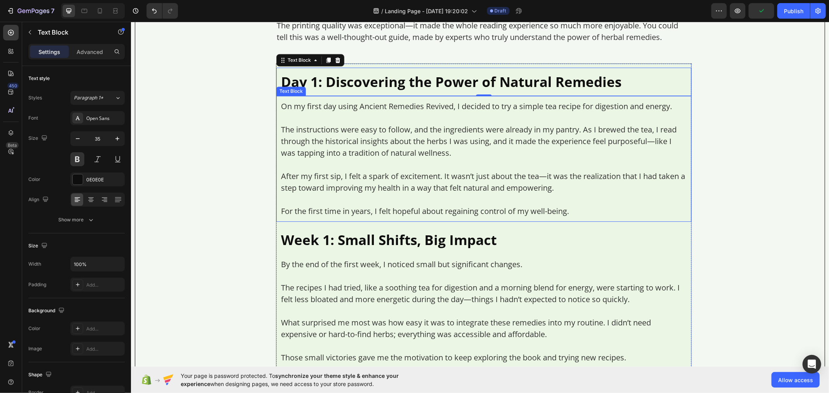
scroll to position [4510, 0]
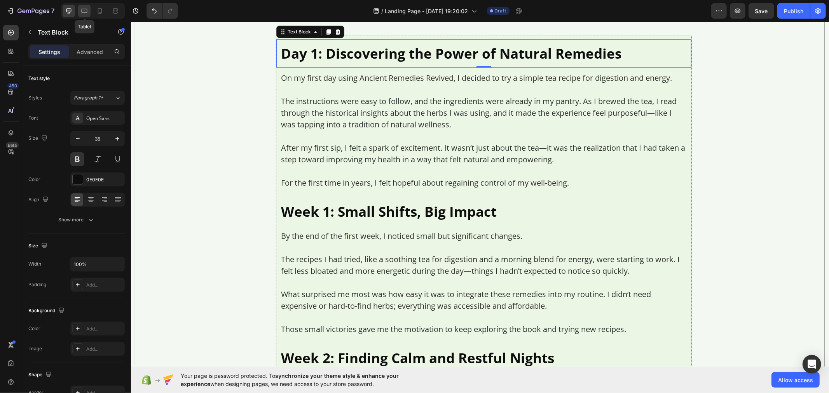
click at [82, 9] on icon at bounding box center [84, 11] width 8 height 8
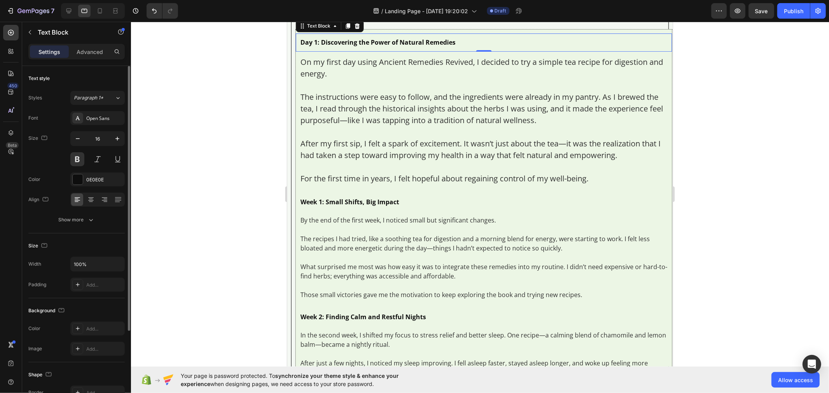
scroll to position [4590, 0]
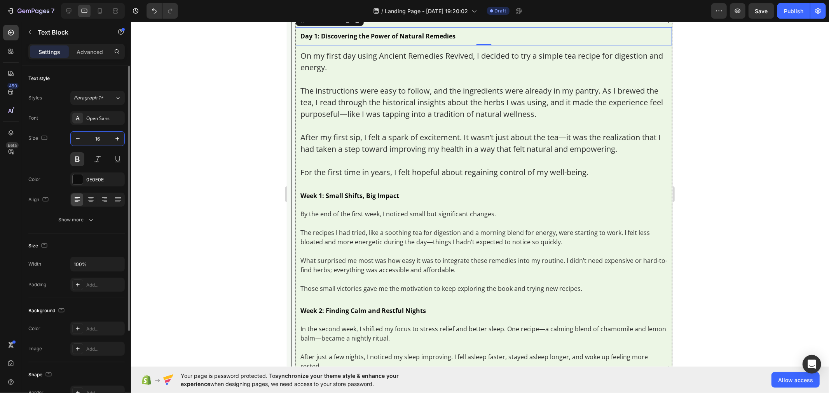
click at [105, 137] on input "16" at bounding box center [98, 139] width 26 height 14
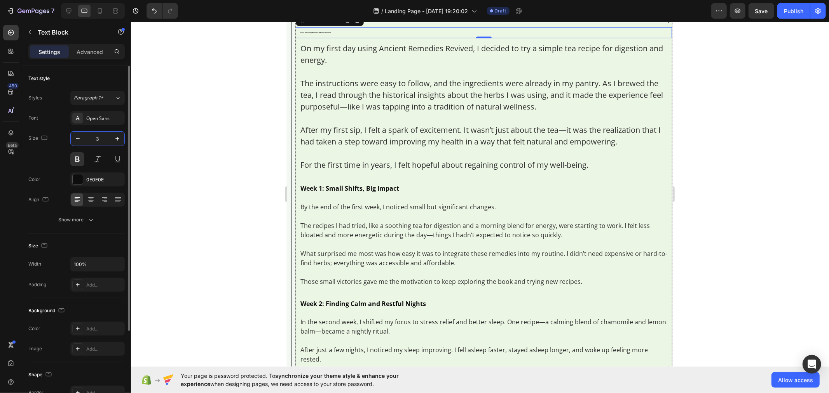
type input "35"
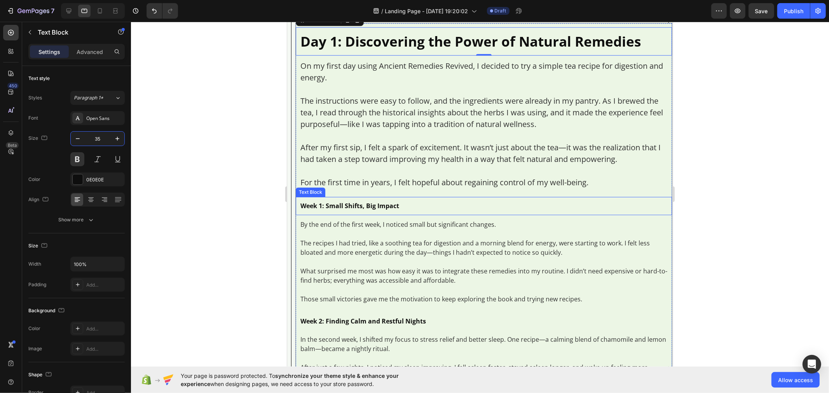
click at [344, 210] on p "Week 1: Small Shifts, Big Impact" at bounding box center [483, 205] width 367 height 9
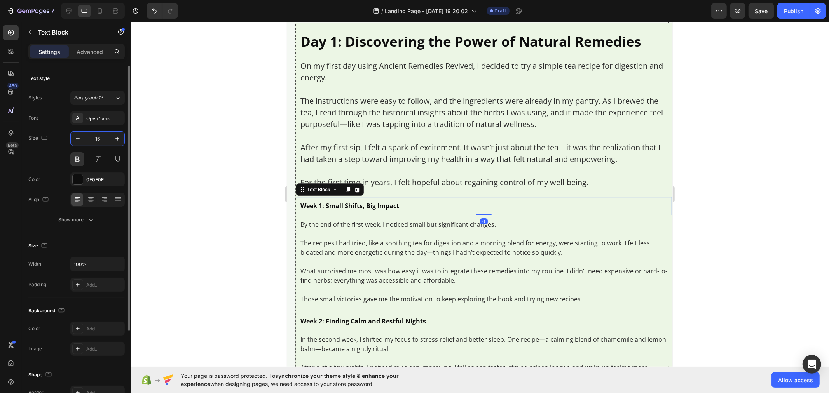
click at [106, 135] on input "16" at bounding box center [98, 139] width 26 height 14
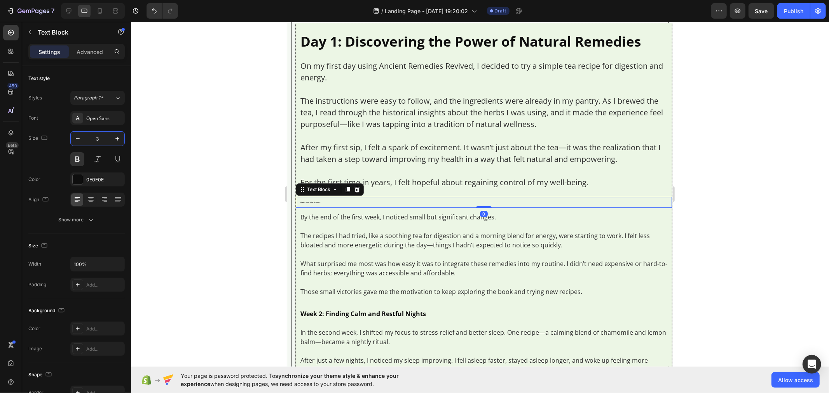
type input "35"
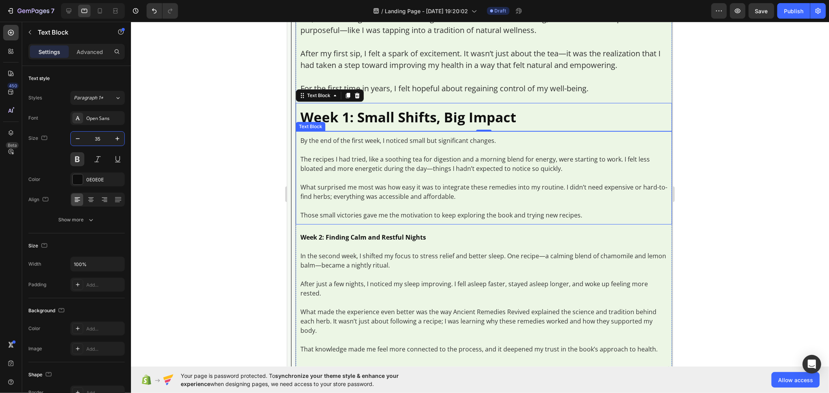
scroll to position [4719, 0]
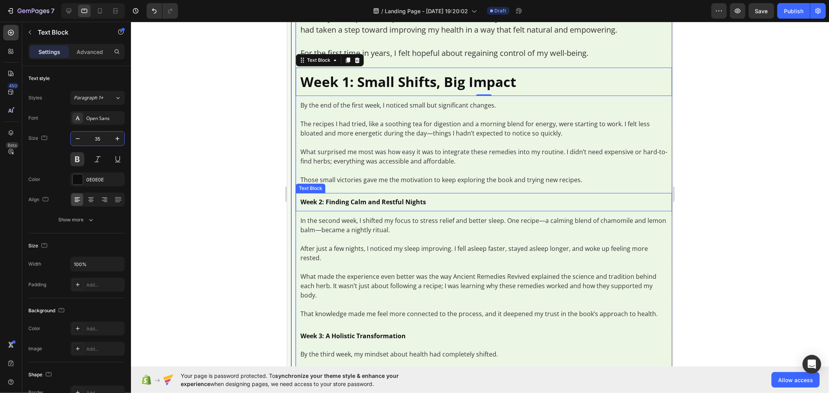
click at [368, 206] on p "Week 2: Finding Calm and Restful Nights" at bounding box center [483, 202] width 367 height 9
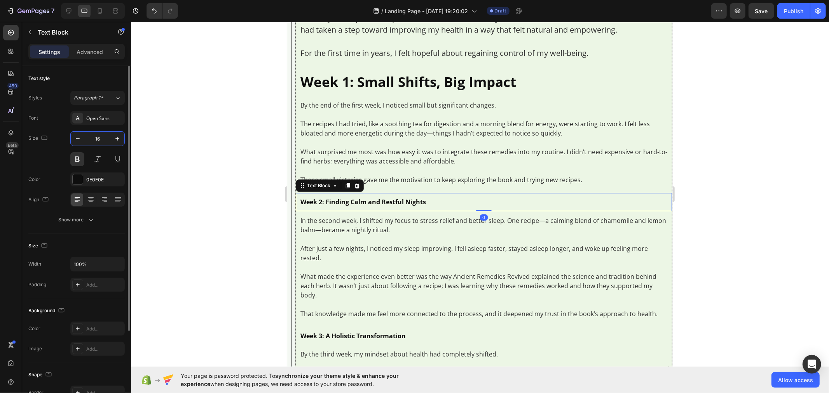
click at [108, 137] on input "16" at bounding box center [98, 139] width 26 height 14
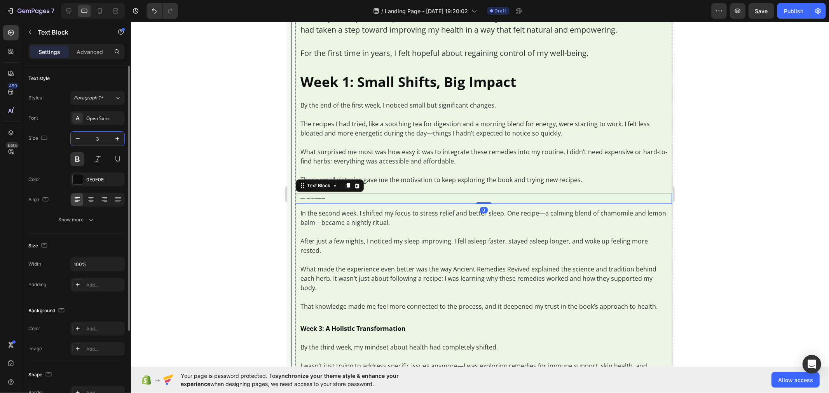
type input "35"
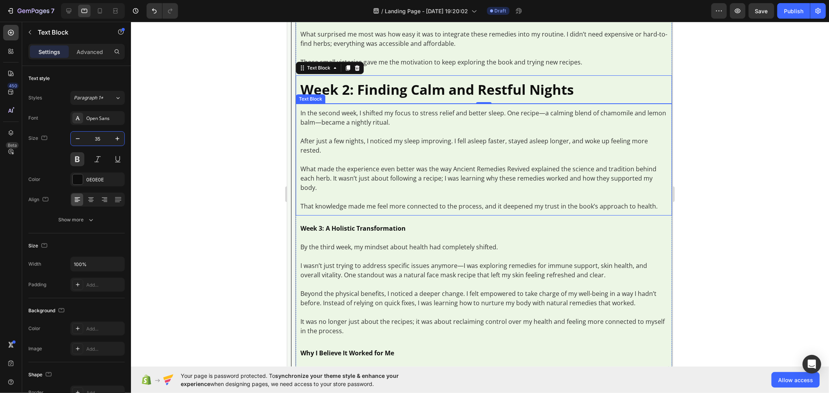
scroll to position [4849, 0]
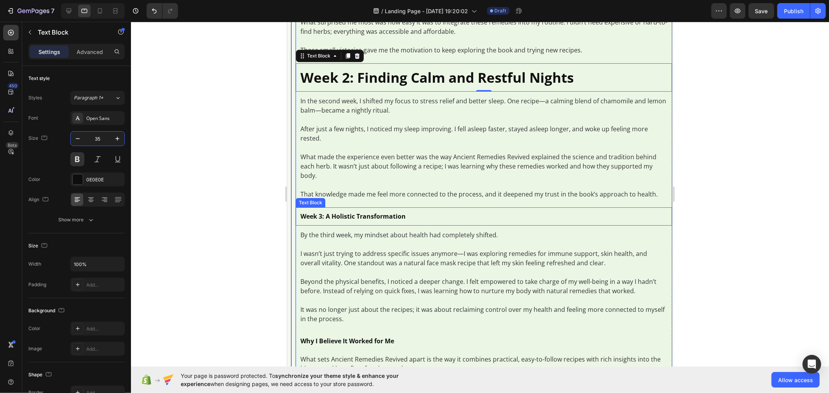
click at [368, 220] on p "Week 3: A Holistic Transformation" at bounding box center [483, 216] width 367 height 9
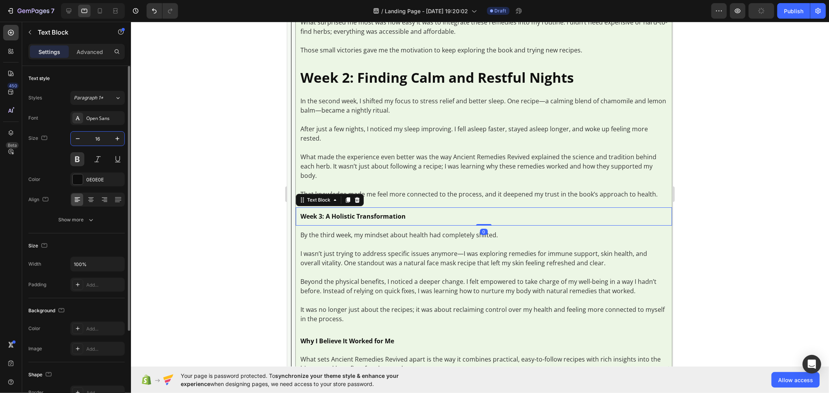
click at [107, 137] on input "16" at bounding box center [98, 139] width 26 height 14
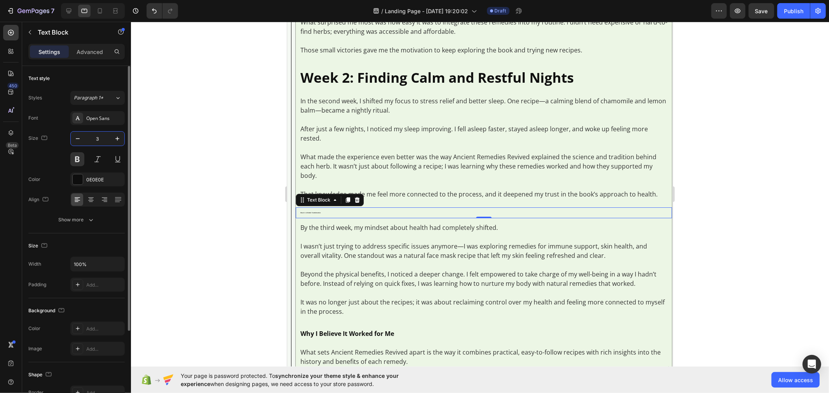
type input "35"
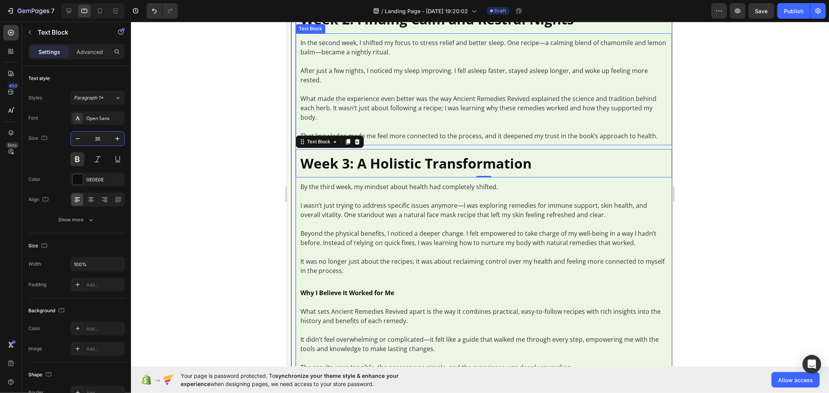
scroll to position [5022, 0]
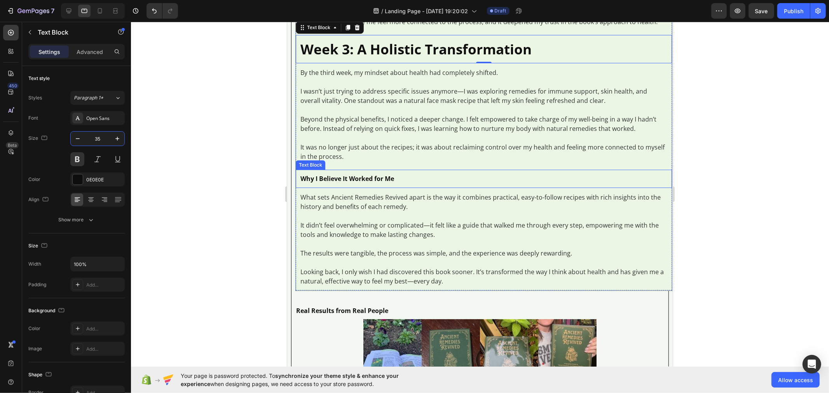
click at [371, 183] on p "Why I Believe It Worked for Me" at bounding box center [483, 178] width 367 height 9
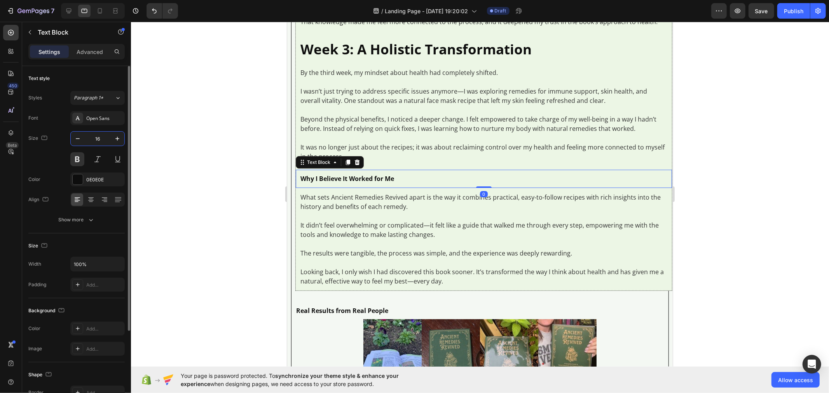
click at [103, 139] on input "16" at bounding box center [98, 139] width 26 height 14
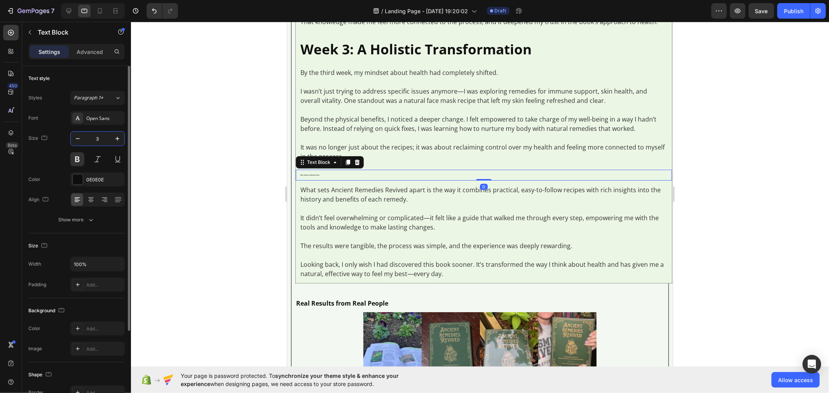
type input "35"
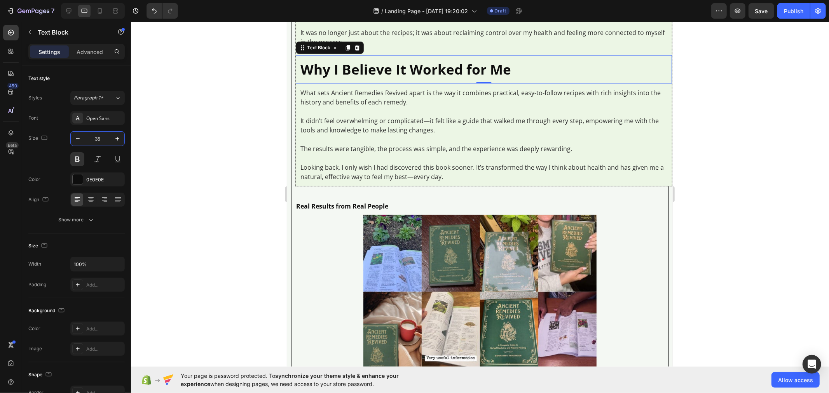
scroll to position [5151, 0]
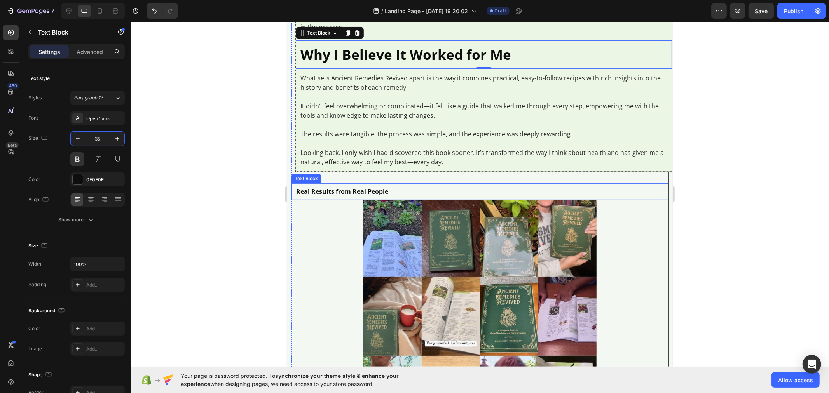
click at [352, 195] on p "Real Results from Real People" at bounding box center [480, 191] width 368 height 7
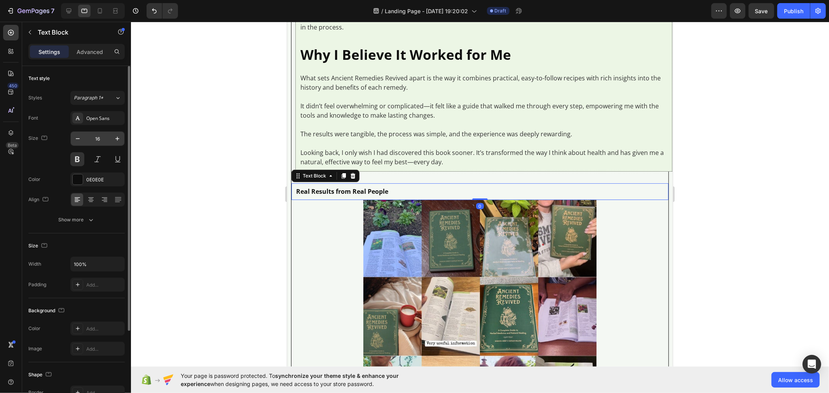
click at [107, 135] on input "16" at bounding box center [98, 139] width 26 height 14
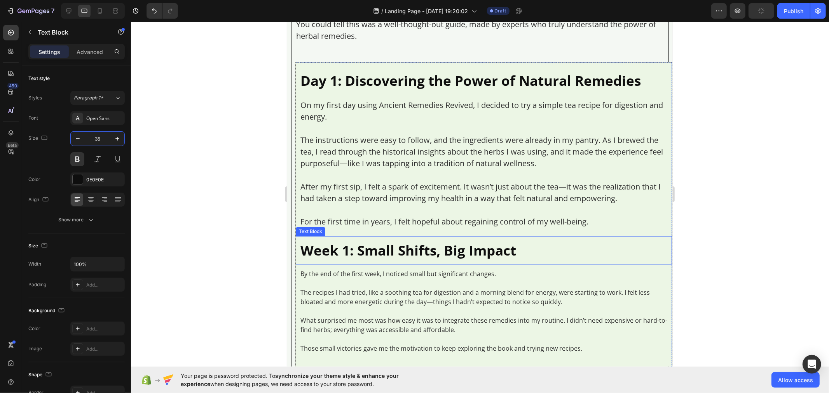
scroll to position [4547, 0]
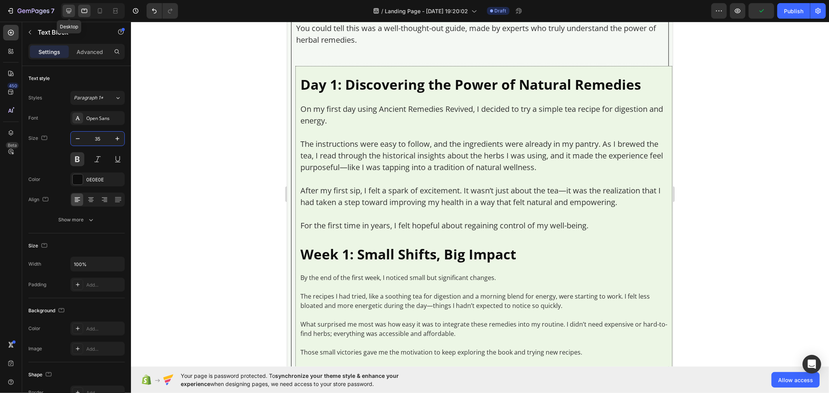
type input "35"
click at [70, 13] on icon at bounding box center [69, 11] width 8 height 8
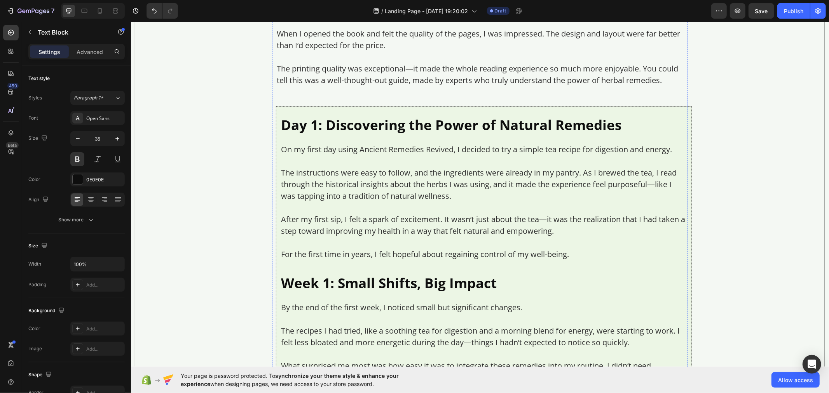
scroll to position [4437, 0]
click at [335, 193] on p "The instructions were easy to follow, and the ingredients were already in my pa…" at bounding box center [484, 185] width 406 height 35
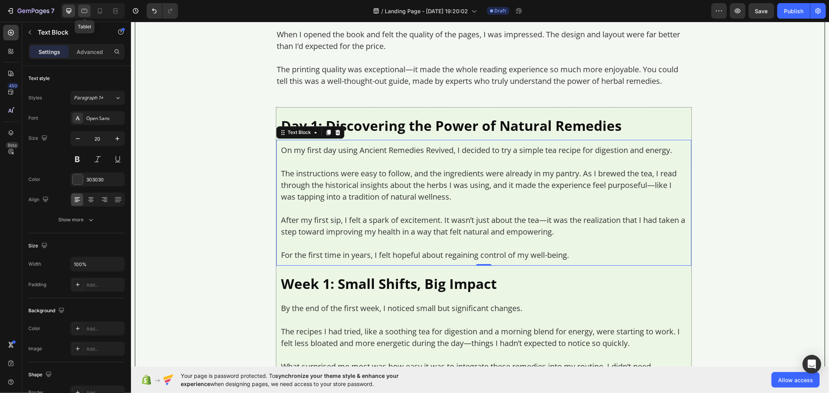
click at [81, 14] on icon at bounding box center [84, 11] width 8 height 8
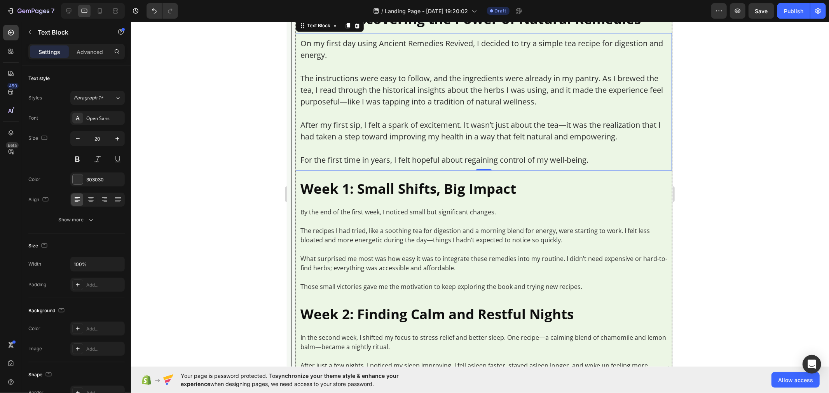
scroll to position [4618, 0]
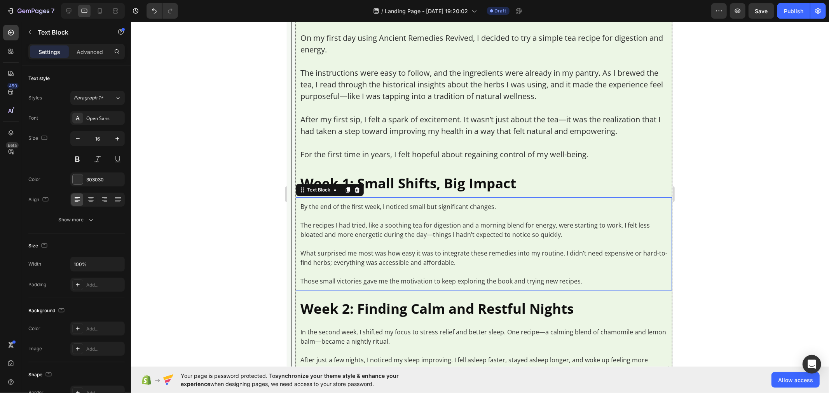
click at [375, 248] on p at bounding box center [483, 243] width 367 height 9
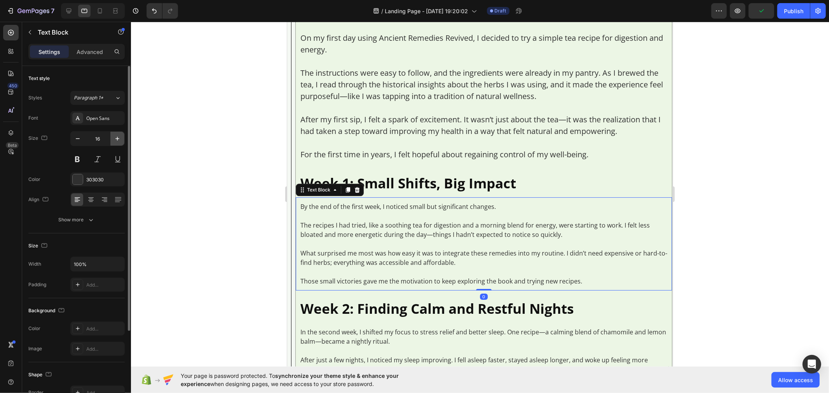
click at [114, 141] on icon "button" at bounding box center [118, 139] width 8 height 8
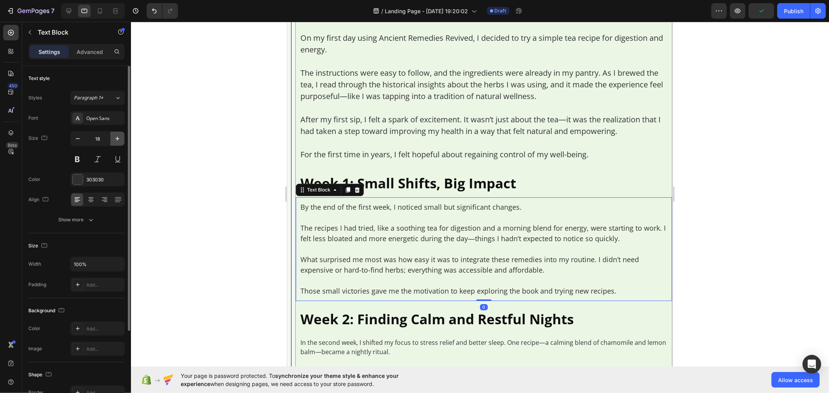
click at [114, 141] on icon "button" at bounding box center [118, 139] width 8 height 8
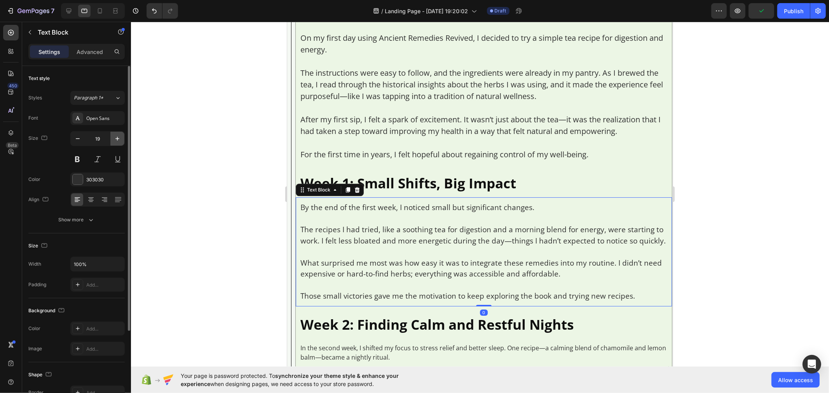
click at [114, 141] on icon "button" at bounding box center [118, 139] width 8 height 8
type input "20"
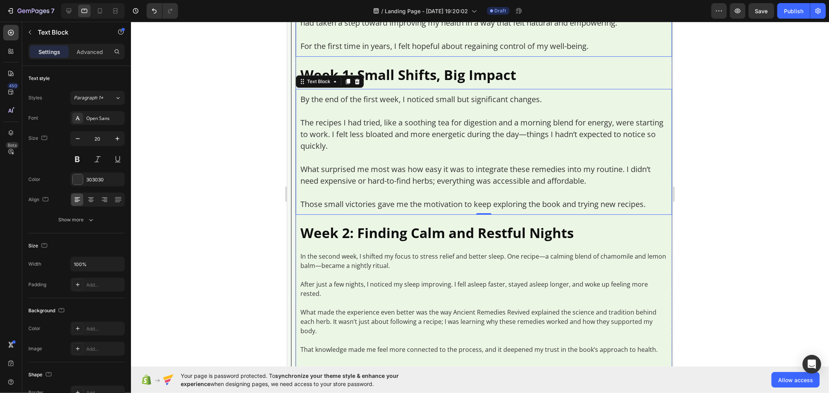
scroll to position [4748, 0]
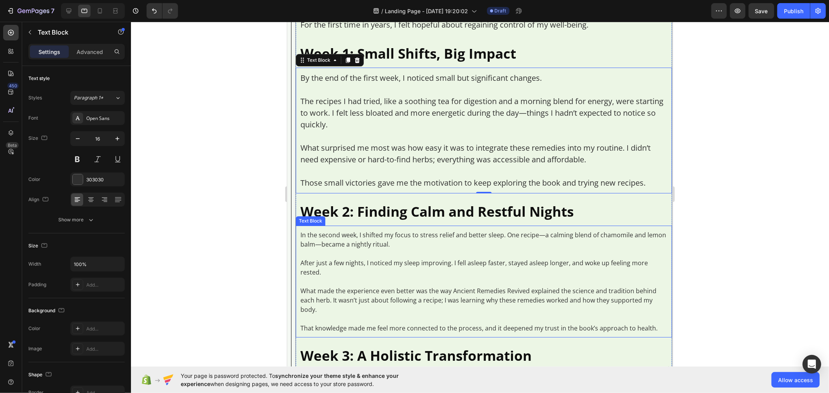
click at [366, 258] on p at bounding box center [483, 253] width 367 height 9
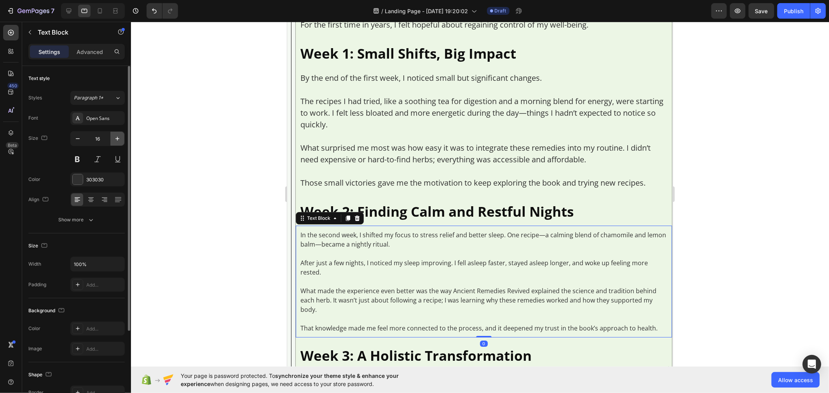
click at [117, 141] on icon "button" at bounding box center [118, 139] width 8 height 8
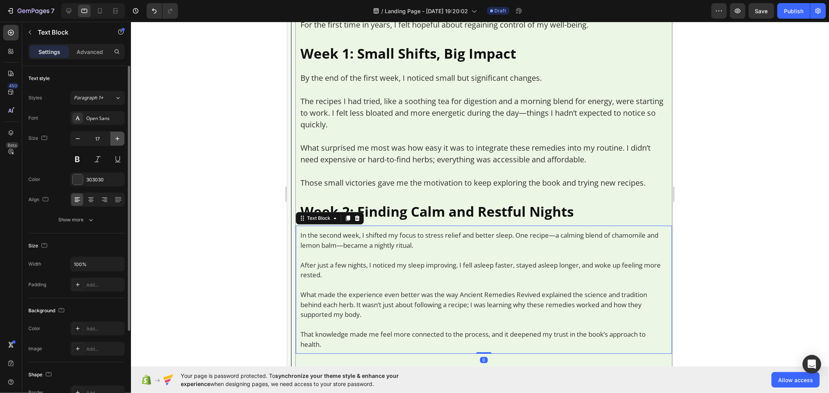
click at [117, 141] on icon "button" at bounding box center [118, 139] width 8 height 8
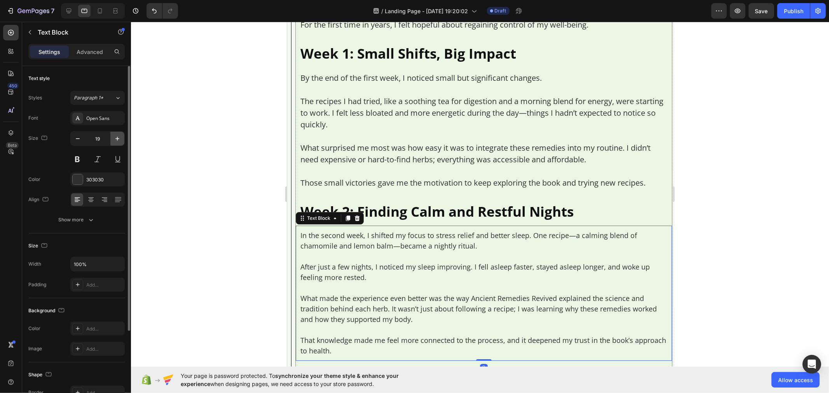
click at [117, 141] on icon "button" at bounding box center [118, 139] width 8 height 8
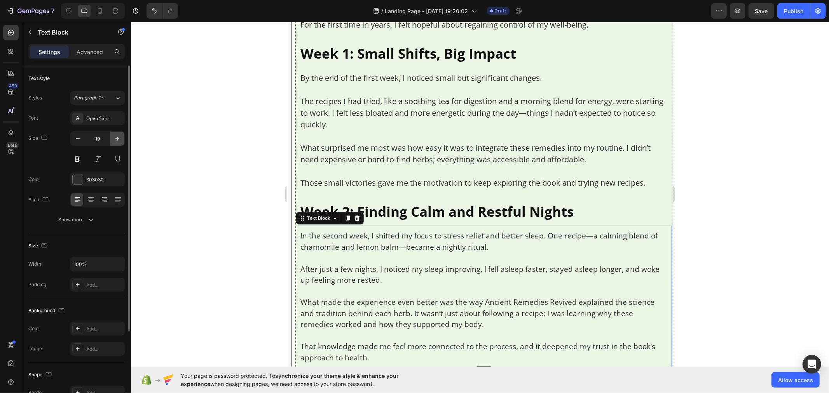
type input "20"
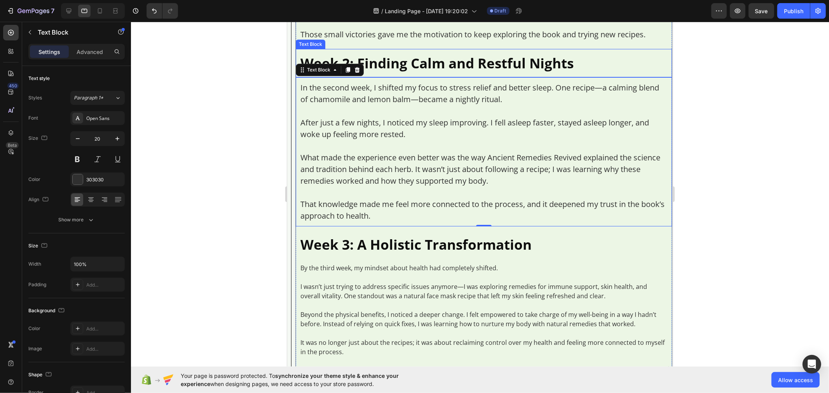
scroll to position [4920, 0]
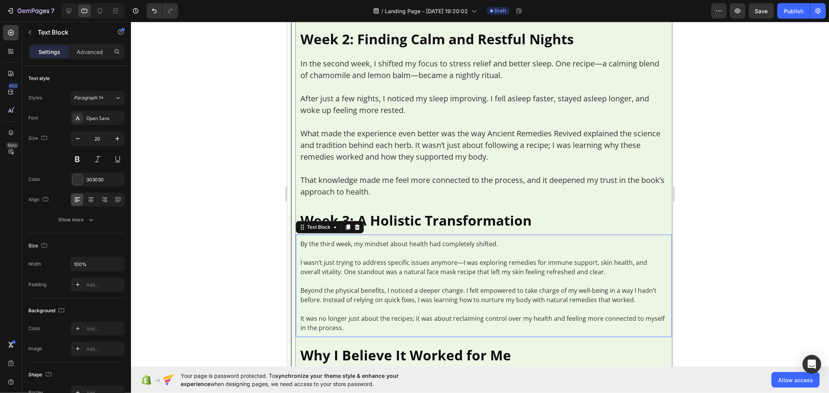
click at [399, 286] on p at bounding box center [483, 280] width 367 height 9
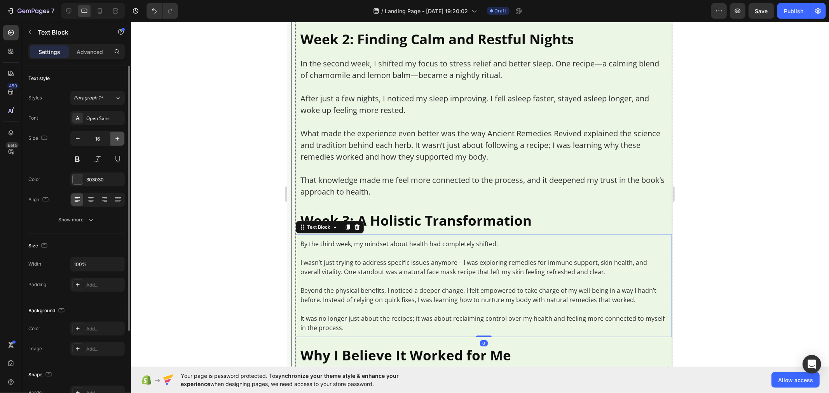
click at [119, 138] on icon "button" at bounding box center [118, 139] width 8 height 8
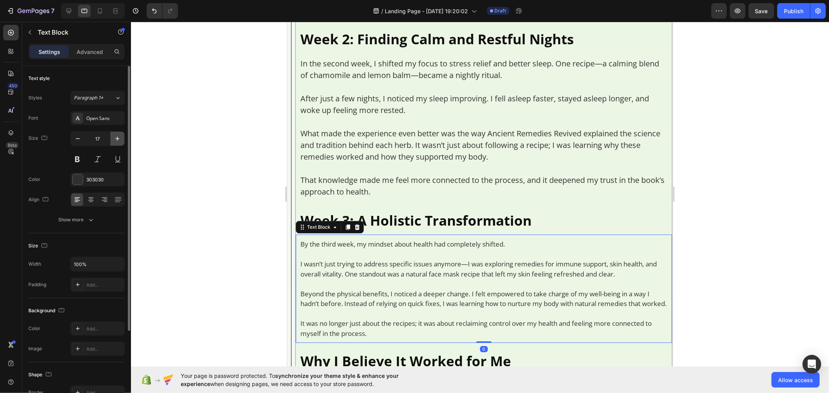
click at [119, 138] on icon "button" at bounding box center [118, 139] width 8 height 8
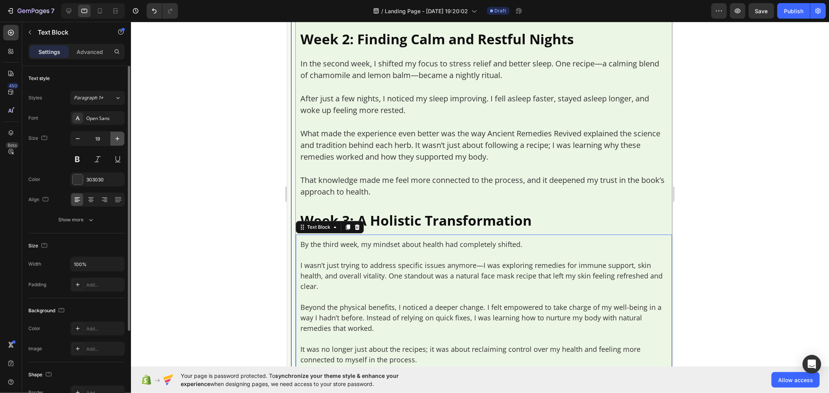
click at [119, 138] on icon "button" at bounding box center [118, 139] width 8 height 8
type input "20"
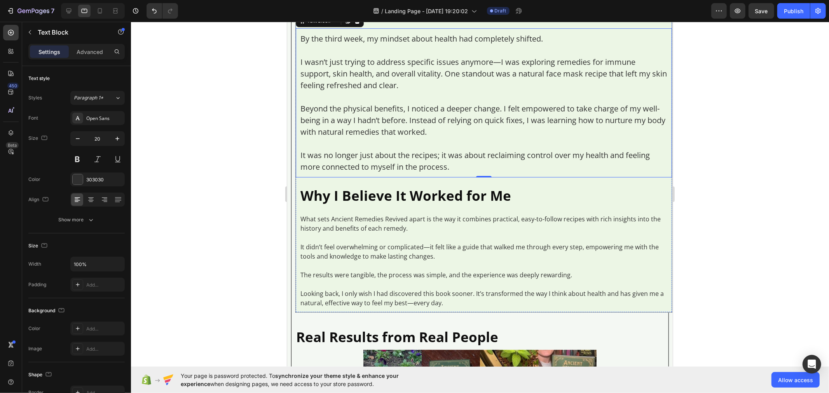
scroll to position [5136, 0]
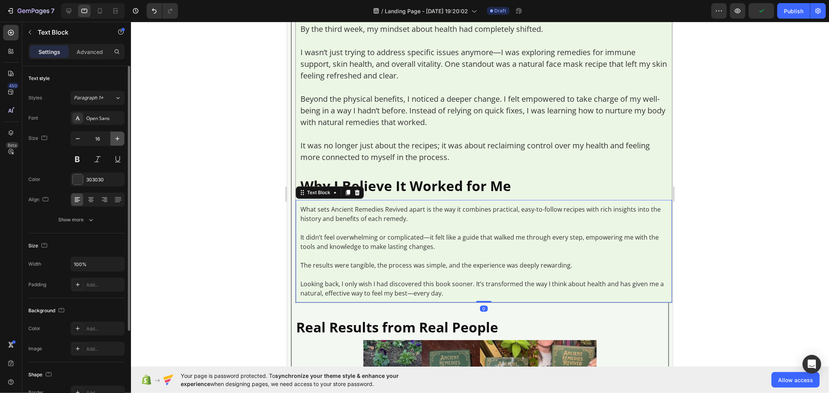
click at [115, 137] on icon "button" at bounding box center [118, 139] width 8 height 8
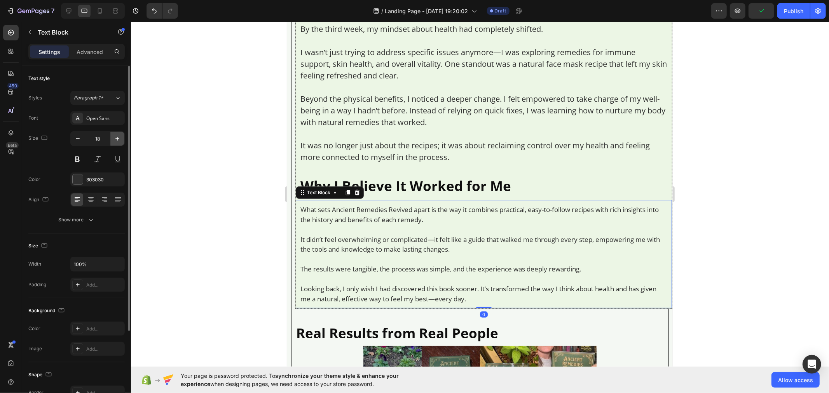
click at [115, 137] on icon "button" at bounding box center [118, 139] width 8 height 8
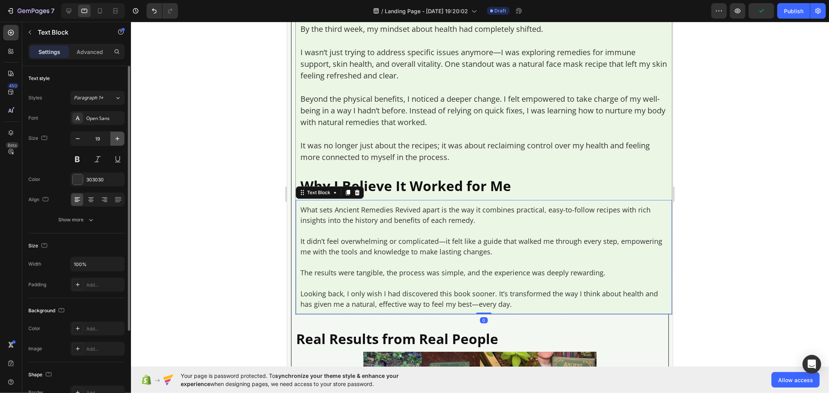
click at [115, 137] on icon "button" at bounding box center [118, 139] width 8 height 8
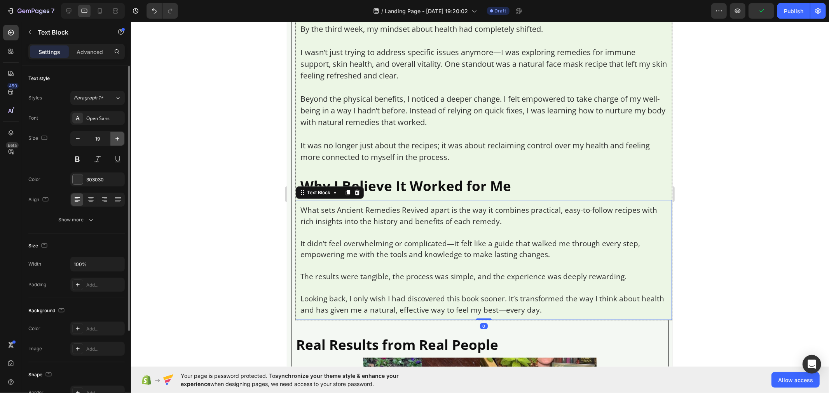
type input "20"
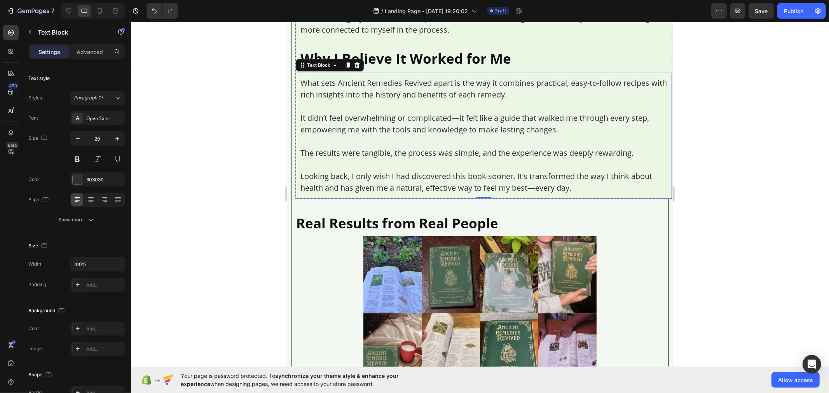
scroll to position [5266, 0]
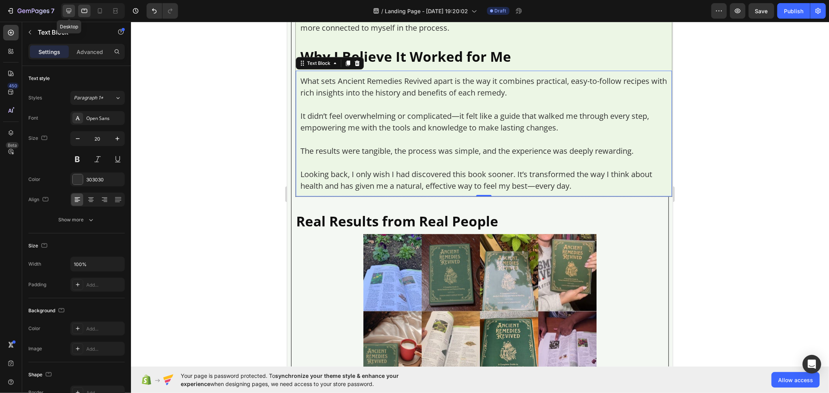
click at [65, 12] on icon at bounding box center [69, 11] width 8 height 8
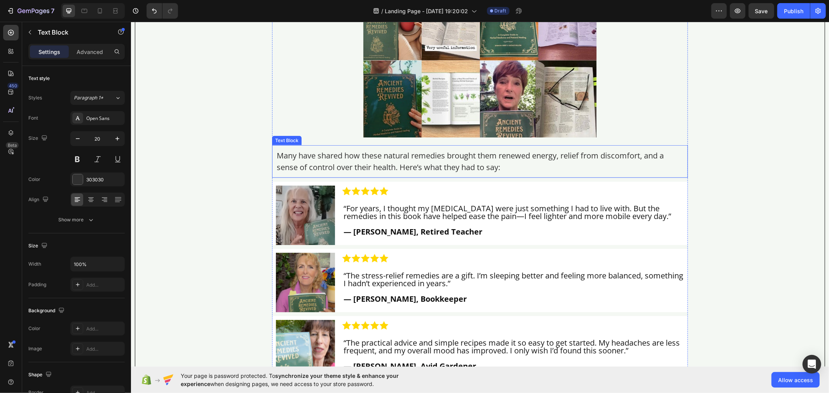
scroll to position [5508, 0]
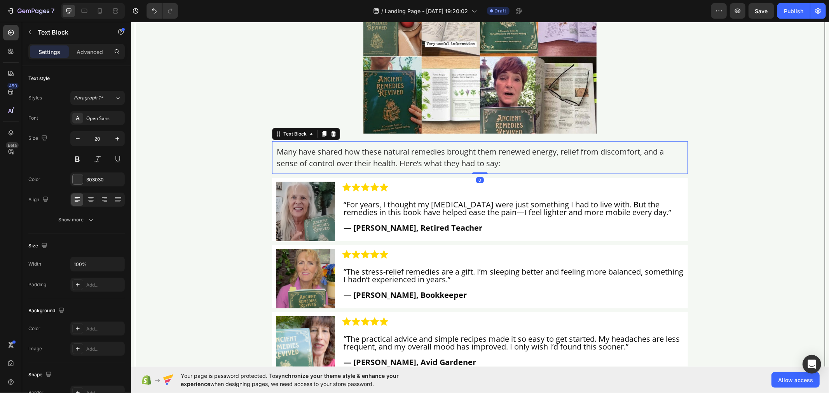
click at [395, 157] on p "Many have shared how these natural remedies brought them renewed energy, relief…" at bounding box center [479, 157] width 407 height 23
click at [83, 10] on icon at bounding box center [84, 11] width 8 height 8
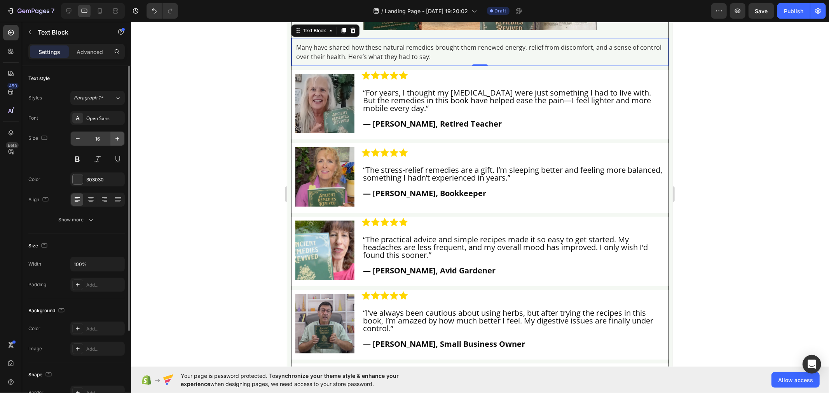
scroll to position [5714, 0]
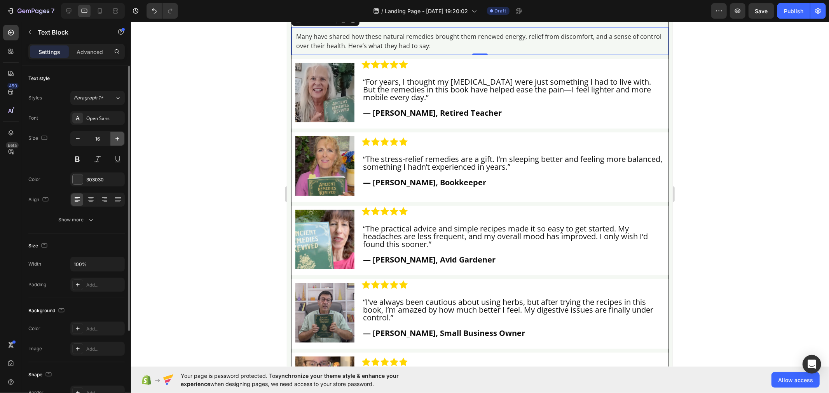
click at [117, 142] on icon "button" at bounding box center [118, 139] width 8 height 8
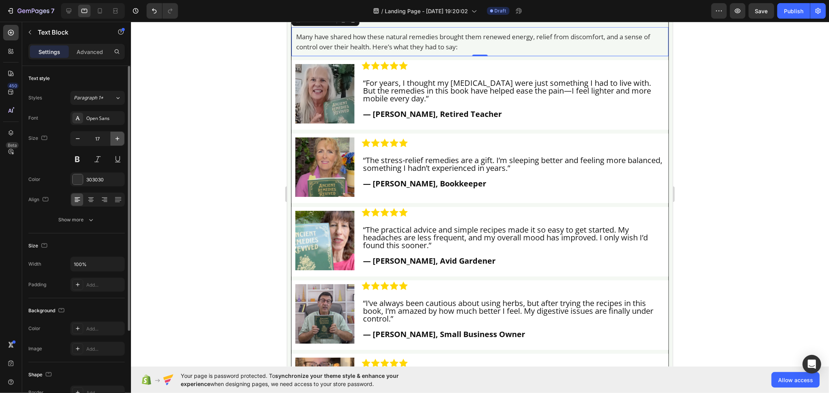
click at [117, 142] on icon "button" at bounding box center [118, 139] width 8 height 8
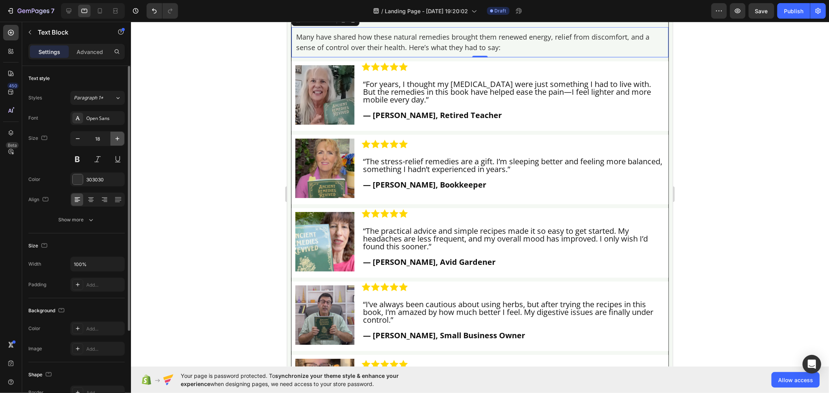
click at [117, 142] on icon "button" at bounding box center [118, 139] width 8 height 8
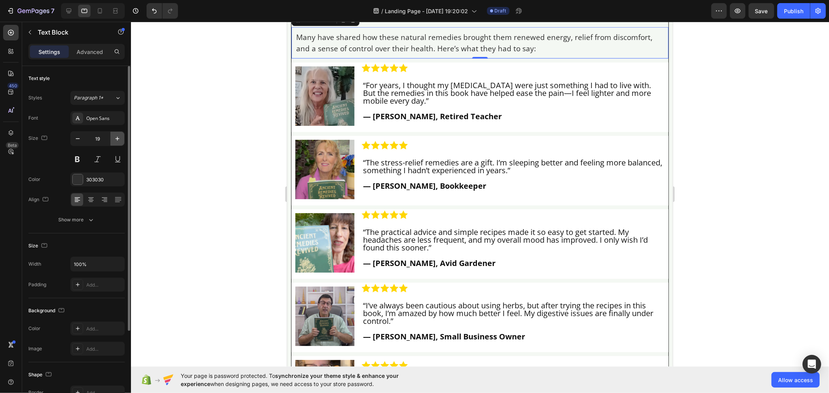
click at [117, 142] on icon "button" at bounding box center [118, 139] width 8 height 8
type input "20"
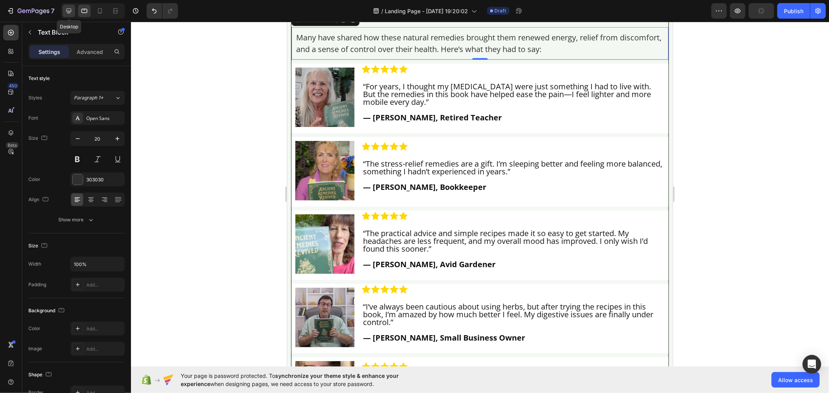
click at [65, 12] on icon at bounding box center [69, 11] width 8 height 8
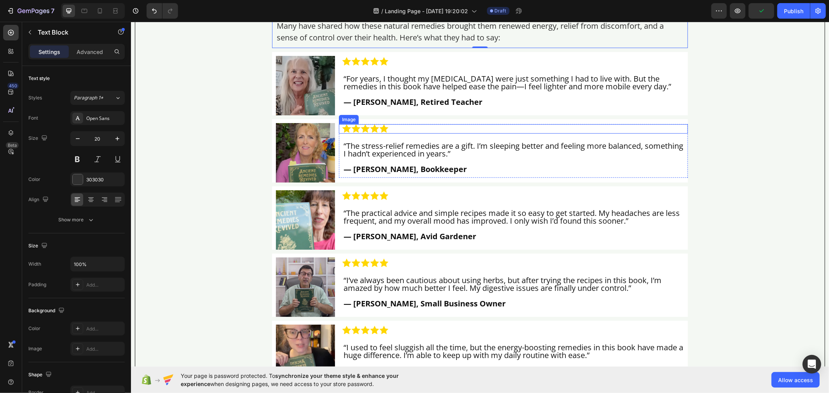
scroll to position [5611, 0]
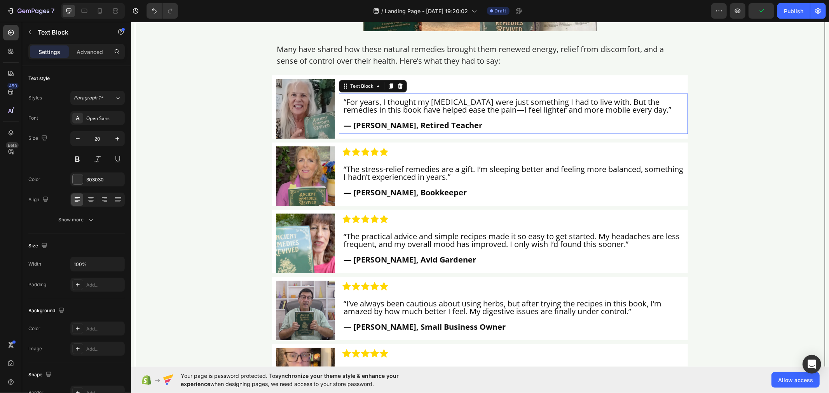
click at [420, 130] on strong "— [PERSON_NAME], Retired Teacher" at bounding box center [412, 125] width 139 height 10
click at [80, 12] on icon at bounding box center [84, 11] width 8 height 8
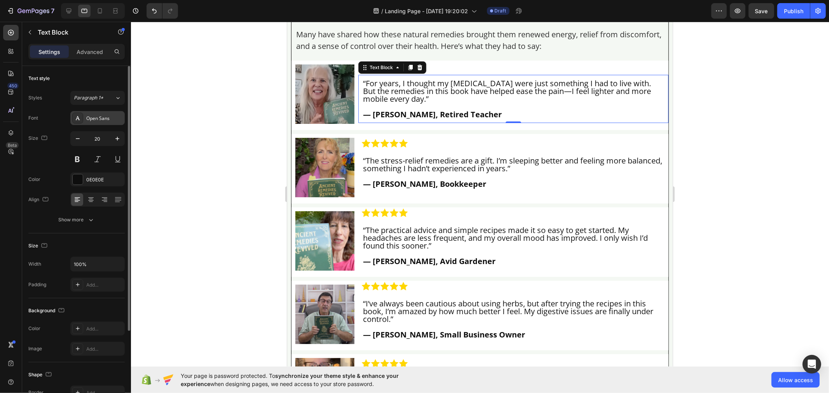
scroll to position [5765, 0]
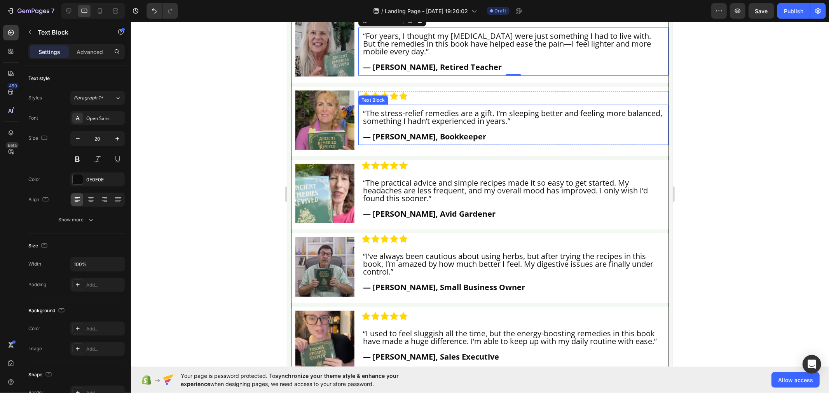
click at [411, 125] on p "“The stress-relief remedies are a gift. I’m sleeping better and feeling more ba…" at bounding box center [513, 117] width 301 height 16
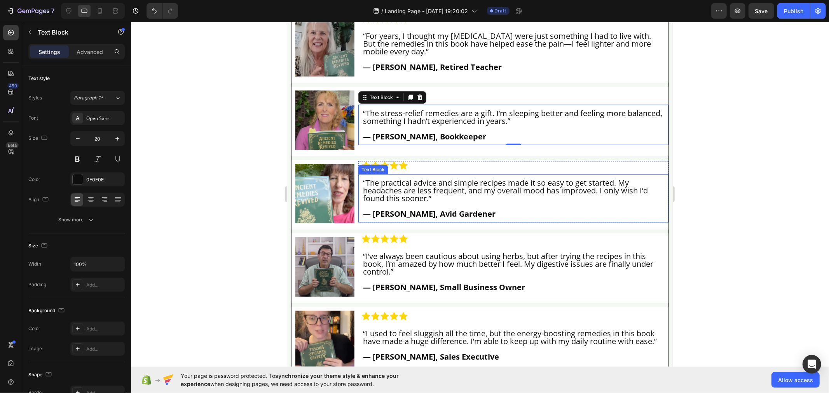
click at [419, 202] on p "“The practical advice and simple recipes made it so easy to get started. My hea…" at bounding box center [513, 190] width 301 height 23
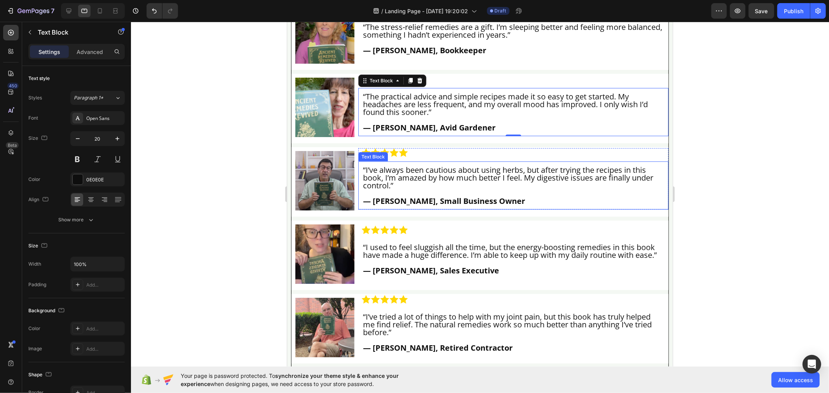
click at [422, 197] on p at bounding box center [513, 193] width 301 height 8
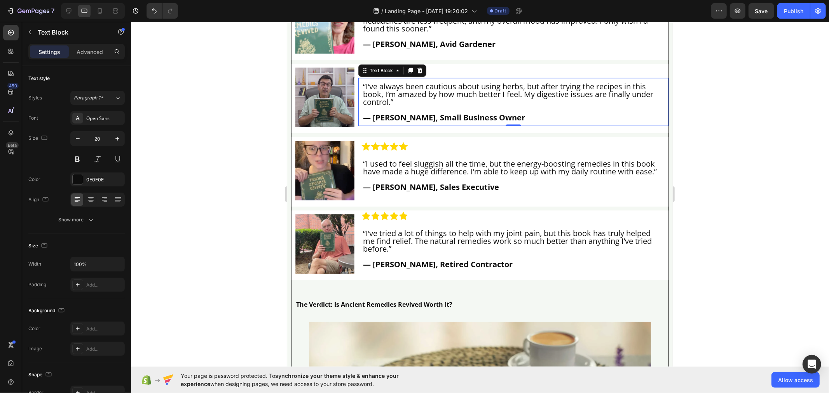
scroll to position [5938, 0]
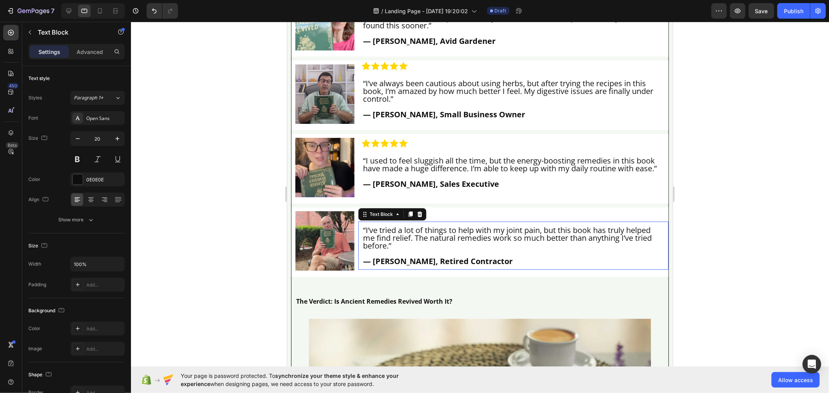
click at [443, 250] on p "“I’ve tried a lot of things to help with my joint pain, but this book has truly…" at bounding box center [513, 237] width 301 height 23
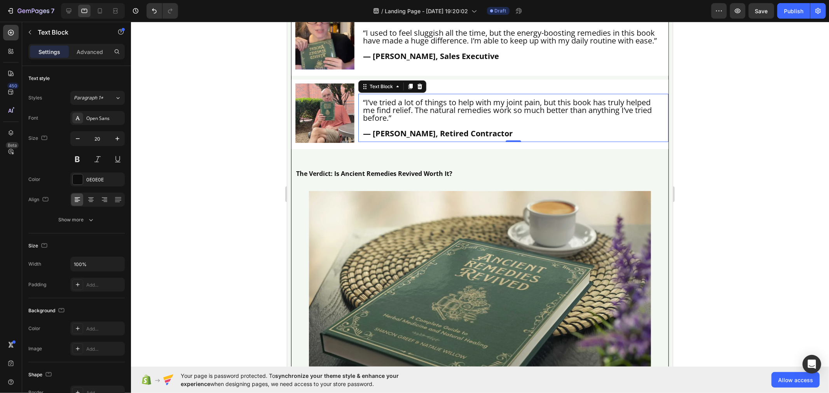
scroll to position [6067, 0]
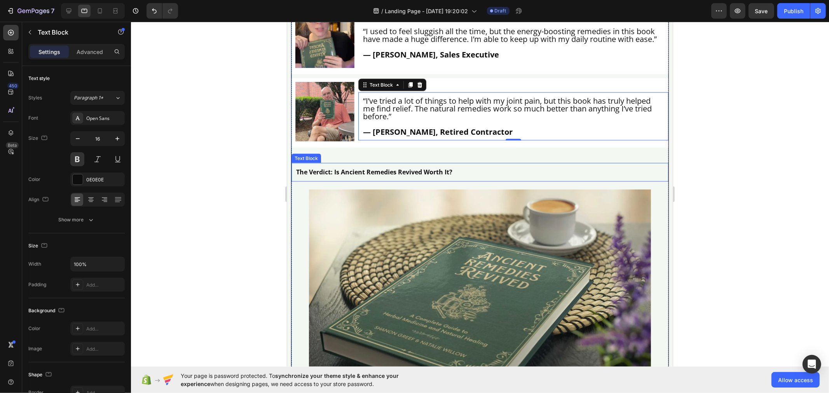
click at [370, 177] on p "The Verdict: Is Ancient Remedies Revived Worth It?" at bounding box center [480, 172] width 368 height 9
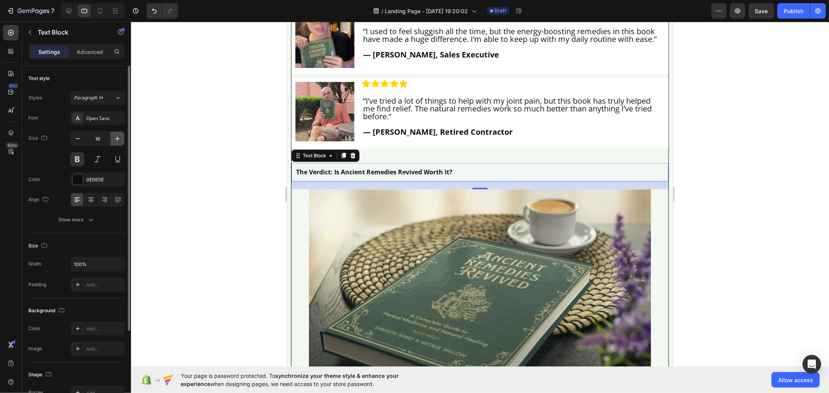
click at [115, 138] on icon "button" at bounding box center [118, 139] width 8 height 8
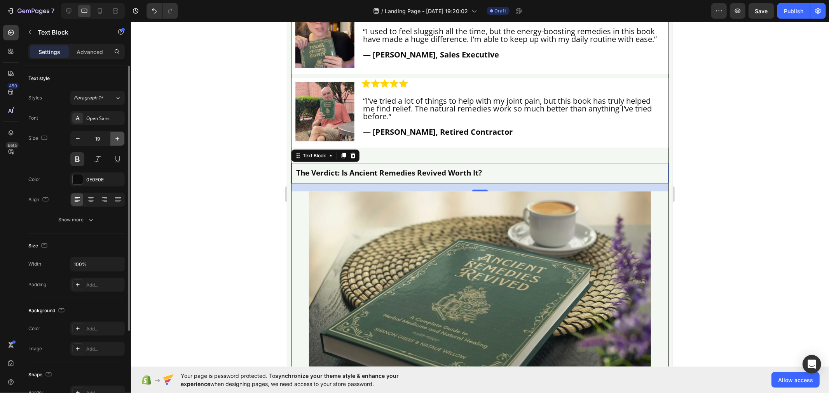
click at [115, 138] on icon "button" at bounding box center [118, 139] width 8 height 8
type input "20"
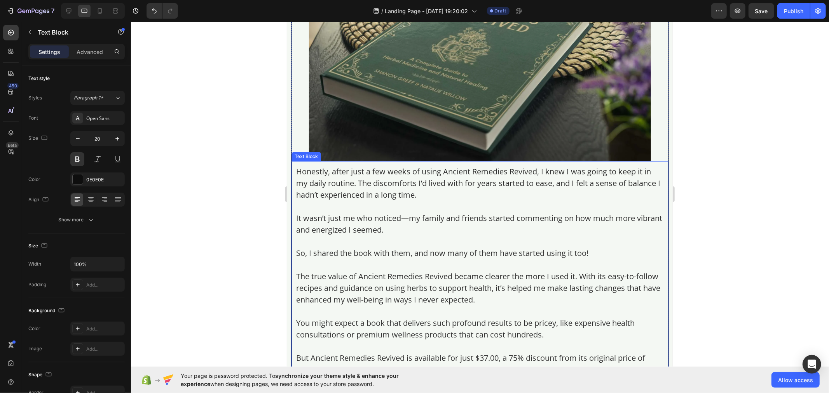
click at [374, 220] on div "Honestly, after just a few weeks of using Ancient Remedies Revived, I knew I wa…" at bounding box center [479, 288] width 369 height 247
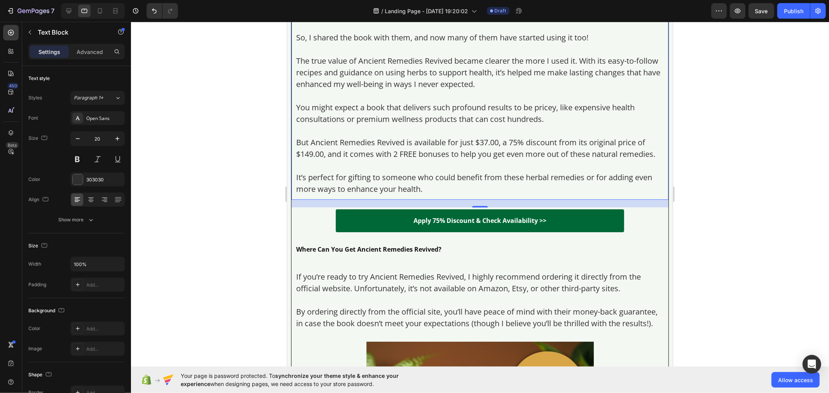
scroll to position [6672, 0]
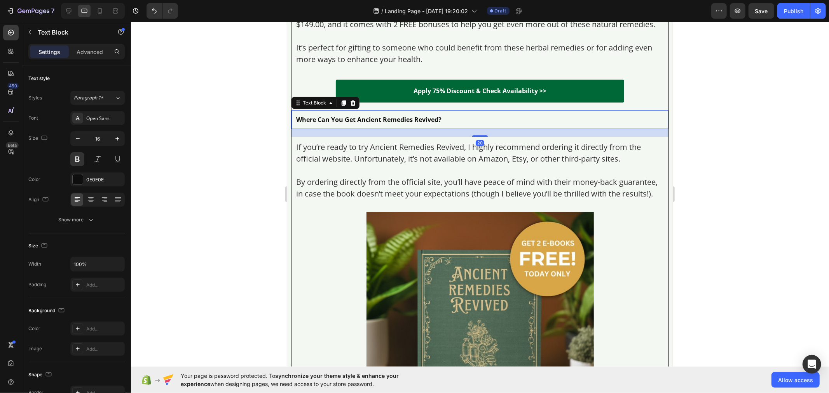
click at [377, 124] on p "Where Can You Get Ancient Remedies Revived?" at bounding box center [480, 119] width 368 height 9
click at [67, 13] on icon at bounding box center [69, 11] width 8 height 8
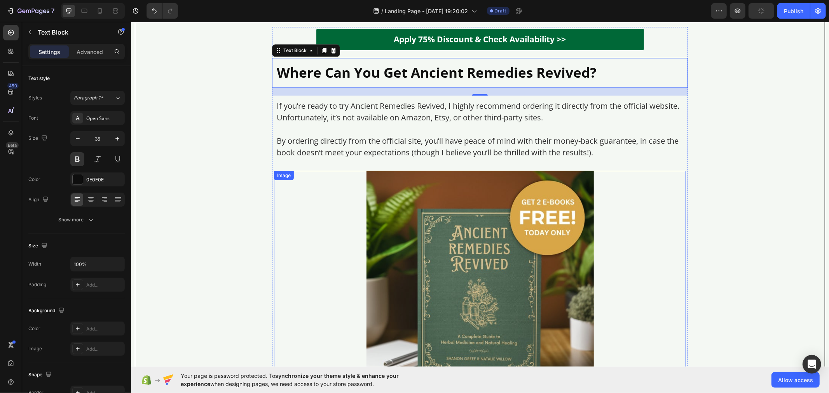
scroll to position [6554, 0]
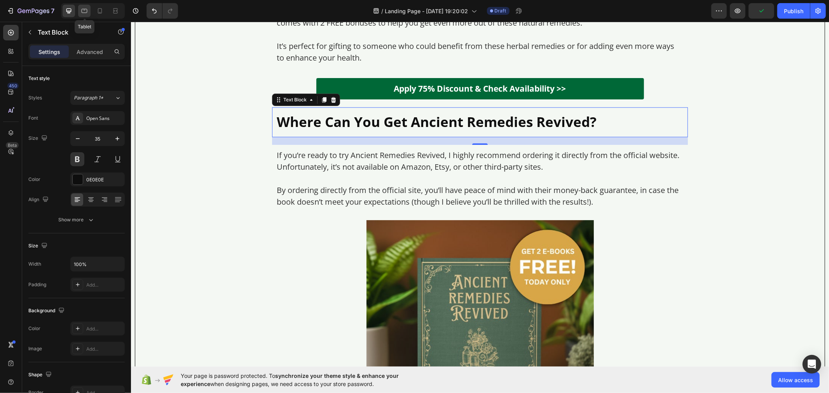
click at [81, 14] on icon at bounding box center [84, 11] width 8 height 8
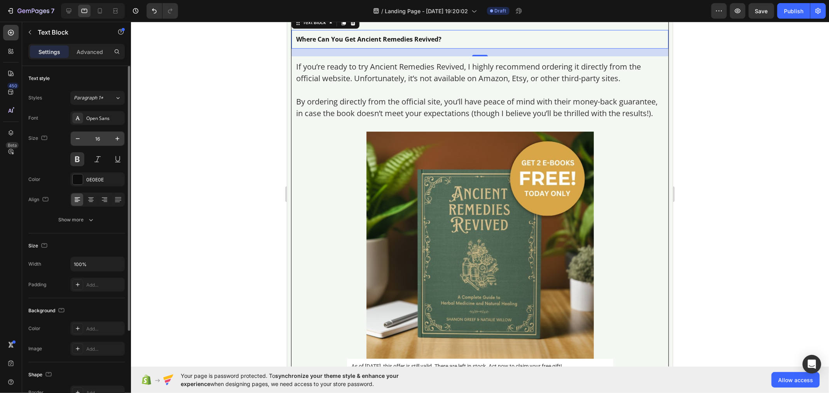
scroll to position [6767, 0]
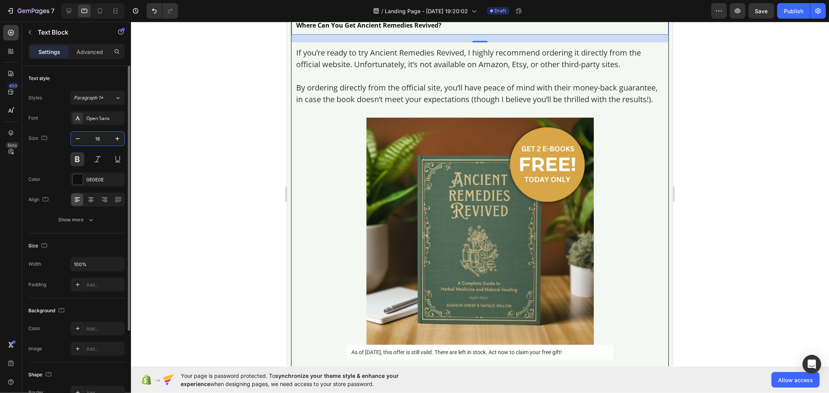
click at [100, 137] on input "16" at bounding box center [98, 139] width 26 height 14
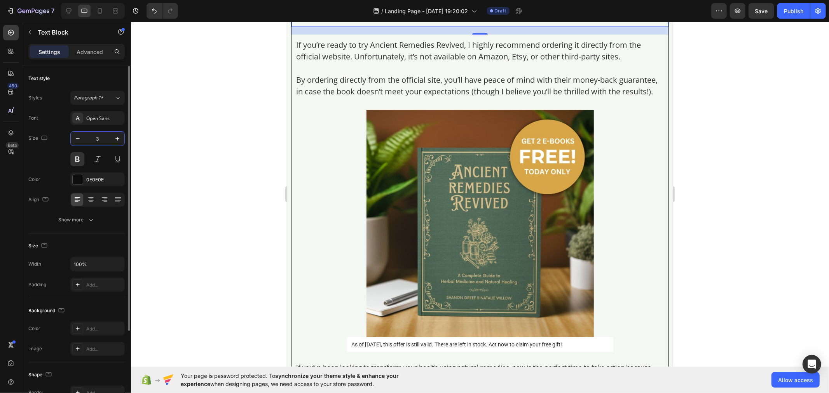
type input "35"
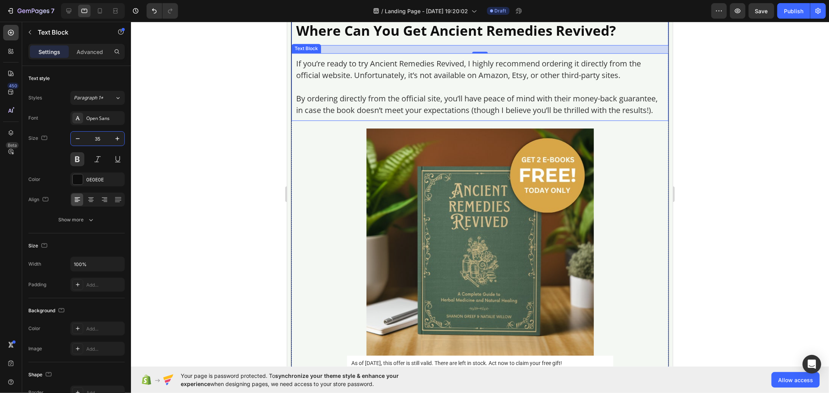
click at [366, 116] on p "By ordering directly from the official site, you’ll have peace of mind with the…" at bounding box center [480, 104] width 368 height 23
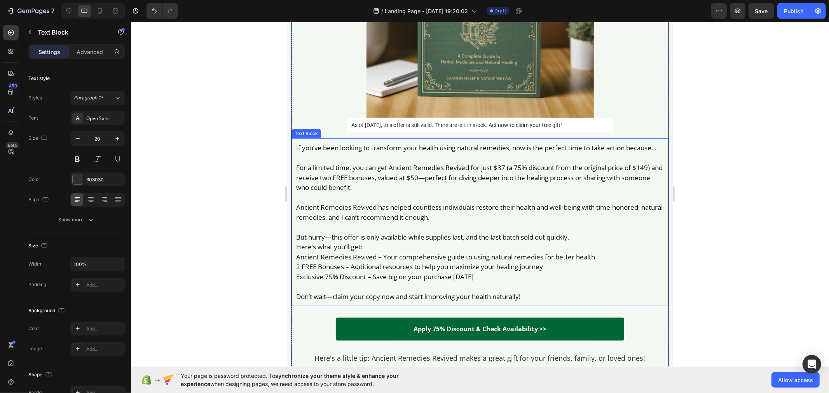
scroll to position [7026, 0]
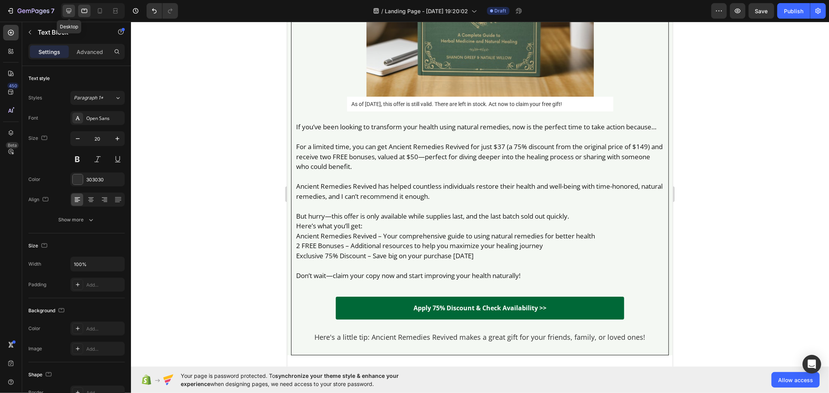
click at [65, 11] on icon at bounding box center [69, 11] width 8 height 8
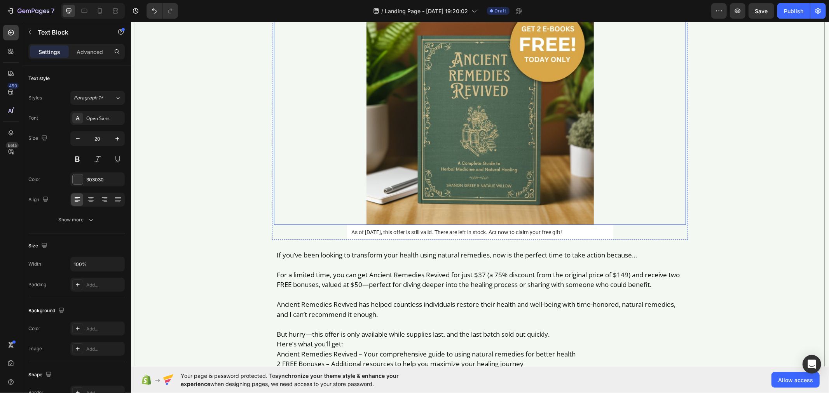
scroll to position [6789, 0]
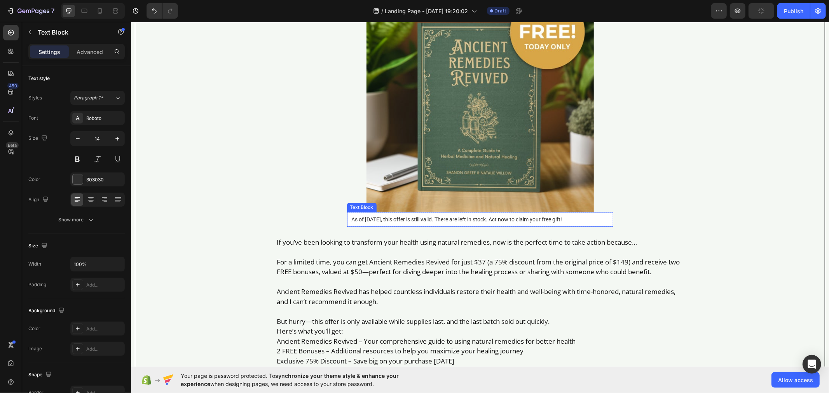
click at [427, 222] on p "As of [DATE], this offer is still valid. There are left in stock. Act now to cl…" at bounding box center [479, 219] width 257 height 5
click at [341, 273] on p "For a limited time, you can get Ancient Remedies Revived for just $37 (a 75% di…" at bounding box center [479, 267] width 407 height 20
click at [86, 14] on icon at bounding box center [84, 11] width 8 height 8
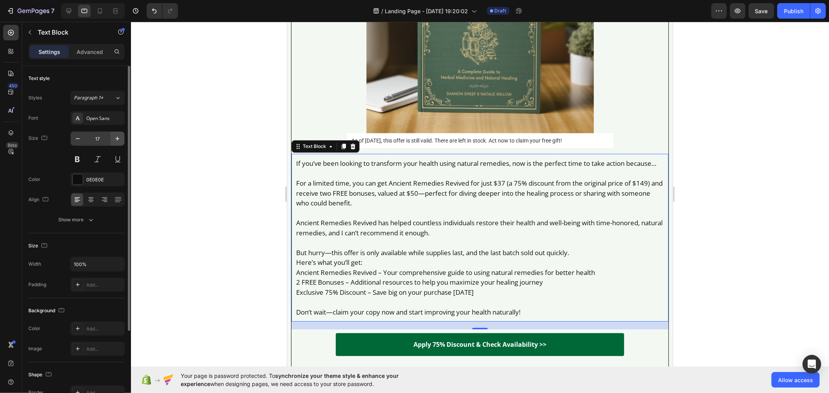
scroll to position [7140, 0]
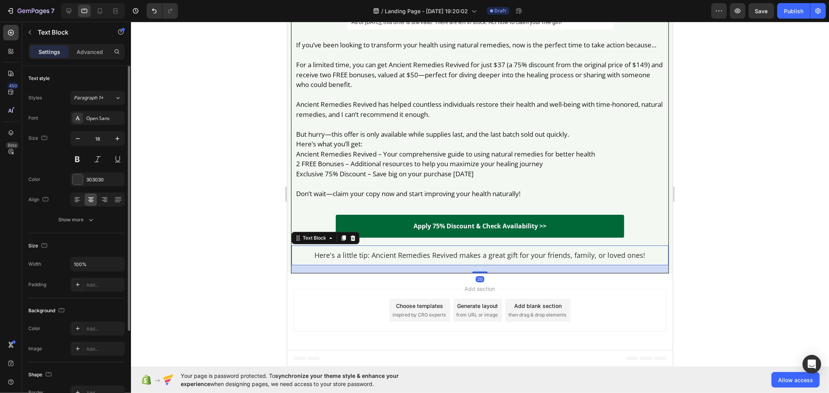
click at [417, 261] on div "Here's a little tip: Ancient Remedies Revived makes a great gift for your frien…" at bounding box center [479, 255] width 369 height 12
click at [65, 14] on icon at bounding box center [69, 11] width 8 height 8
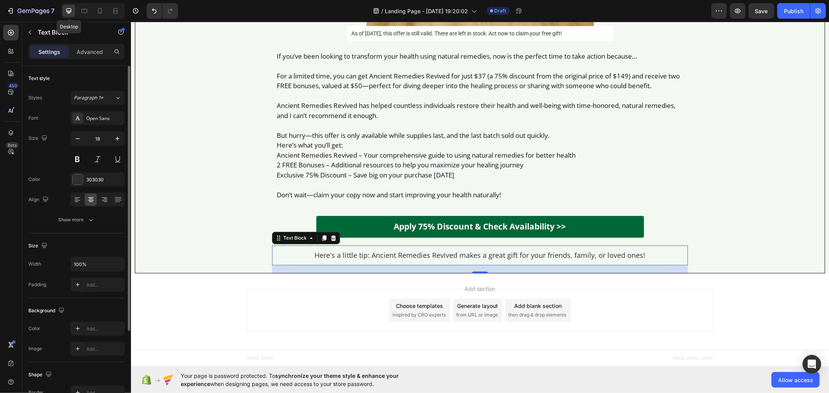
scroll to position [6986, 0]
click at [758, 12] on span "Save" at bounding box center [761, 11] width 13 height 7
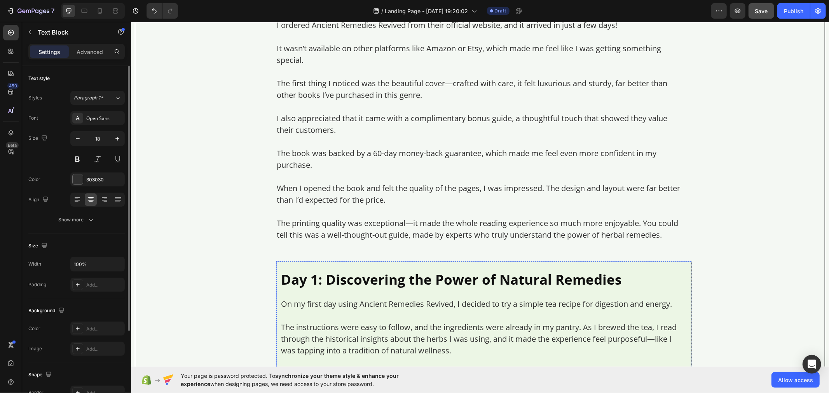
scroll to position [4264, 0]
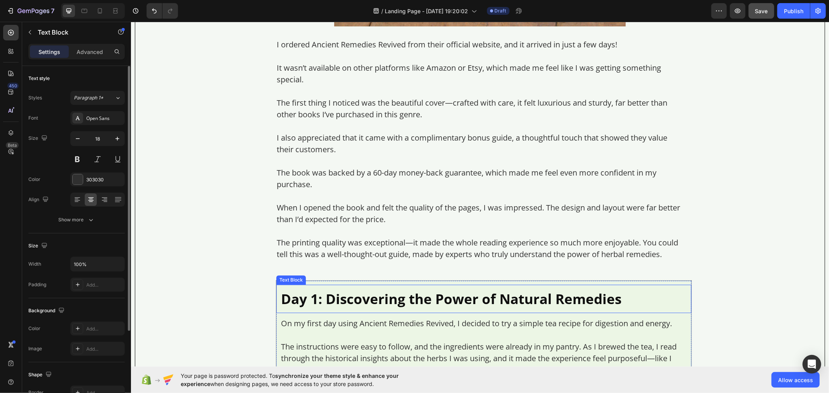
click at [289, 298] on div "Day 1: Discovering the Power of Natural Remedies" at bounding box center [483, 299] width 407 height 21
click at [293, 281] on div "Text Block" at bounding box center [299, 277] width 26 height 7
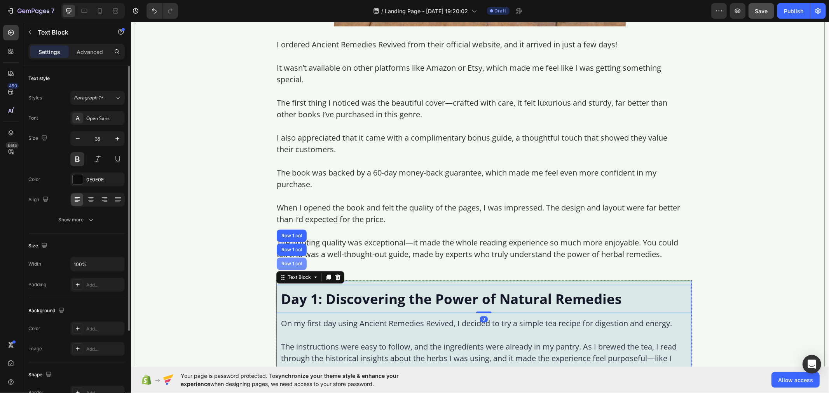
click at [294, 266] on div "Row 1 col" at bounding box center [292, 263] width 24 height 5
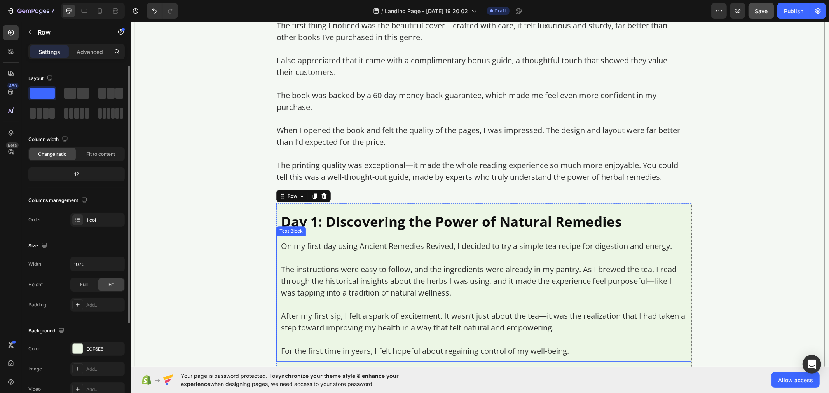
scroll to position [4350, 0]
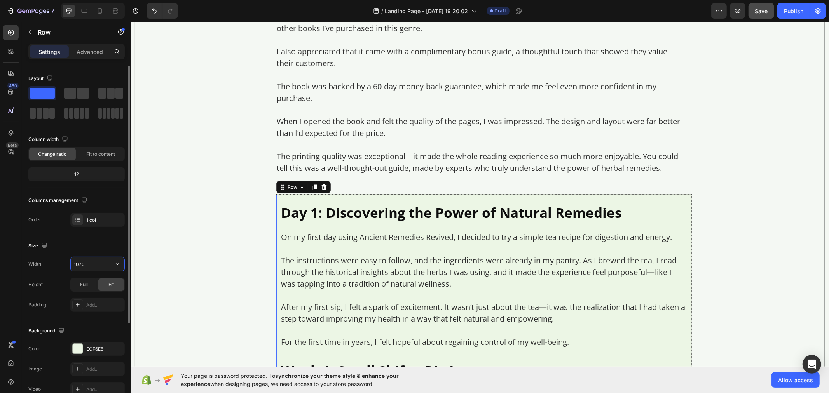
click at [96, 266] on input "1070" at bounding box center [98, 264] width 54 height 14
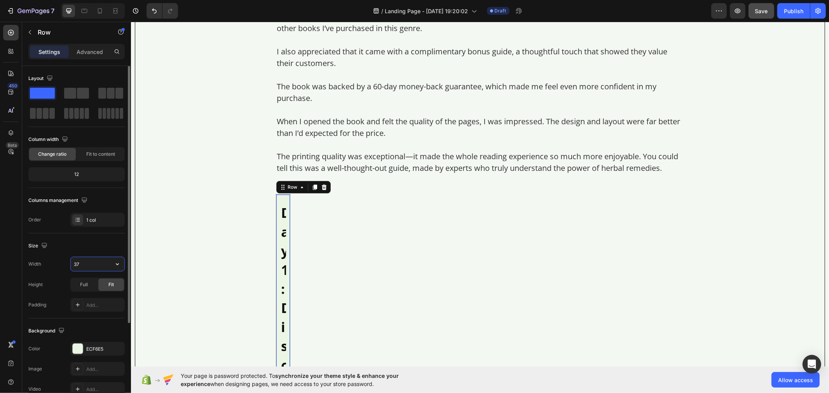
type input "3"
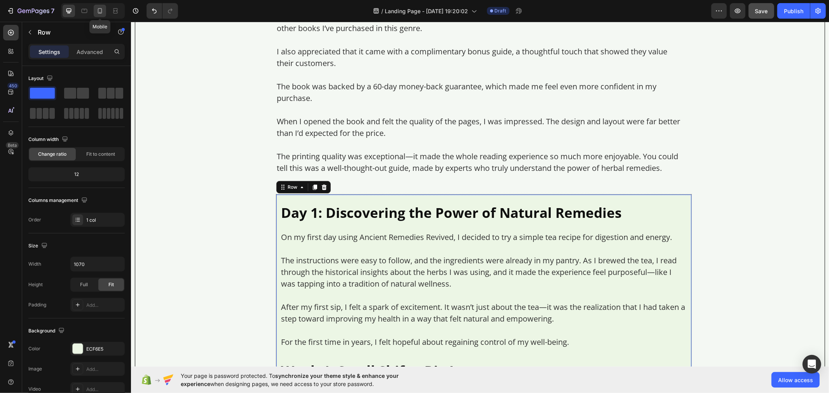
click at [100, 14] on icon at bounding box center [100, 11] width 8 height 8
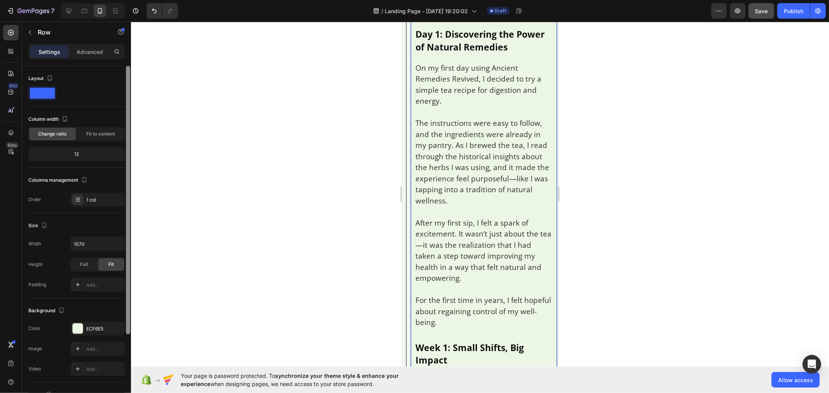
scroll to position [4472, 0]
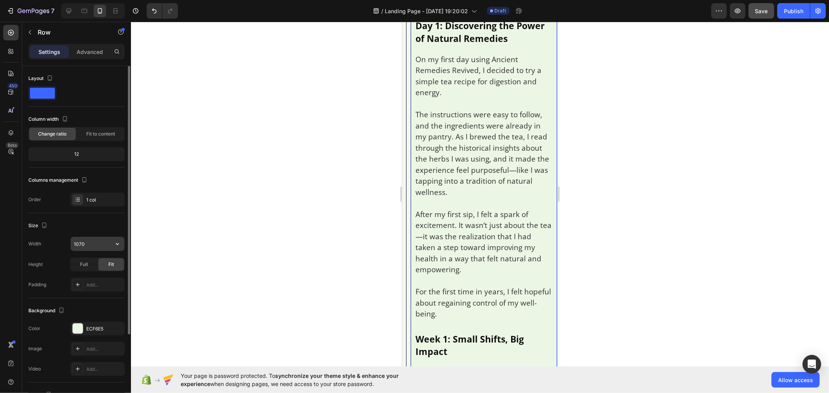
click at [92, 243] on input "1070" at bounding box center [98, 244] width 54 height 14
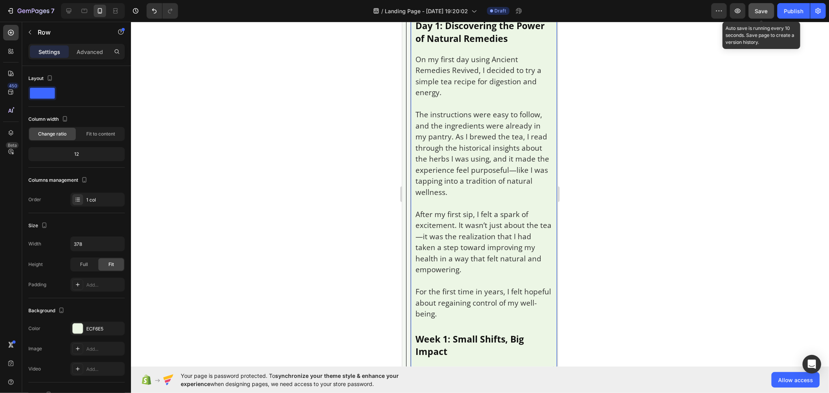
click at [753, 10] on button "Save" at bounding box center [762, 11] width 26 height 16
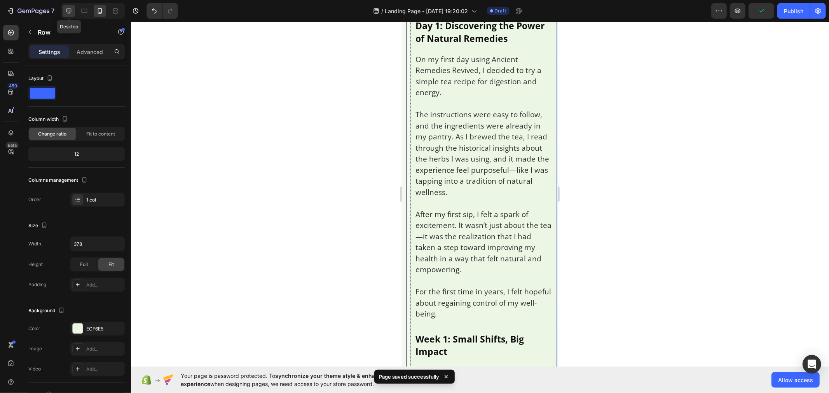
click at [63, 15] on div at bounding box center [69, 11] width 12 height 12
type input "1070"
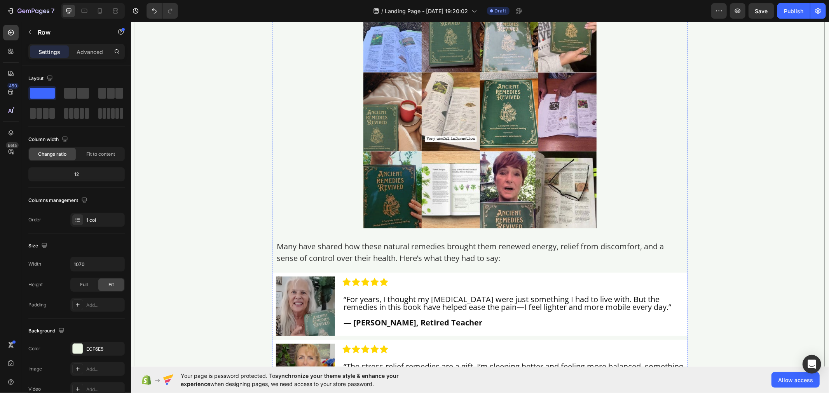
scroll to position [5542, 0]
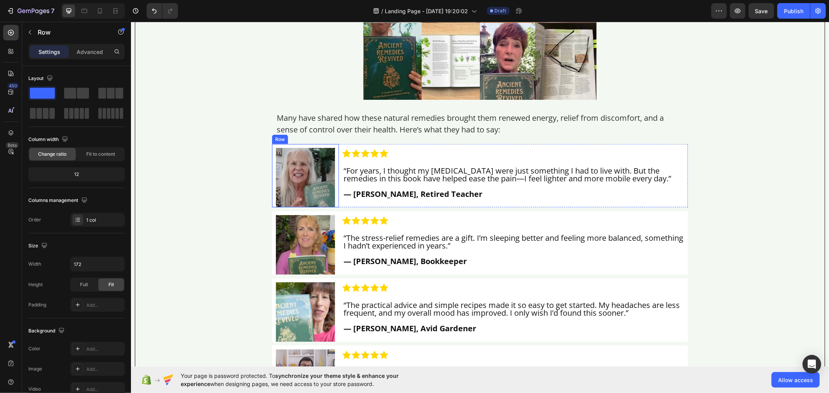
click at [274, 157] on div "Image" at bounding box center [305, 175] width 67 height 63
click at [287, 140] on div "Row" at bounding box center [288, 136] width 13 height 7
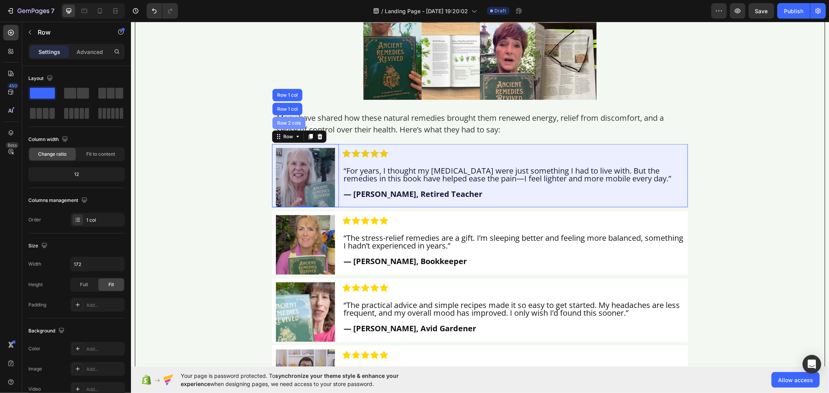
click at [287, 125] on div "Row 2 cols" at bounding box center [288, 123] width 27 height 5
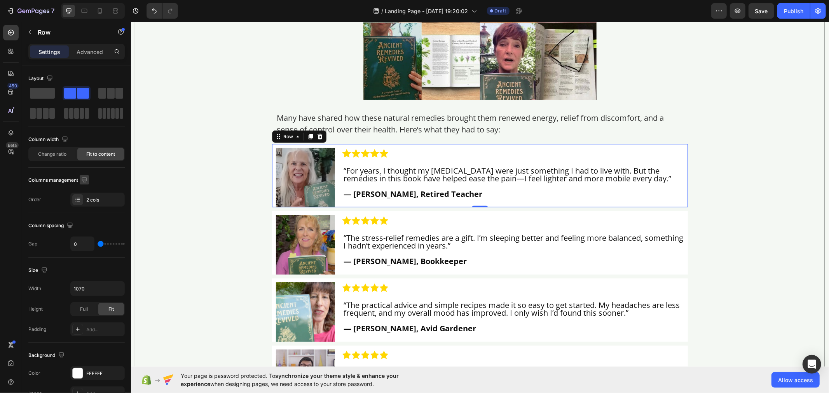
scroll to position [43, 0]
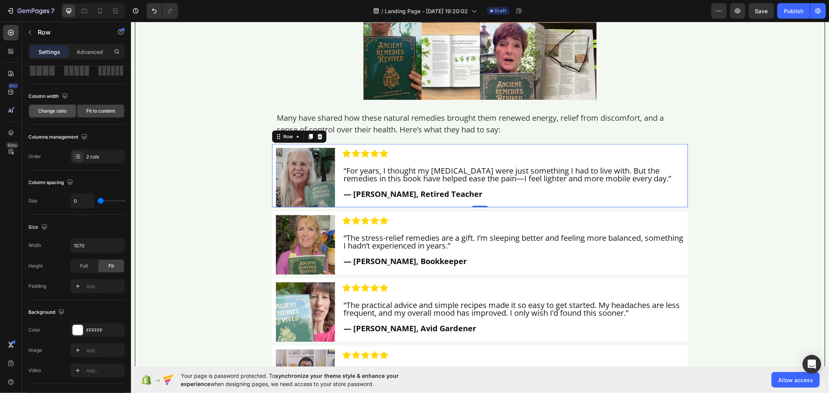
click at [45, 115] on div "Change ratio" at bounding box center [52, 111] width 47 height 12
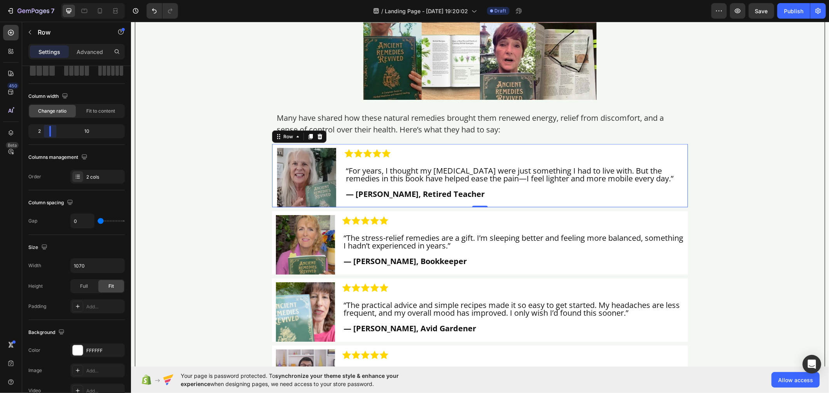
drag, startPoint x: 76, startPoint y: 135, endPoint x: 47, endPoint y: 132, distance: 28.5
click at [47, 0] on body "7 Version history / Landing Page - [DATE] 19:20:02 Draft Preview Save Publish 4…" at bounding box center [414, 0] width 829 height 0
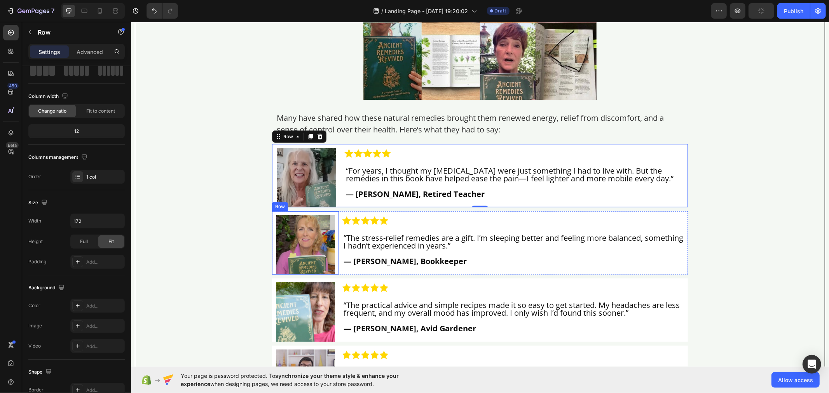
click at [272, 238] on div "Image" at bounding box center [305, 242] width 67 height 63
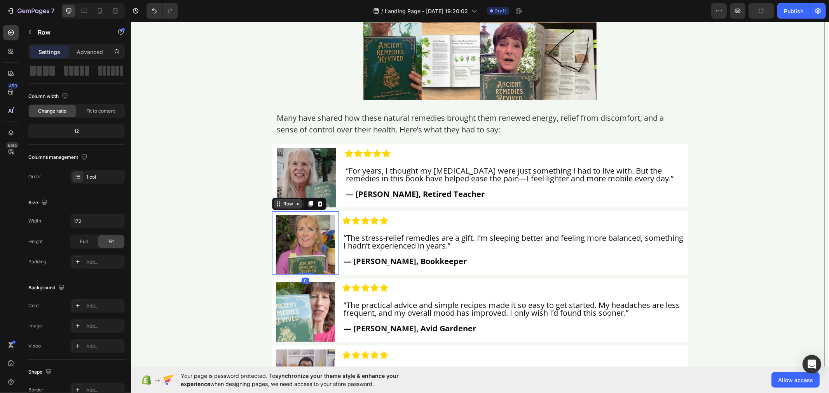
click at [290, 207] on div "Row" at bounding box center [288, 203] width 13 height 7
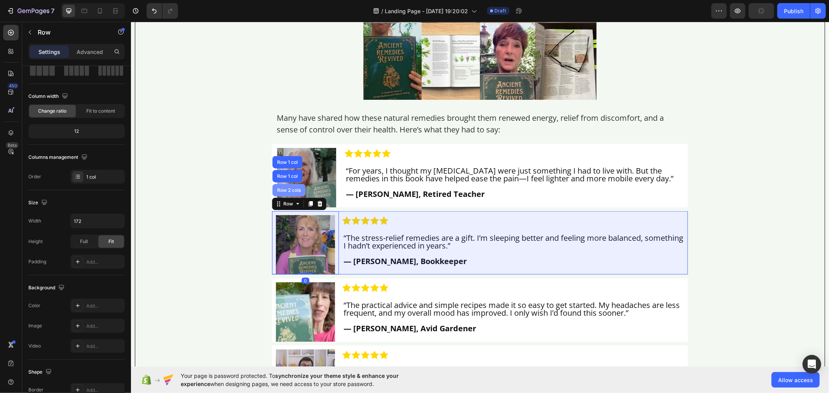
click at [278, 192] on div "Row 2 cols" at bounding box center [288, 190] width 27 height 5
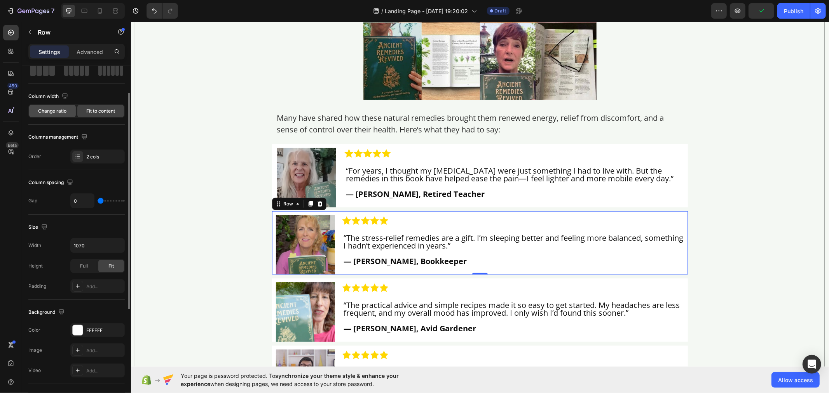
click at [62, 111] on span "Change ratio" at bounding box center [52, 111] width 28 height 7
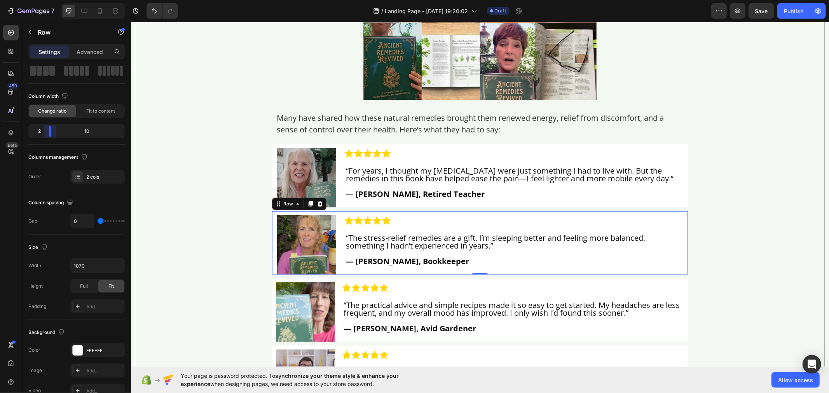
drag, startPoint x: 76, startPoint y: 136, endPoint x: 47, endPoint y: 139, distance: 29.3
click at [47, 0] on body "7 Version history / Landing Page - [DATE] 19:20:02 Draft Preview Save Publish 4…" at bounding box center [414, 0] width 829 height 0
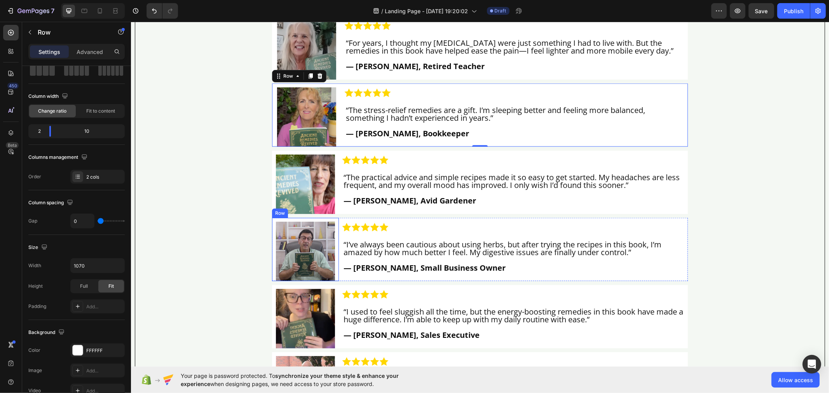
scroll to position [5672, 0]
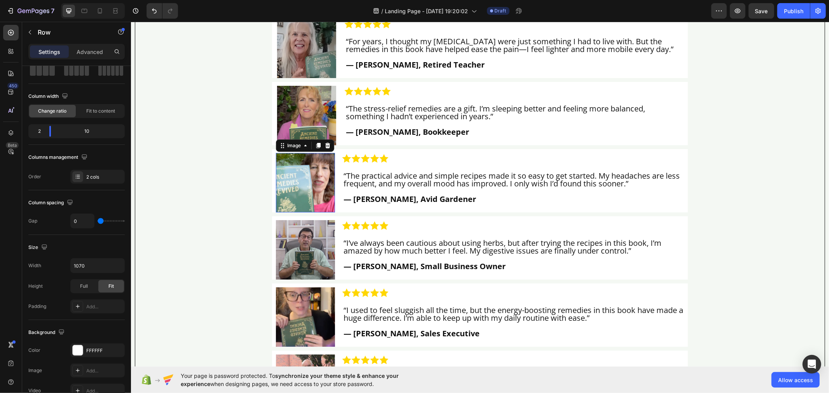
click at [316, 186] on img at bounding box center [305, 182] width 59 height 59
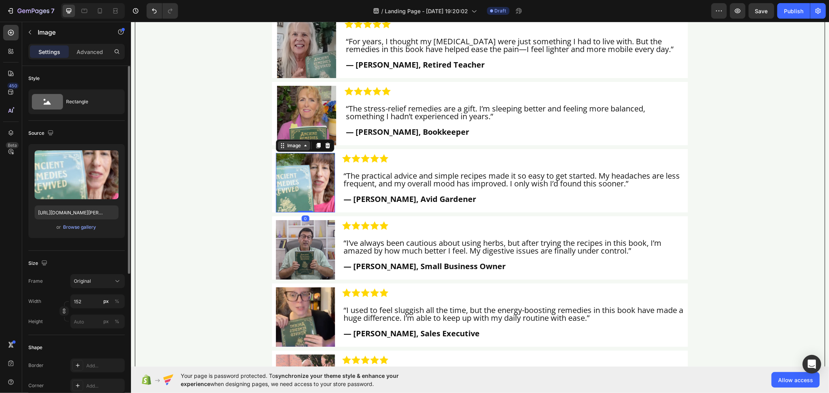
click at [304, 149] on icon at bounding box center [305, 145] width 6 height 6
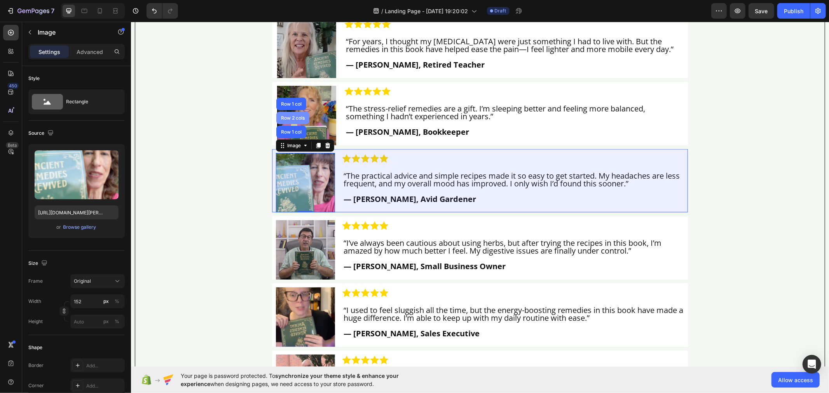
click at [286, 120] on div "Row 2 cols" at bounding box center [292, 117] width 27 height 5
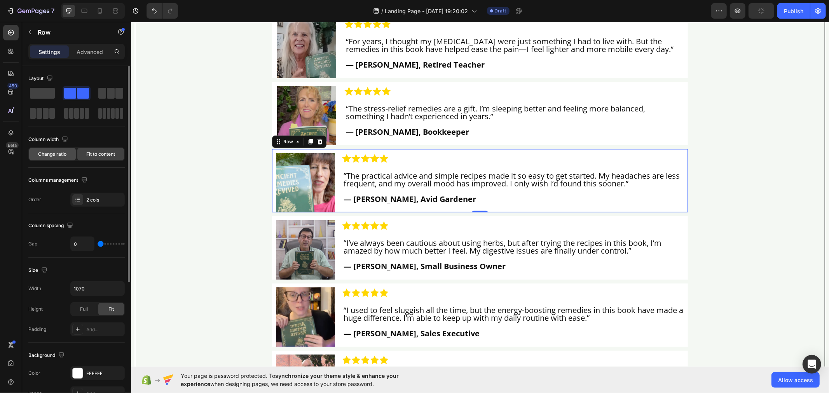
click at [70, 154] on div "Change ratio" at bounding box center [52, 154] width 47 height 12
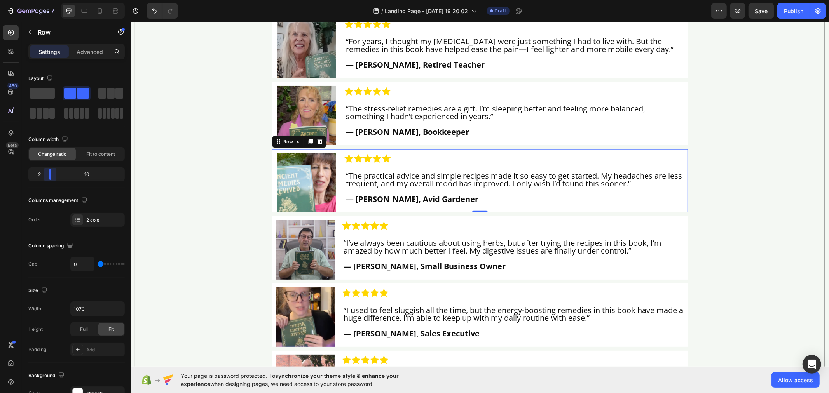
drag, startPoint x: 75, startPoint y: 174, endPoint x: 49, endPoint y: 175, distance: 26.9
click at [49, 0] on body "7 Version history / Landing Page - [DATE] 19:20:02 Draft Preview Save Publish 4…" at bounding box center [414, 0] width 829 height 0
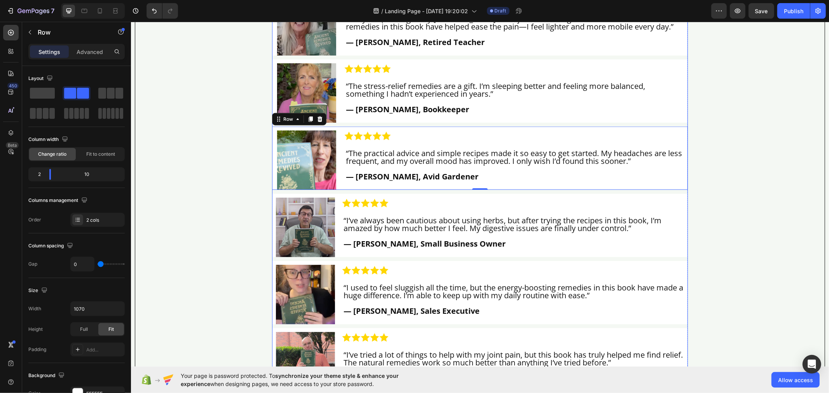
scroll to position [5715, 0]
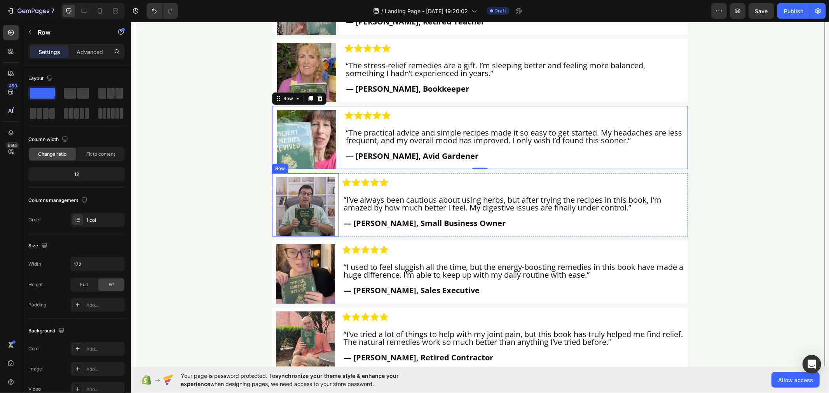
click at [335, 196] on div "Image" at bounding box center [305, 204] width 67 height 63
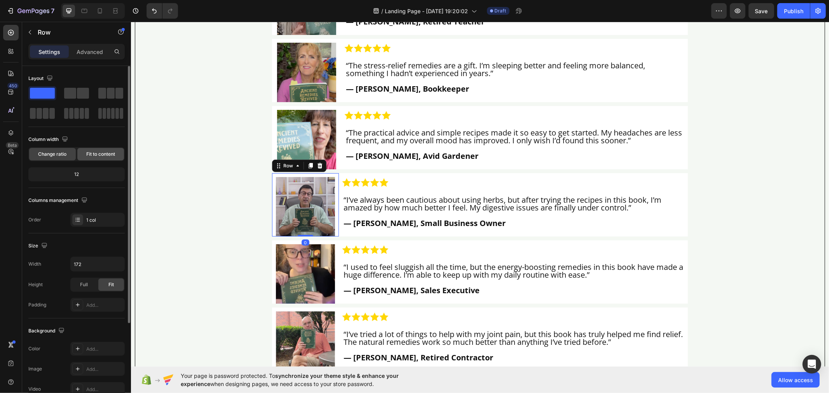
click at [88, 156] on span "Fit to content" at bounding box center [100, 154] width 29 height 7
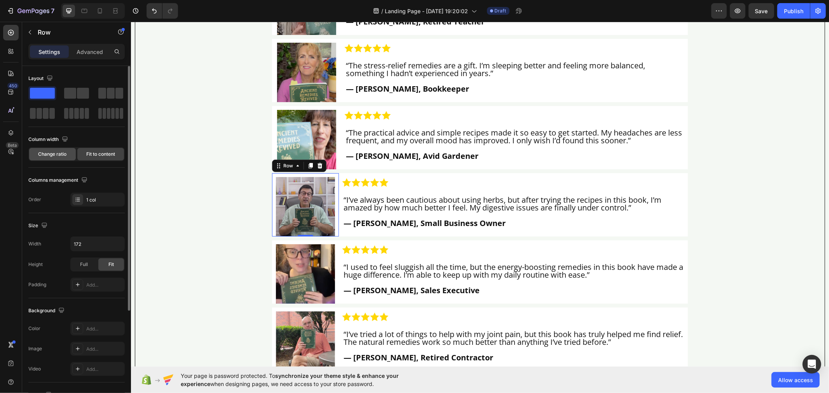
click at [59, 157] on span "Change ratio" at bounding box center [52, 154] width 28 height 7
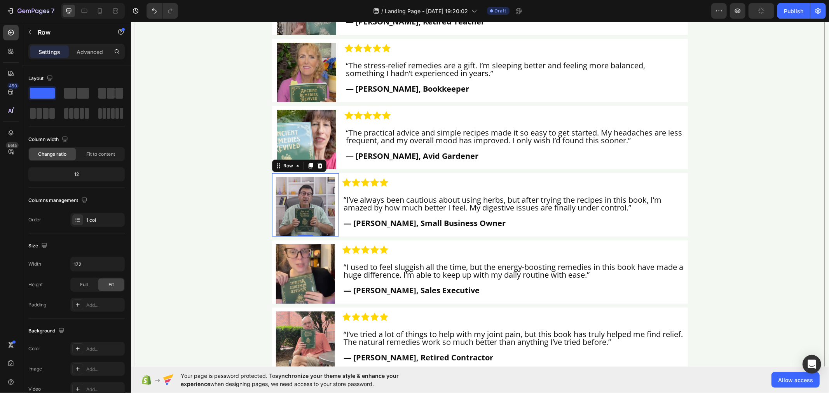
click at [276, 172] on div "Row" at bounding box center [299, 165] width 54 height 12
click at [283, 169] on div "Row" at bounding box center [288, 165] width 13 height 7
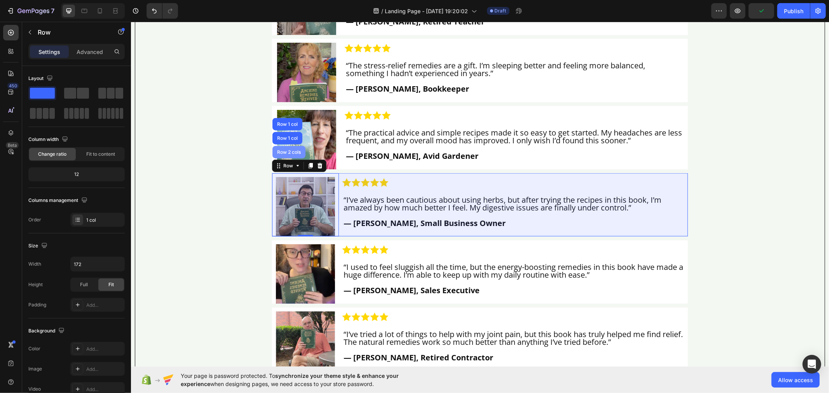
click at [283, 154] on div "Row 2 cols" at bounding box center [288, 152] width 27 height 5
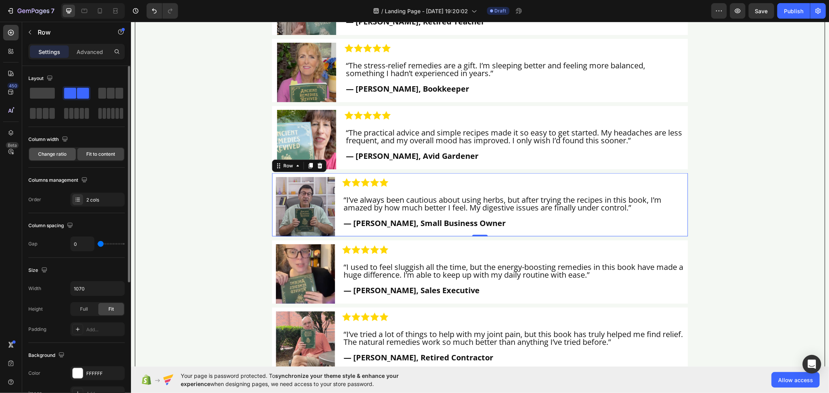
click at [58, 156] on span "Change ratio" at bounding box center [52, 154] width 28 height 7
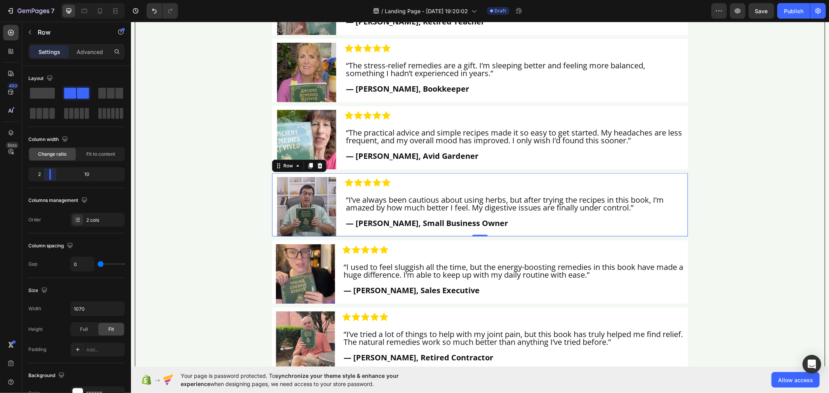
drag, startPoint x: 75, startPoint y: 175, endPoint x: 48, endPoint y: 178, distance: 27.4
click at [48, 0] on body "7 Version history / Landing Page - [DATE] 19:20:02 Draft Preview Save Publish 4…" at bounding box center [414, 0] width 829 height 0
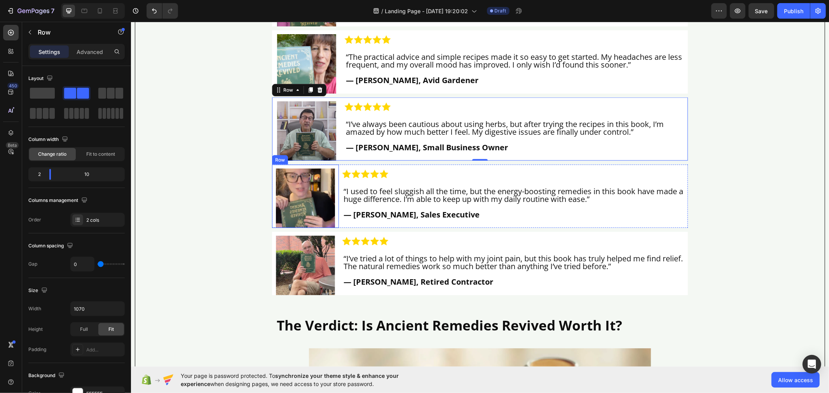
scroll to position [5802, 0]
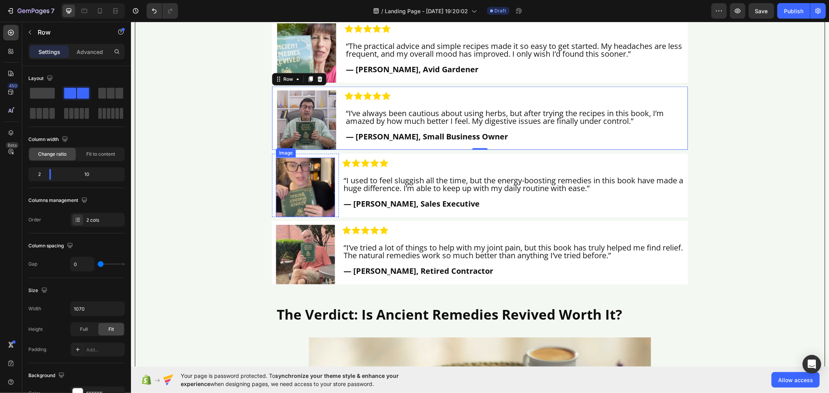
click at [320, 206] on img at bounding box center [305, 186] width 59 height 59
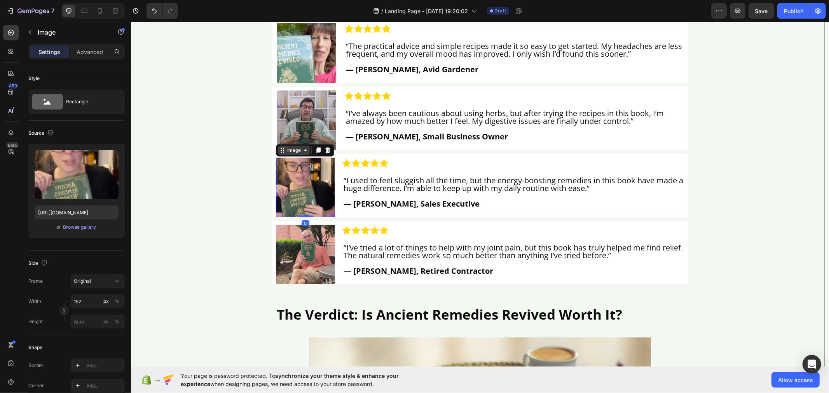
click at [297, 154] on div "Image" at bounding box center [293, 150] width 17 height 7
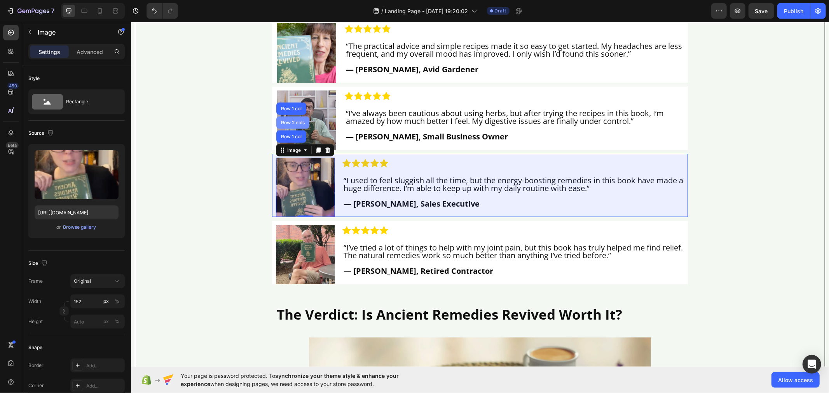
click at [292, 125] on div "Row 2 cols" at bounding box center [292, 122] width 27 height 5
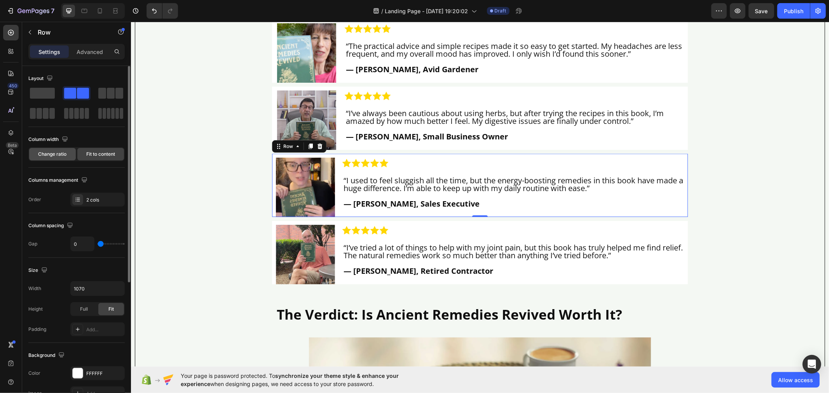
click at [63, 152] on span "Change ratio" at bounding box center [52, 154] width 28 height 7
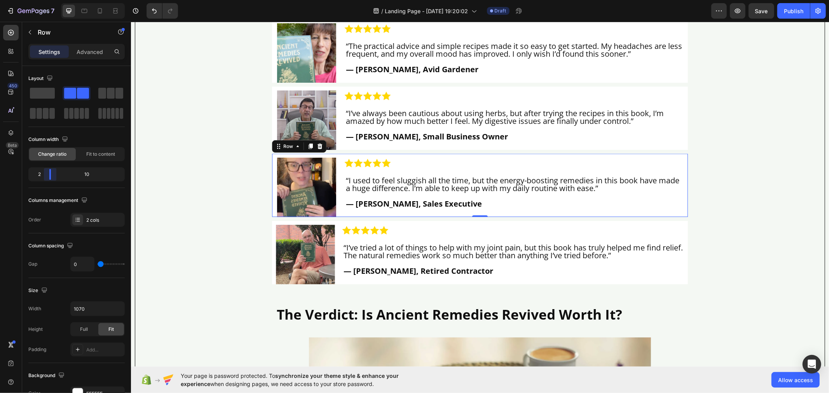
drag, startPoint x: 76, startPoint y: 176, endPoint x: 47, endPoint y: 179, distance: 29.4
click at [47, 0] on body "7 Version history / Landing Page - [DATE] 19:20:02 Draft Preview Save Publish 4…" at bounding box center [414, 0] width 829 height 0
click at [301, 259] on img at bounding box center [305, 254] width 59 height 59
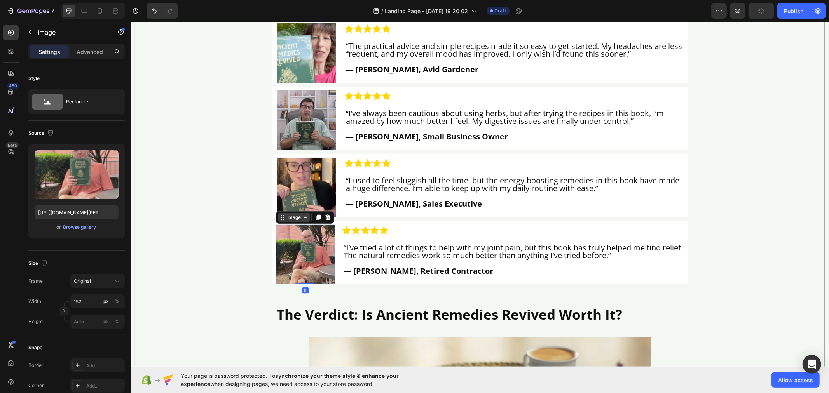
click at [292, 222] on div "Image" at bounding box center [294, 217] width 32 height 9
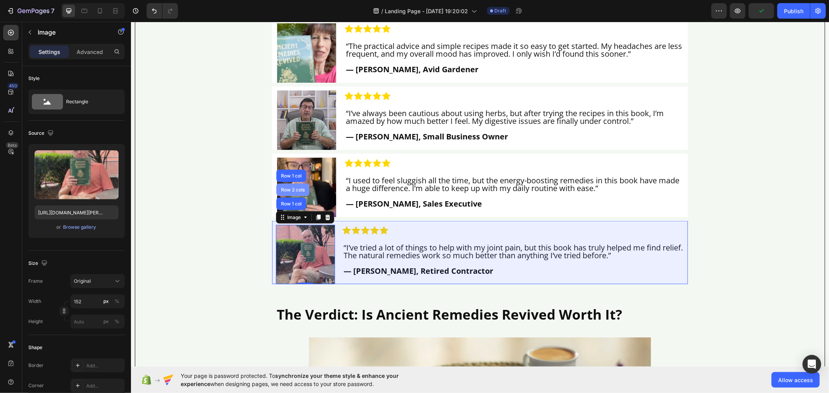
click at [293, 192] on div "Row 2 cols" at bounding box center [292, 189] width 27 height 5
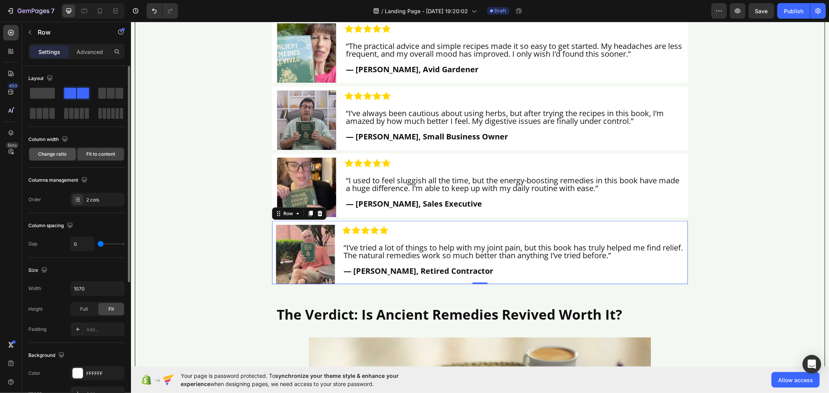
click at [51, 153] on span "Change ratio" at bounding box center [52, 154] width 28 height 7
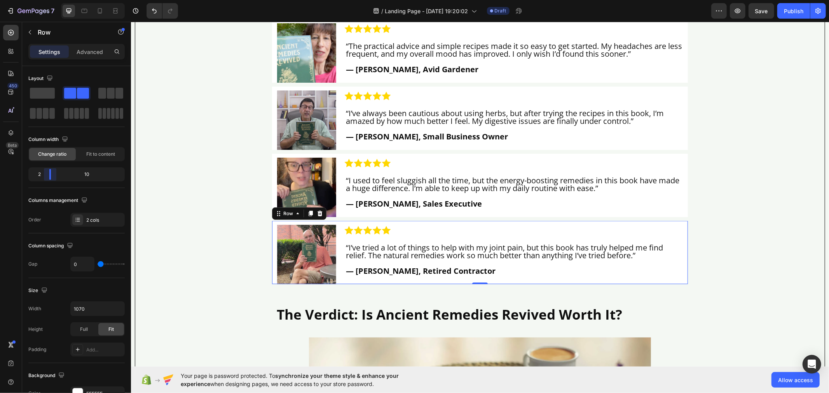
drag, startPoint x: 77, startPoint y: 177, endPoint x: 45, endPoint y: 183, distance: 32.5
click at [45, 0] on body "7 Version history / Landing Page - [DATE] 19:20:02 Draft Preview Save Publish 4…" at bounding box center [414, 0] width 829 height 0
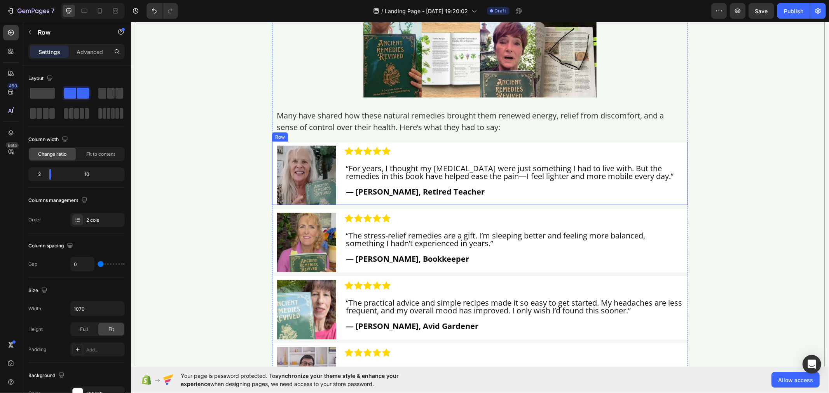
scroll to position [5542, 0]
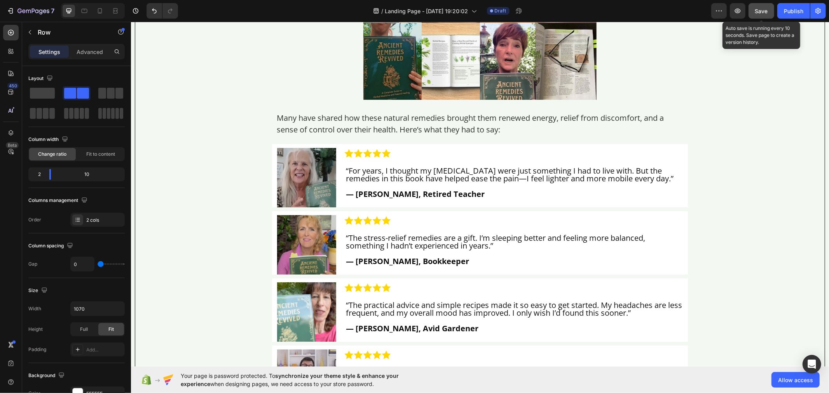
click at [757, 16] on button "Save" at bounding box center [762, 11] width 26 height 16
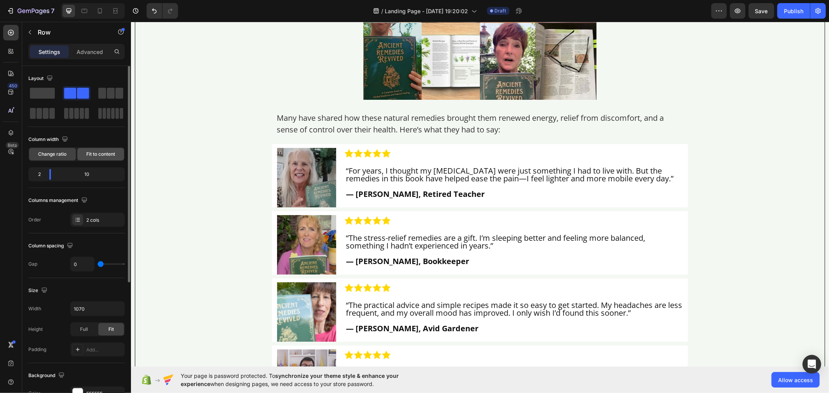
click at [96, 155] on span "Fit to content" at bounding box center [100, 154] width 29 height 7
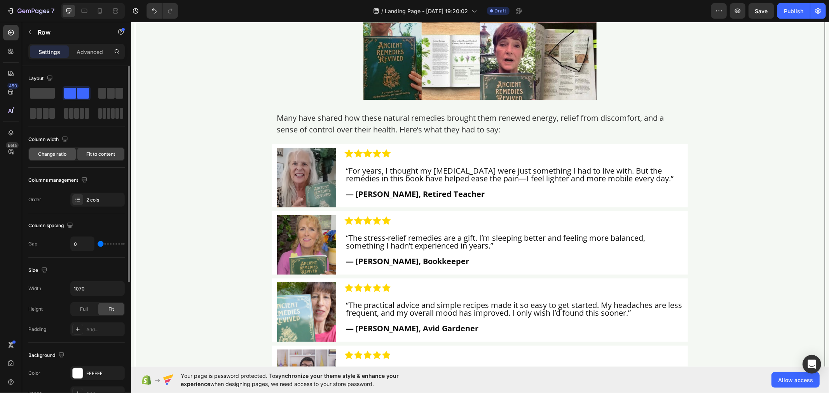
click at [57, 150] on div "Change ratio" at bounding box center [52, 154] width 47 height 12
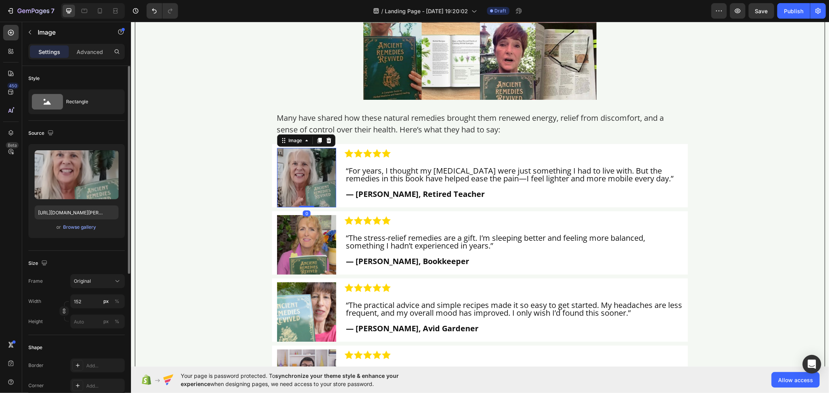
click at [329, 160] on img at bounding box center [306, 177] width 59 height 59
click at [297, 144] on div "Image" at bounding box center [295, 140] width 17 height 7
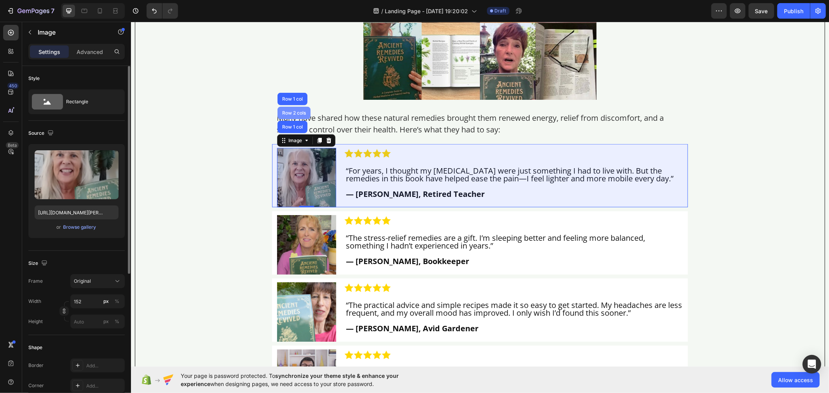
click at [289, 115] on div "Row 2 cols" at bounding box center [293, 112] width 27 height 5
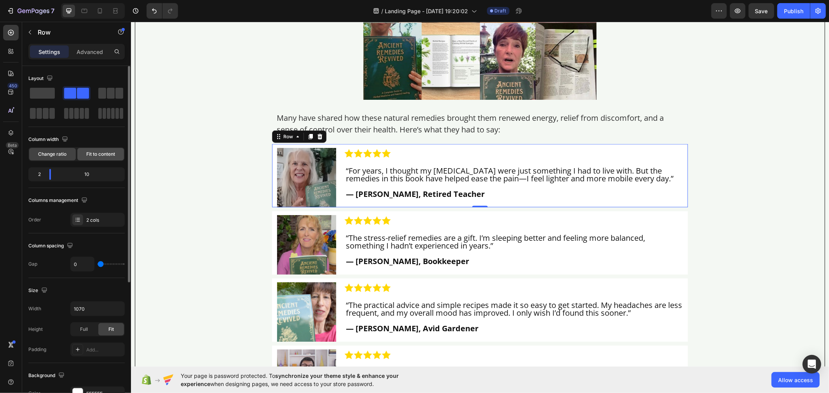
click at [105, 152] on span "Fit to content" at bounding box center [100, 154] width 29 height 7
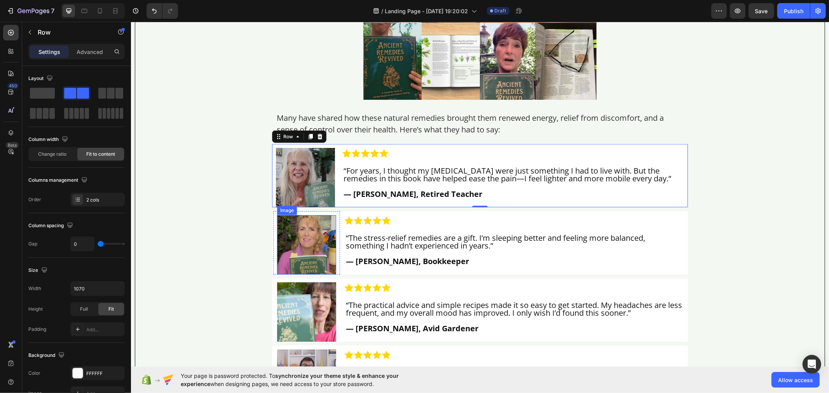
click at [314, 257] on img at bounding box center [306, 244] width 59 height 59
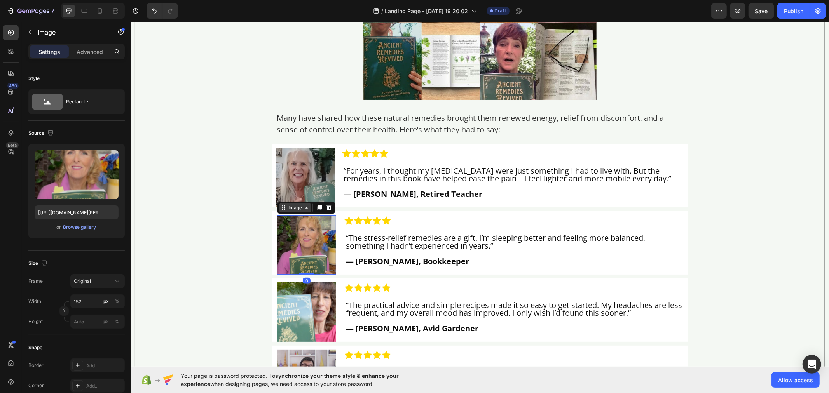
click at [299, 211] on div "Image" at bounding box center [295, 207] width 17 height 7
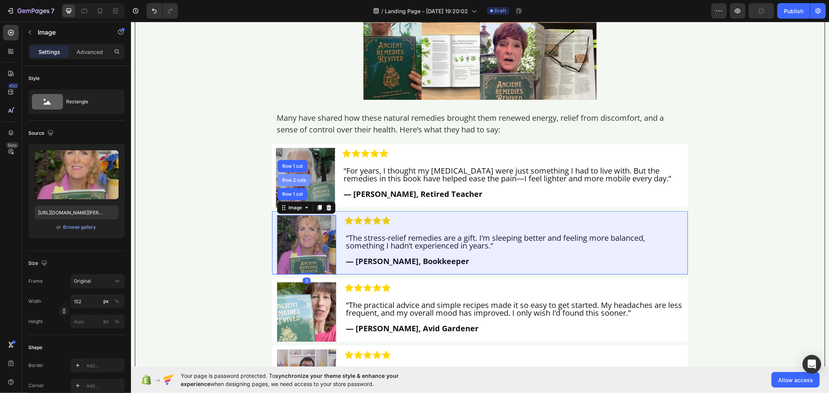
click at [288, 186] on div "Row 2 cols" at bounding box center [293, 180] width 33 height 12
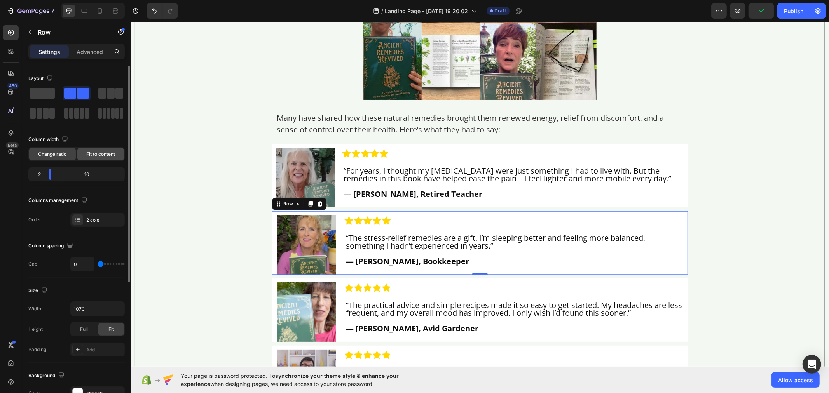
click at [99, 150] on div "Fit to content" at bounding box center [100, 154] width 47 height 12
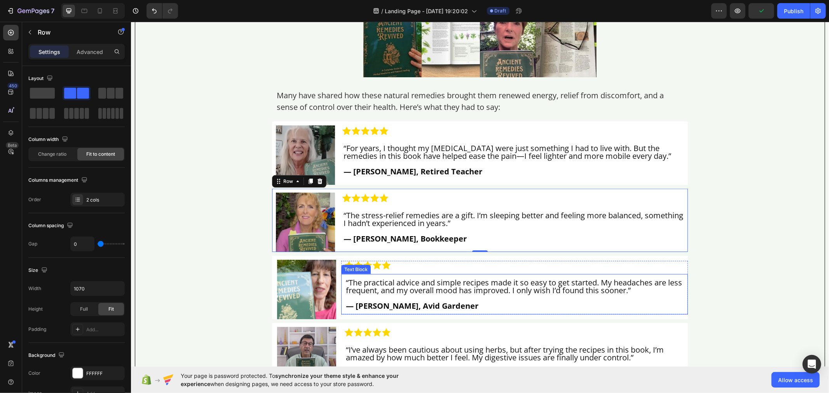
scroll to position [5585, 0]
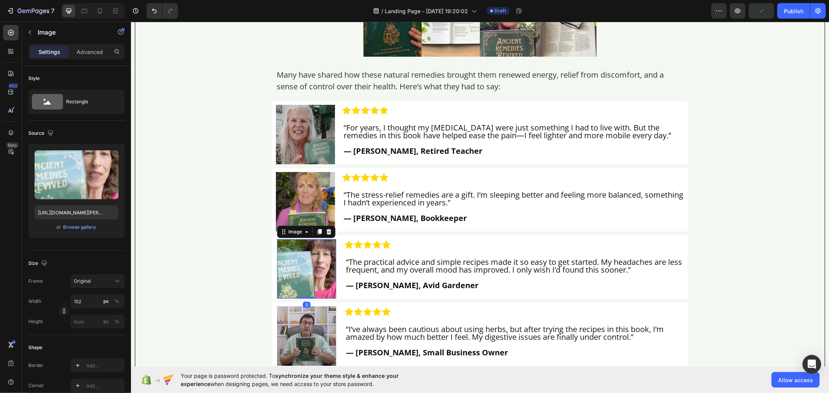
click at [316, 289] on img at bounding box center [306, 268] width 59 height 59
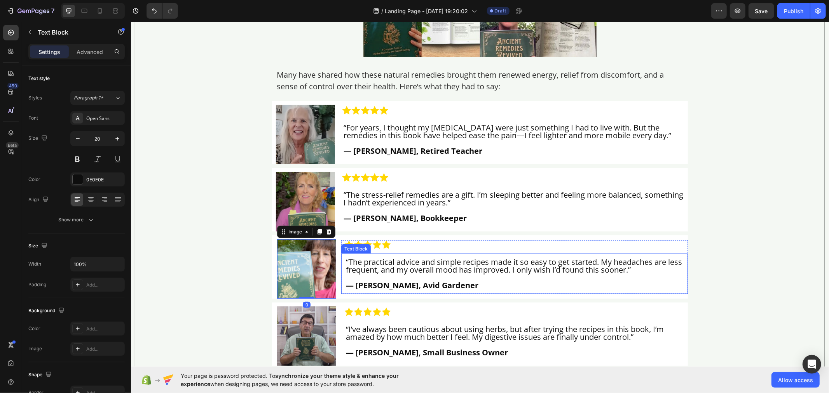
click at [347, 264] on div "“The practical advice and simple recipes made it so easy to get started. My hea…" at bounding box center [514, 274] width 347 height 40
click at [360, 250] on div "Text Block" at bounding box center [364, 246] width 26 height 7
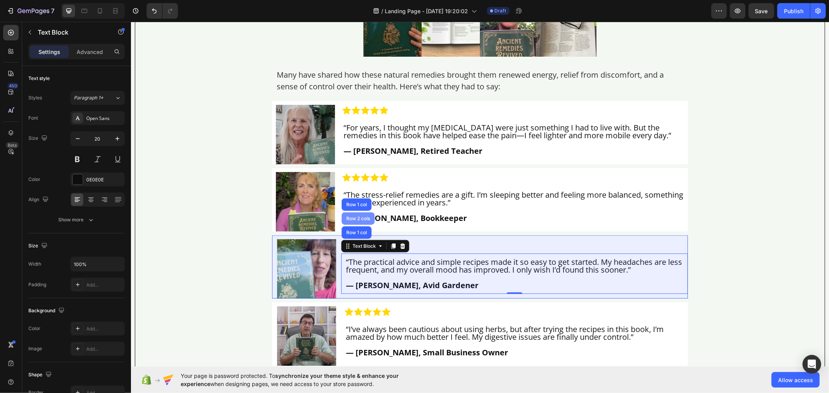
click at [348, 225] on div "Row 2 cols" at bounding box center [357, 218] width 33 height 12
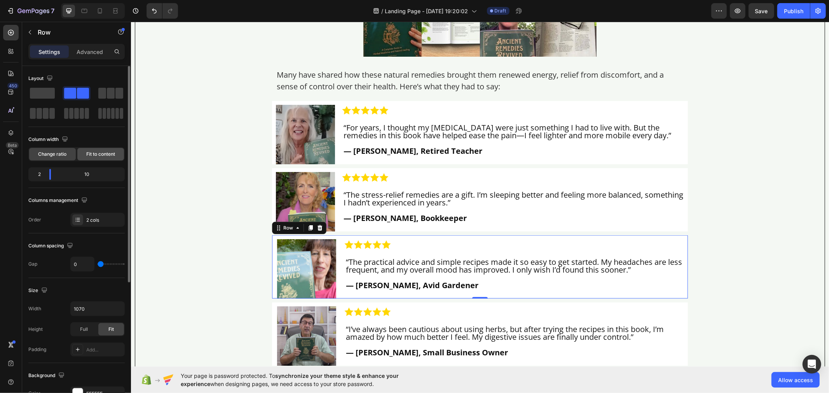
click at [105, 149] on div "Fit to content" at bounding box center [100, 154] width 47 height 12
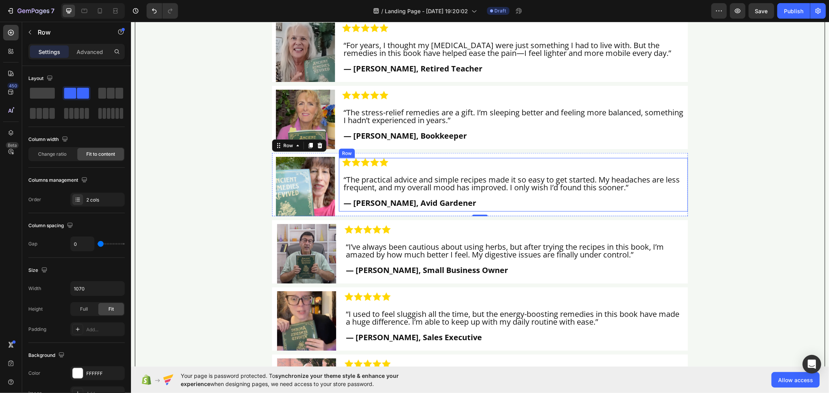
scroll to position [5672, 0]
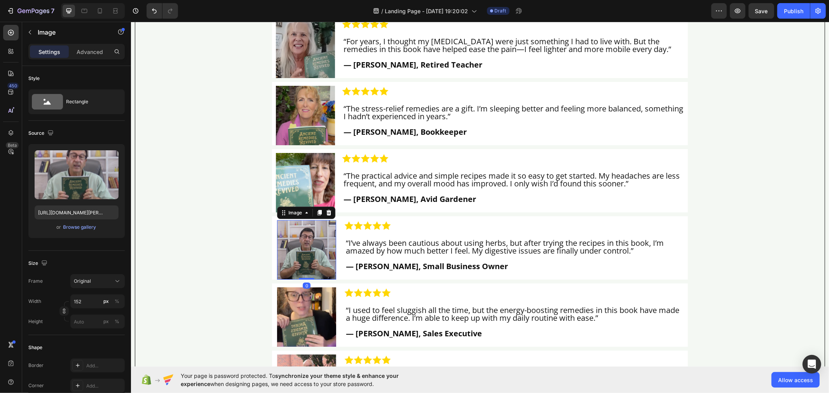
click at [322, 231] on img at bounding box center [306, 249] width 59 height 59
click at [303, 216] on icon at bounding box center [306, 213] width 6 height 6
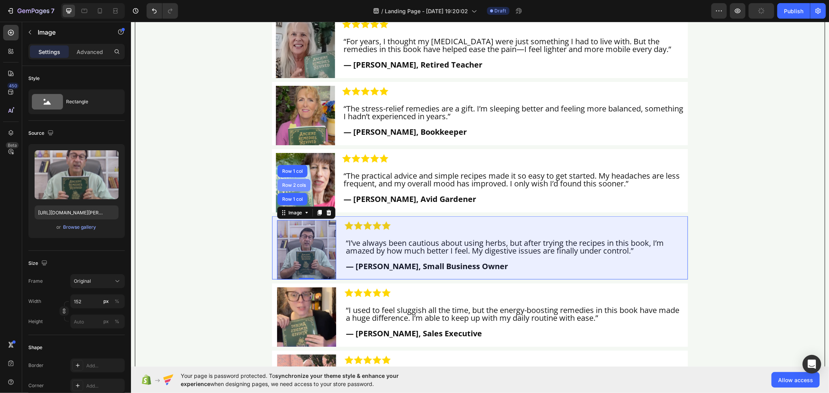
click at [292, 187] on div "Row 2 cols" at bounding box center [293, 185] width 27 height 5
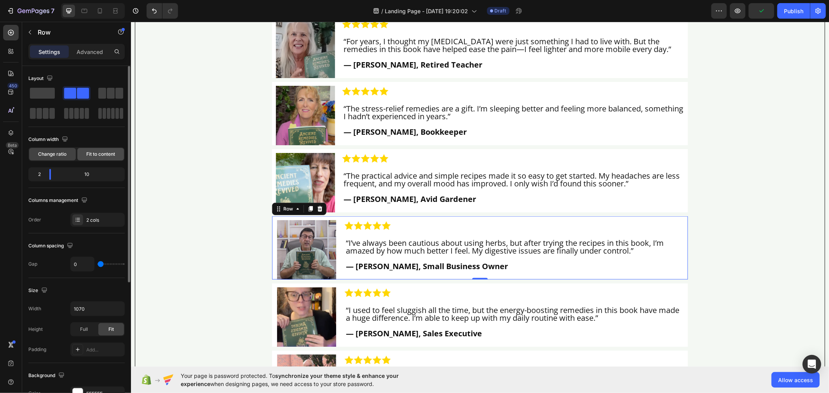
click at [103, 152] on span "Fit to content" at bounding box center [100, 154] width 29 height 7
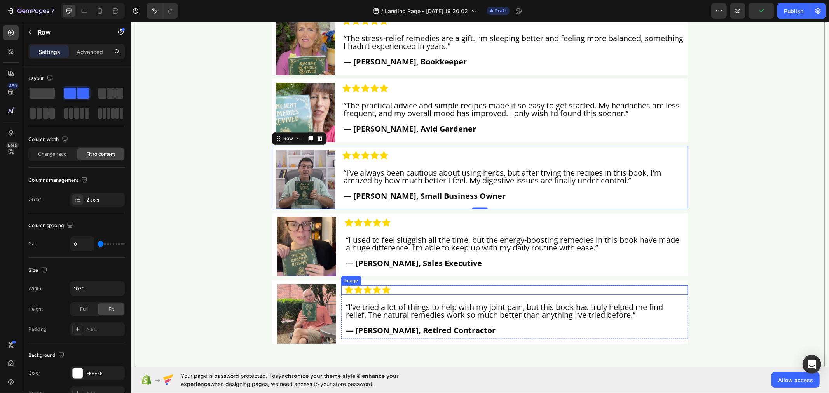
scroll to position [5759, 0]
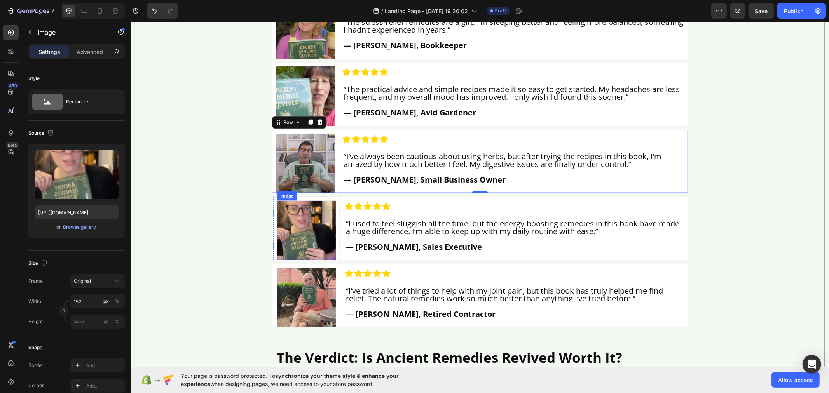
click at [324, 219] on img at bounding box center [306, 230] width 59 height 59
click at [306, 196] on icon at bounding box center [306, 193] width 6 height 6
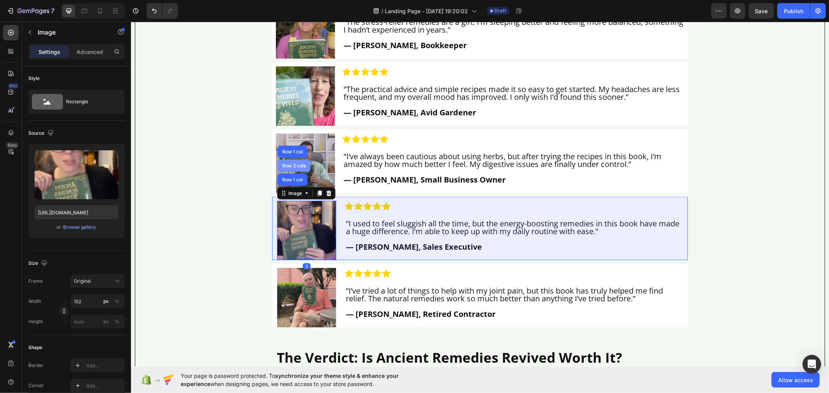
click at [292, 168] on div "Row 2 cols" at bounding box center [293, 165] width 27 height 5
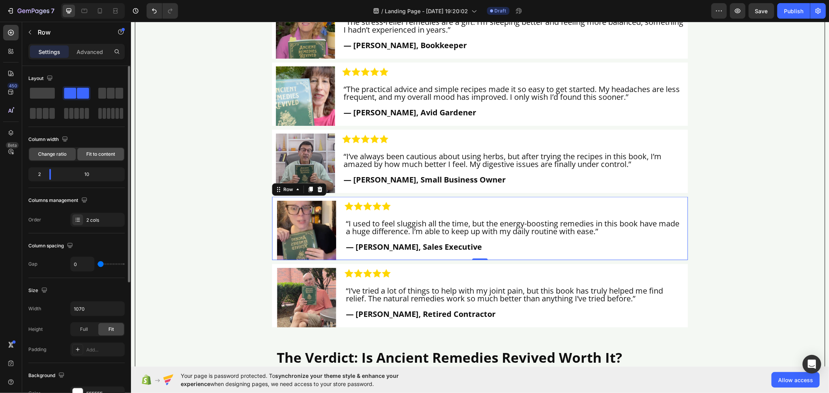
click at [107, 154] on span "Fit to content" at bounding box center [100, 154] width 29 height 7
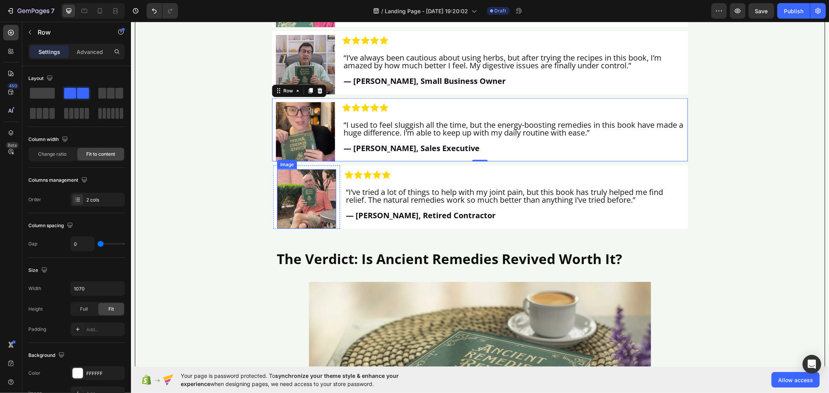
scroll to position [5888, 0]
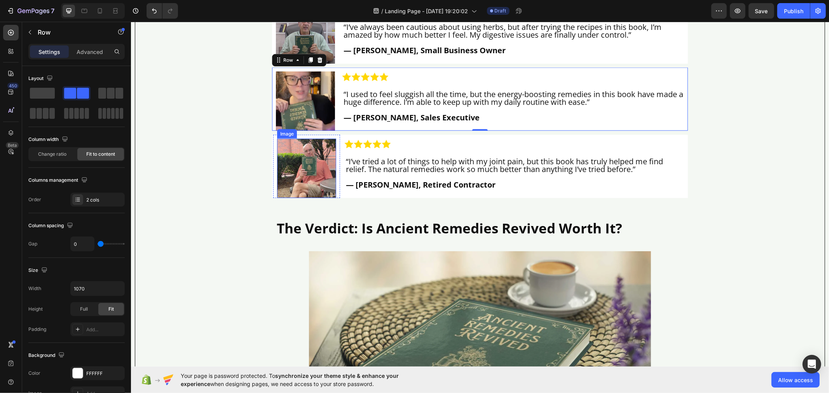
click at [325, 162] on img at bounding box center [306, 167] width 59 height 59
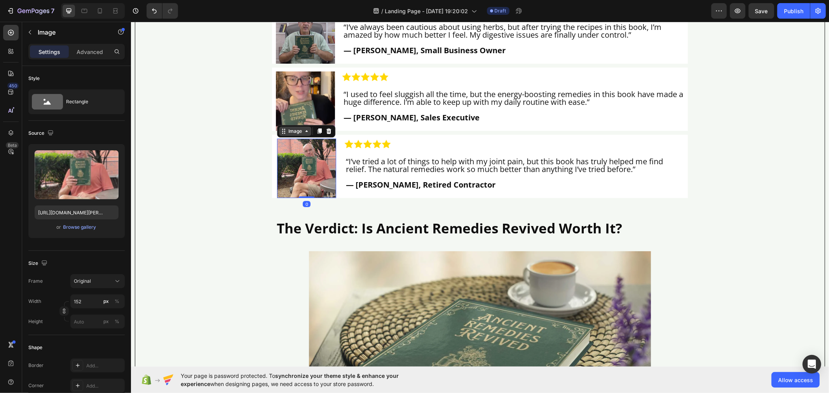
click at [303, 134] on icon at bounding box center [306, 131] width 6 height 6
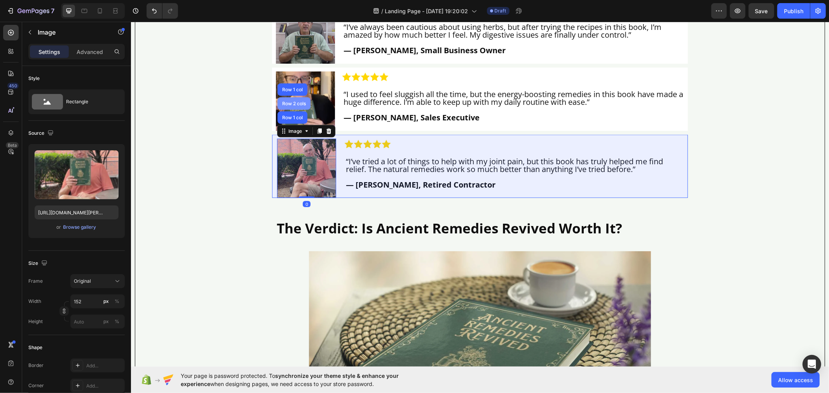
click at [288, 106] on div "Row 2 cols" at bounding box center [293, 103] width 27 height 5
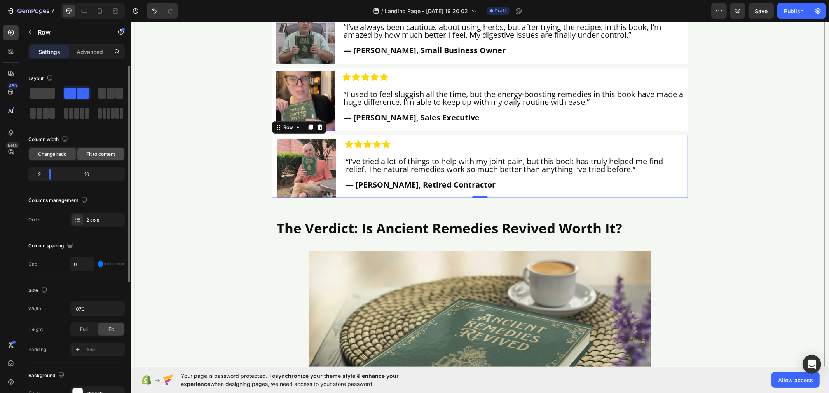
click at [99, 156] on span "Fit to content" at bounding box center [100, 154] width 29 height 7
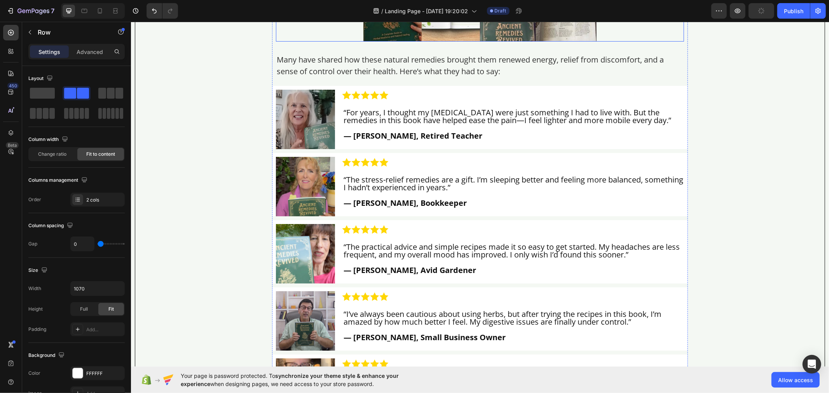
scroll to position [5585, 0]
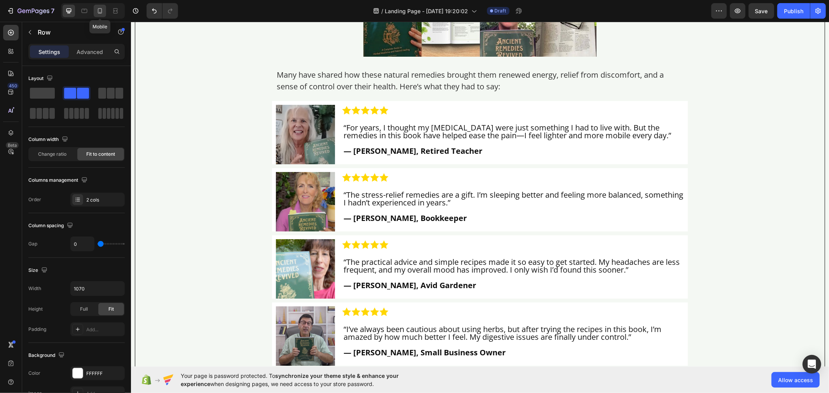
click at [101, 10] on icon at bounding box center [100, 11] width 8 height 8
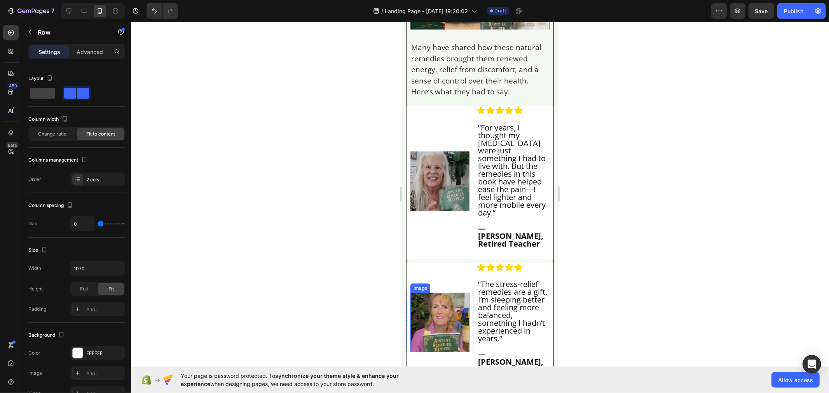
scroll to position [6074, 0]
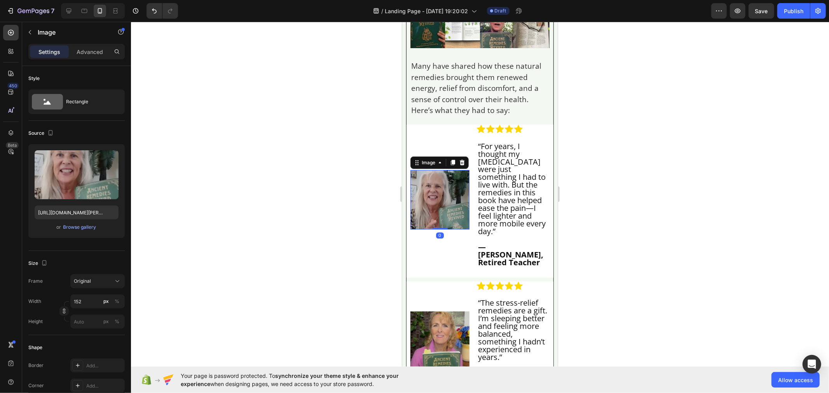
click at [438, 229] on img at bounding box center [439, 199] width 59 height 59
click at [86, 298] on input "152" at bounding box center [97, 302] width 54 height 14
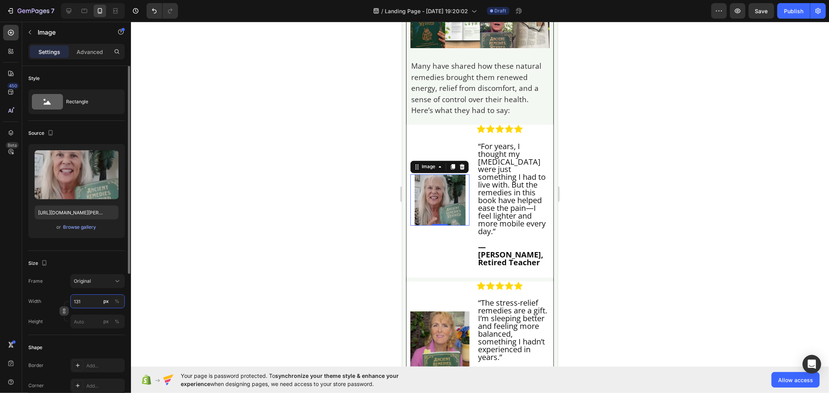
type input "131"
click at [64, 313] on icon "button" at bounding box center [64, 311] width 0 height 2
click at [107, 254] on rect at bounding box center [110, 258] width 10 height 8
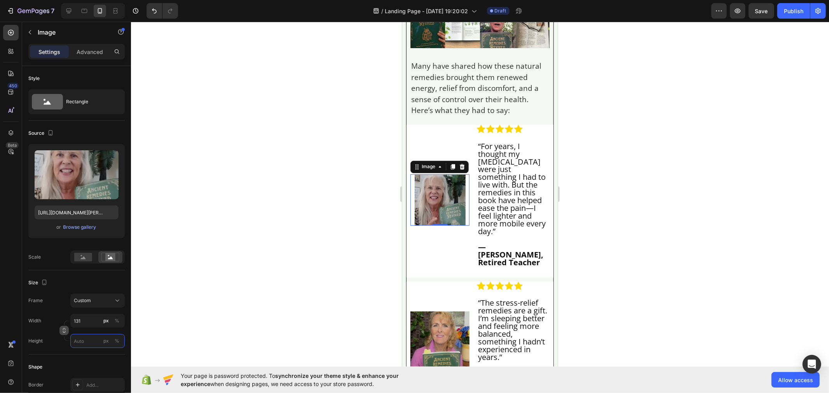
click at [81, 341] on input "px %" at bounding box center [97, 341] width 54 height 14
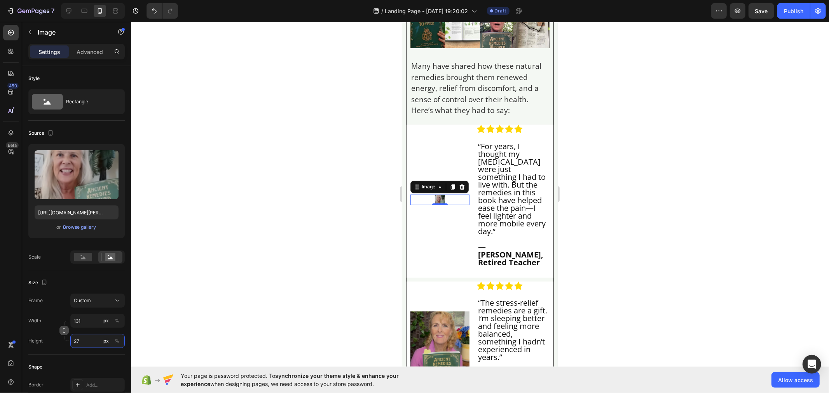
type input "278"
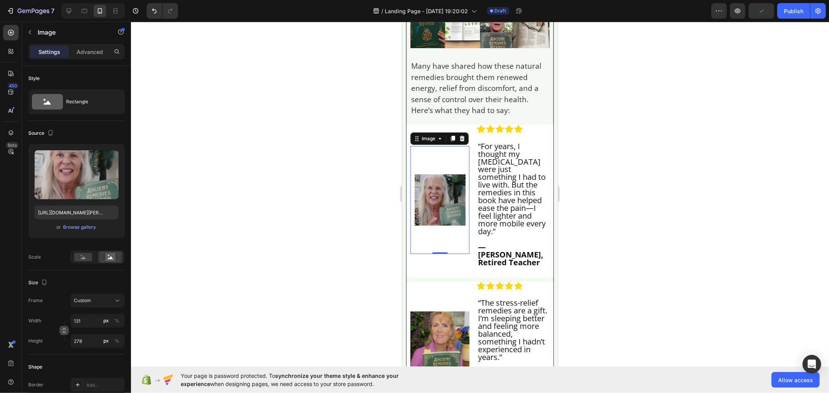
click at [211, 292] on div at bounding box center [480, 208] width 698 height 372
click at [436, 254] on img at bounding box center [439, 200] width 51 height 108
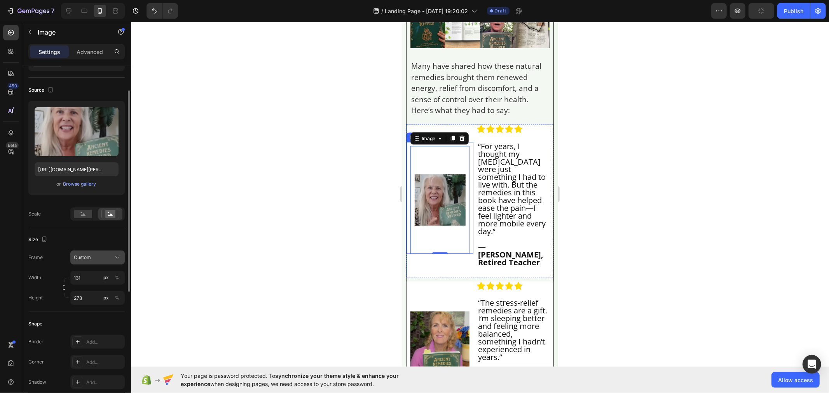
click at [117, 257] on icon at bounding box center [118, 258] width 8 height 8
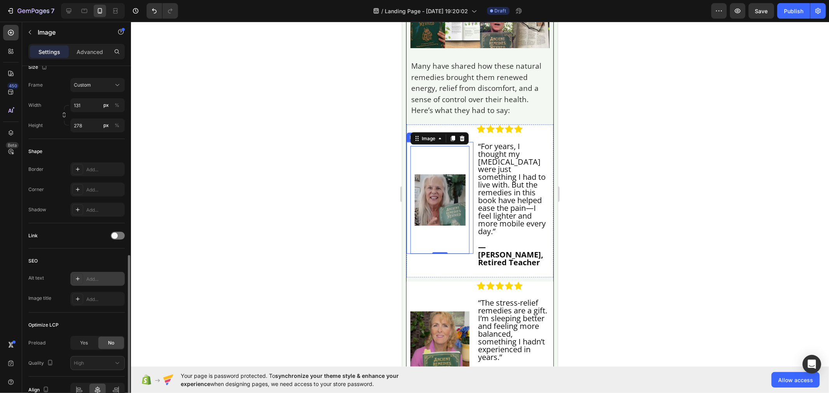
scroll to position [257, 0]
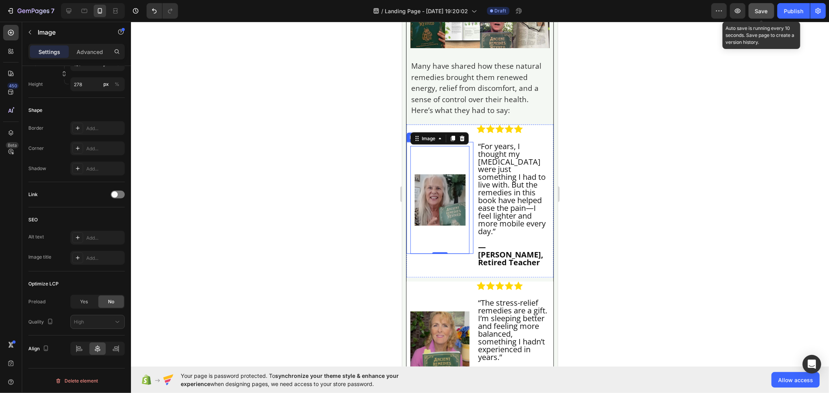
drag, startPoint x: 755, startPoint y: 8, endPoint x: 727, endPoint y: 21, distance: 30.6
click at [755, 9] on button "Save" at bounding box center [762, 11] width 26 height 16
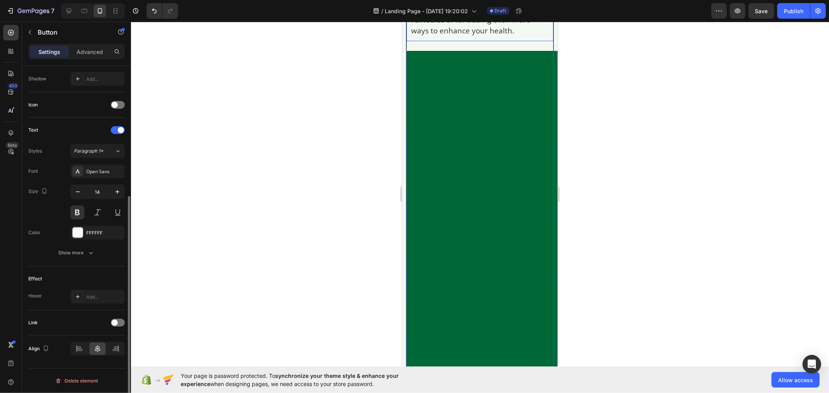
scroll to position [0, 0]
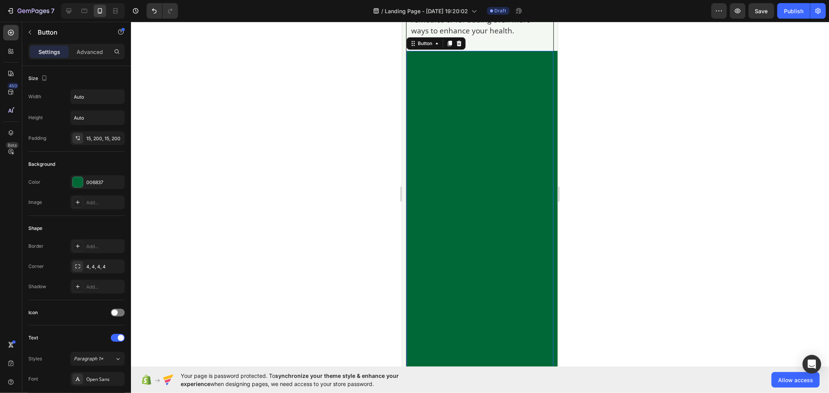
click at [434, 178] on button "Apply 75% Discount & Check Availability >>" at bounding box center [484, 233] width 156 height 364
click at [94, 138] on div "15, 200, 15, 200" at bounding box center [97, 138] width 23 height 7
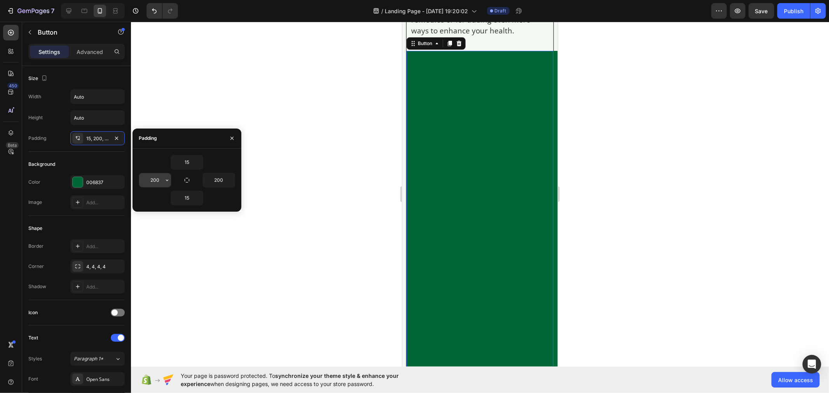
click at [160, 179] on input "200" at bounding box center [155, 180] width 32 height 14
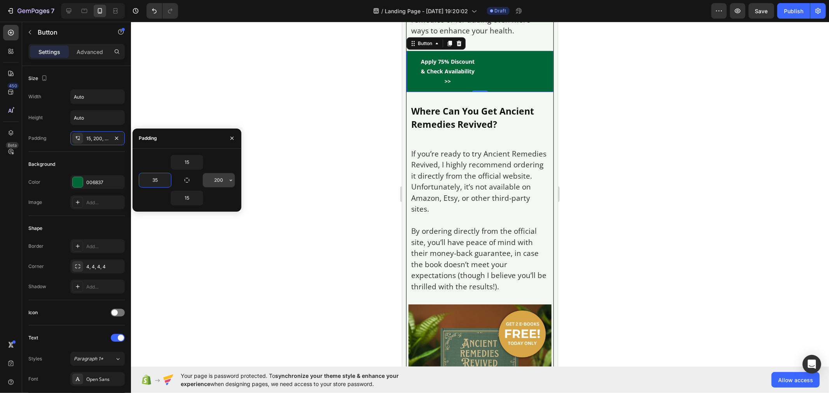
type input "35"
click at [221, 176] on input "200" at bounding box center [219, 180] width 32 height 14
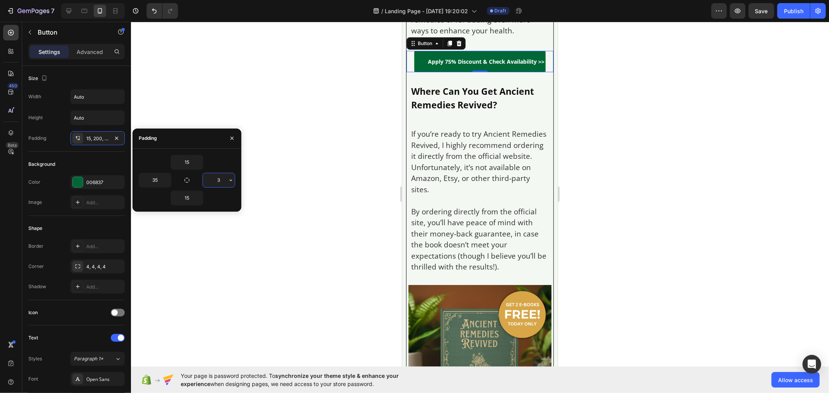
type input "35"
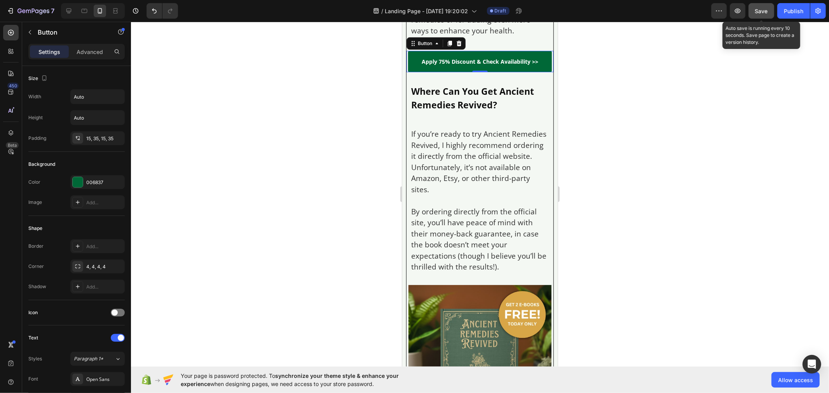
click at [762, 17] on button "Save" at bounding box center [762, 11] width 26 height 16
click at [769, 10] on button "Save" at bounding box center [762, 11] width 26 height 16
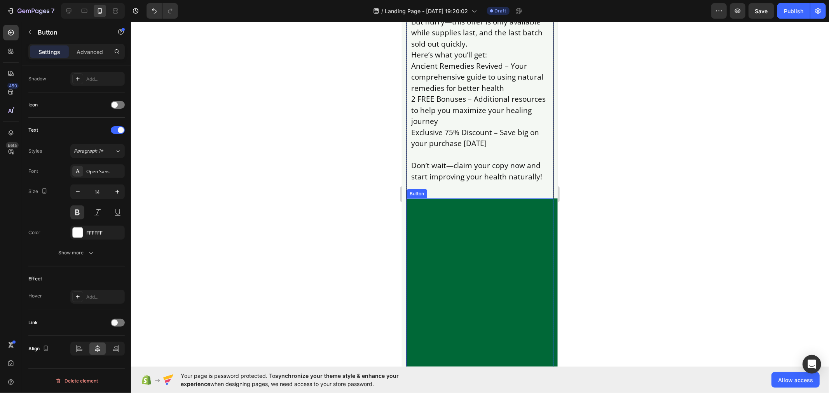
scroll to position [8407, 0]
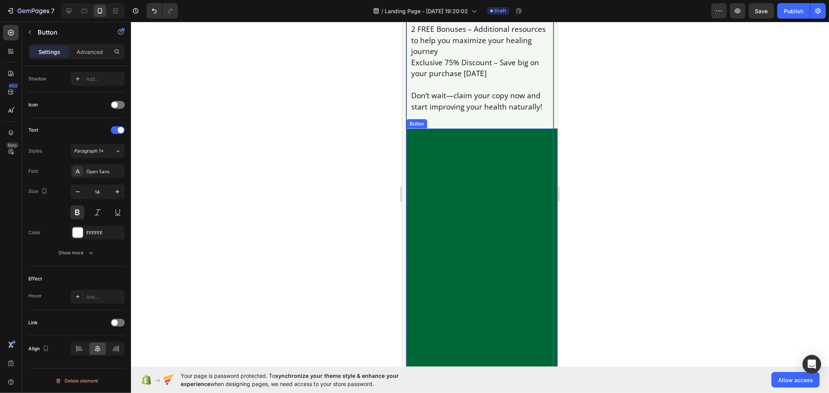
click at [456, 291] on button "Apply 75% Discount & Check Availability >>" at bounding box center [484, 310] width 156 height 364
drag, startPoint x: 456, startPoint y: 246, endPoint x: 411, endPoint y: 247, distance: 45.9
click at [456, 245] on button "Apply 75% Discount & Check Availability >>" at bounding box center [484, 310] width 156 height 364
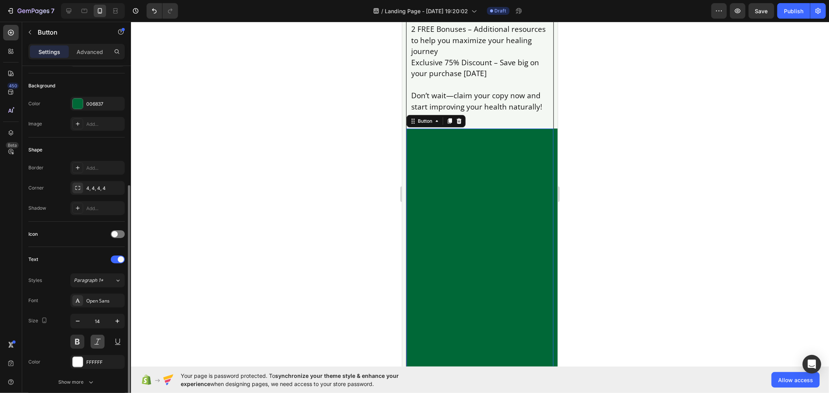
scroll to position [35, 0]
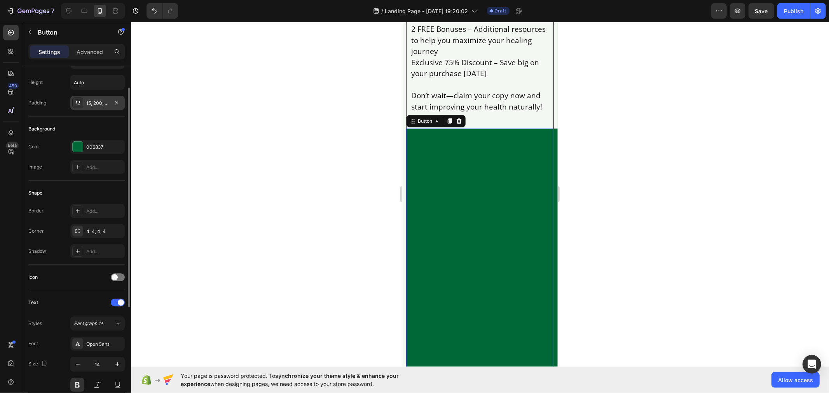
click at [98, 99] on div "15, 200, 15, 200" at bounding box center [97, 103] width 54 height 14
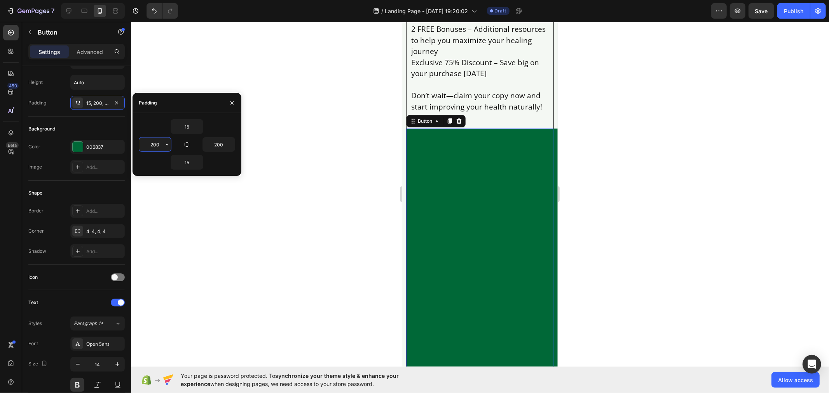
click at [157, 144] on input "200" at bounding box center [155, 145] width 32 height 14
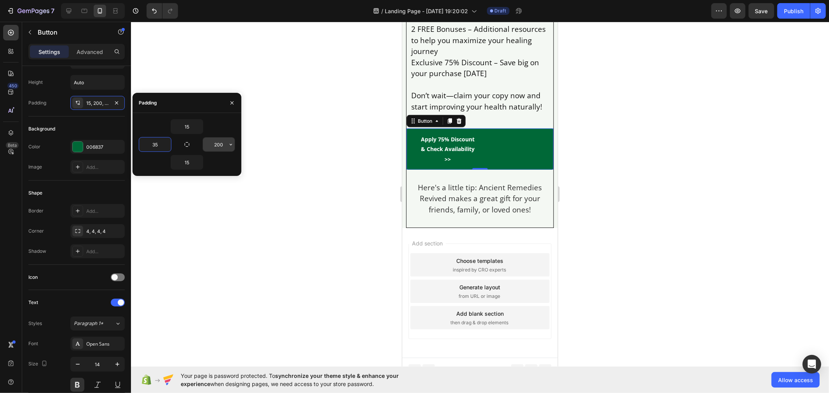
type input "35"
click at [220, 144] on input "200" at bounding box center [219, 145] width 32 height 14
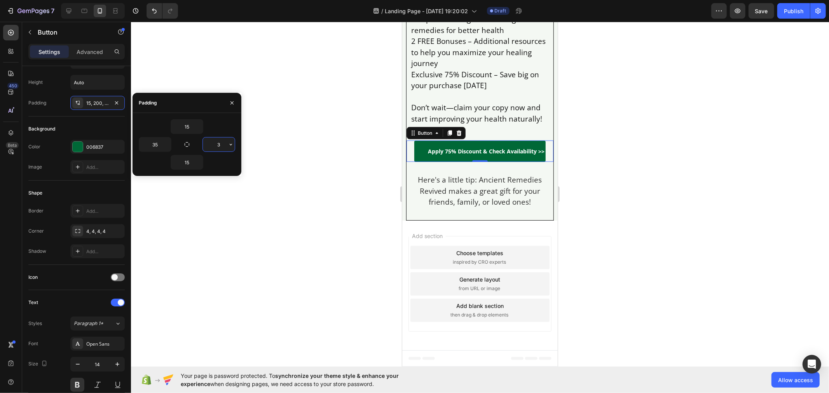
type input "35"
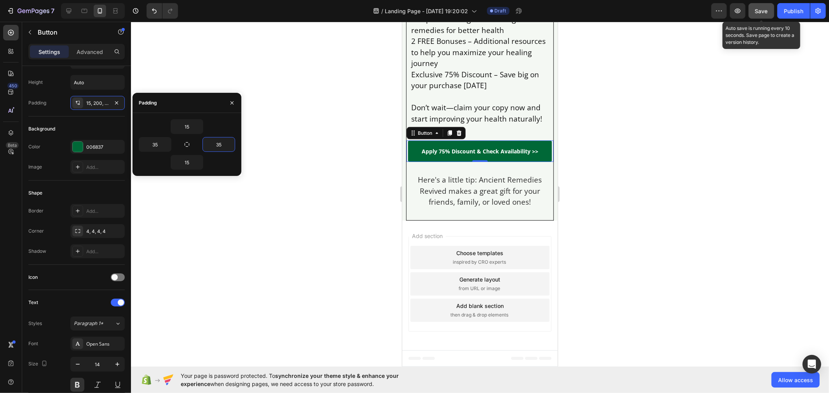
click at [765, 15] on button "Save" at bounding box center [762, 11] width 26 height 16
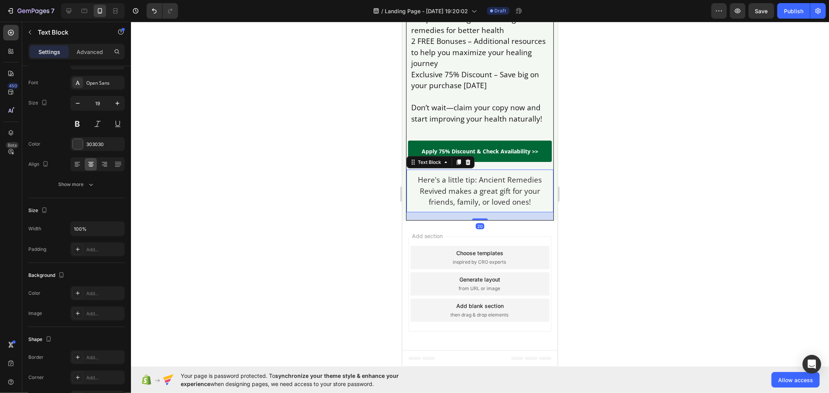
click at [460, 208] on p "Here's a little tip: Ancient Remedies Revived makes a great gift for your frien…" at bounding box center [480, 190] width 138 height 33
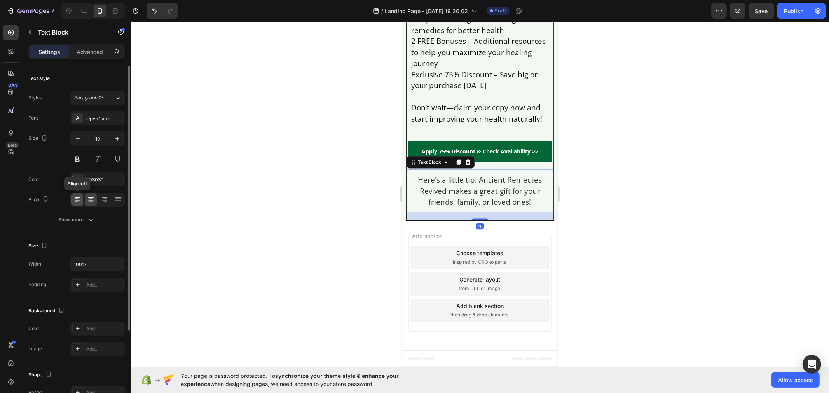
click at [79, 197] on icon at bounding box center [77, 200] width 8 height 8
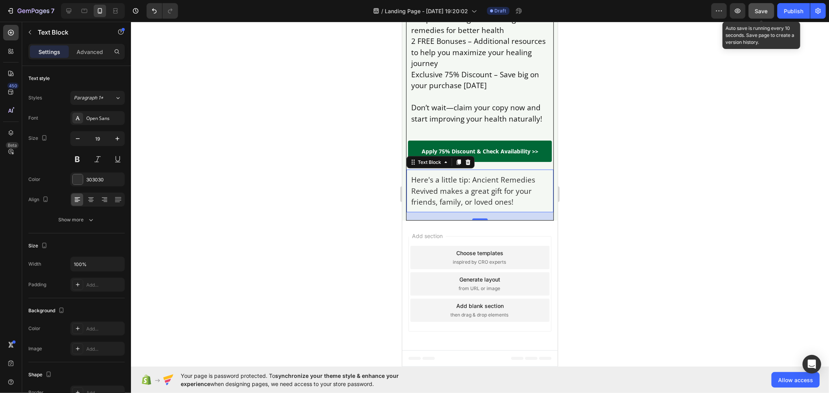
click at [762, 14] on div "Save" at bounding box center [761, 11] width 13 height 8
click at [66, 8] on icon at bounding box center [69, 11] width 8 height 8
type input "18"
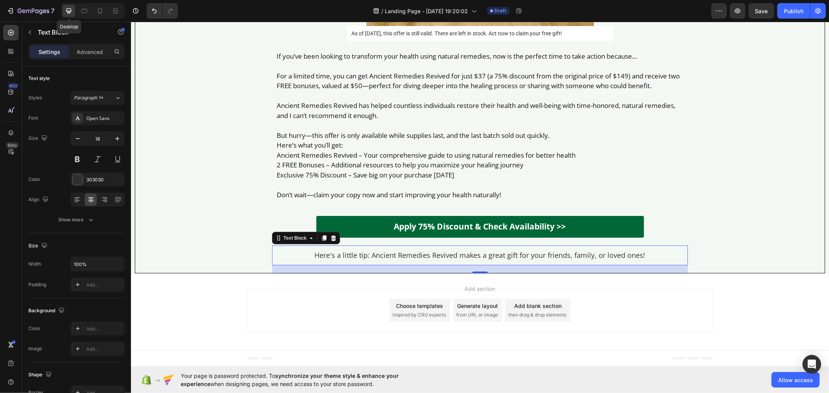
scroll to position [6986, 0]
